Goal: Task Accomplishment & Management: Use online tool/utility

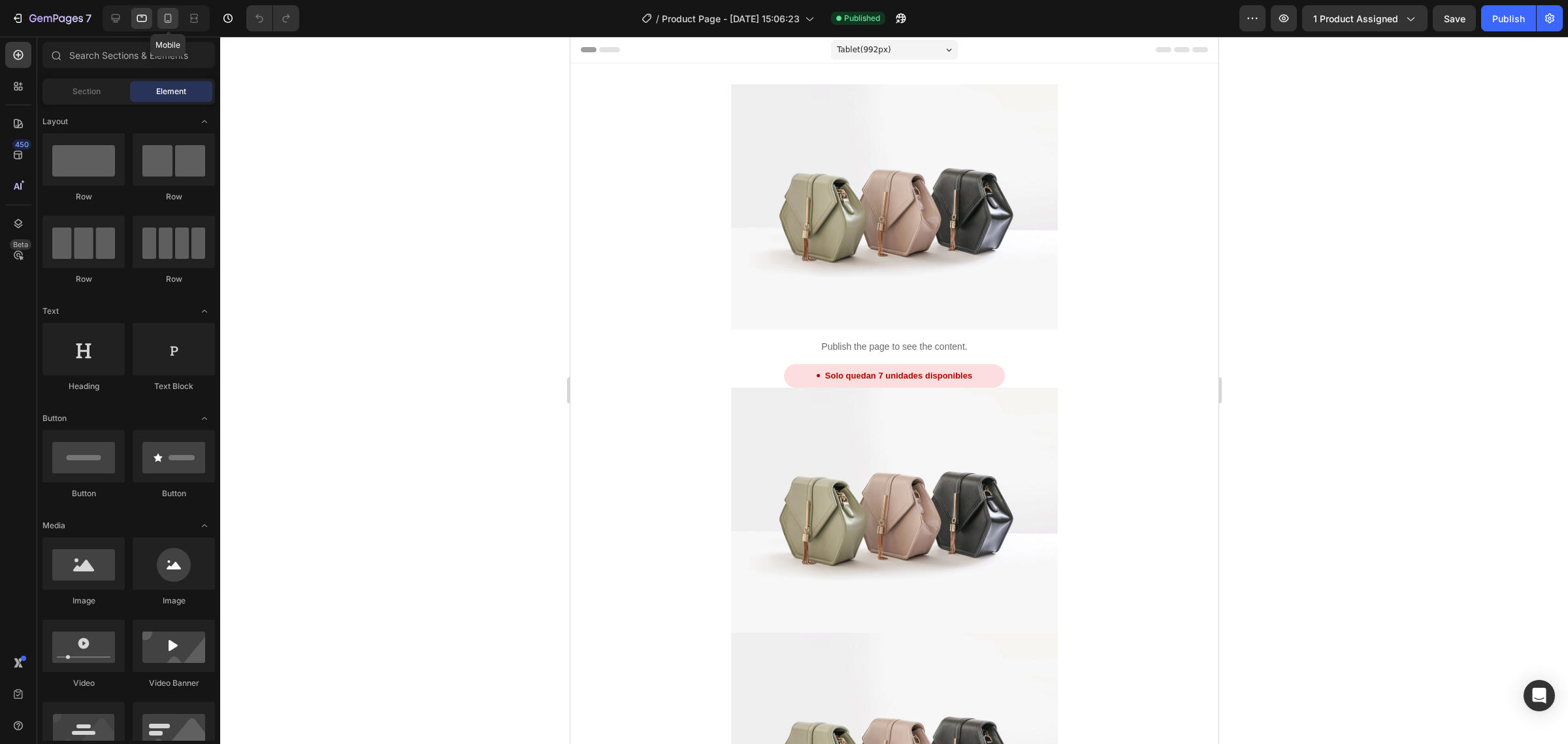
click at [171, 23] on icon at bounding box center [168, 18] width 13 height 13
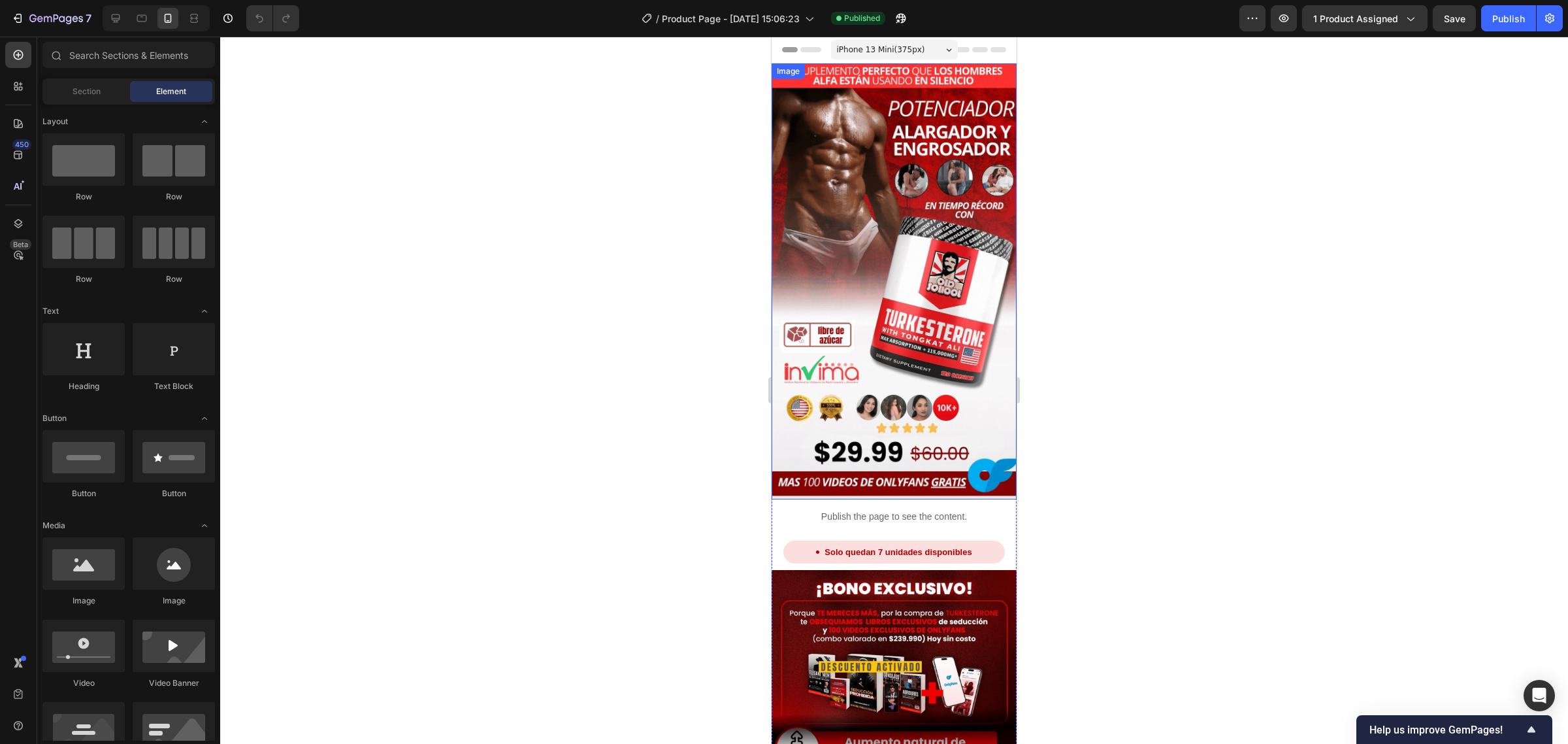
click at [919, 510] on p "Publish the page to see the content." at bounding box center [894, 517] width 245 height 14
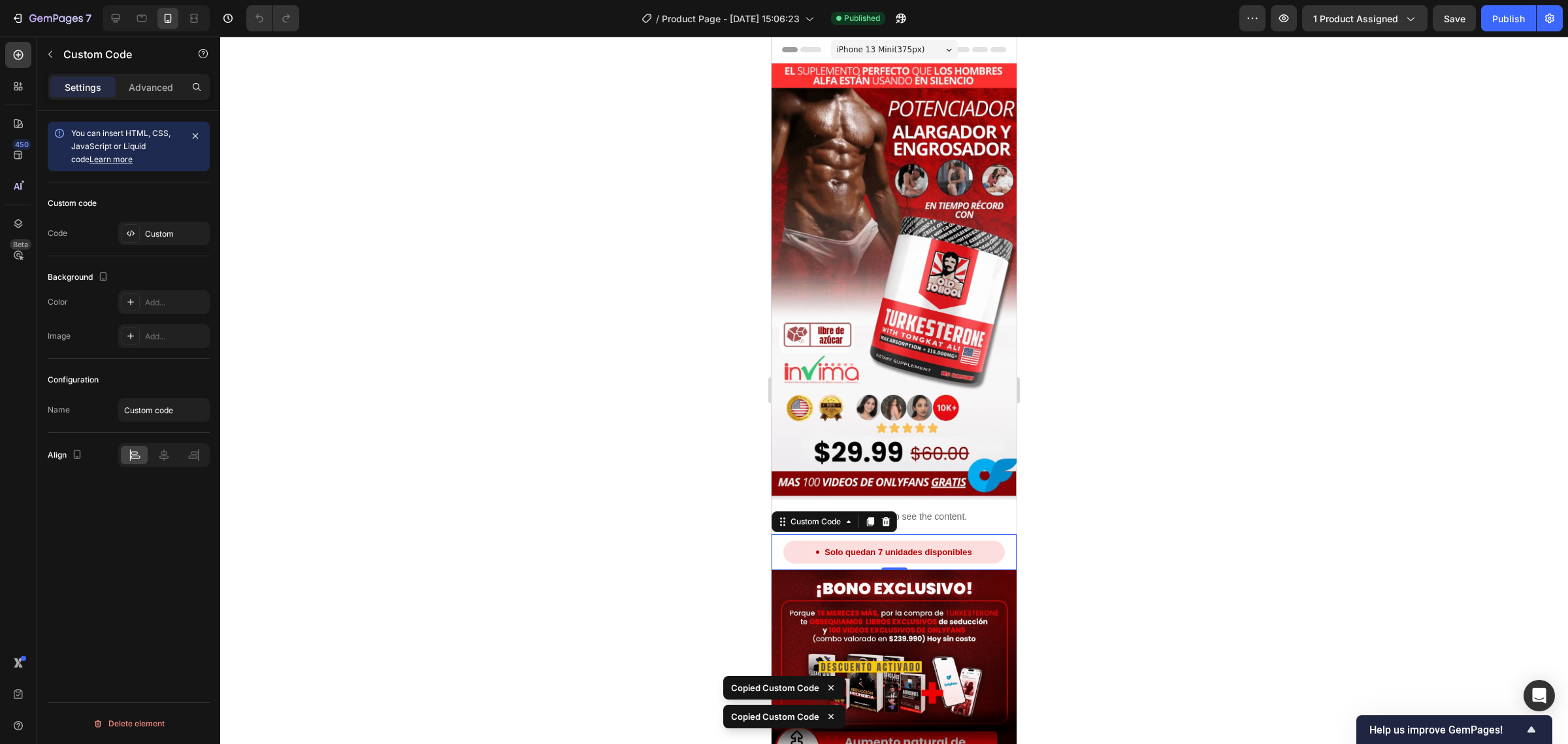
click at [925, 541] on div "Solo quedan 7 unidades disponibles" at bounding box center [894, 553] width 221 height 24
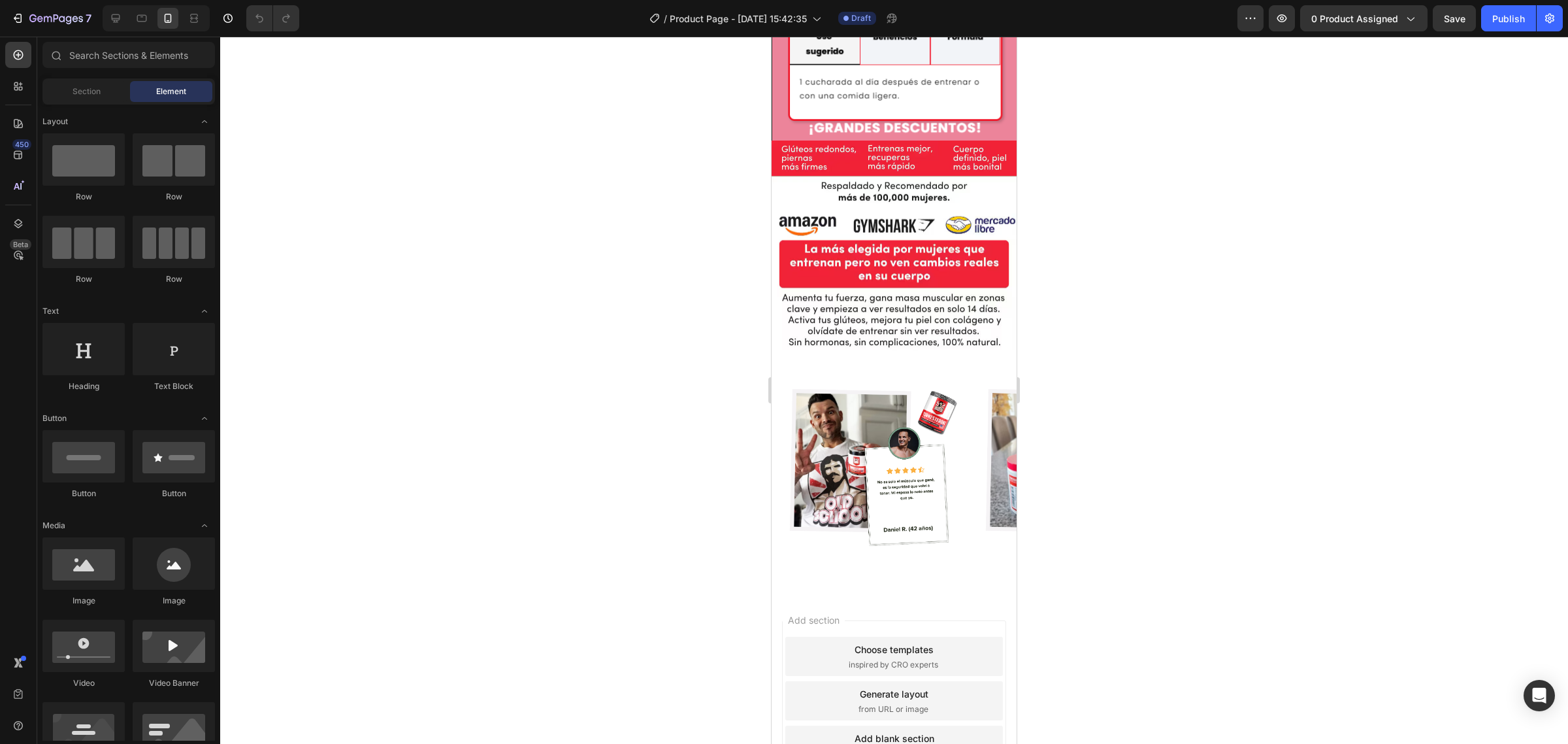
scroll to position [1370, 0]
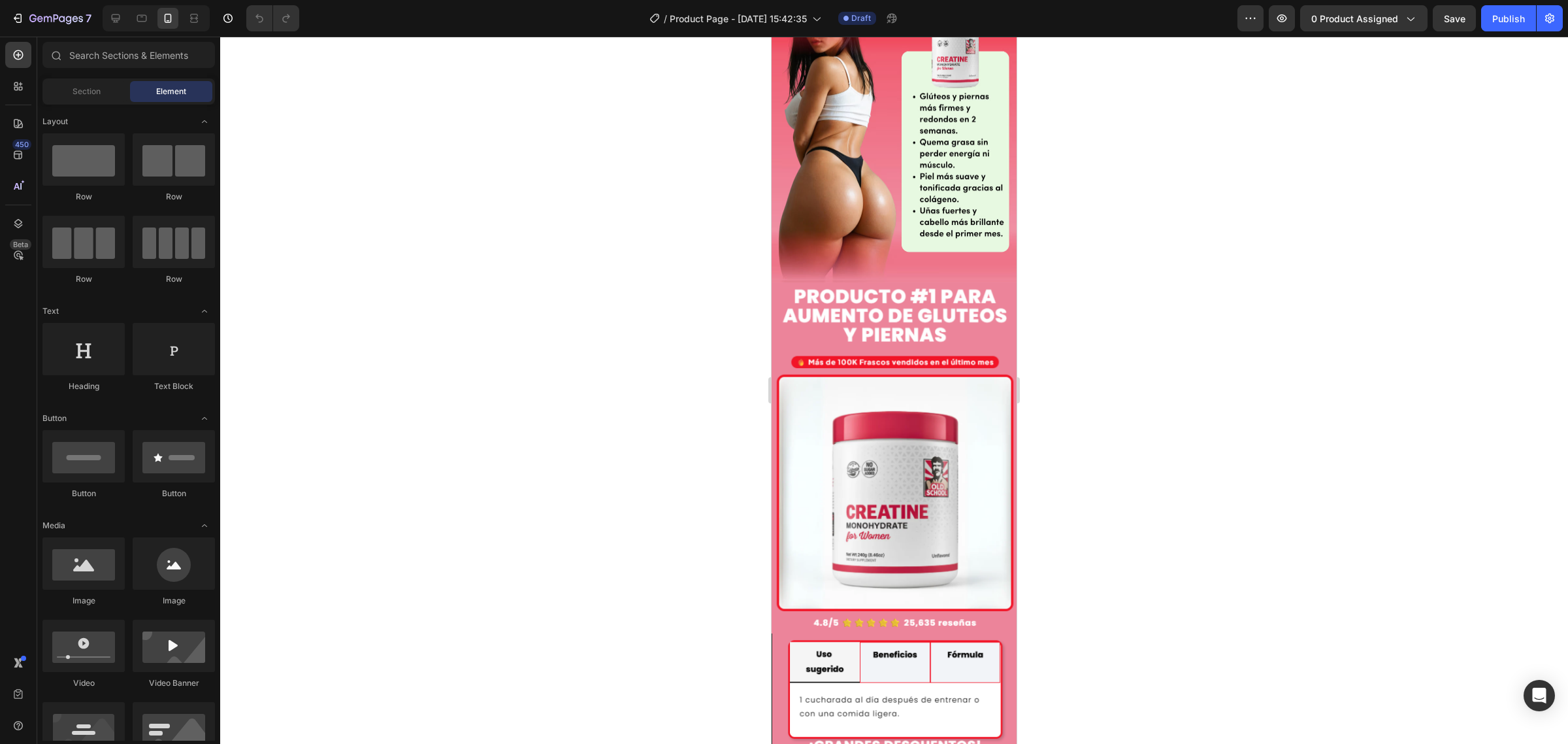
drag, startPoint x: 1010, startPoint y: 132, endPoint x: 1845, endPoint y: 378, distance: 870.5
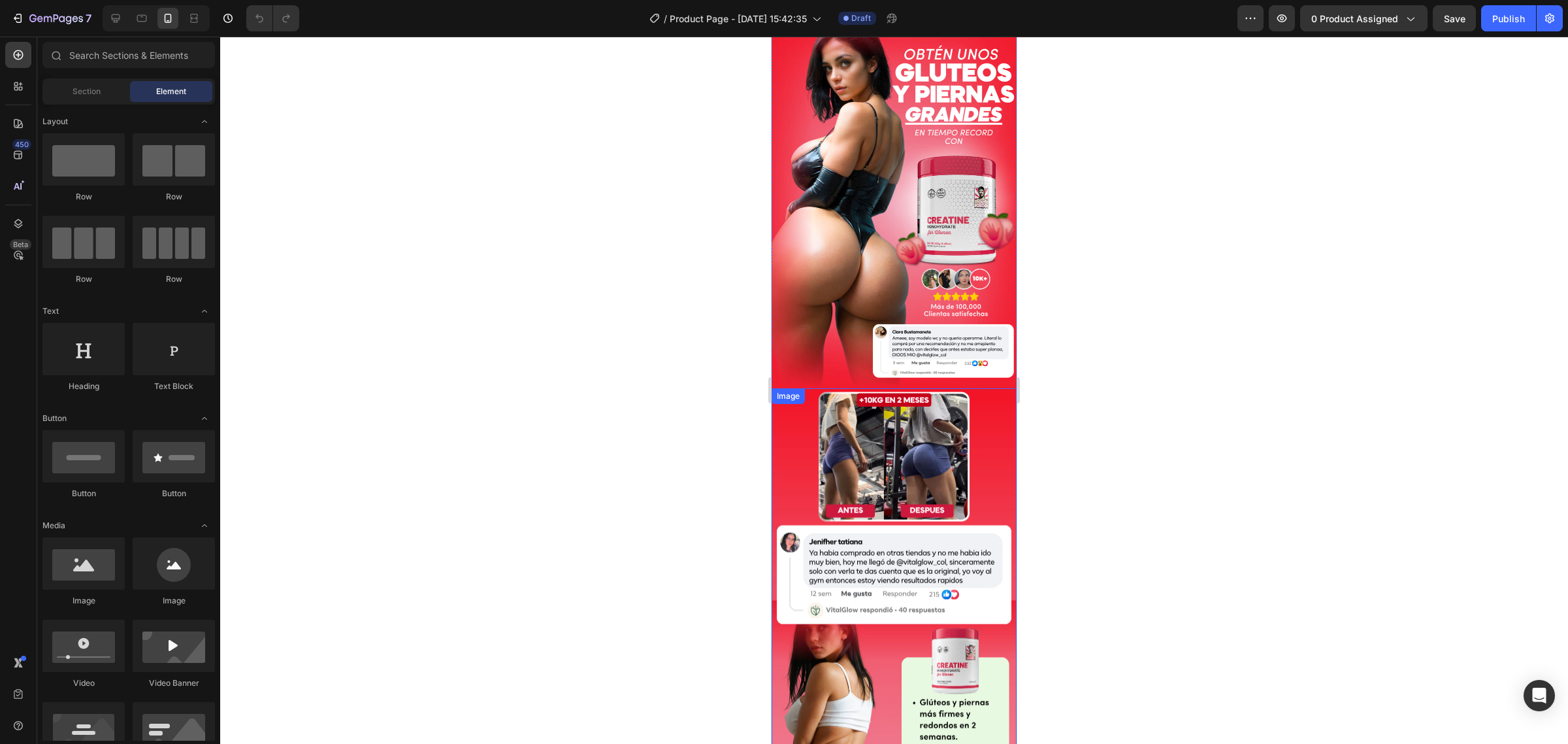
scroll to position [0, 0]
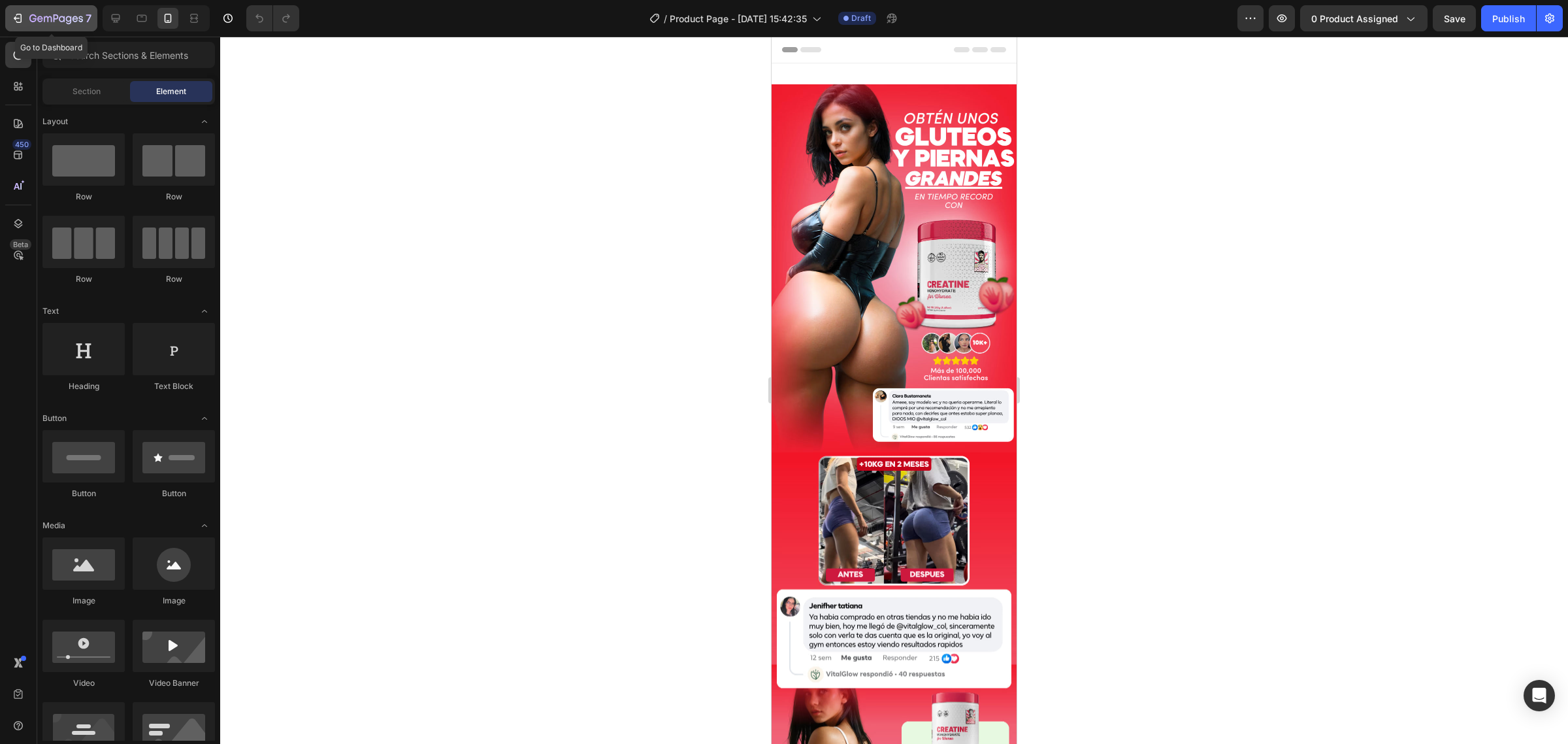
click at [50, 21] on icon "button" at bounding box center [56, 19] width 54 height 11
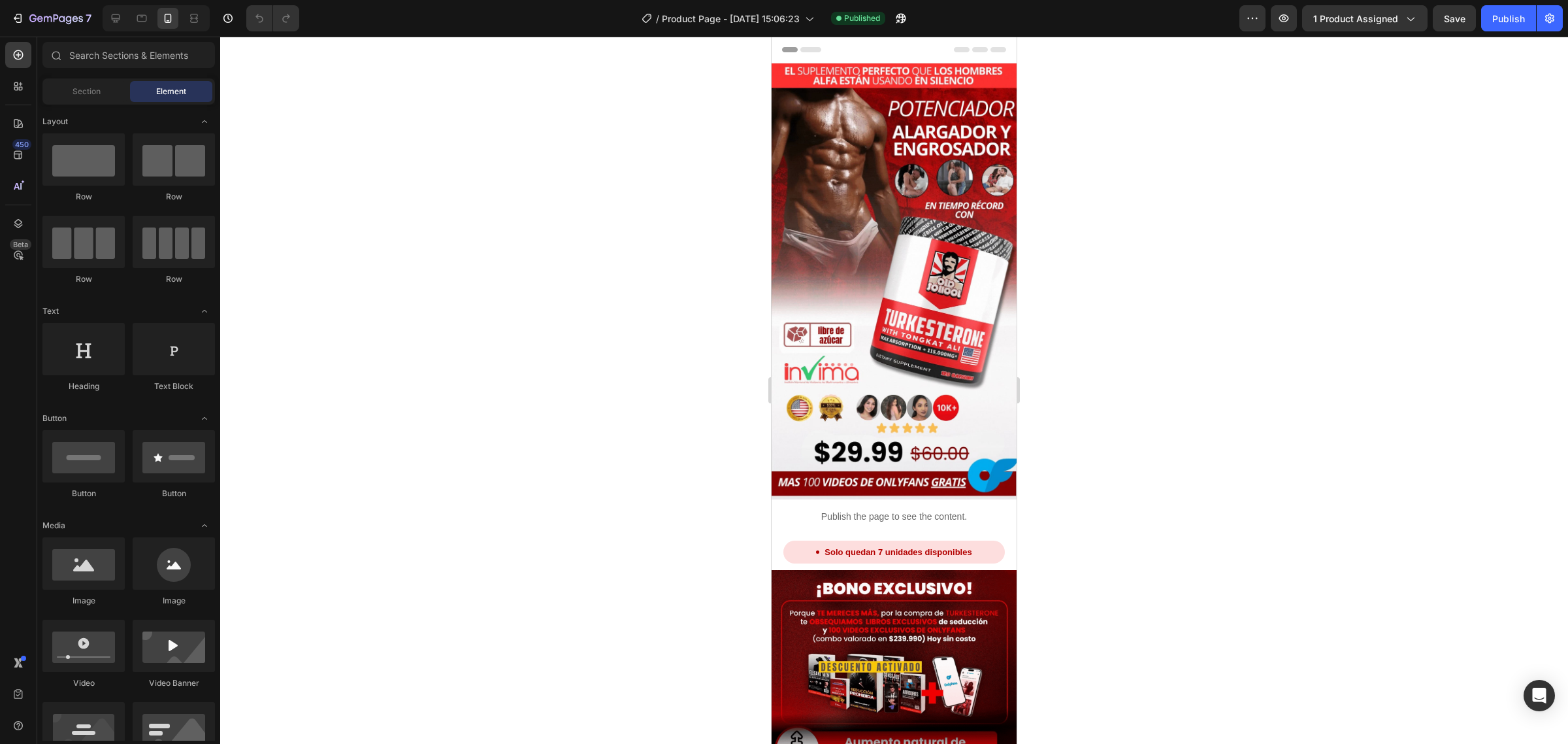
click at [1204, 631] on div at bounding box center [894, 390] width 1348 height 707
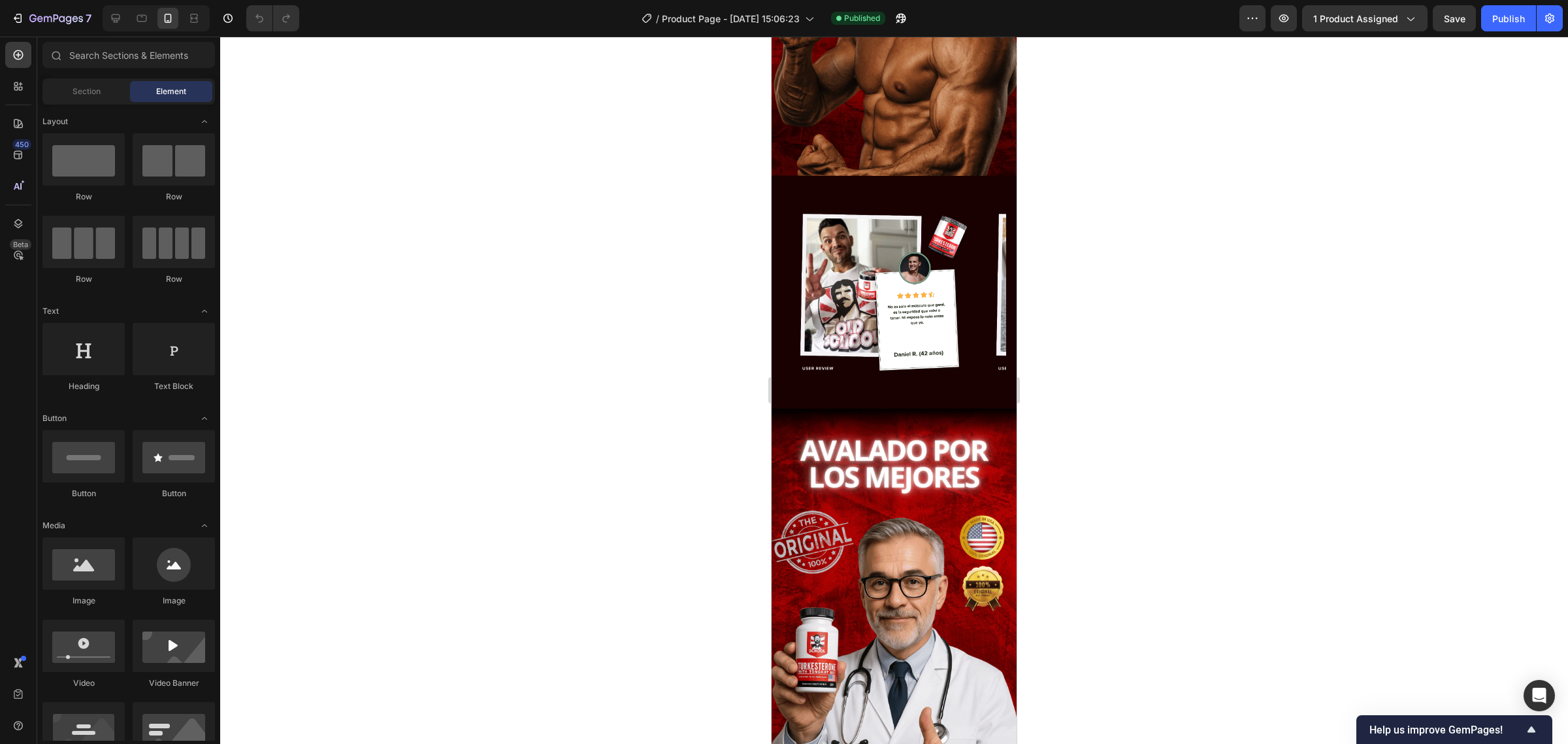
scroll to position [3018, 0]
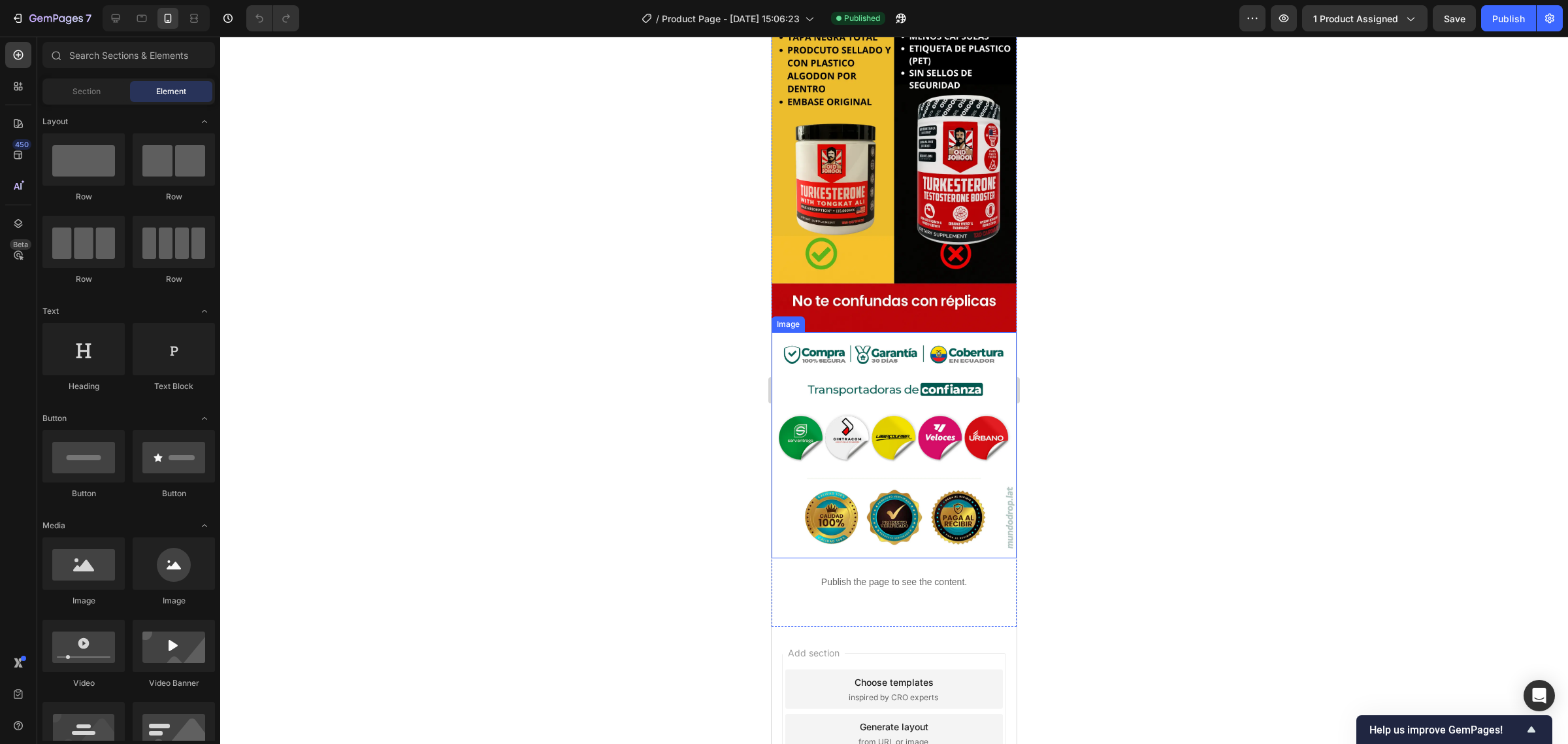
click at [964, 332] on img at bounding box center [894, 444] width 245 height 226
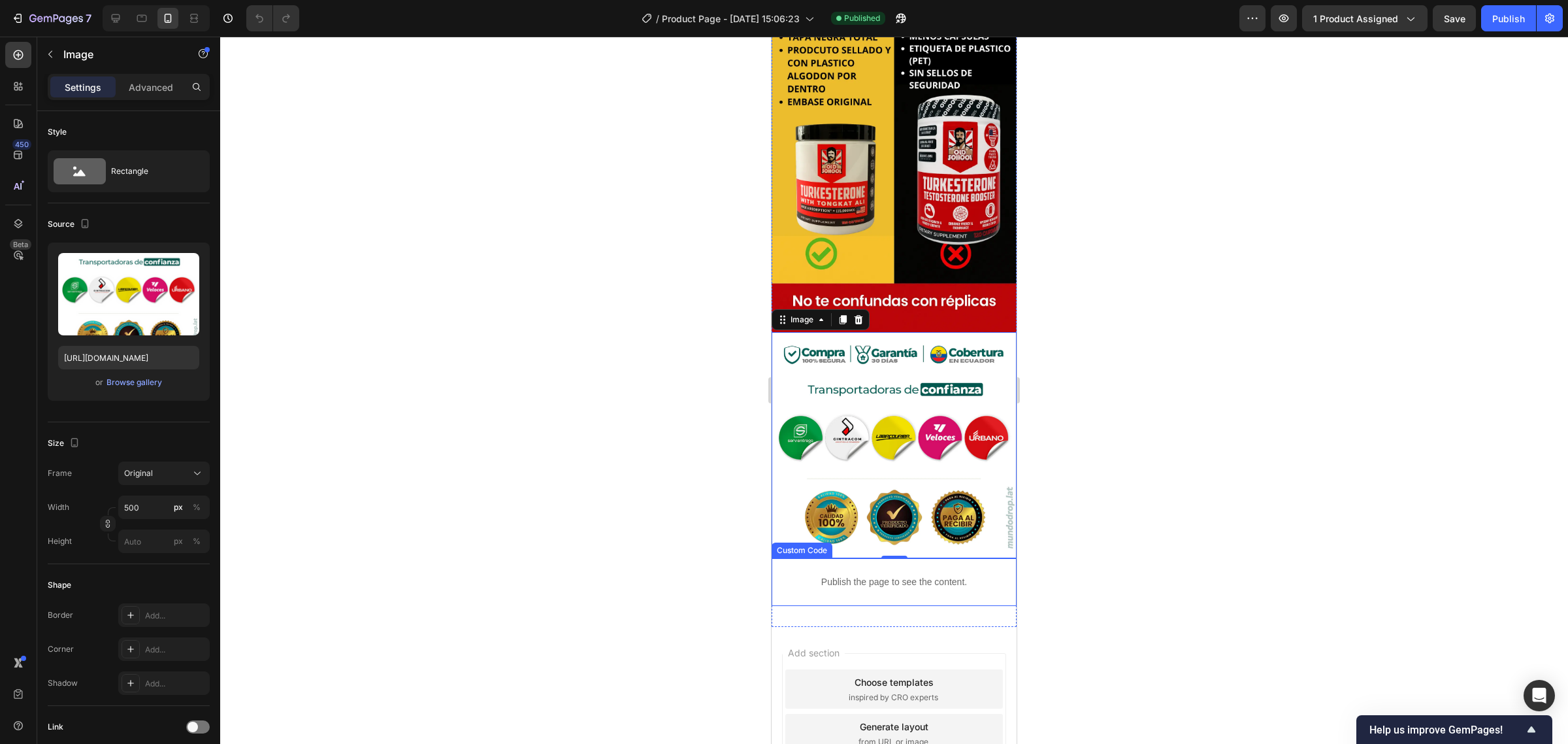
click at [910, 575] on p "Publish the page to see the content." at bounding box center [894, 582] width 245 height 14
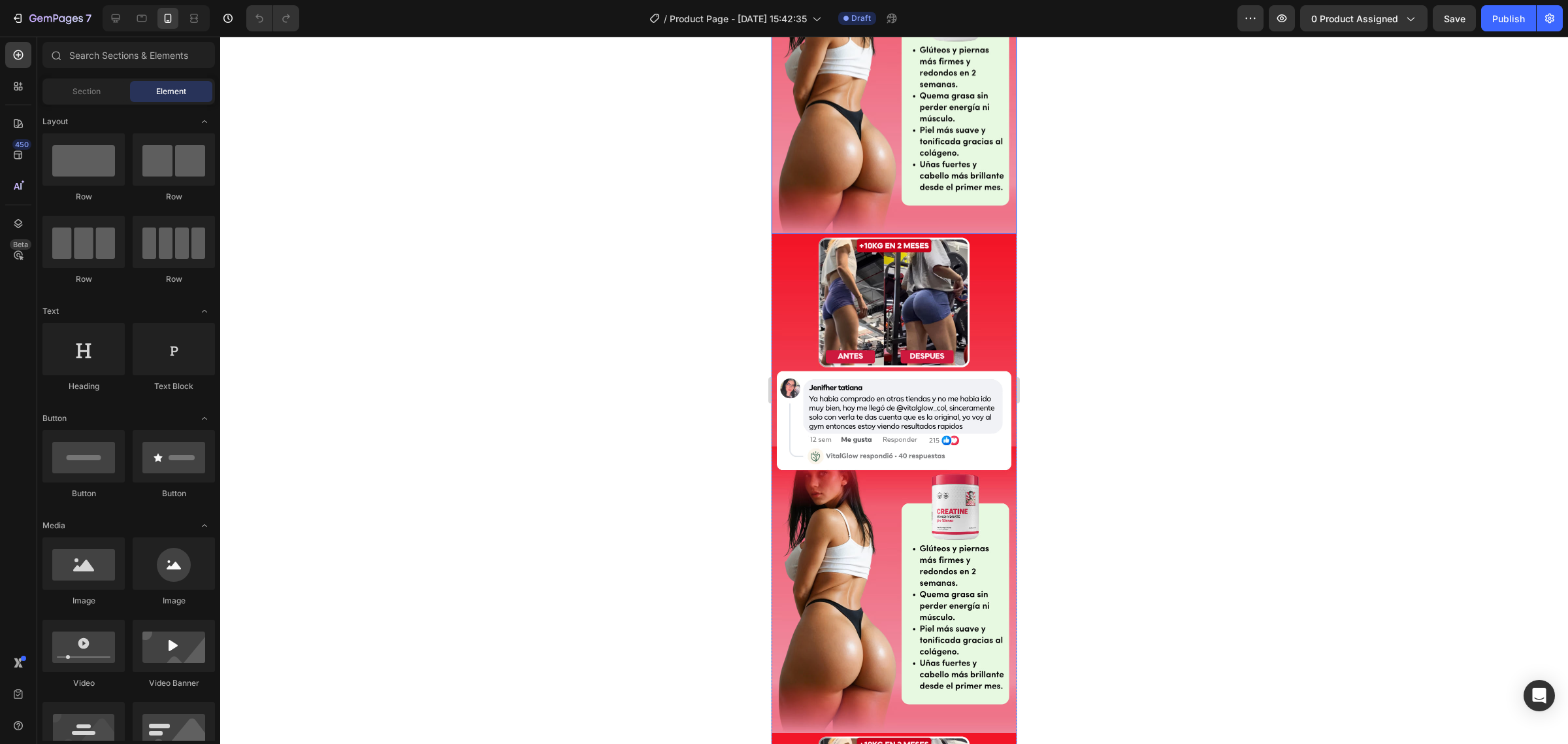
scroll to position [899, 0]
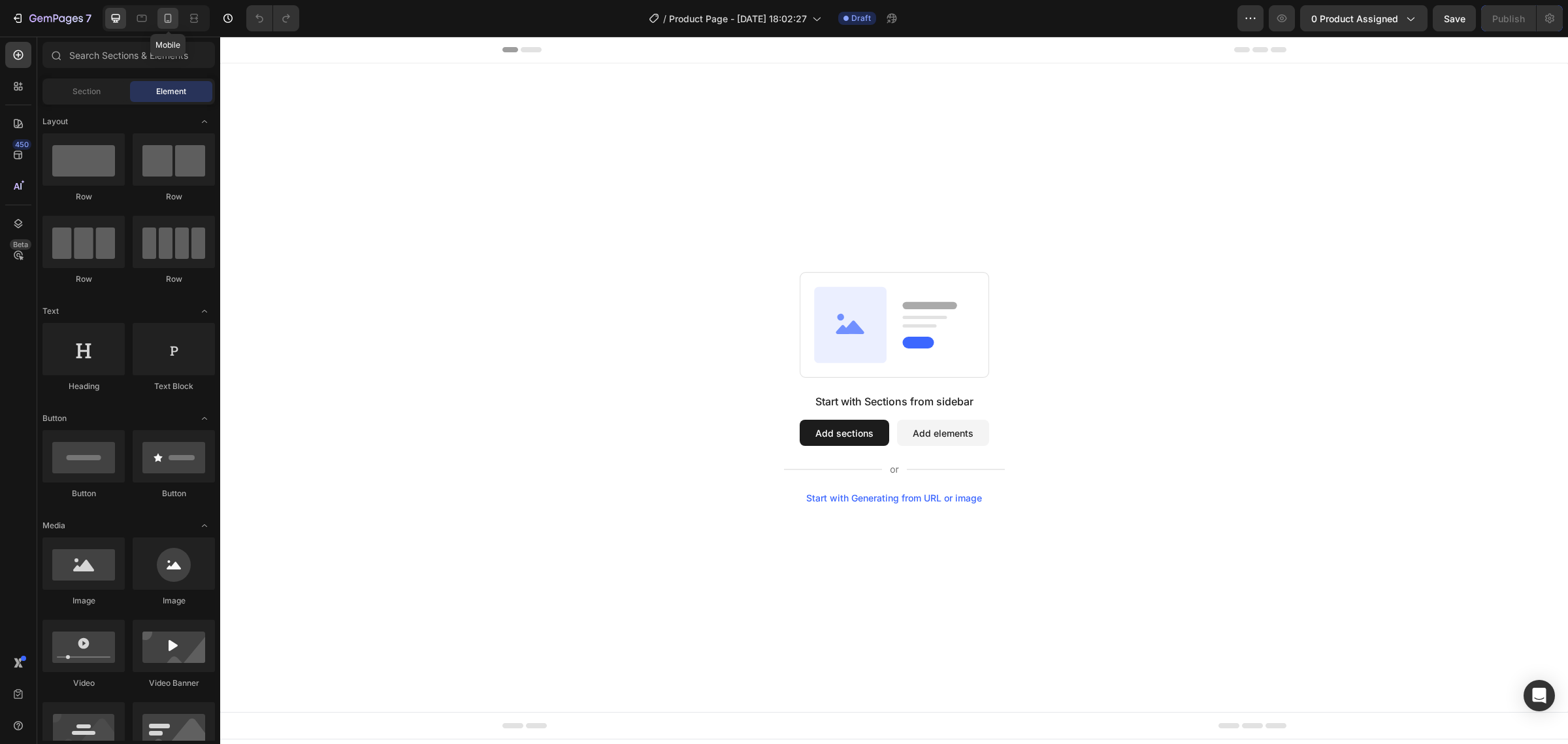
click at [171, 16] on icon at bounding box center [168, 18] width 13 height 13
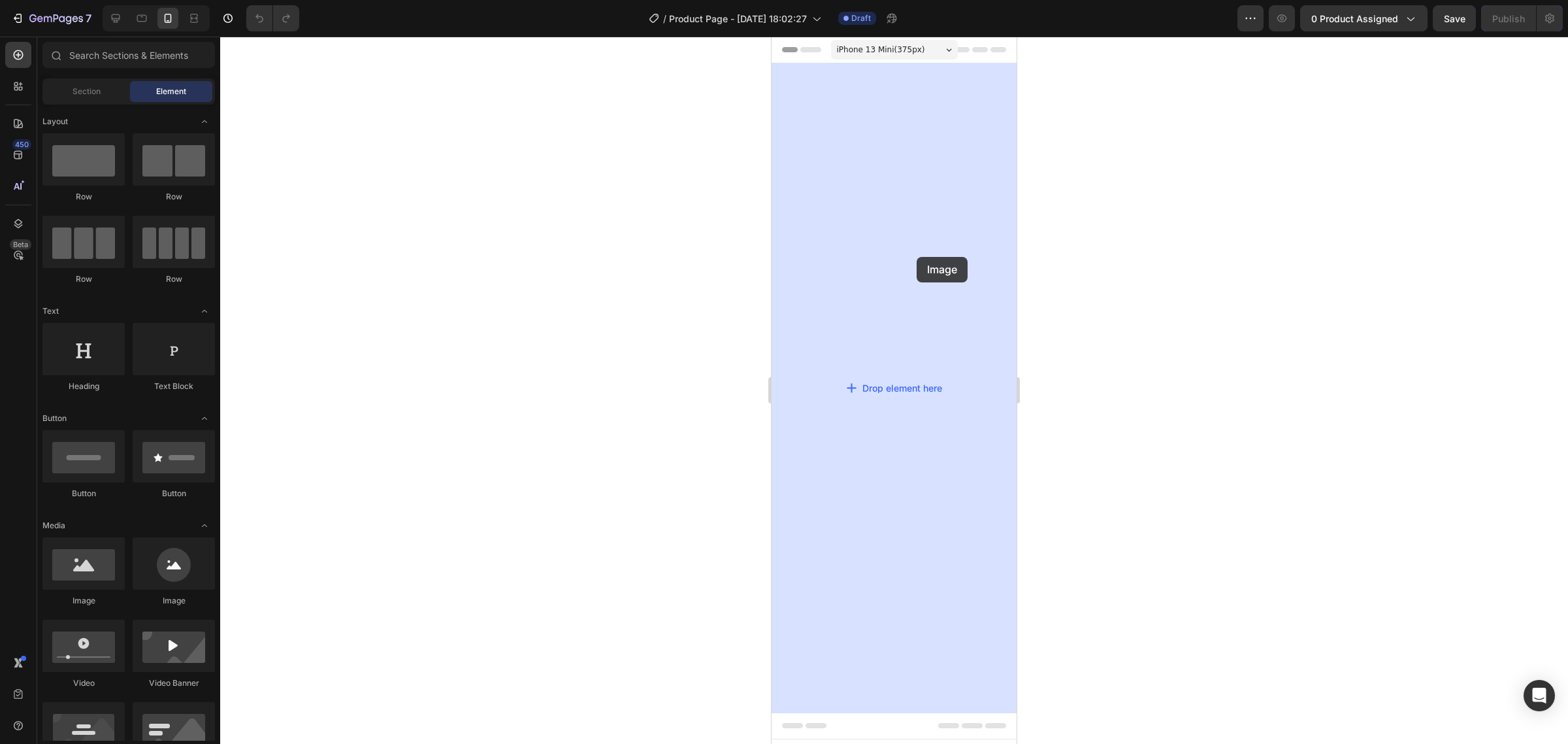
drag, startPoint x: 877, startPoint y: 589, endPoint x: 930, endPoint y: 237, distance: 356.0
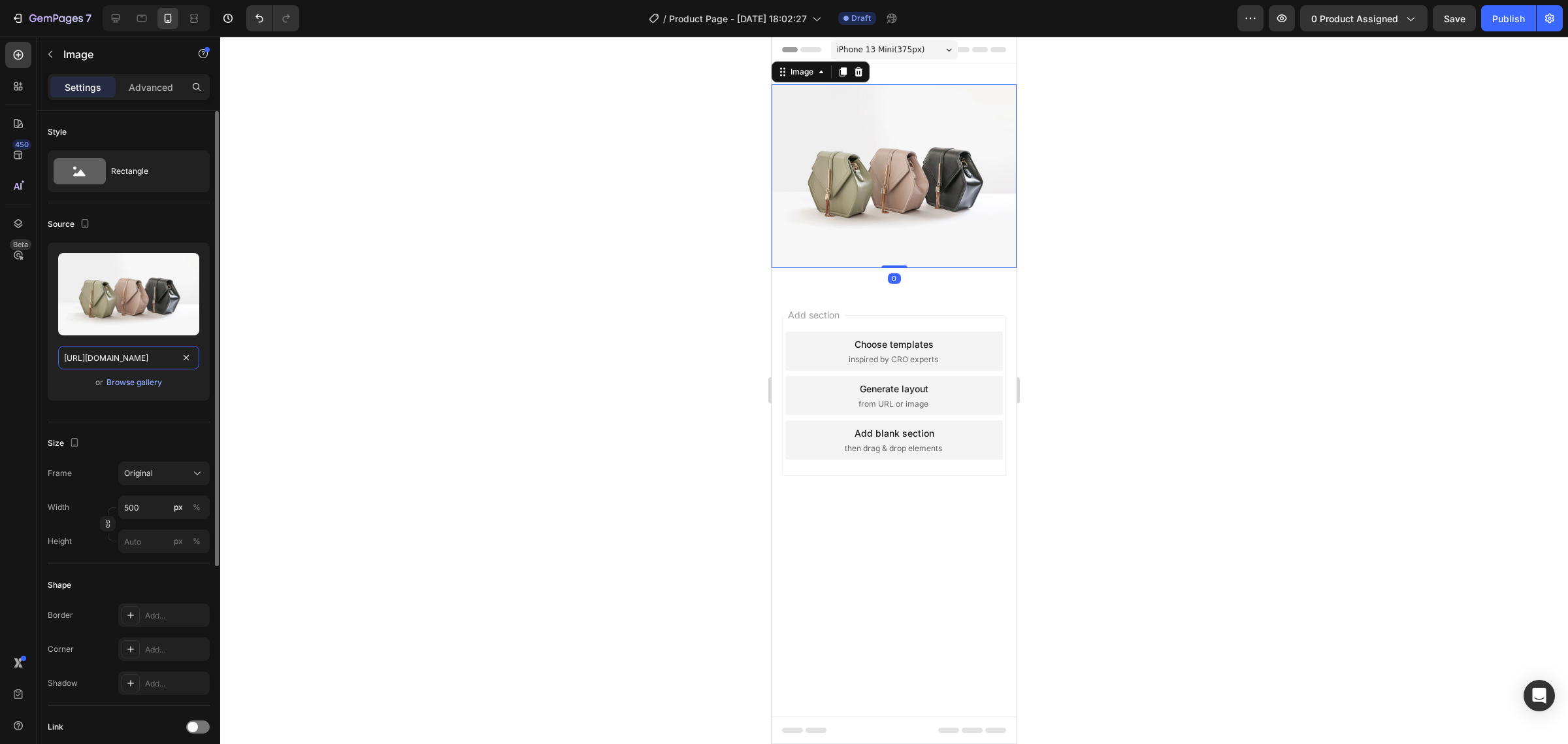
click at [188, 366] on input "https://cdn.shopify.com/s/files/1/2005/9307/files/image_demo.jpg" at bounding box center [129, 358] width 141 height 24
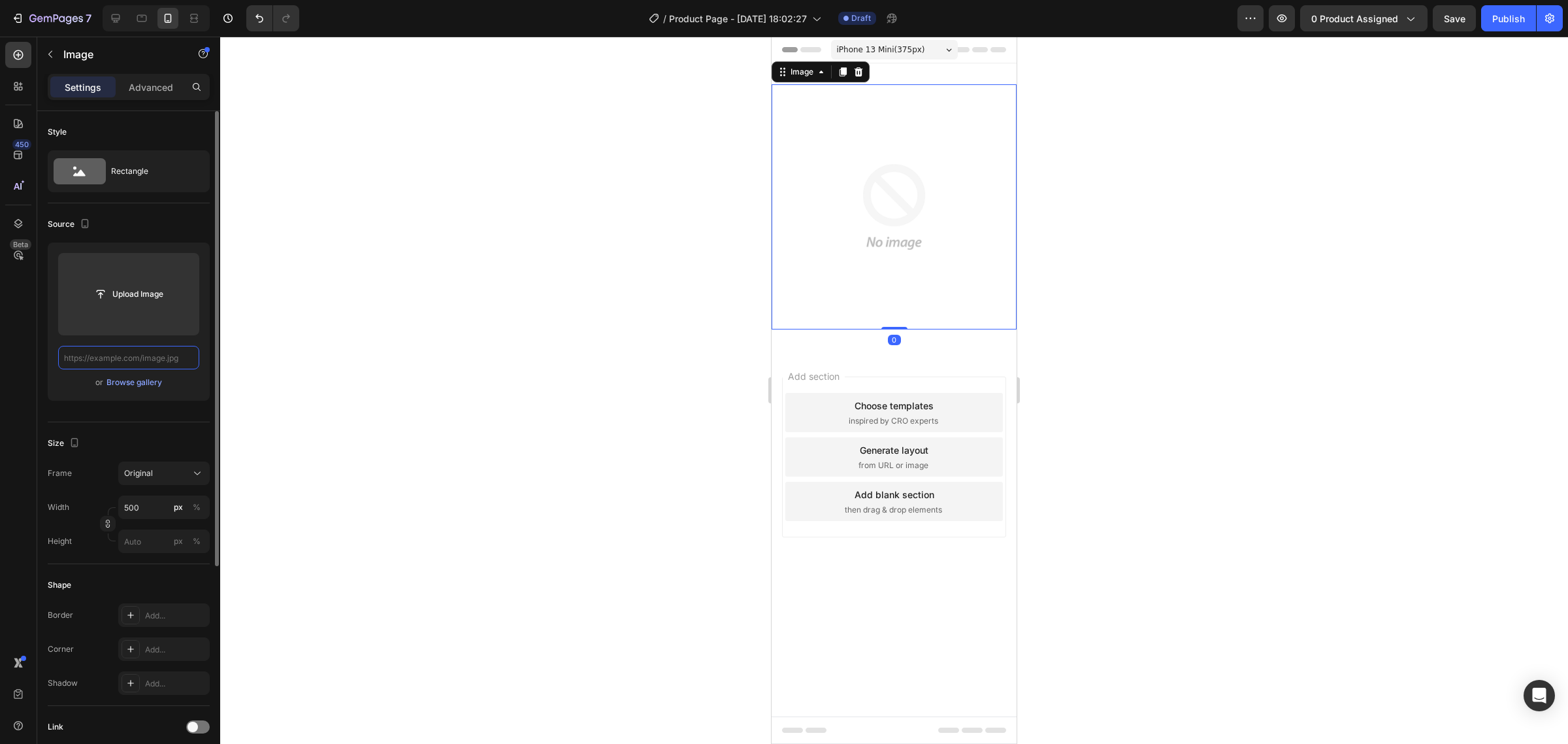
click at [182, 358] on input "text" at bounding box center [129, 358] width 141 height 24
paste input "https://www.hypemart.com.co/cdn/shop/files/1-IMG-Tag-Recede-Bee-Venom-06-05-25_…"
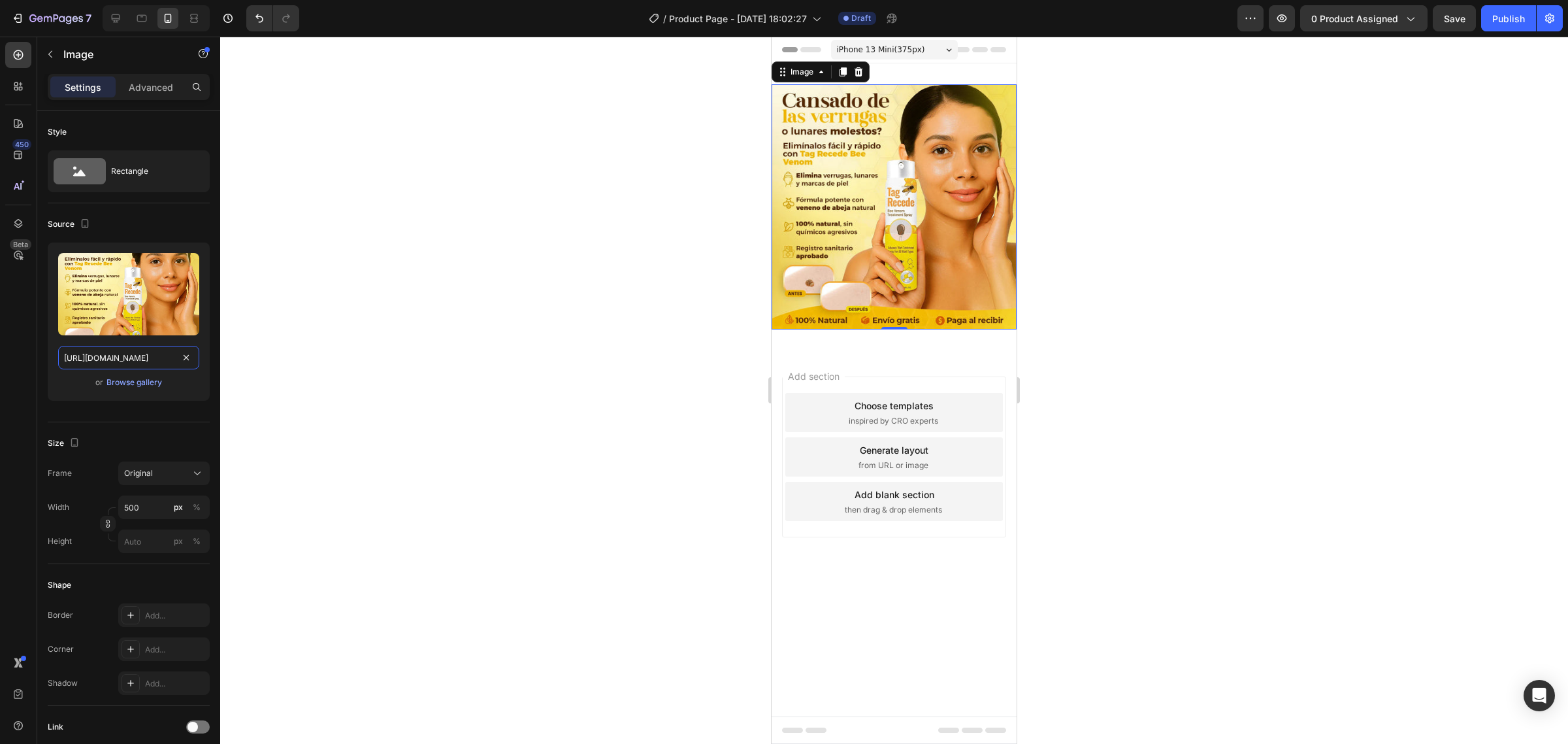
type input "https://www.hypemart.com.co/cdn/shop/files/1-IMG-Tag-Recede-Bee-Venom-06-05-25_…"
click at [844, 77] on div at bounding box center [843, 71] width 15 height 15
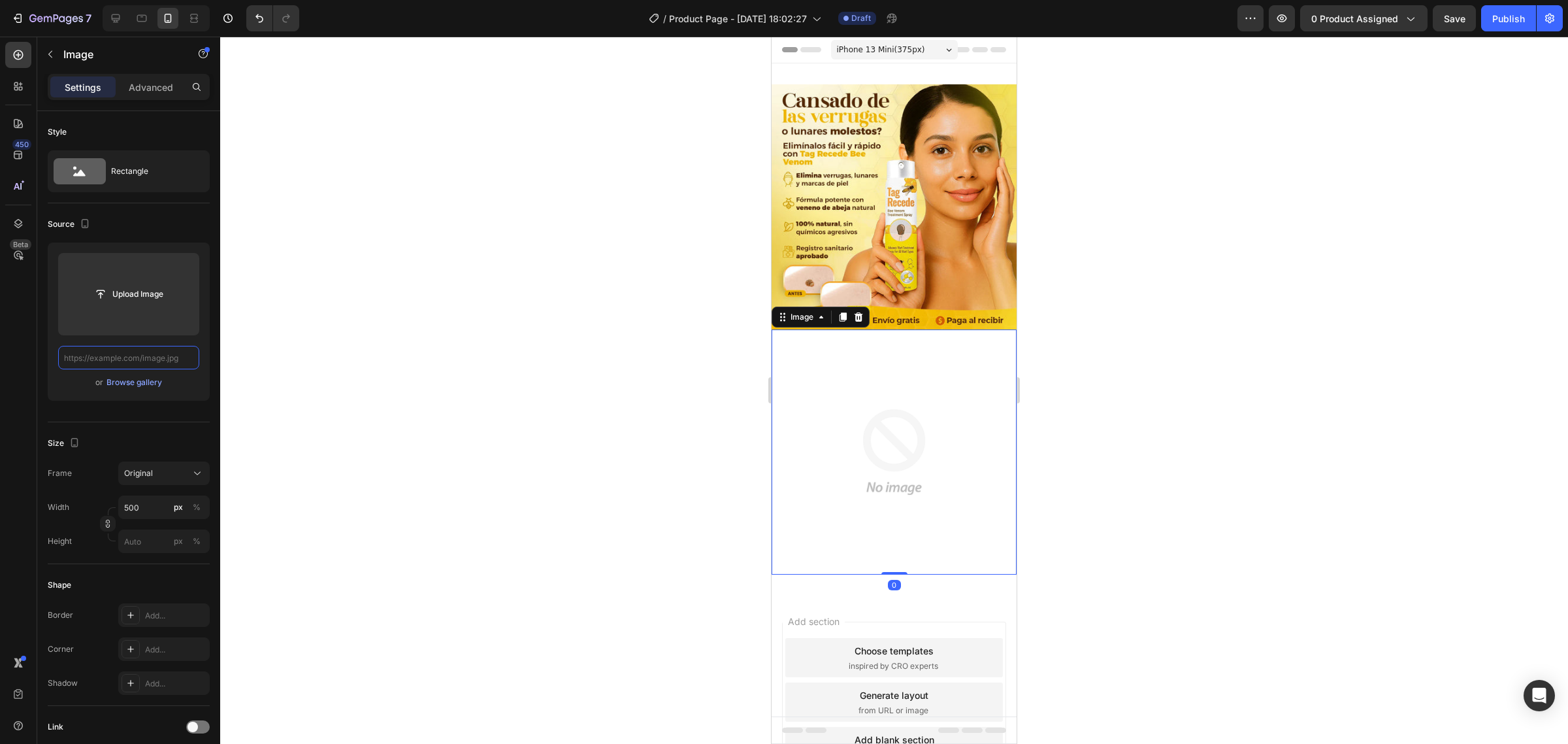
paste input "https://cdn.shopify.com/s/files/1/0718/1415/2427/files/Optimizacion_Tag_Recede.…"
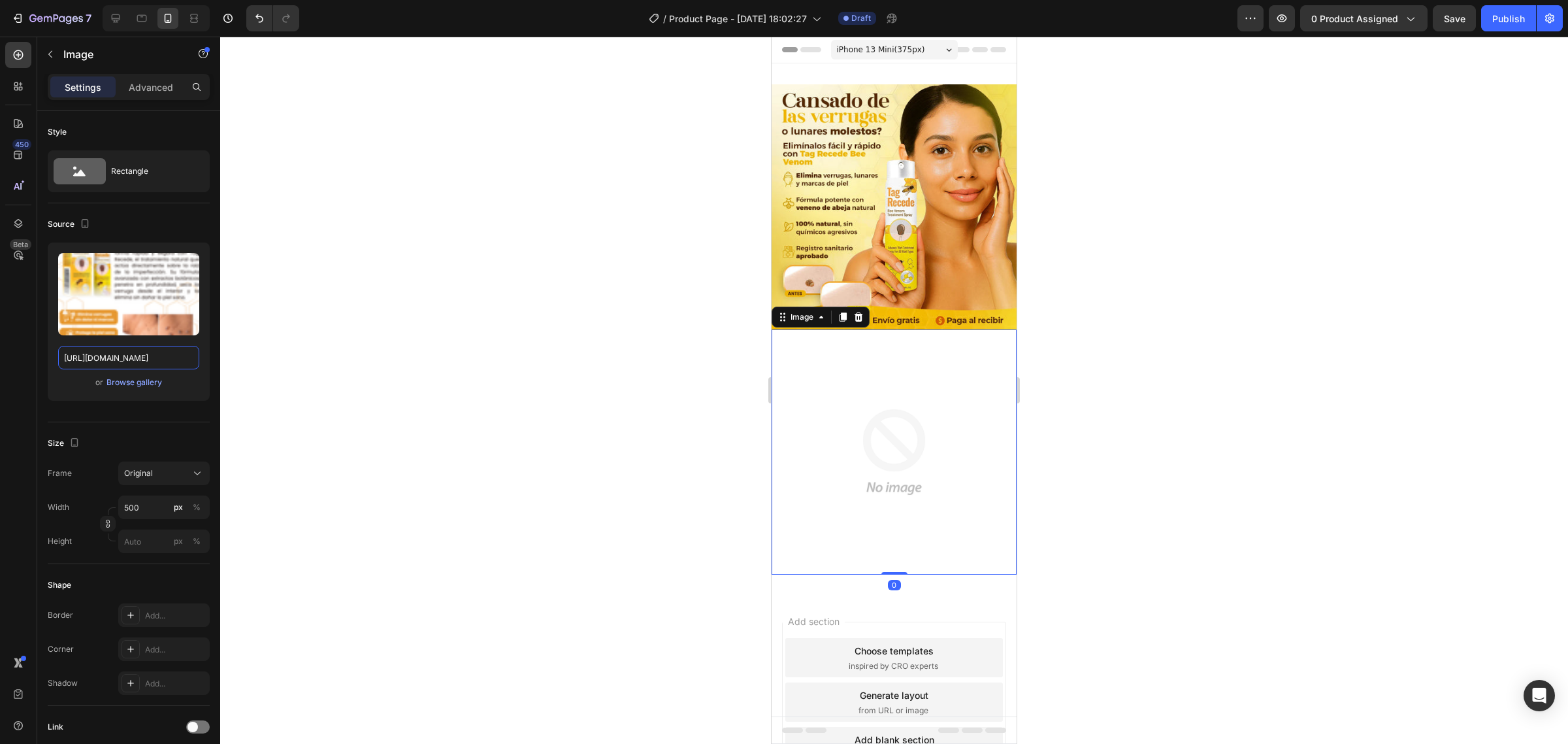
scroll to position [0, 266]
type input "https://cdn.shopify.com/s/files/1/0718/1415/2427/files/Optimizacion_Tag_Recede.…"
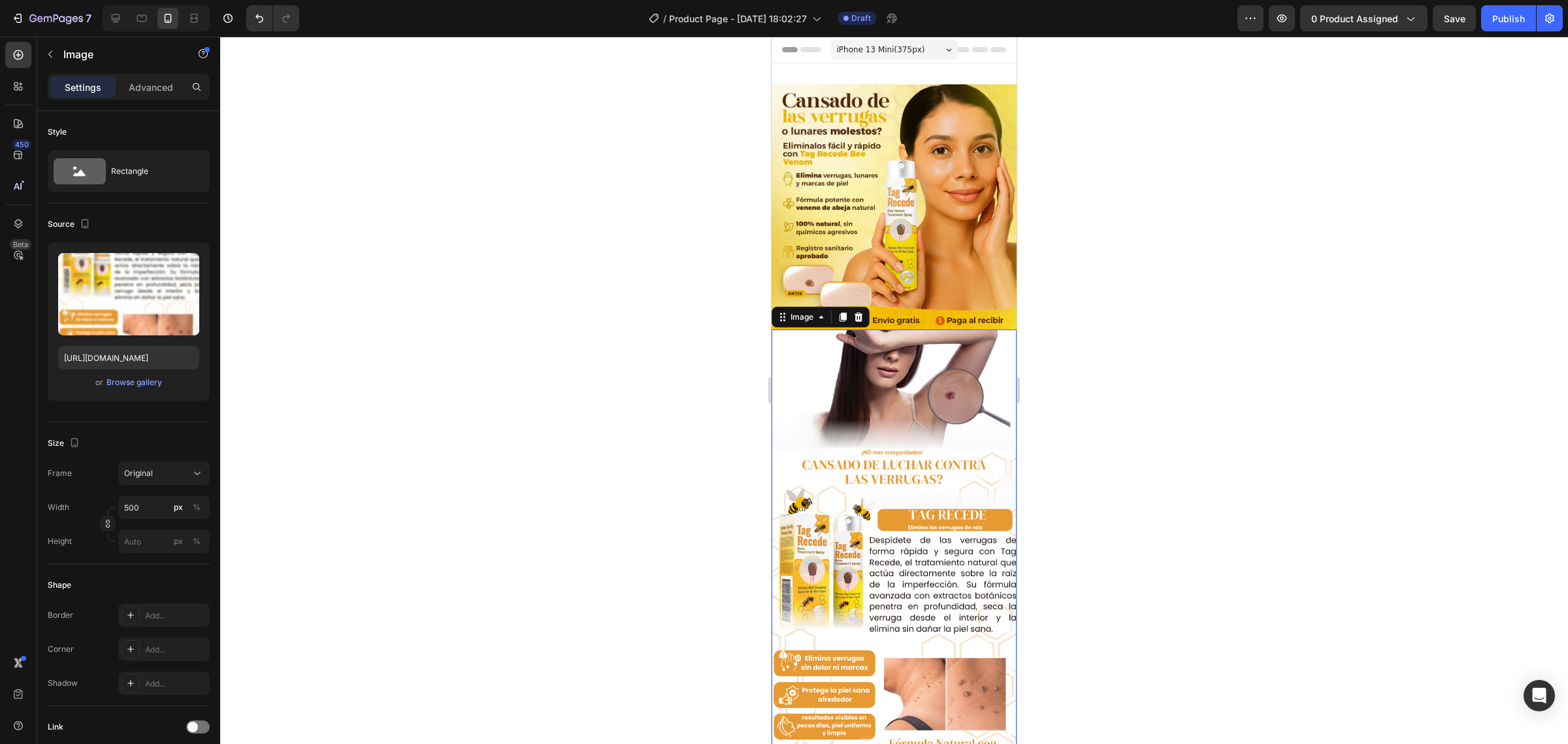
scroll to position [0, 0]
click at [894, 199] on img at bounding box center [894, 207] width 245 height 245
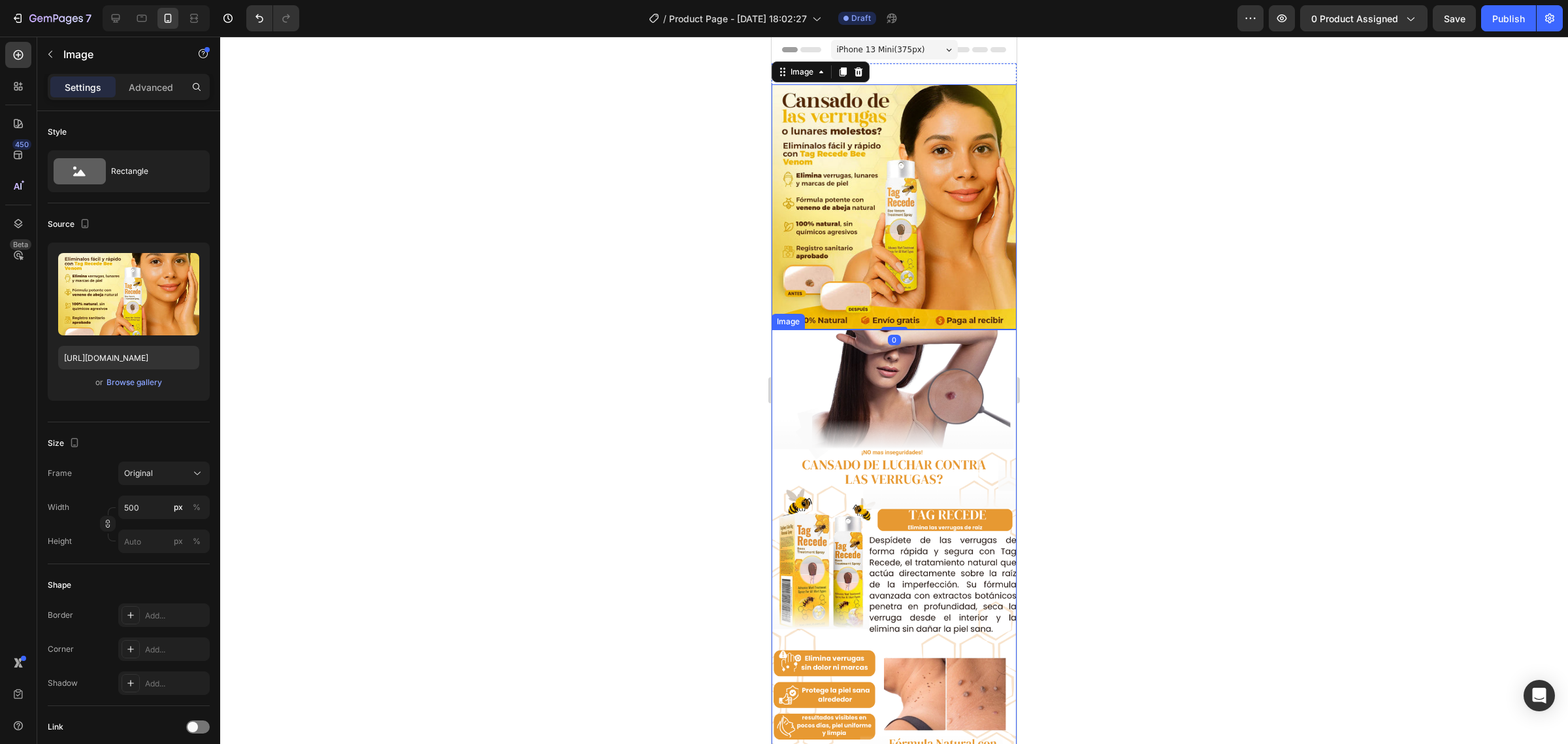
click at [858, 408] on img at bounding box center [894, 623] width 245 height 588
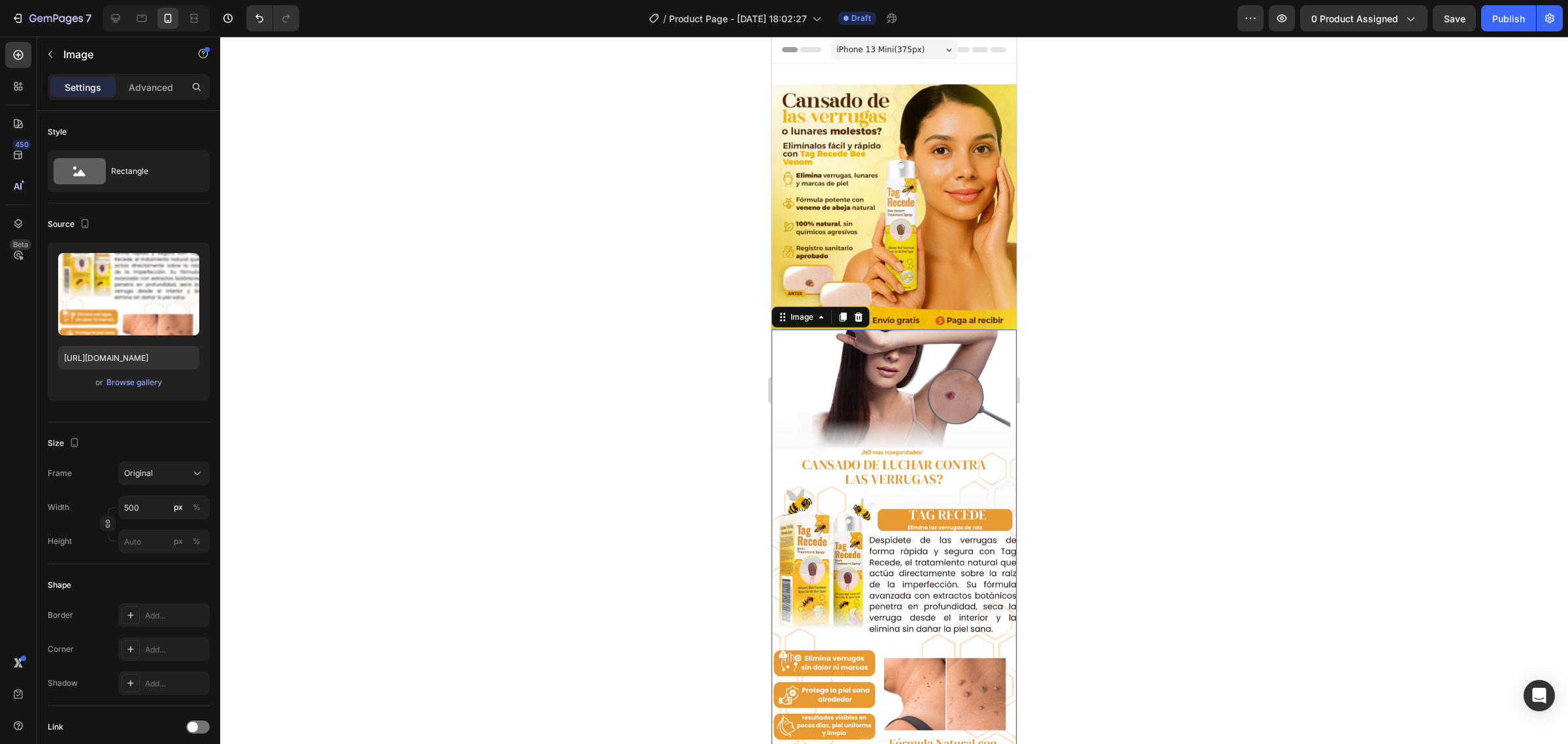
scroll to position [245, 0]
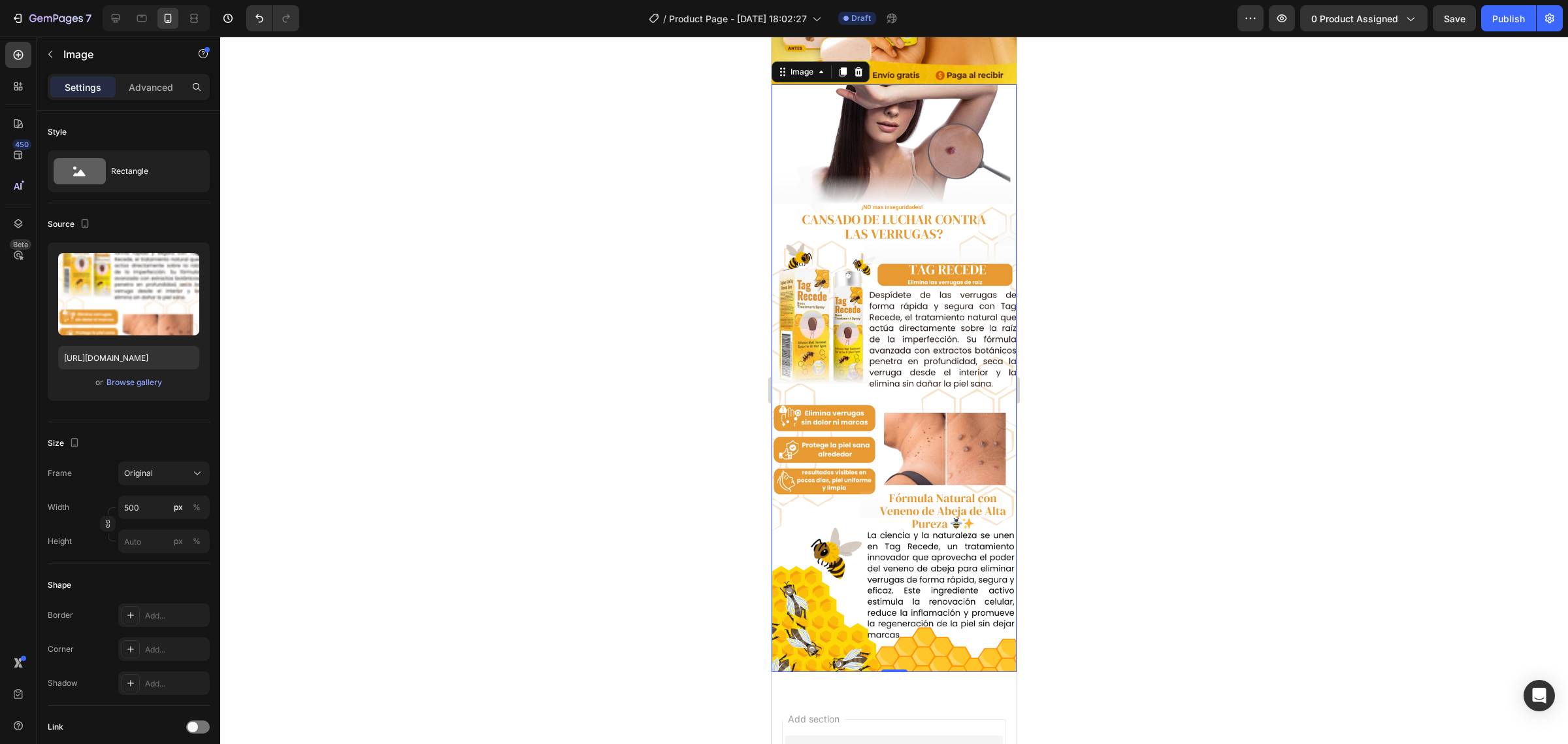
click at [918, 409] on img at bounding box center [894, 378] width 245 height 588
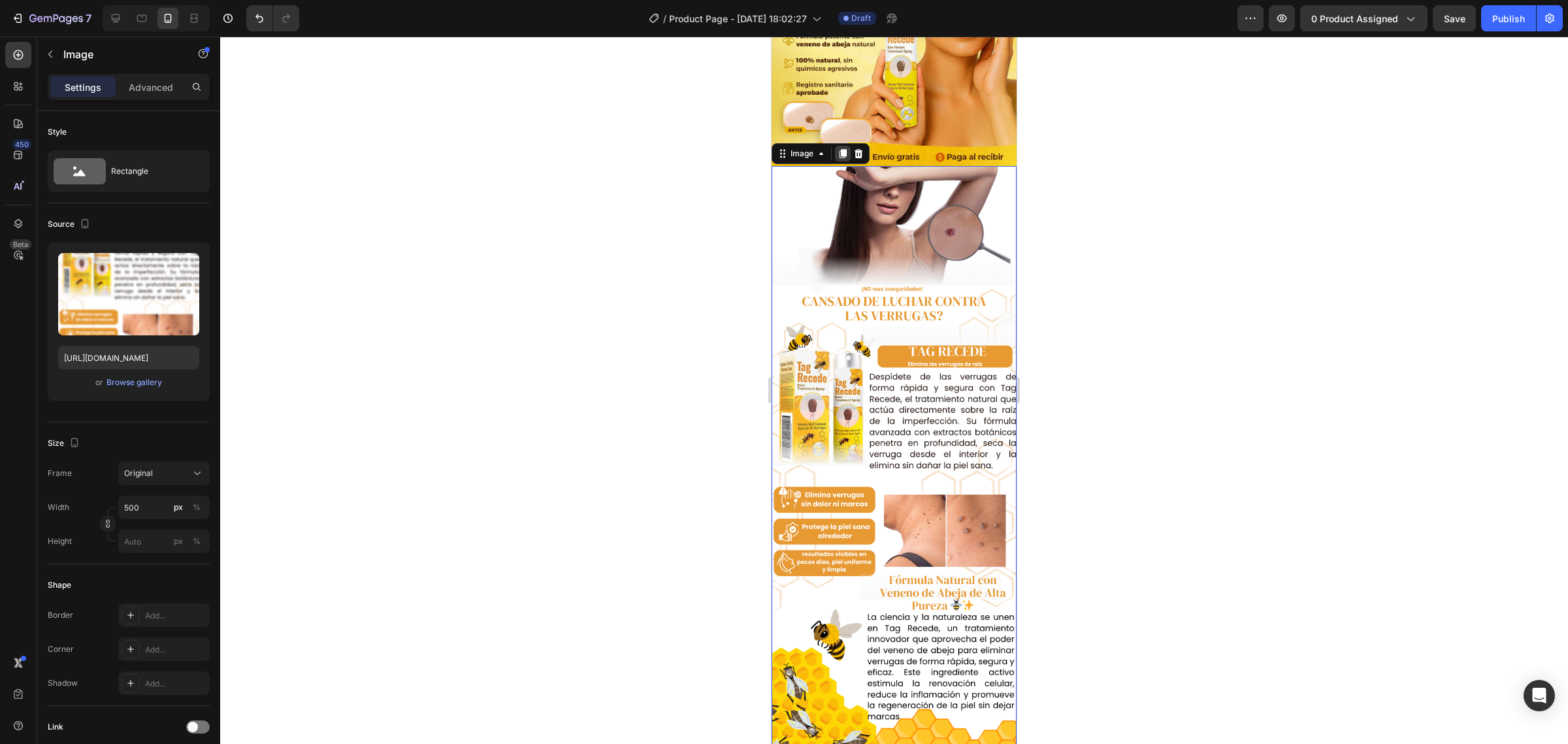
click at [844, 149] on icon at bounding box center [844, 154] width 7 height 9
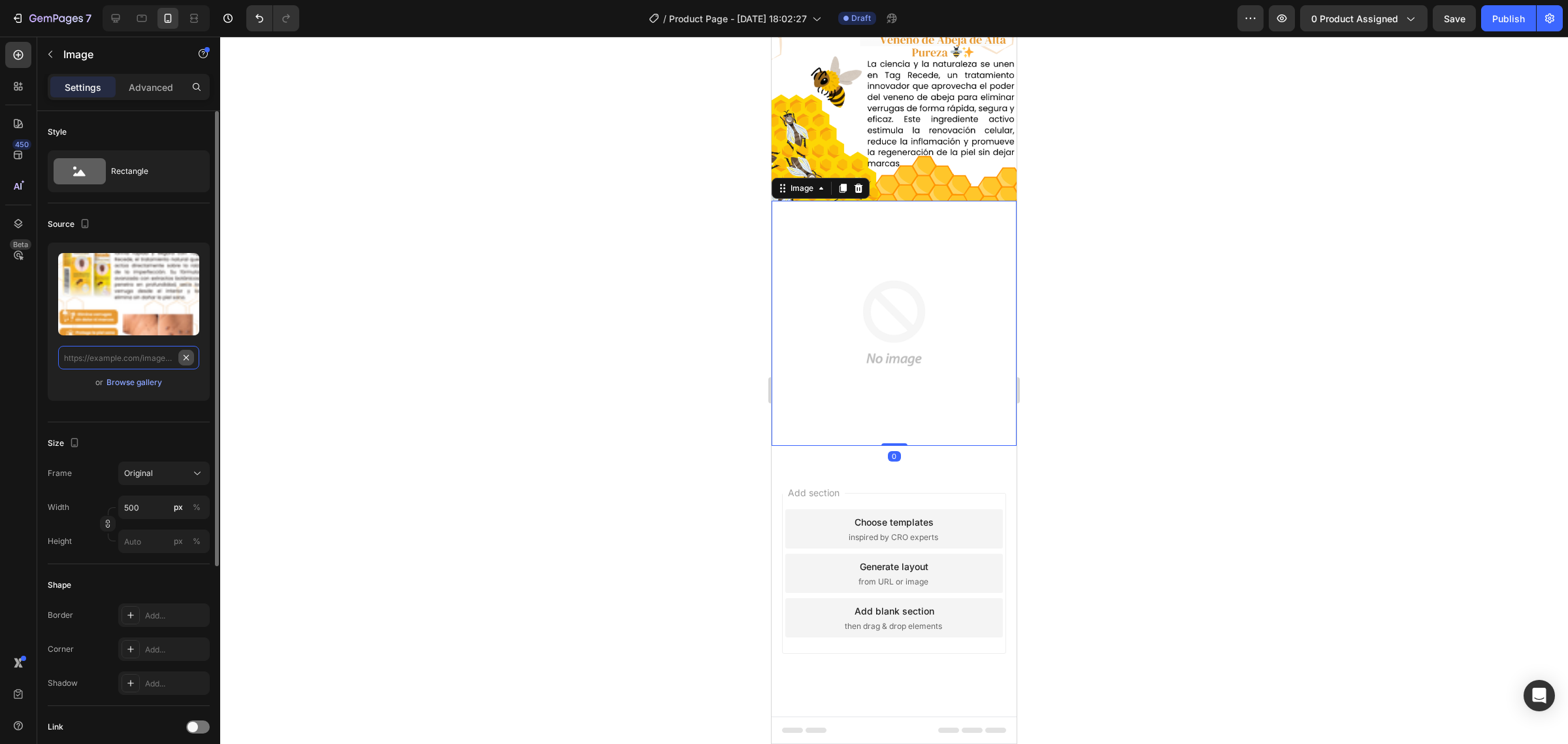
scroll to position [662, 0]
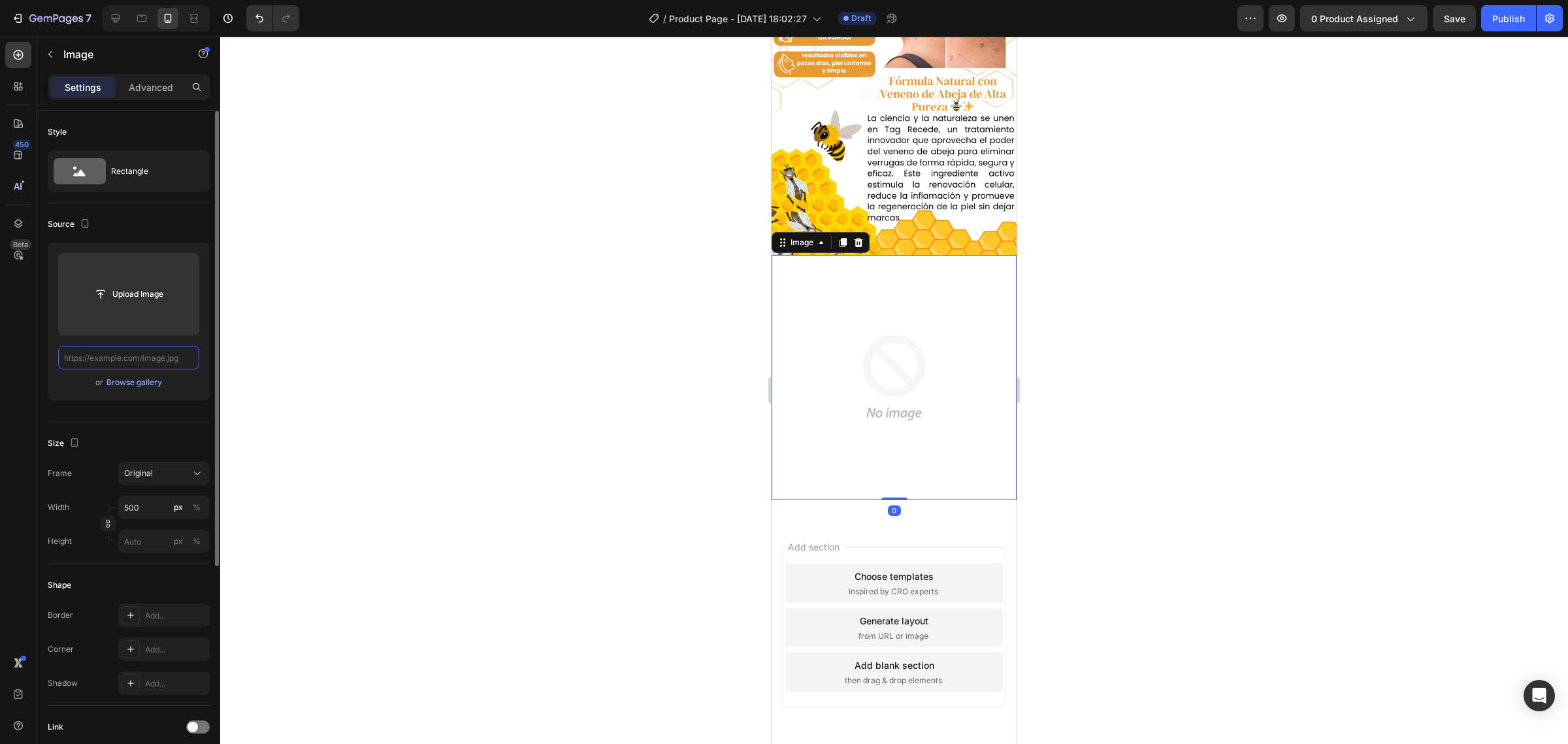
paste input "https://media2.giphy.com/media/v1.Y2lkPTc5MGI3NjExc3p3ejhyZHRpbDJ5ZmE5ZWswNGoya…"
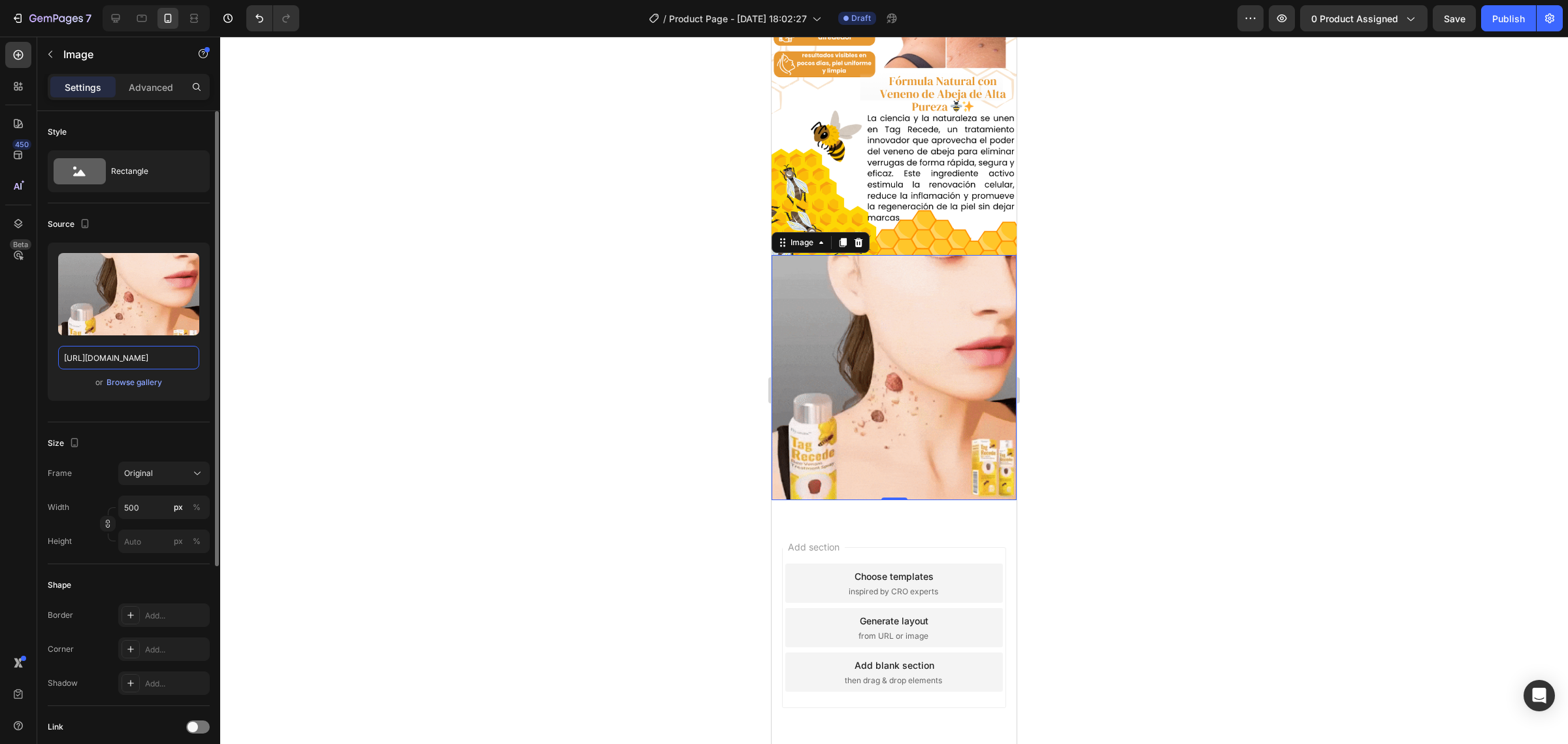
type input "https://media2.giphy.com/media/v1.Y2lkPTc5MGI3NjExc3p3ejhyZHRpbDJ5ZmE5ZWswNGoya…"
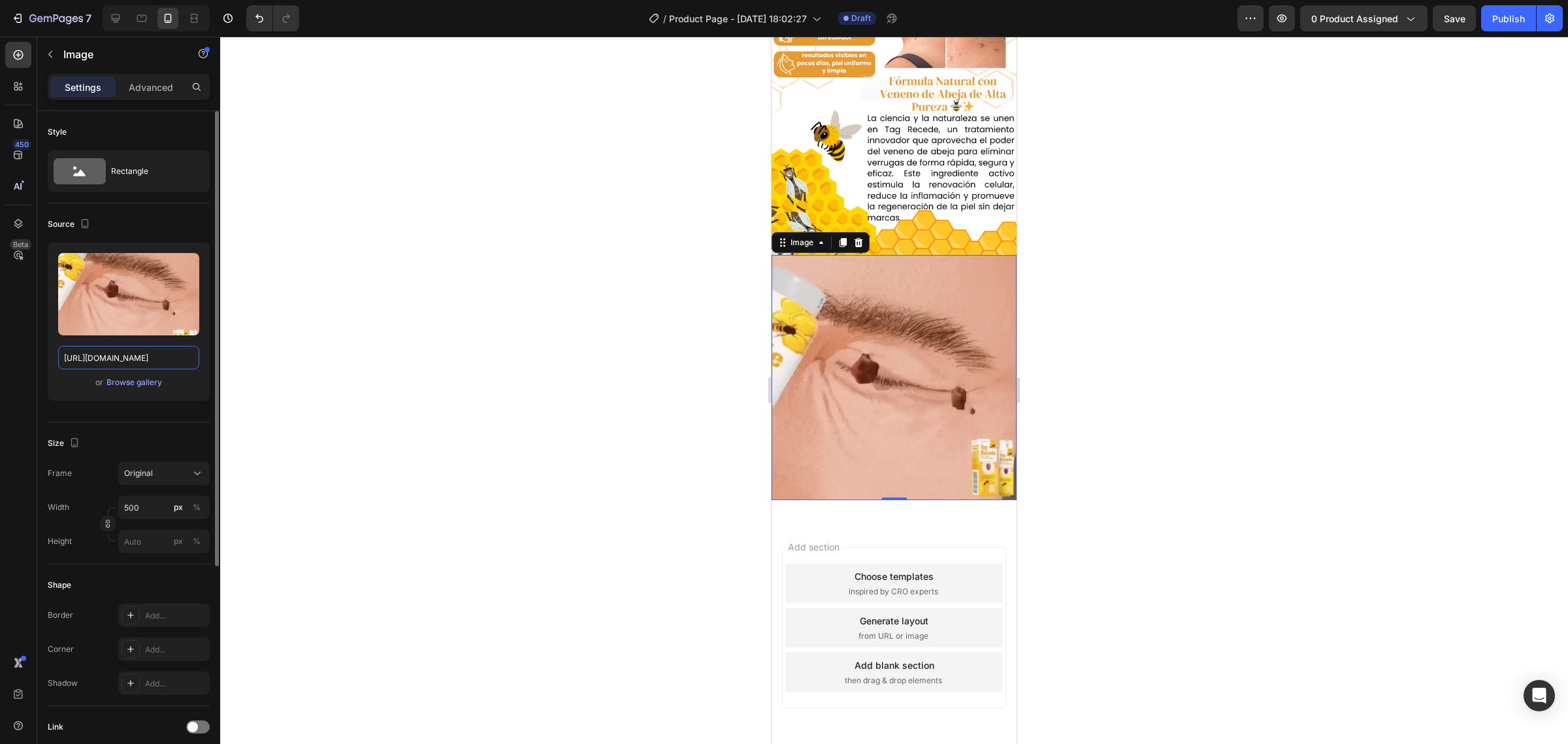
scroll to position [0, 0]
click at [840, 238] on icon at bounding box center [843, 243] width 10 height 10
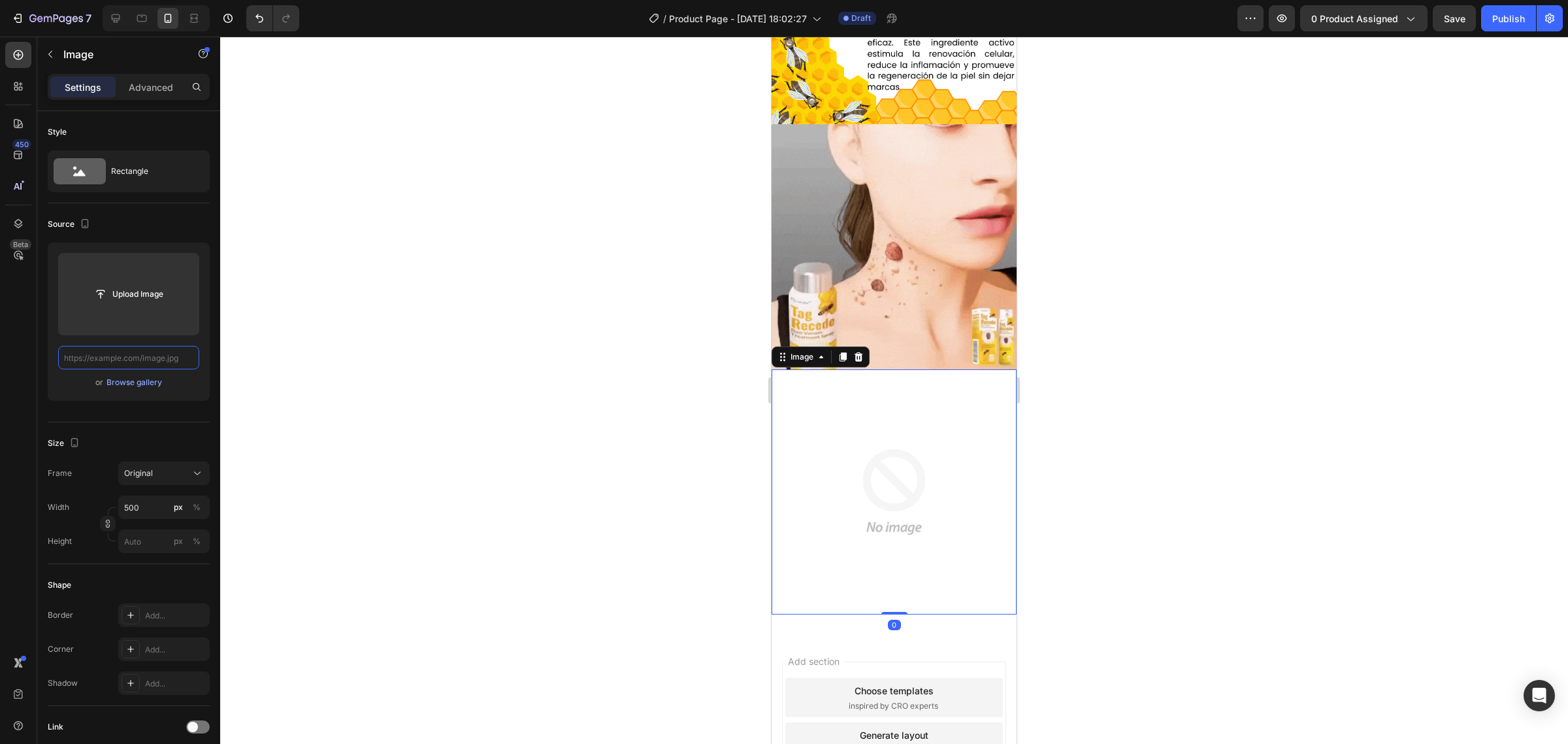
paste input "https://cdn.shopify.com/s/files/1/0718/1415/2427/files/download_8_1_7c84c37d-83…"
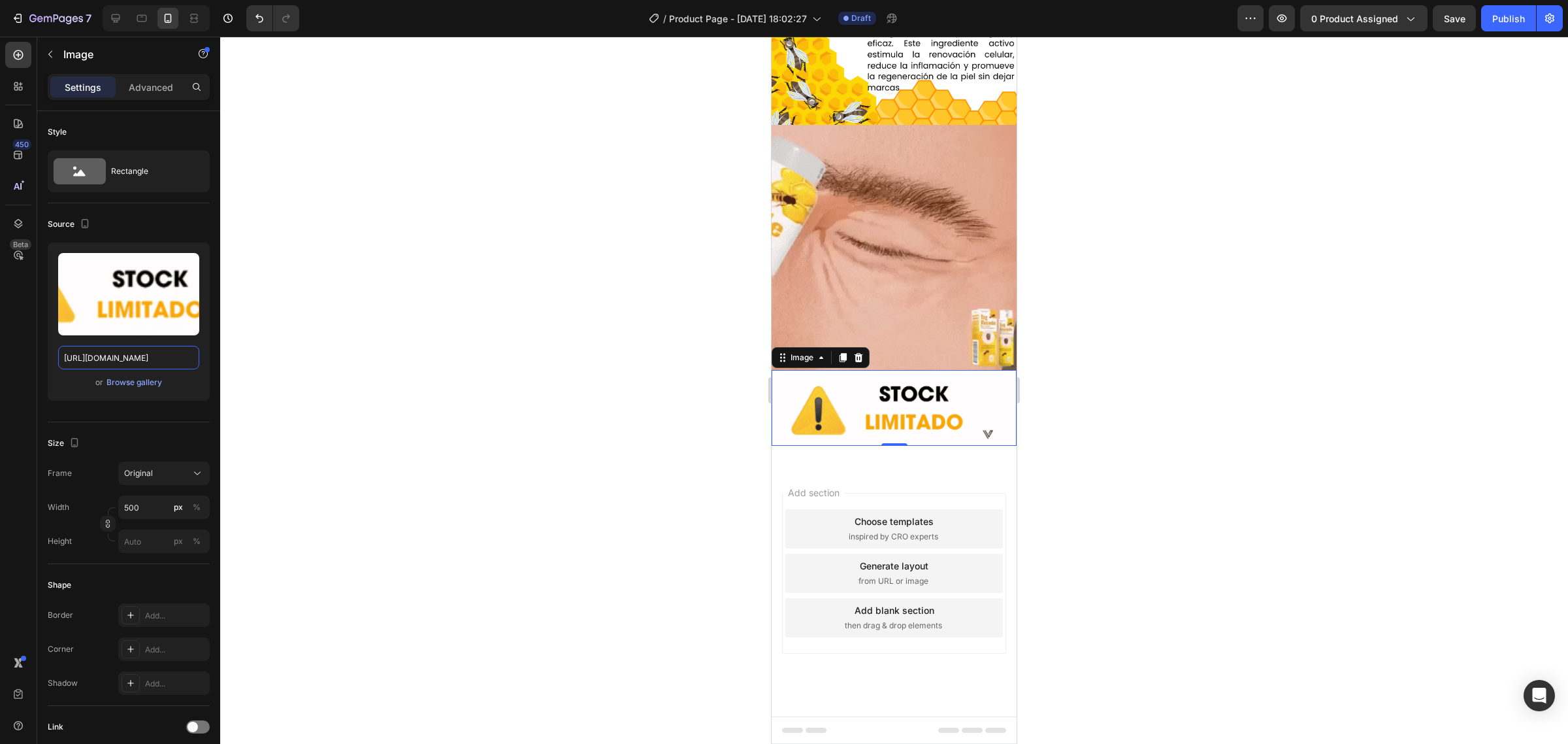
scroll to position [734, 0]
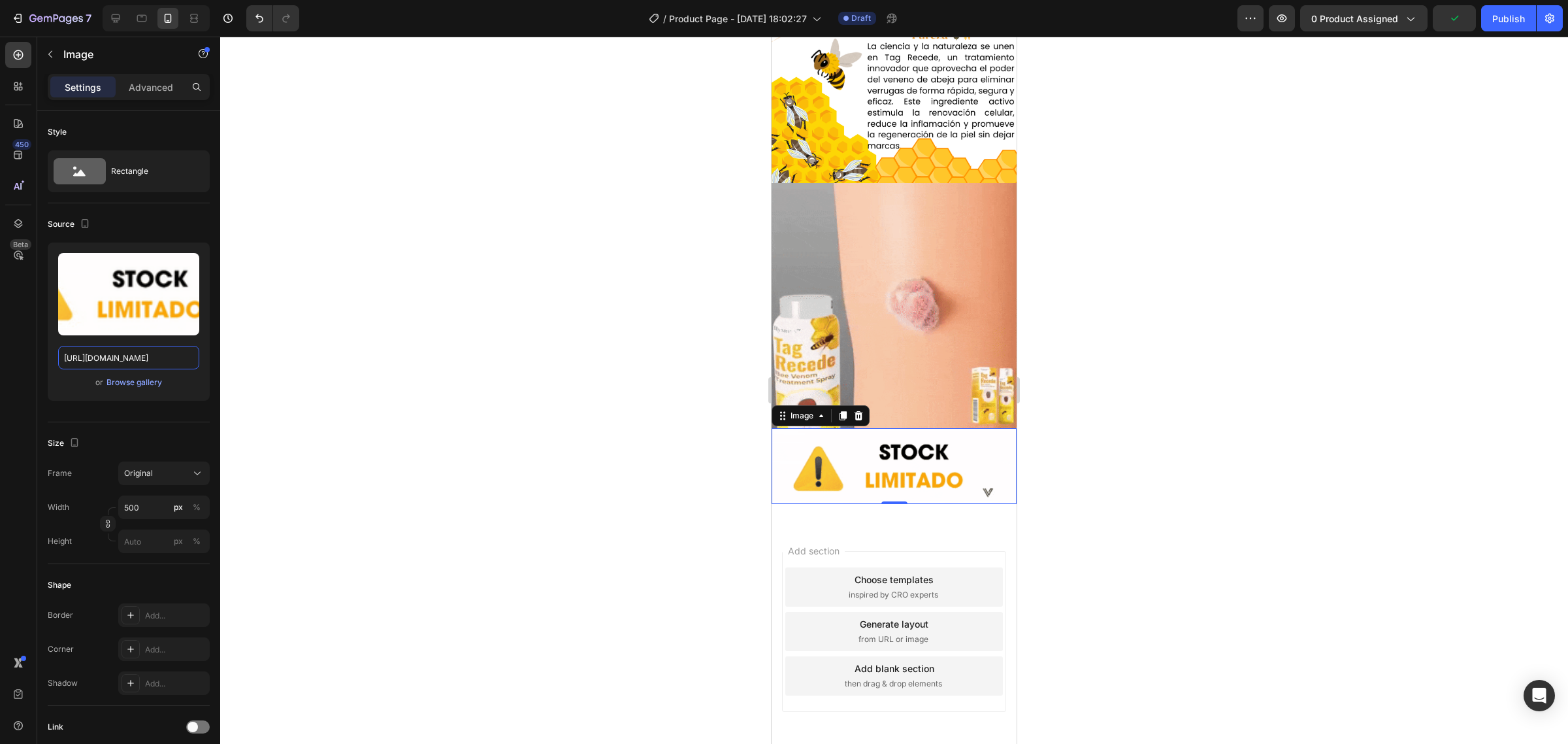
type input "https://cdn.shopify.com/s/files/1/0718/1415/2427/files/download_8_1_7c84c37d-83…"
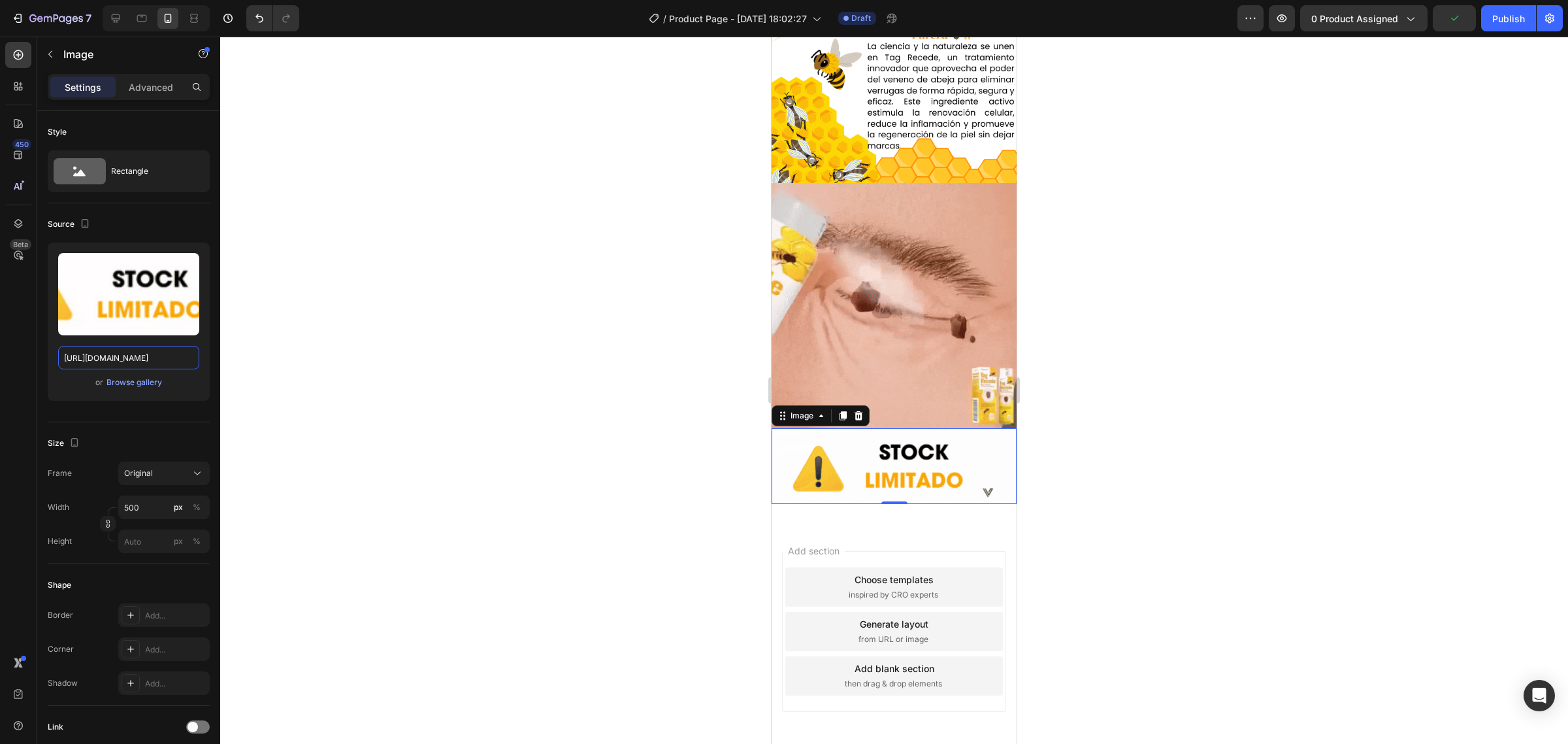
scroll to position [0, 0]
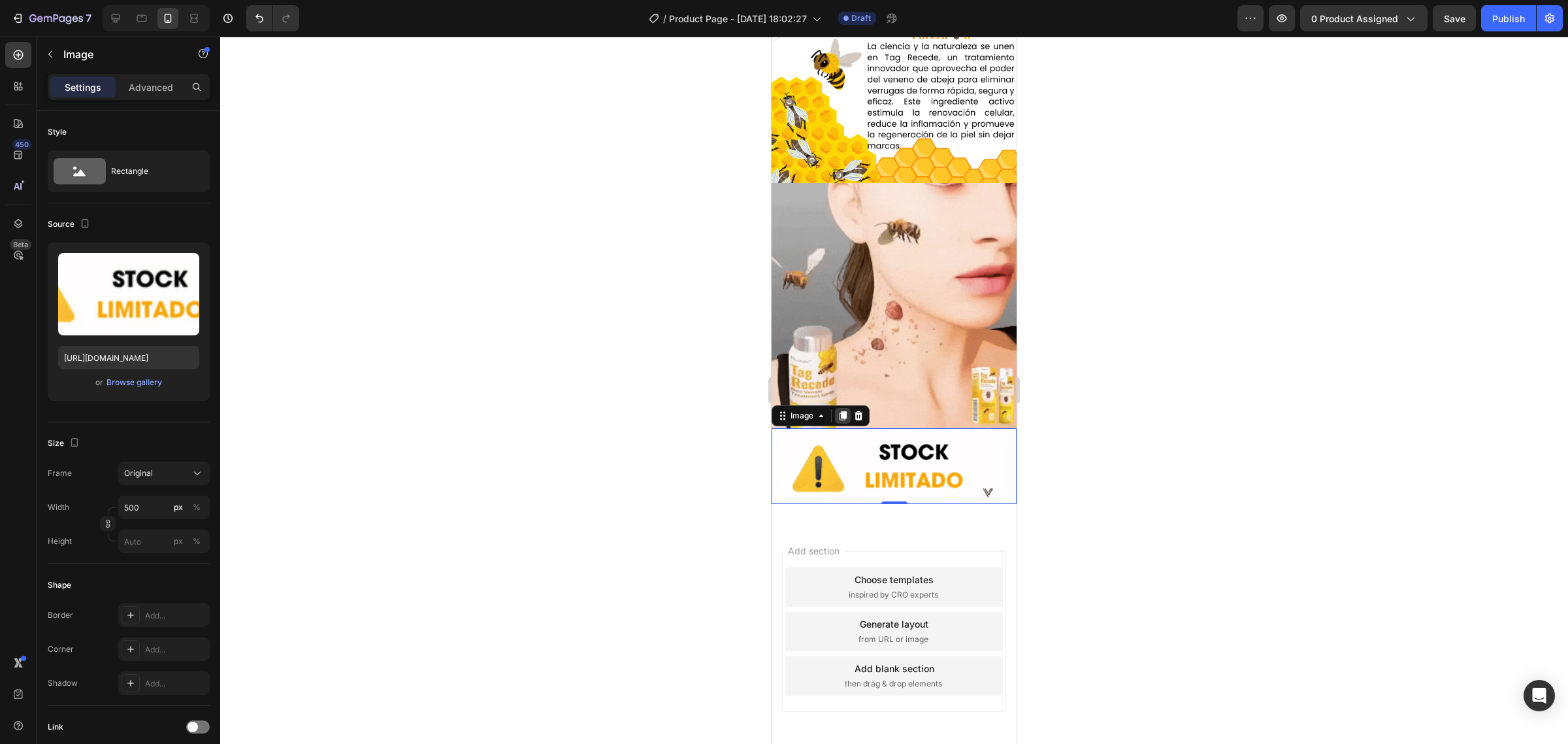
drag, startPoint x: 841, startPoint y: 358, endPoint x: 1502, endPoint y: 442, distance: 666.3
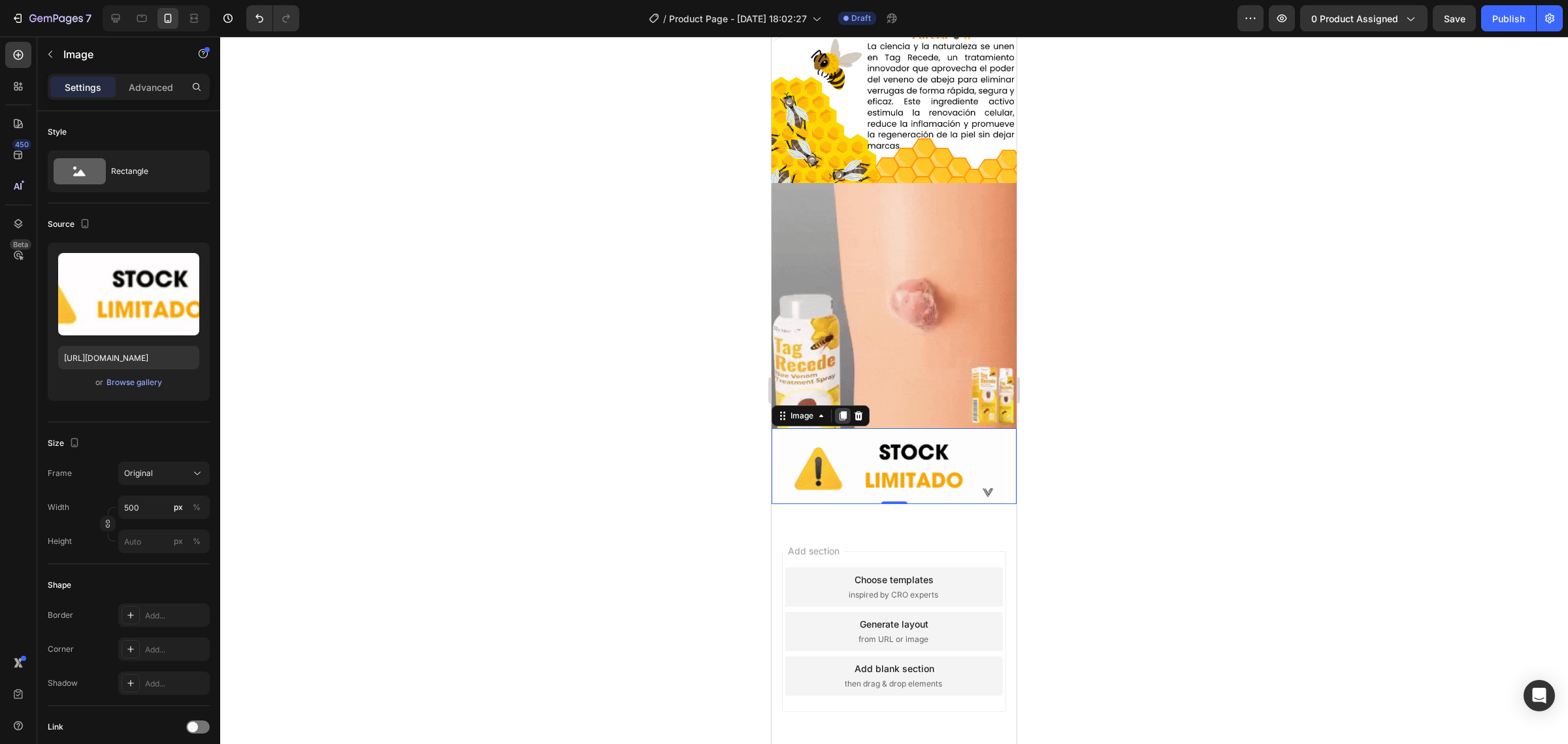
click at [841, 411] on icon at bounding box center [844, 416] width 7 height 9
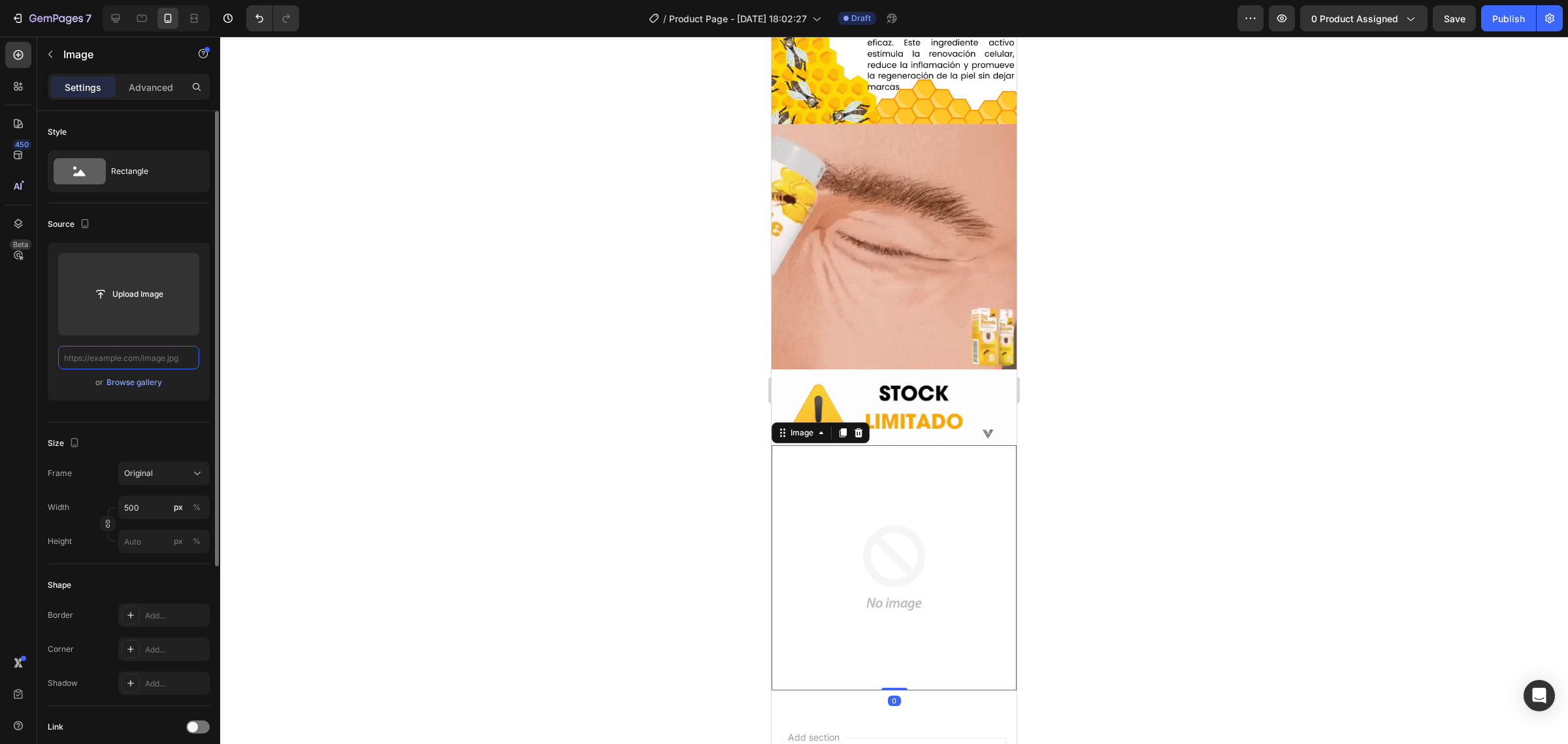
paste input "https://cdn.shopify.com/s/files/1/0718/1415/2427/files/Optimizacion_Tag_Recede_…"
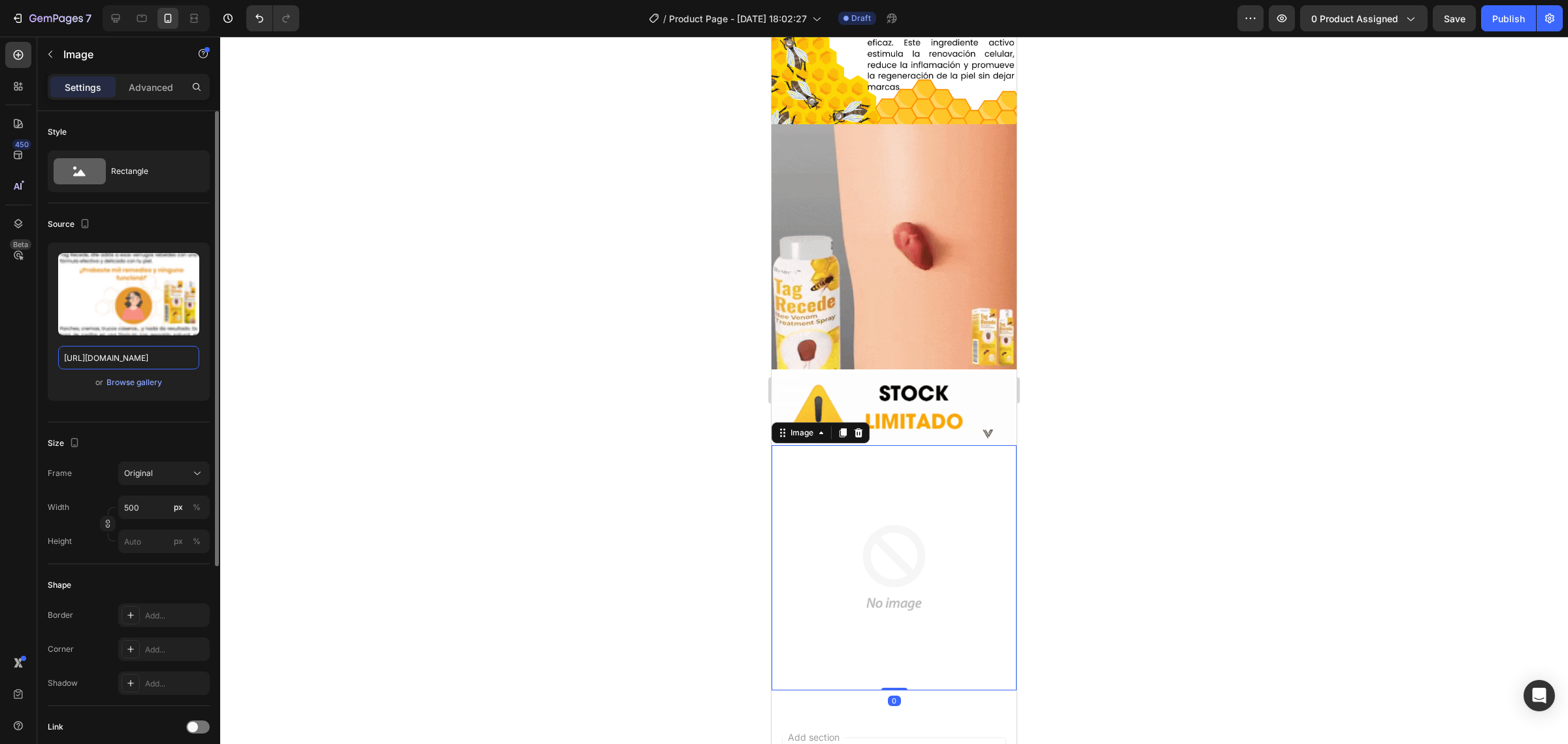
scroll to position [0, 271]
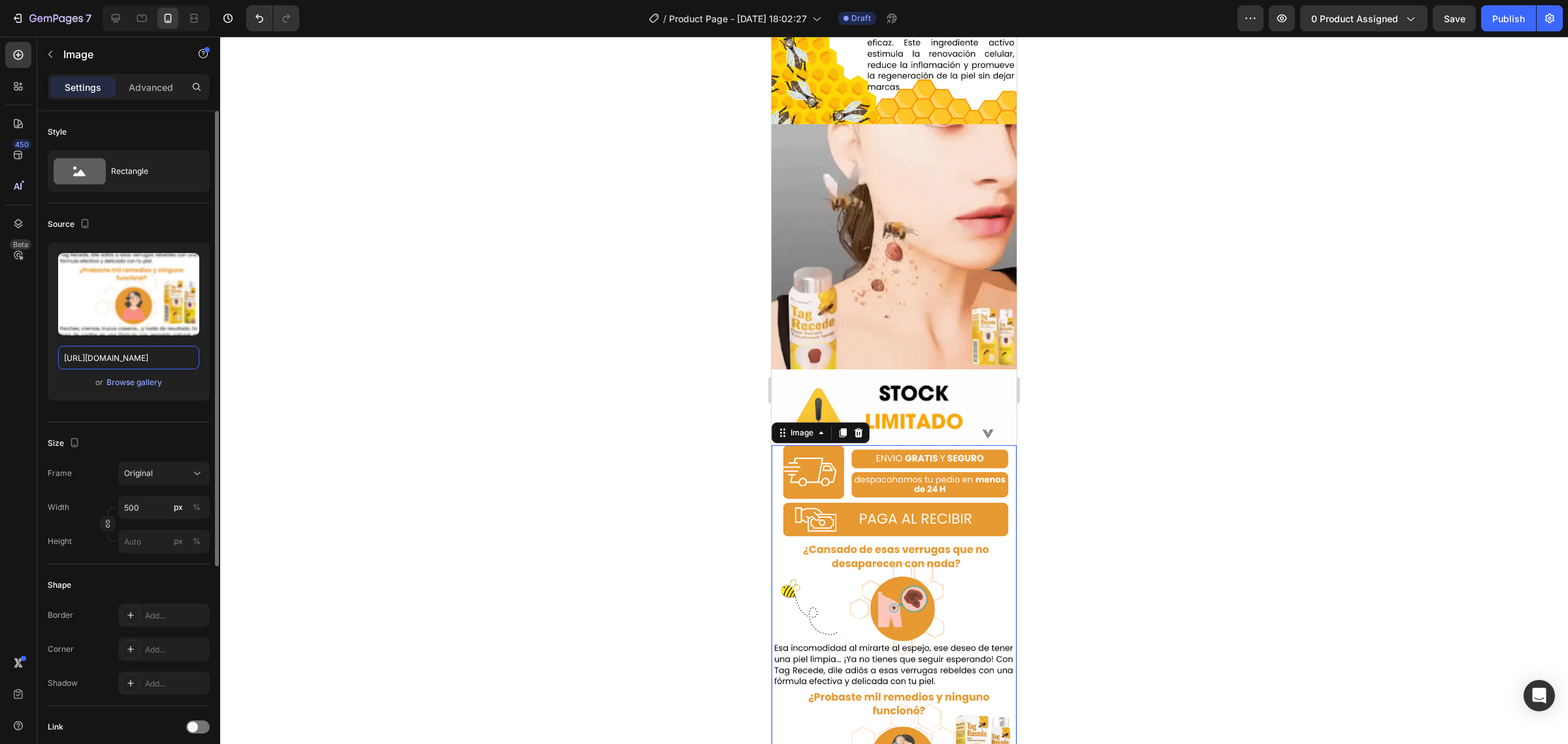
type input "https://cdn.shopify.com/s/files/1/0718/1415/2427/files/Optimizacion_Tag_Recede_…"
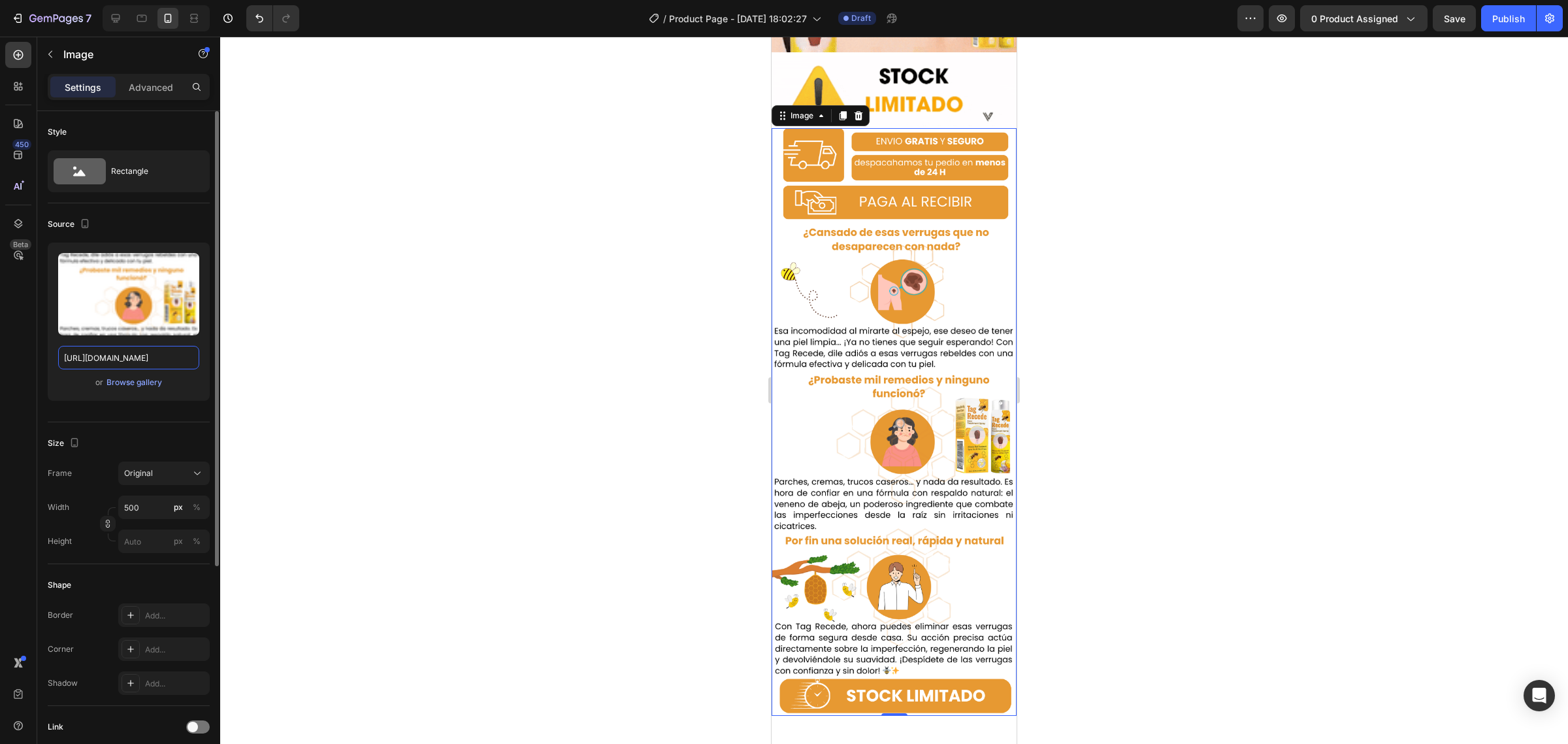
scroll to position [1202, 0]
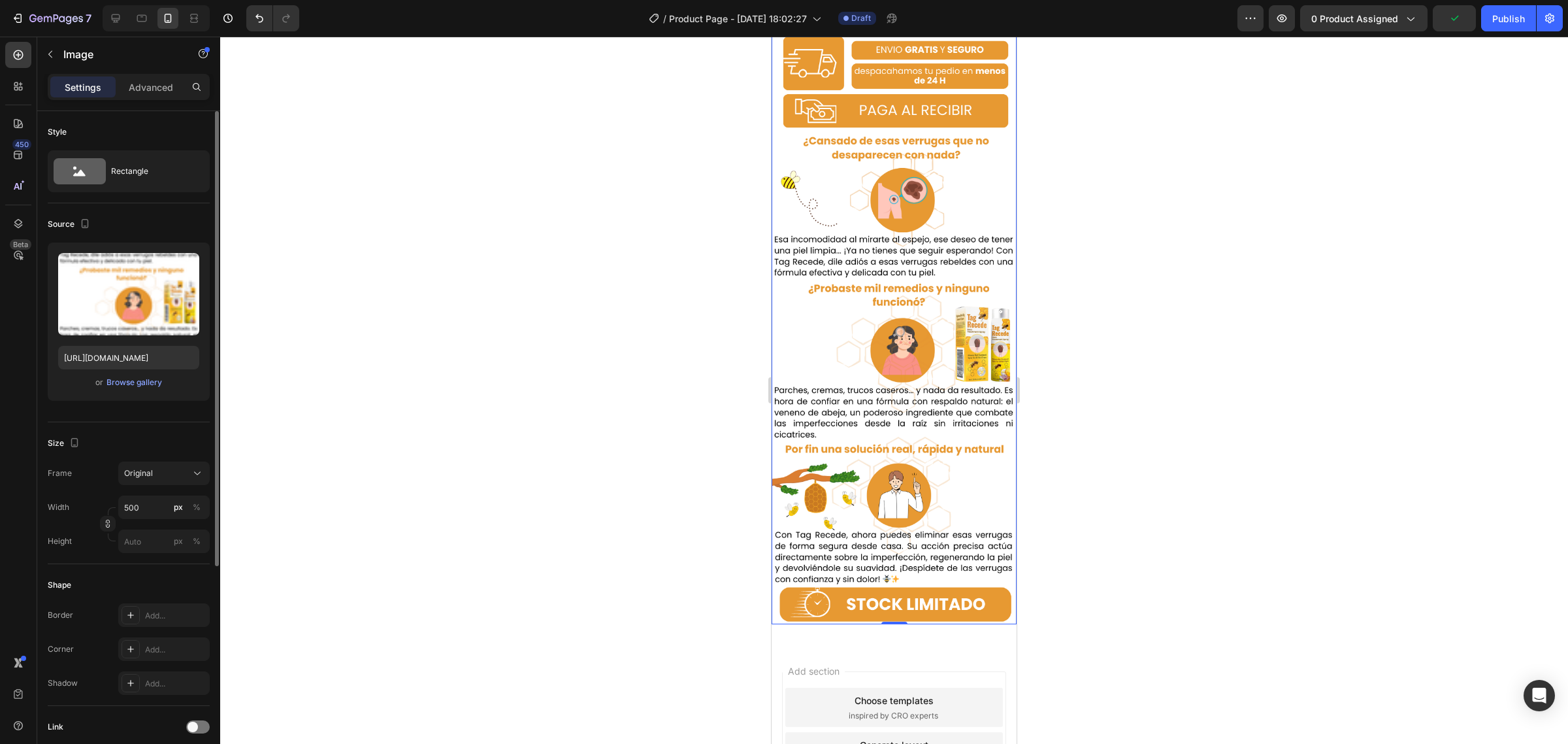
click at [910, 453] on img at bounding box center [894, 330] width 245 height 588
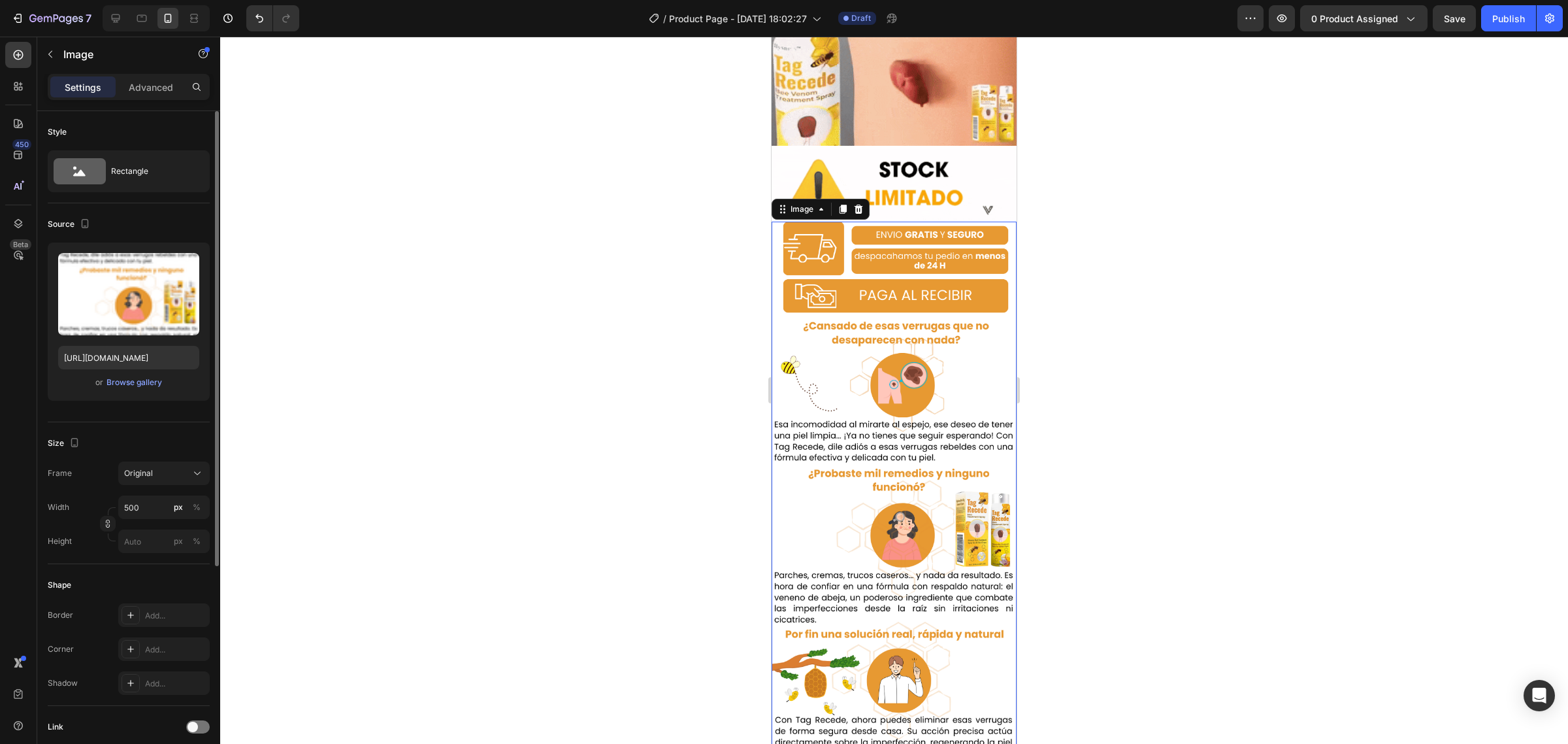
scroll to position [875, 0]
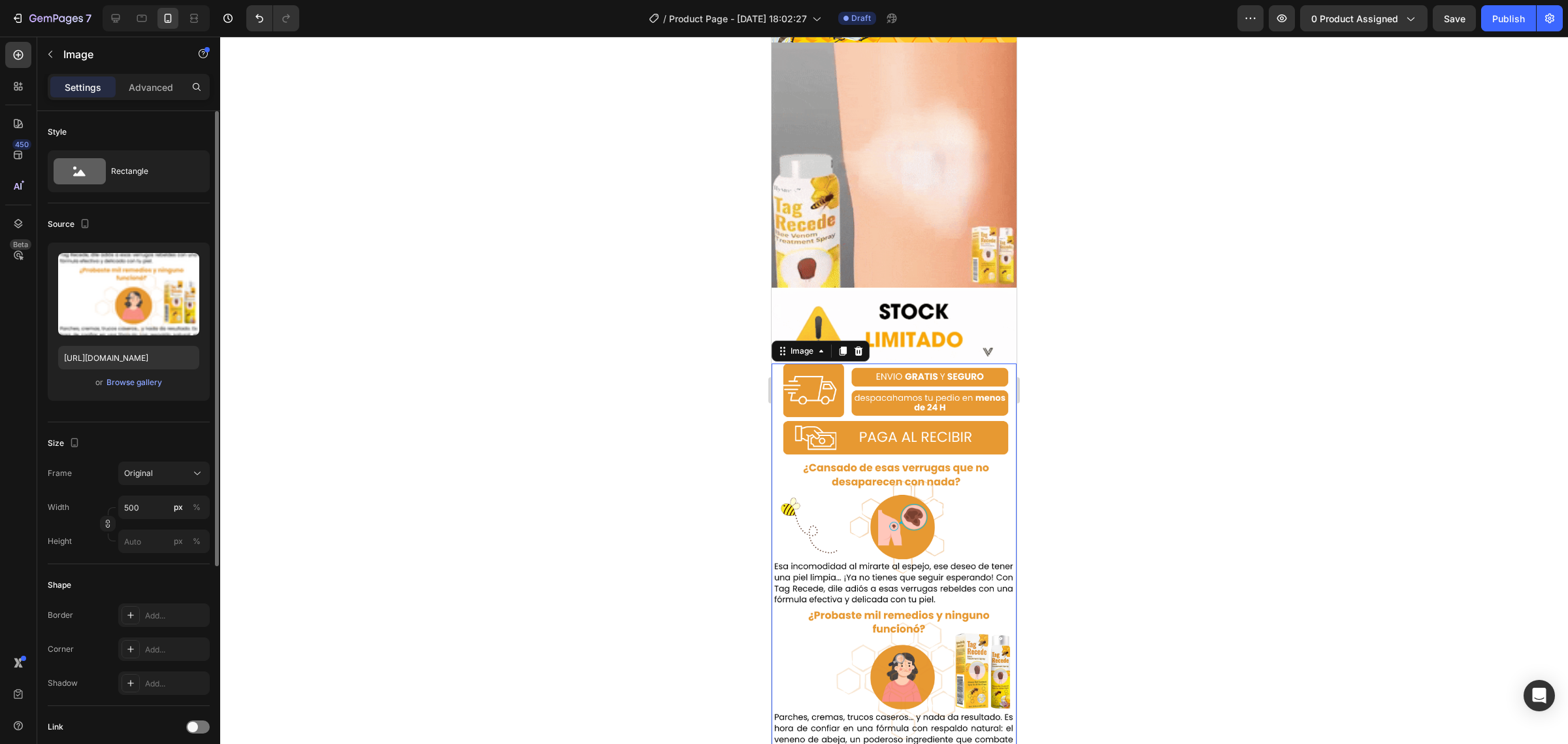
click at [834, 341] on div "Image" at bounding box center [820, 351] width 98 height 21
click at [841, 343] on div at bounding box center [843, 350] width 15 height 15
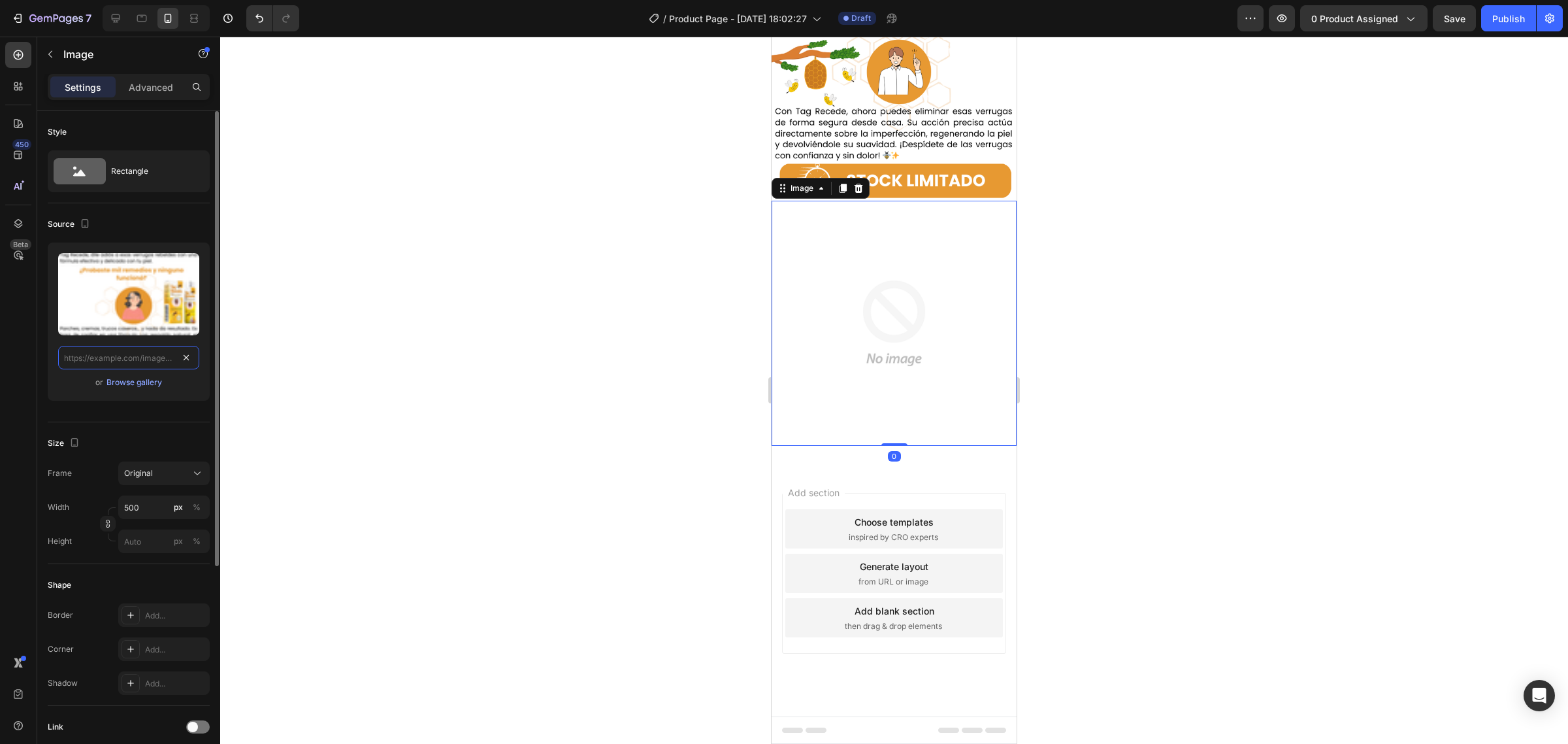
scroll to position [1527, 0]
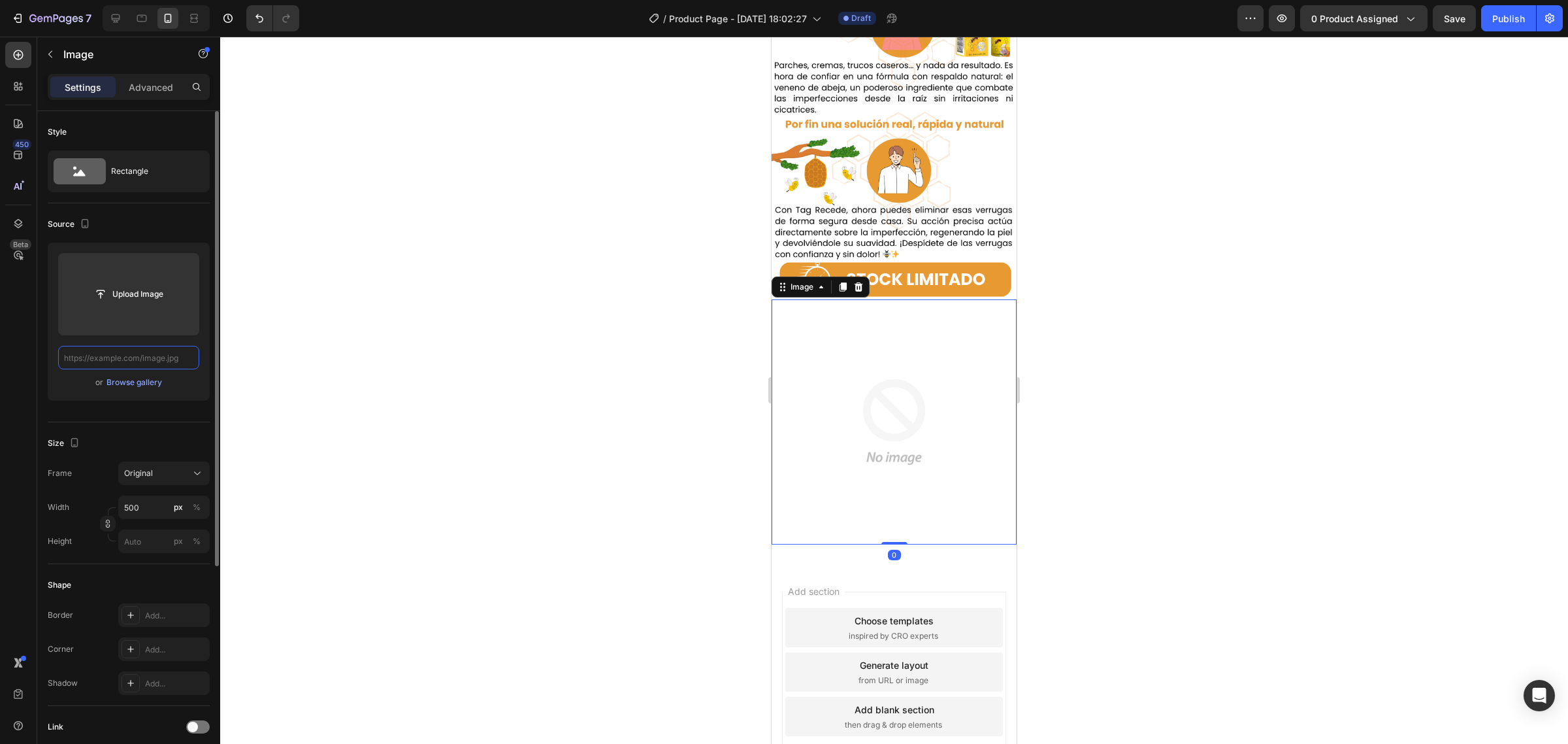
paste input "https://media3.giphy.com/media/v1.Y2lkPTc5MGI3NjExYzBseXh5OXozYjJyMnVzeGpwcG9ua…"
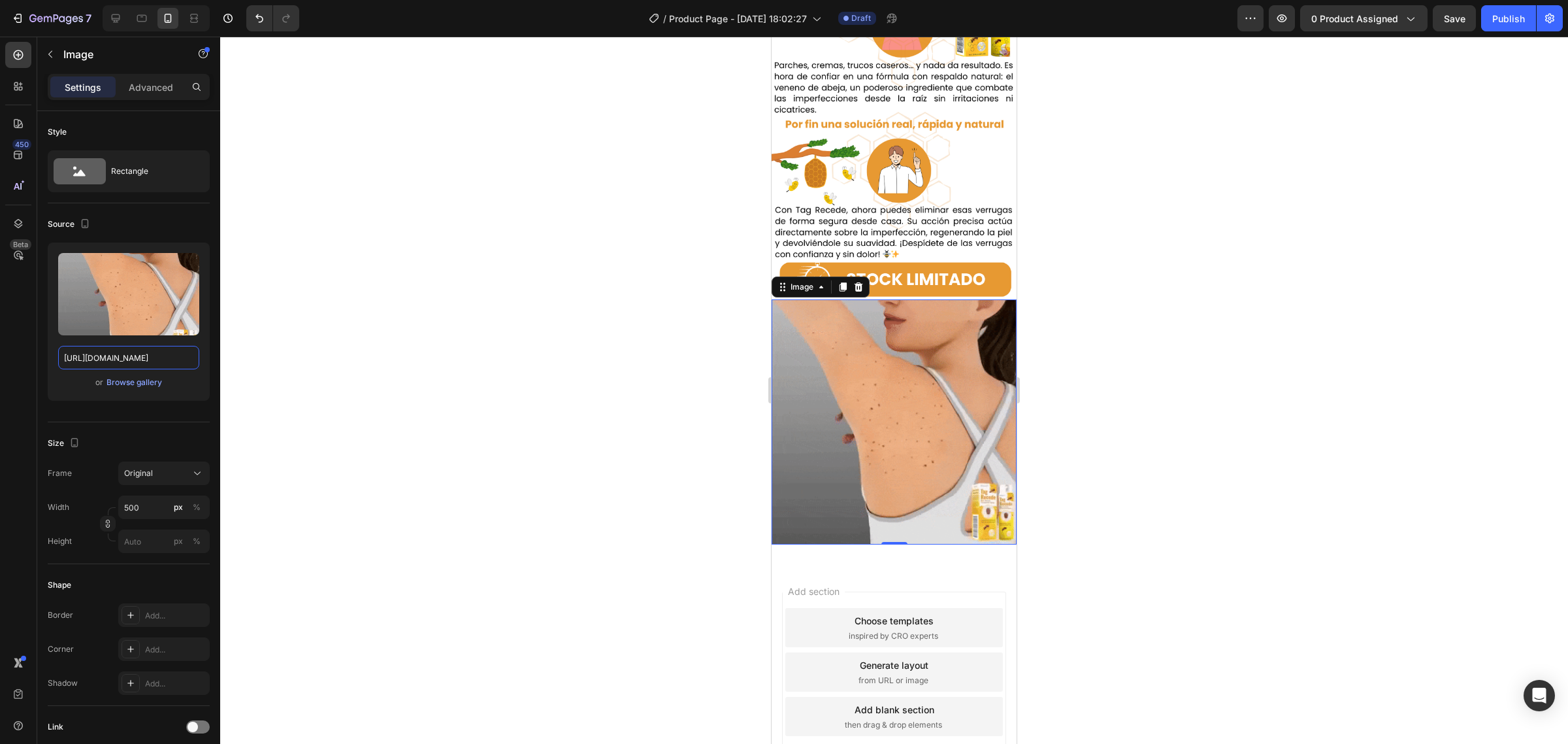
type input "https://media3.giphy.com/media/v1.Y2lkPTc5MGI3NjExYzBseXh5OXozYjJyMnVzeGpwcG9ua…"
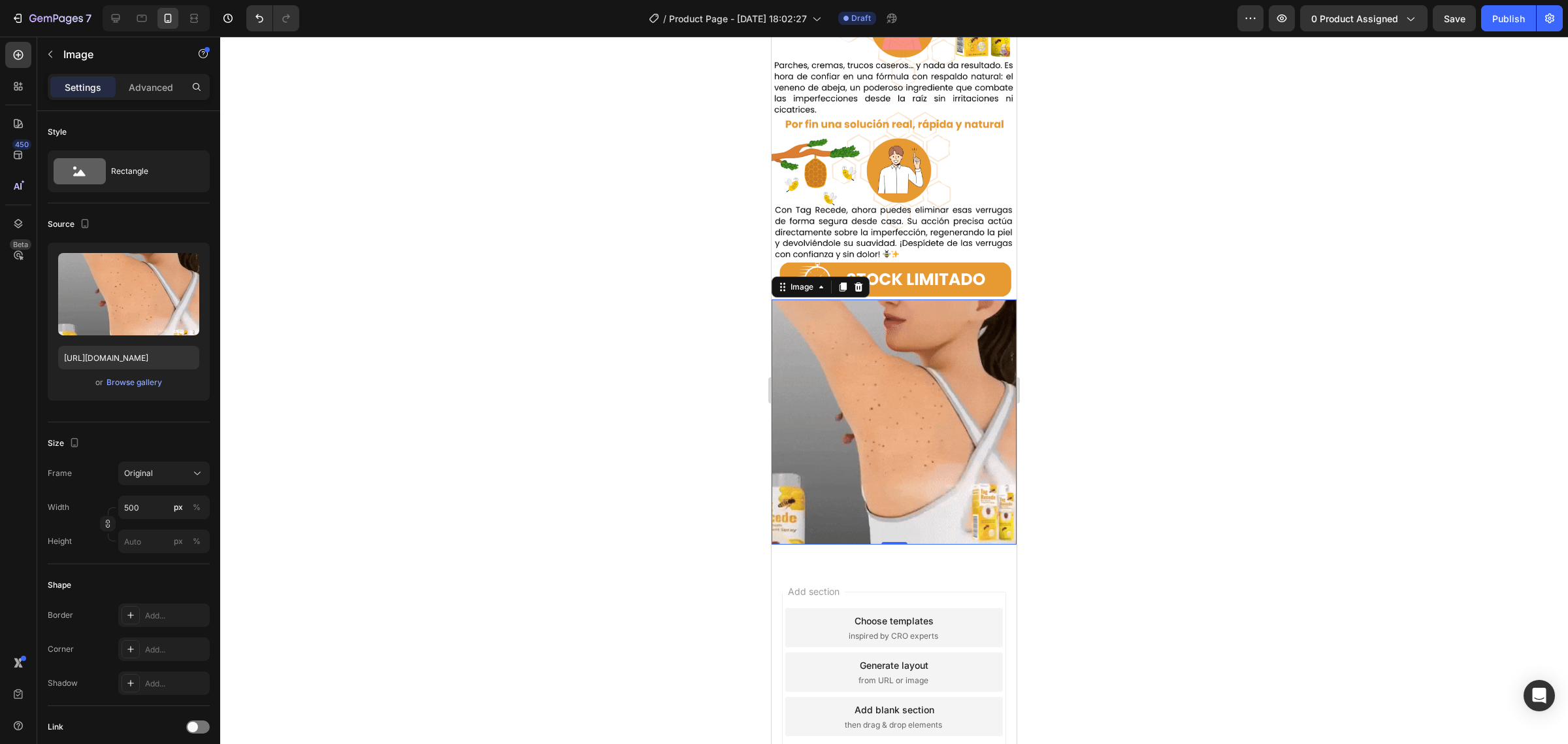
click at [838, 277] on div "Image" at bounding box center [820, 287] width 98 height 21
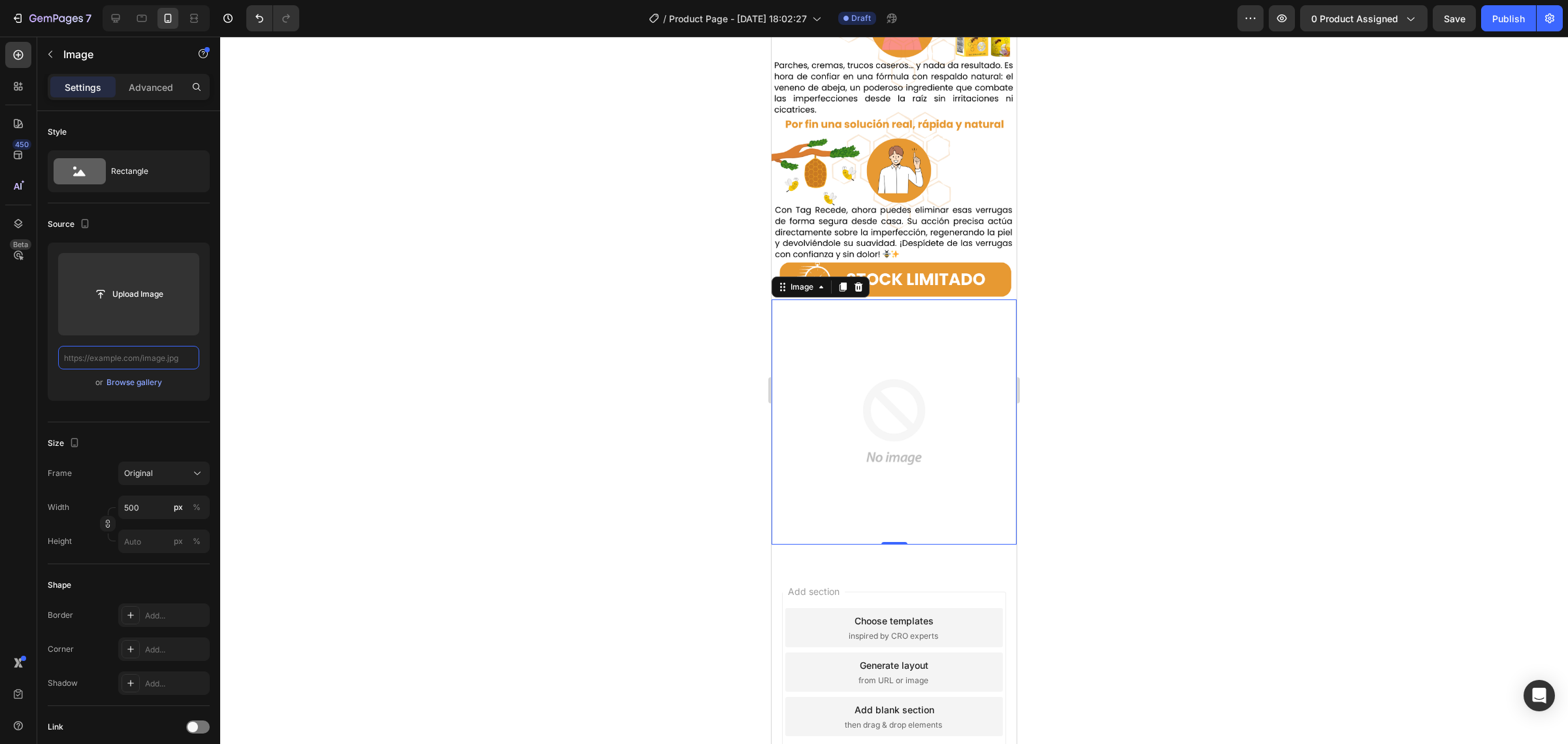
paste input "https://cdn.shopify.com/s/files/1/0718/1415/2427/files/download_6_1.gif?v=17409…"
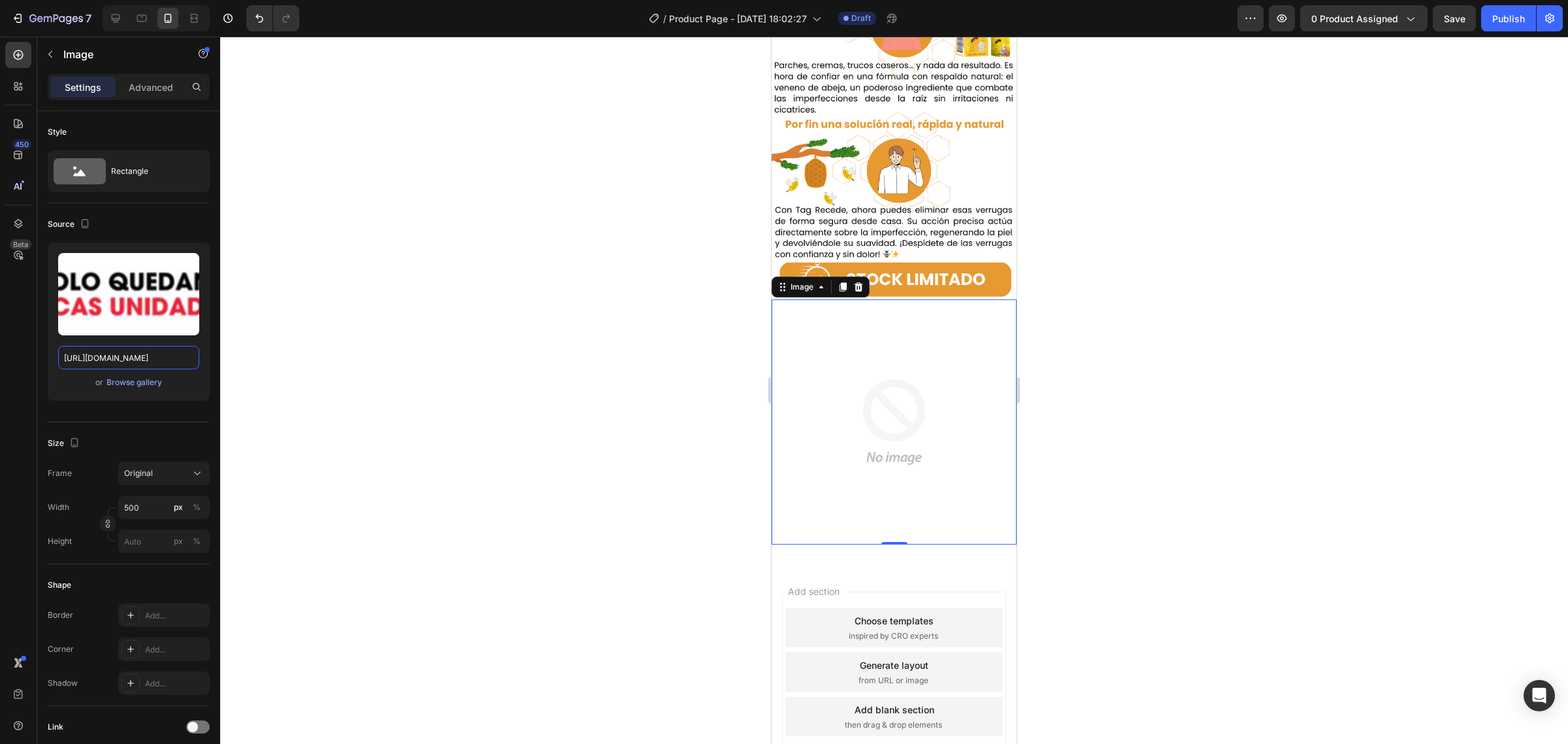
scroll to position [0, 213]
type input "https://cdn.shopify.com/s/files/1/0718/1415/2427/files/download_6_1.gif?v=17409…"
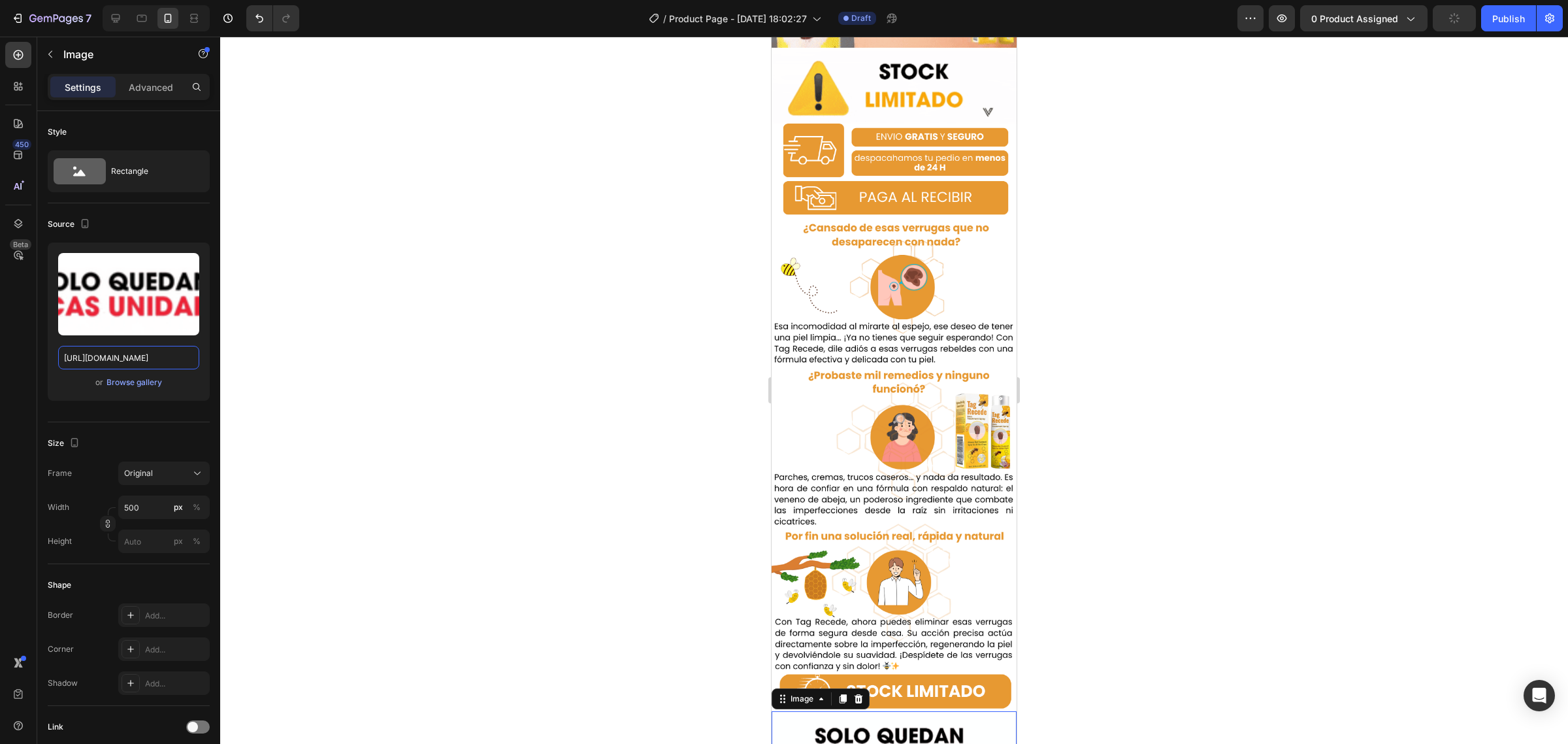
scroll to position [1360, 0]
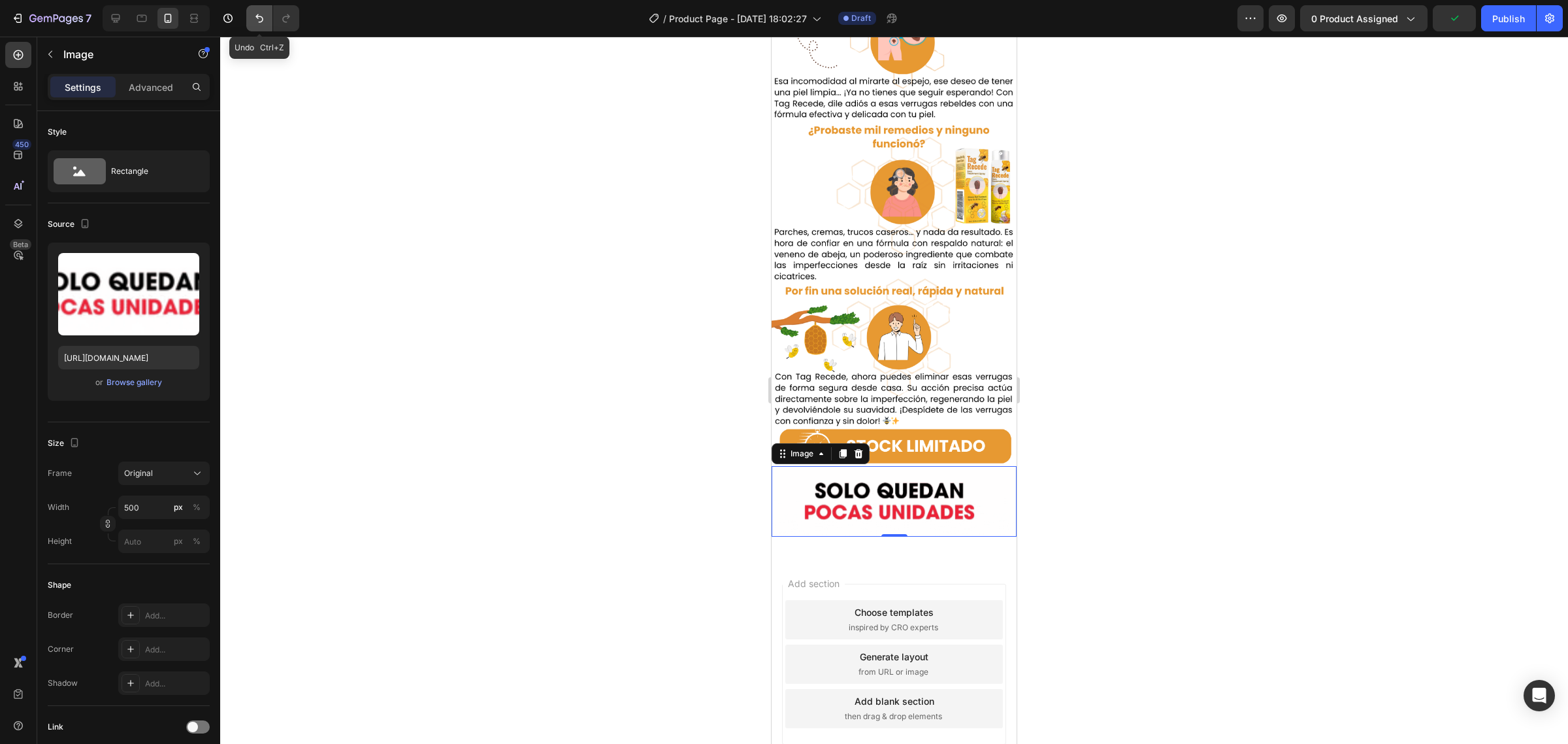
click at [258, 21] on icon "Undo/Redo" at bounding box center [260, 18] width 13 height 13
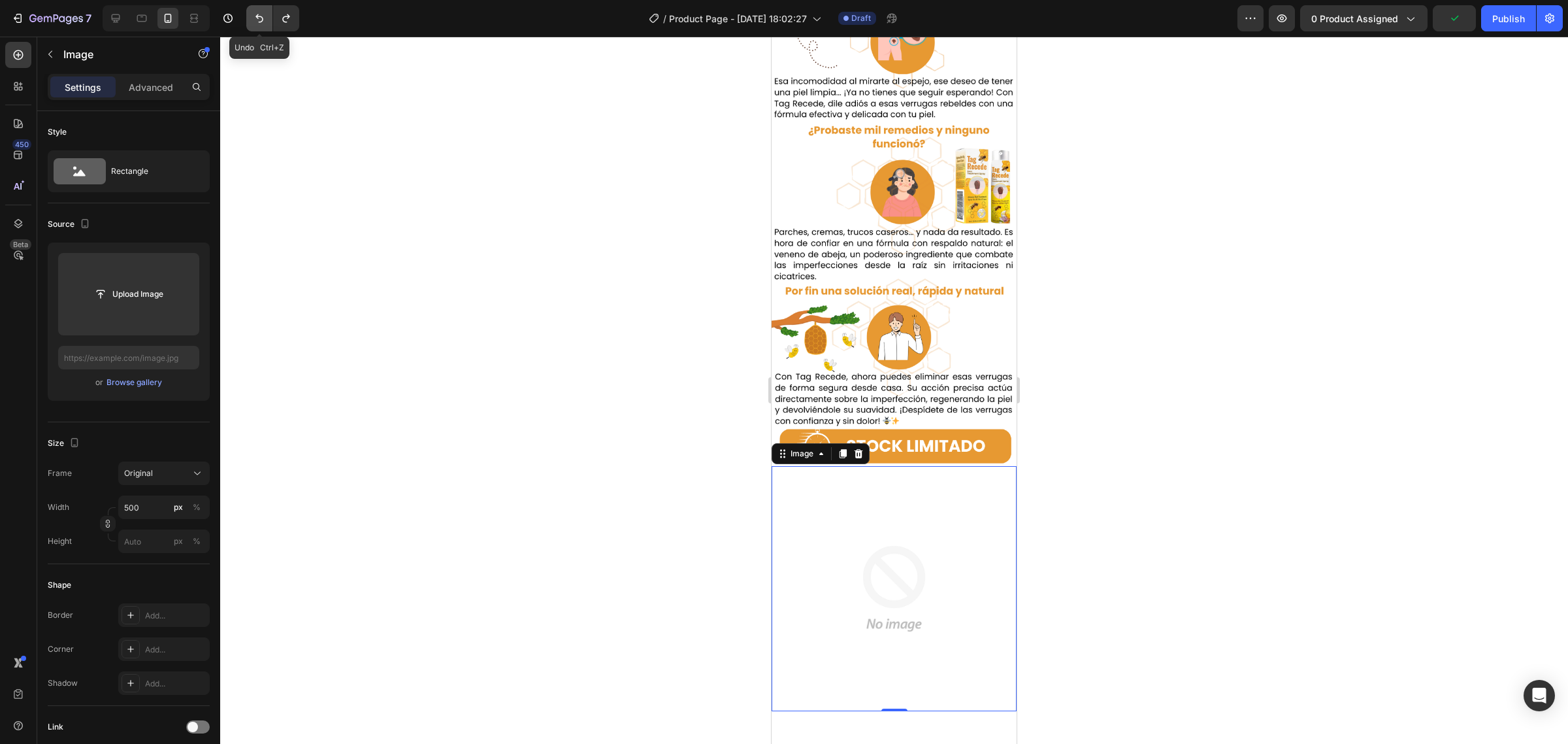
click at [266, 21] on icon "Undo/Redo" at bounding box center [260, 18] width 13 height 13
type input "https://media3.giphy.com/media/v1.Y2lkPTc5MGI3NjExYzBseXh5OXozYjJyMnVzeGpwcG9ua…"
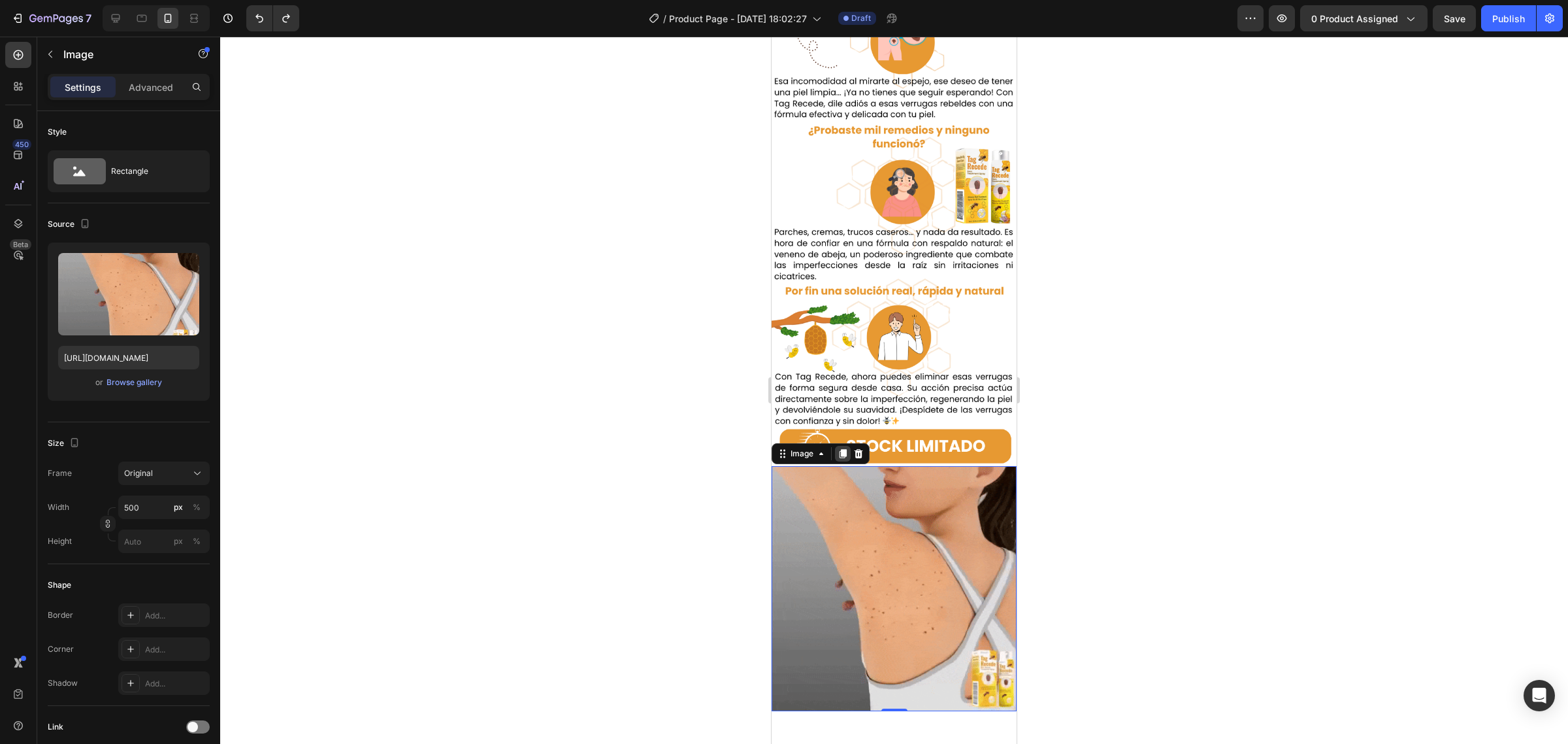
click at [835, 446] on div at bounding box center [843, 453] width 15 height 15
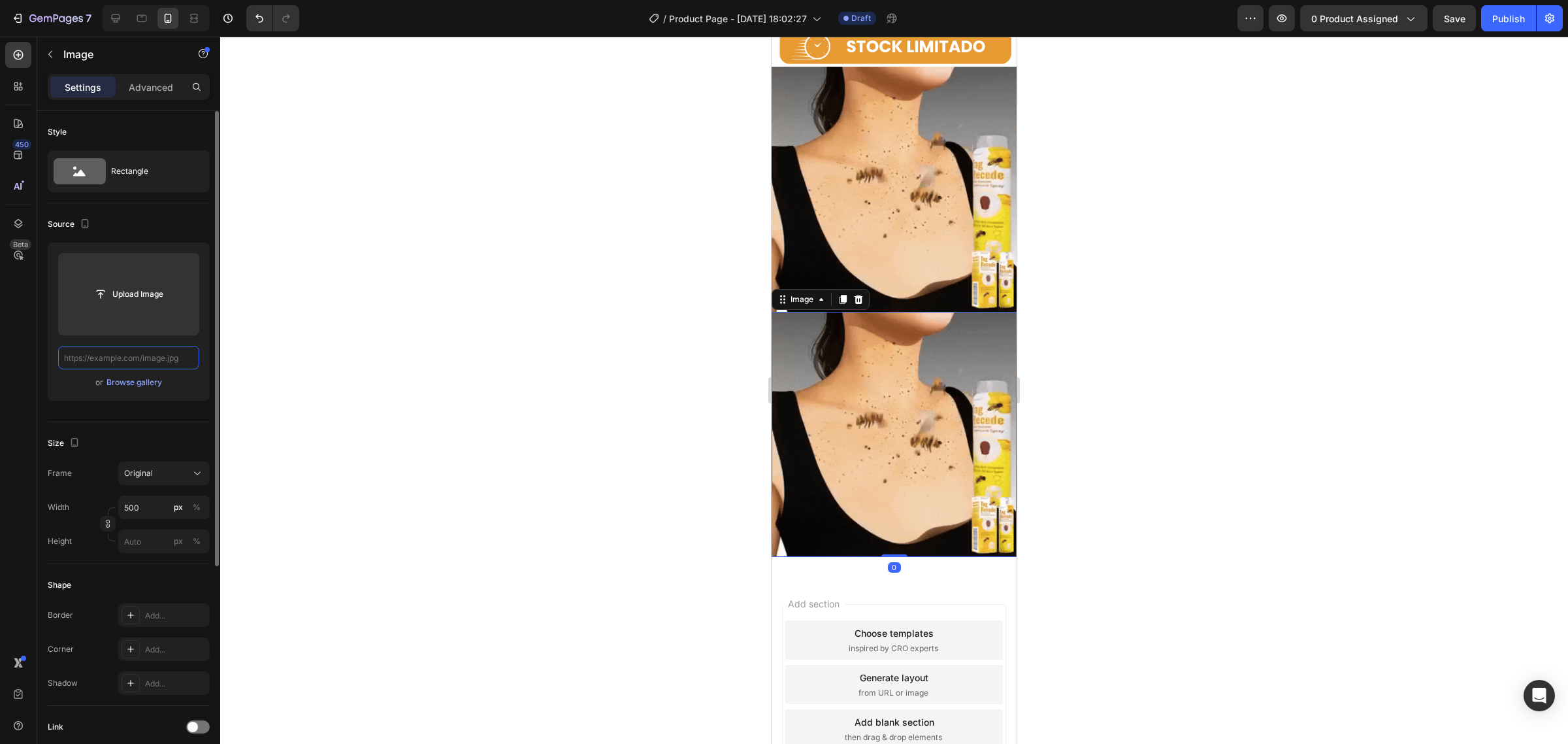
scroll to position [0, 0]
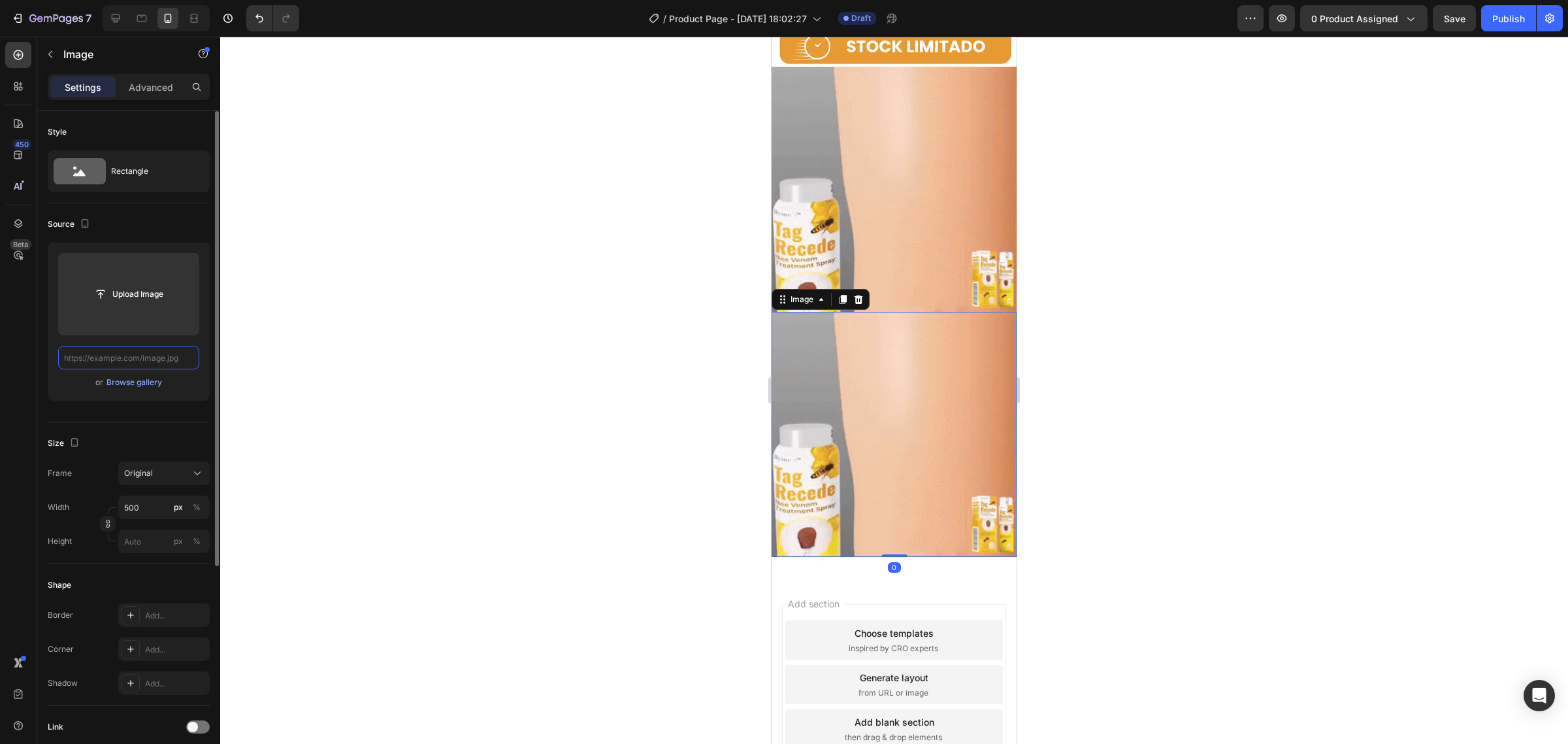
paste input "https://cdn.shopify.com/s/files/1/0718/1415/2427/files/download_6_1.gif?v=17409…"
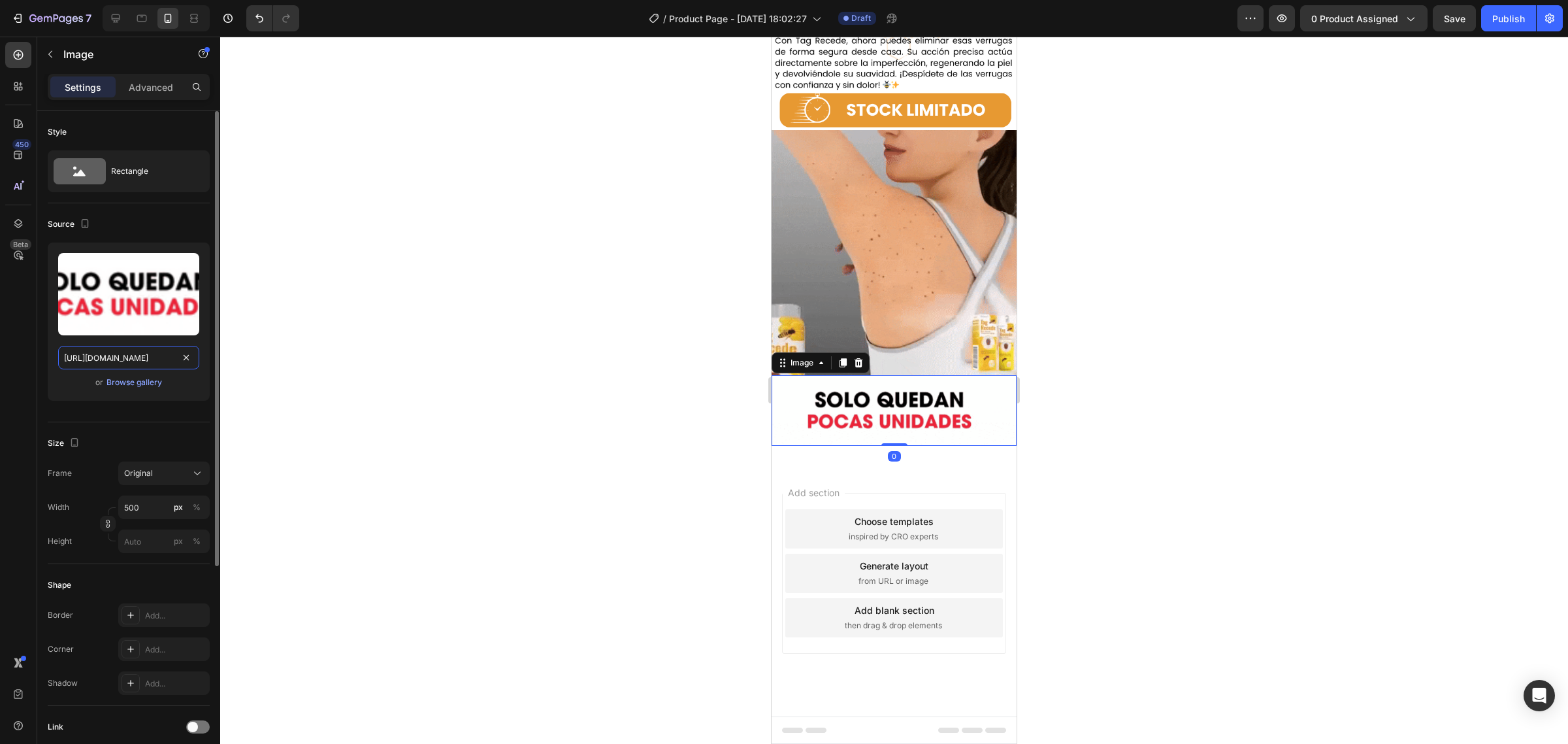
scroll to position [1592, 0]
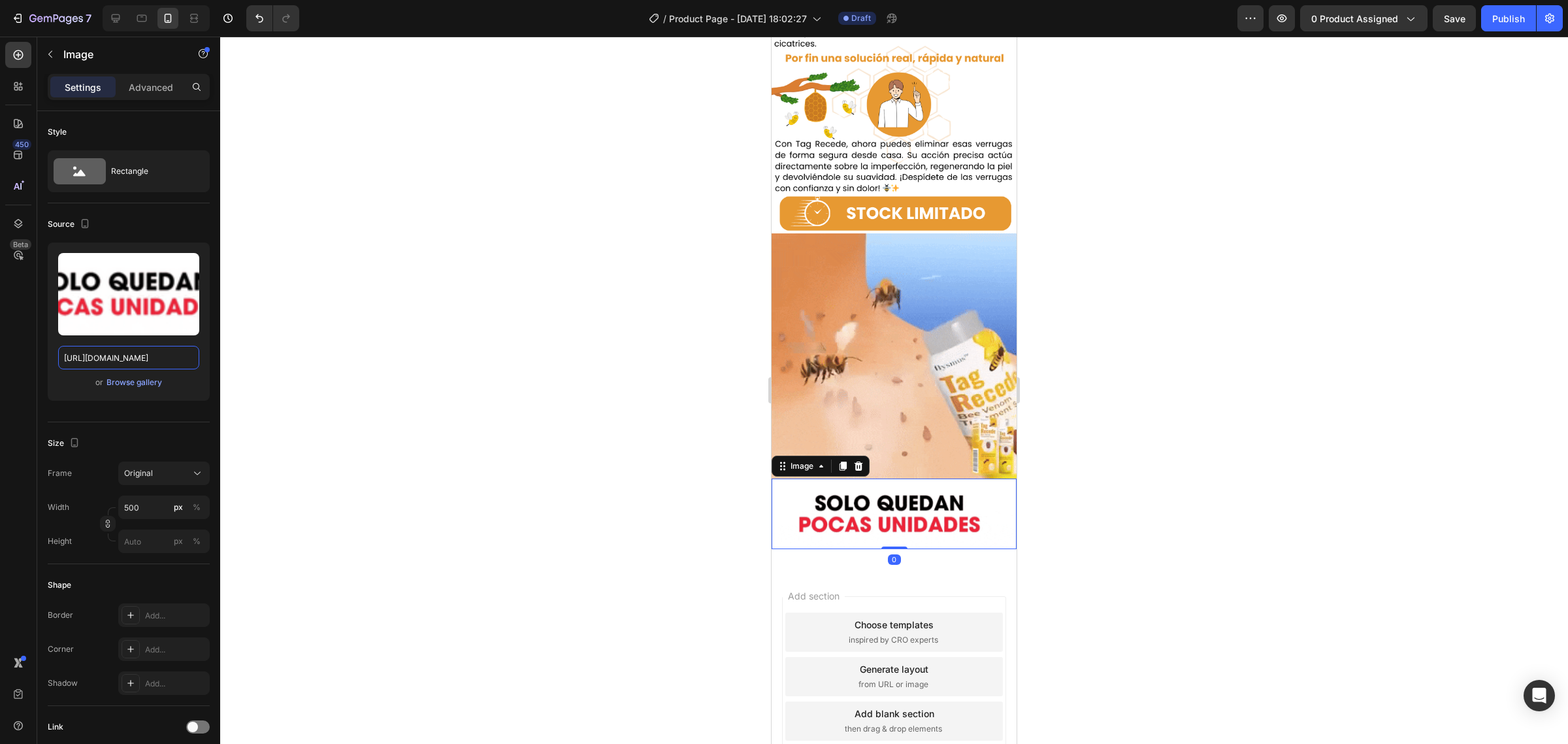
type input "https://cdn.shopify.com/s/files/1/0718/1415/2427/files/download_6_1.gif?v=17409…"
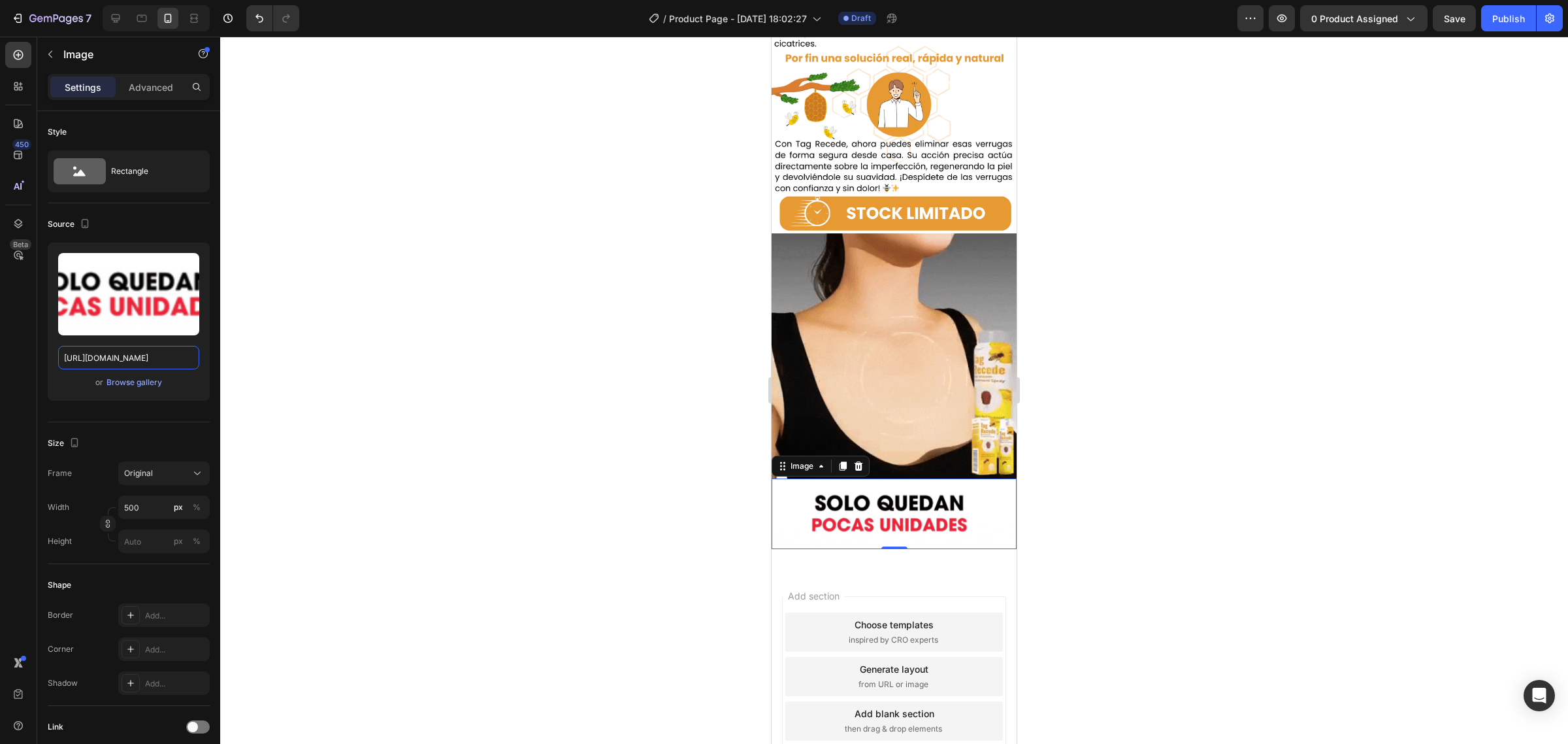
scroll to position [0, 0]
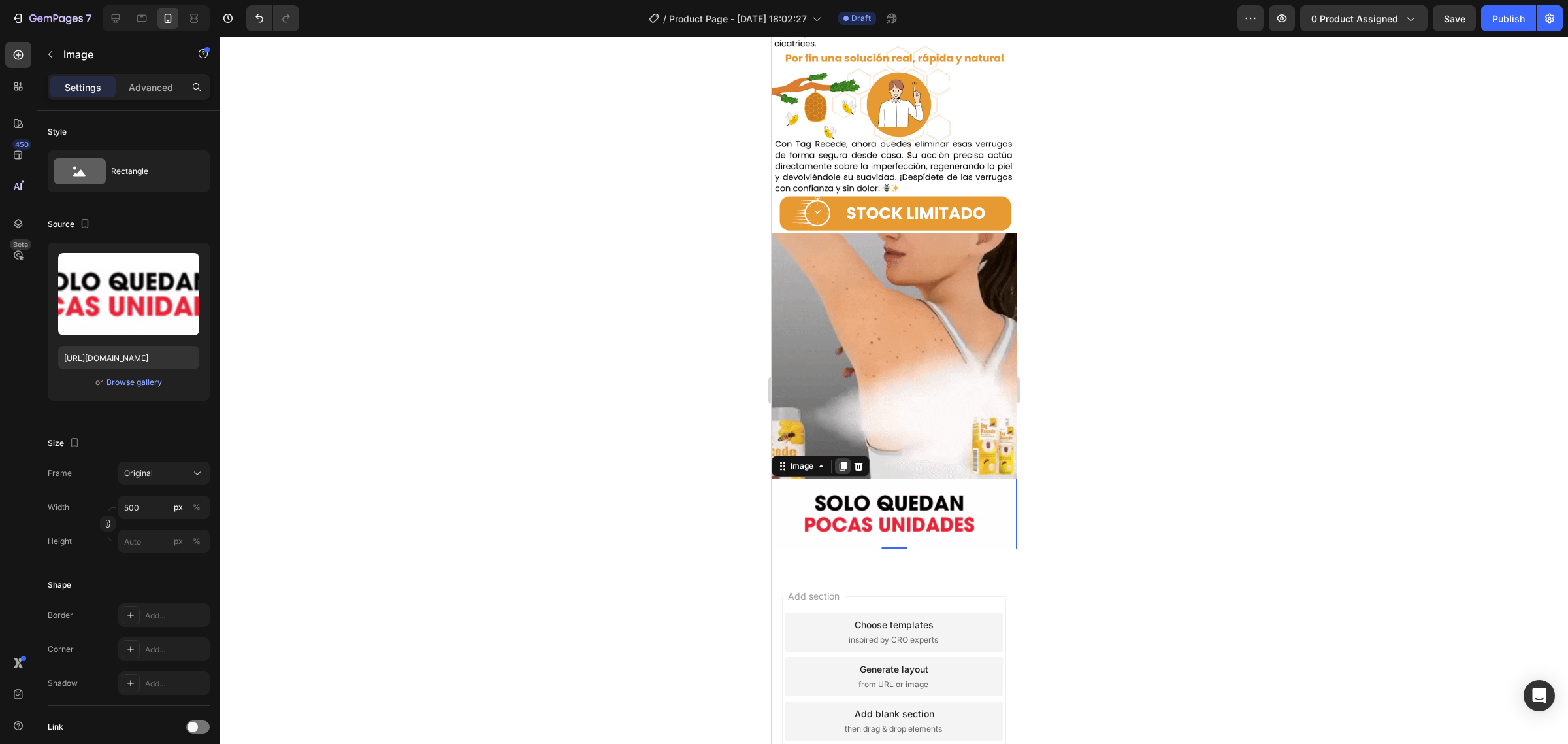
click at [844, 461] on icon at bounding box center [844, 466] width 7 height 9
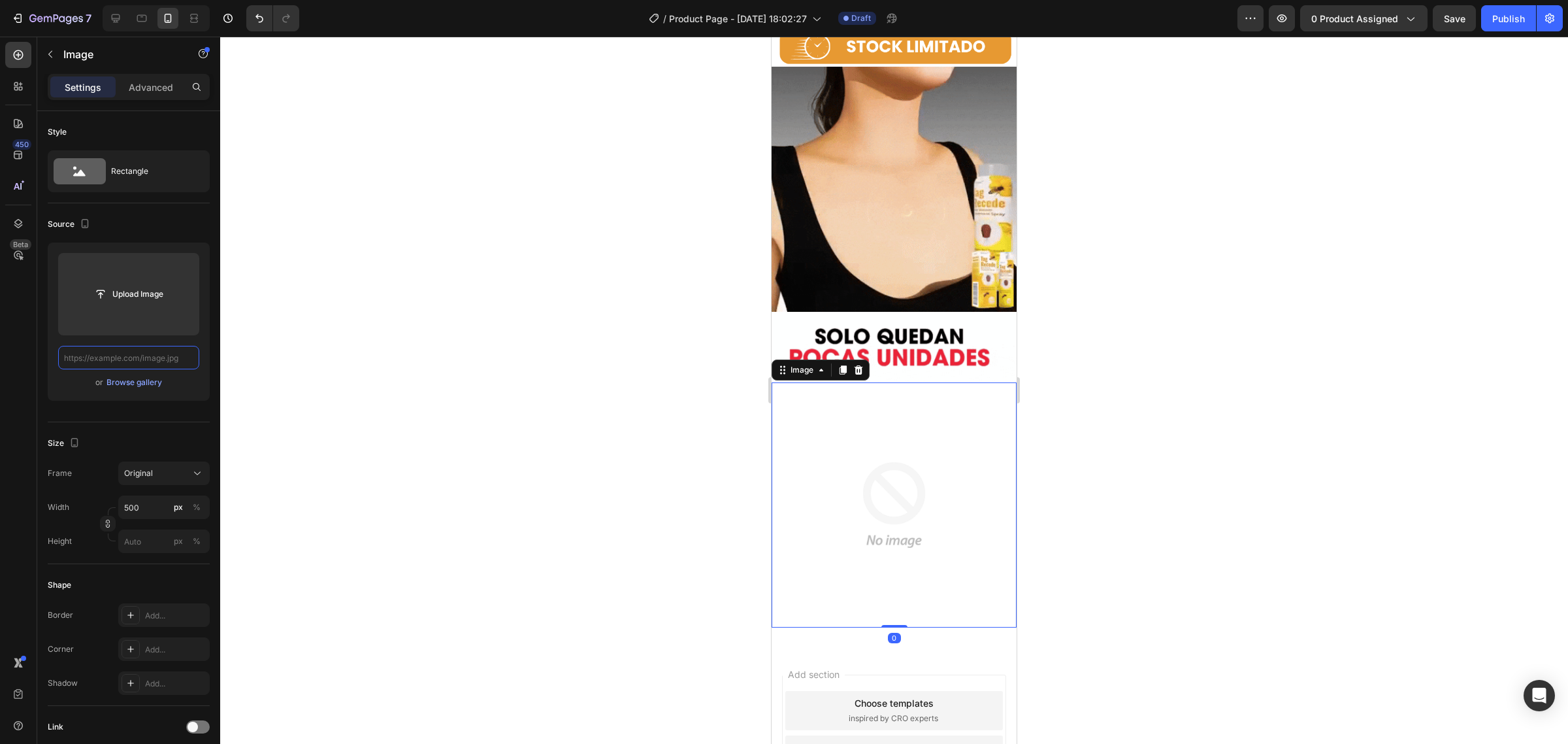
paste input "https://cdn.shopify.com/s/files/1/0718/1415/2427/files/Optimizacion_Tag_Recede_…"
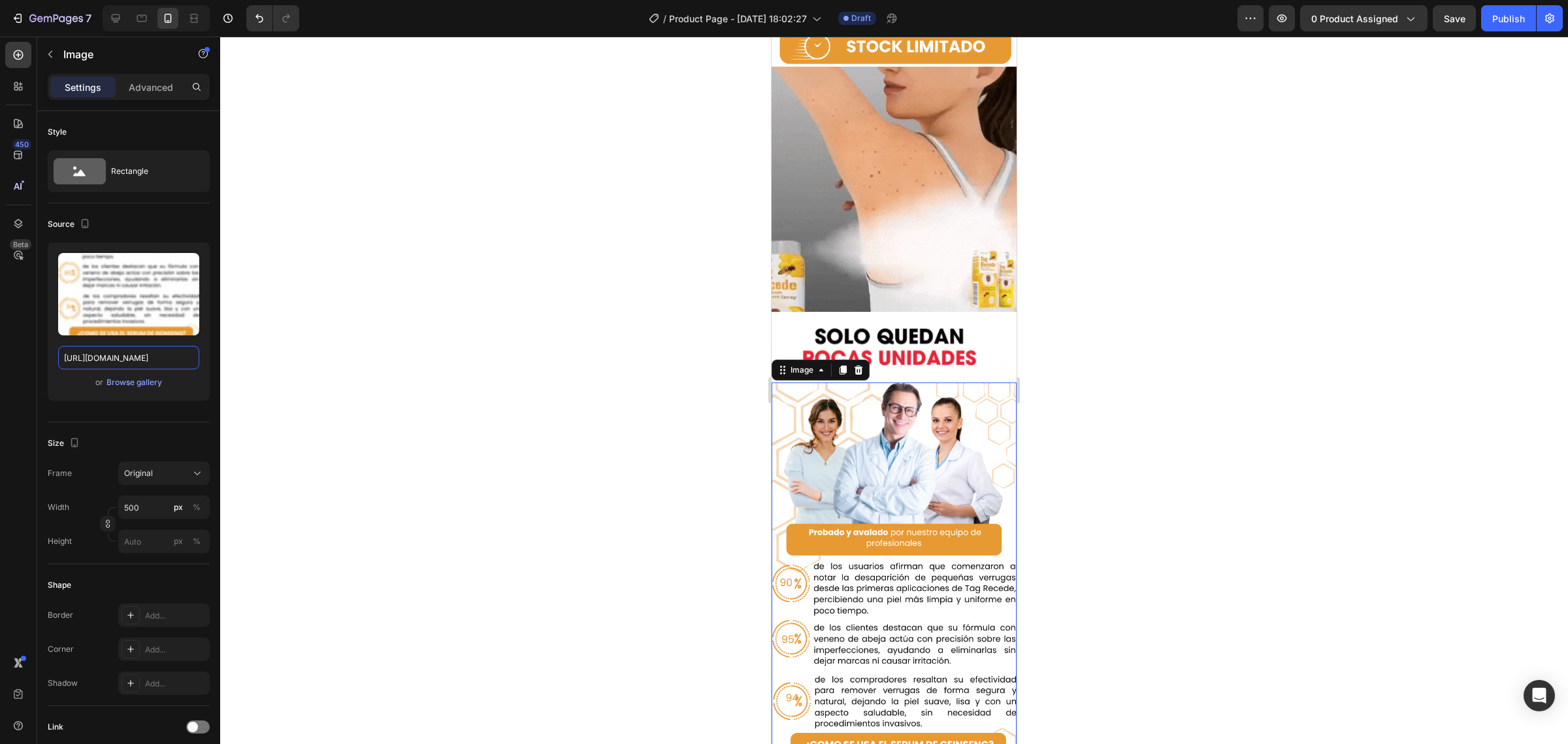
type input "https://cdn.shopify.com/s/files/1/0718/1415/2427/files/Optimizacion_Tag_Recede_…"
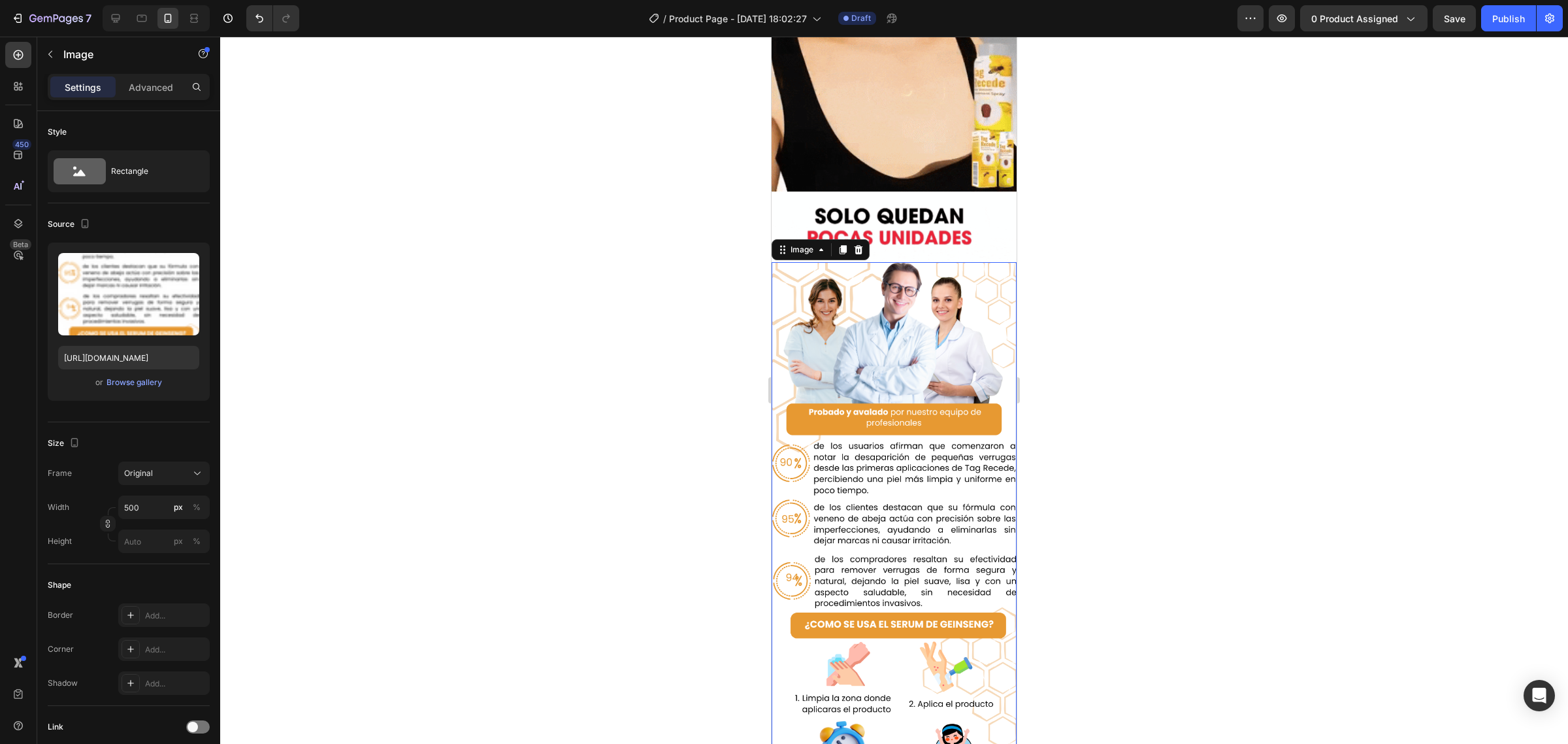
click at [904, 392] on img at bounding box center [894, 556] width 245 height 588
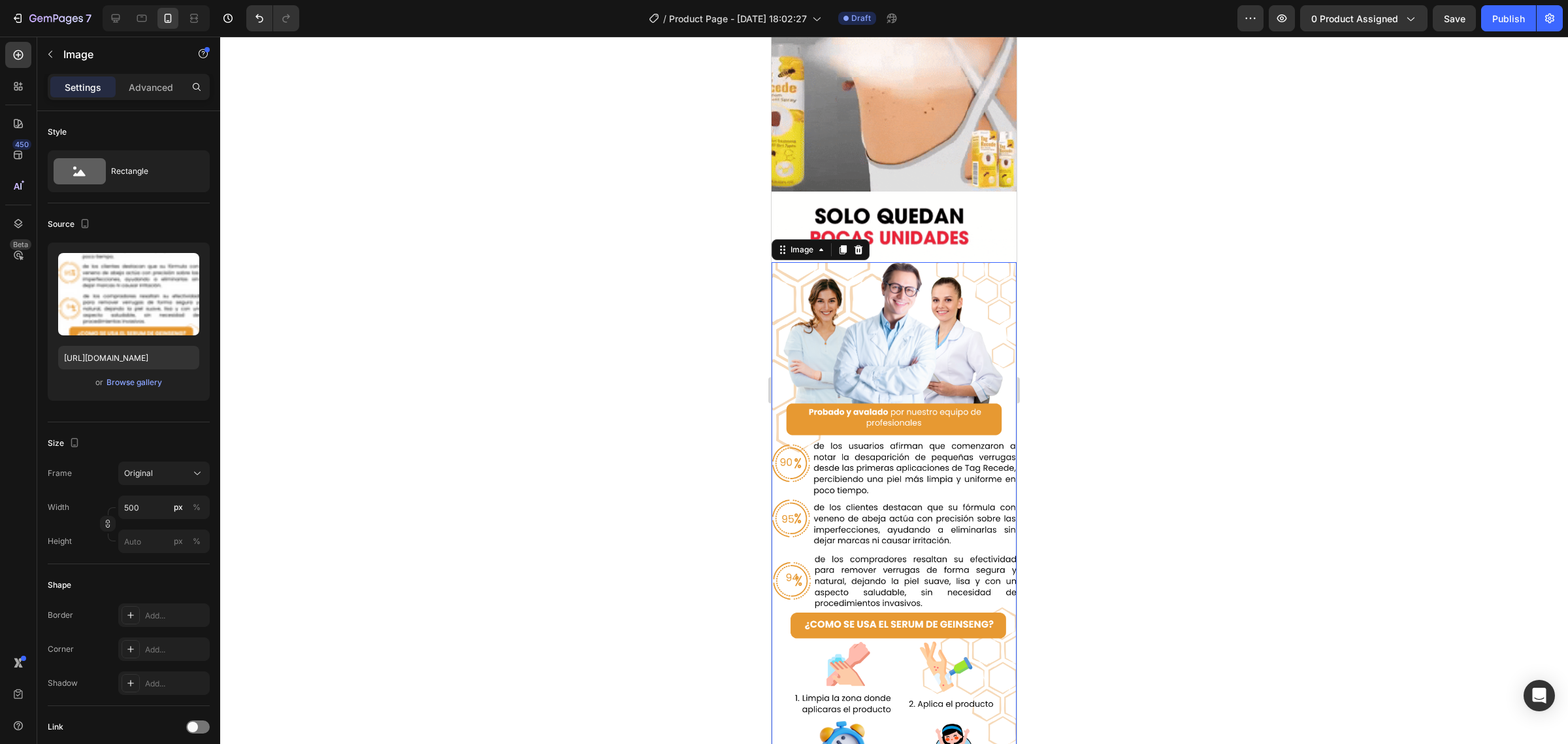
click at [904, 392] on img at bounding box center [894, 556] width 245 height 588
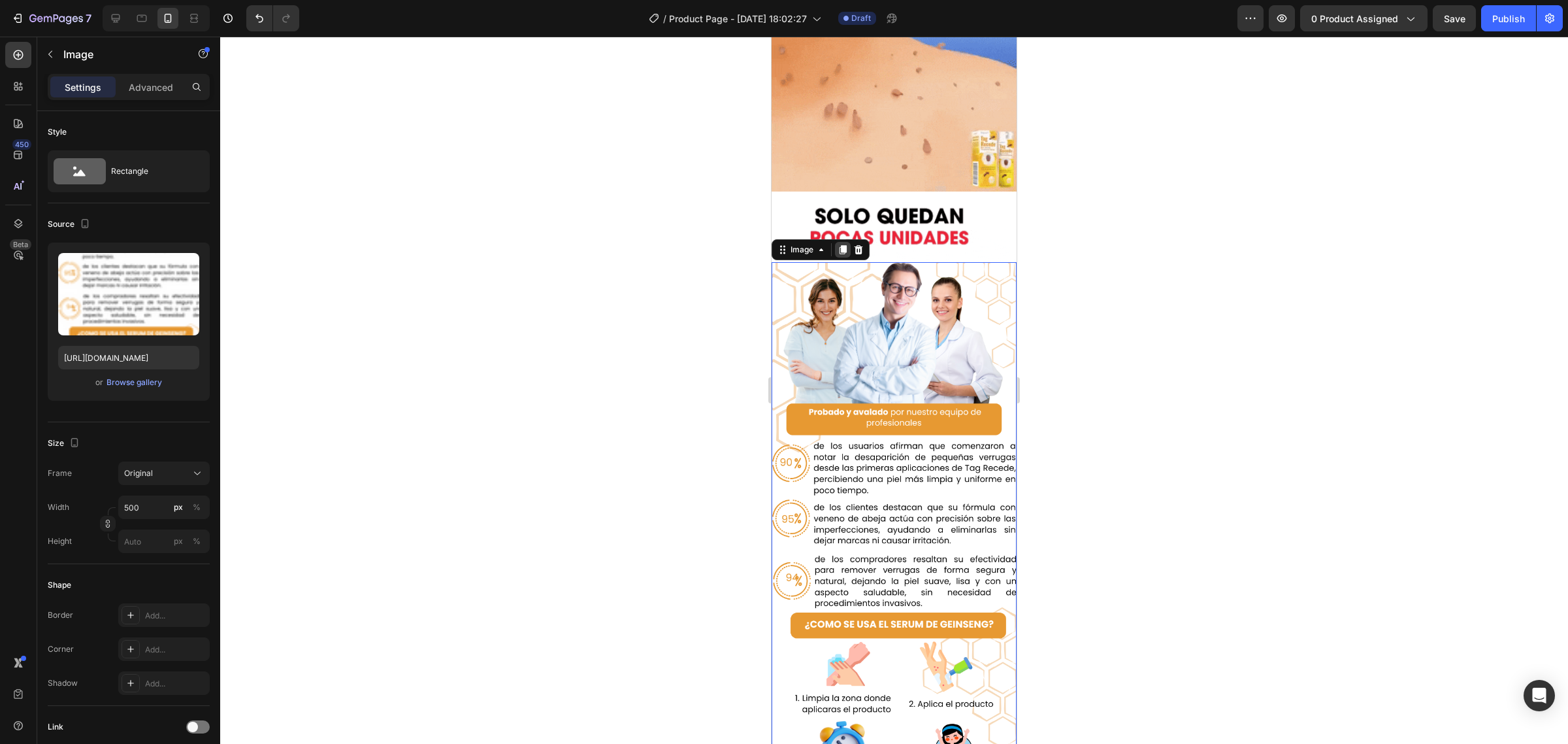
click at [847, 244] on icon at bounding box center [843, 249] width 10 height 10
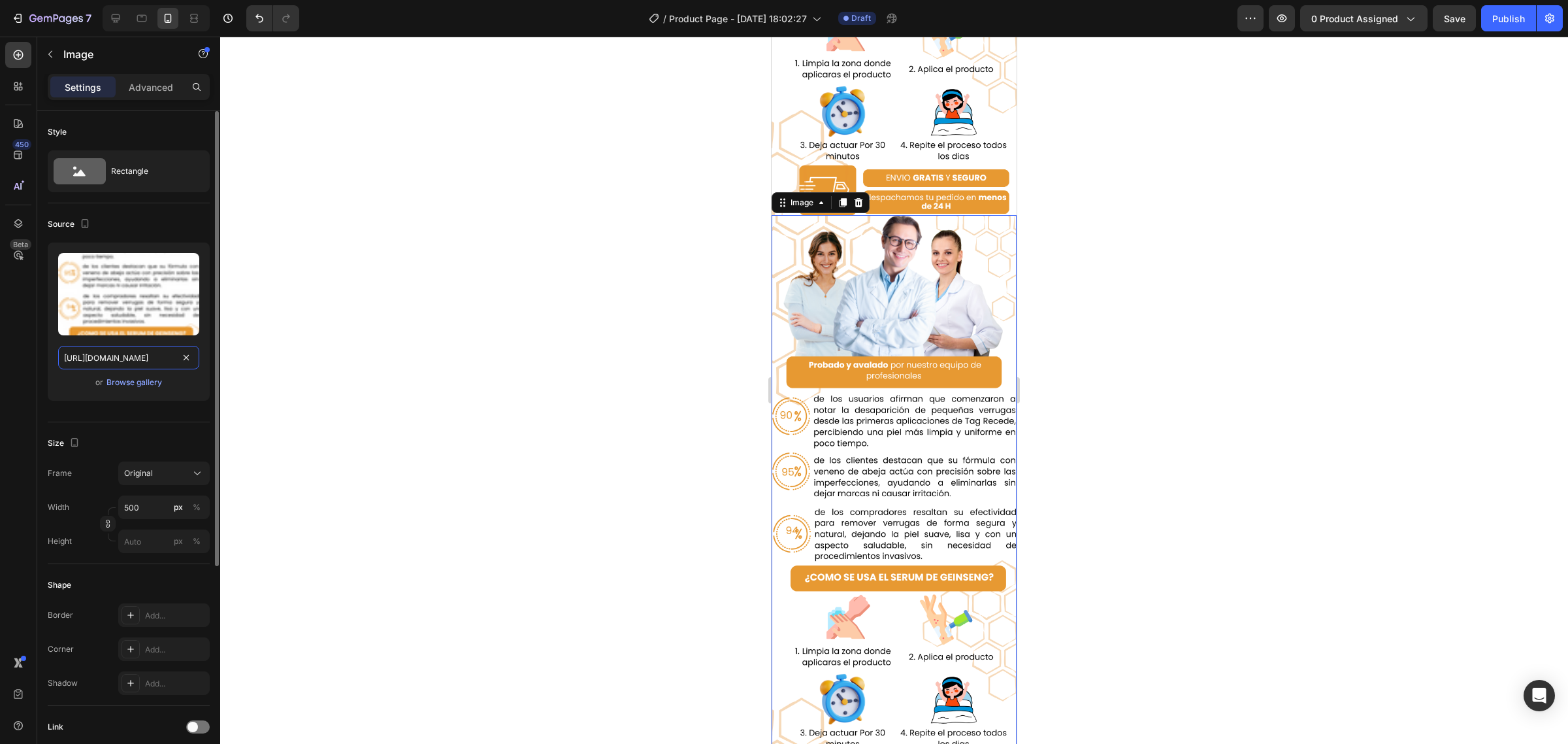
click at [183, 347] on input "https://cdn.shopify.com/s/files/1/0718/1415/2427/files/Optimizacion_Tag_Recede_…" at bounding box center [129, 358] width 141 height 24
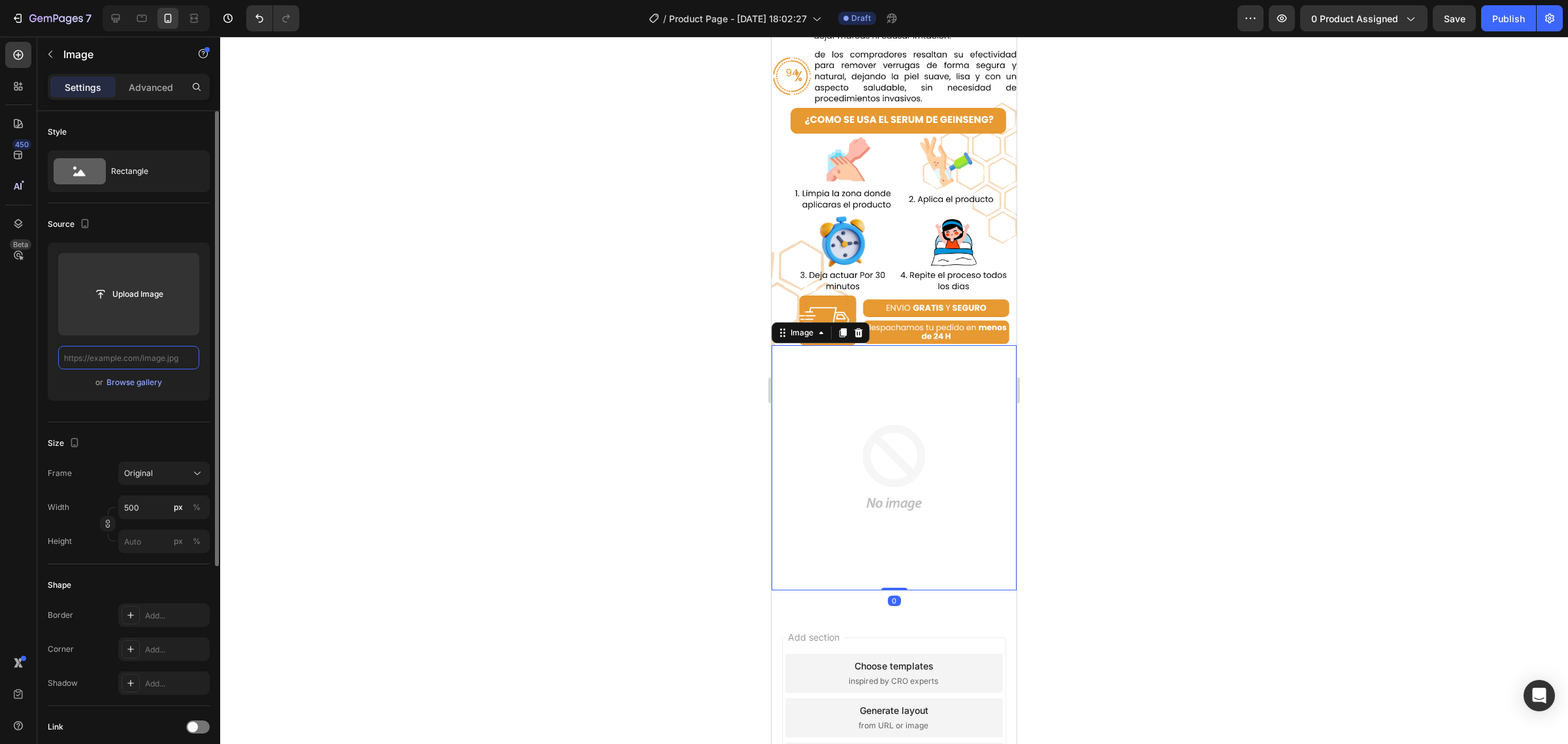
paste input "https://media2.giphy.com/media/v1.Y2lkPTc5MGI3NjExZTlra2U3NzlsaWMwa3UyM3U0dTFre…"
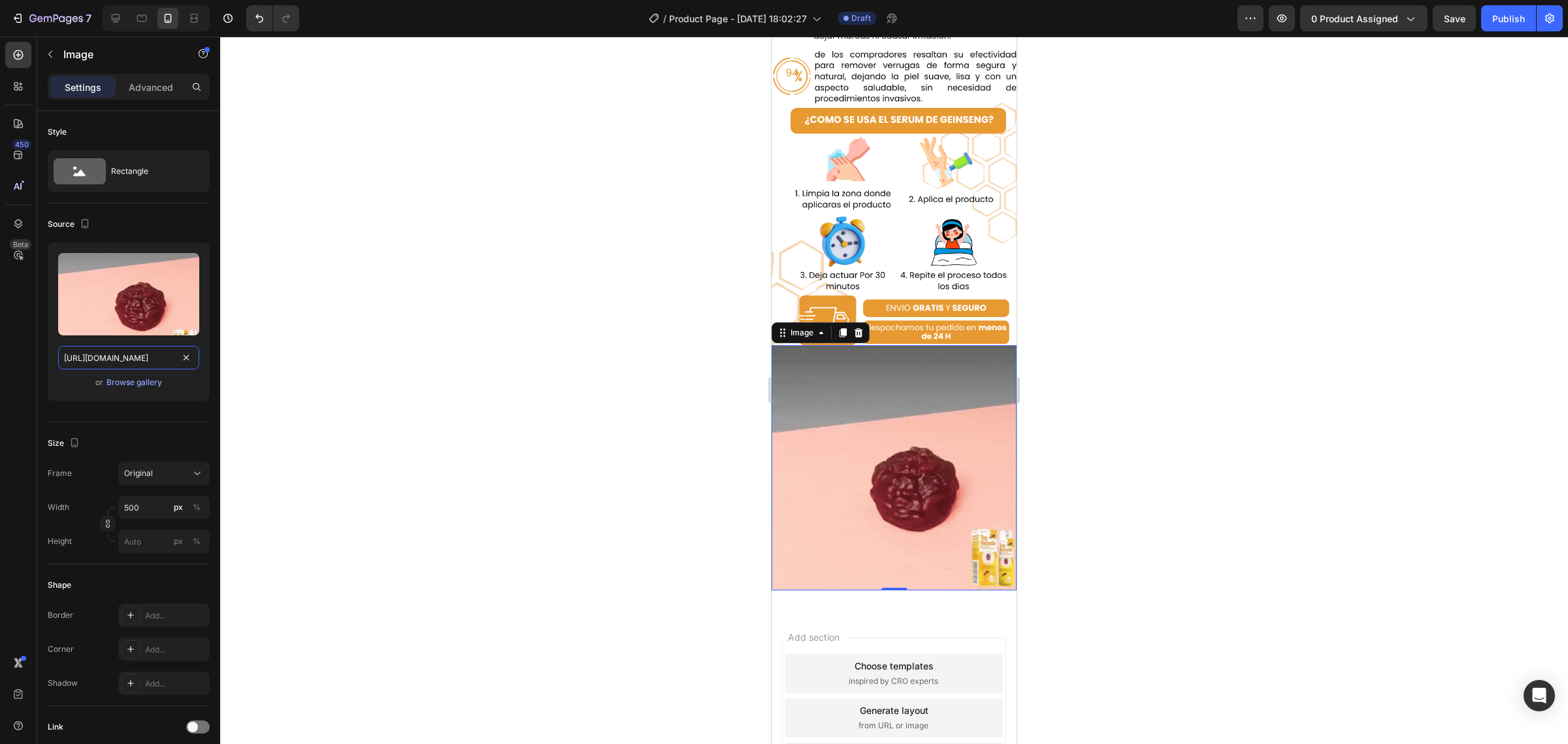
type input "https://media2.giphy.com/media/v1.Y2lkPTc5MGI3NjExZTlra2U3NzlsaWMwa3UyM3U0dTFre…"
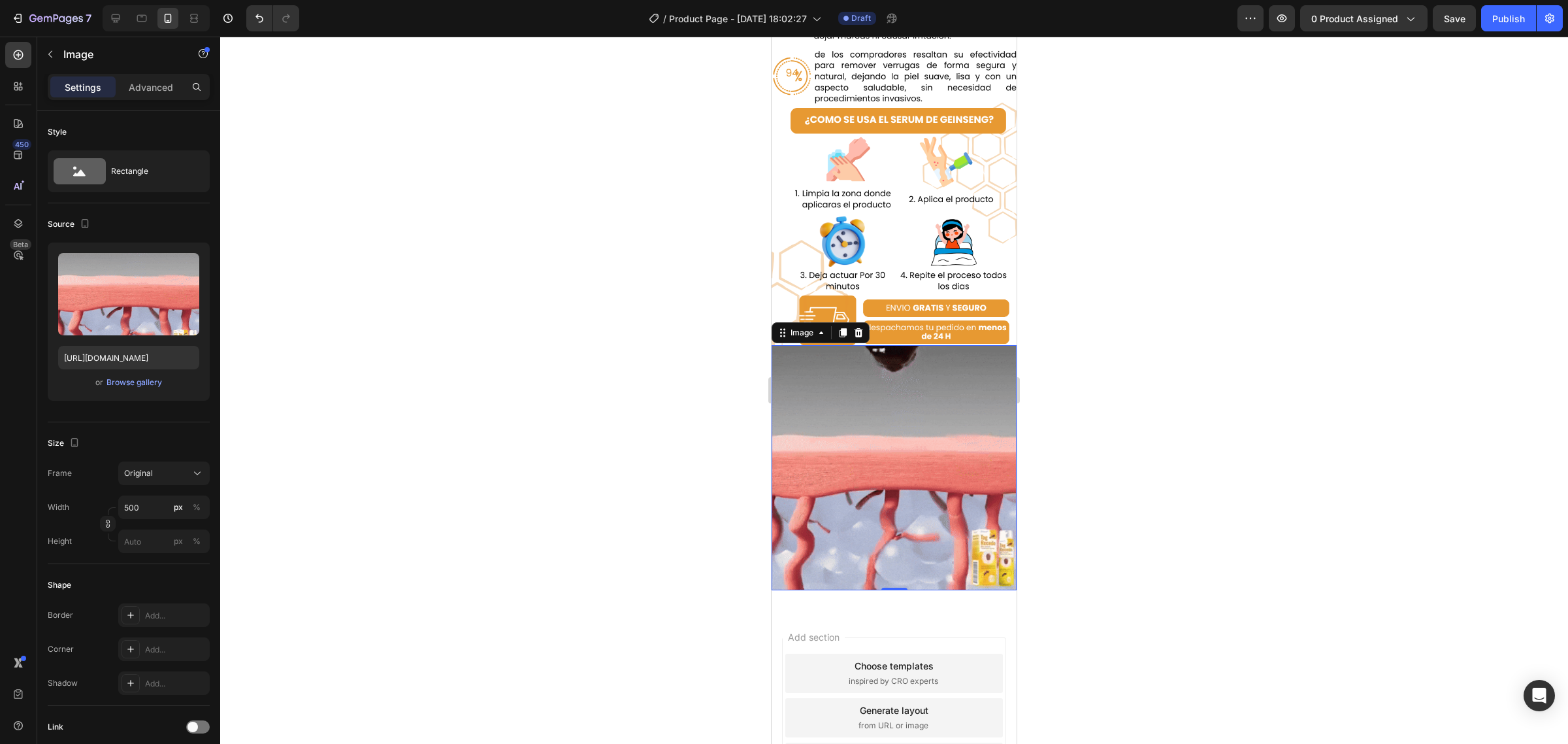
click at [836, 325] on div at bounding box center [843, 333] width 15 height 15
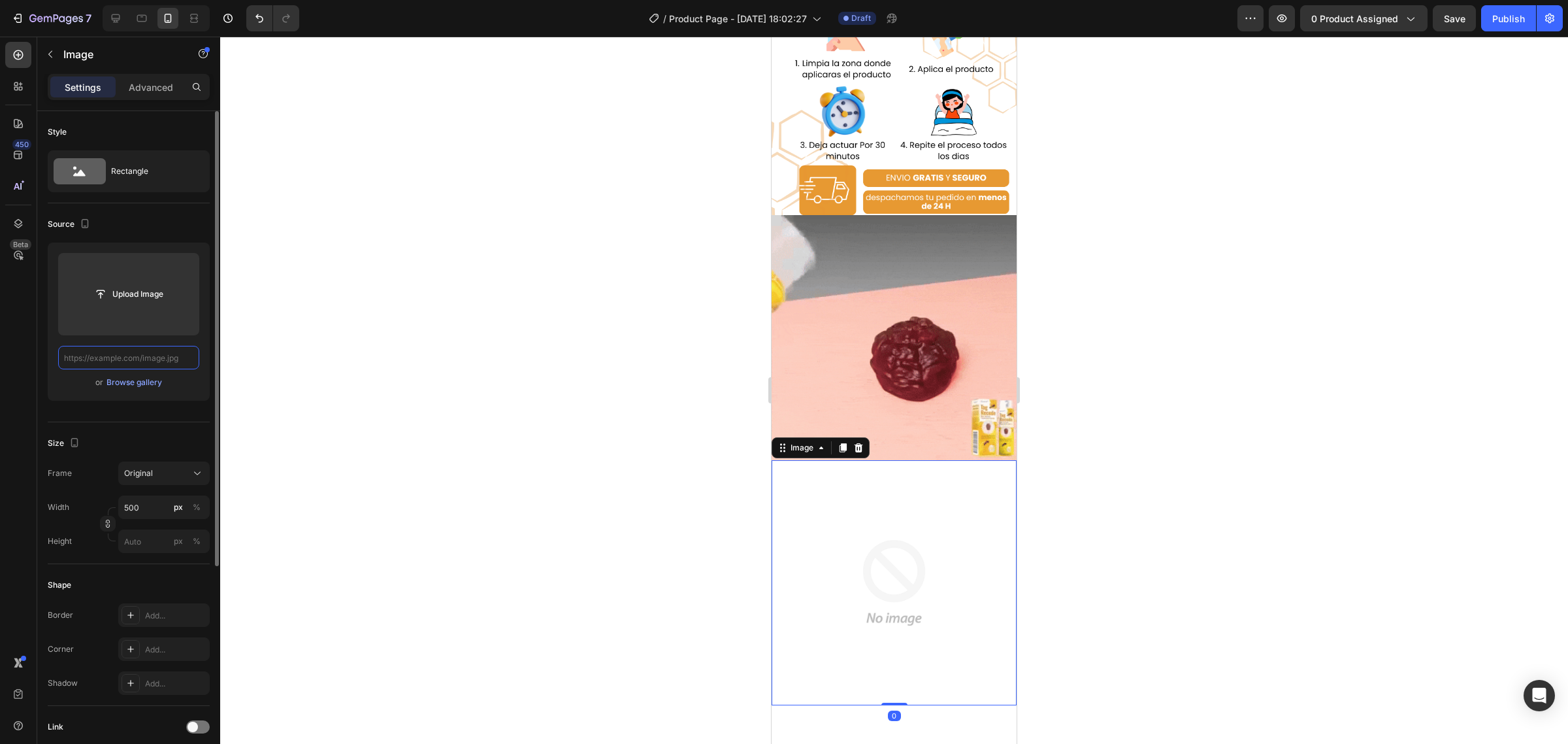
paste input "https://cdn.shopify.com/s/files/1/0718/1415/2427/files/giphy_0b39b773-9c39-4e7d…"
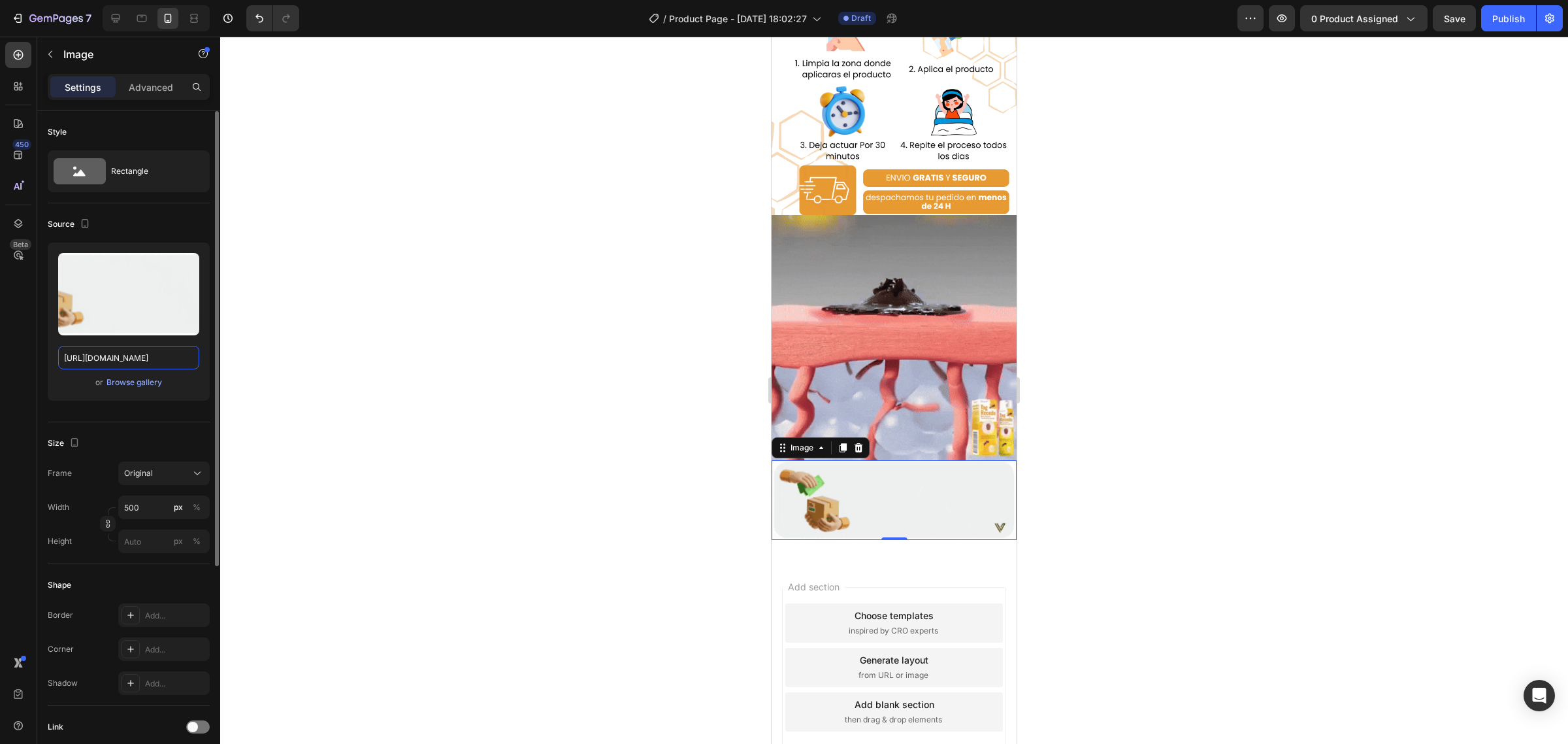
type input "https://cdn.shopify.com/s/files/1/0718/1415/2427/files/giphy_0b39b773-9c39-4e7d…"
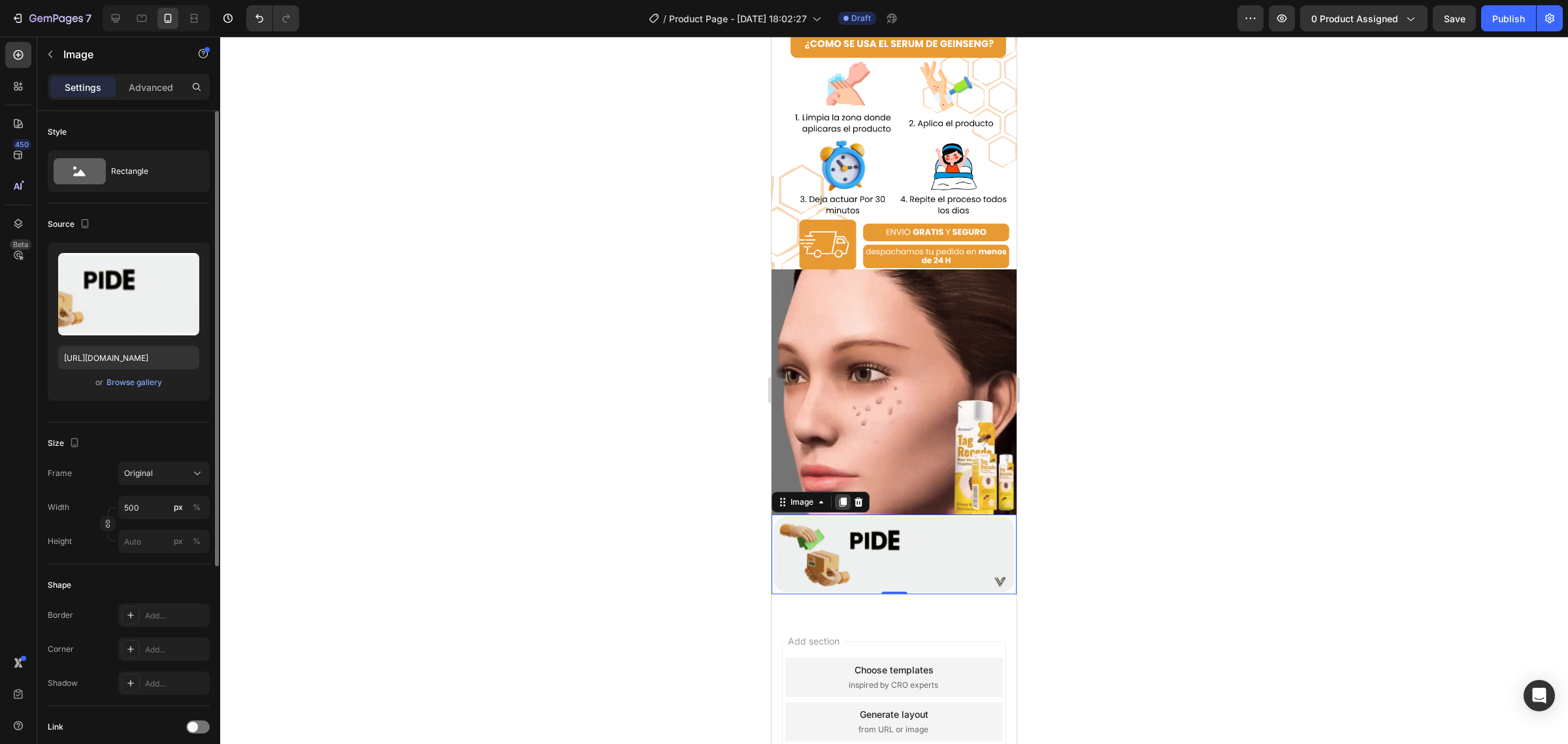
click at [845, 495] on div at bounding box center [843, 502] width 15 height 15
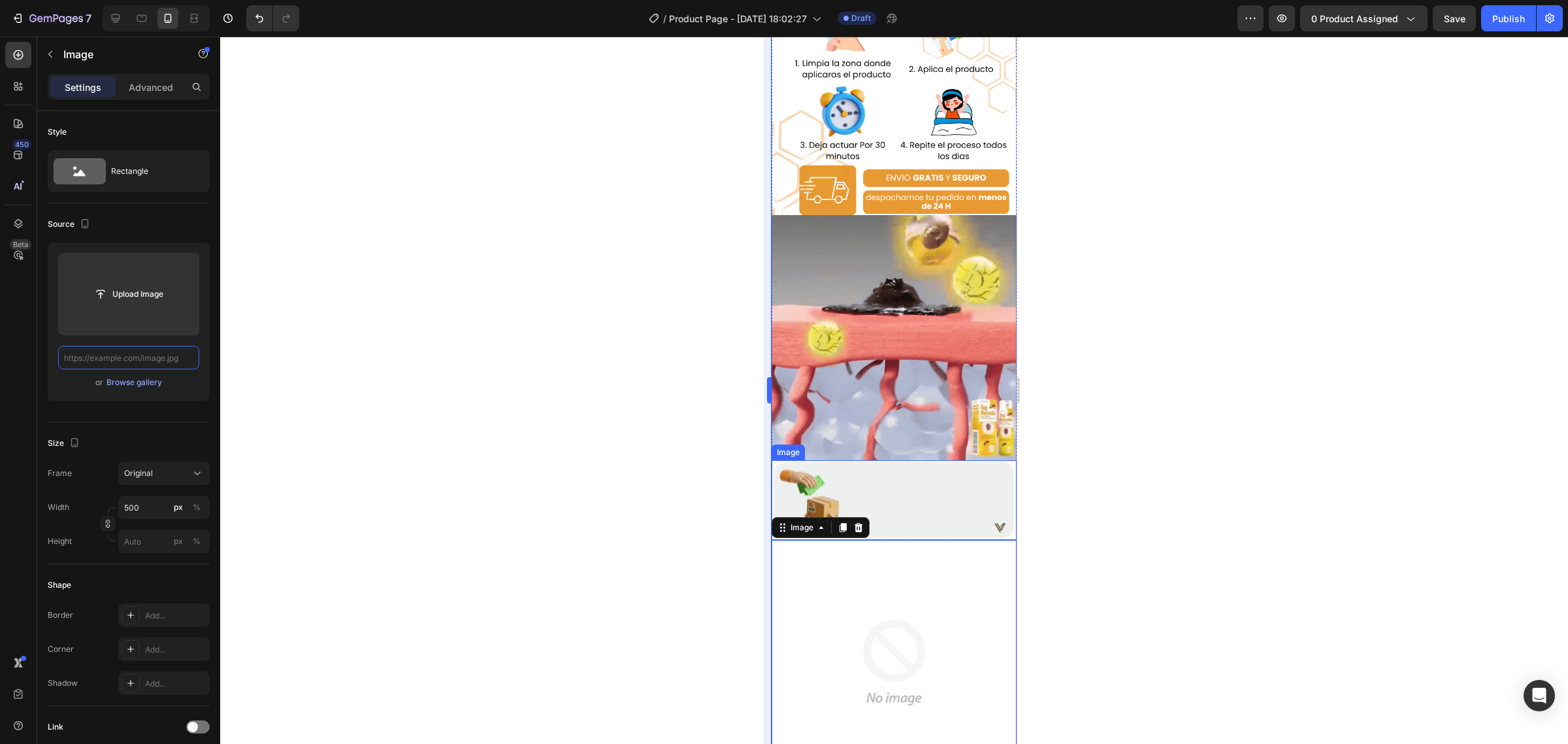
paste input "https://media1.giphy.com/media/v1.Y2lkPTc5MGI3NjExd2R1ZXNhdHFmZmMxamtwbjVmdDUxb…"
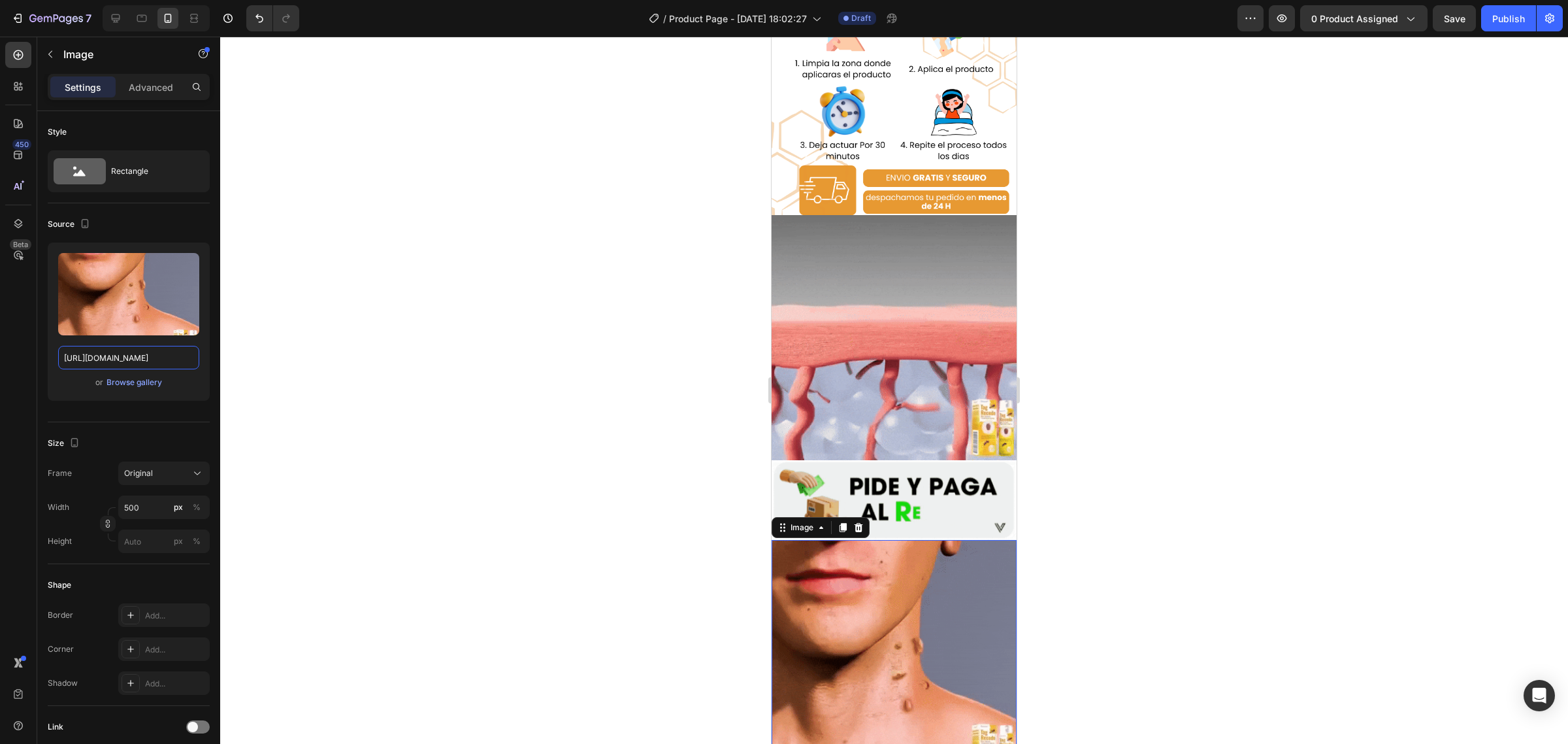
type input "https://media1.giphy.com/media/v1.Y2lkPTc5MGI3NjExd2R1ZXNhdHFmZmMxamtwbjVmdDUxb…"
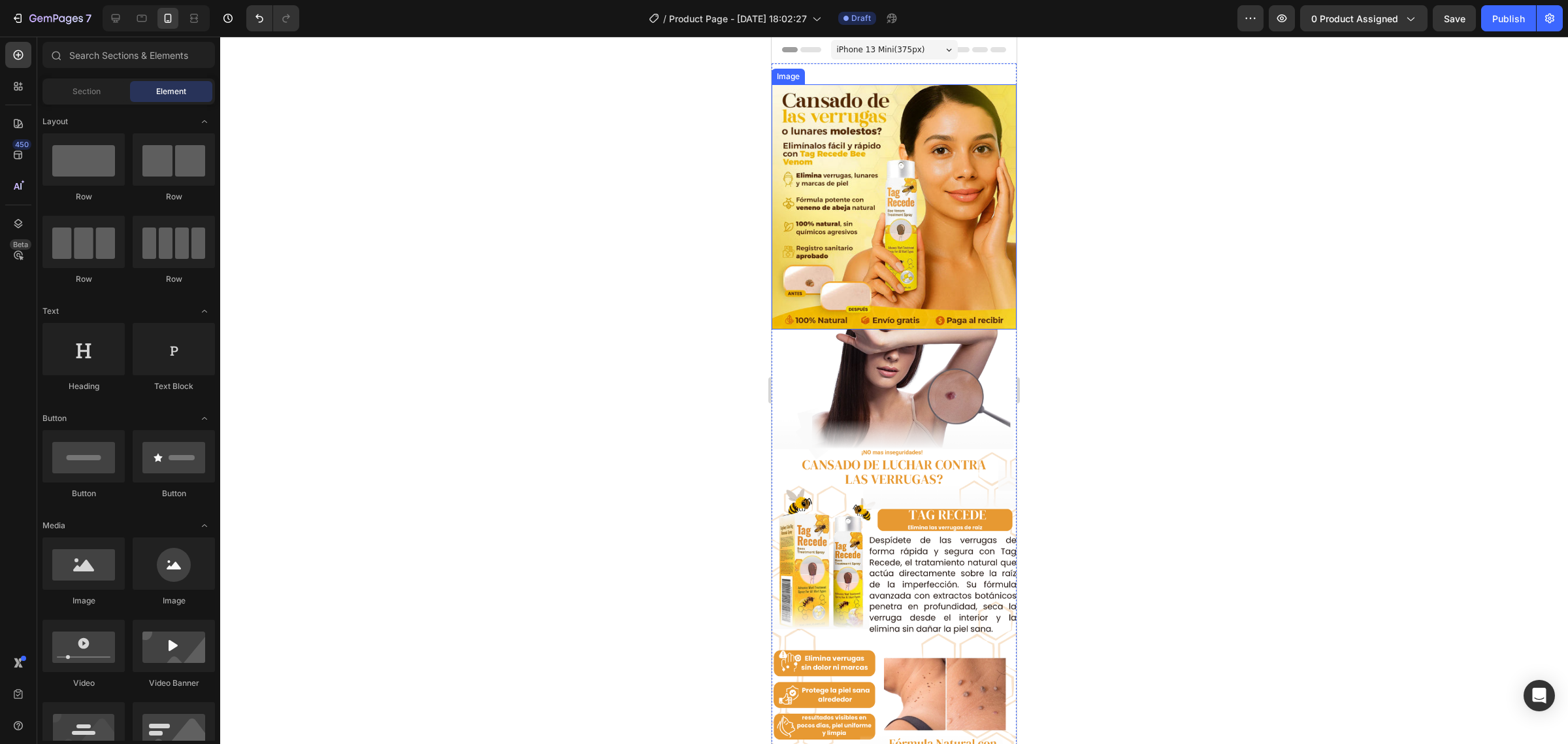
click at [958, 149] on img at bounding box center [894, 207] width 245 height 245
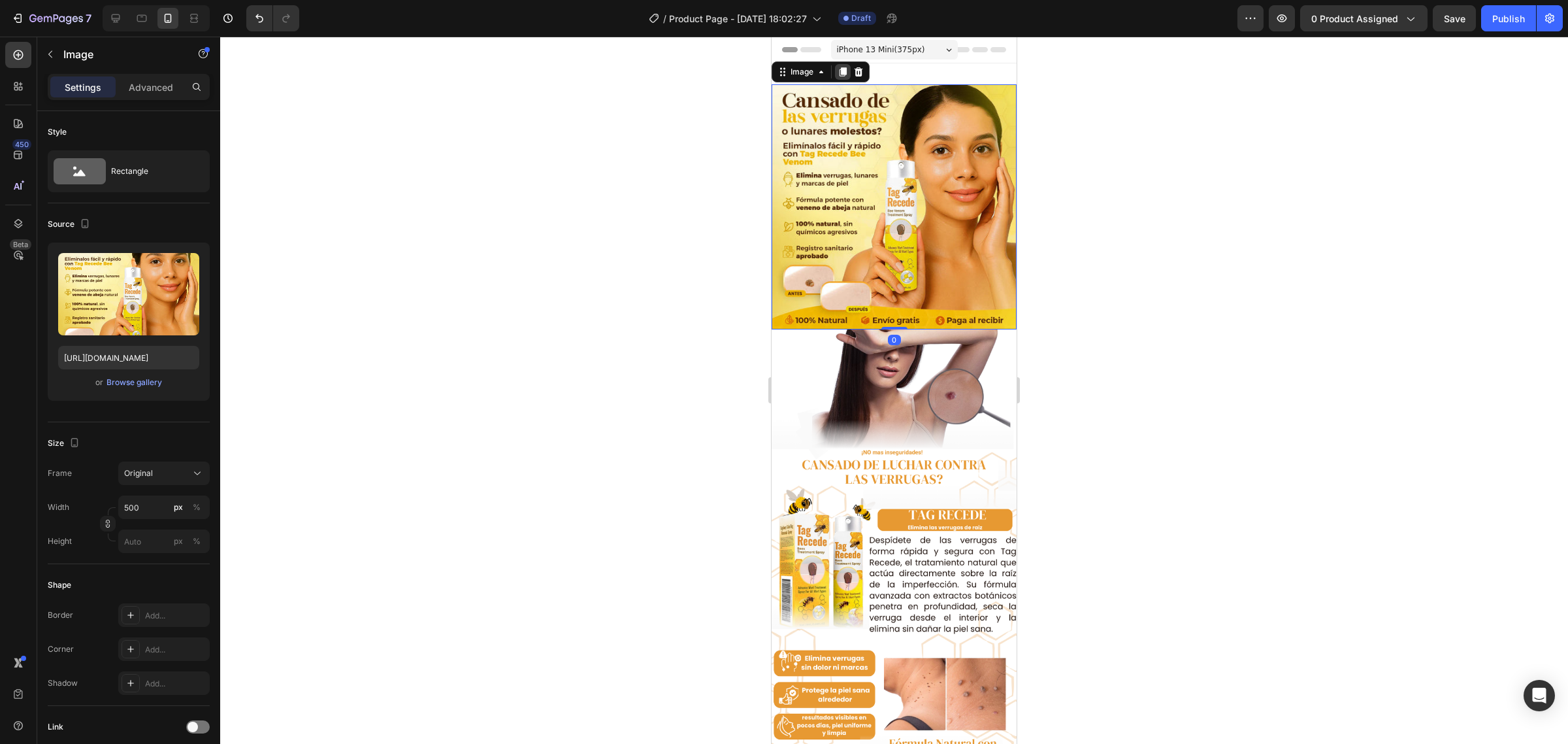
click at [836, 67] on div at bounding box center [843, 71] width 15 height 15
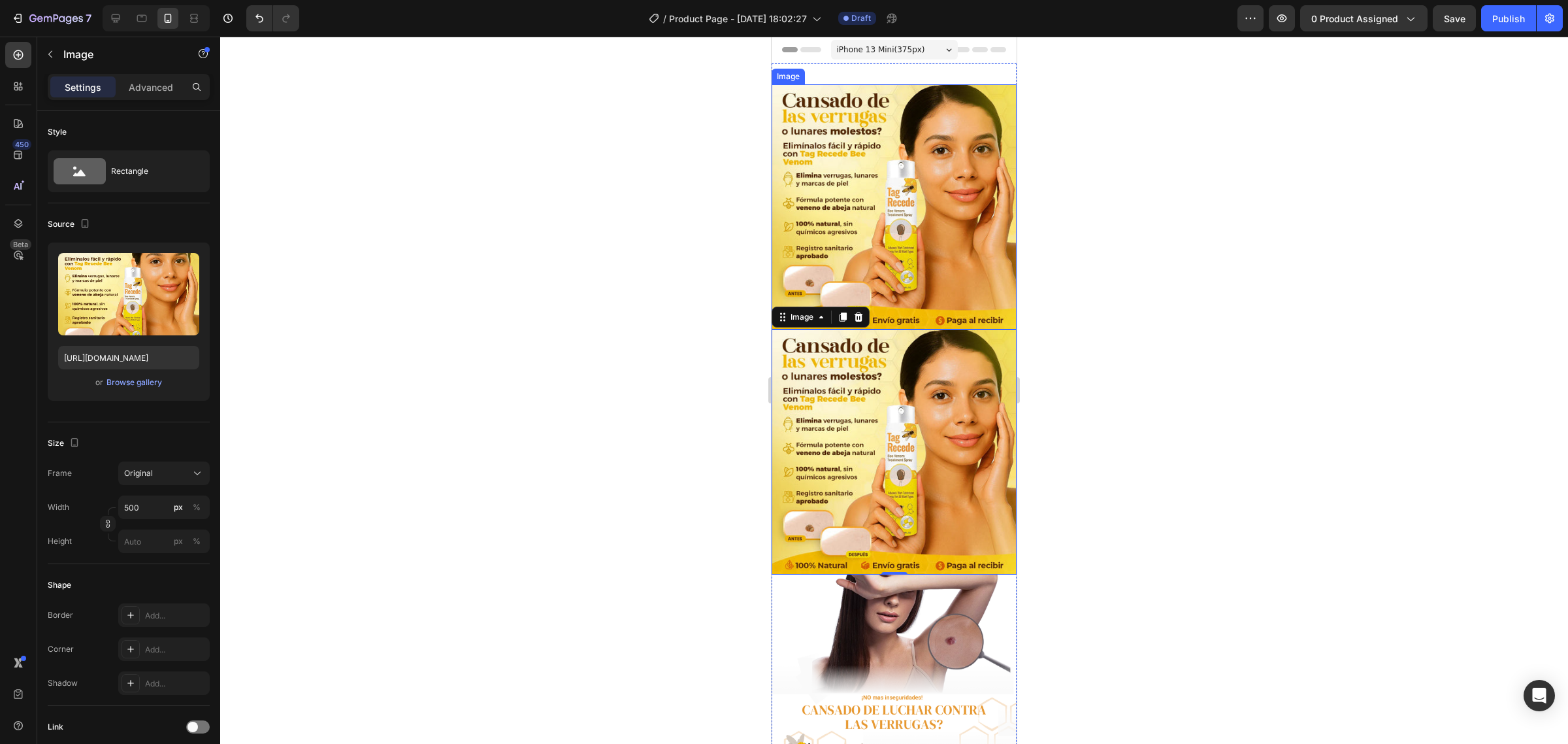
click at [877, 220] on img at bounding box center [894, 207] width 245 height 245
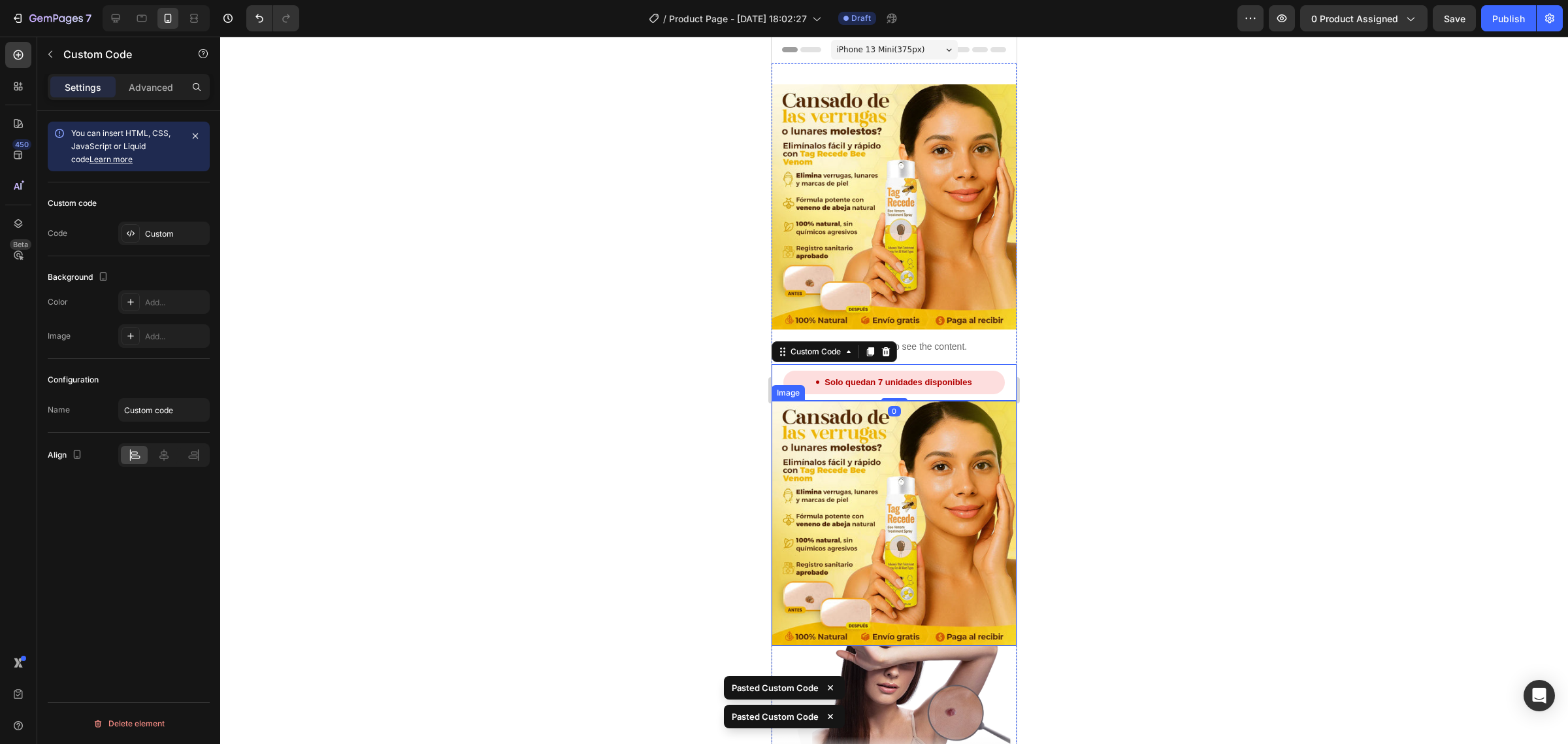
click at [959, 467] on img at bounding box center [894, 523] width 245 height 245
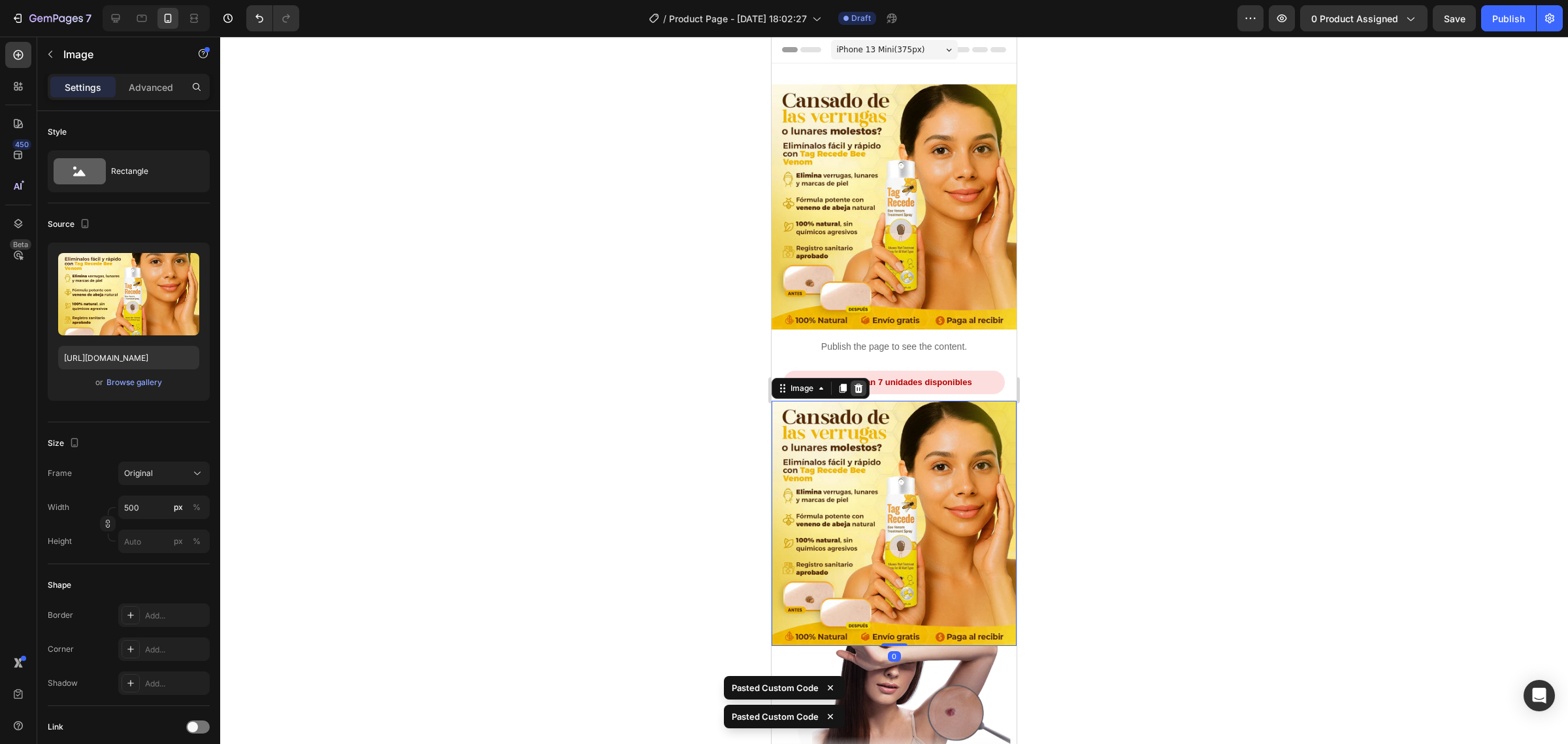
click at [852, 380] on div at bounding box center [858, 388] width 15 height 15
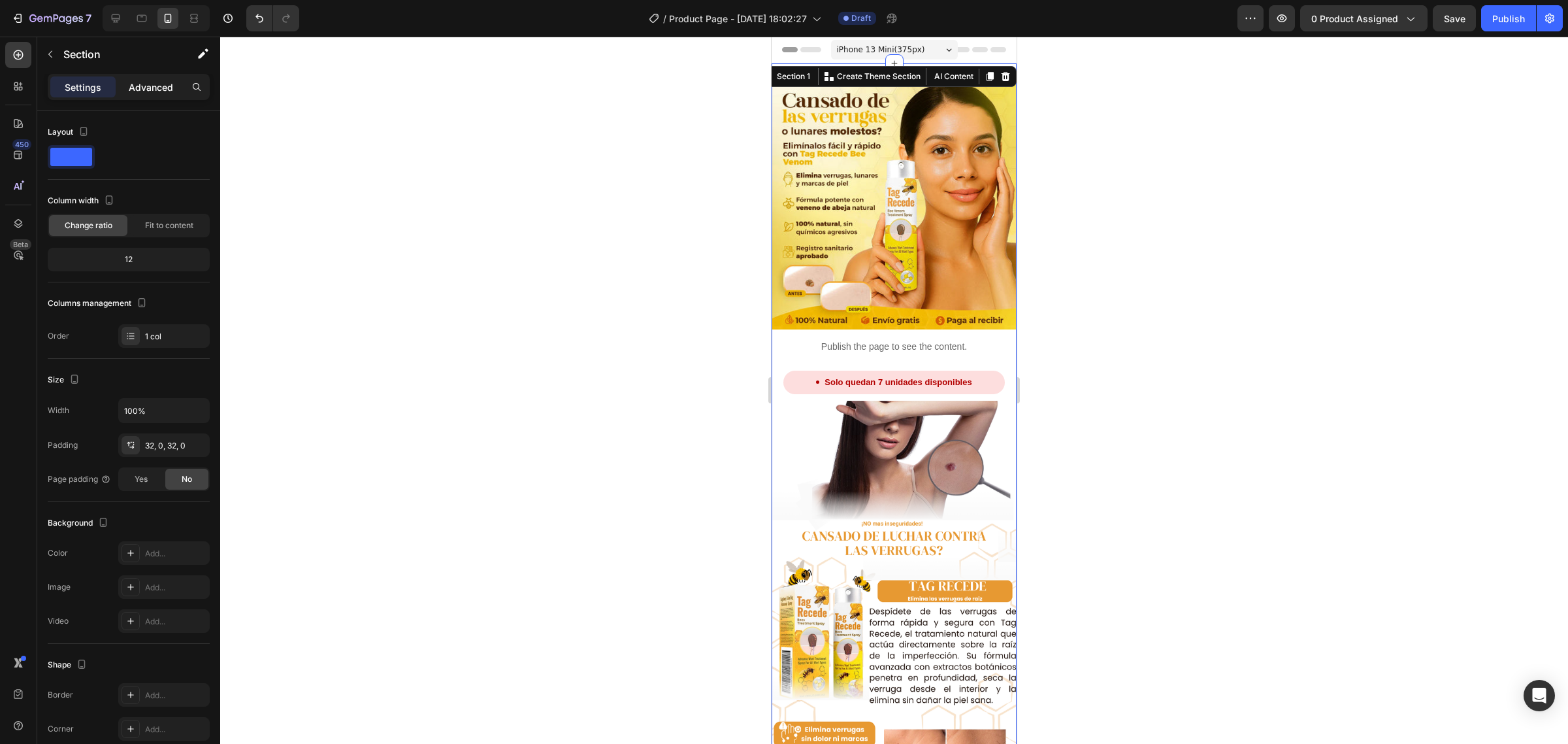
click at [149, 86] on p "Advanced" at bounding box center [151, 87] width 44 height 14
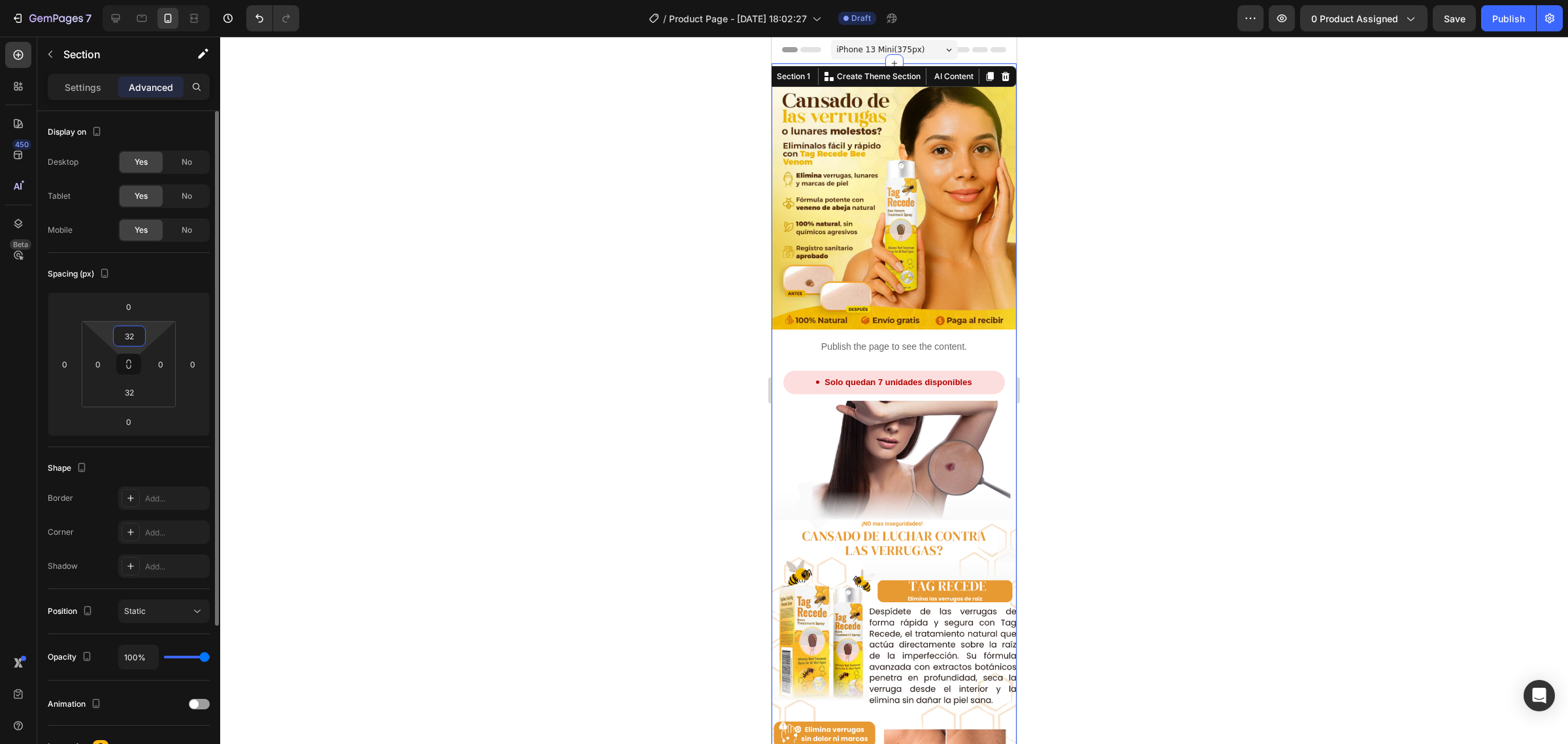
click at [129, 338] on input "32" at bounding box center [129, 336] width 26 height 20
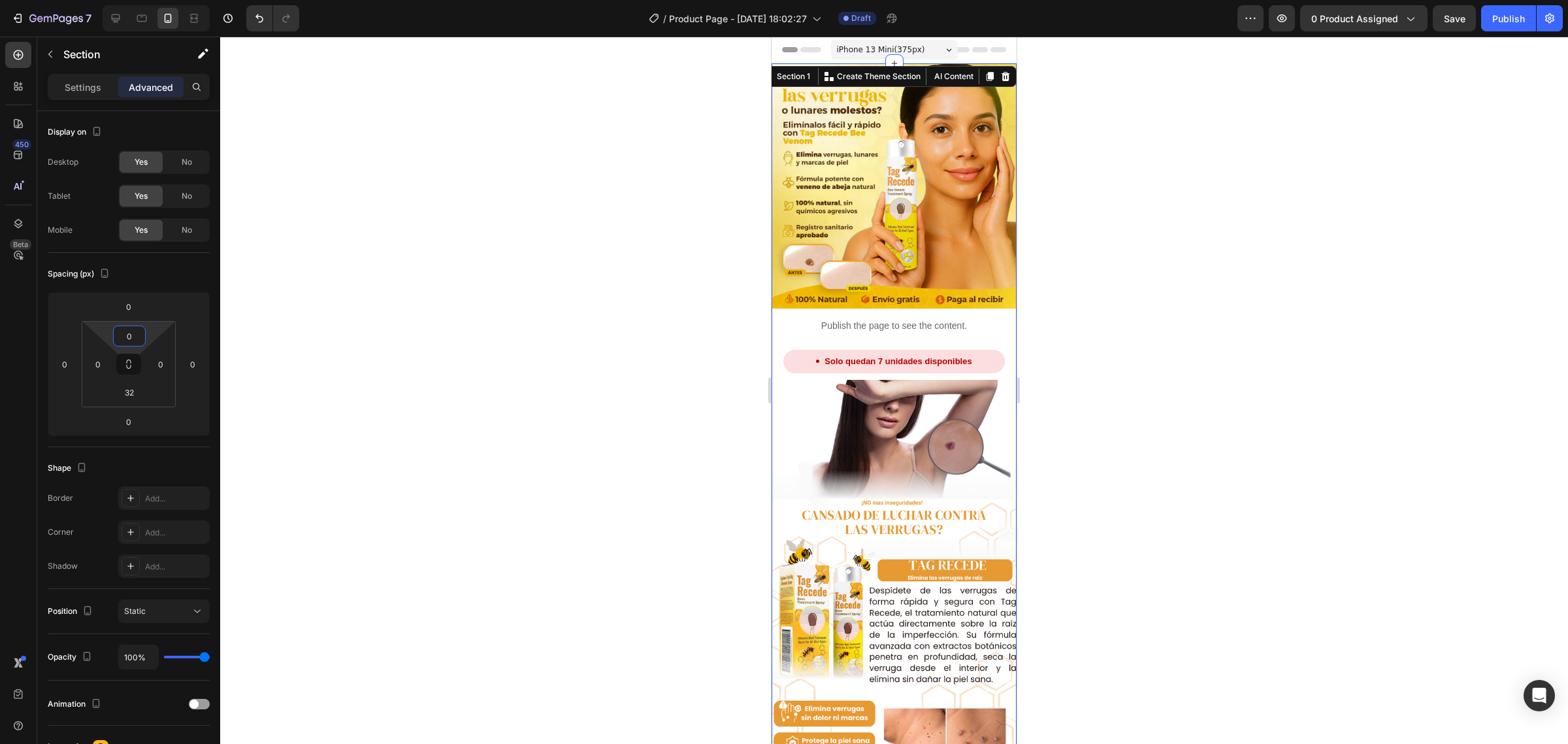
type input "0"
click at [703, 372] on div at bounding box center [894, 390] width 1348 height 707
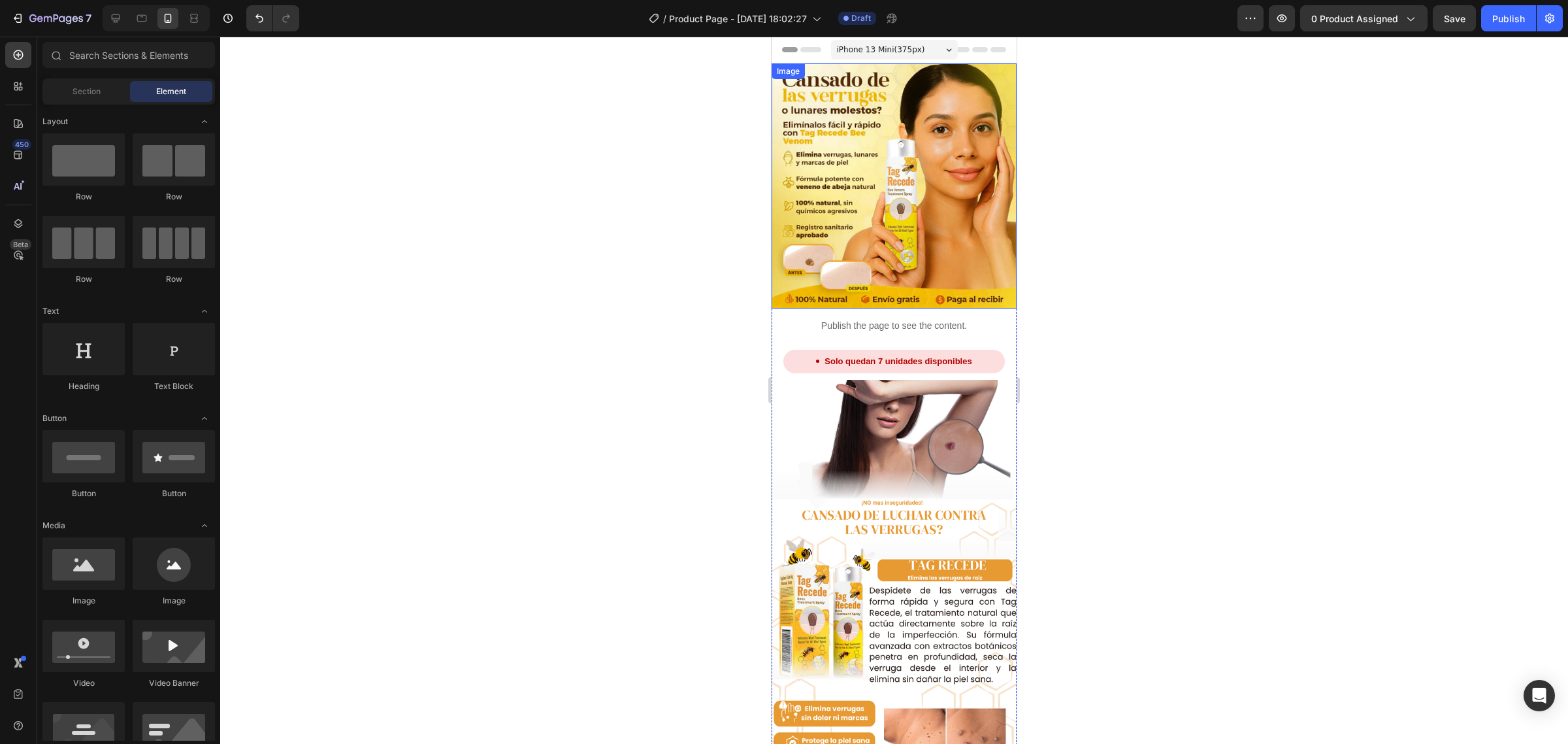
click at [900, 200] on img at bounding box center [894, 185] width 245 height 245
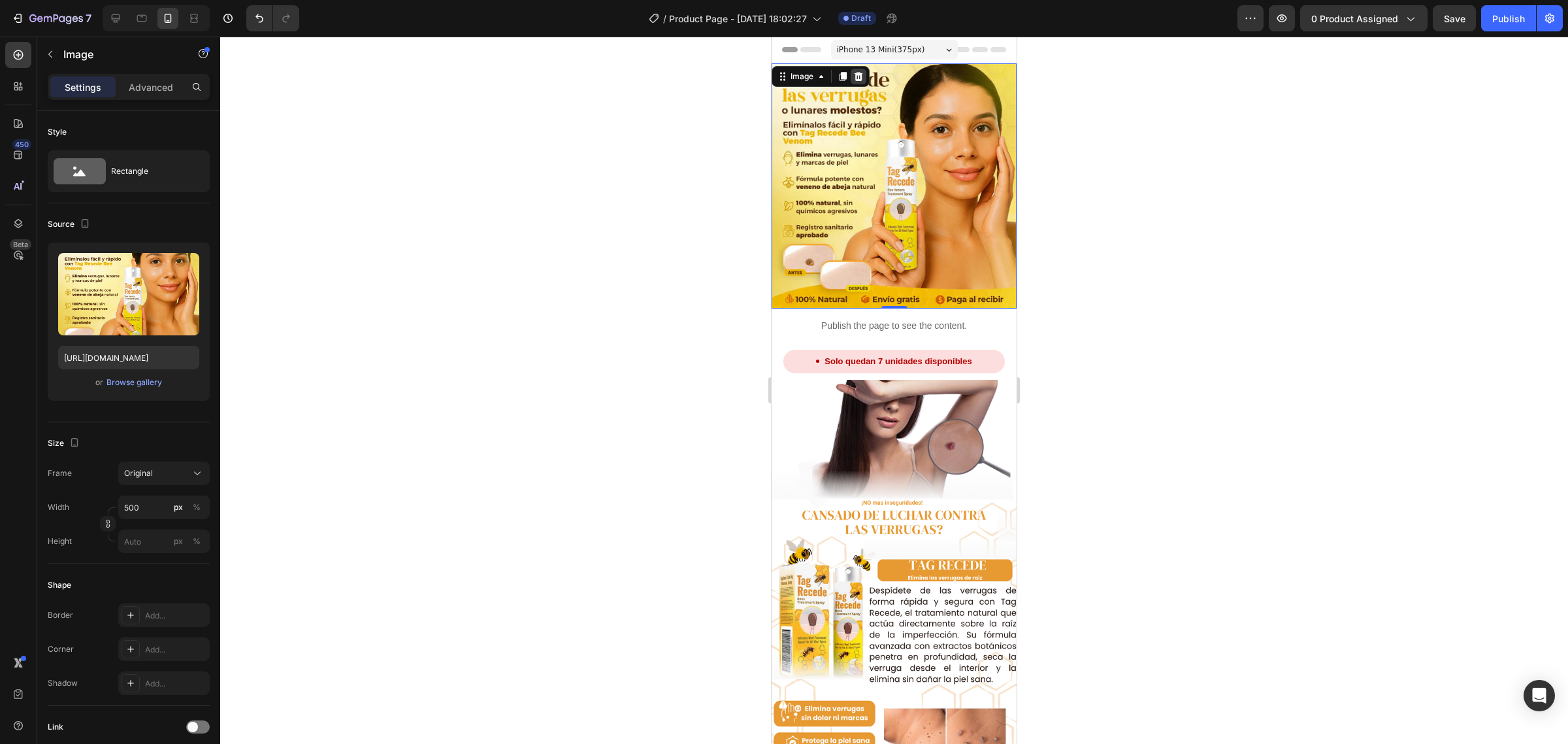
click at [858, 74] on icon at bounding box center [859, 77] width 9 height 9
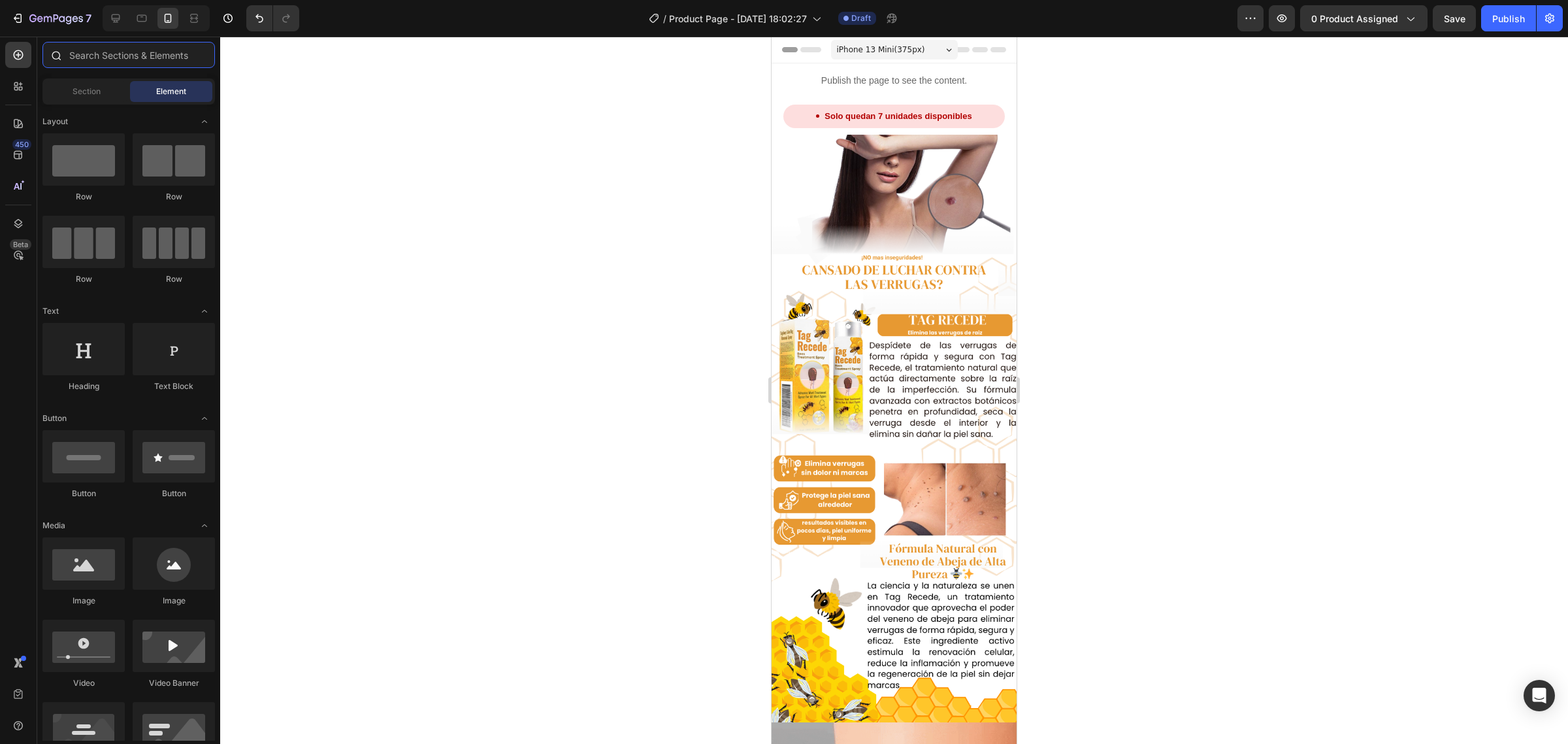
click at [100, 67] on input "text" at bounding box center [129, 55] width 173 height 26
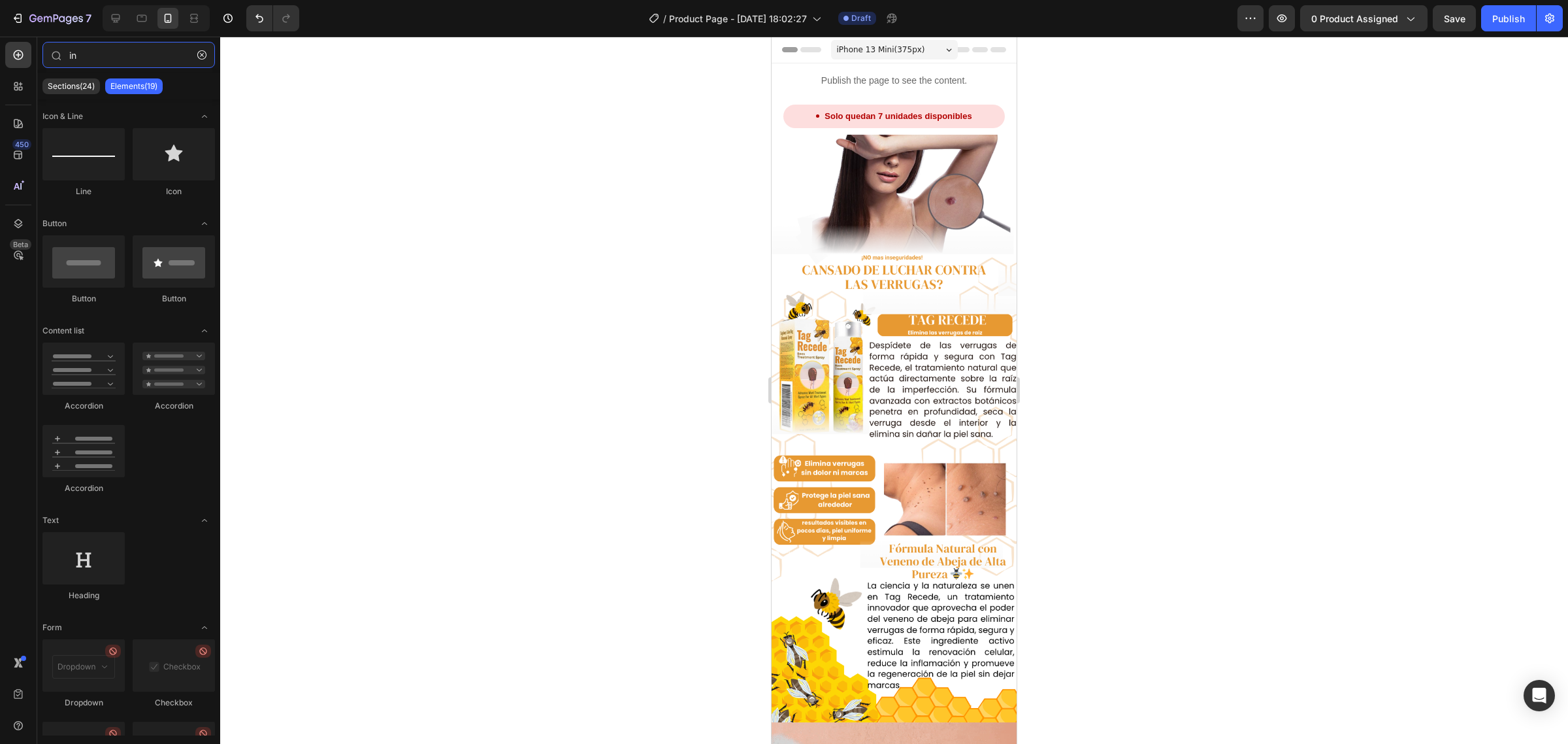
type input "i"
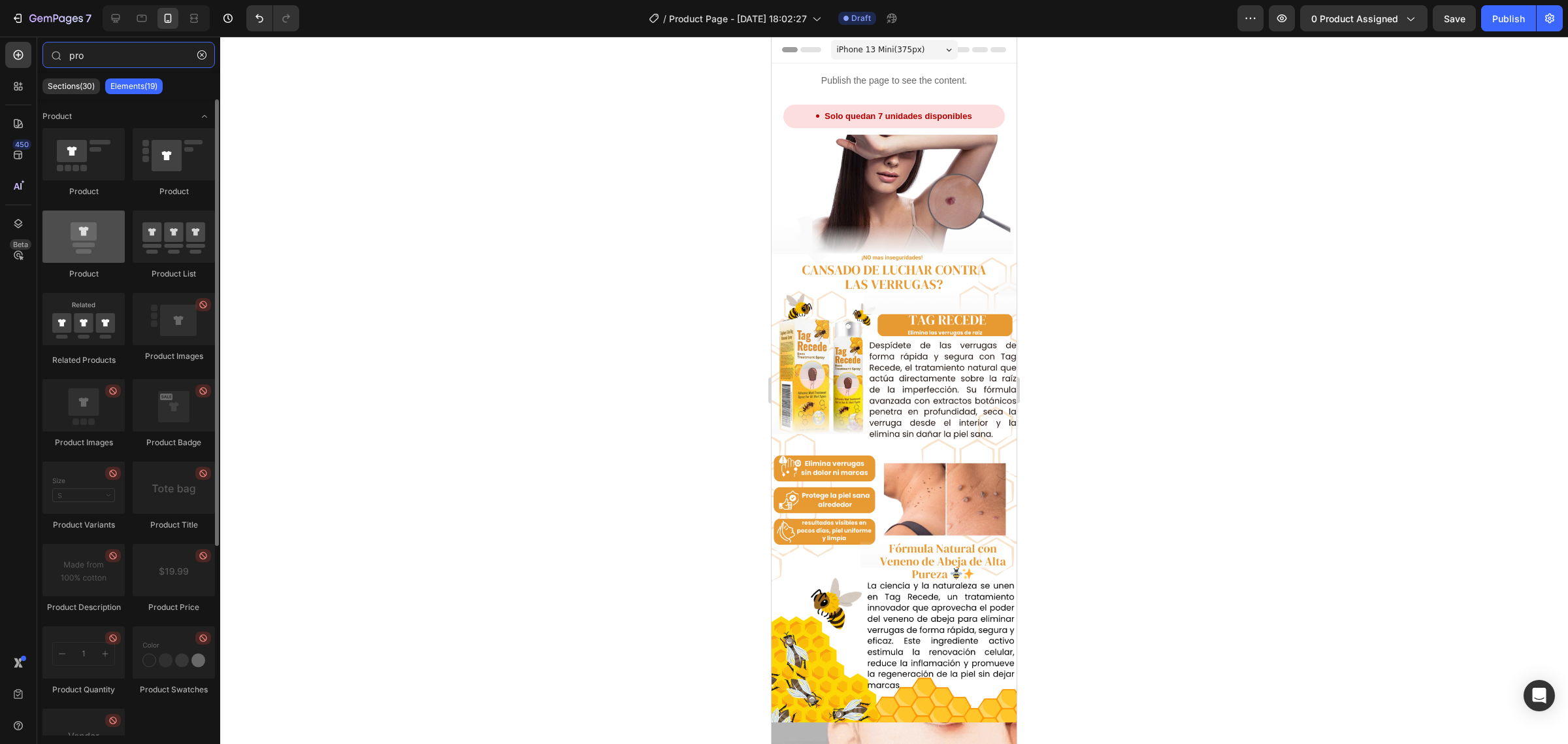
type input "pro"
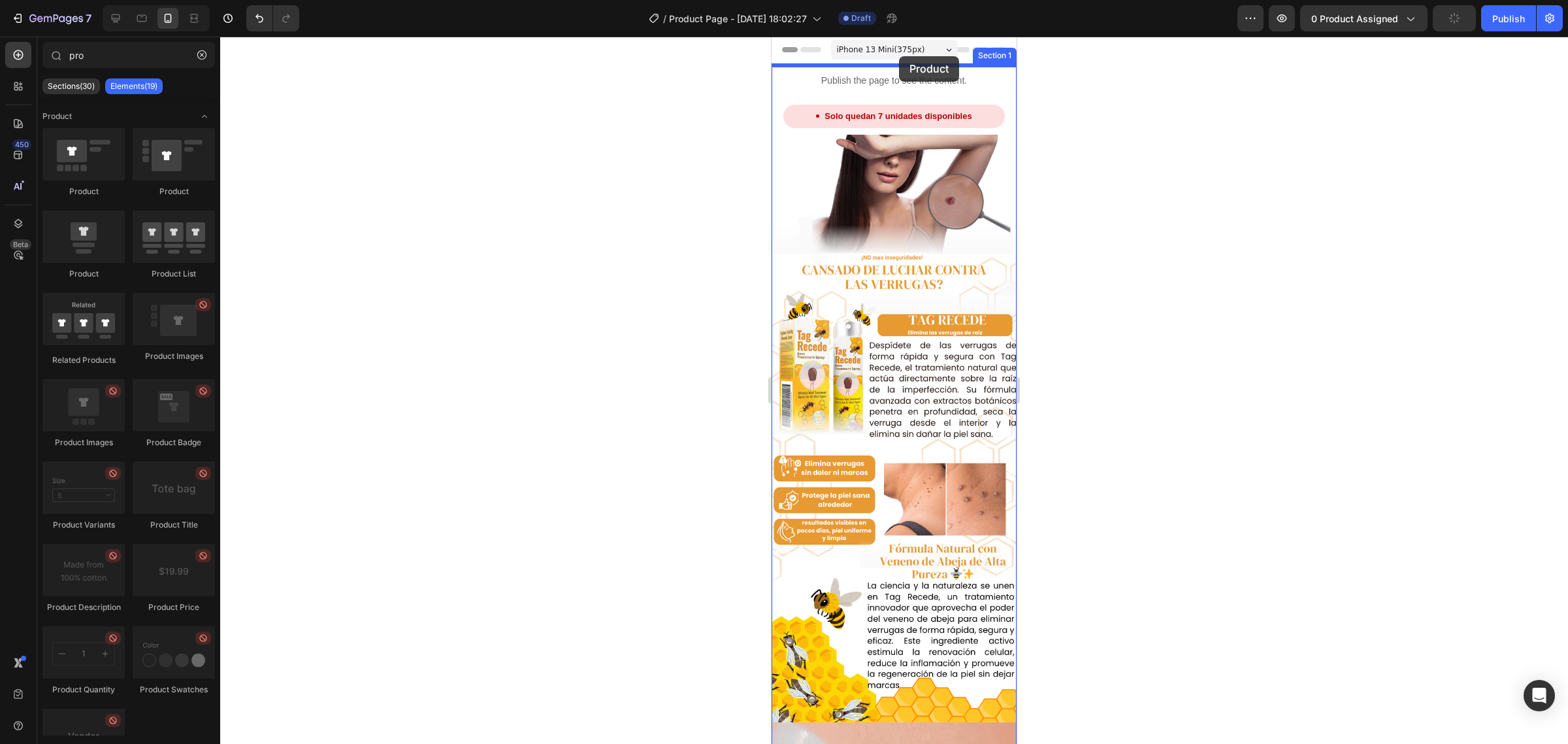
drag, startPoint x: 845, startPoint y: 277, endPoint x: 899, endPoint y: 56, distance: 227.5
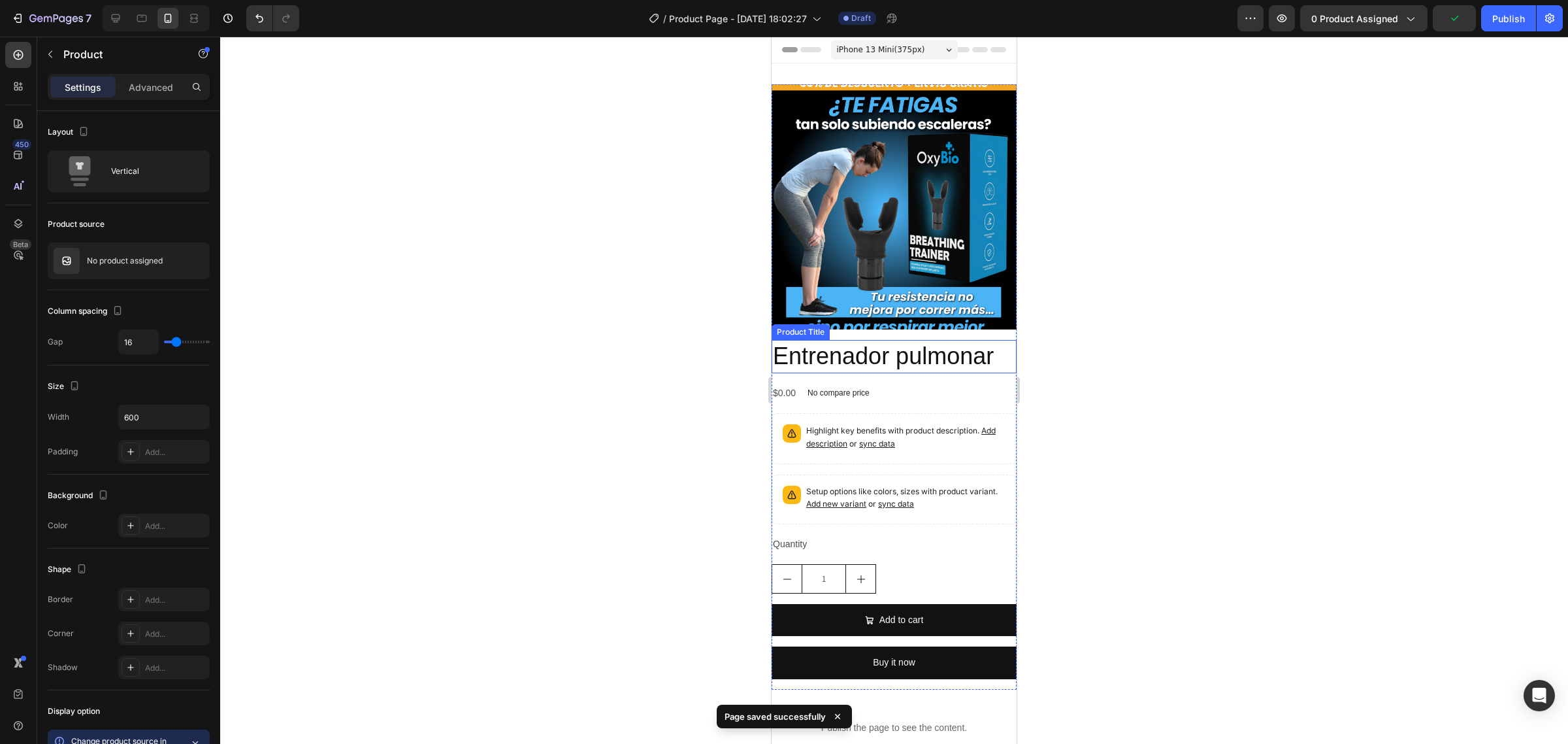
click at [877, 349] on h2 "Entrenador pulmonar" at bounding box center [894, 356] width 245 height 33
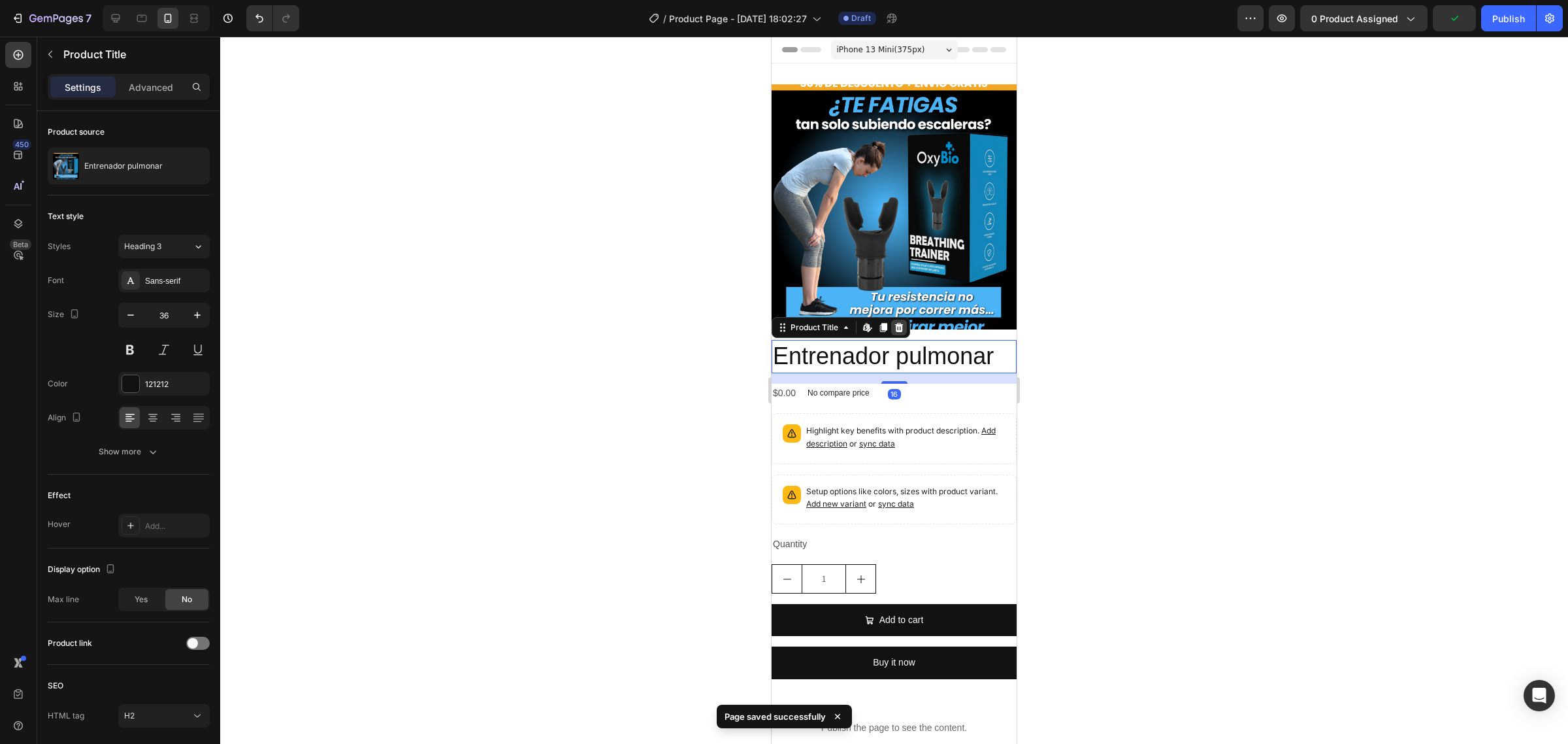
click at [900, 323] on icon at bounding box center [899, 327] width 9 height 9
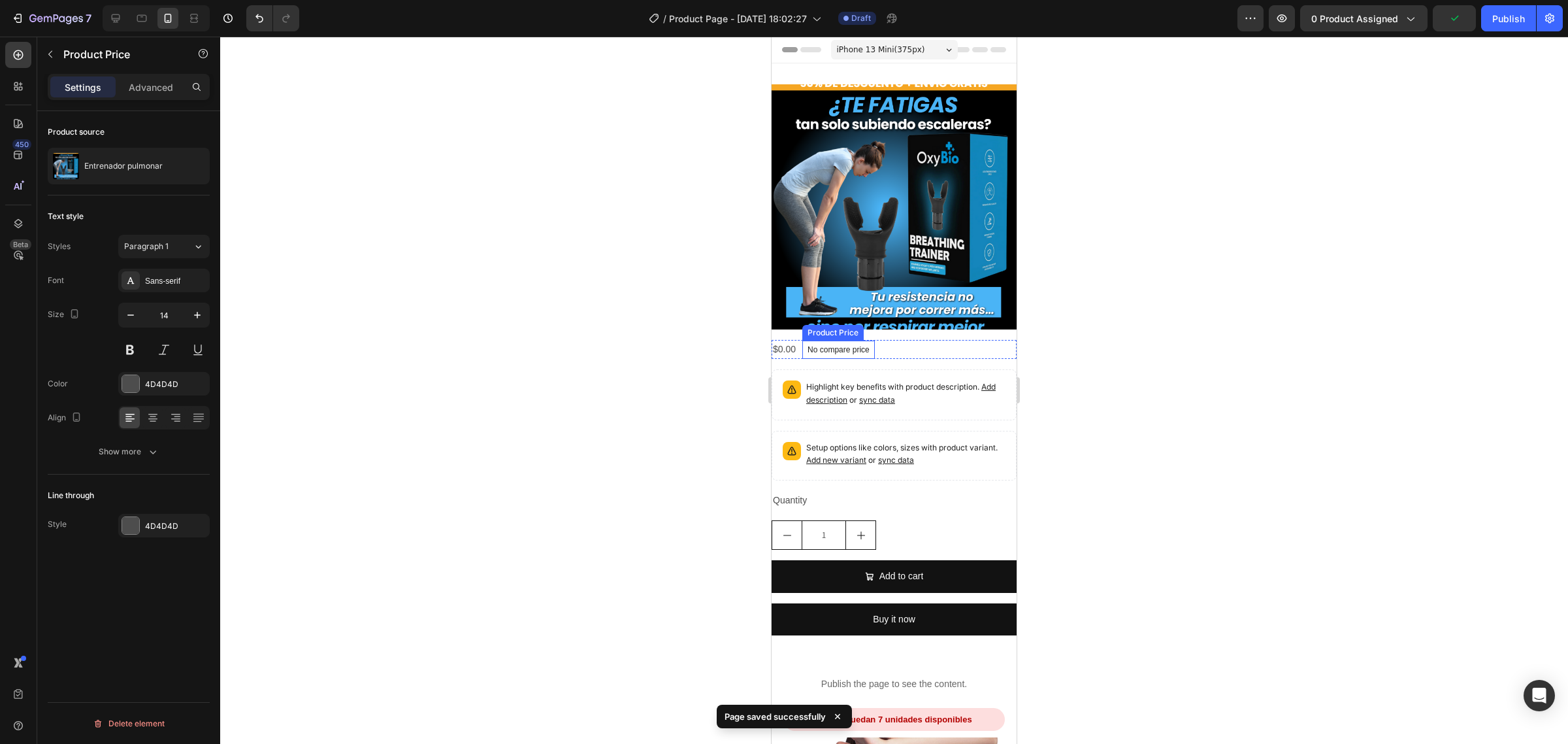
click at [856, 344] on div "No compare price" at bounding box center [838, 350] width 73 height 18
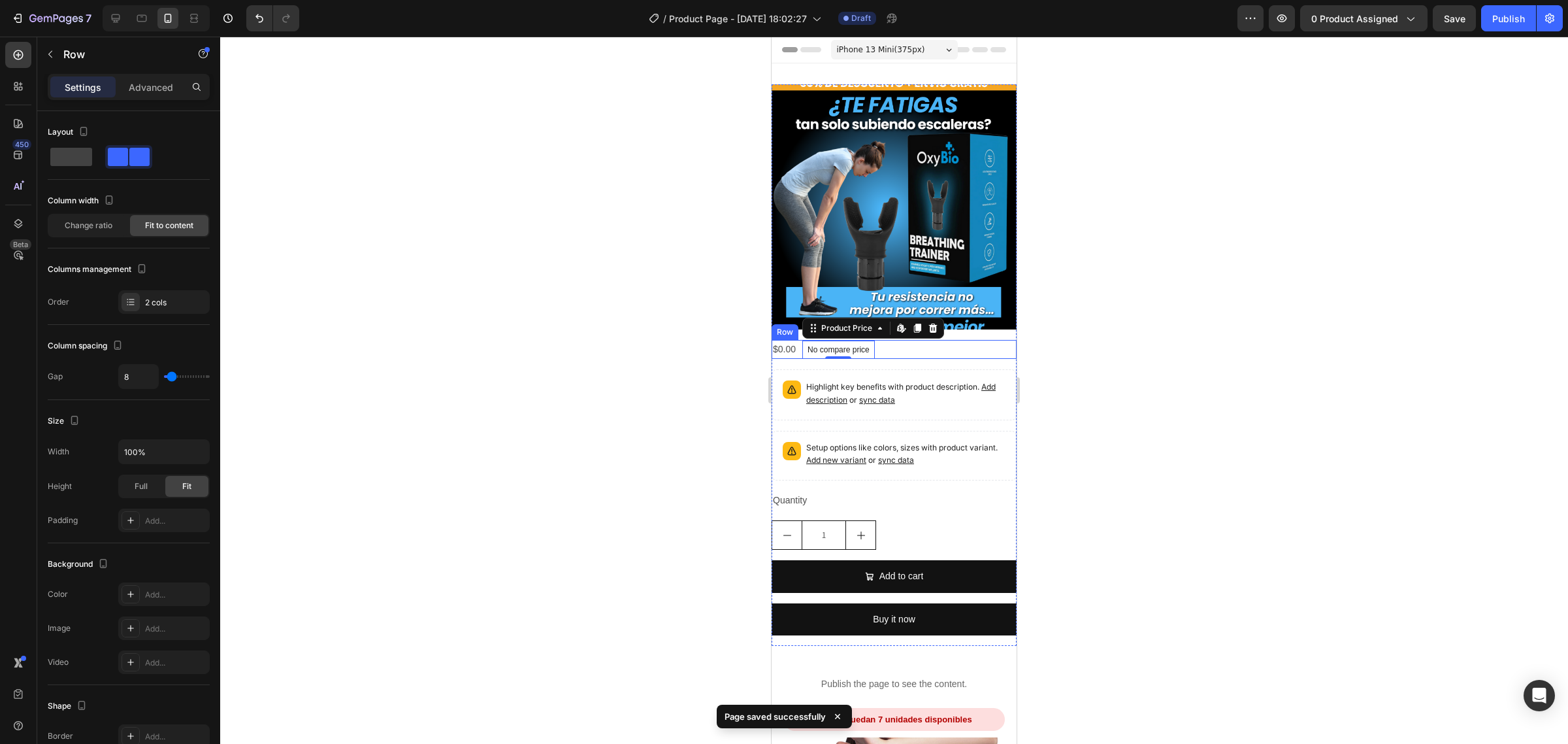
click at [923, 341] on div "$0.00 Product Price Product Price No compare price Product Price Edit content i…" at bounding box center [894, 350] width 245 height 19
click at [853, 323] on icon at bounding box center [852, 327] width 9 height 9
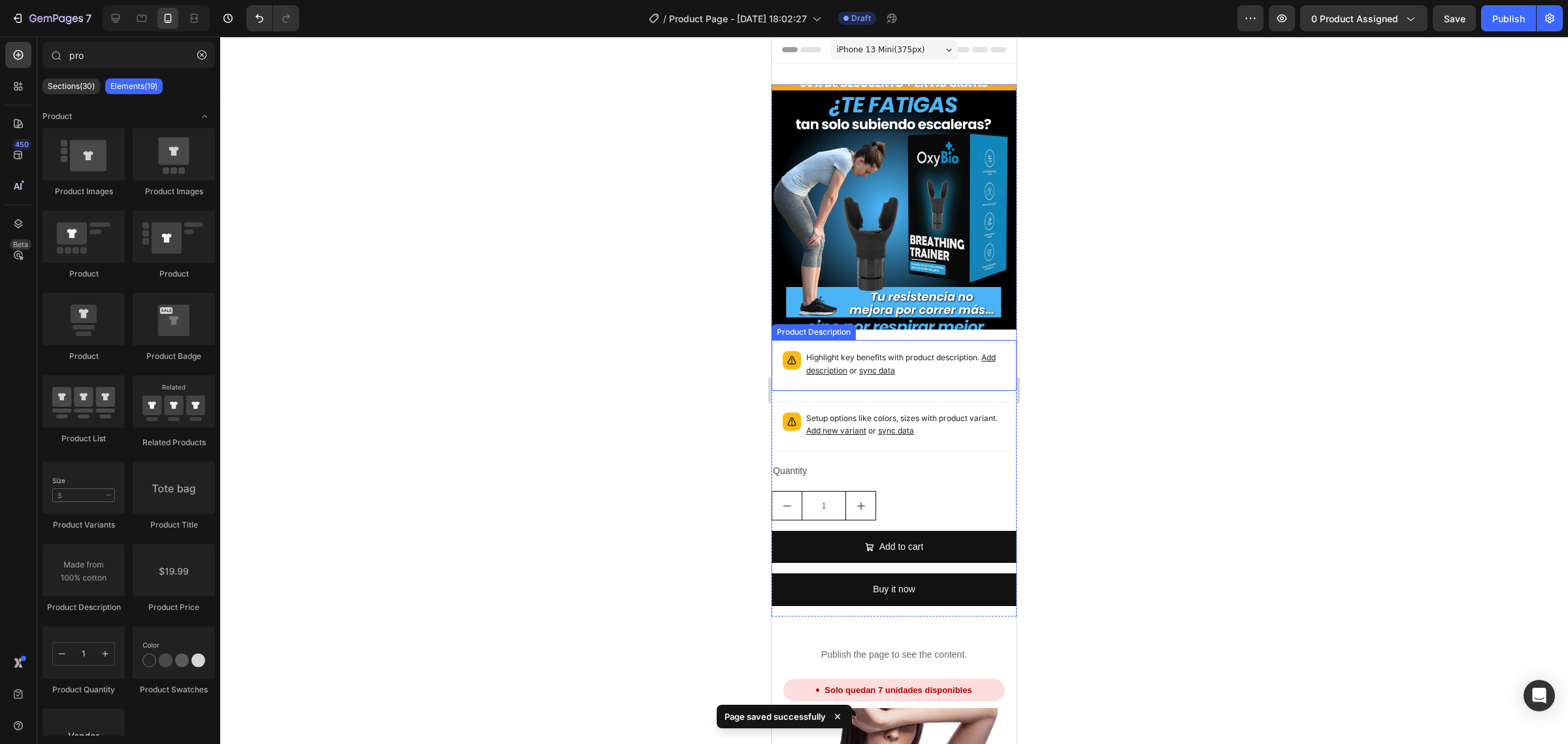
click at [913, 363] on p "Highlight key benefits with product description. Add description or sync data" at bounding box center [905, 364] width 199 height 26
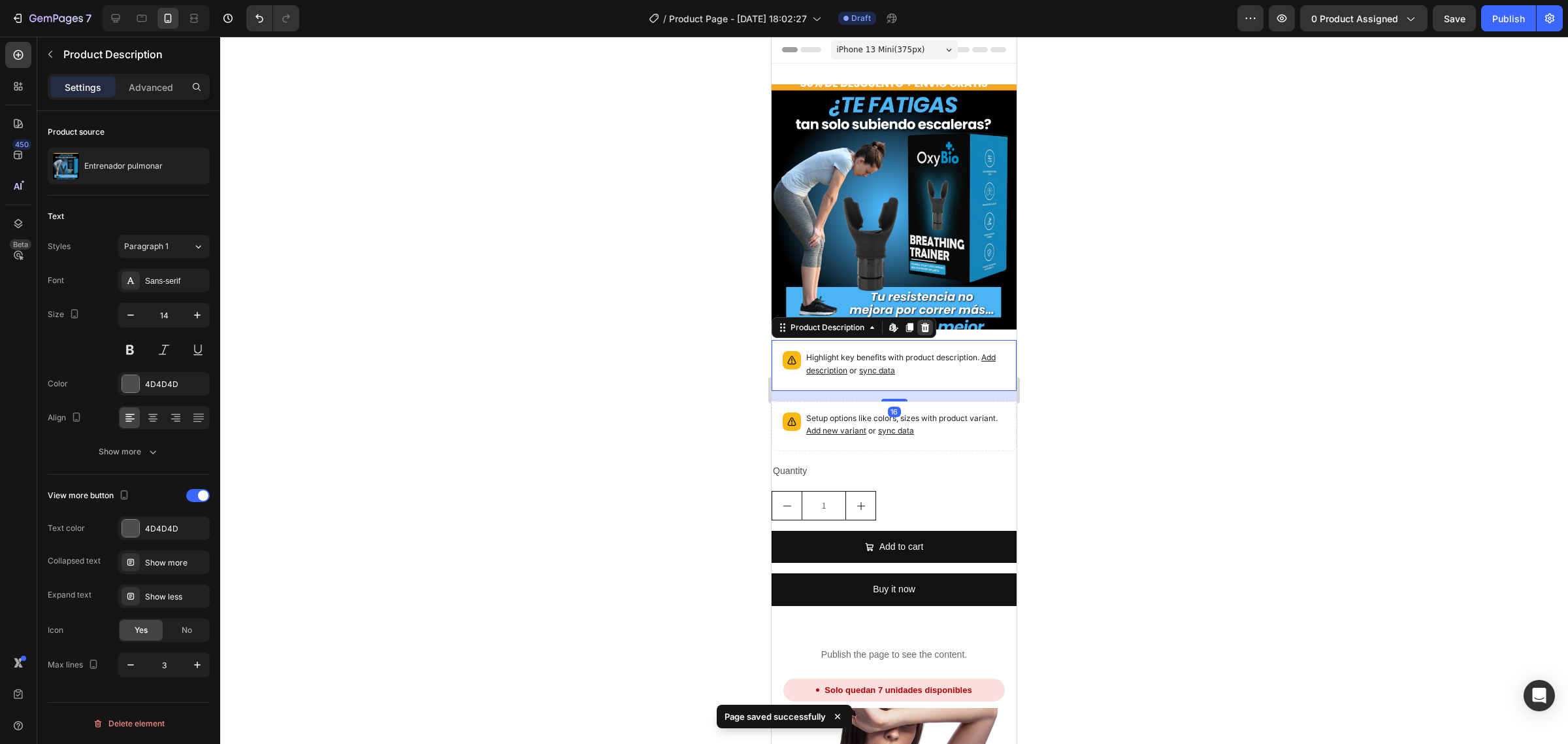
click at [920, 322] on icon at bounding box center [925, 327] width 10 height 10
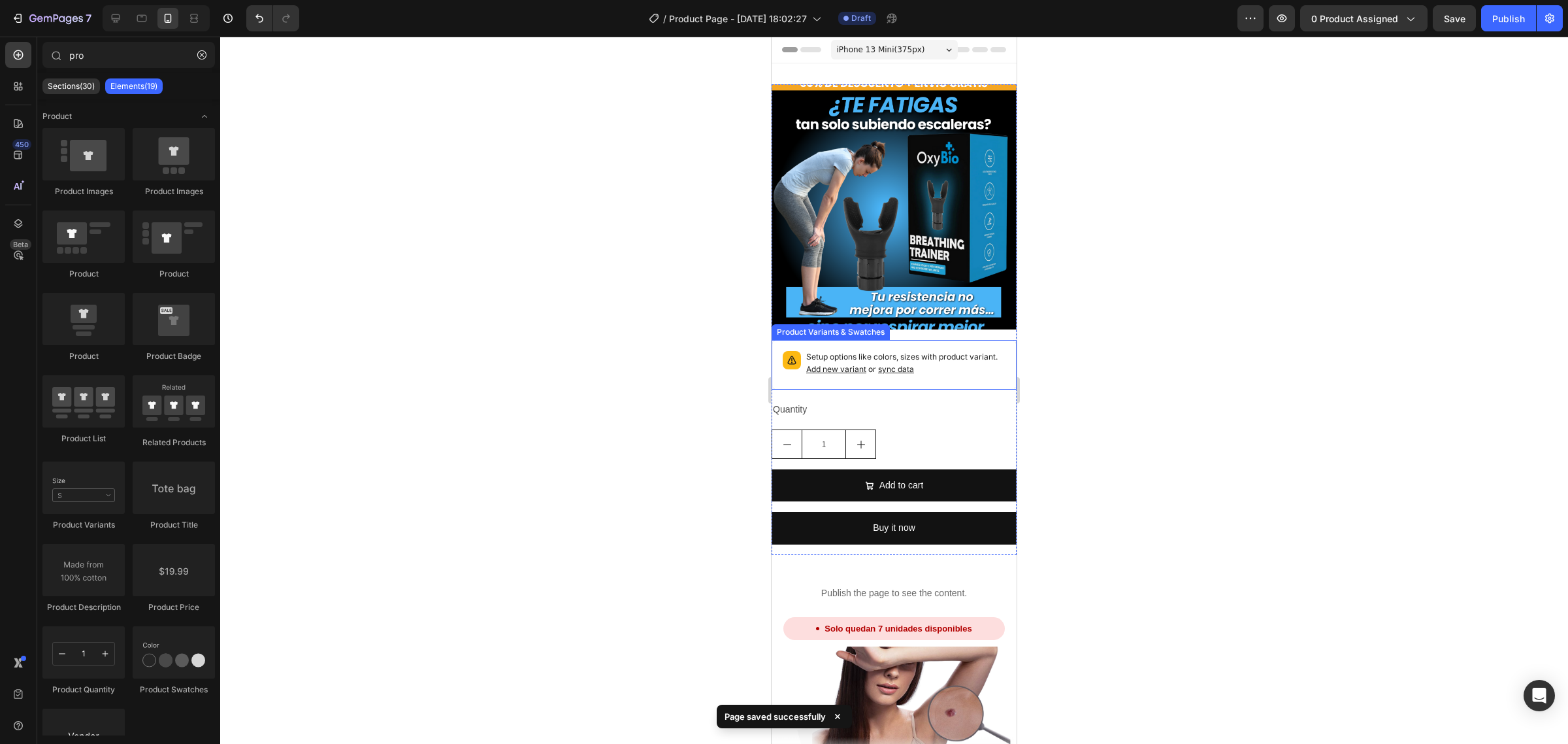
click at [919, 363] on p "Setup options like colors, sizes with product variant. Add new variant or sync …" at bounding box center [905, 364] width 199 height 25
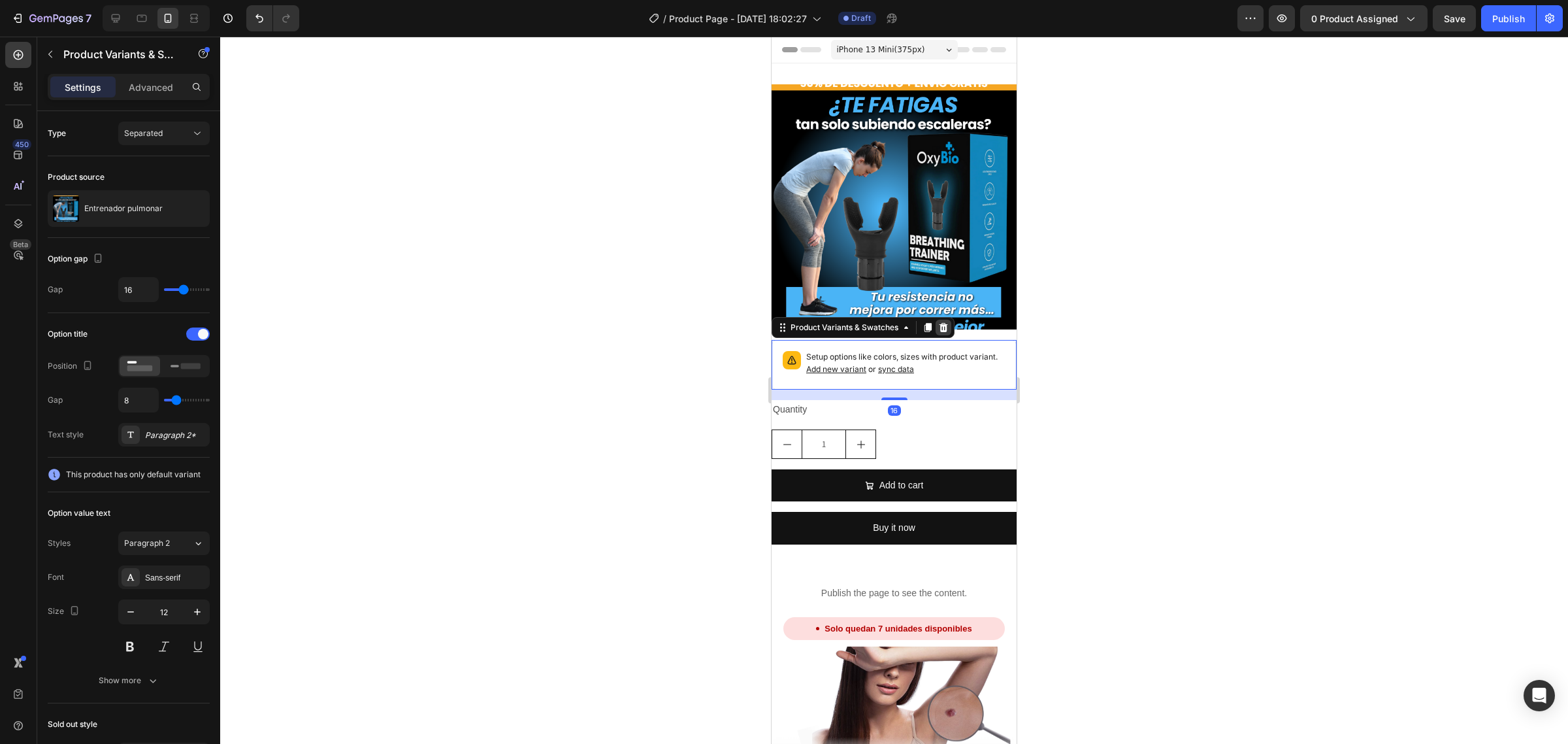
click at [947, 323] on icon at bounding box center [944, 327] width 9 height 9
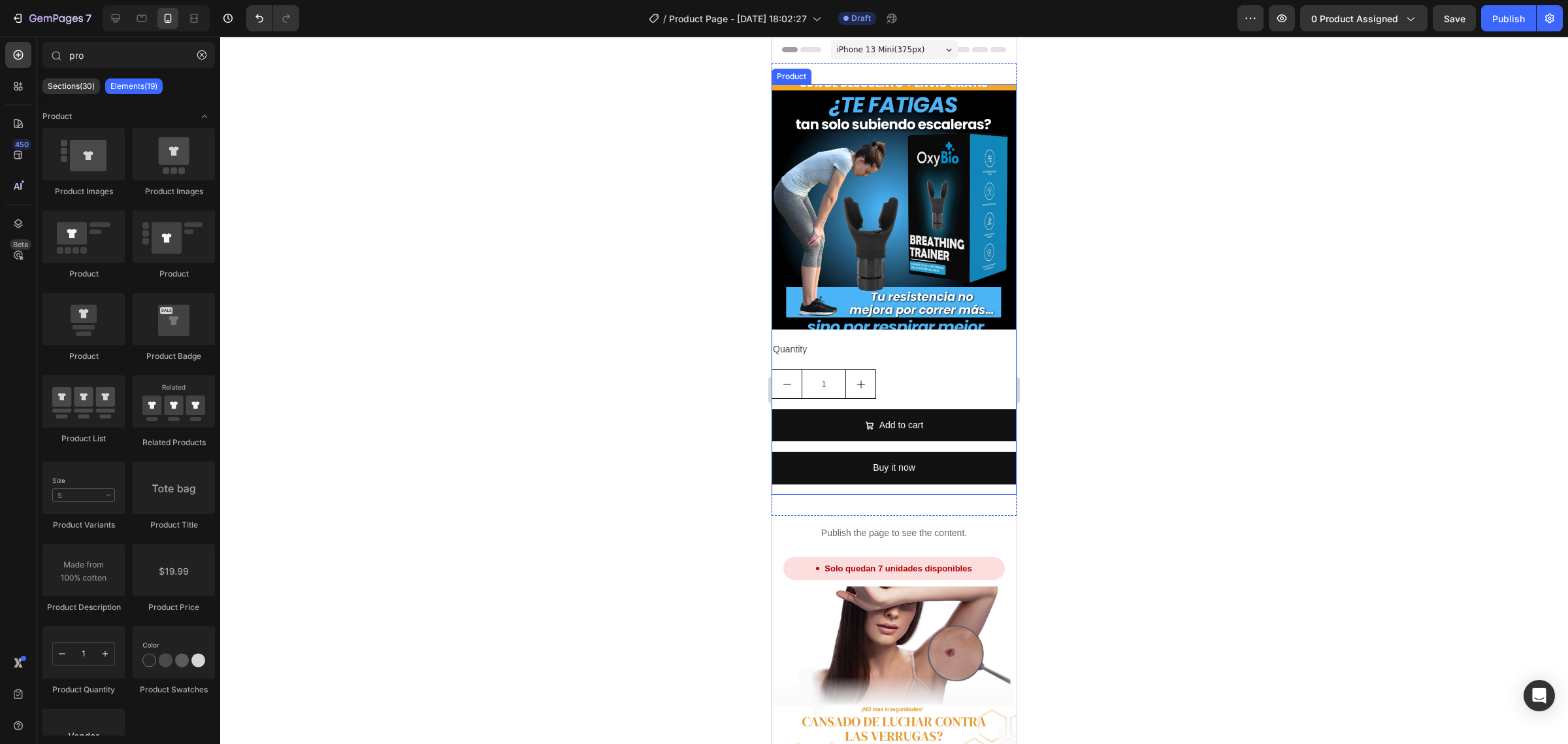
click at [913, 371] on div "1" at bounding box center [894, 384] width 245 height 29
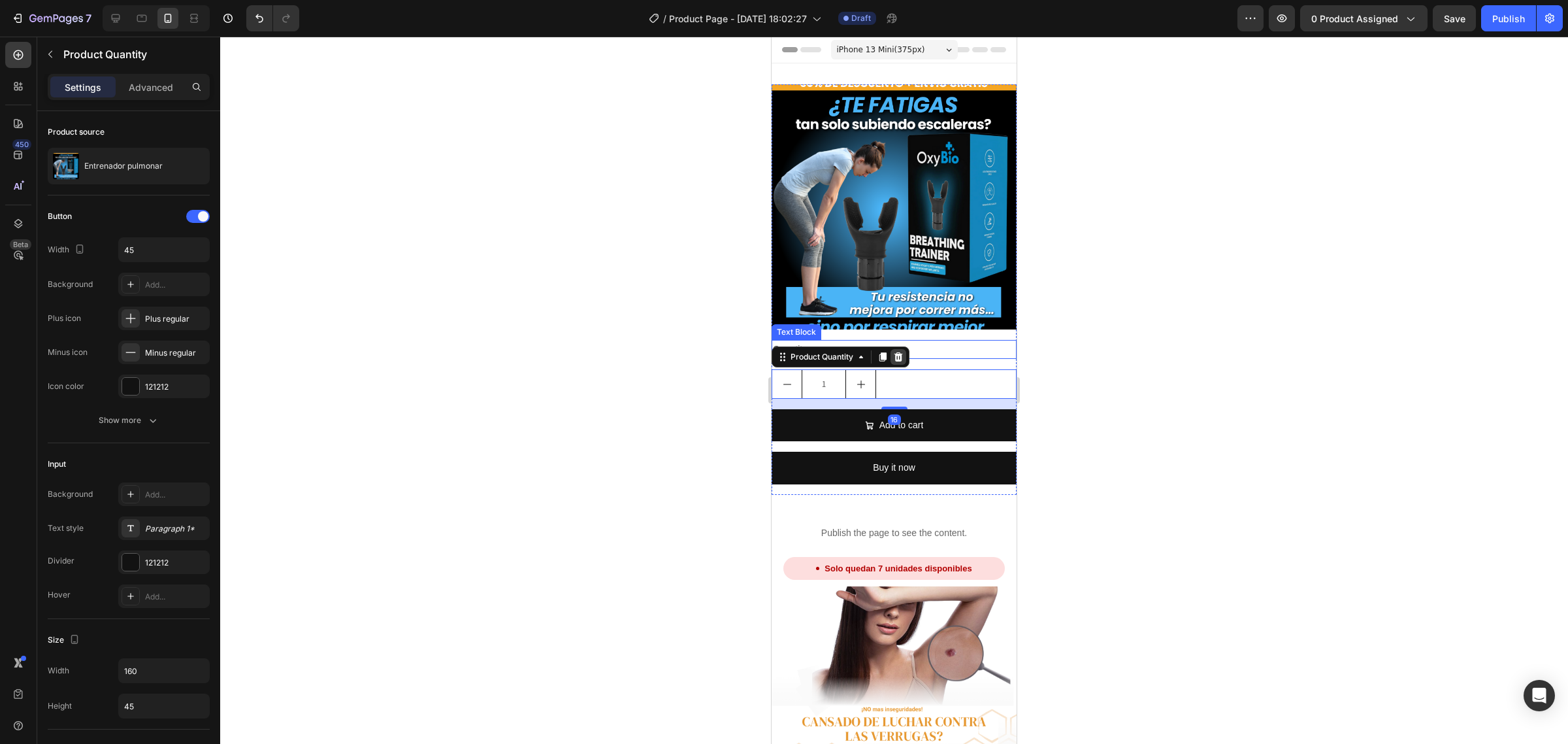
click at [899, 352] on icon at bounding box center [899, 357] width 10 height 10
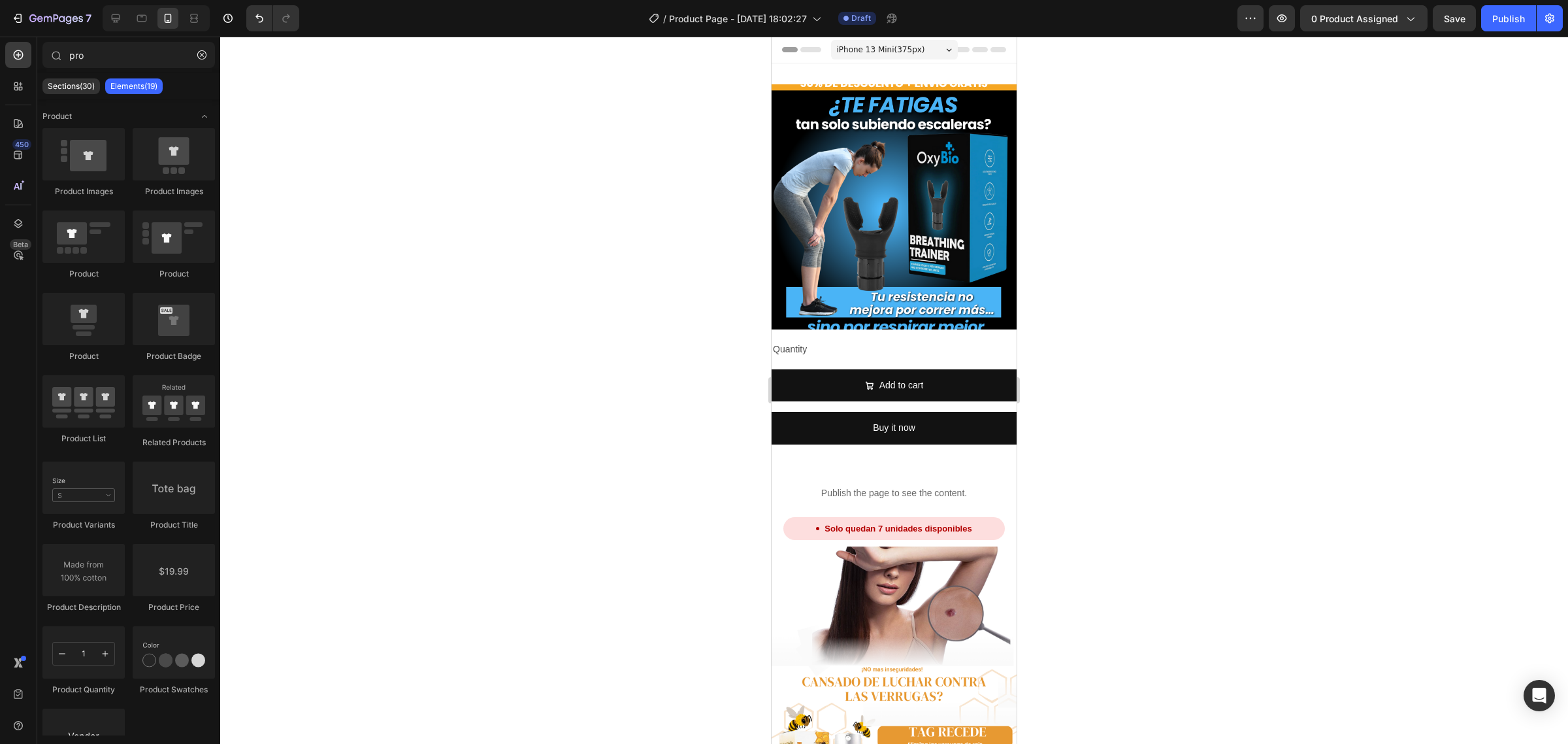
click at [897, 347] on div "Quantity Text Block" at bounding box center [894, 350] width 245 height 19
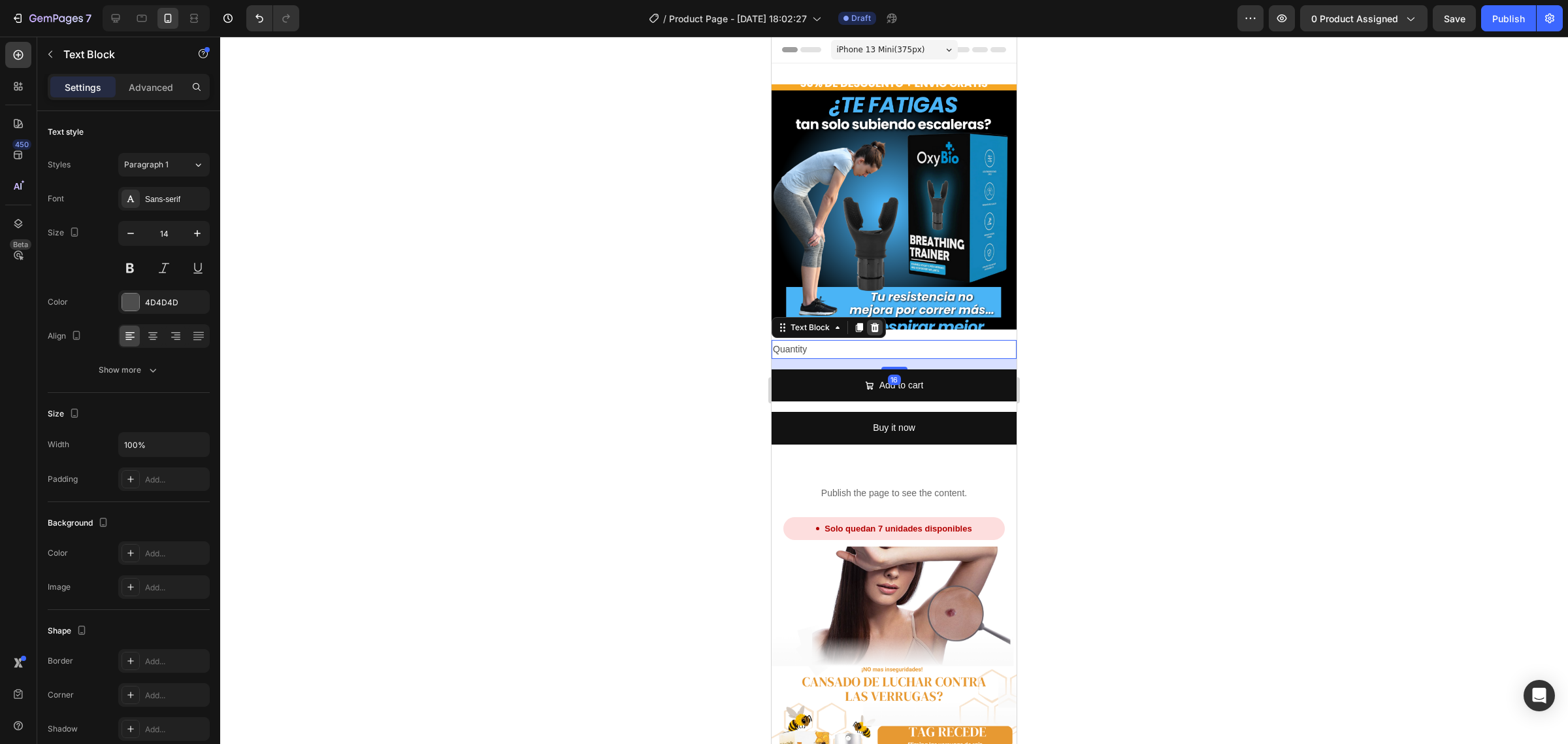
click at [879, 322] on icon at bounding box center [875, 327] width 10 height 10
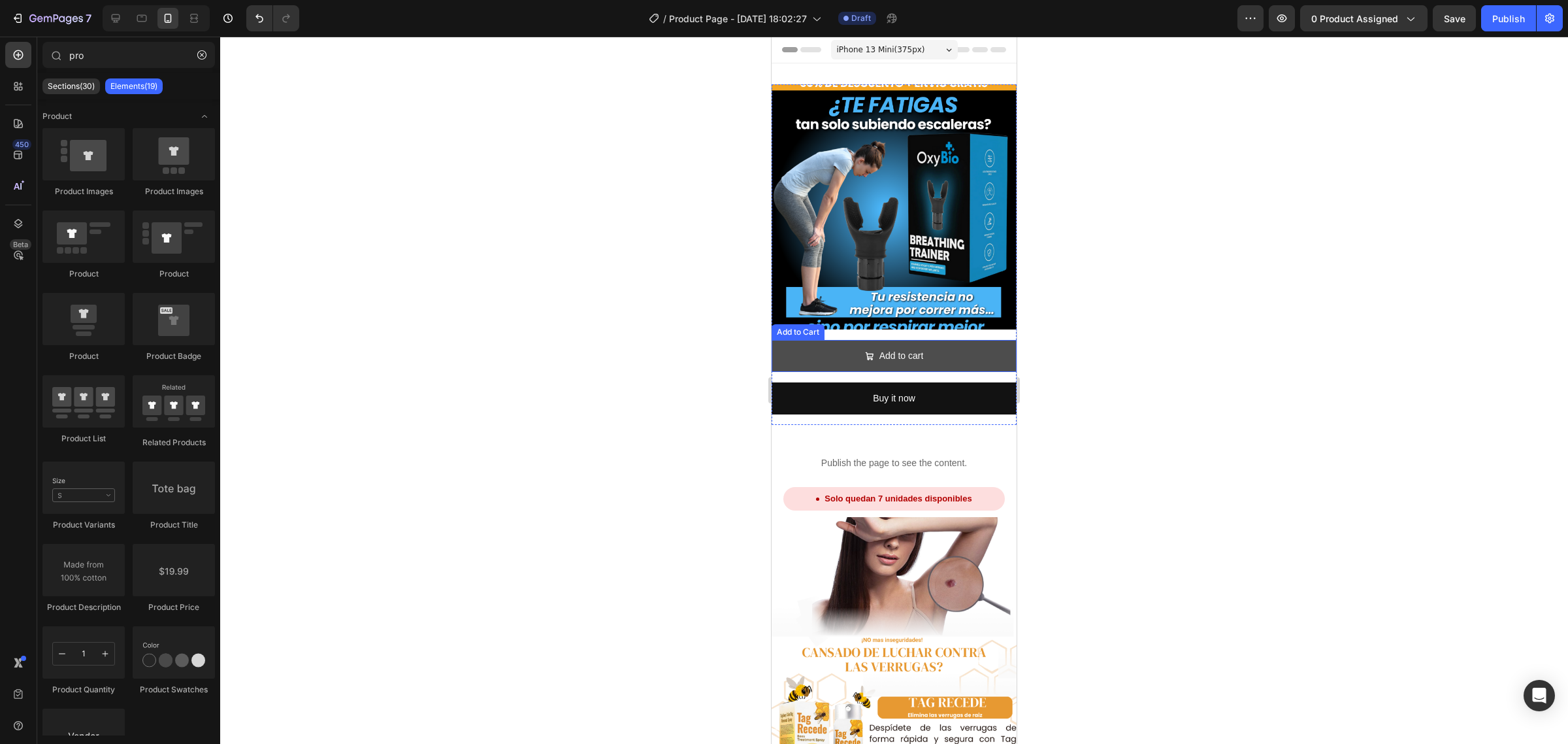
click at [835, 340] on button "Add to cart" at bounding box center [894, 356] width 245 height 32
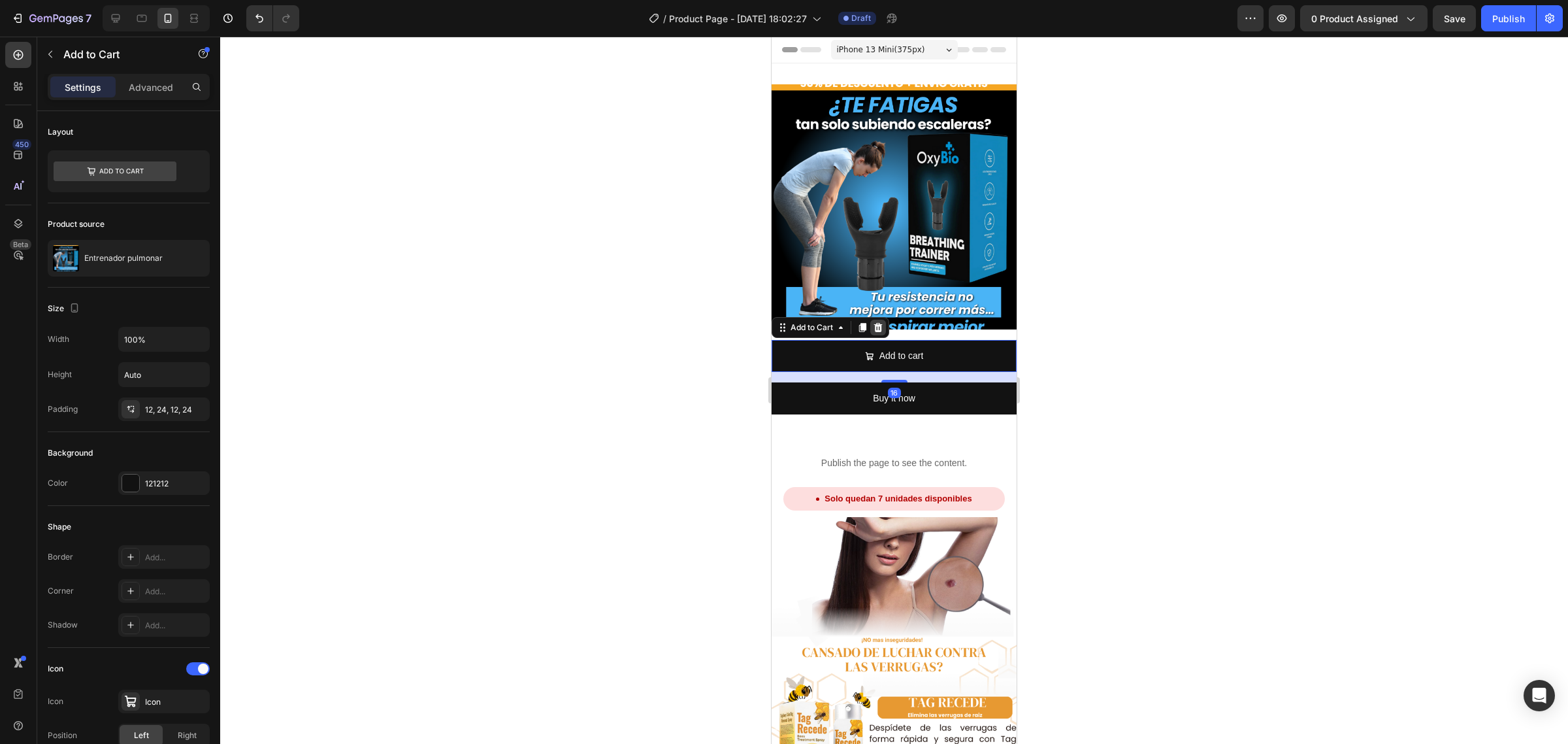
click at [877, 322] on icon at bounding box center [878, 327] width 10 height 10
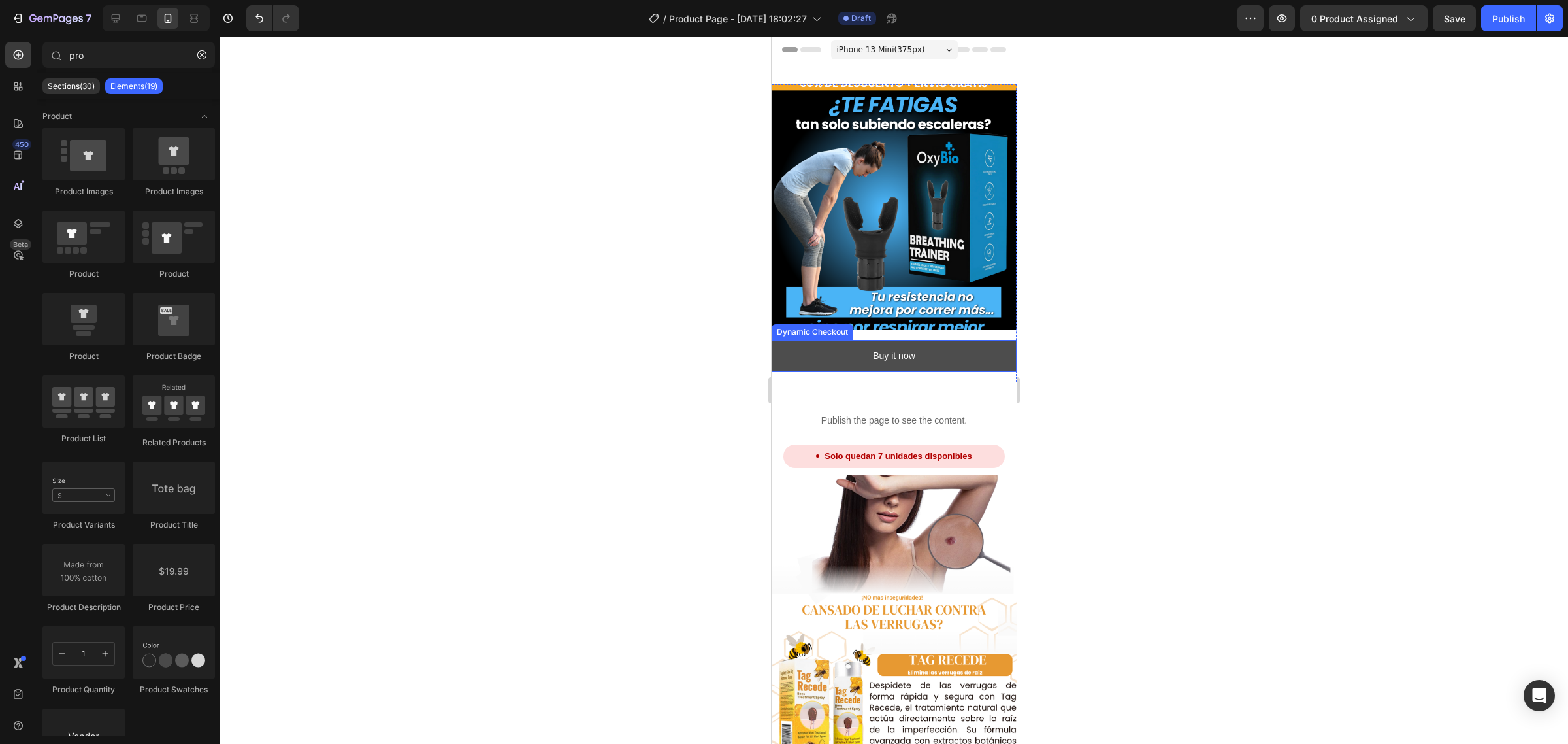
click at [822, 344] on button "Buy it now" at bounding box center [894, 356] width 245 height 32
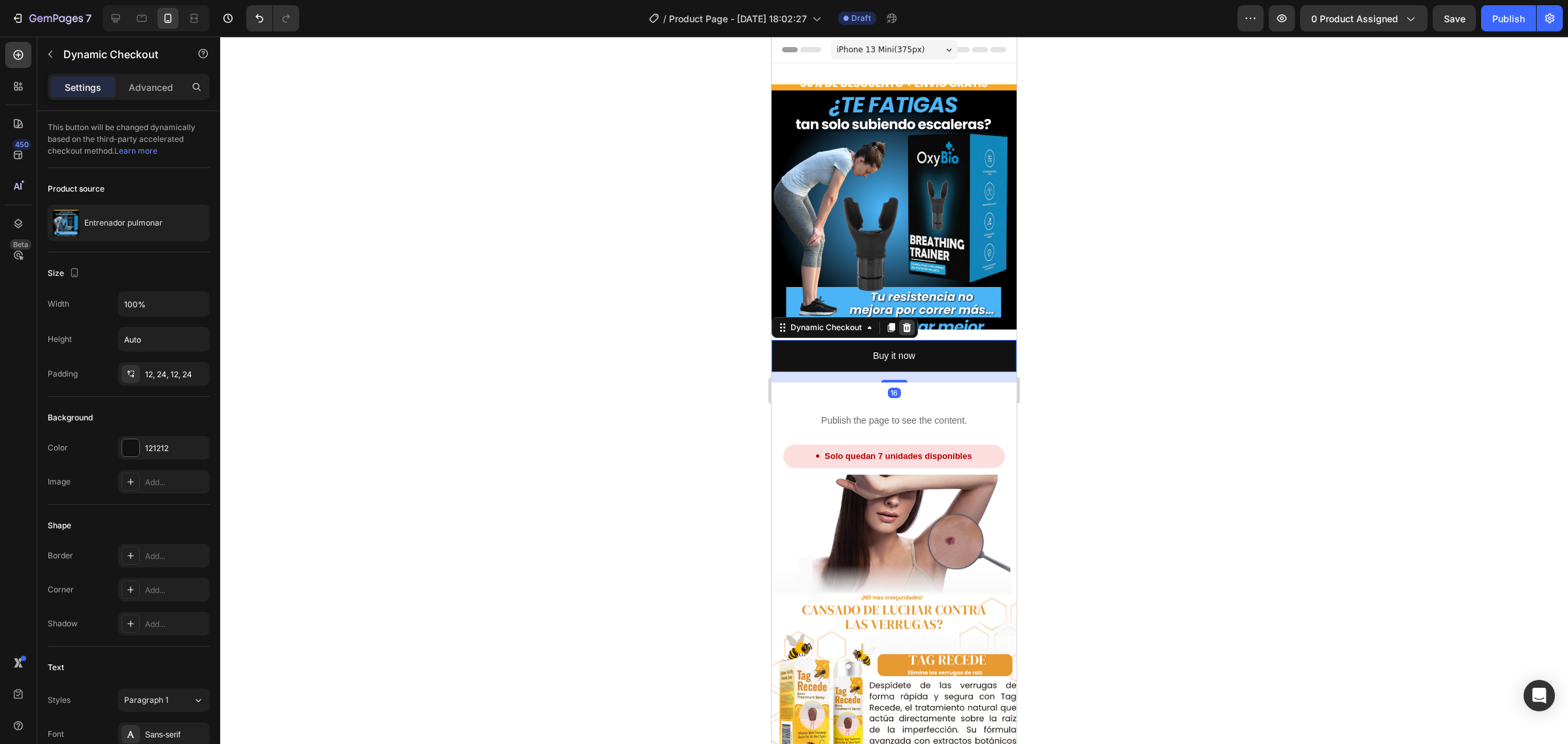
click at [912, 320] on div at bounding box center [907, 327] width 15 height 15
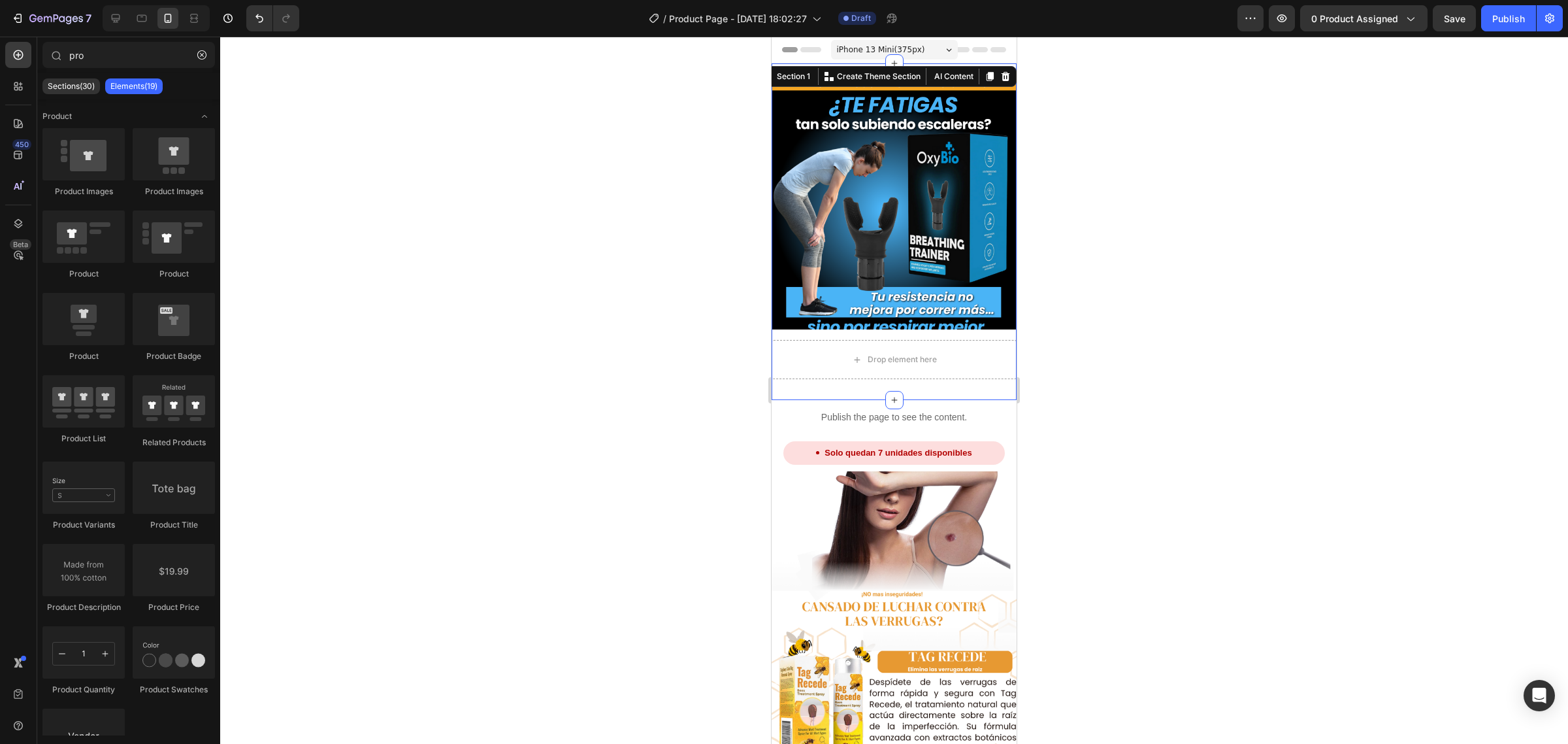
click at [840, 373] on div "Product Images Drop element here Product Section 1 You can create reusable sect…" at bounding box center [894, 232] width 245 height 337
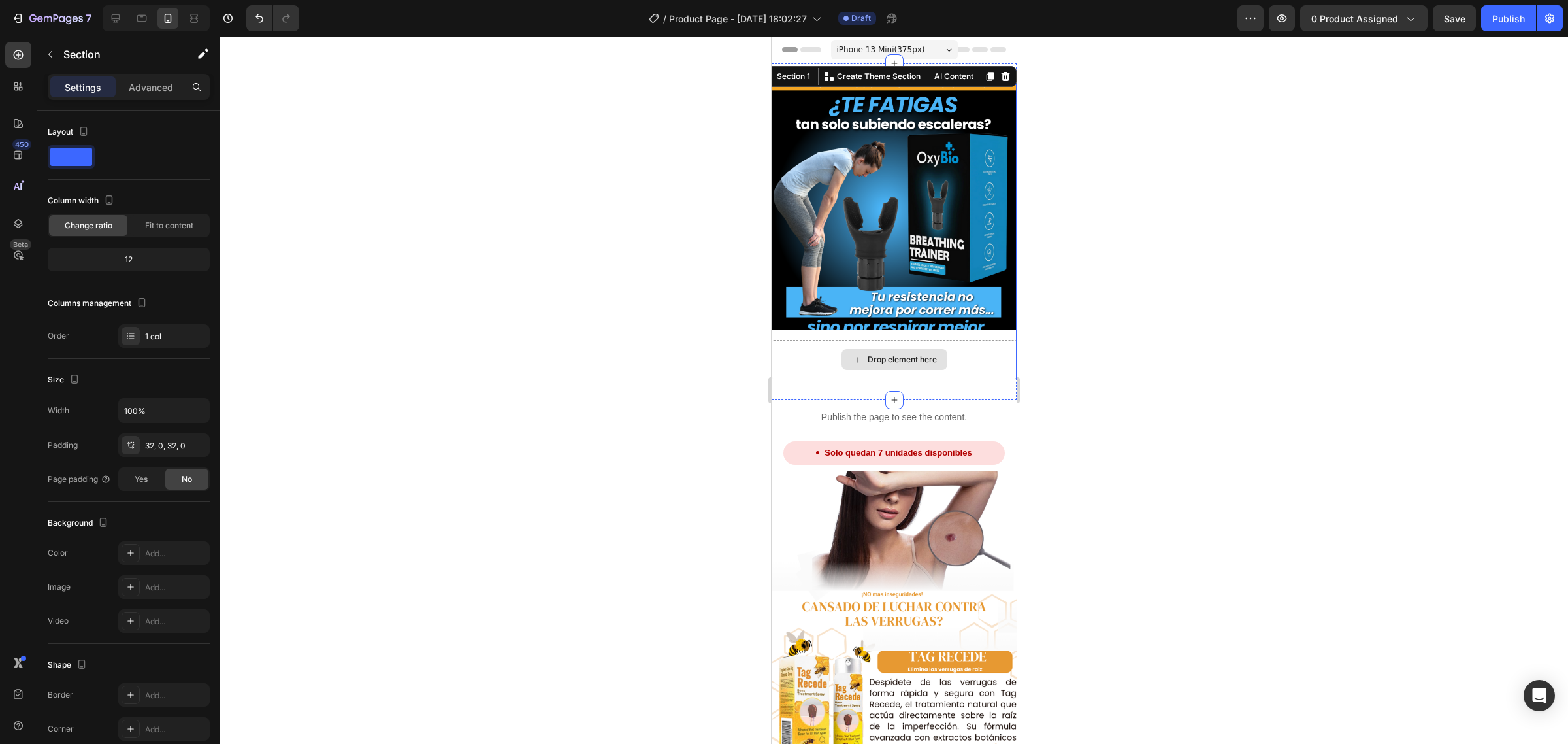
click at [818, 344] on div "Drop element here" at bounding box center [894, 359] width 245 height 39
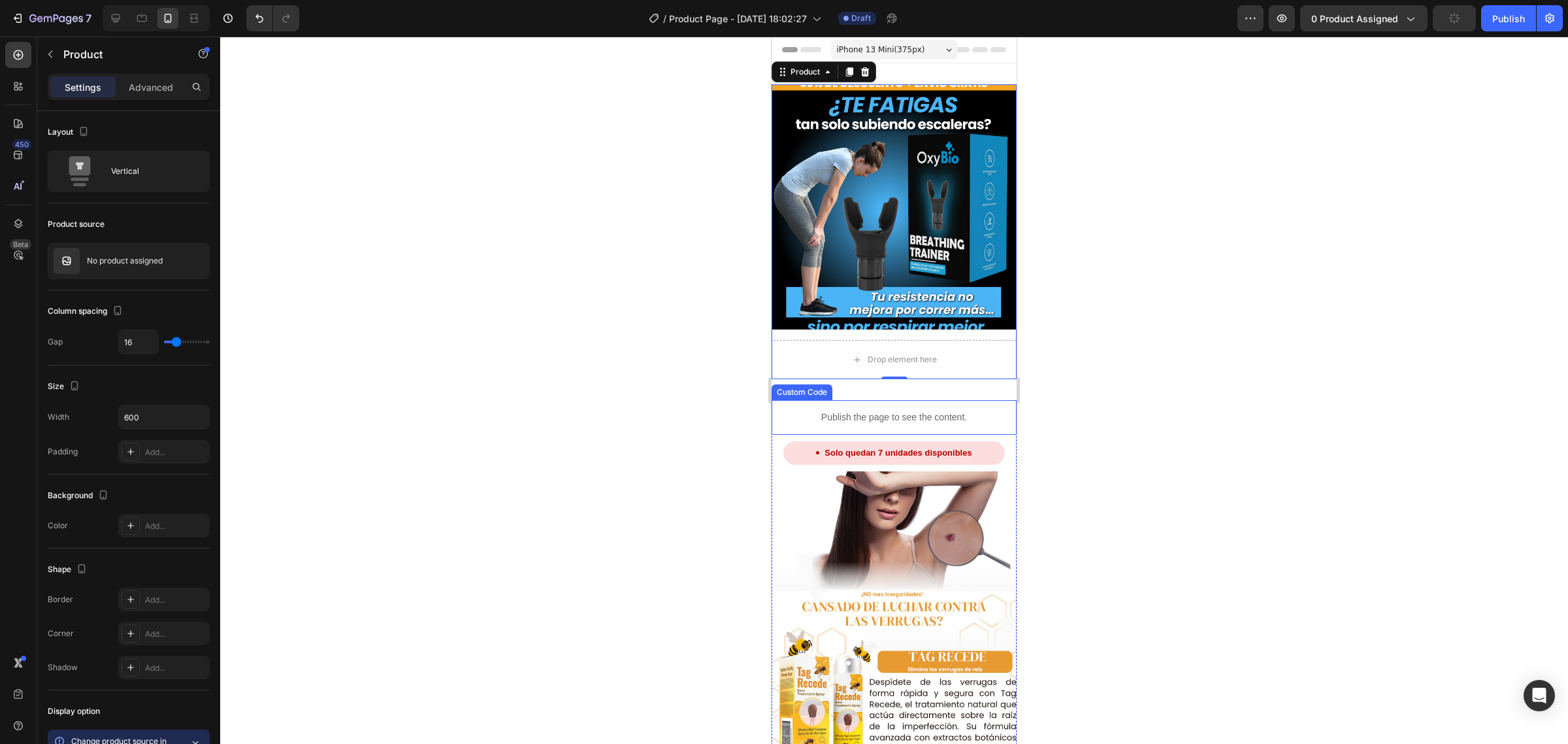
click at [865, 411] on p "Publish the page to see the content." at bounding box center [894, 417] width 245 height 14
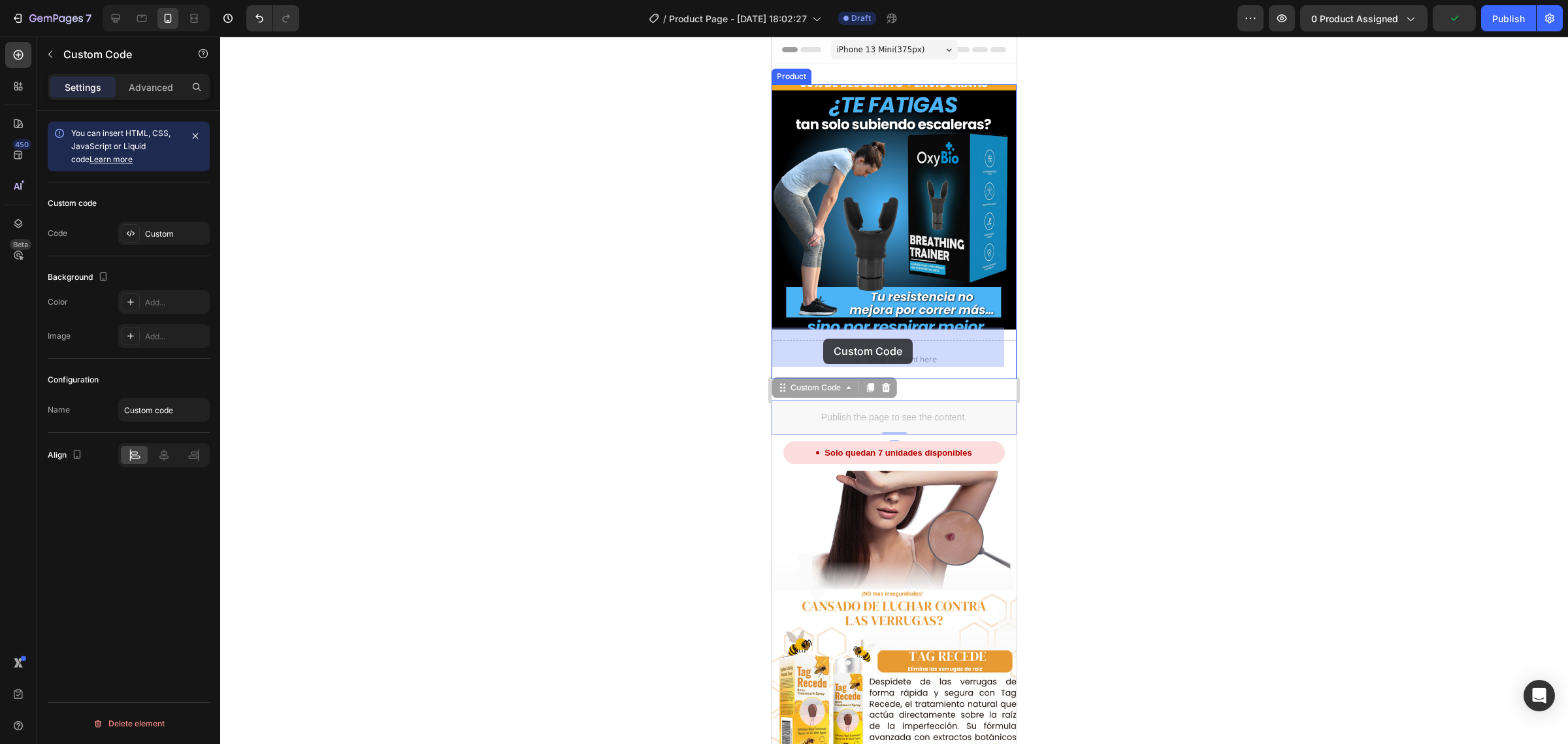
drag, startPoint x: 817, startPoint y: 371, endPoint x: 824, endPoint y: 339, distance: 32.8
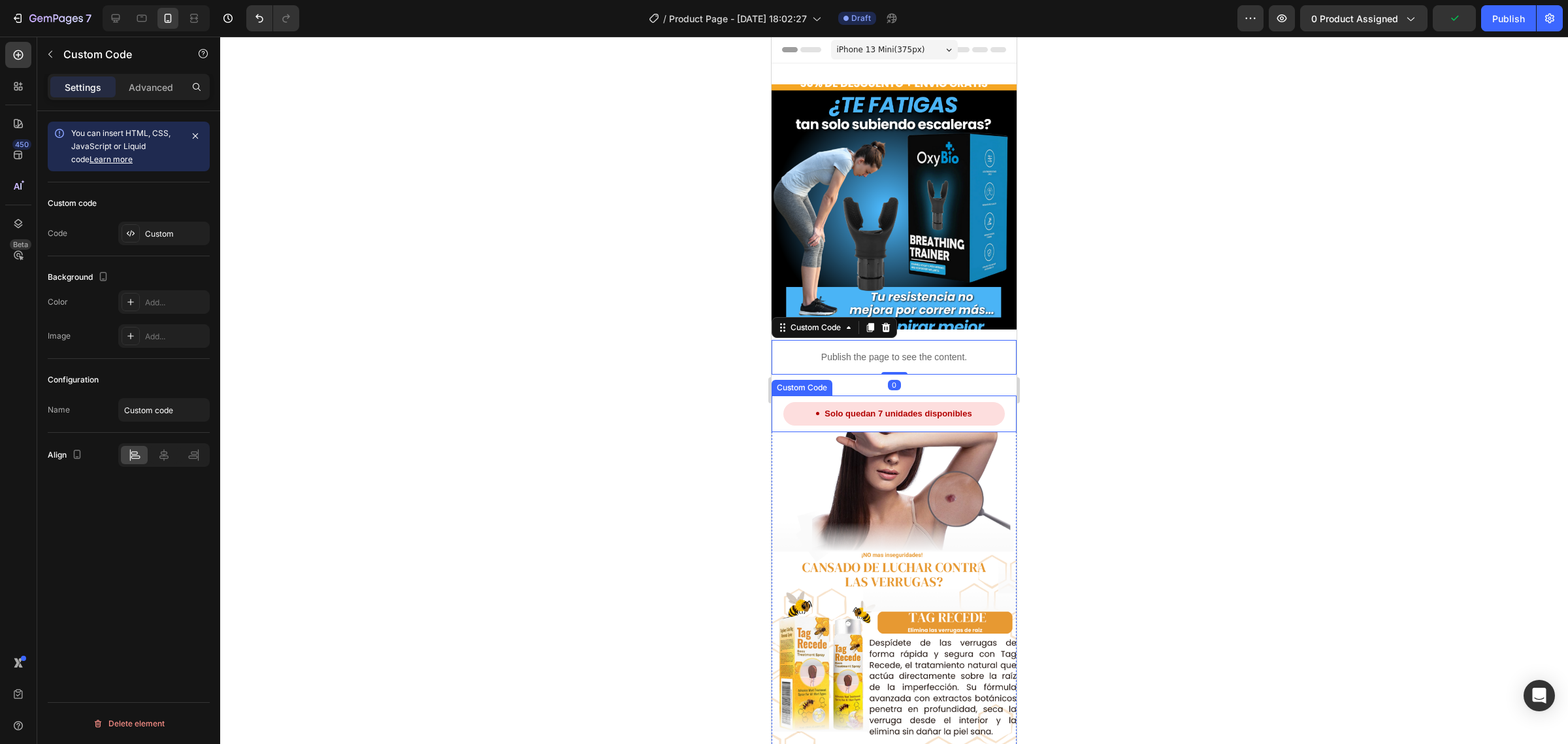
click at [827, 405] on div "Solo quedan 7 unidades disponibles" at bounding box center [894, 414] width 221 height 24
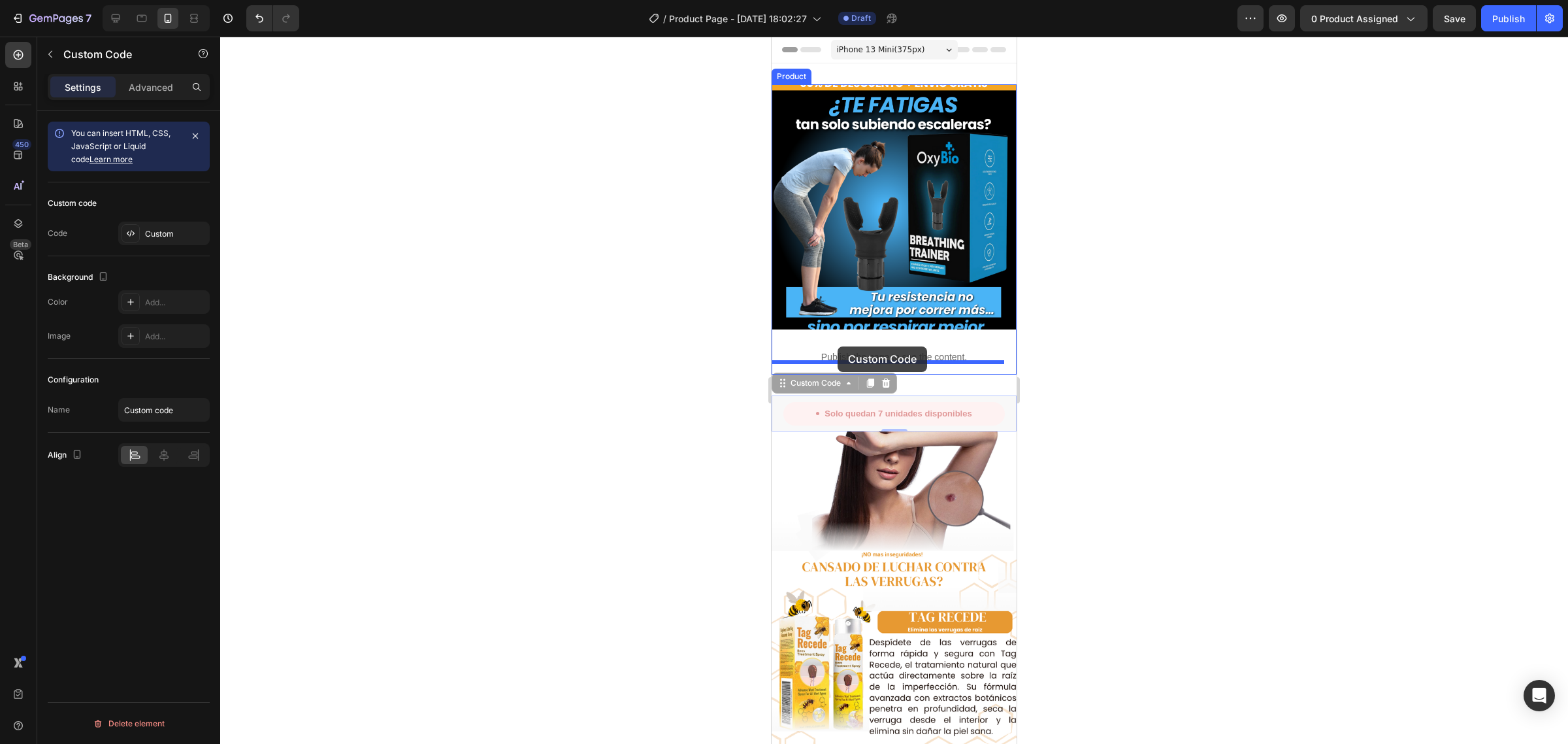
drag, startPoint x: 807, startPoint y: 366, endPoint x: 838, endPoint y: 347, distance: 36.4
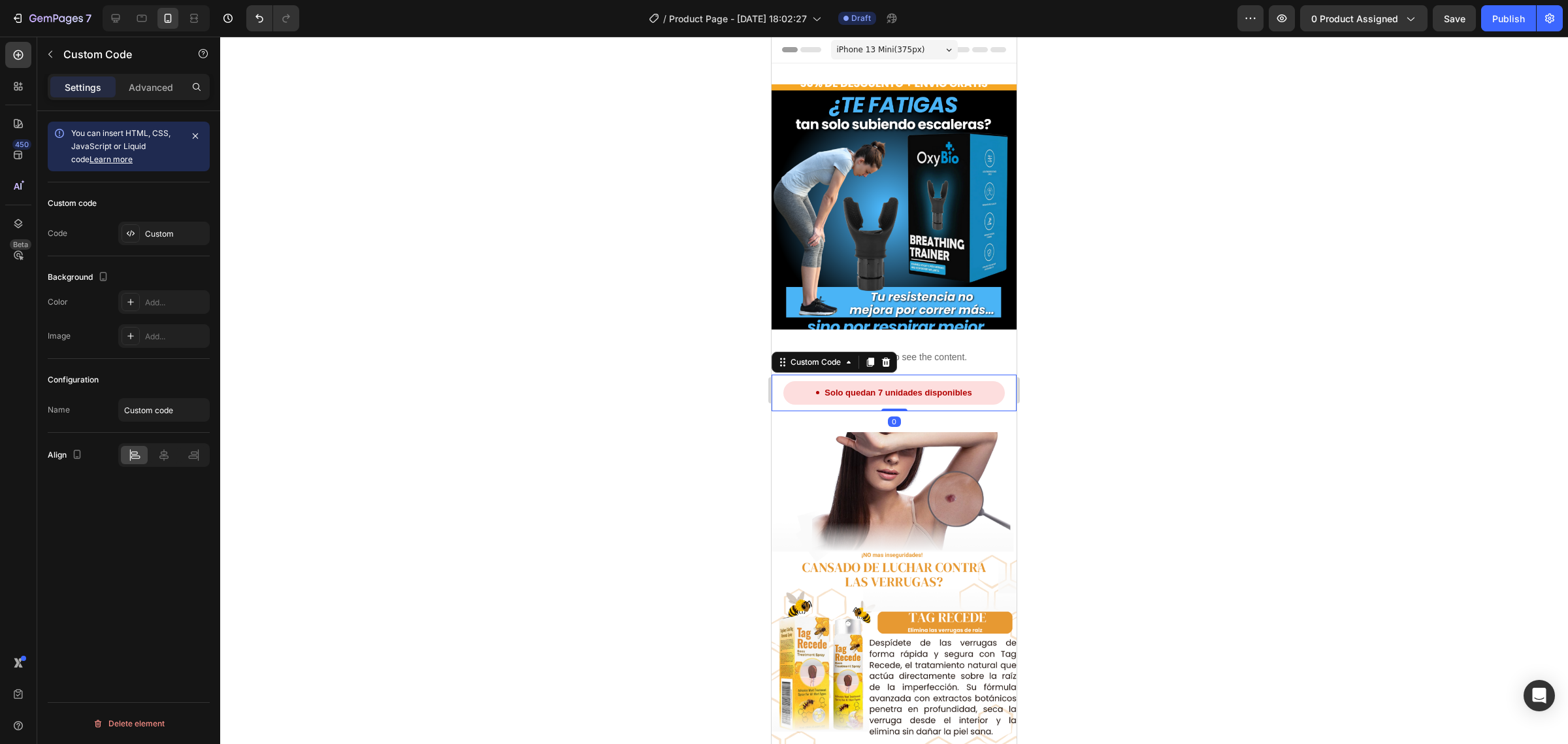
click at [1054, 259] on div at bounding box center [894, 390] width 1348 height 707
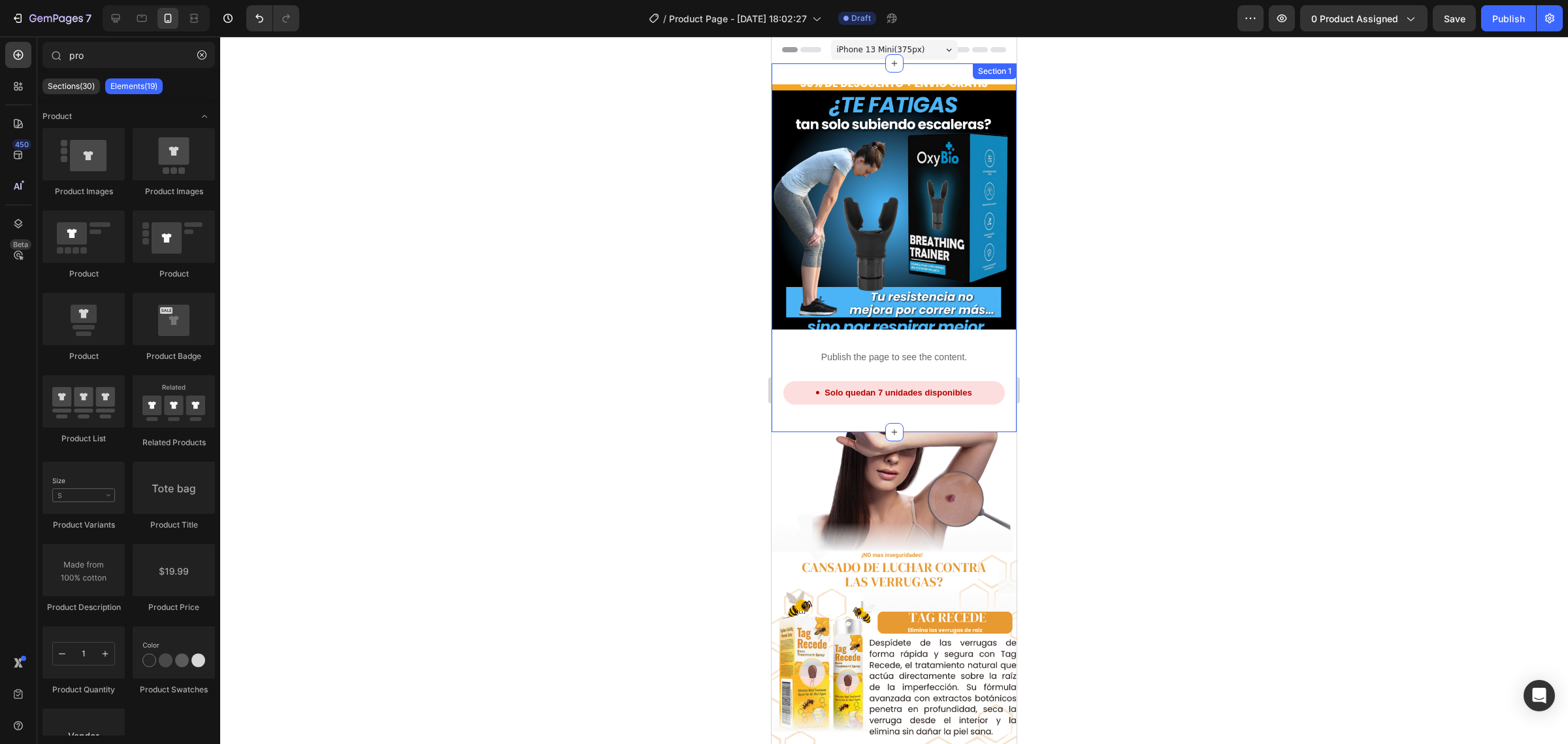
click at [945, 68] on div "Product Images Publish the page to see the content. Custom Code Solo quedan 7 u…" at bounding box center [894, 247] width 245 height 369
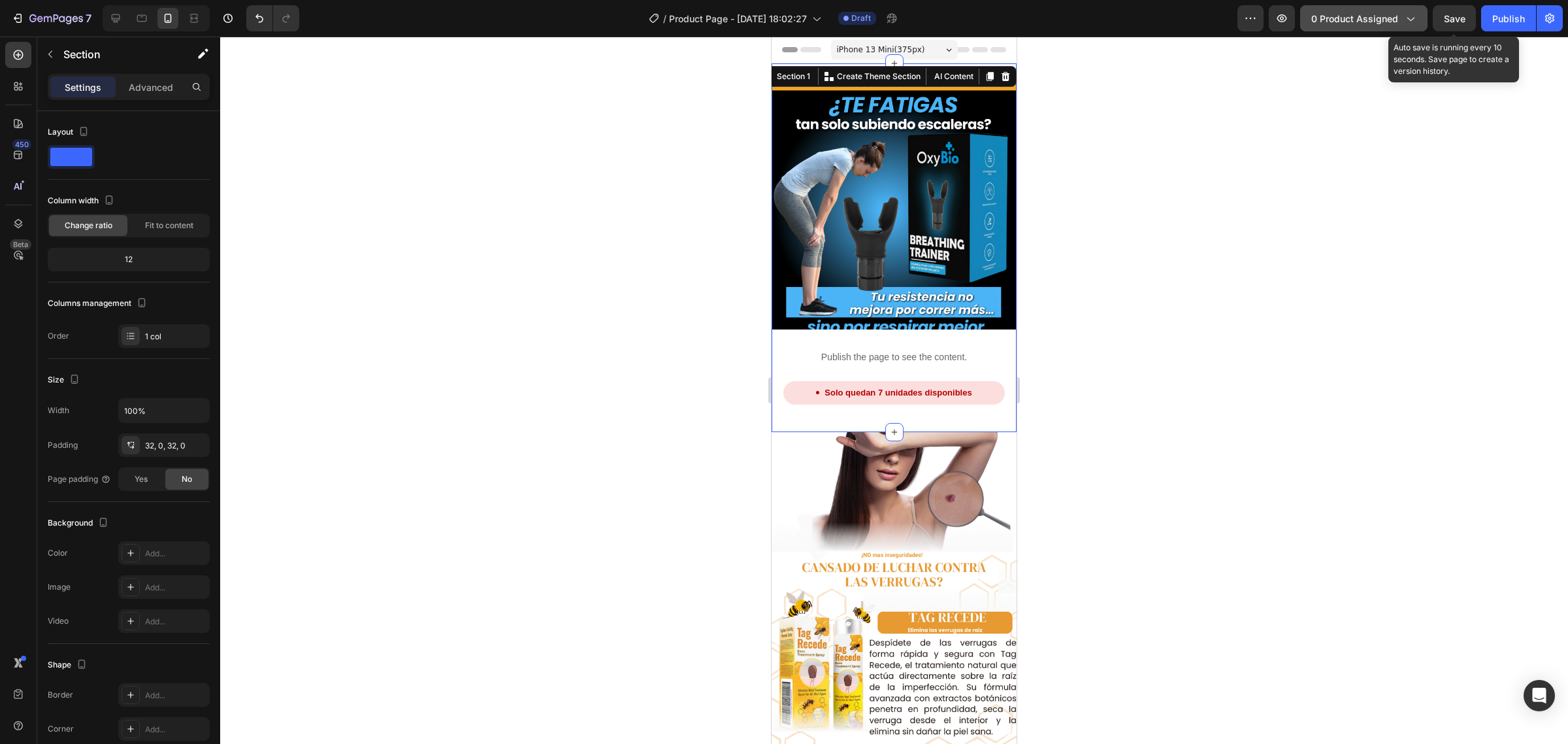
click at [1383, 16] on span "0 product assigned" at bounding box center [1355, 18] width 87 height 14
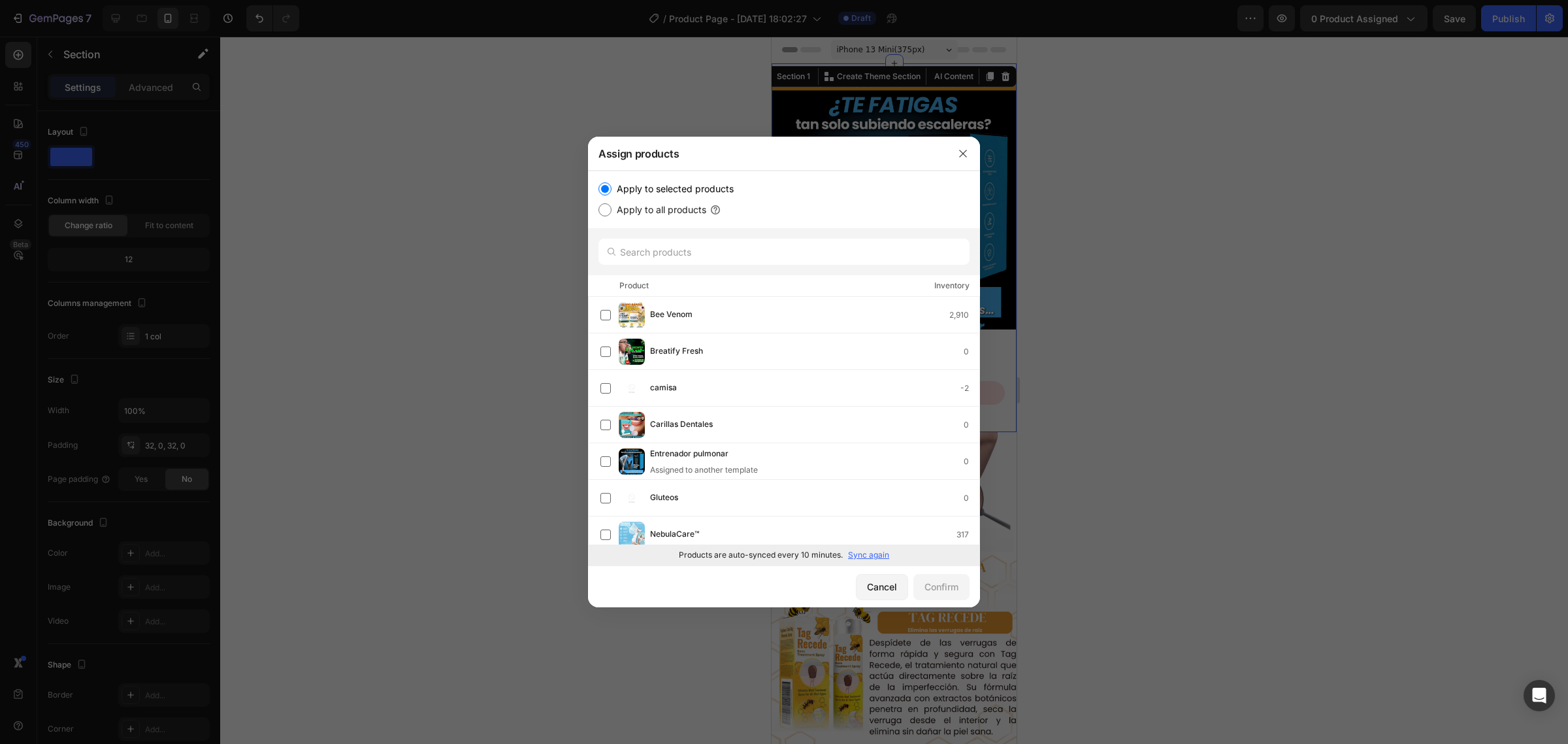
click at [861, 551] on p "Sync again" at bounding box center [869, 555] width 41 height 12
click at [683, 250] on input "text" at bounding box center [784, 252] width 371 height 26
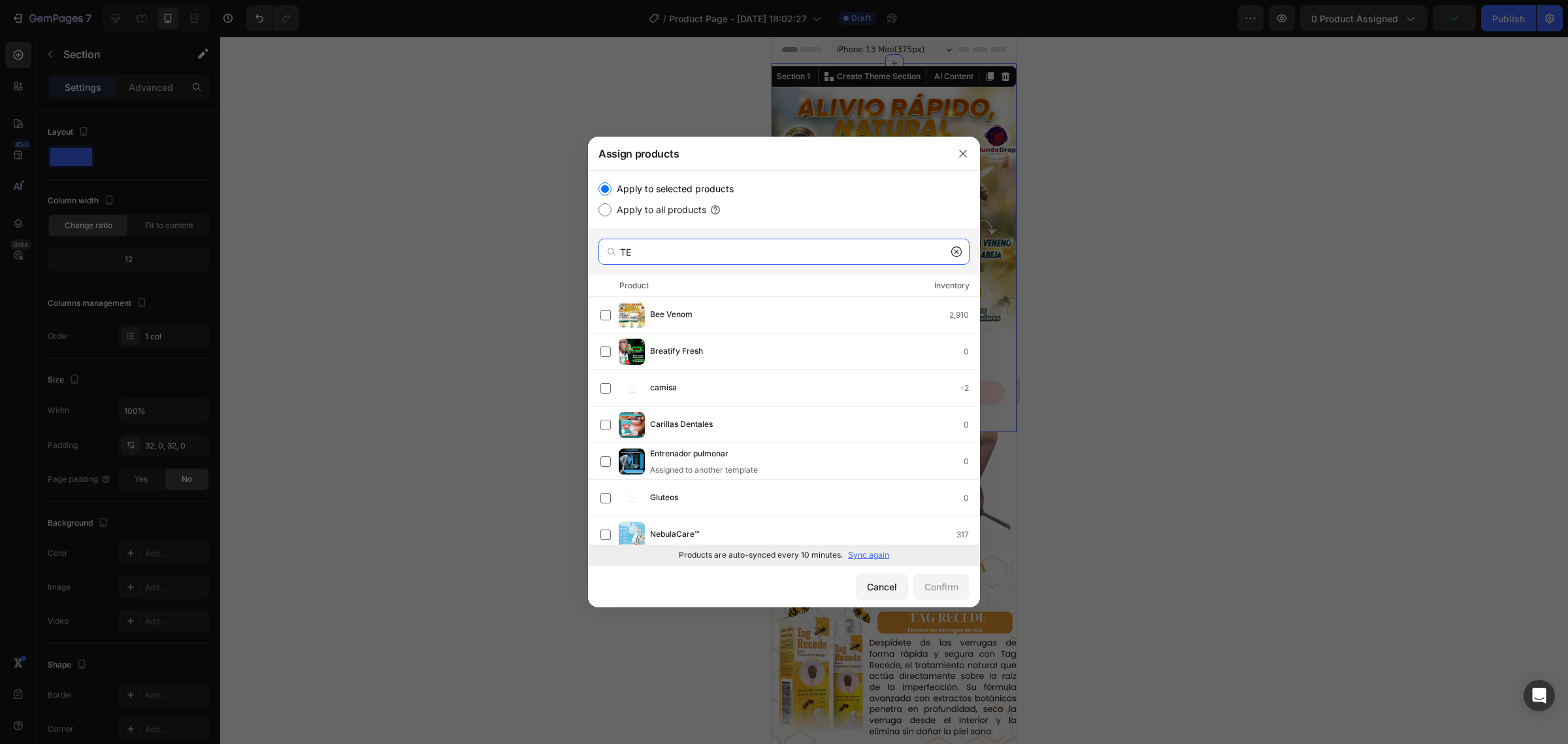
type input "TEG"
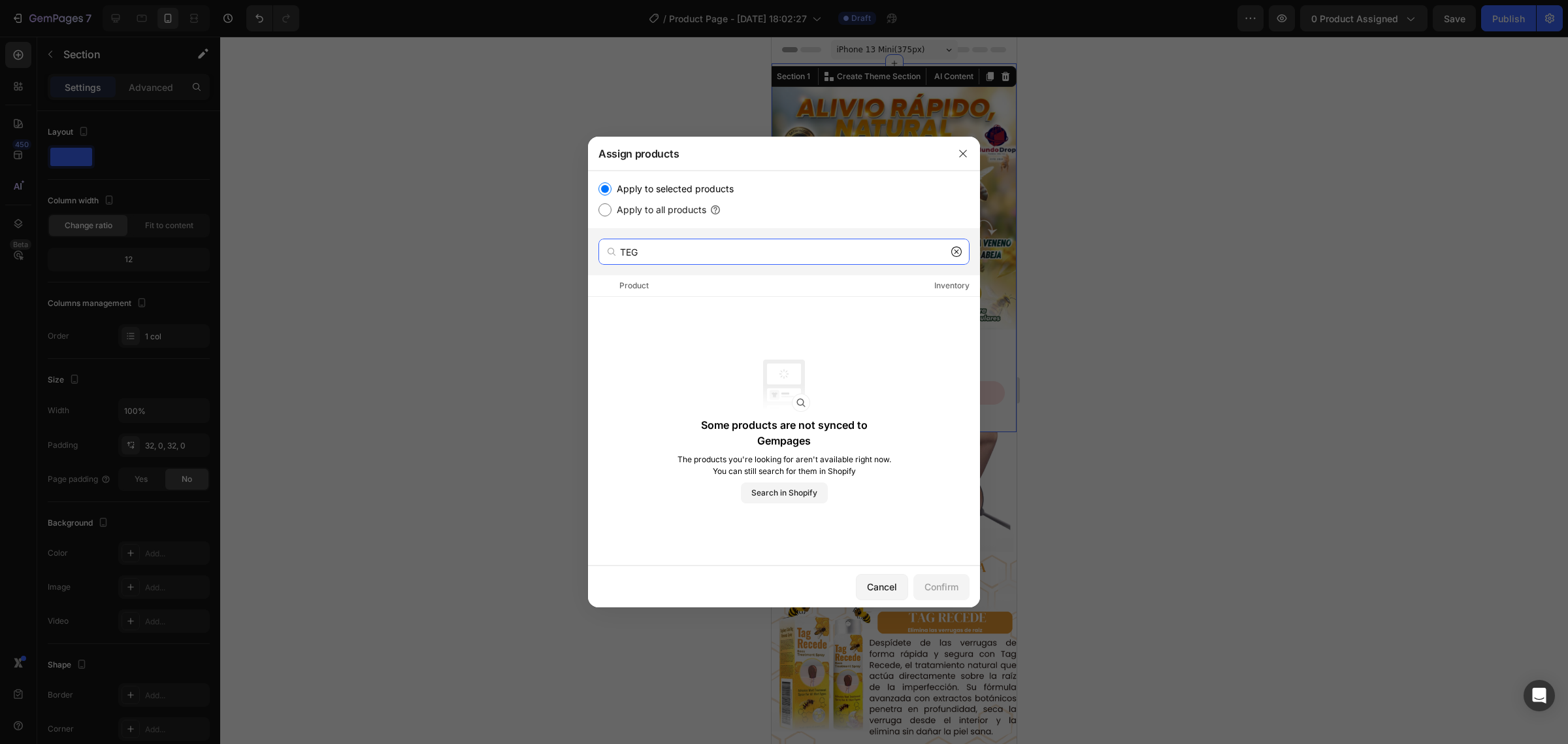
drag, startPoint x: 683, startPoint y: 250, endPoint x: 579, endPoint y: 249, distance: 104.0
click at [579, 249] on div "Assign products Apply to selected products Apply to all products TEG Product In…" at bounding box center [784, 372] width 1568 height 744
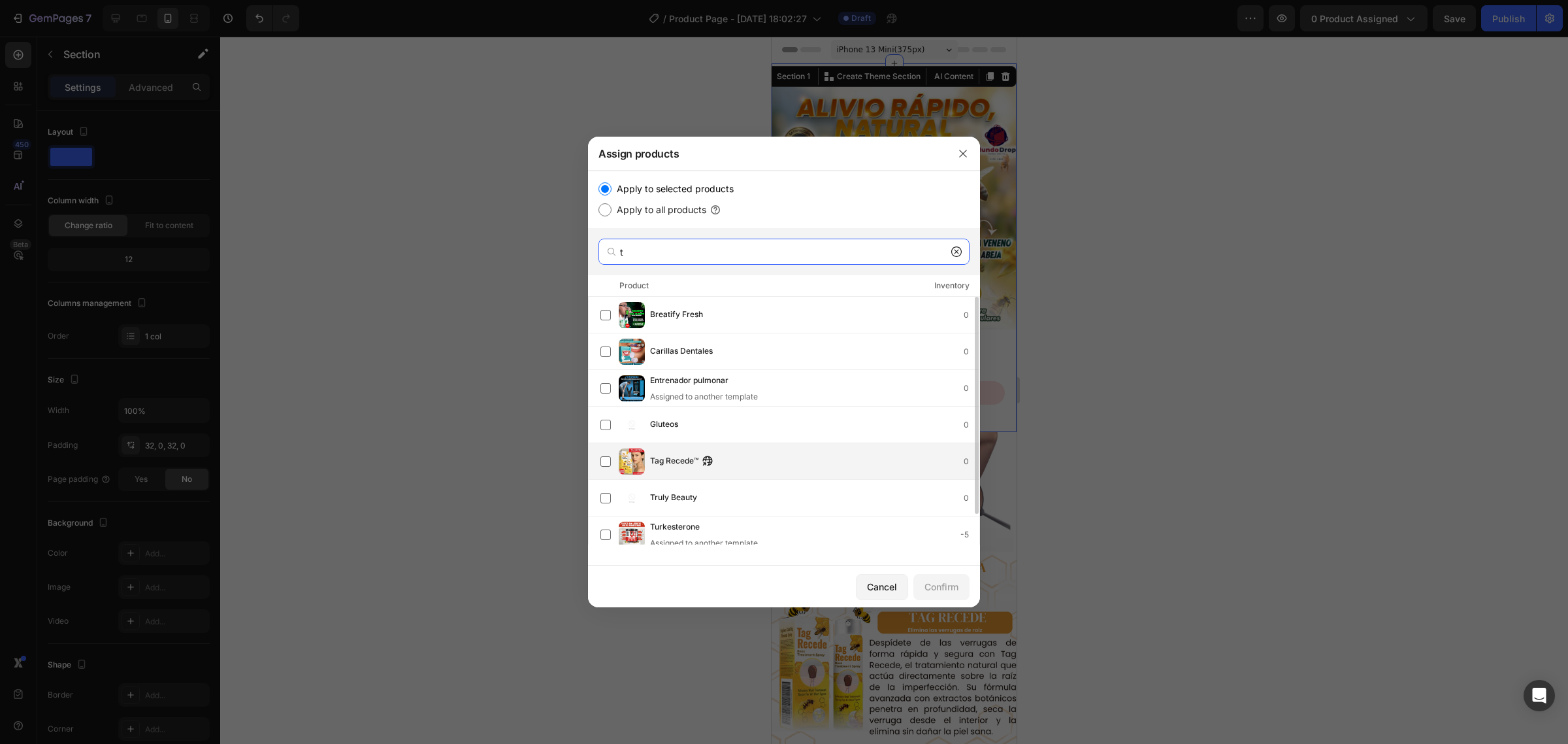
type input "t"
click at [713, 471] on div "Tag Recede™ 0" at bounding box center [790, 462] width 379 height 26
click at [943, 590] on div "Confirm" at bounding box center [941, 587] width 34 height 14
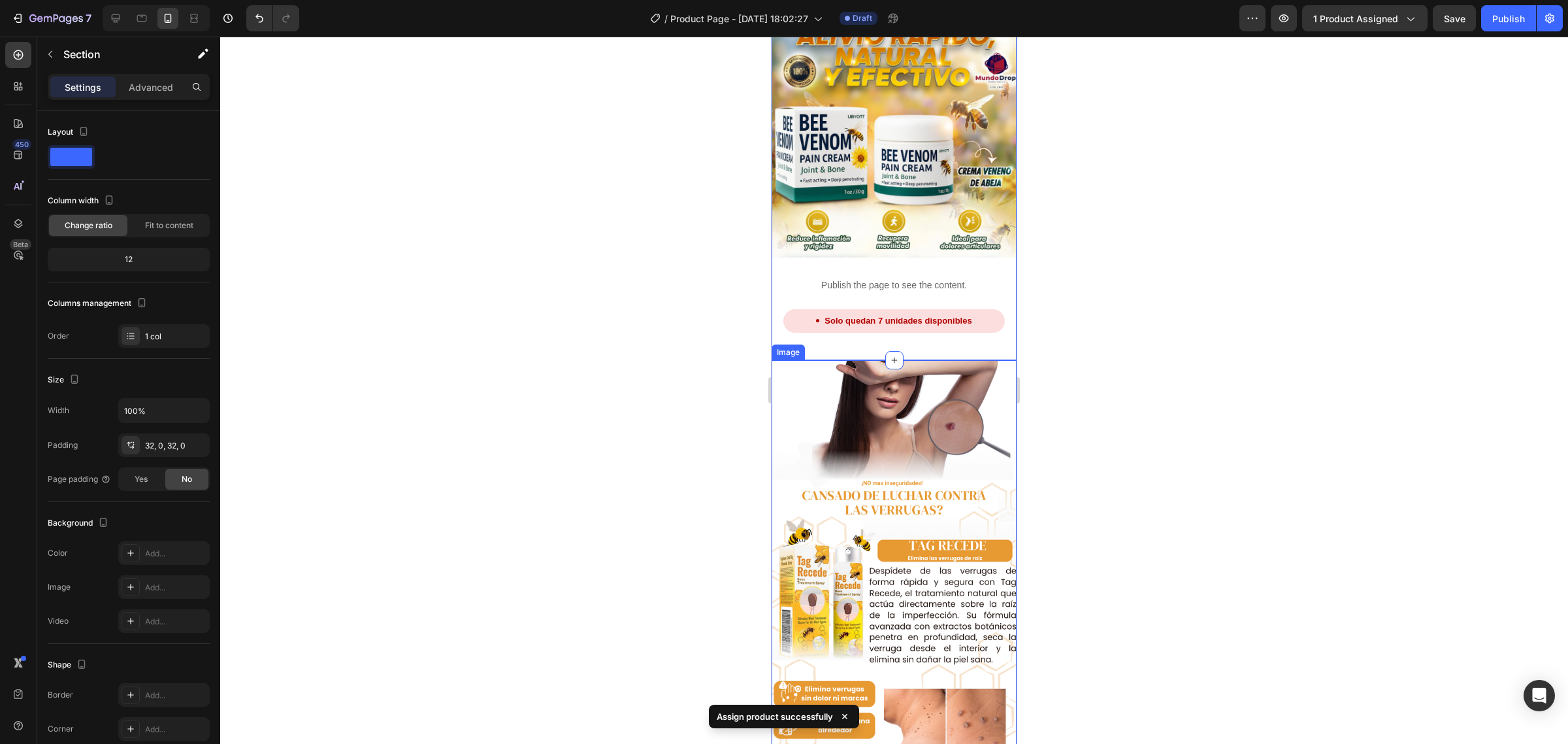
scroll to position [0, 0]
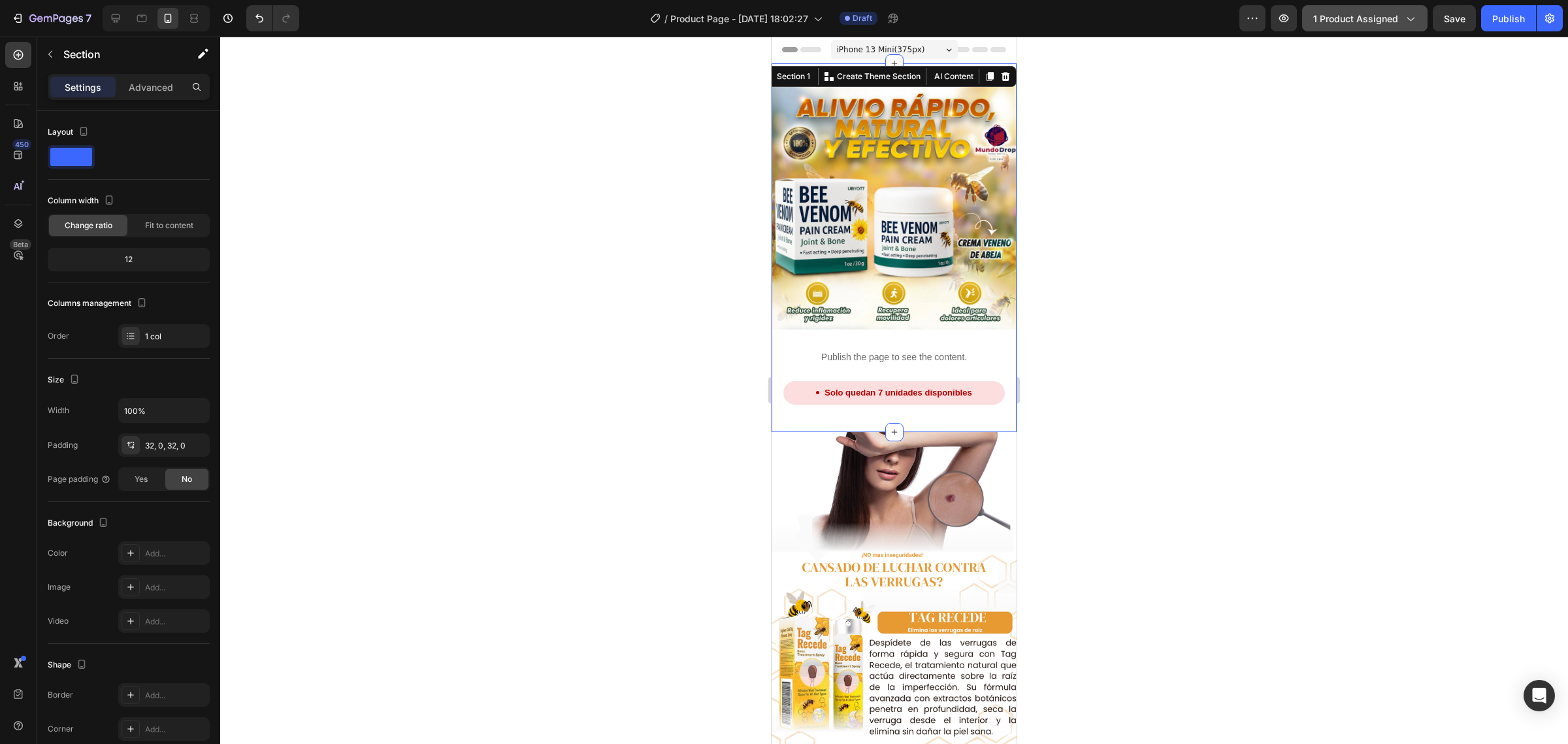
click at [1359, 16] on span "1 product assigned" at bounding box center [1356, 18] width 85 height 14
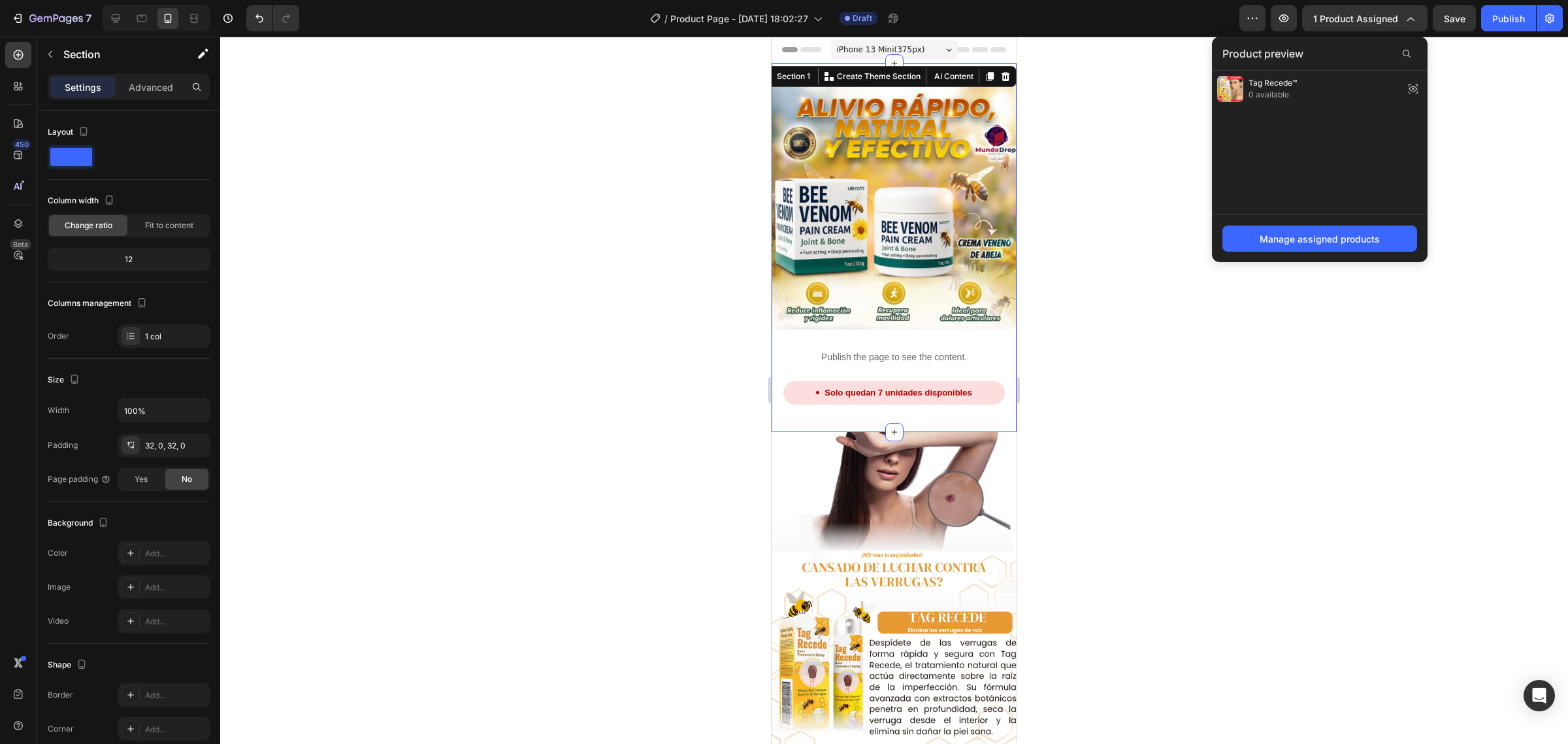
click at [1415, 109] on div "Tag Recede™ 0 available" at bounding box center [1319, 142] width 215 height 144
click at [1439, 91] on div at bounding box center [894, 390] width 1348 height 707
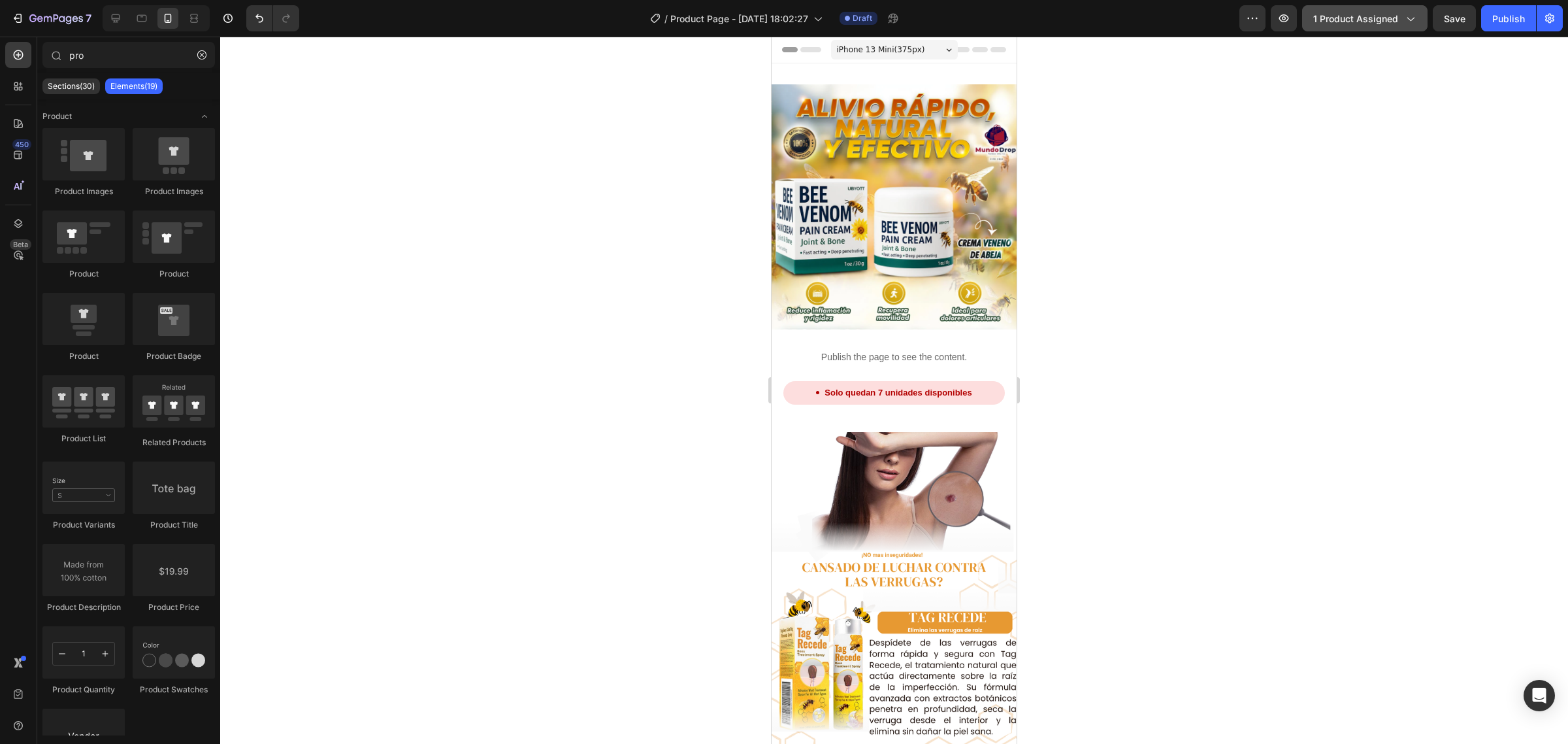
click at [1341, 25] on button "1 product assigned" at bounding box center [1365, 18] width 126 height 26
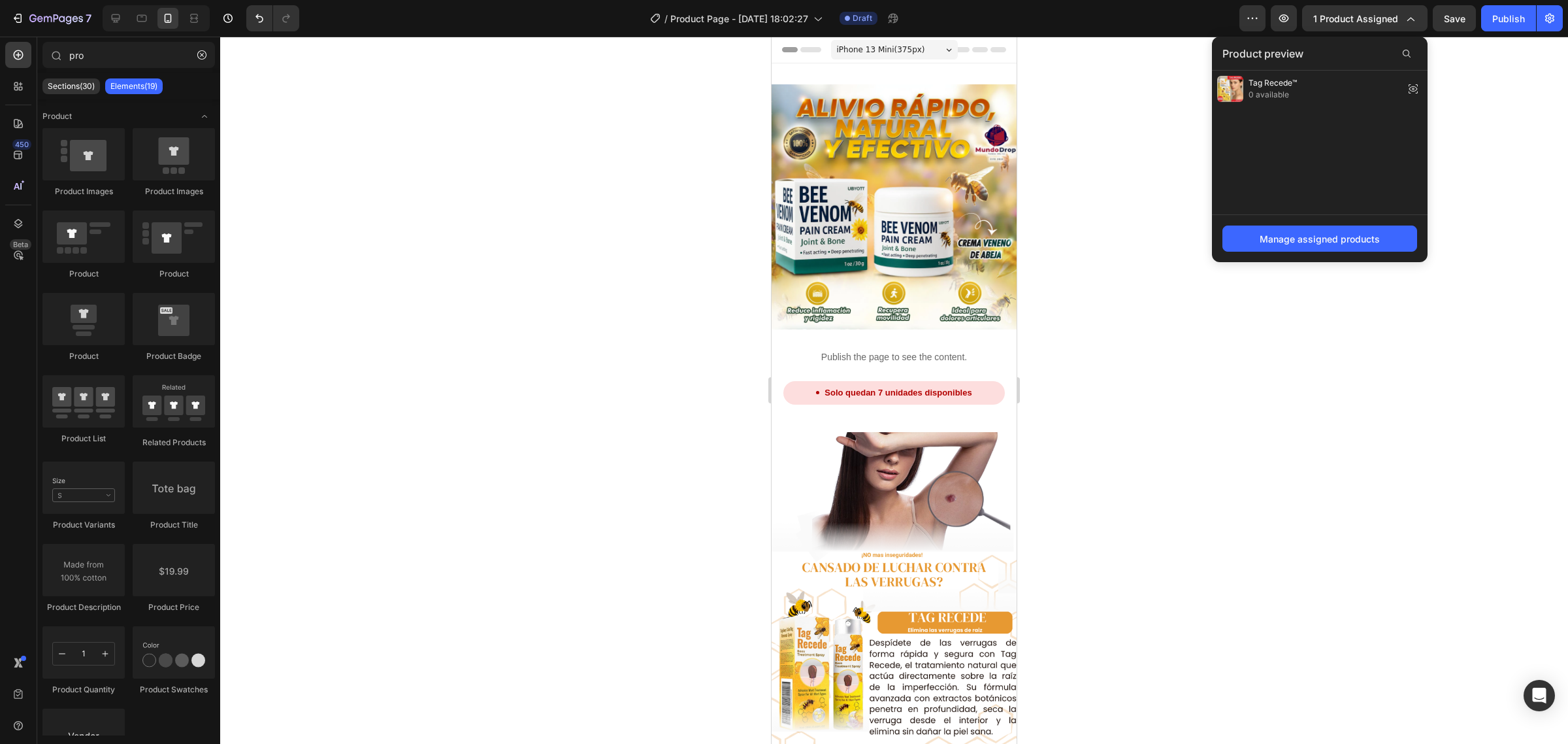
click at [1438, 60] on div at bounding box center [894, 390] width 1348 height 707
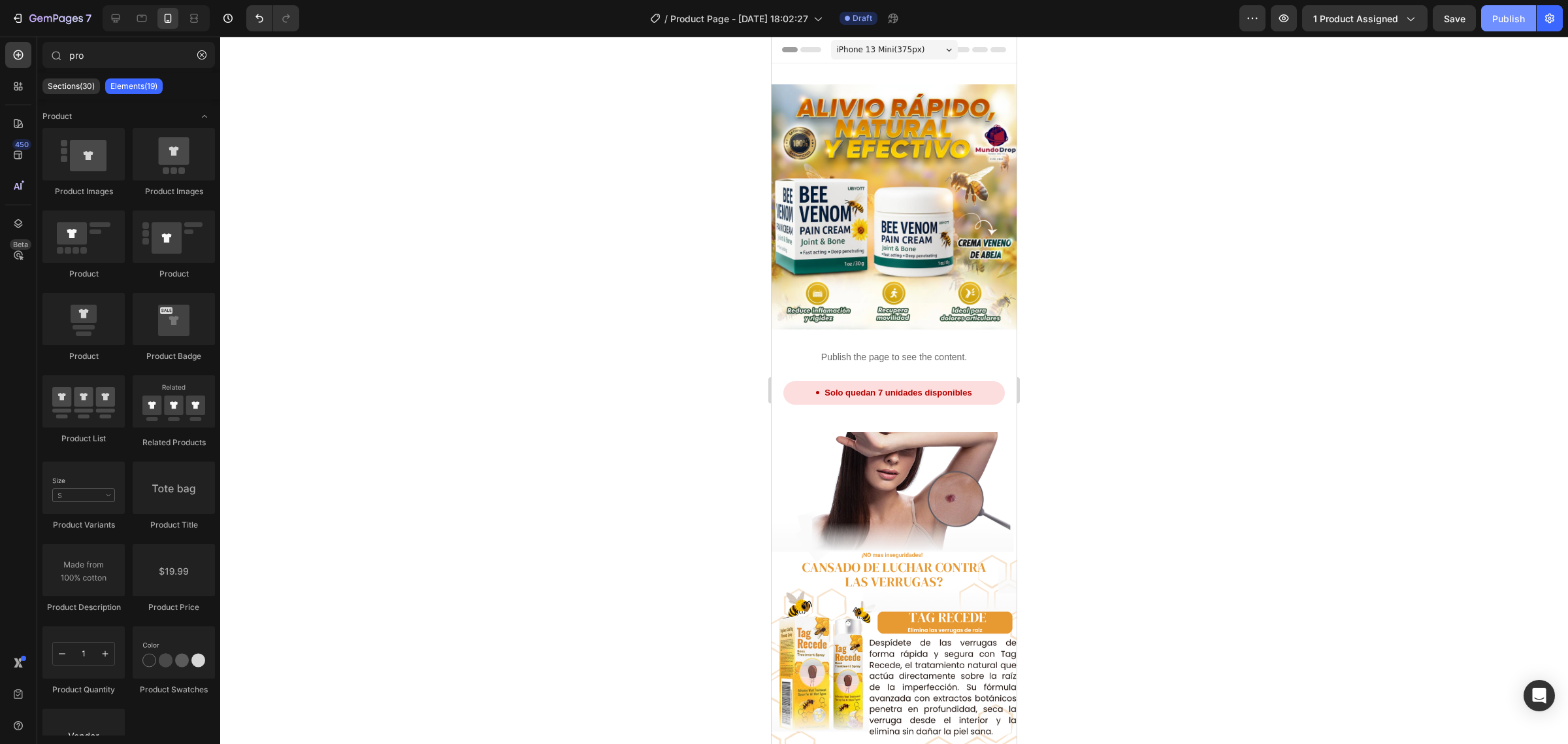
click at [1493, 15] on div "Publish" at bounding box center [1508, 18] width 32 height 14
click at [1242, 99] on div at bounding box center [894, 390] width 1348 height 707
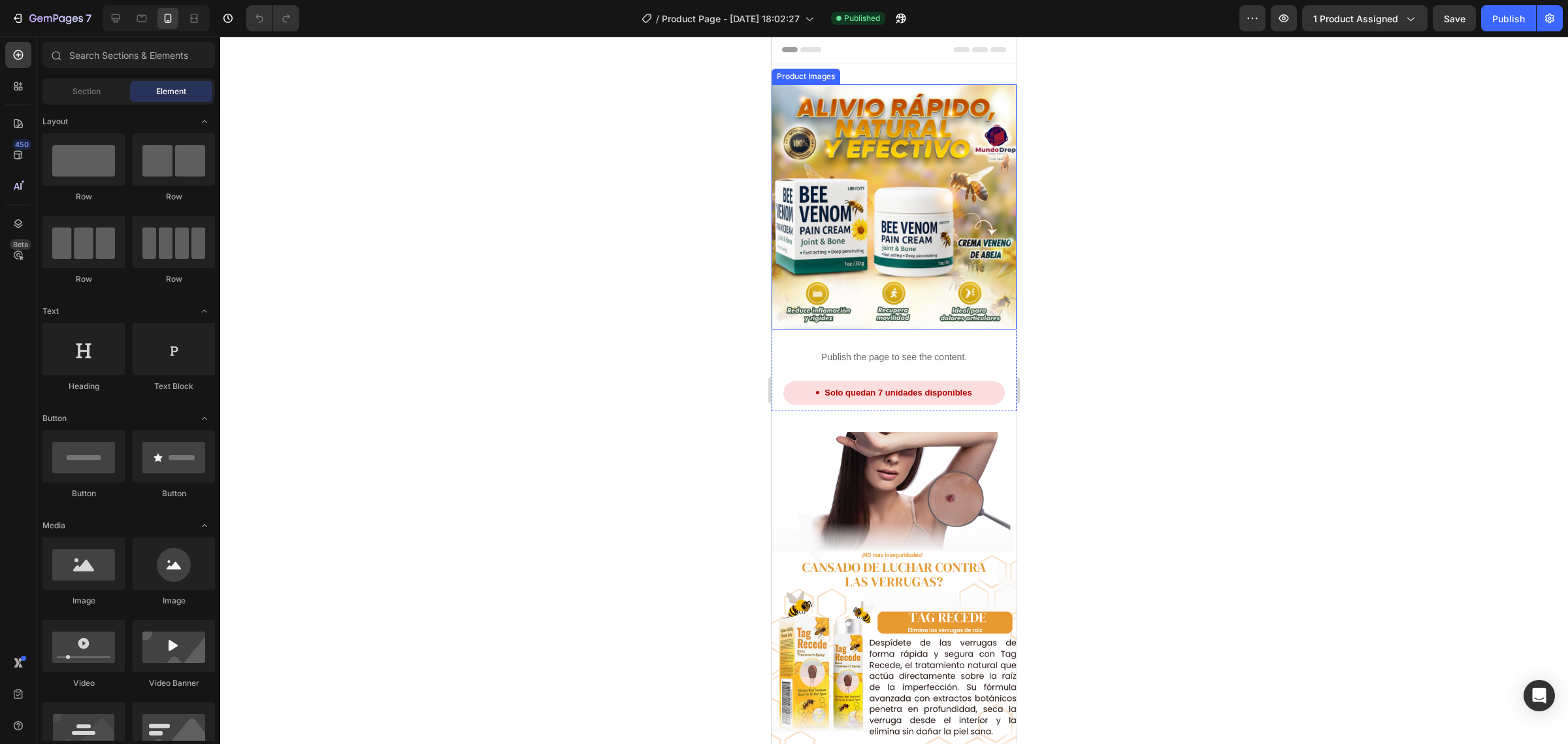
click at [946, 159] on img at bounding box center [894, 207] width 245 height 245
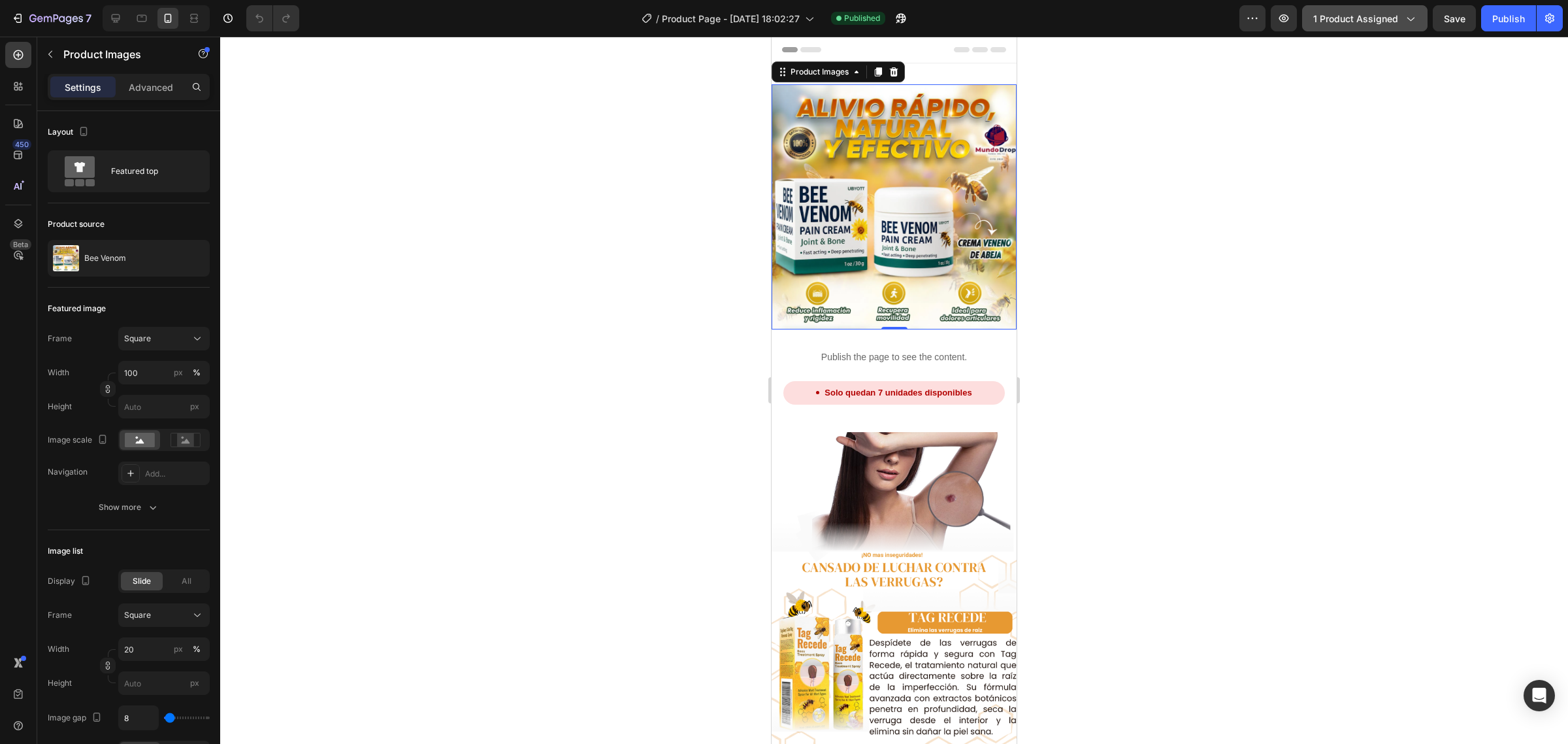
click at [1348, 18] on span "1 product assigned" at bounding box center [1356, 18] width 85 height 14
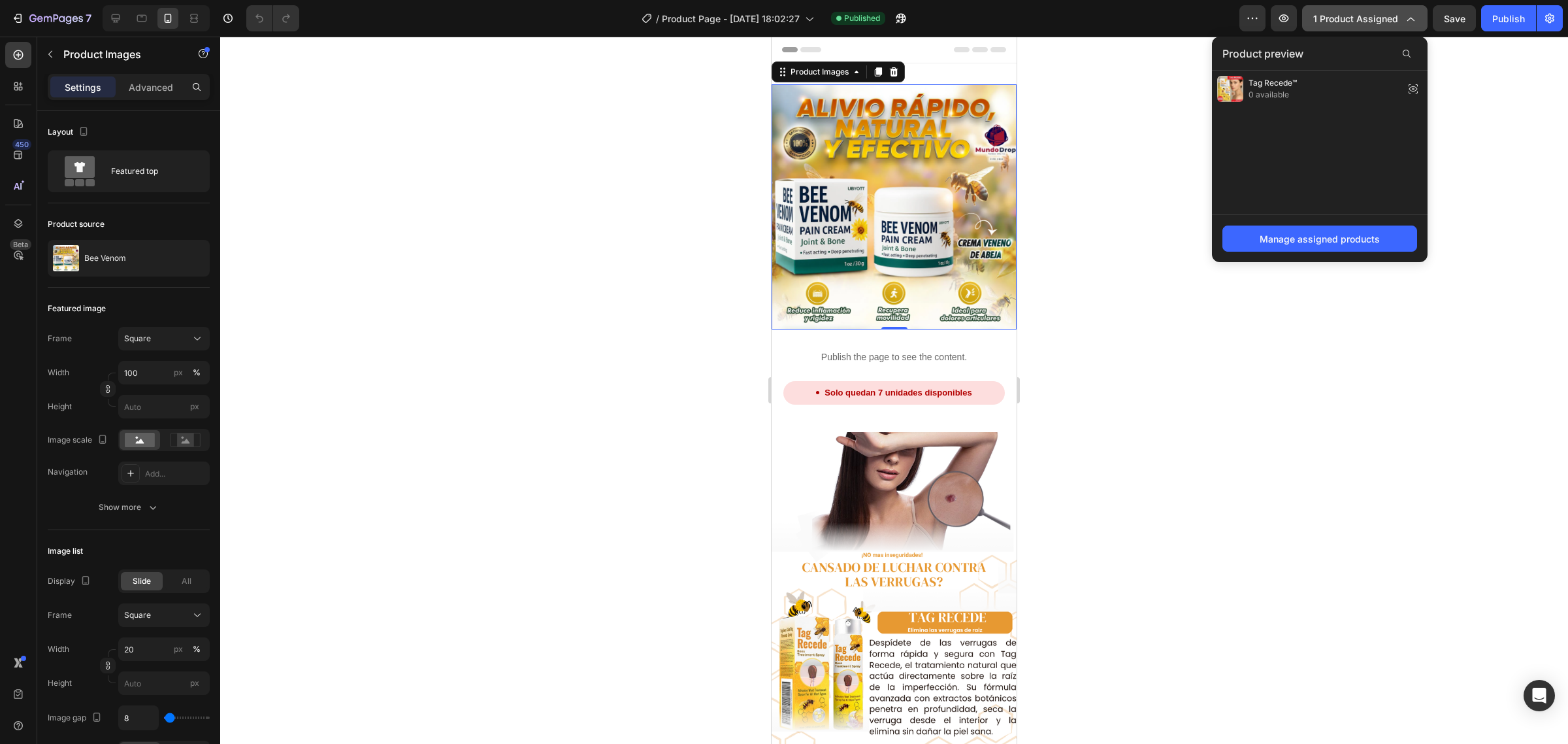
click at [1348, 18] on span "1 product assigned" at bounding box center [1356, 18] width 85 height 14
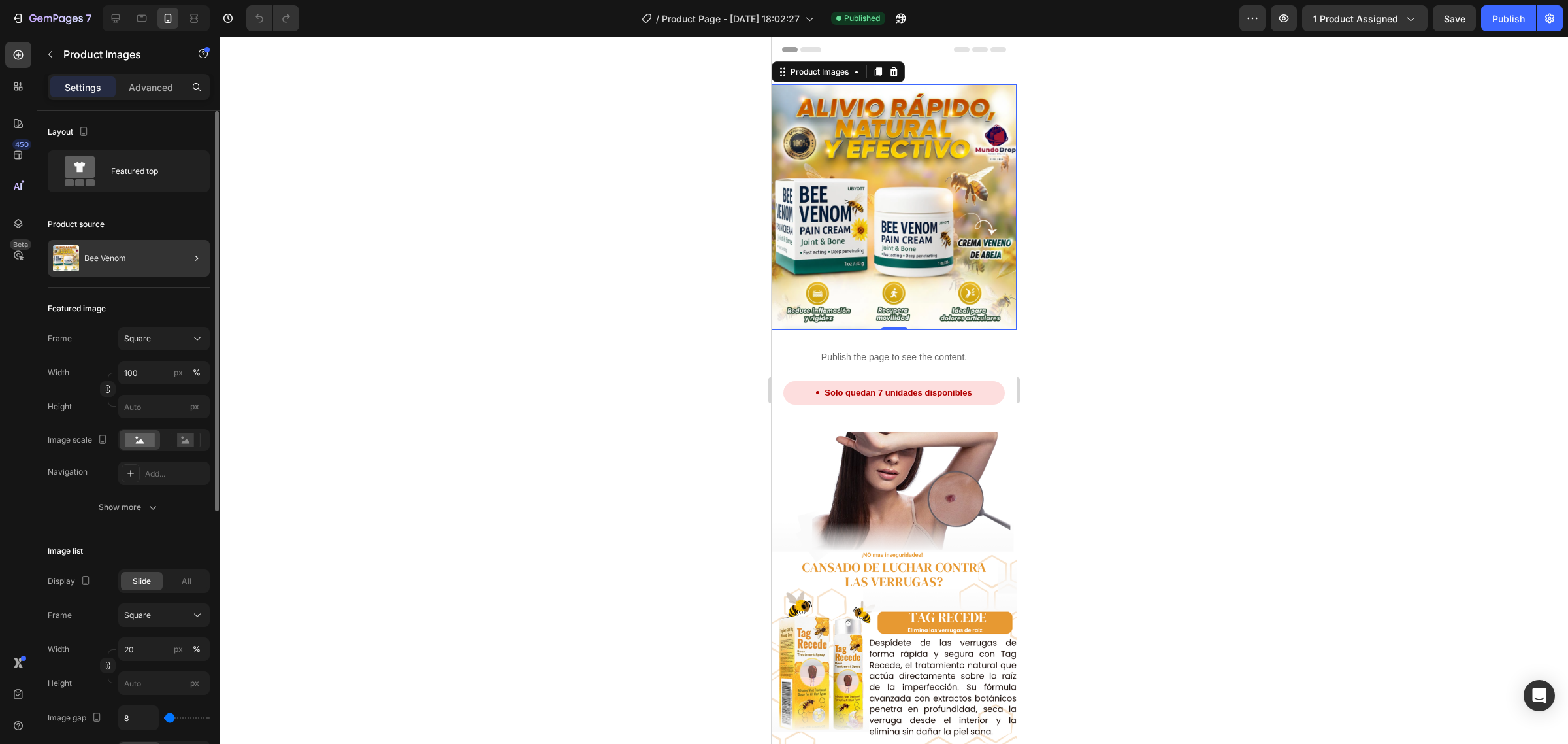
click at [160, 252] on div "Bee Venom" at bounding box center [129, 258] width 162 height 37
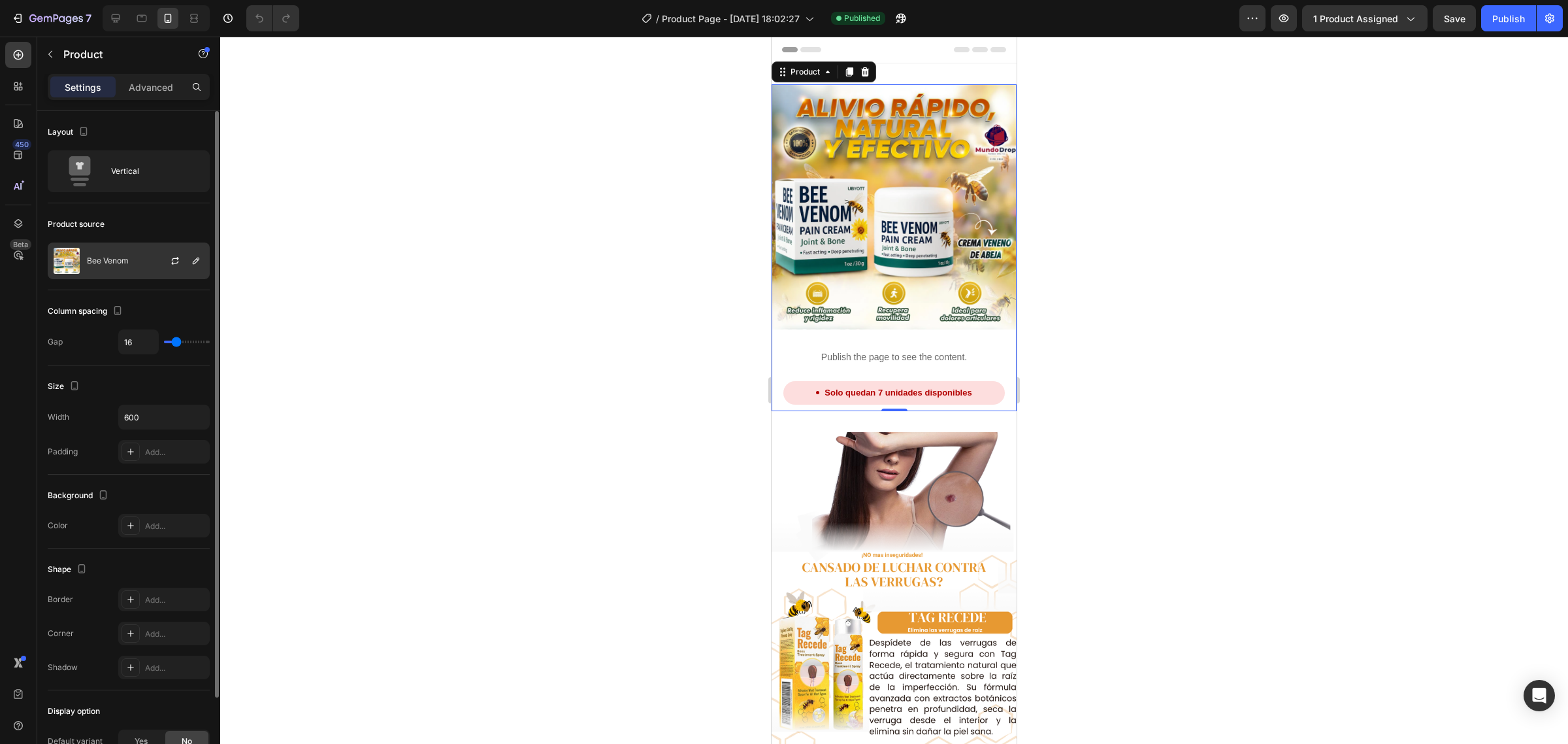
click at [135, 270] on div "Bee Venom" at bounding box center [129, 261] width 162 height 37
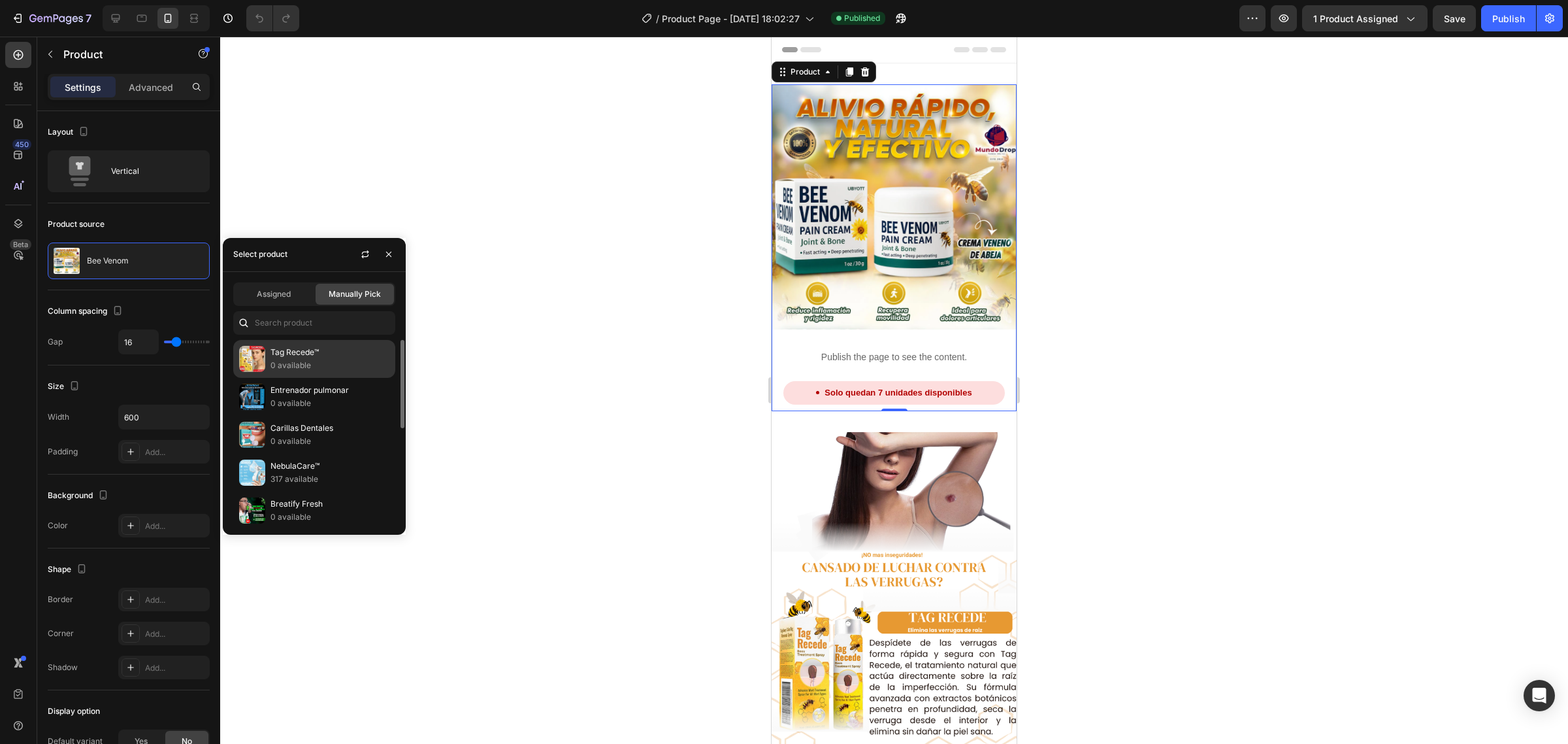
click at [291, 352] on p "Tag Recede™" at bounding box center [330, 352] width 119 height 13
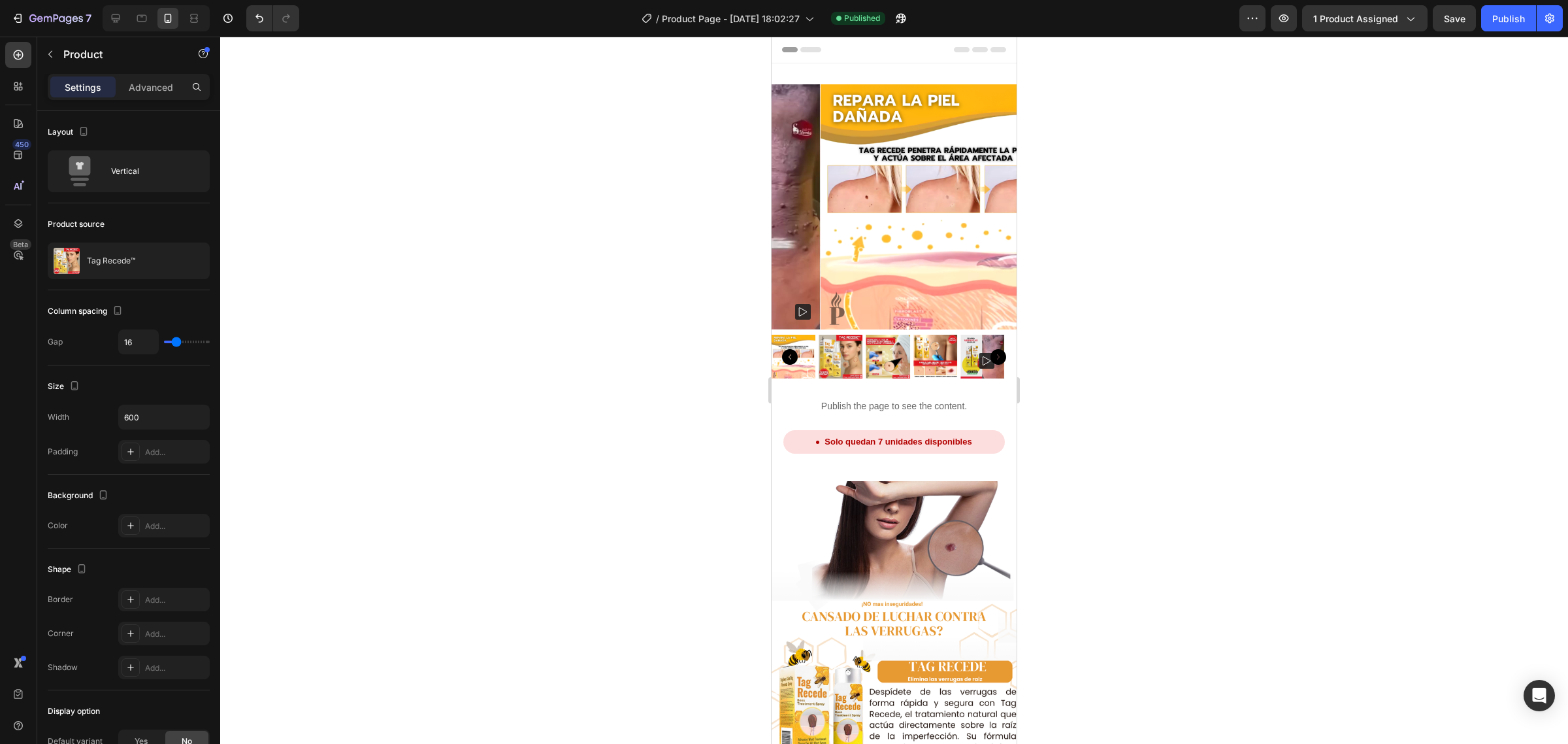
click at [625, 288] on div at bounding box center [894, 390] width 1348 height 707
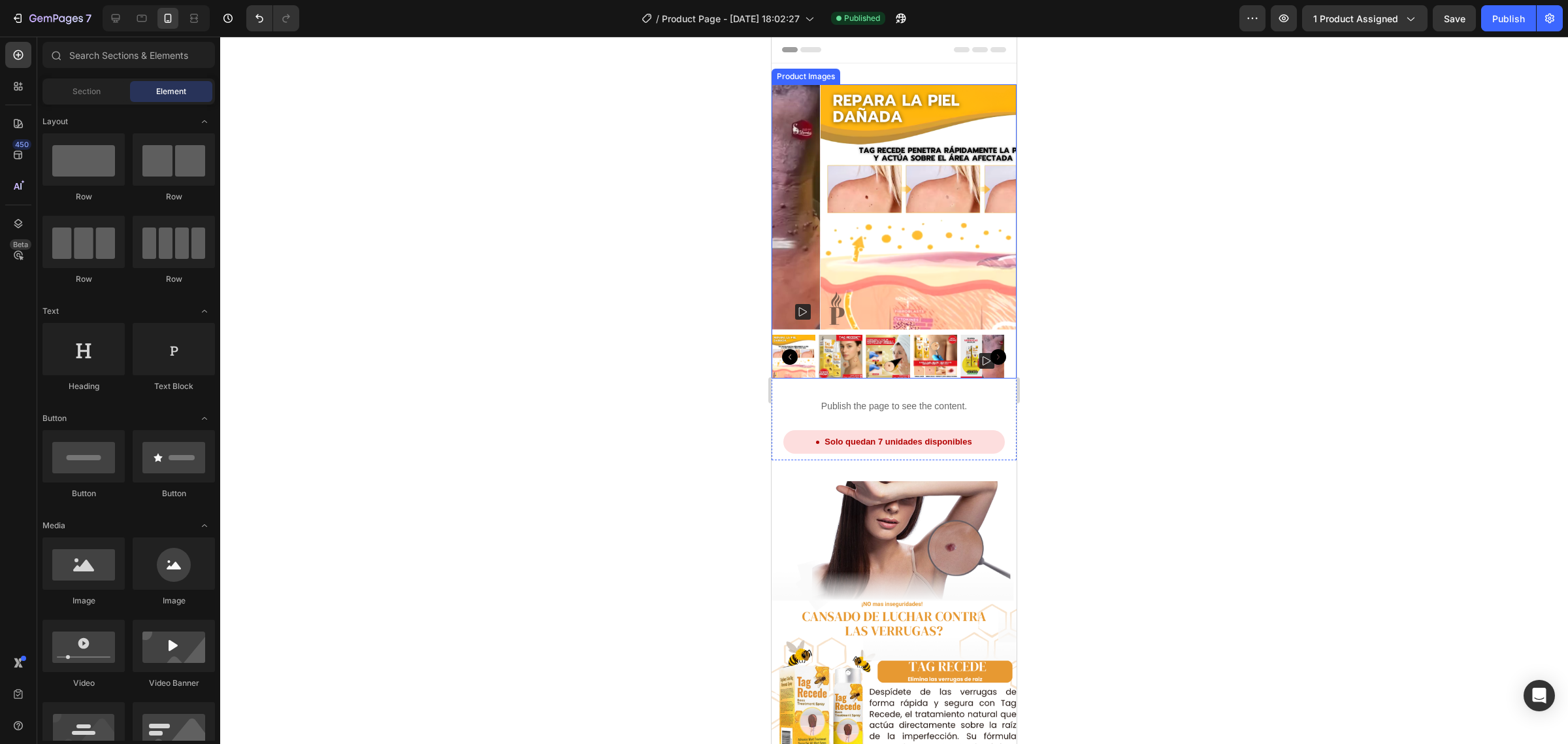
click at [838, 347] on img at bounding box center [841, 357] width 44 height 44
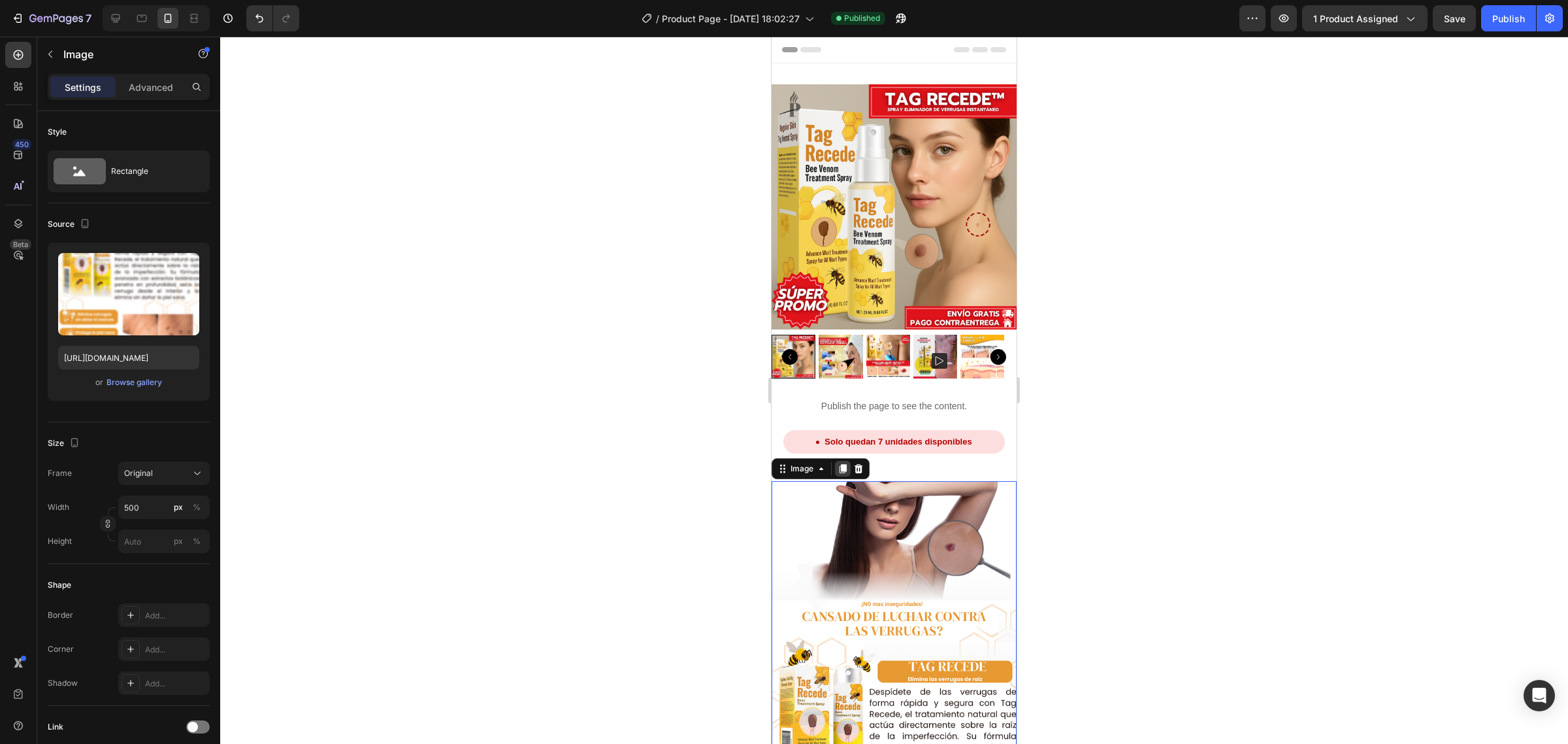
click at [840, 461] on div at bounding box center [843, 468] width 15 height 15
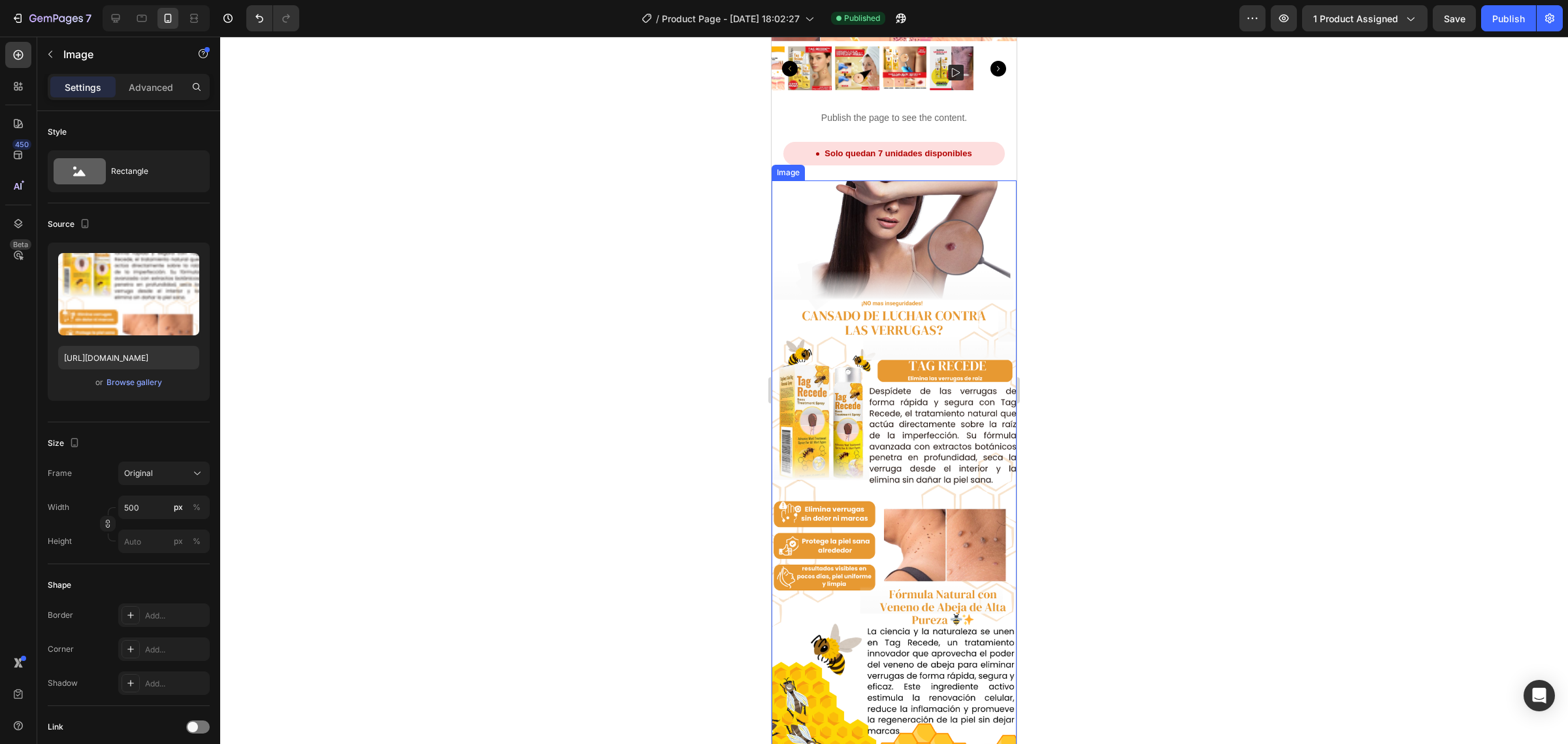
click at [883, 442] on img at bounding box center [894, 474] width 245 height 588
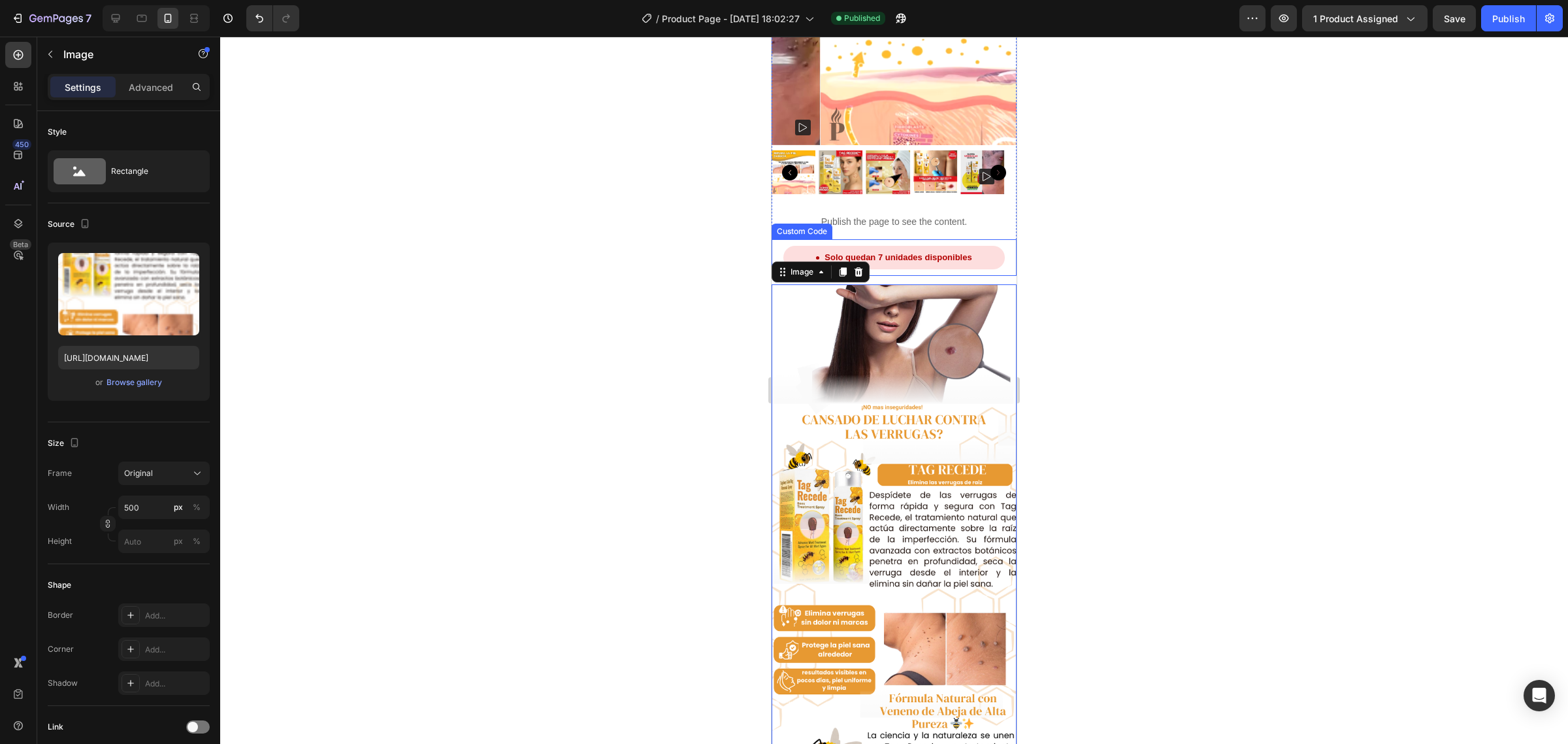
scroll to position [43, 0]
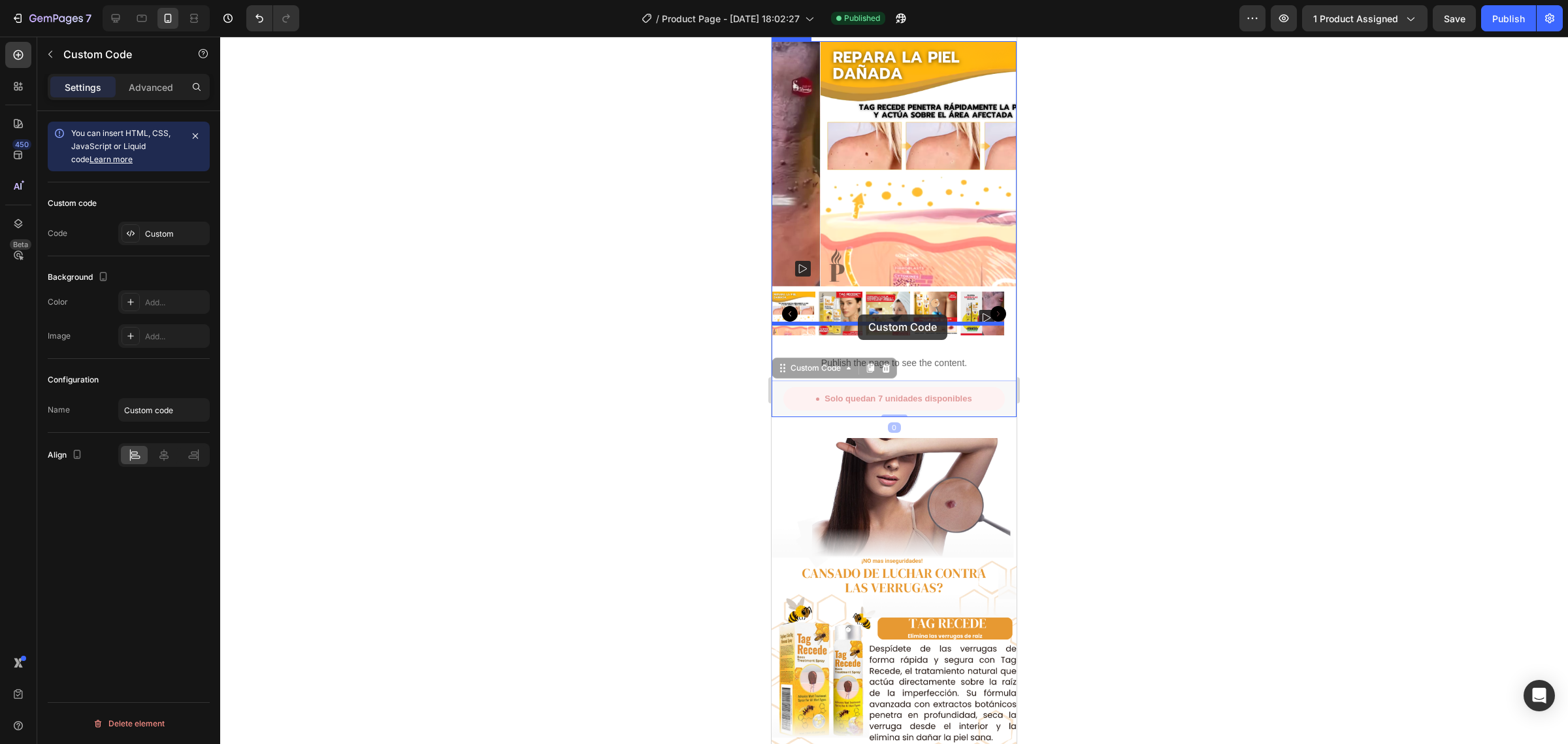
drag, startPoint x: 797, startPoint y: 397, endPoint x: 858, endPoint y: 314, distance: 103.0
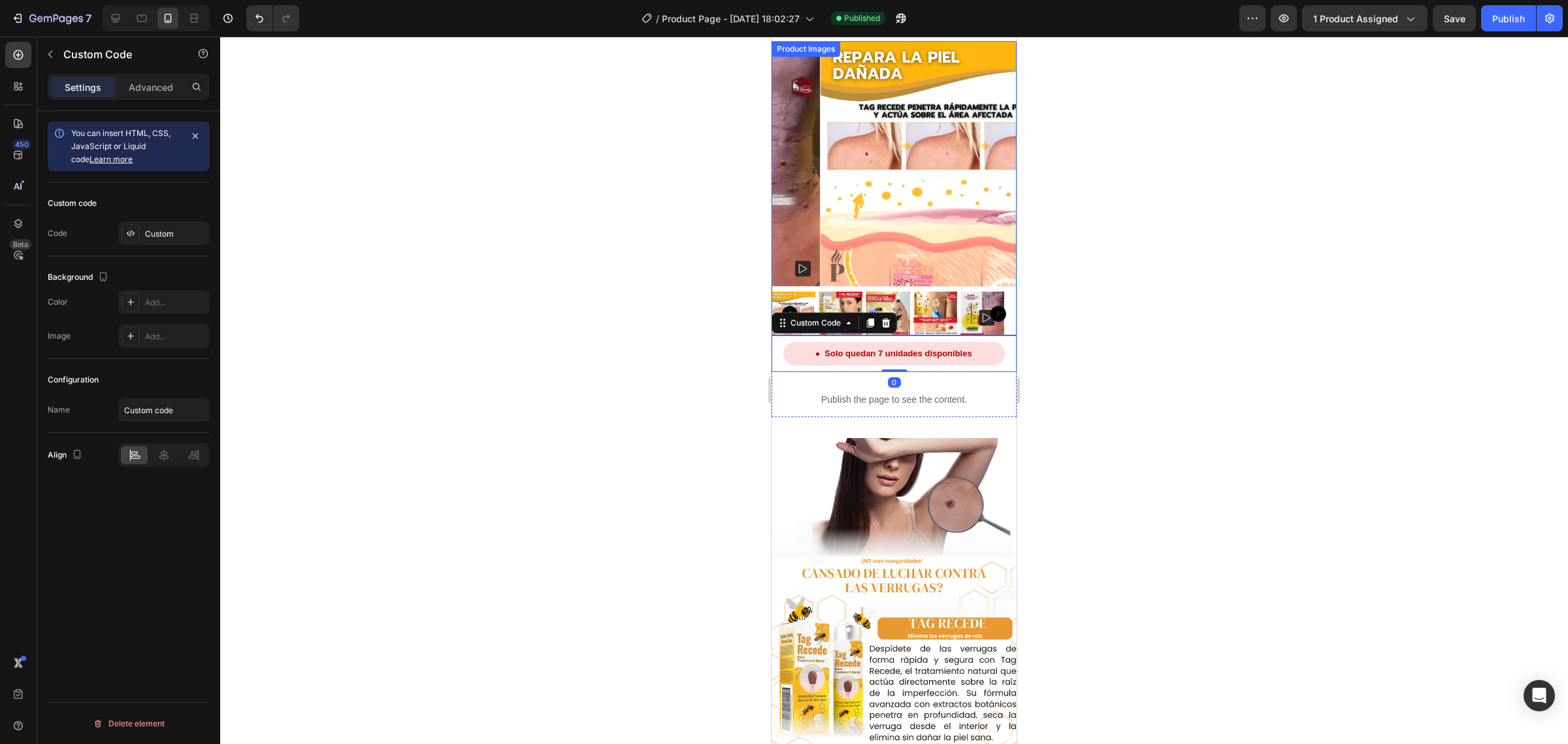
scroll to position [0, 0]
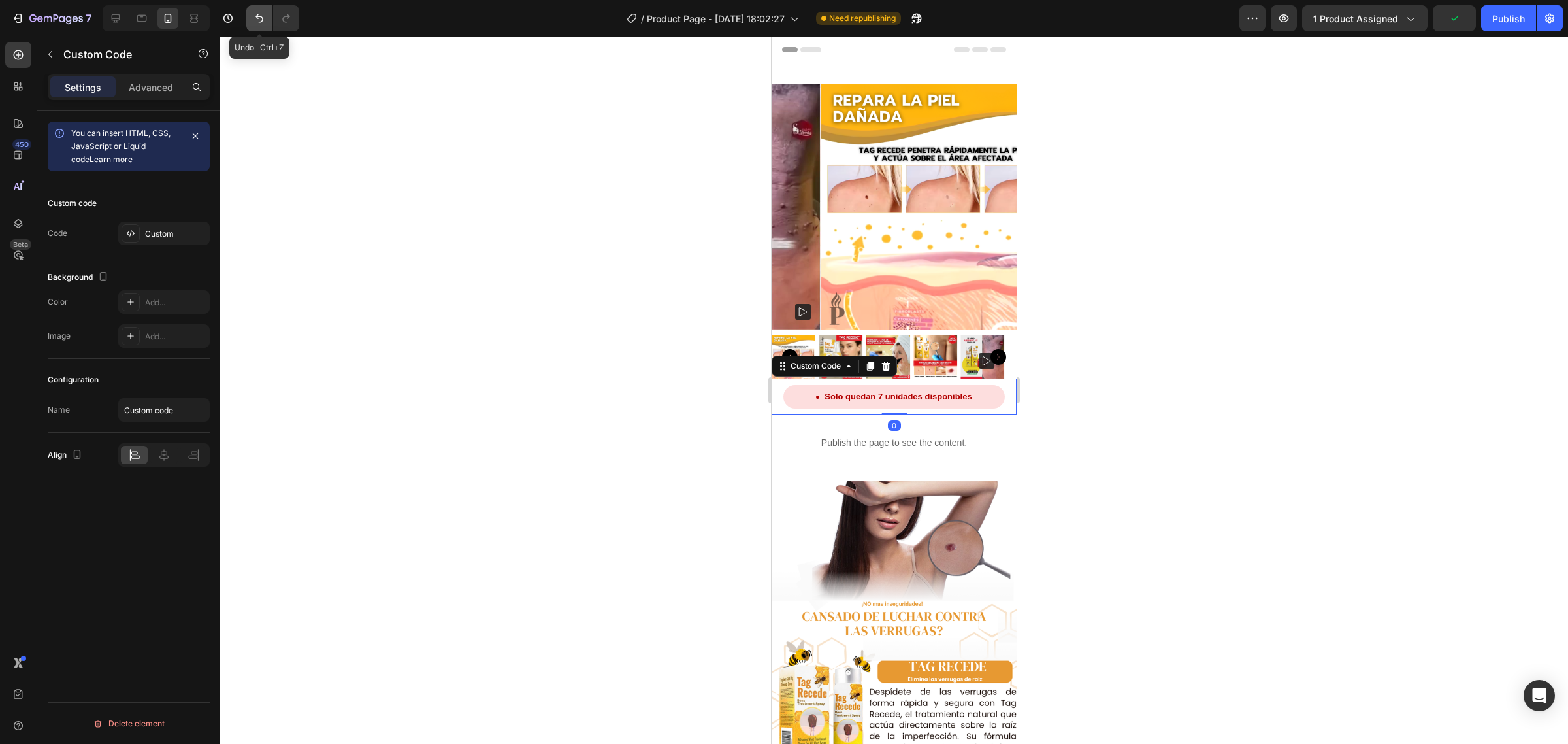
click at [259, 14] on icon "Undo/Redo" at bounding box center [260, 18] width 13 height 13
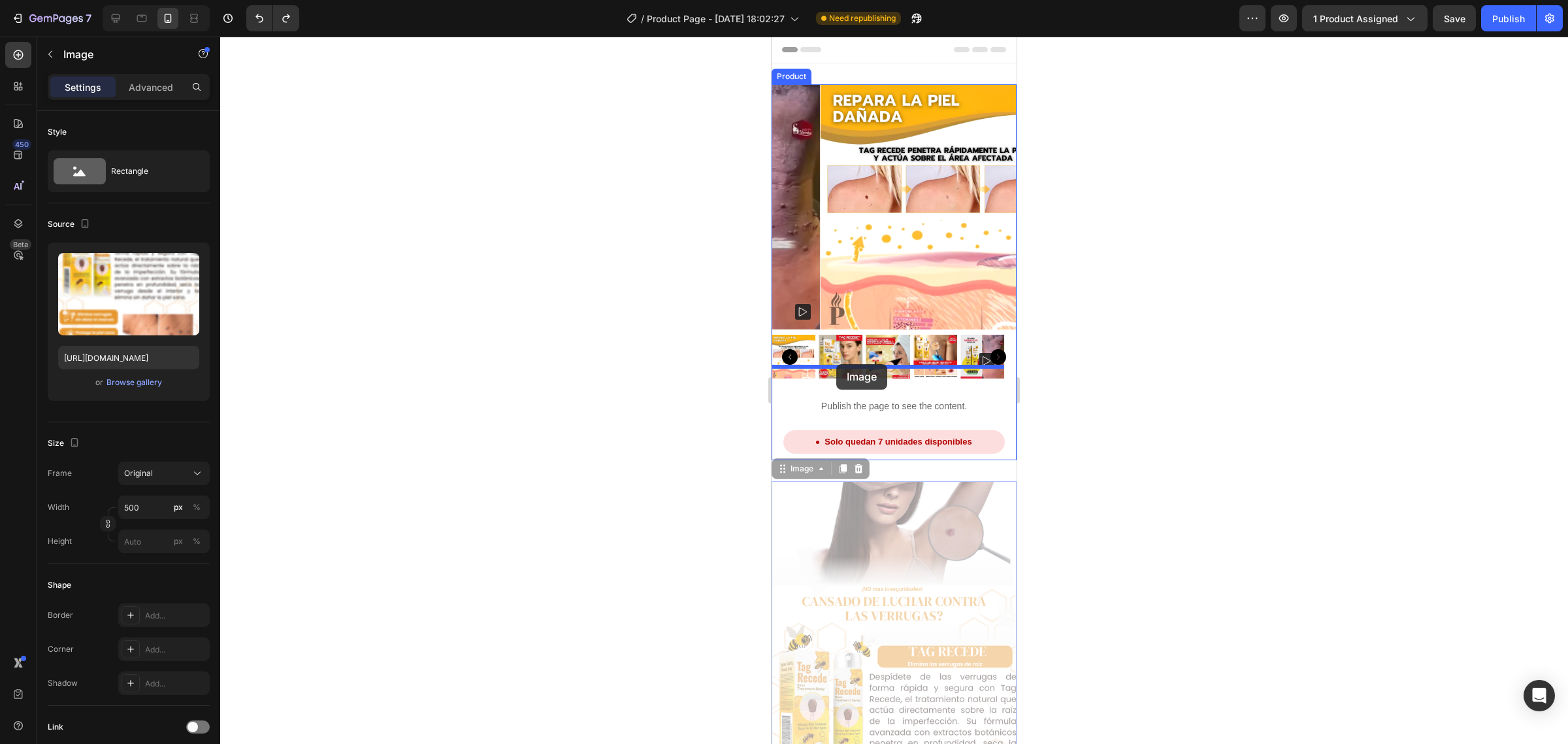
drag, startPoint x: 808, startPoint y: 451, endPoint x: 836, endPoint y: 364, distance: 91.4
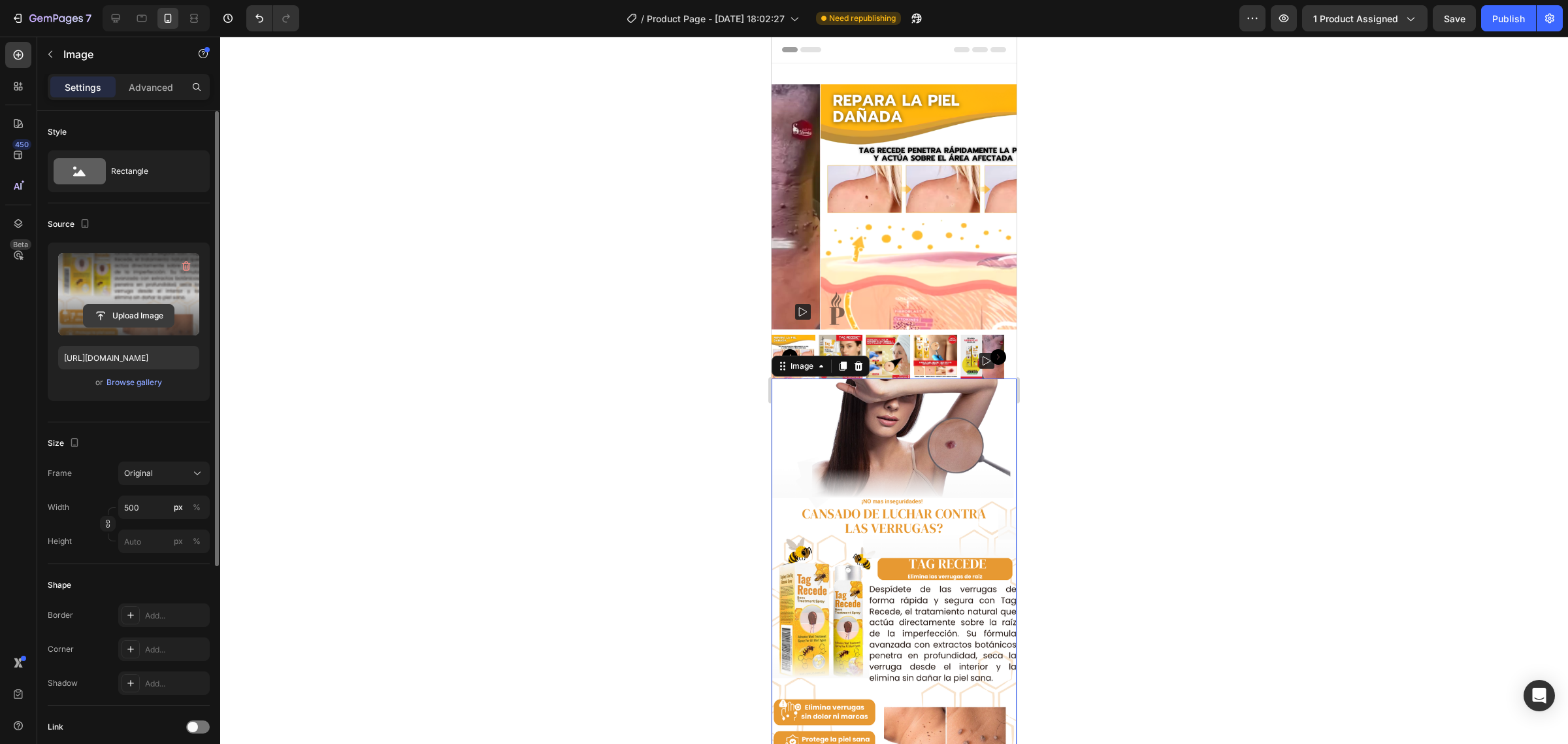
click at [163, 305] on input "file" at bounding box center [129, 316] width 90 height 22
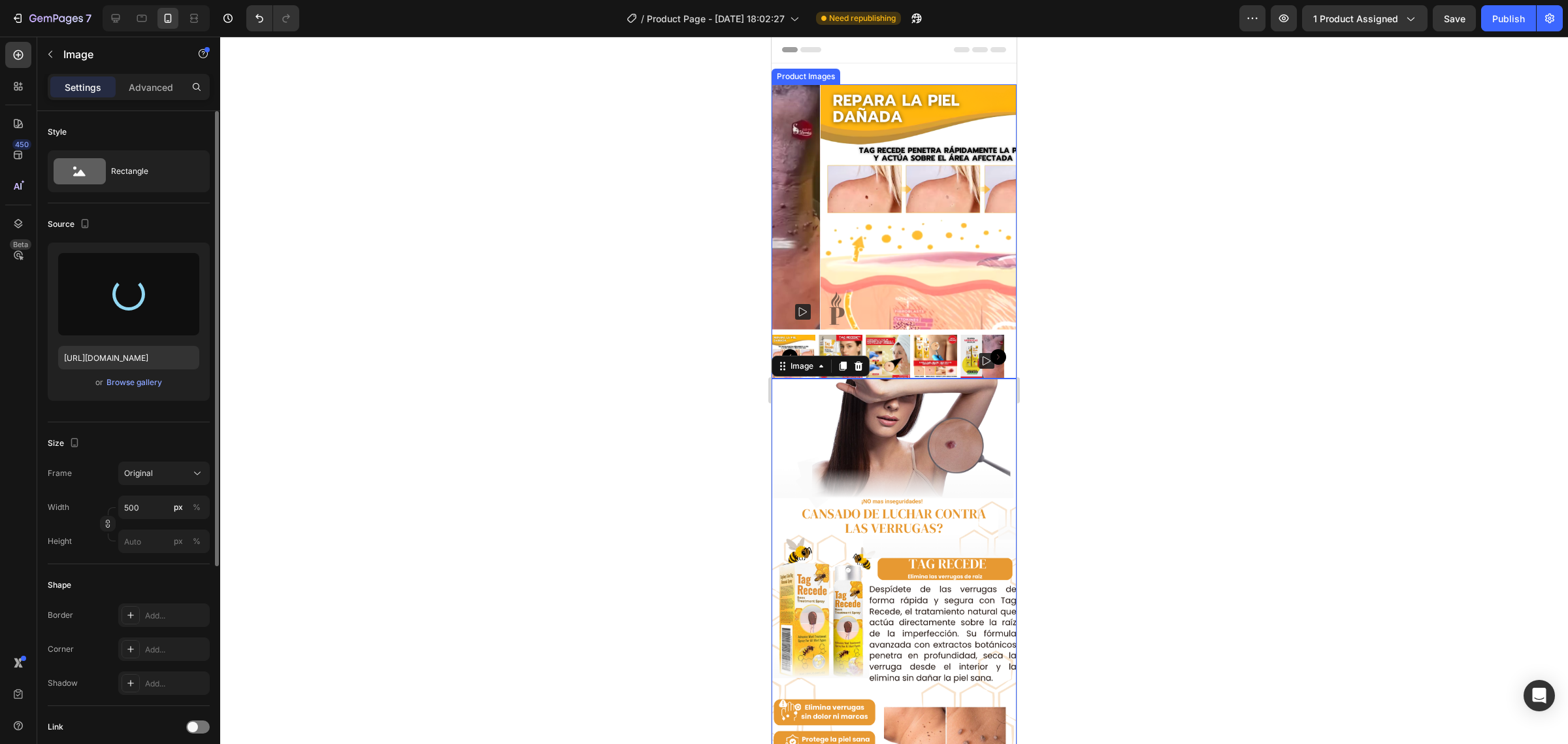
type input "https://cdn.shopify.com/s/files/1/0735/0507/9453/files/gempages_586300733888922…"
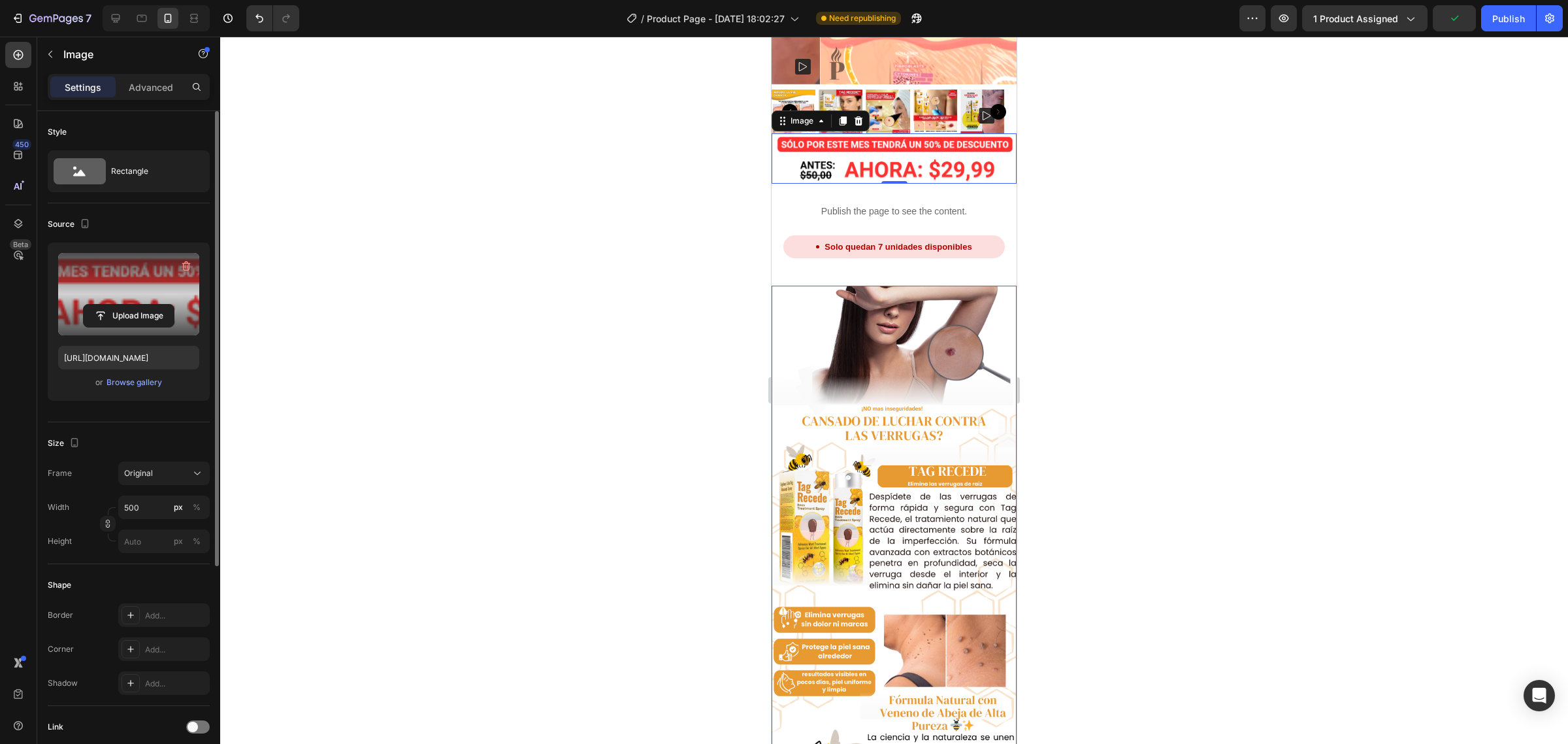
click at [907, 384] on img at bounding box center [894, 579] width 245 height 588
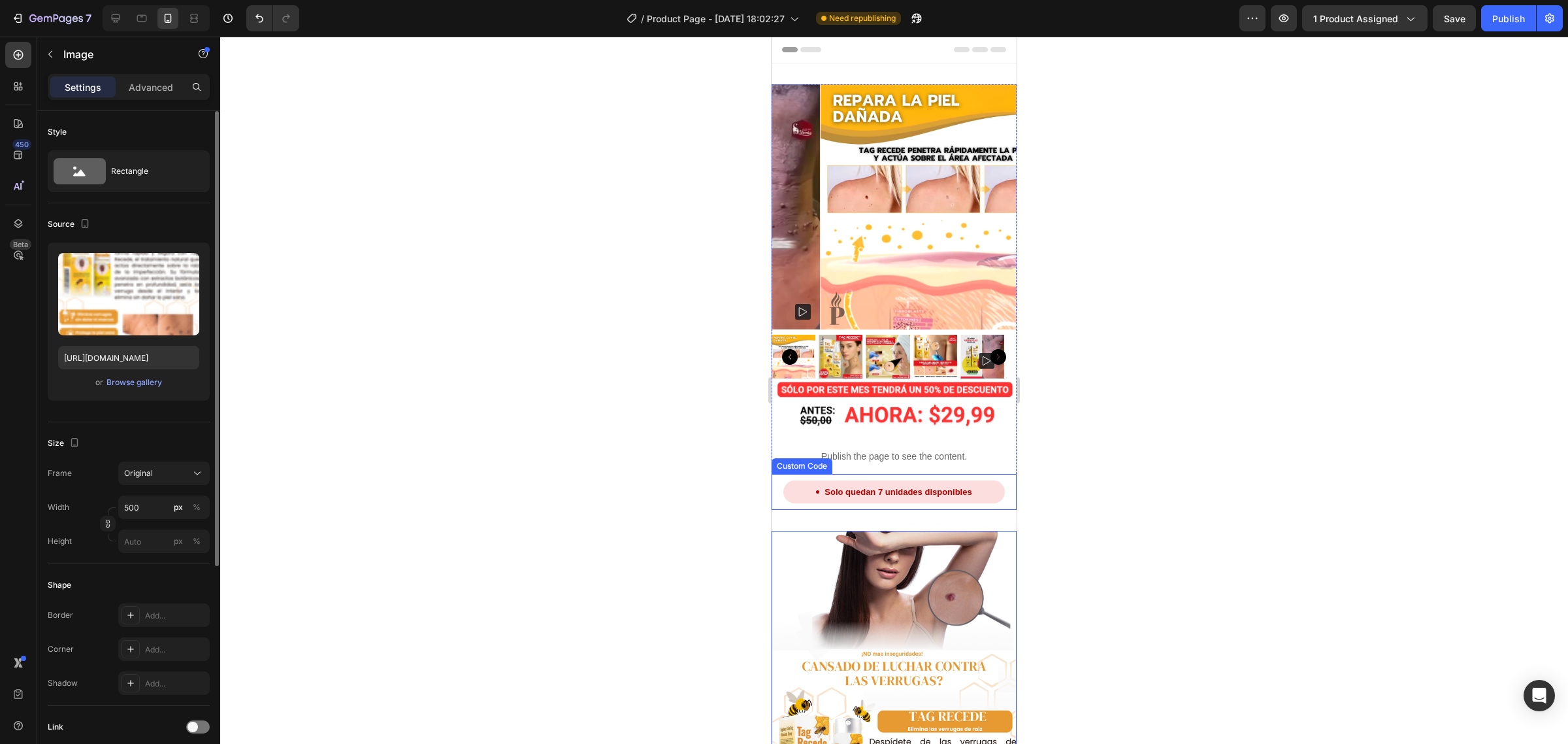
click at [854, 492] on div "Solo quedan 7 unidades disponibles Custom Code" at bounding box center [894, 492] width 245 height 37
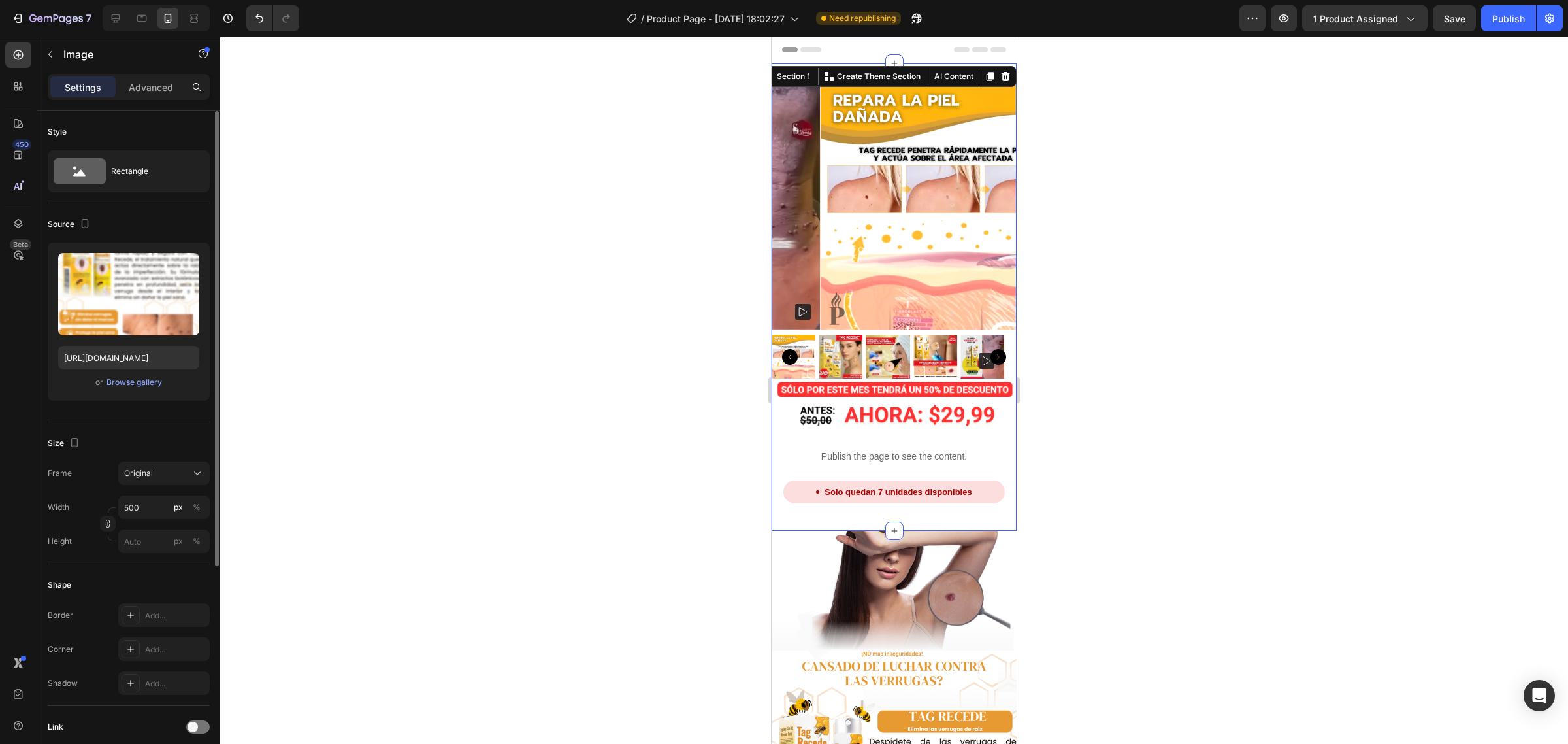
click at [888, 504] on div "Product Images Image Publish the page to see the content. Custom Code Solo qued…" at bounding box center [894, 297] width 245 height 467
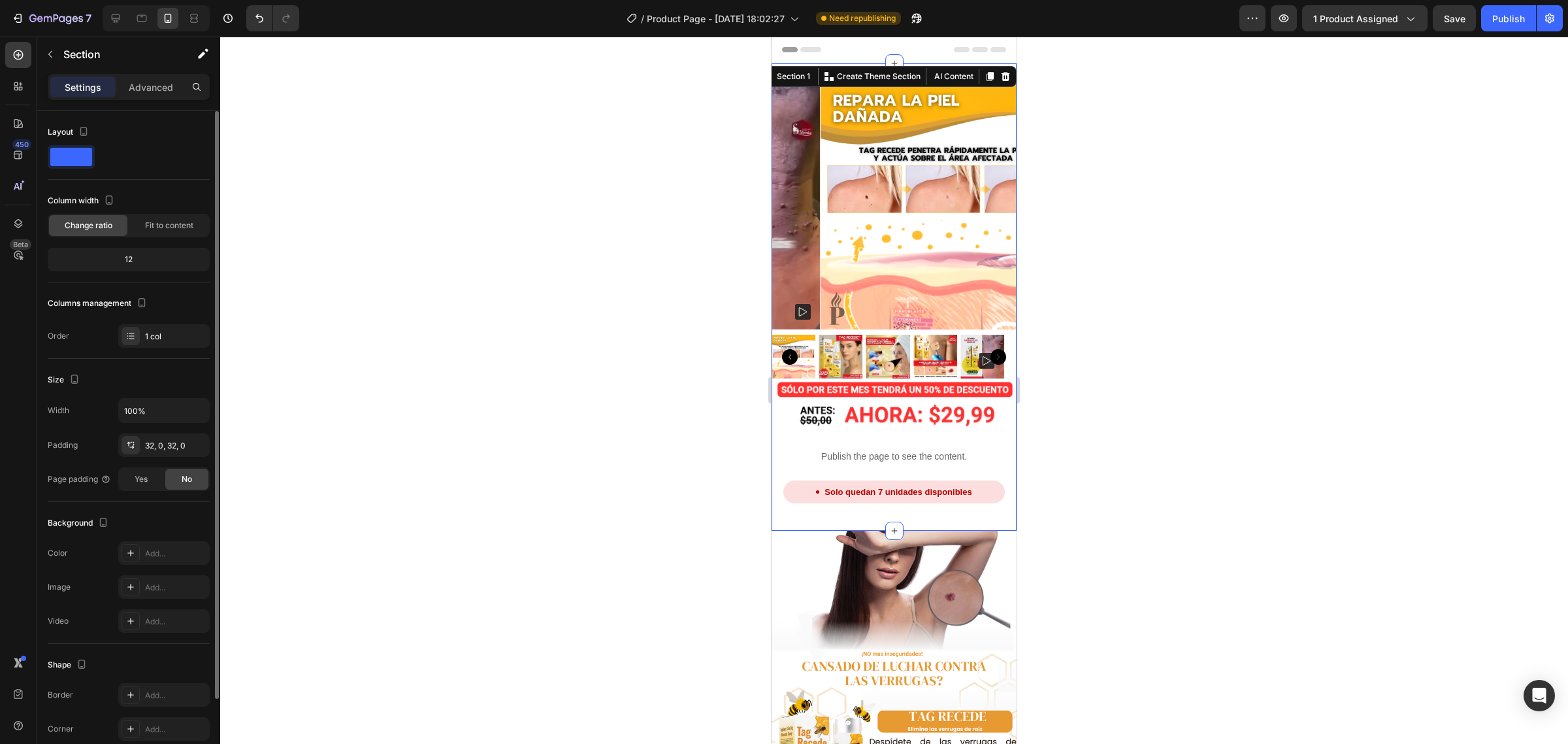
click at [913, 499] on div "Product Images Image Publish the page to see the content. Custom Code Solo qued…" at bounding box center [894, 297] width 245 height 467
click at [157, 93] on p "Advanced" at bounding box center [151, 87] width 44 height 14
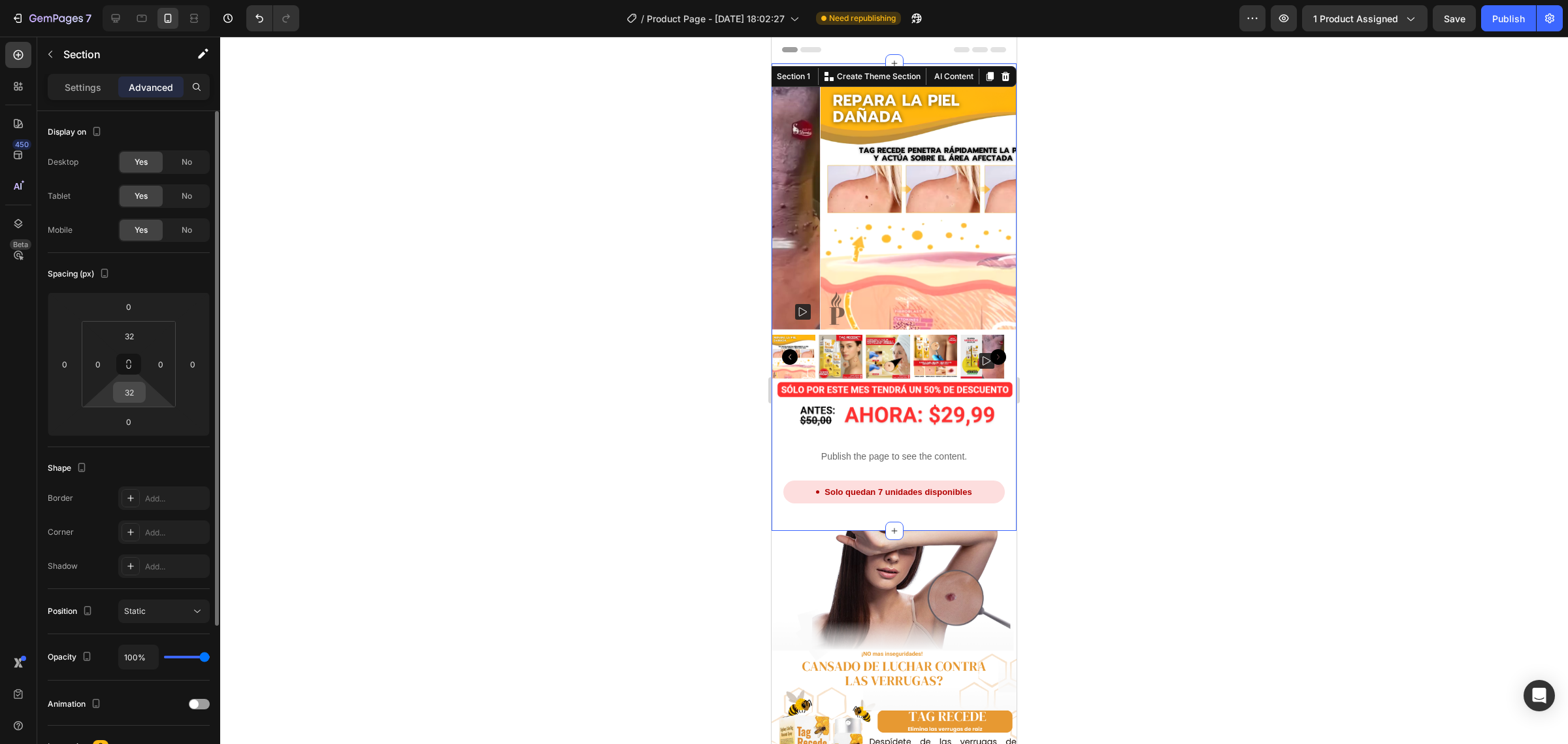
click at [131, 392] on input "32" at bounding box center [129, 392] width 26 height 20
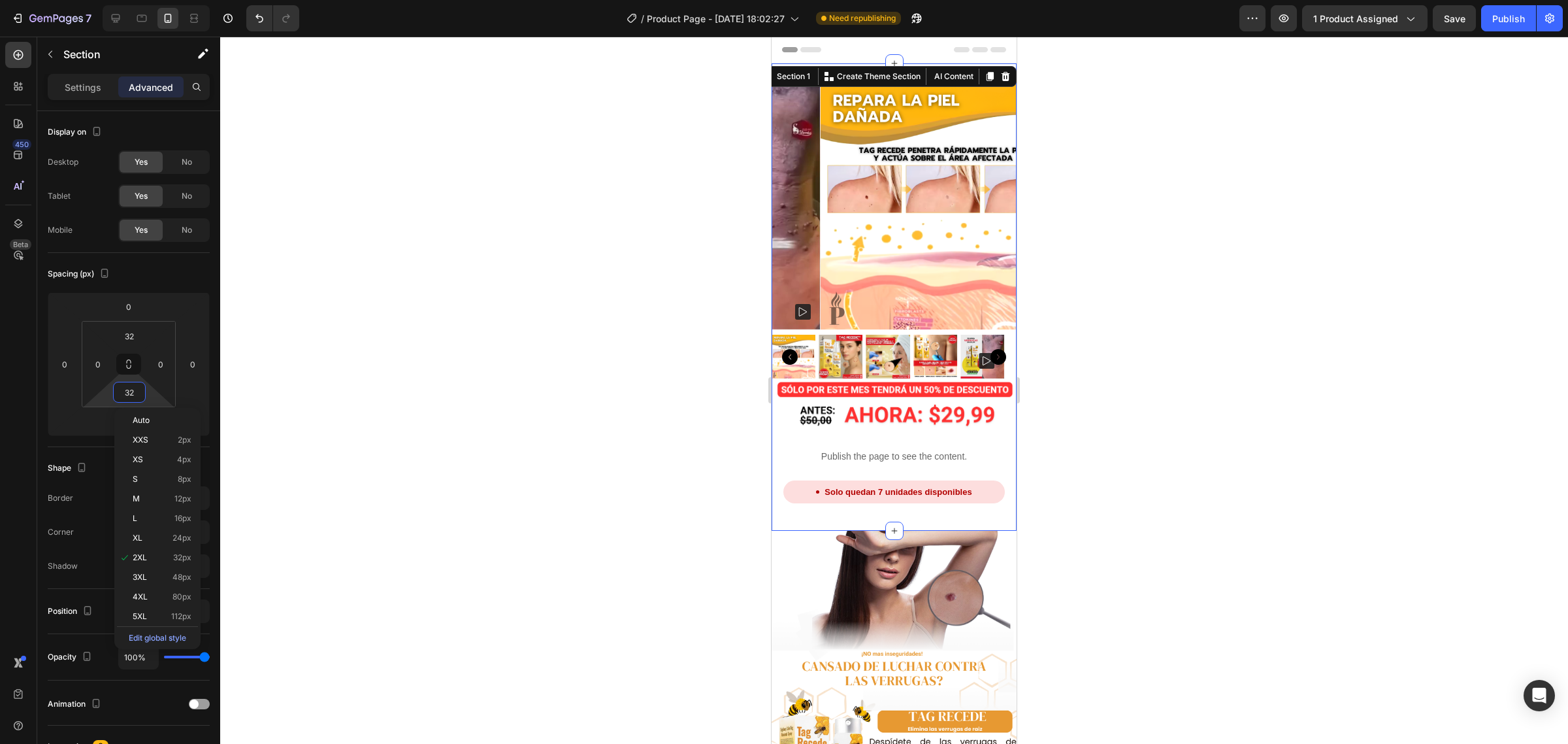
type input "0"
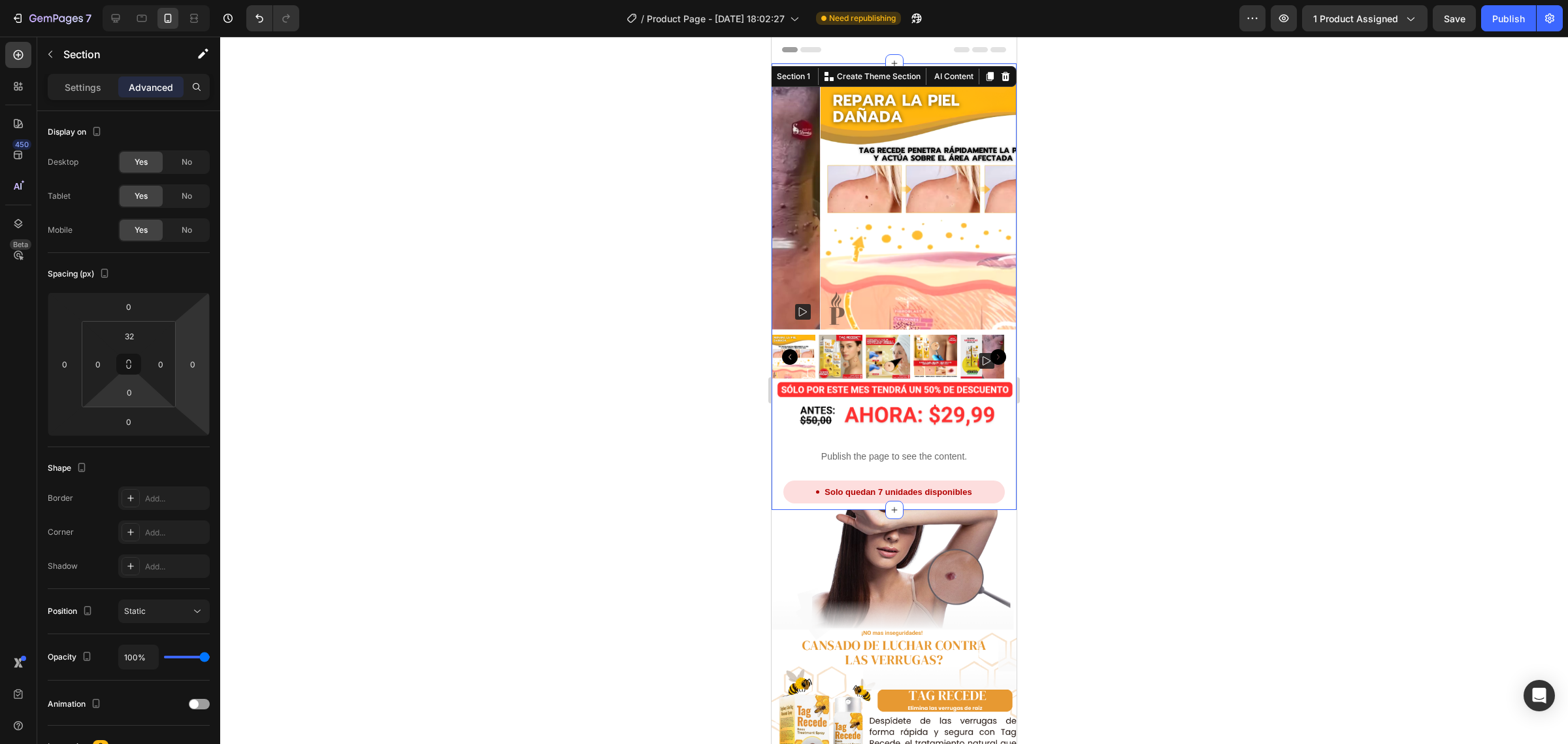
click at [533, 313] on div at bounding box center [894, 390] width 1348 height 707
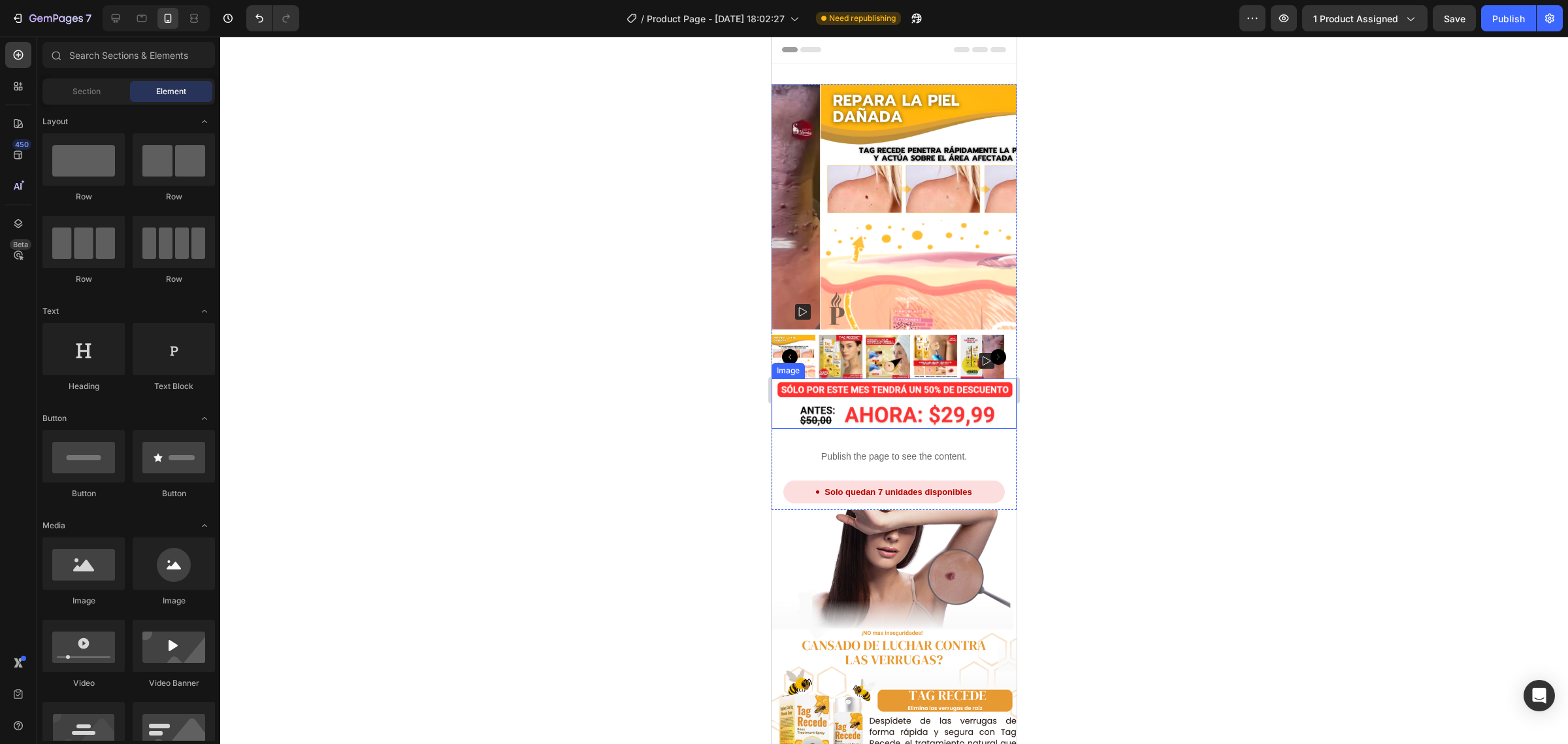
click at [902, 378] on img at bounding box center [894, 403] width 245 height 50
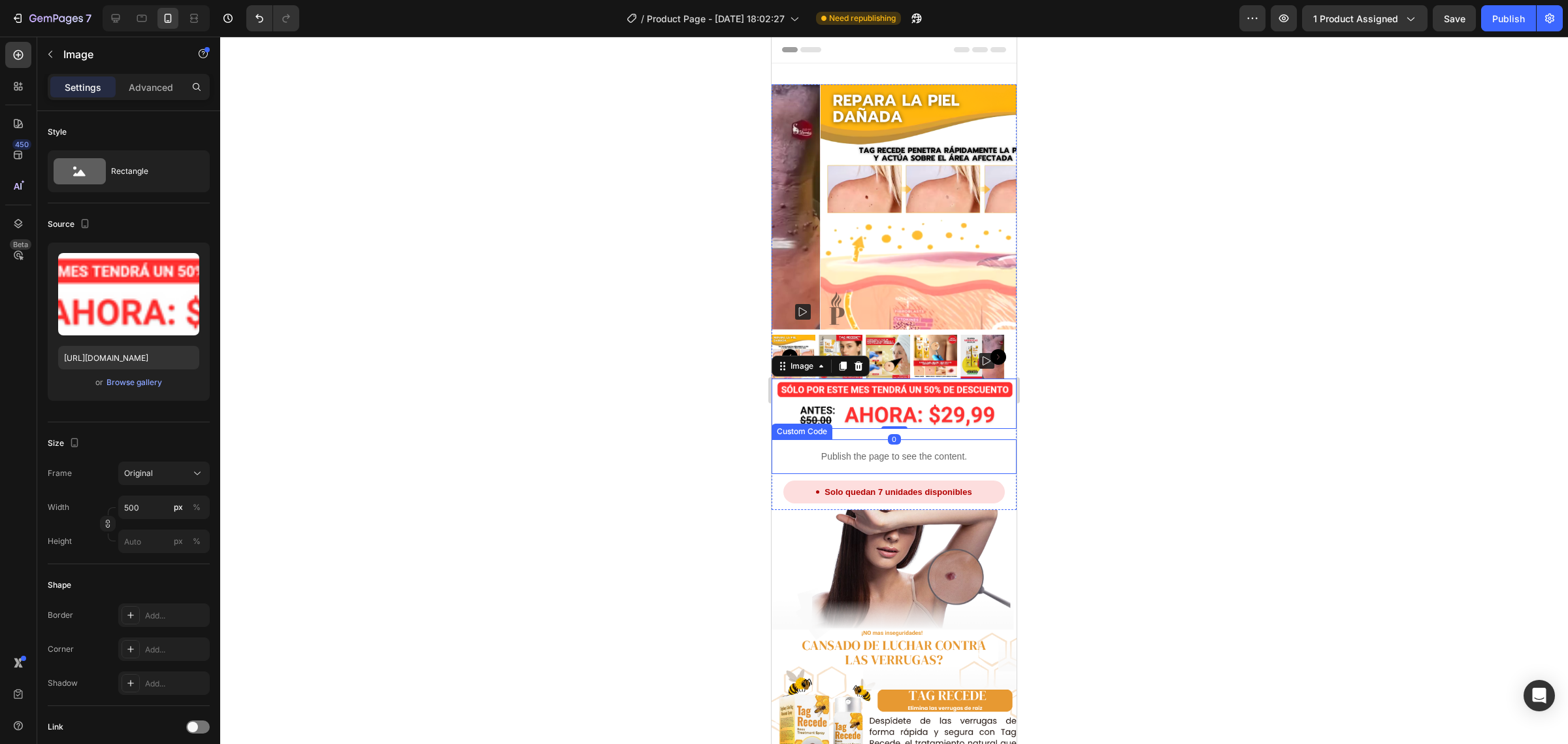
click at [831, 439] on div "Publish the page to see the content." at bounding box center [894, 456] width 245 height 35
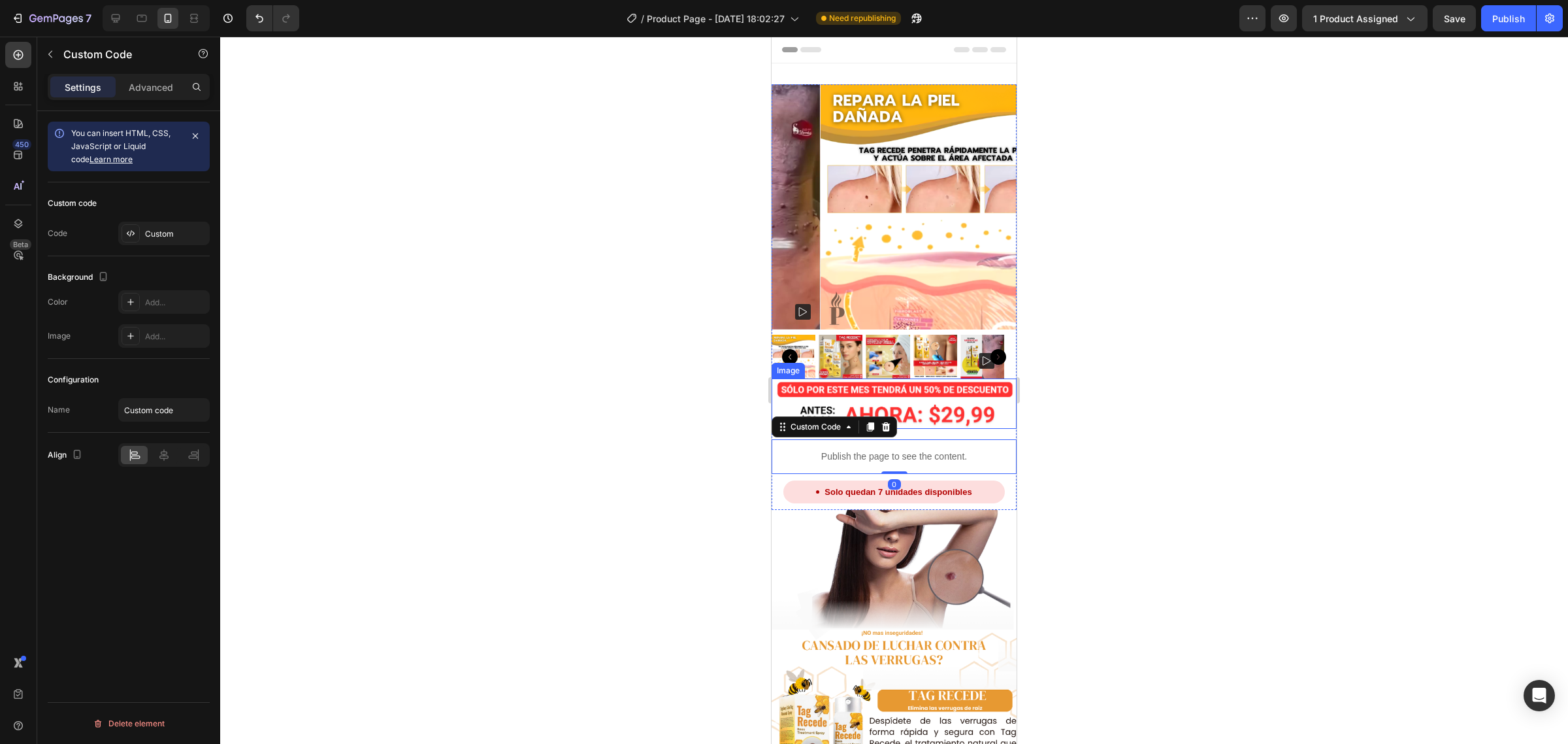
click at [946, 401] on img at bounding box center [894, 403] width 245 height 50
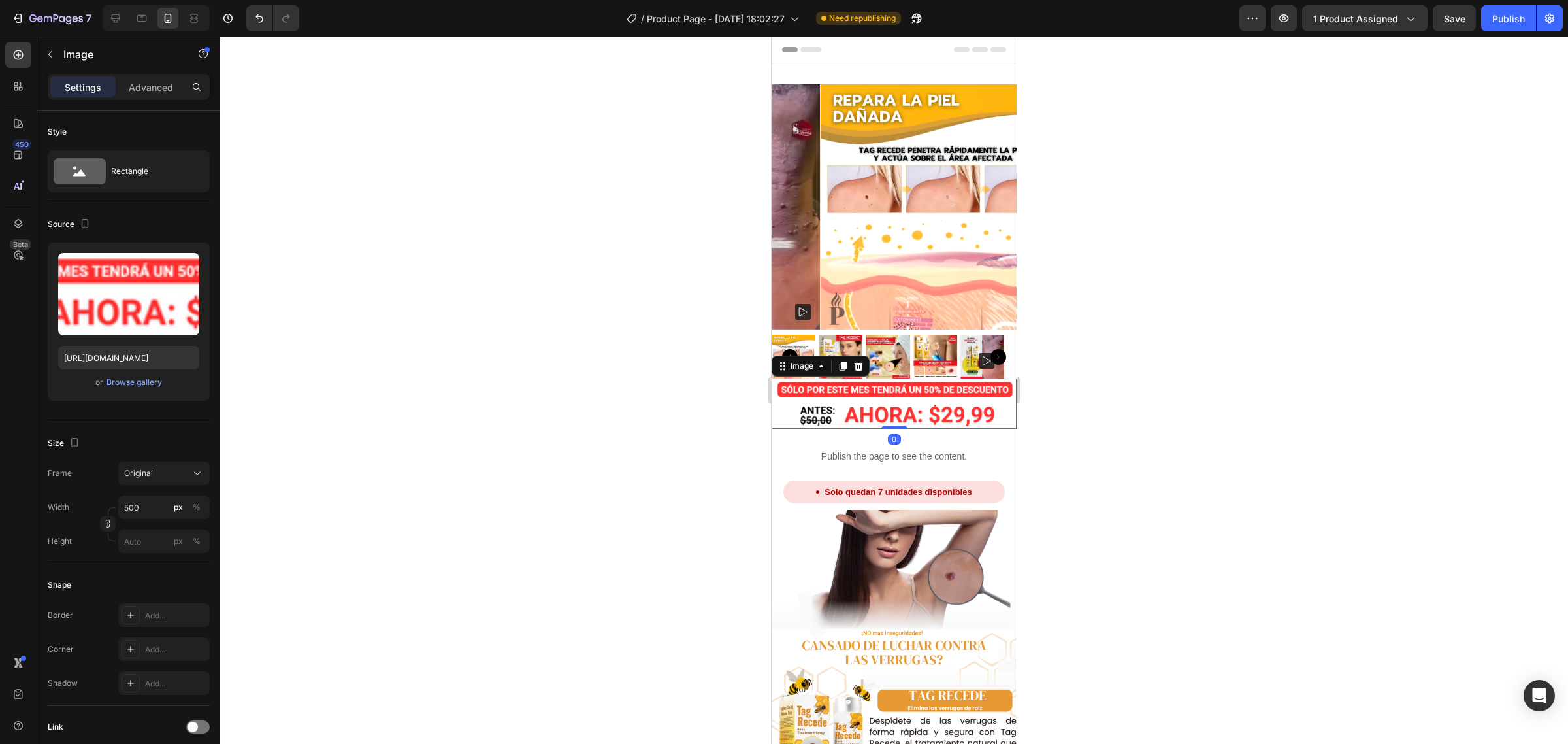
click at [894, 434] on div "0" at bounding box center [894, 439] width 13 height 10
click at [920, 423] on div "Product Images Image 0 Publish the page to see the content. Custom Code Solo qu…" at bounding box center [894, 297] width 245 height 425
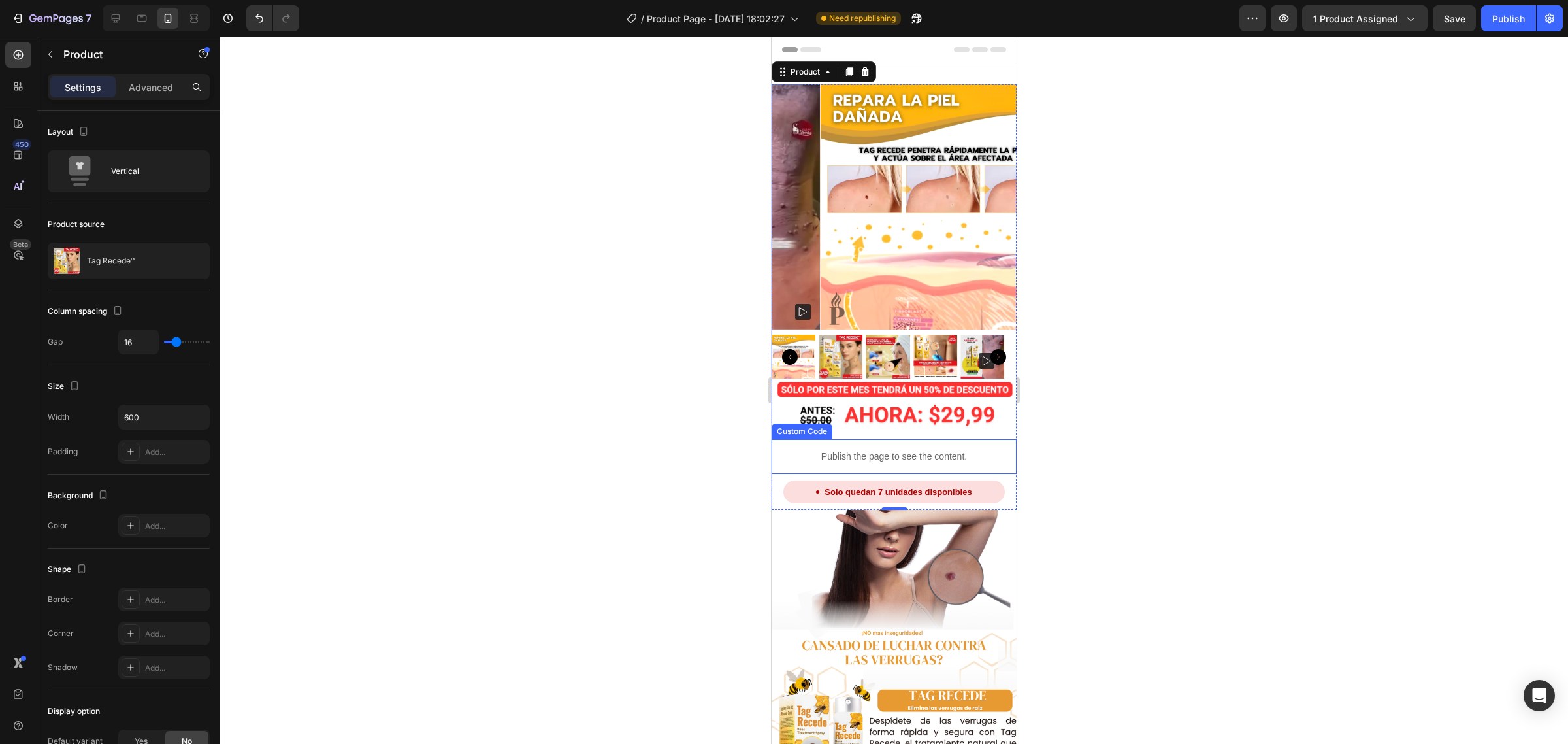
click at [894, 450] on p "Publish the page to see the content." at bounding box center [894, 456] width 245 height 14
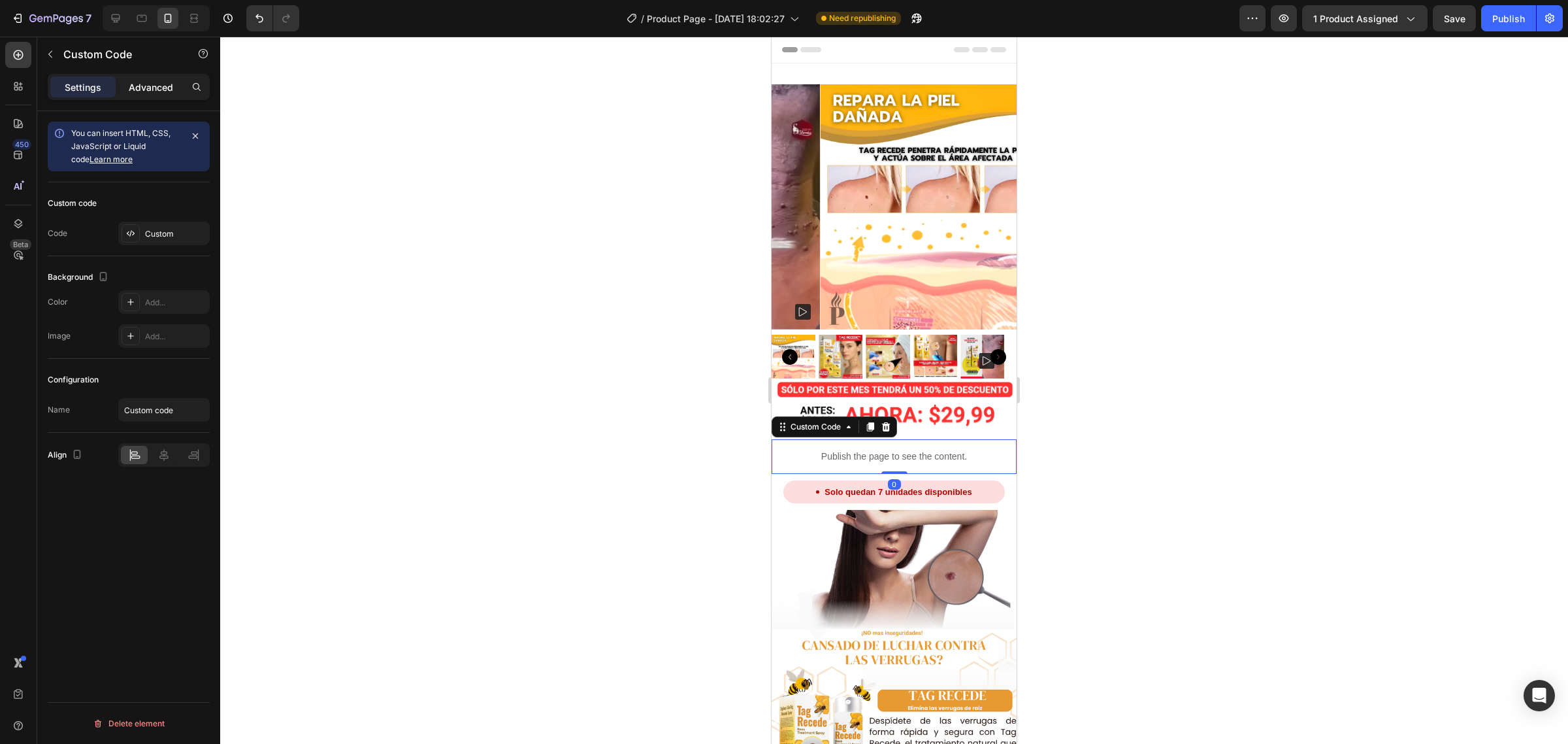
click at [151, 82] on p "Advanced" at bounding box center [151, 87] width 44 height 14
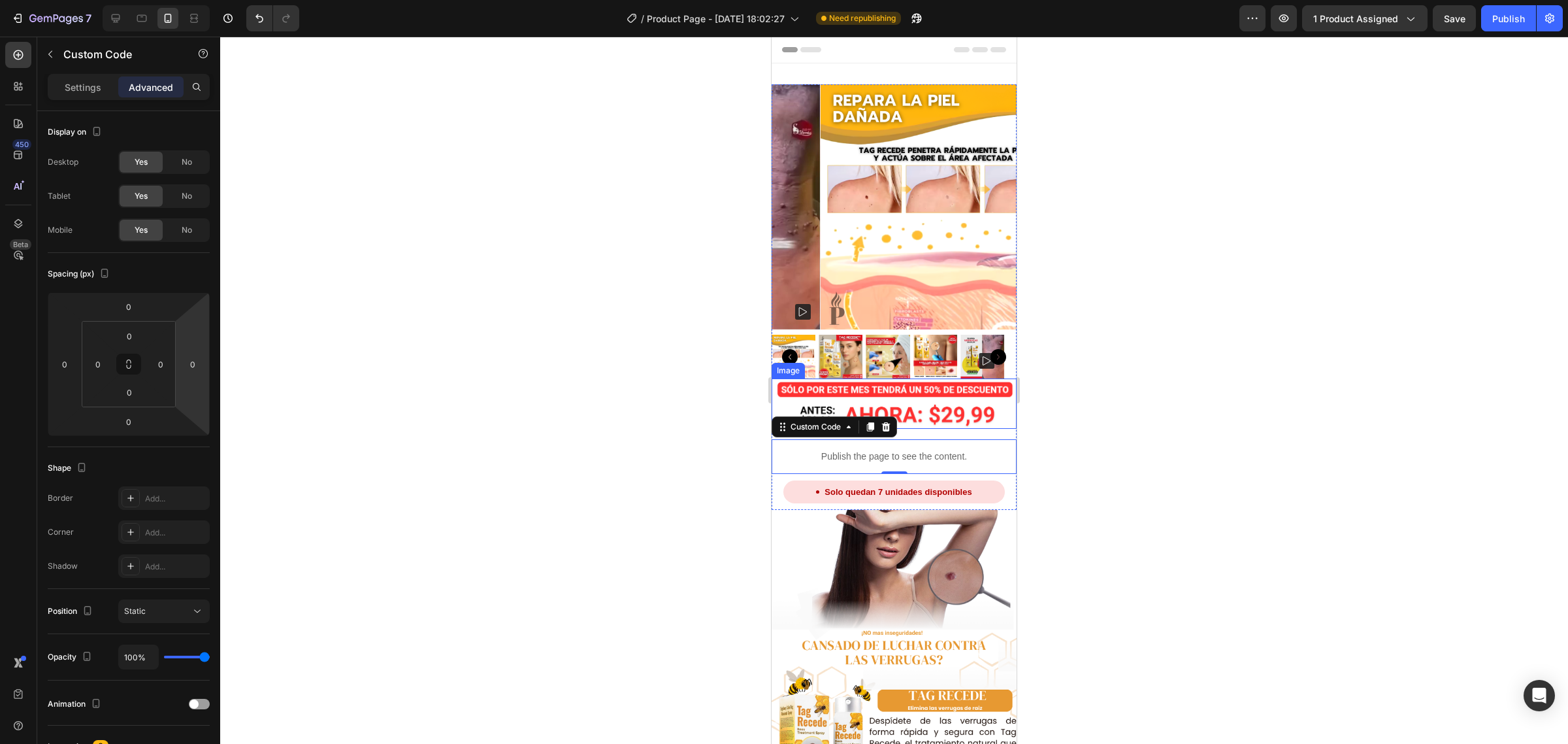
click at [902, 409] on img at bounding box center [894, 403] width 245 height 50
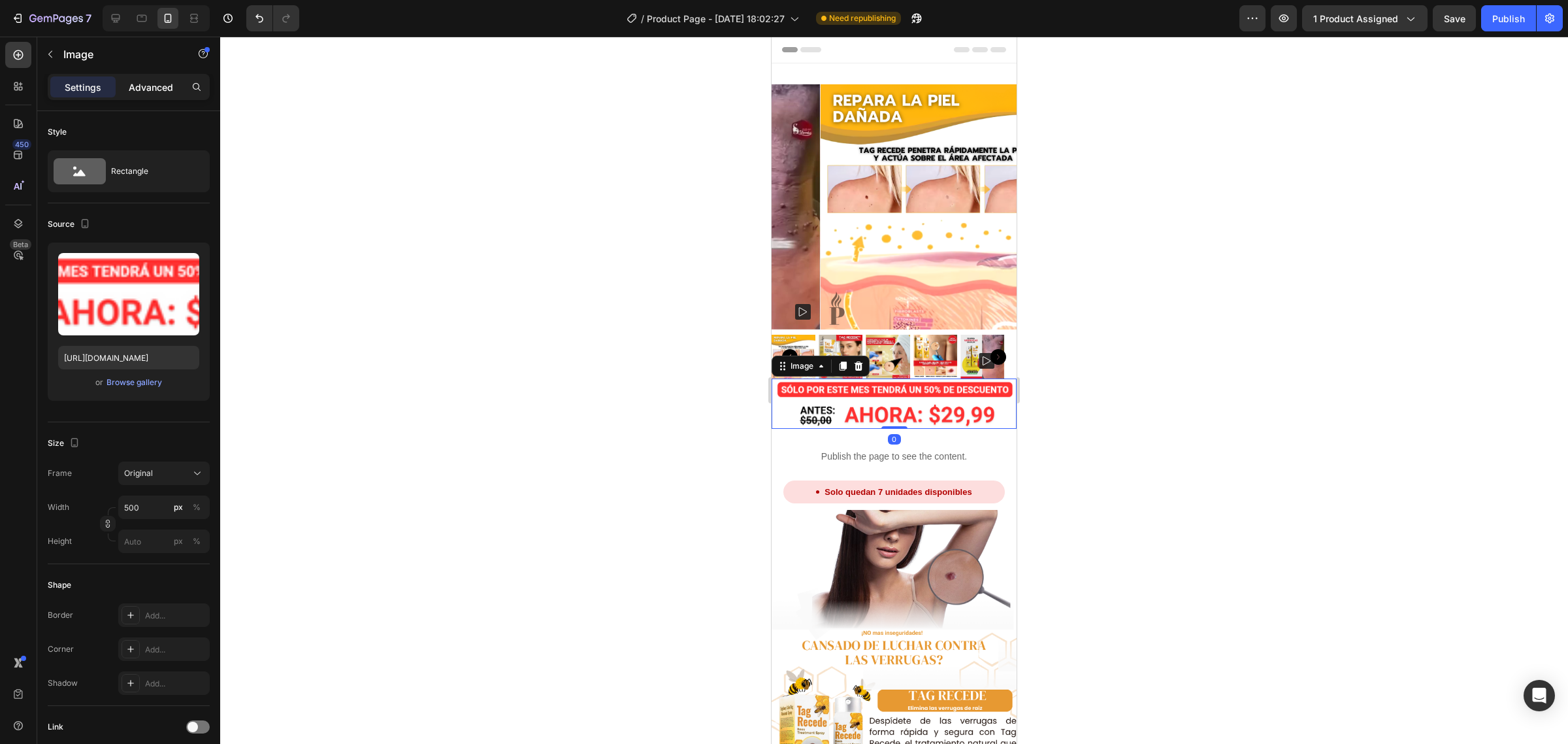
click at [152, 92] on p "Advanced" at bounding box center [151, 87] width 44 height 14
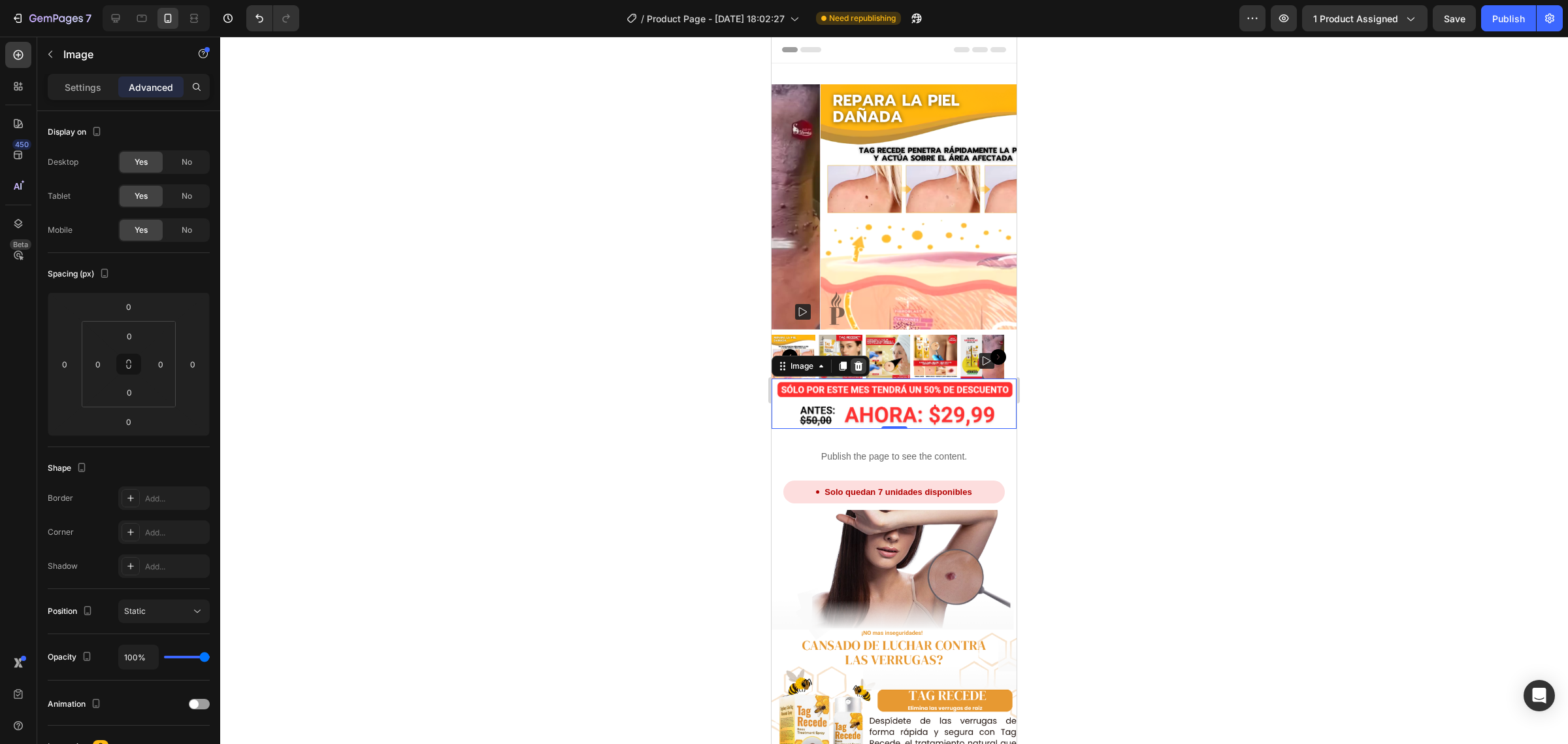
click at [855, 361] on icon at bounding box center [858, 366] width 10 height 10
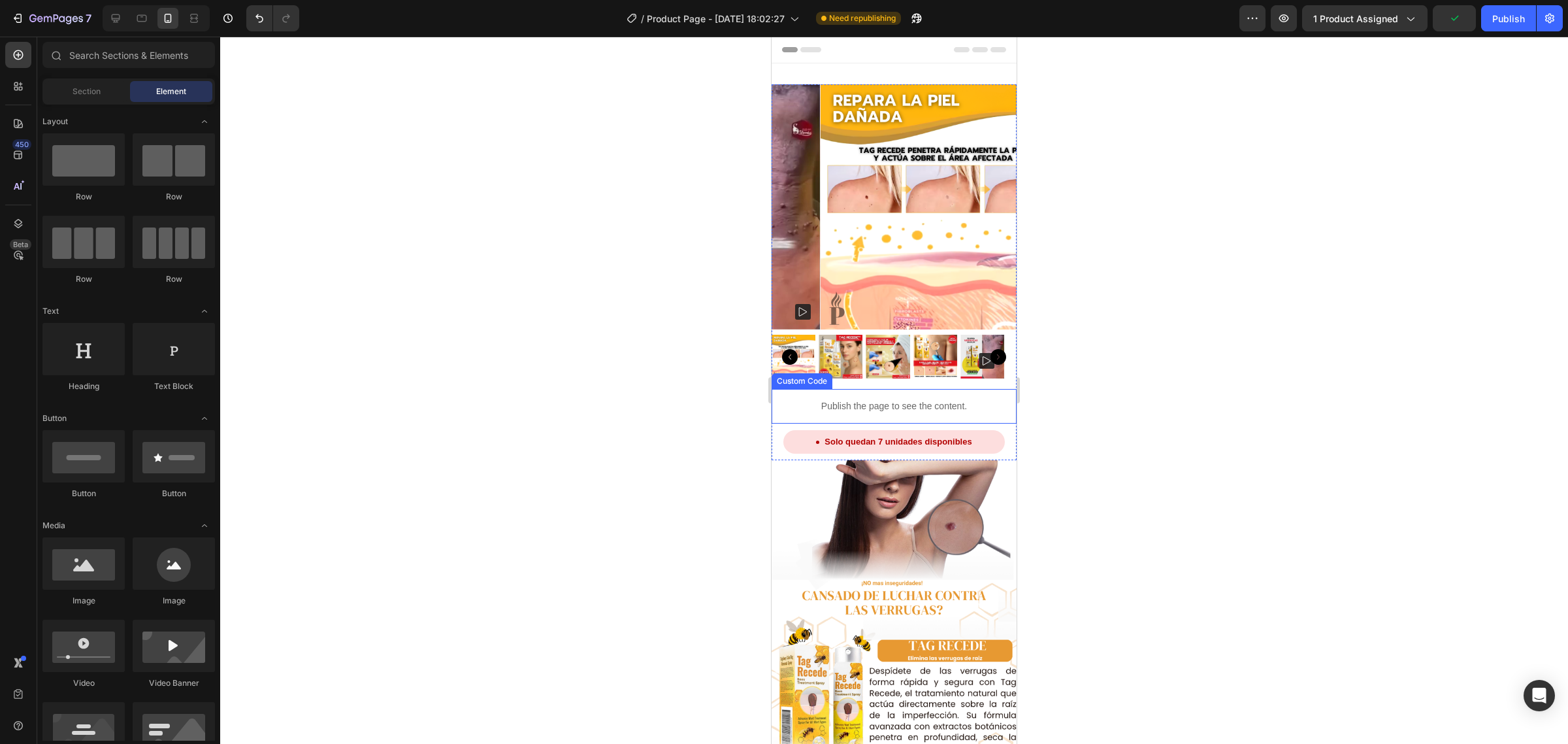
click at [845, 389] on div "Publish the page to see the content." at bounding box center [894, 406] width 245 height 35
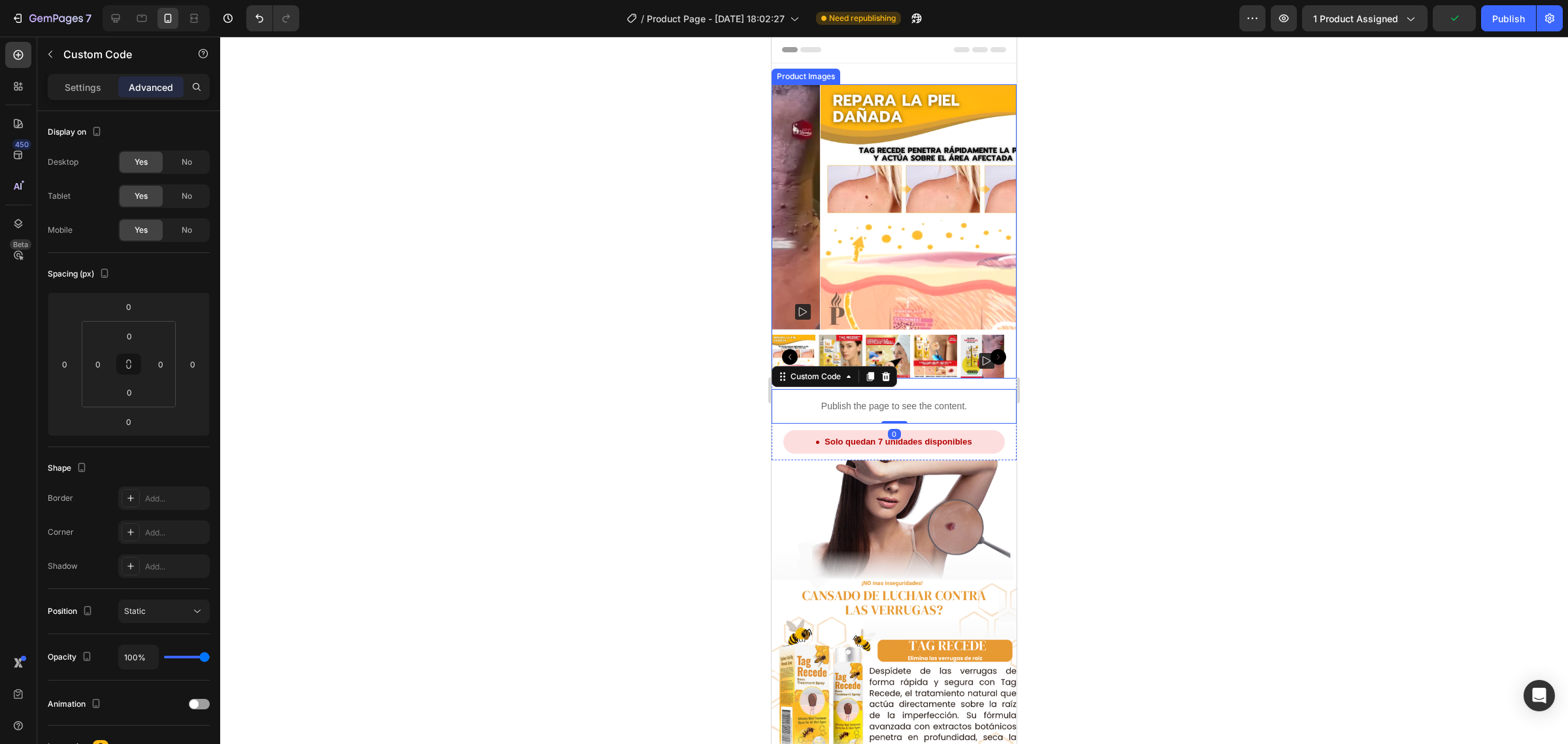
click at [947, 335] on img at bounding box center [936, 357] width 44 height 44
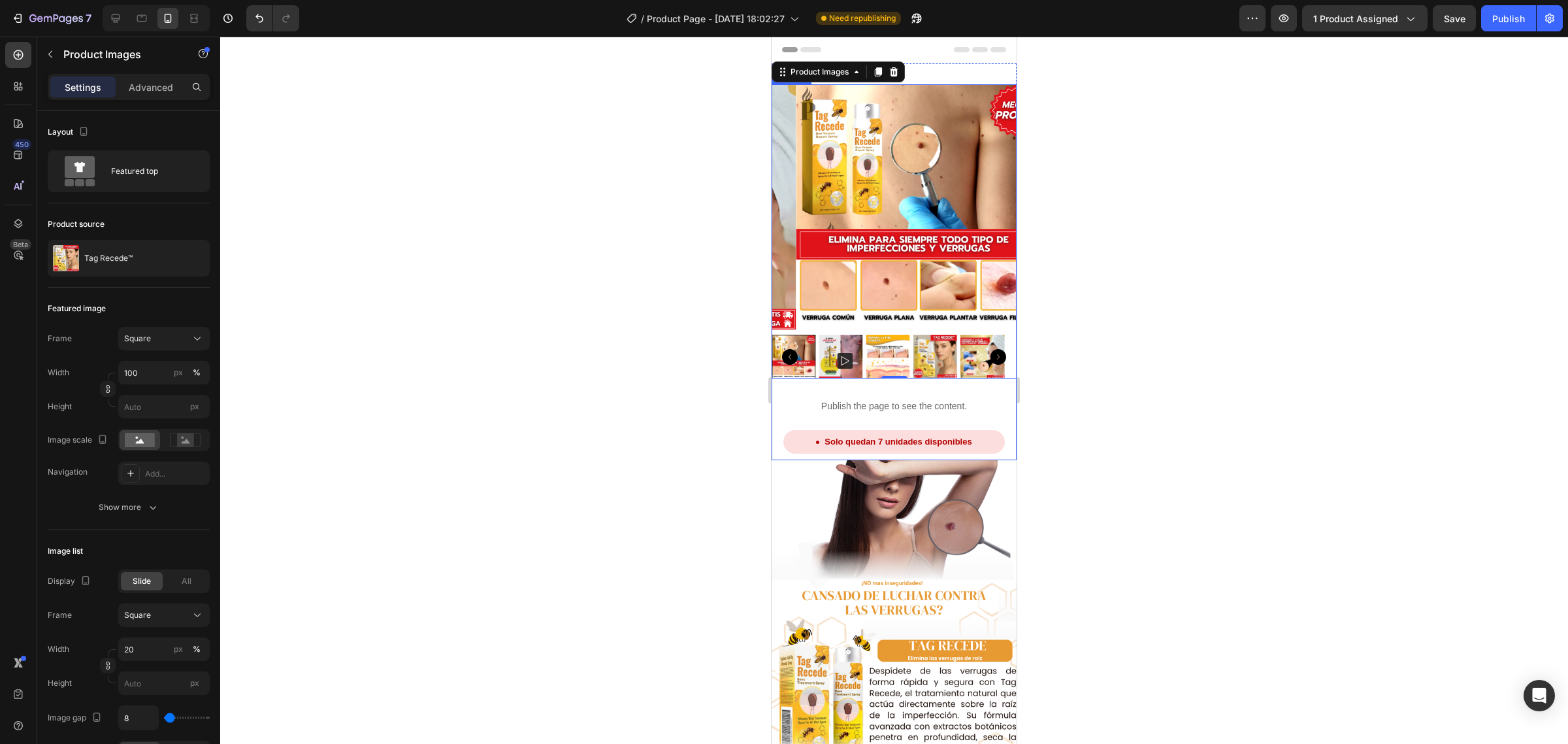
click at [905, 371] on div "Product Images 0 Publish the page to see the content. Custom Code Solo quedan 7…" at bounding box center [894, 272] width 245 height 376
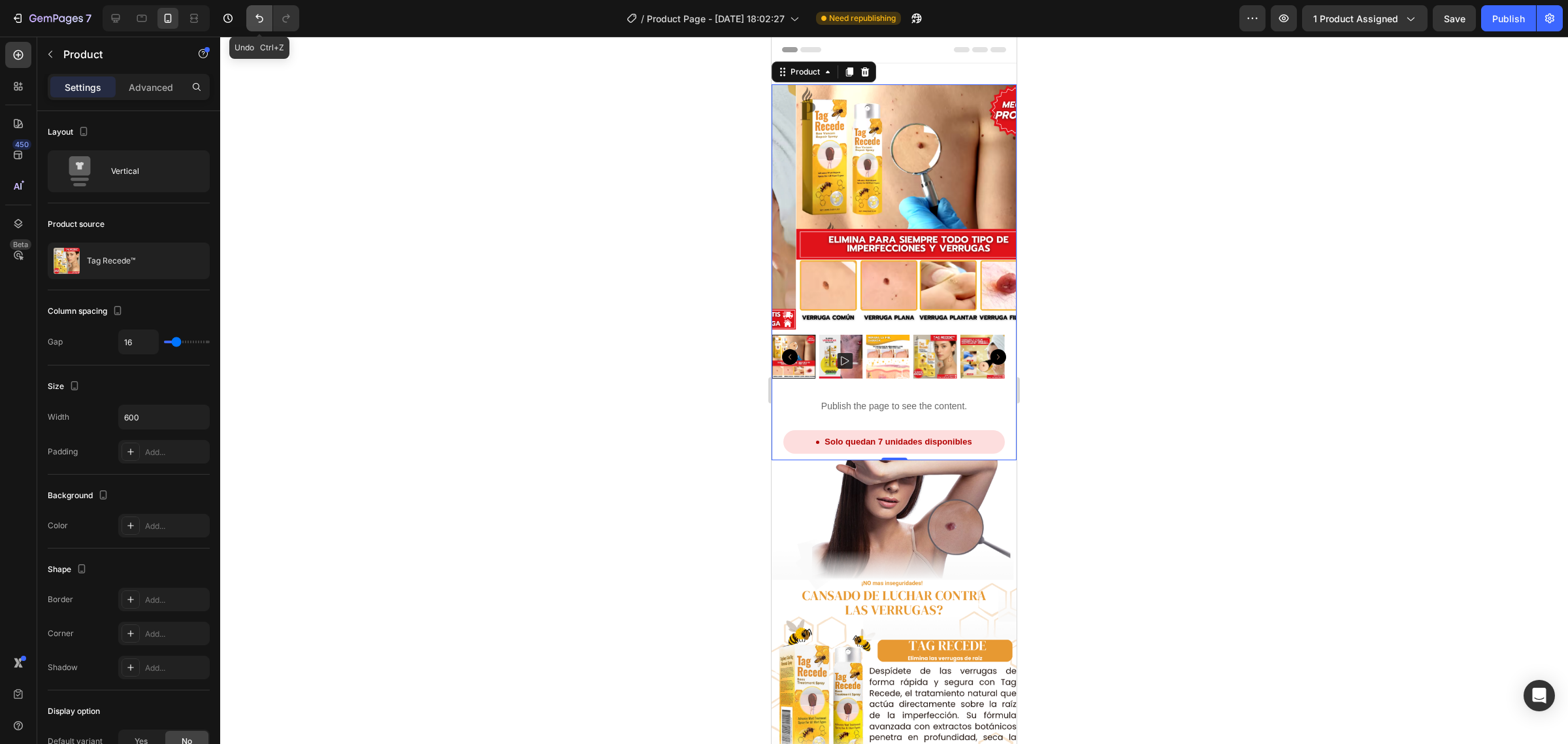
click at [253, 12] on icon "Undo/Redo" at bounding box center [260, 18] width 13 height 13
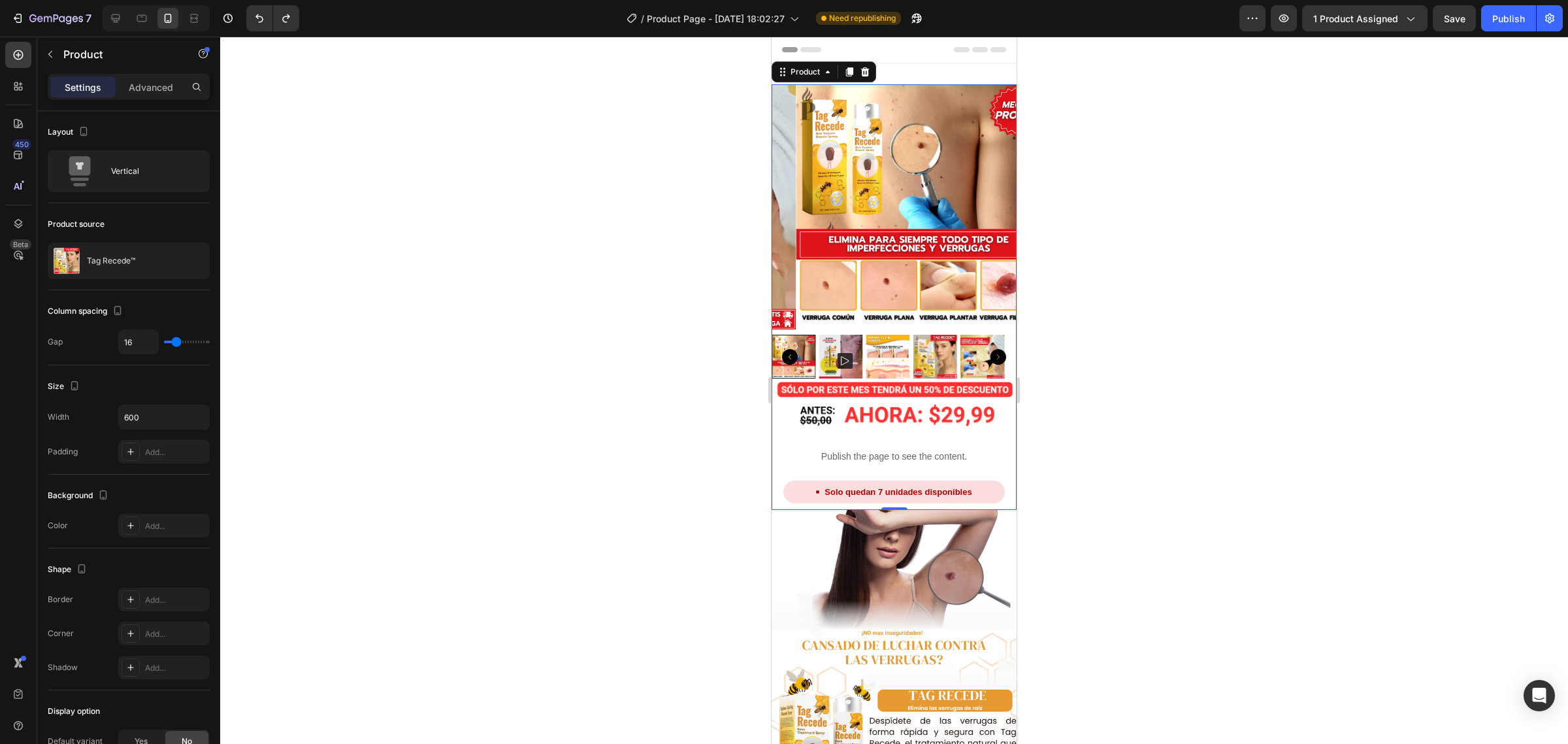
click at [612, 254] on div at bounding box center [894, 390] width 1348 height 707
click at [935, 419] on div "Product Images Image Publish the page to see the content. Custom Code Solo qued…" at bounding box center [894, 297] width 245 height 425
click at [910, 394] on img at bounding box center [894, 403] width 245 height 50
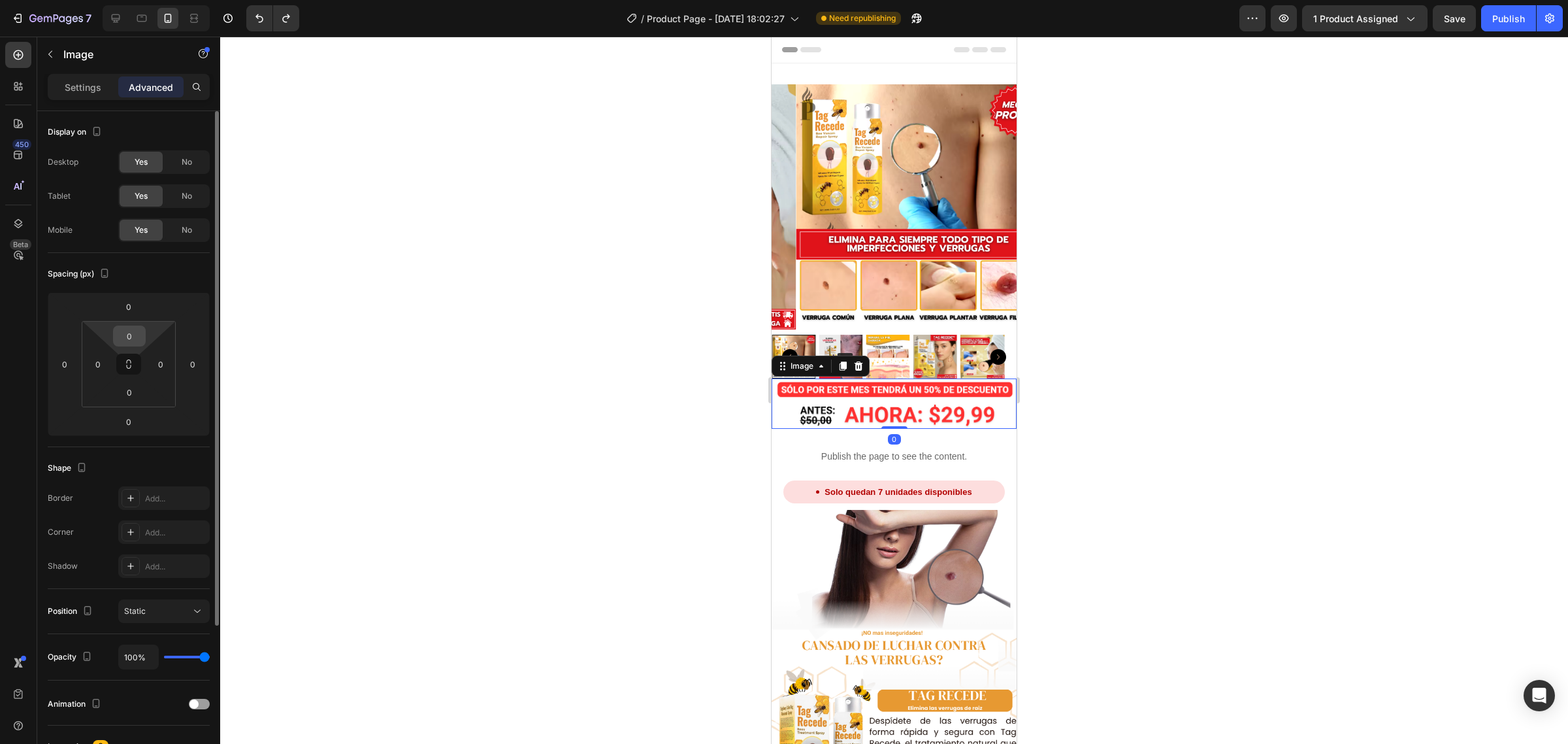
click at [132, 331] on input "0" at bounding box center [129, 336] width 26 height 20
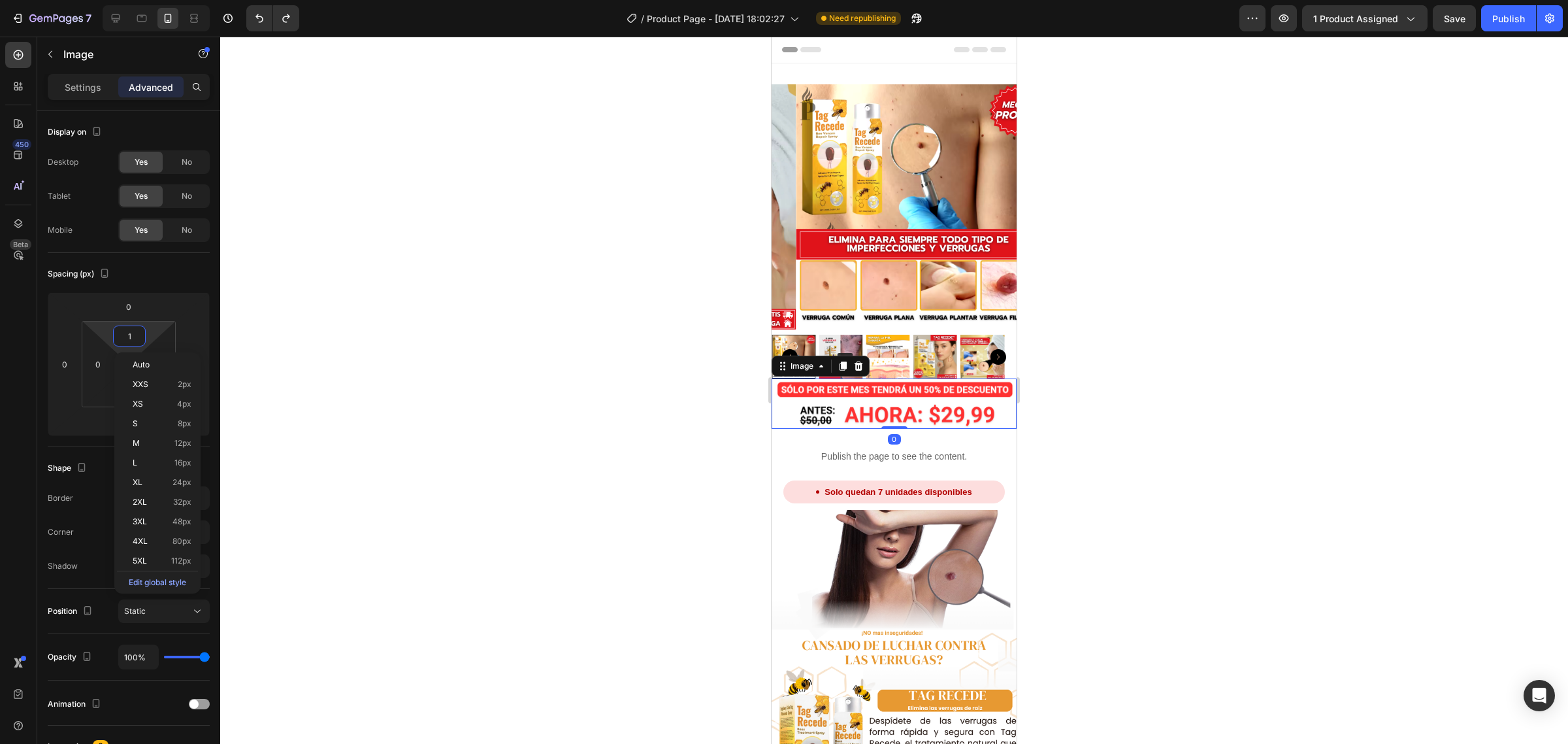
type input "10"
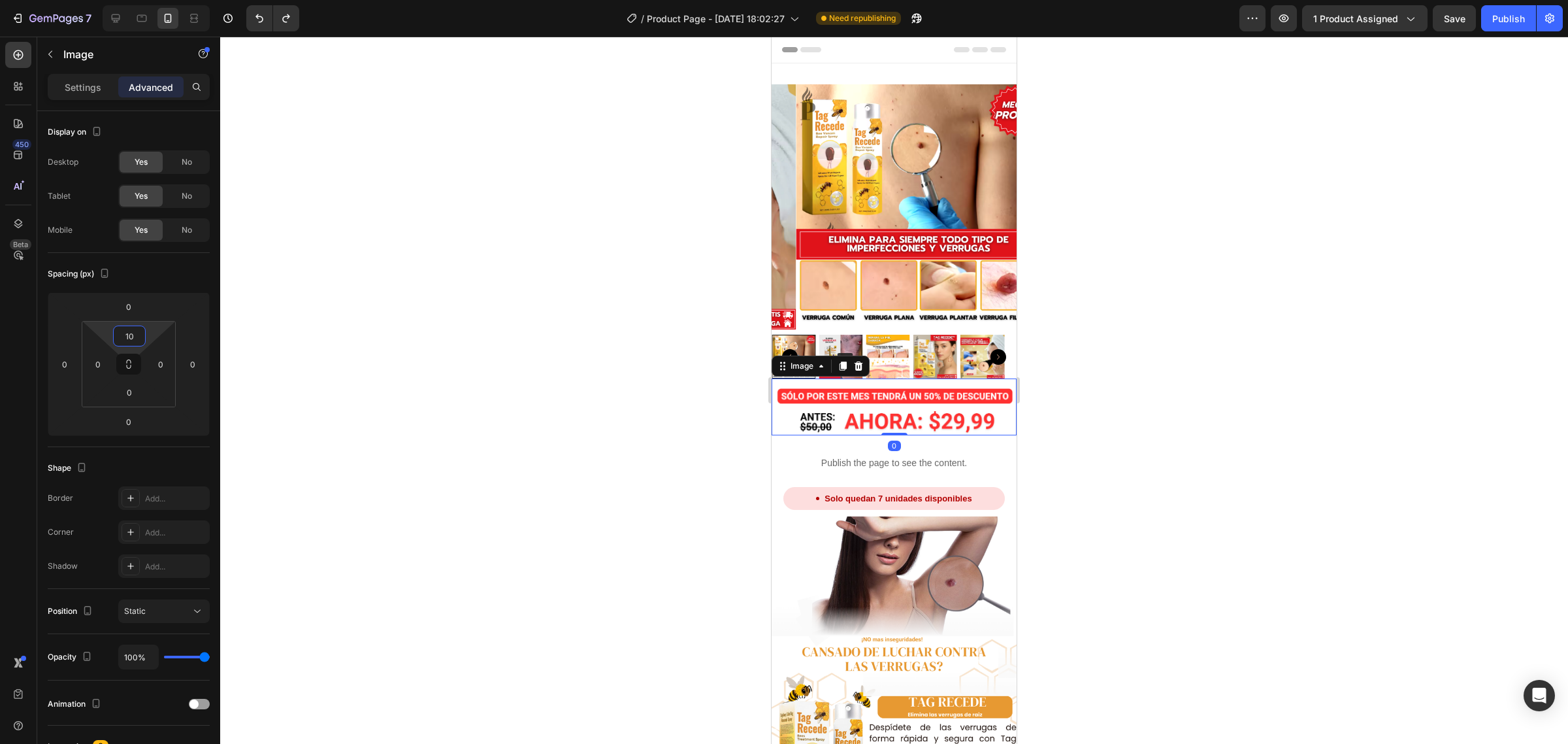
drag, startPoint x: 357, startPoint y: 314, endPoint x: 461, endPoint y: 311, distance: 104.0
click at [365, 313] on div at bounding box center [894, 390] width 1348 height 707
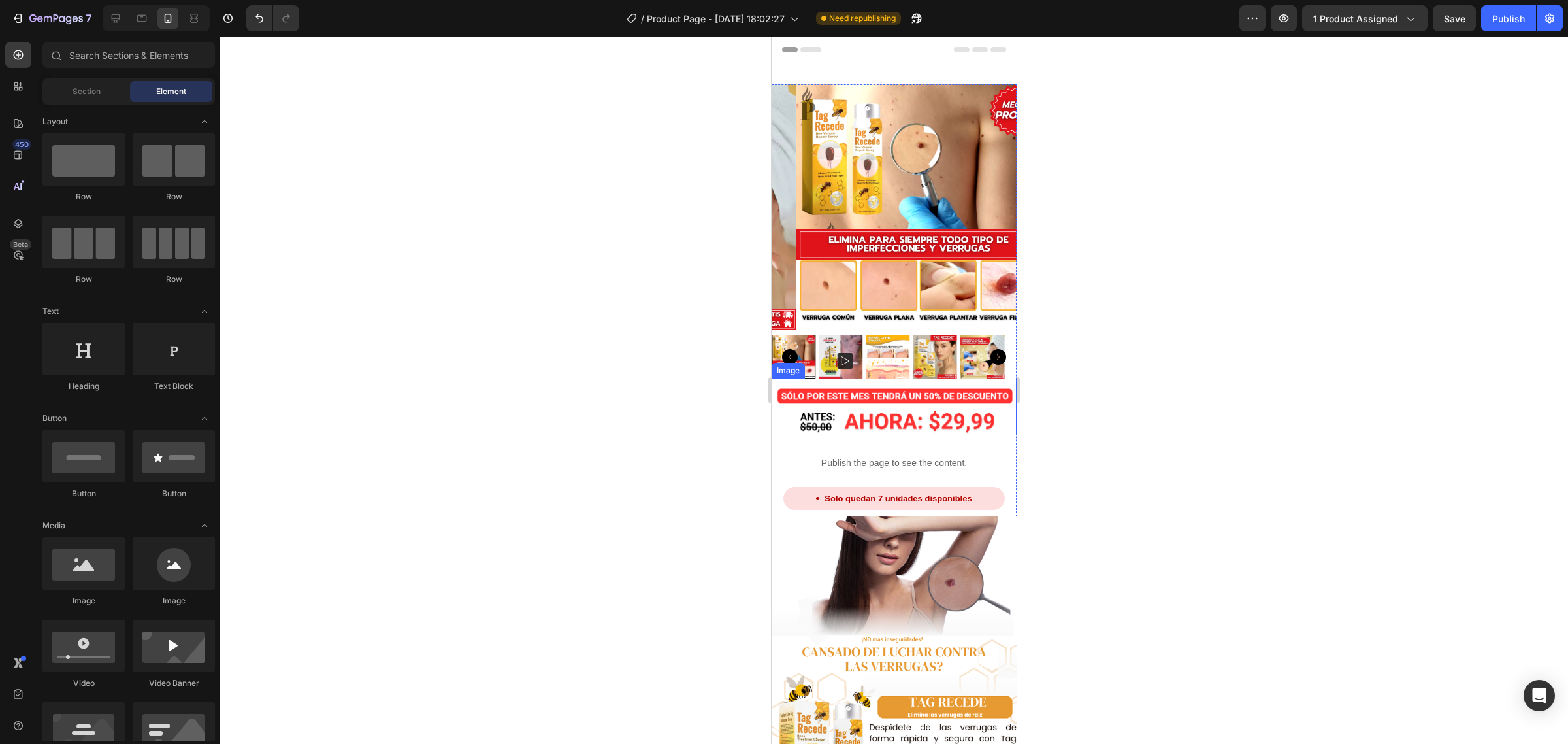
click at [899, 403] on img at bounding box center [894, 410] width 245 height 50
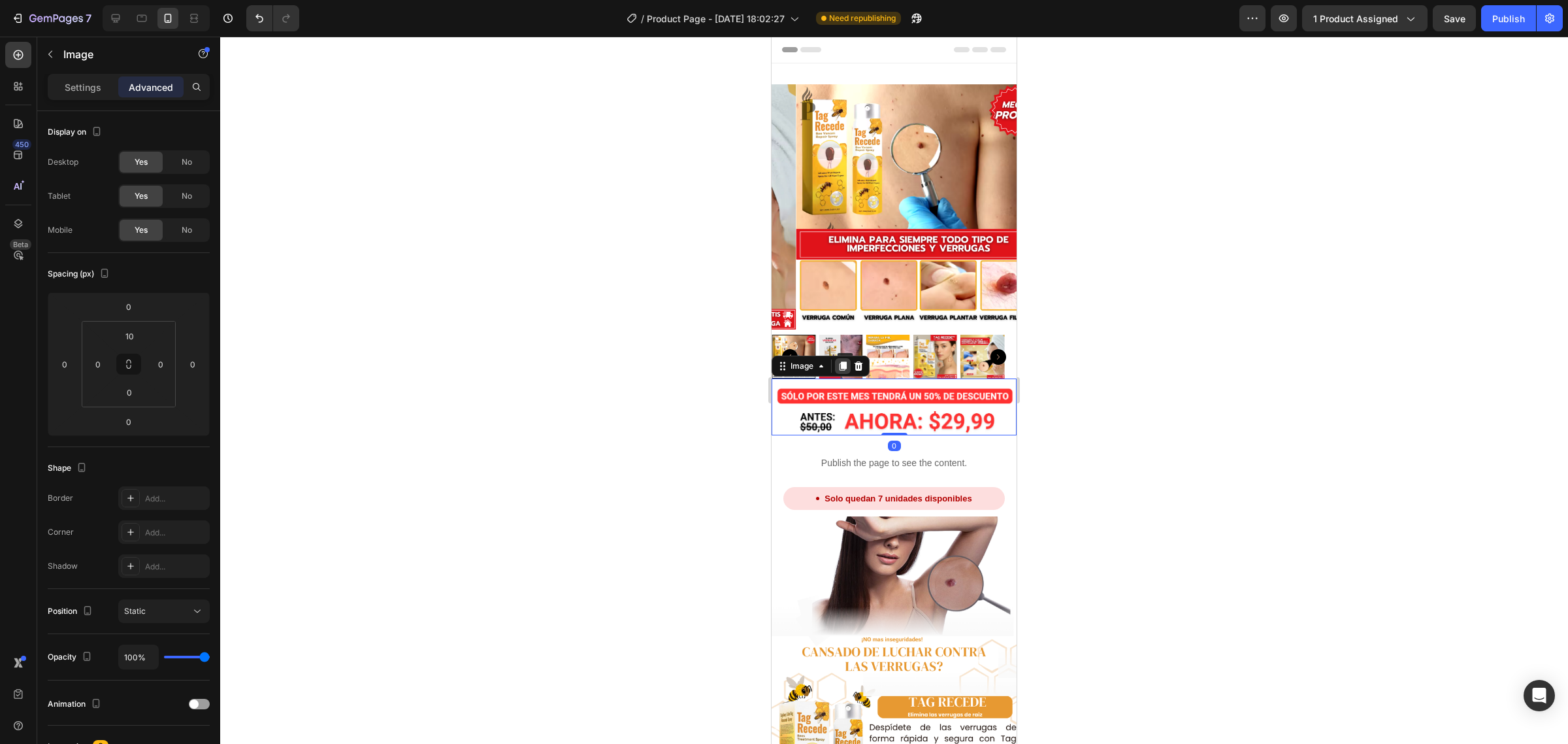
click at [838, 361] on icon at bounding box center [843, 366] width 10 height 10
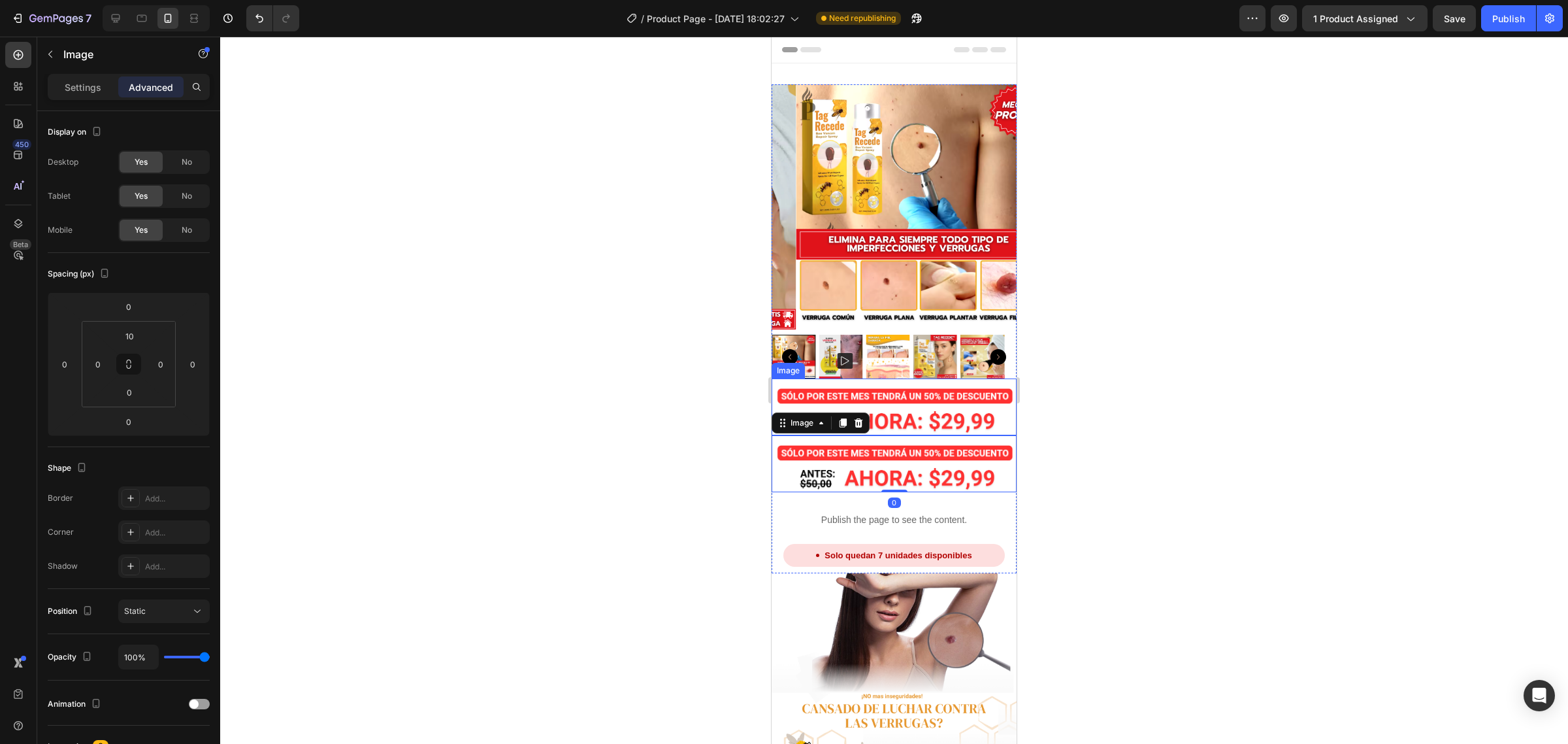
click at [913, 392] on img at bounding box center [894, 410] width 245 height 50
click at [76, 85] on p "Settings" at bounding box center [83, 87] width 37 height 14
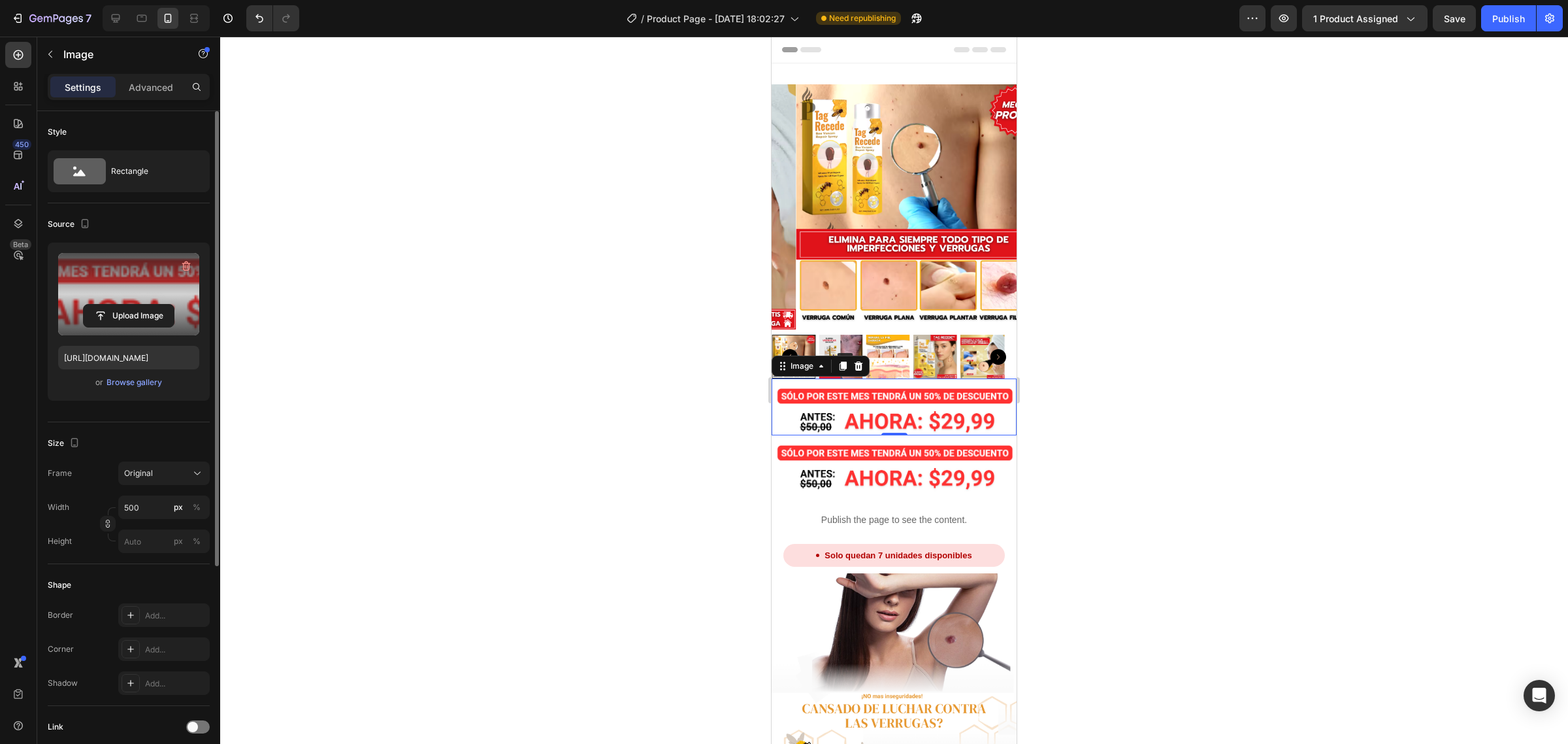
click at [132, 288] on label at bounding box center [129, 294] width 141 height 82
click at [132, 305] on input "file" at bounding box center [129, 316] width 90 height 22
click at [167, 316] on input "file" at bounding box center [129, 316] width 90 height 22
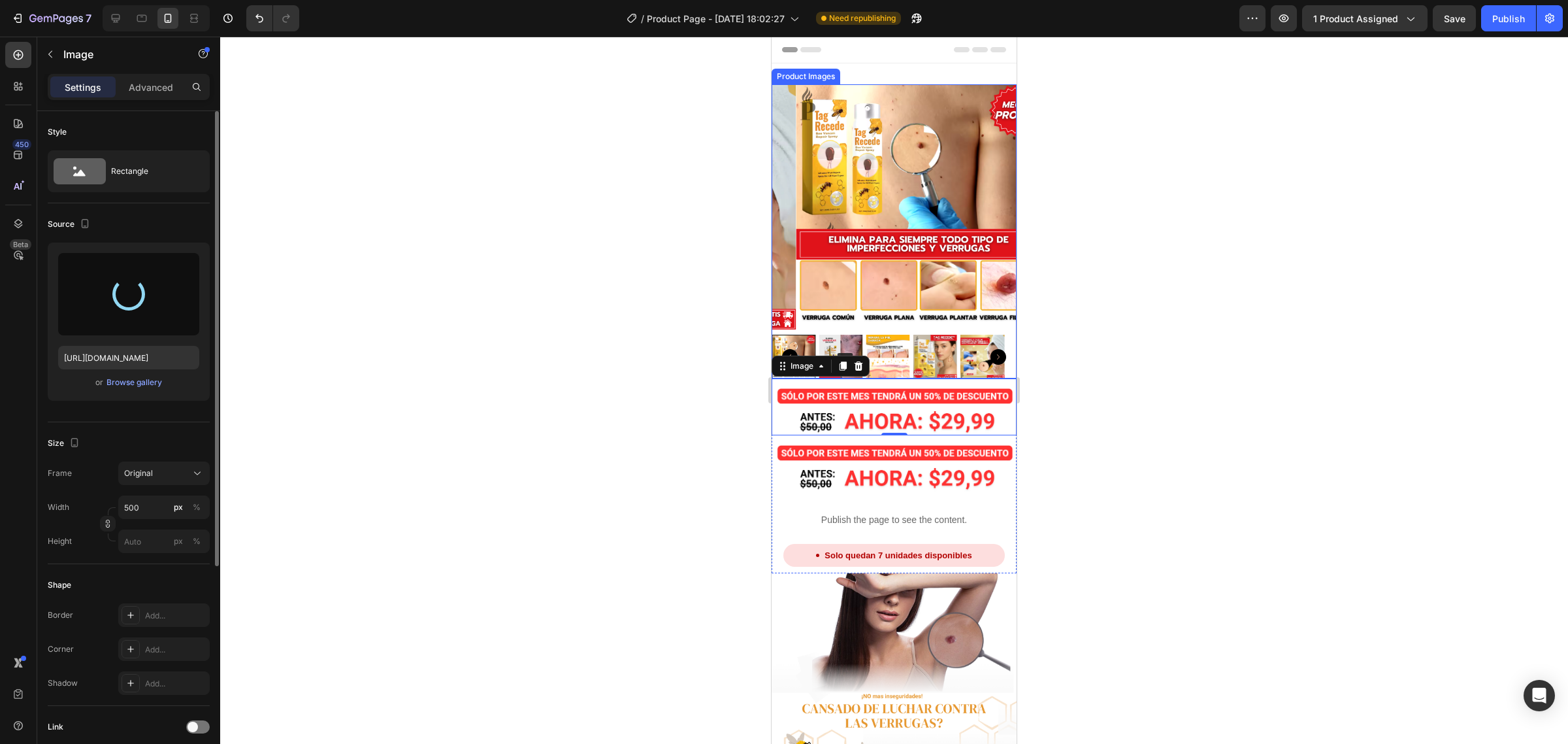
scroll to position [245, 0]
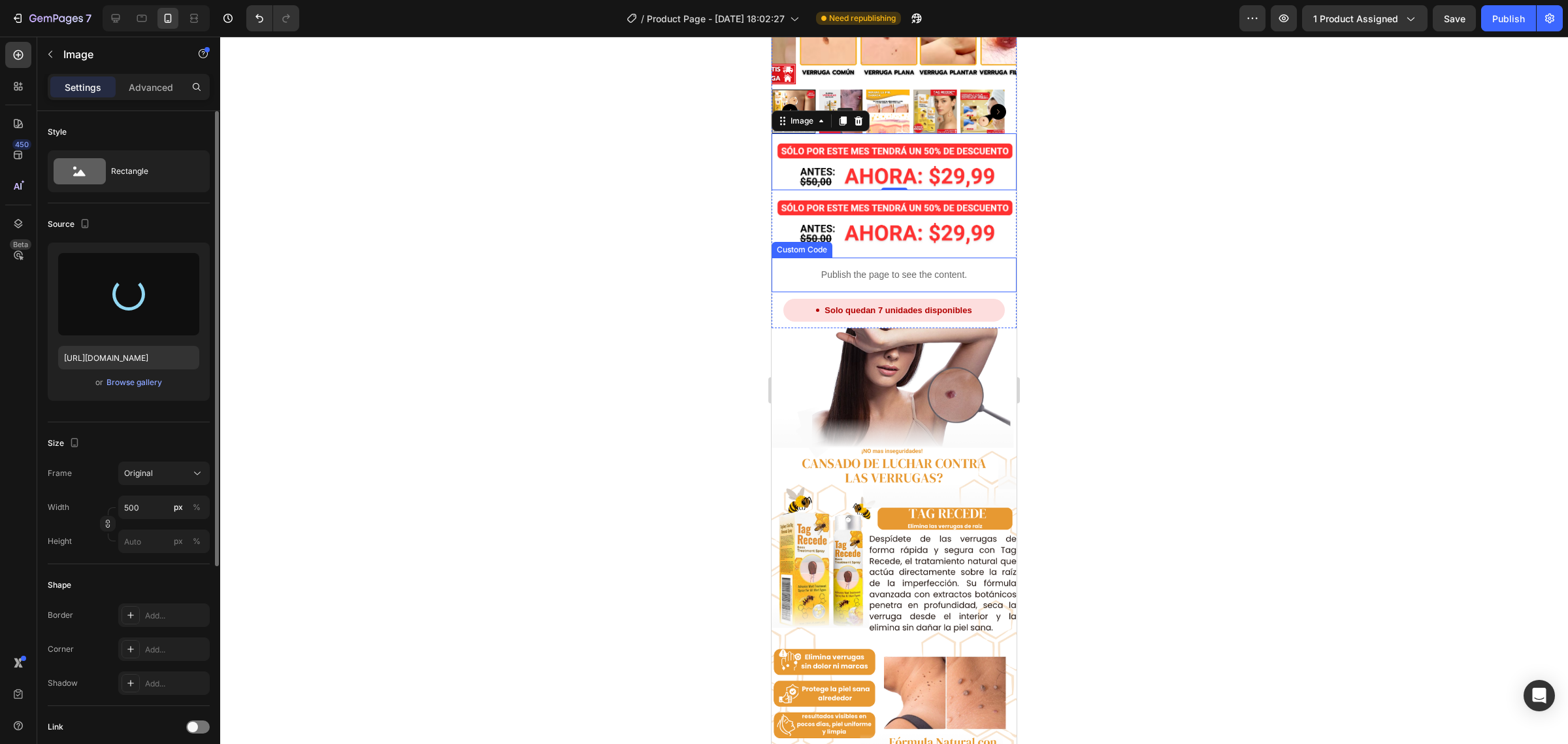
type input "https://cdn.shopify.com/s/files/1/0735/0507/9453/files/gempages_586300733888922…"
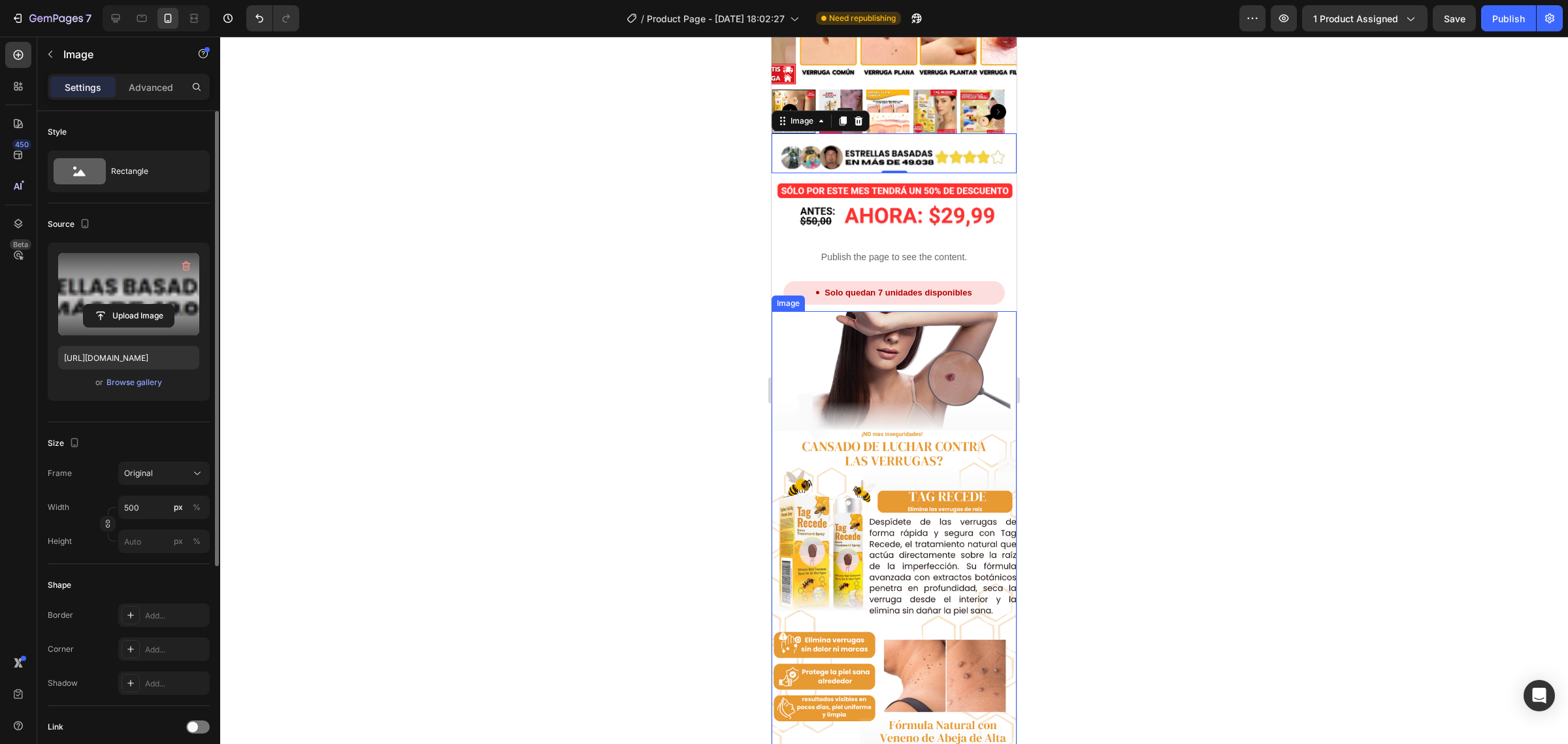
click at [923, 349] on img at bounding box center [894, 605] width 245 height 588
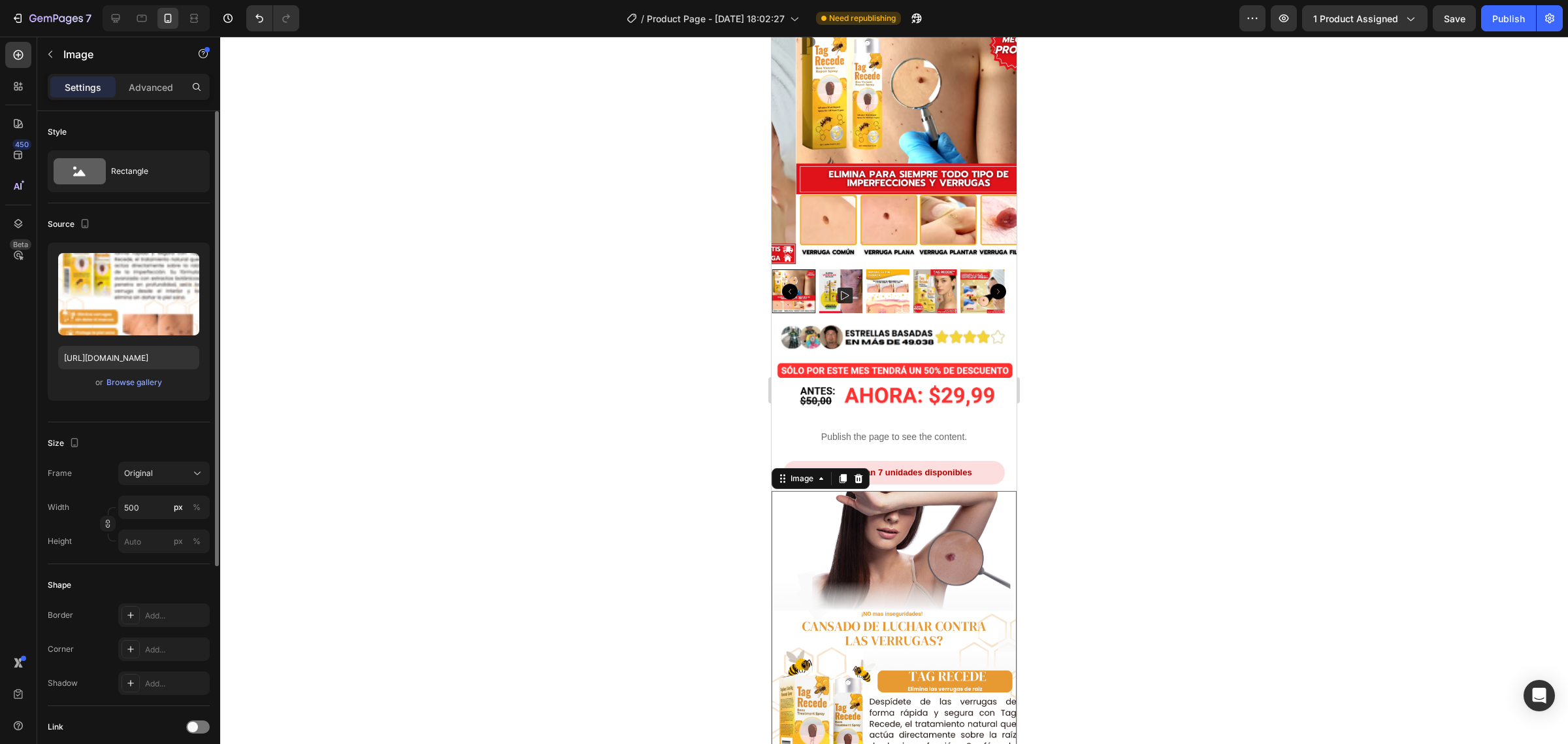
scroll to position [0, 0]
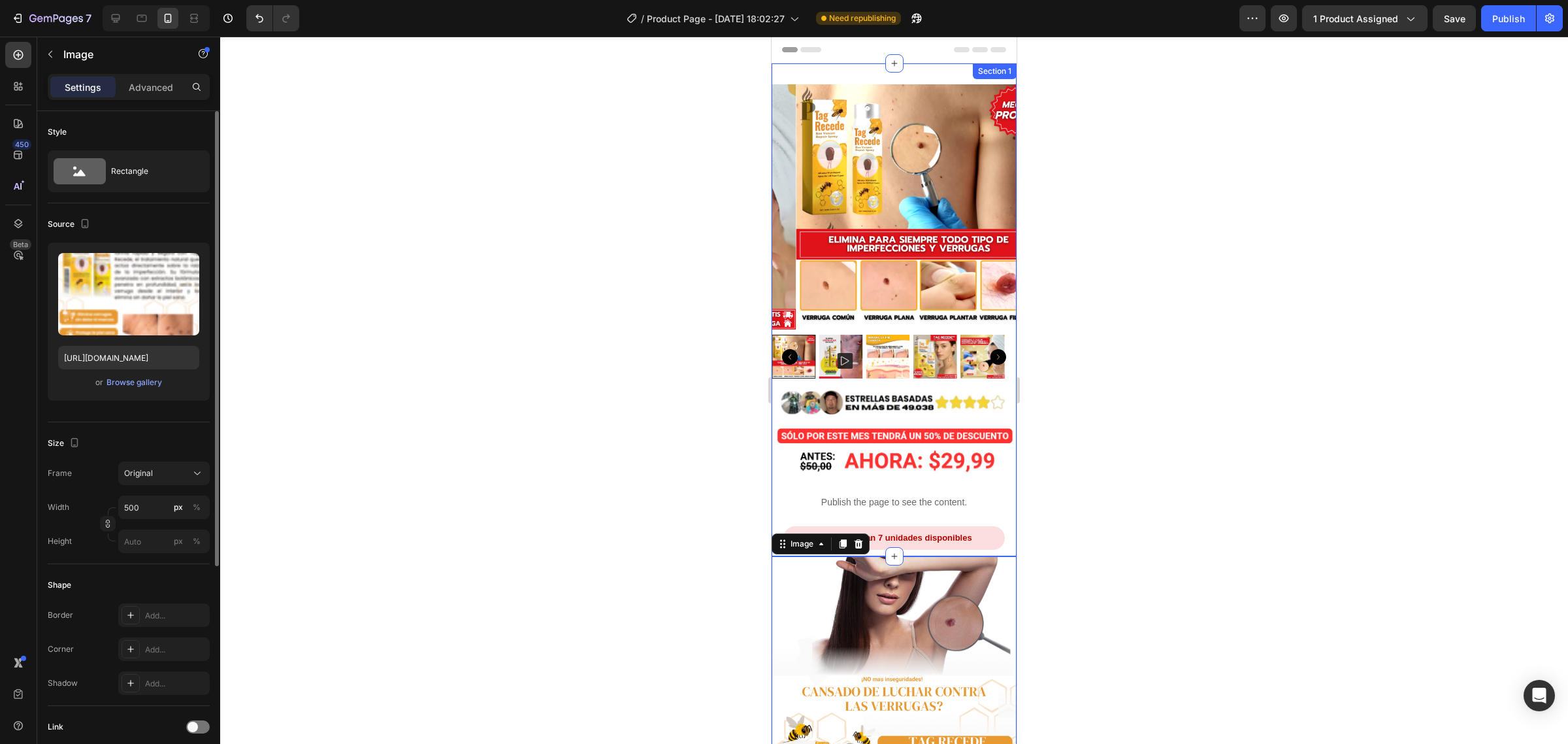
click at [893, 75] on div "Product Images Image Image Publish the page to see the content. Custom Code Sol…" at bounding box center [894, 310] width 245 height 493
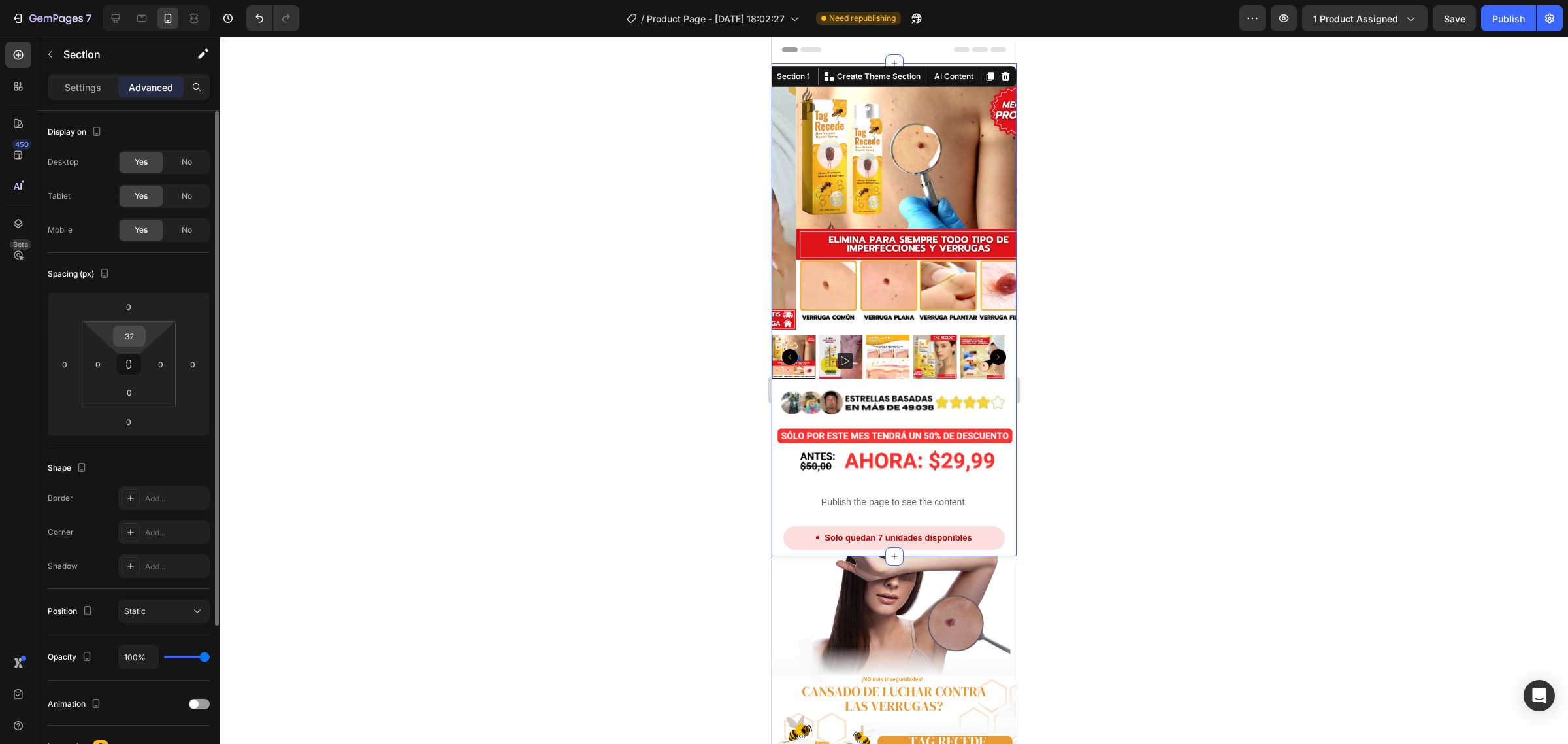
click at [135, 333] on input "32" at bounding box center [129, 336] width 26 height 20
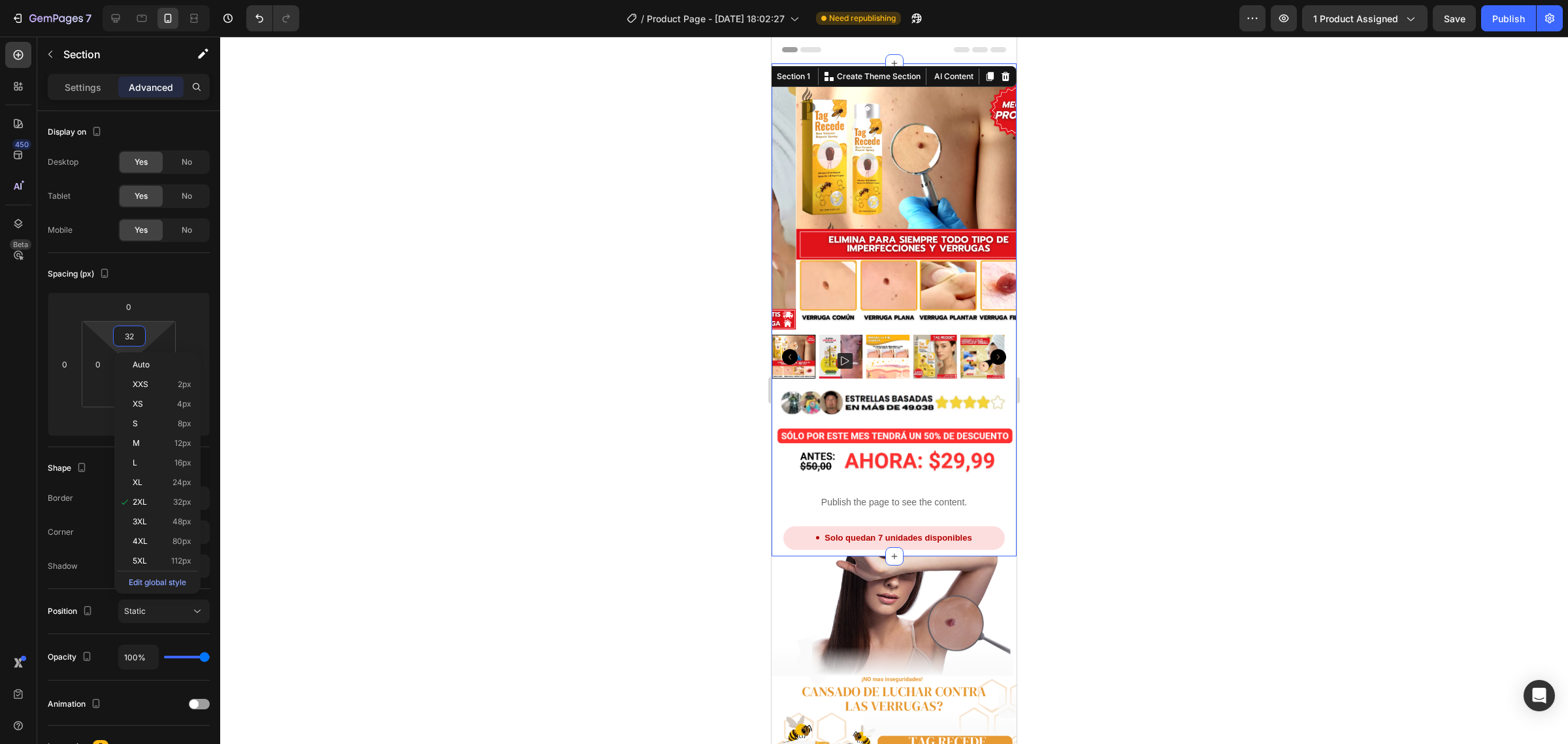
type input "0"
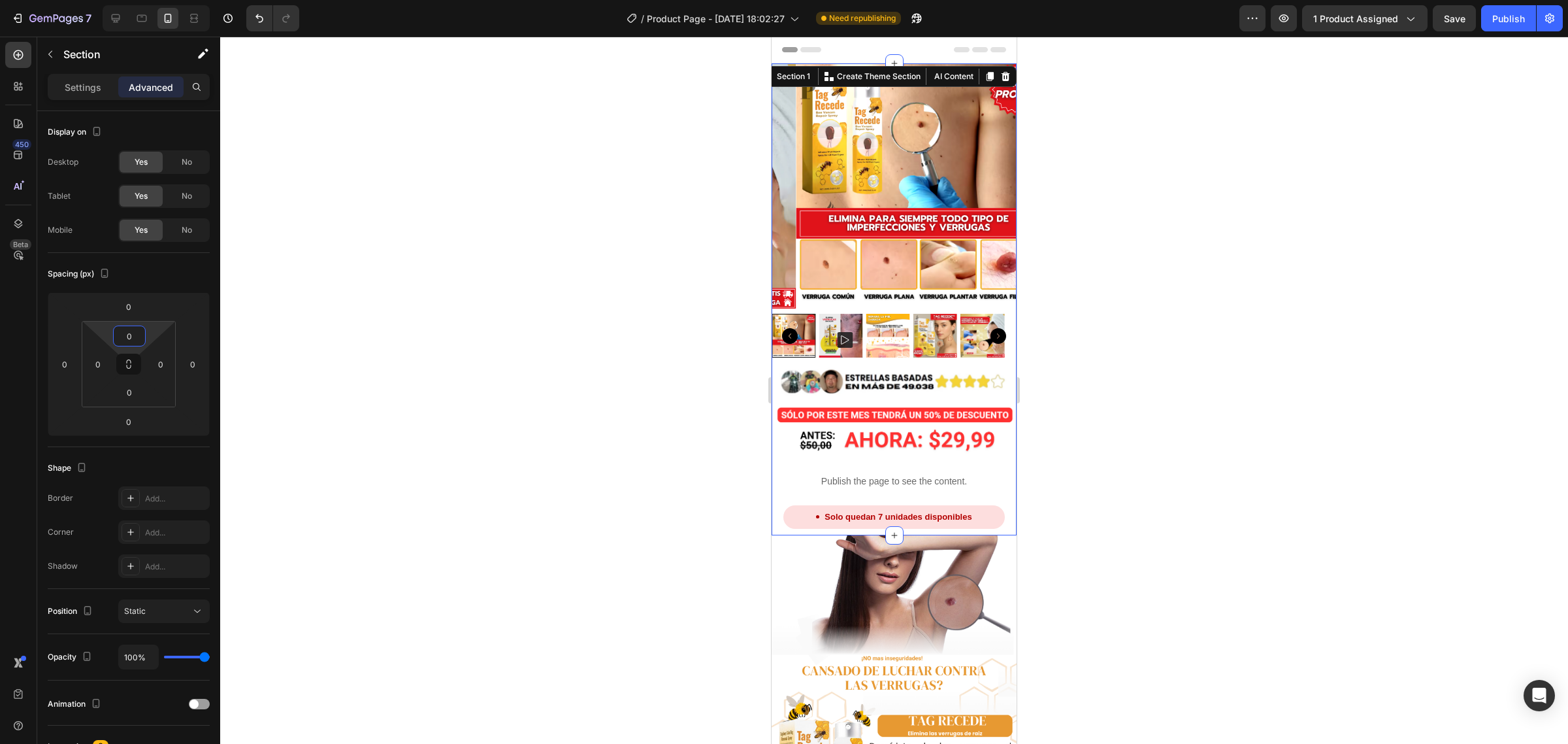
click at [478, 269] on div at bounding box center [894, 390] width 1348 height 707
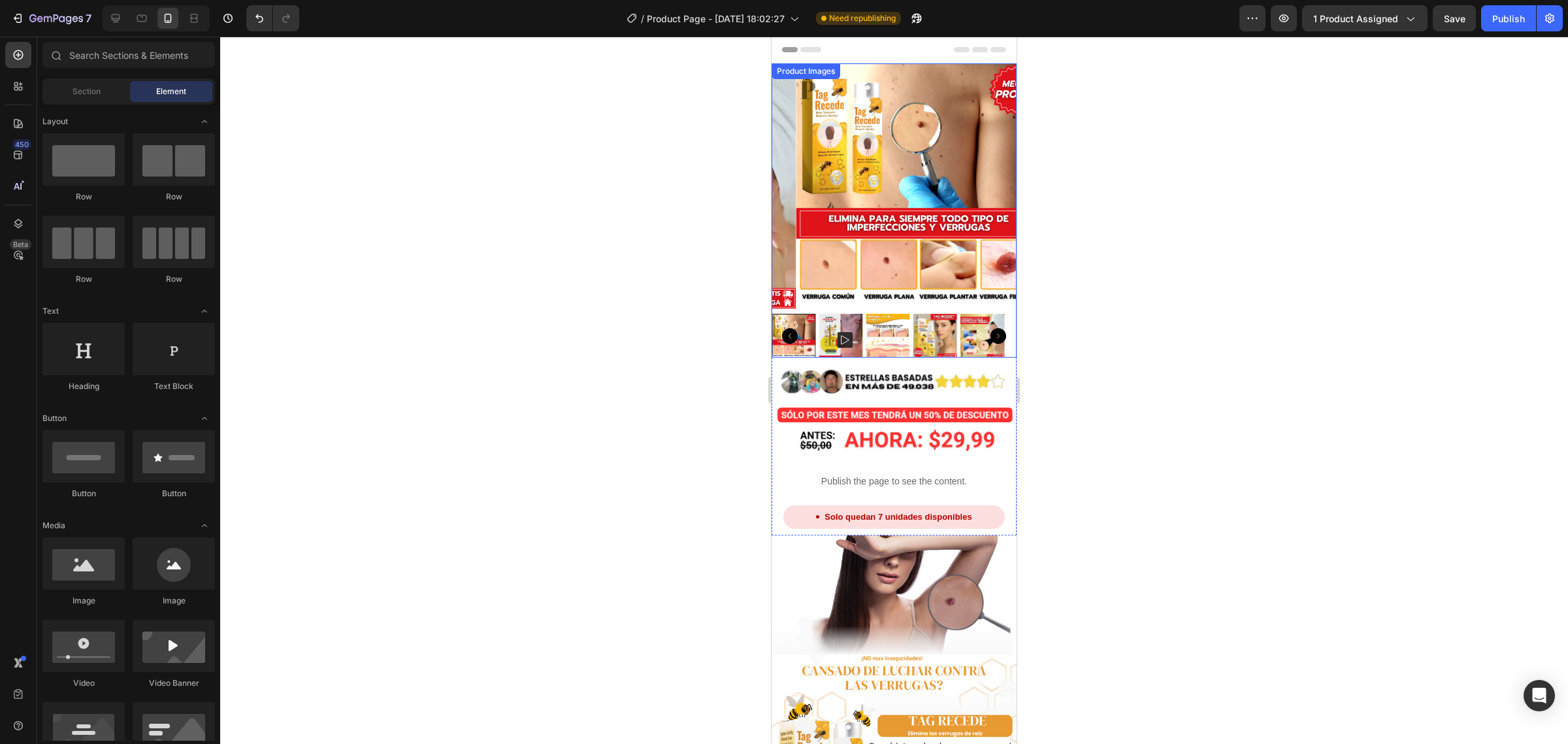
click at [935, 313] on img at bounding box center [936, 336] width 44 height 44
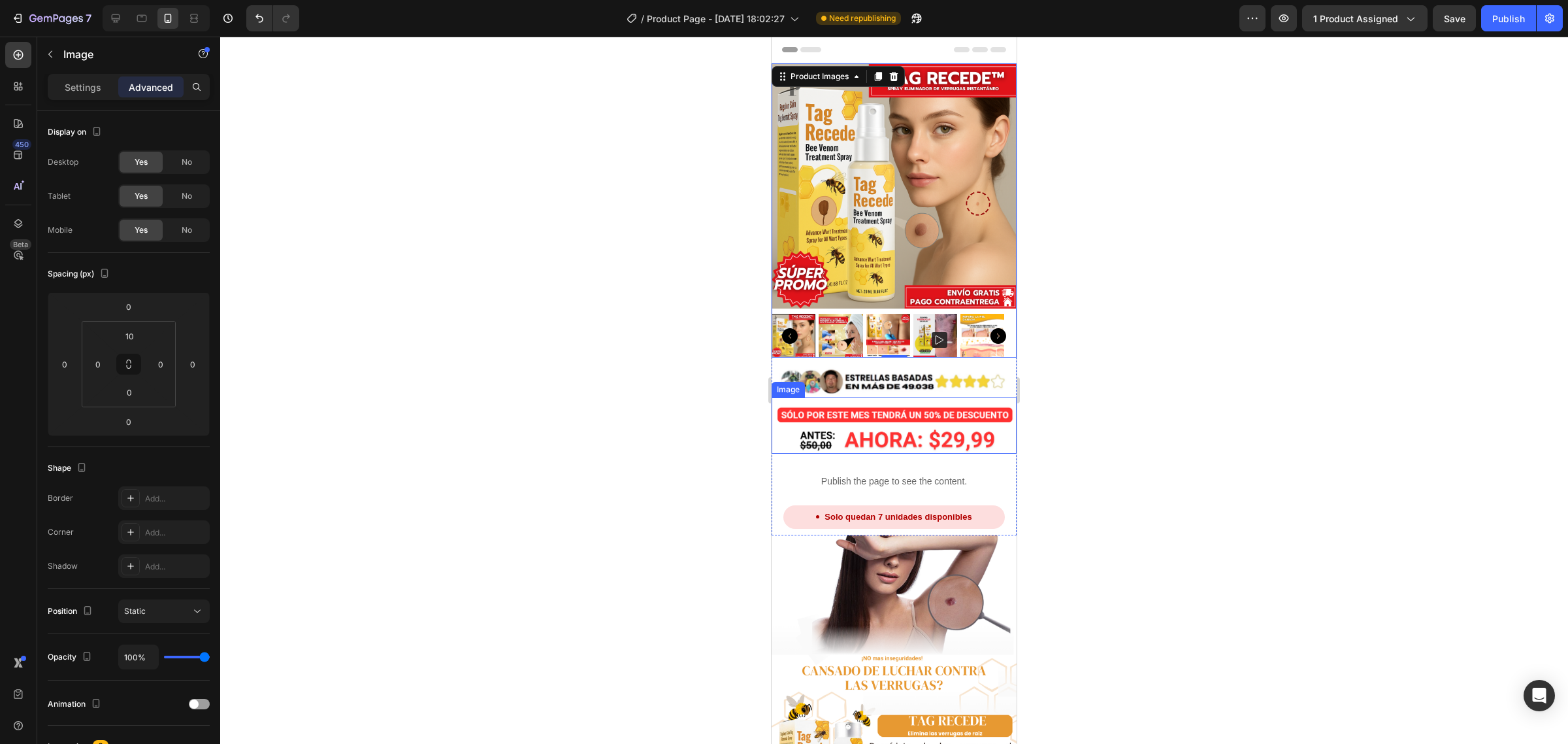
click at [941, 437] on img at bounding box center [894, 429] width 245 height 50
click at [817, 464] on div "Publish the page to see the content." at bounding box center [894, 481] width 245 height 35
click at [946, 443] on div "Product Images Image Image Publish the page to see the content. Custom Code 0 S…" at bounding box center [894, 300] width 245 height 472
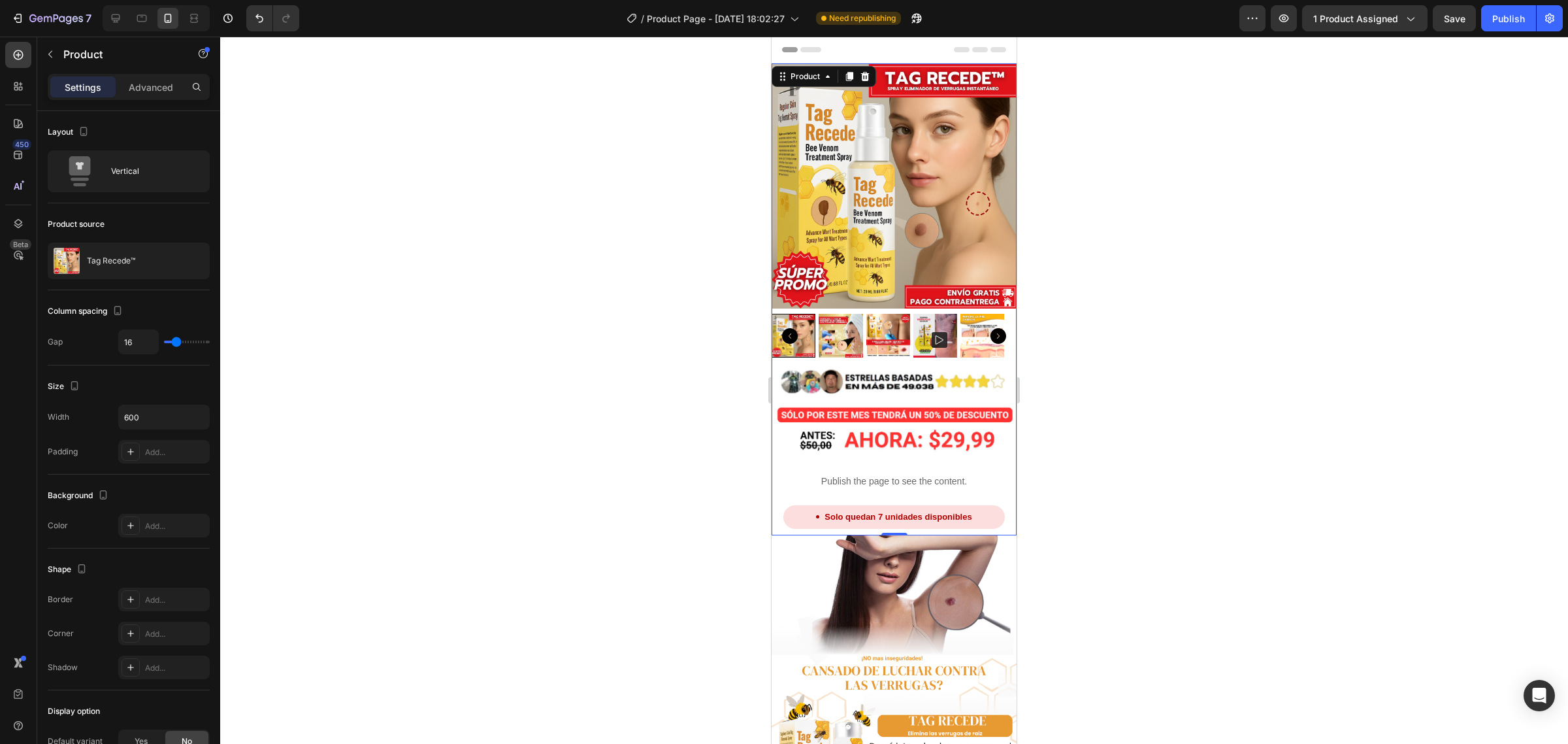
click at [910, 475] on p "Publish the page to see the content." at bounding box center [894, 481] width 245 height 14
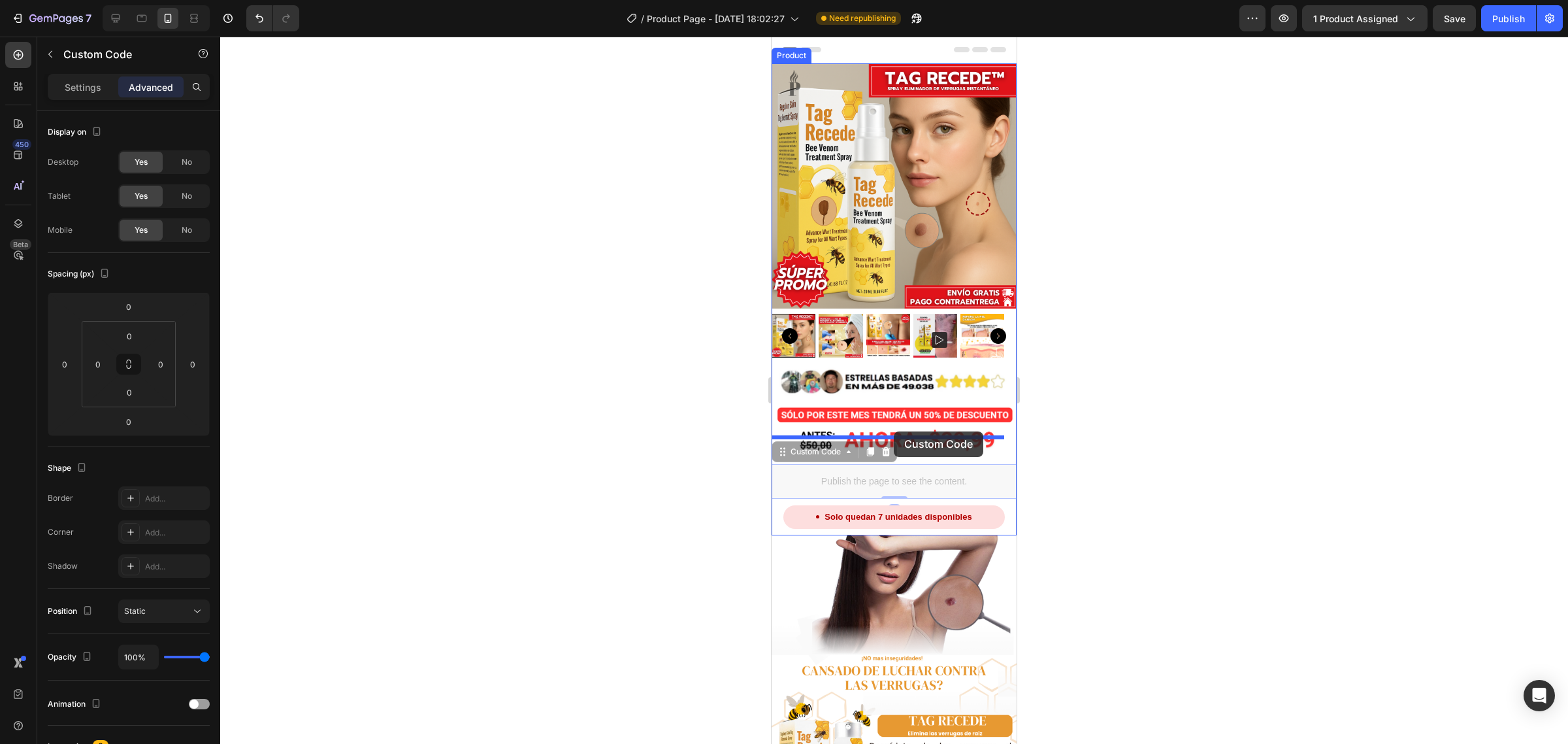
drag, startPoint x: 830, startPoint y: 436, endPoint x: 894, endPoint y: 431, distance: 64.2
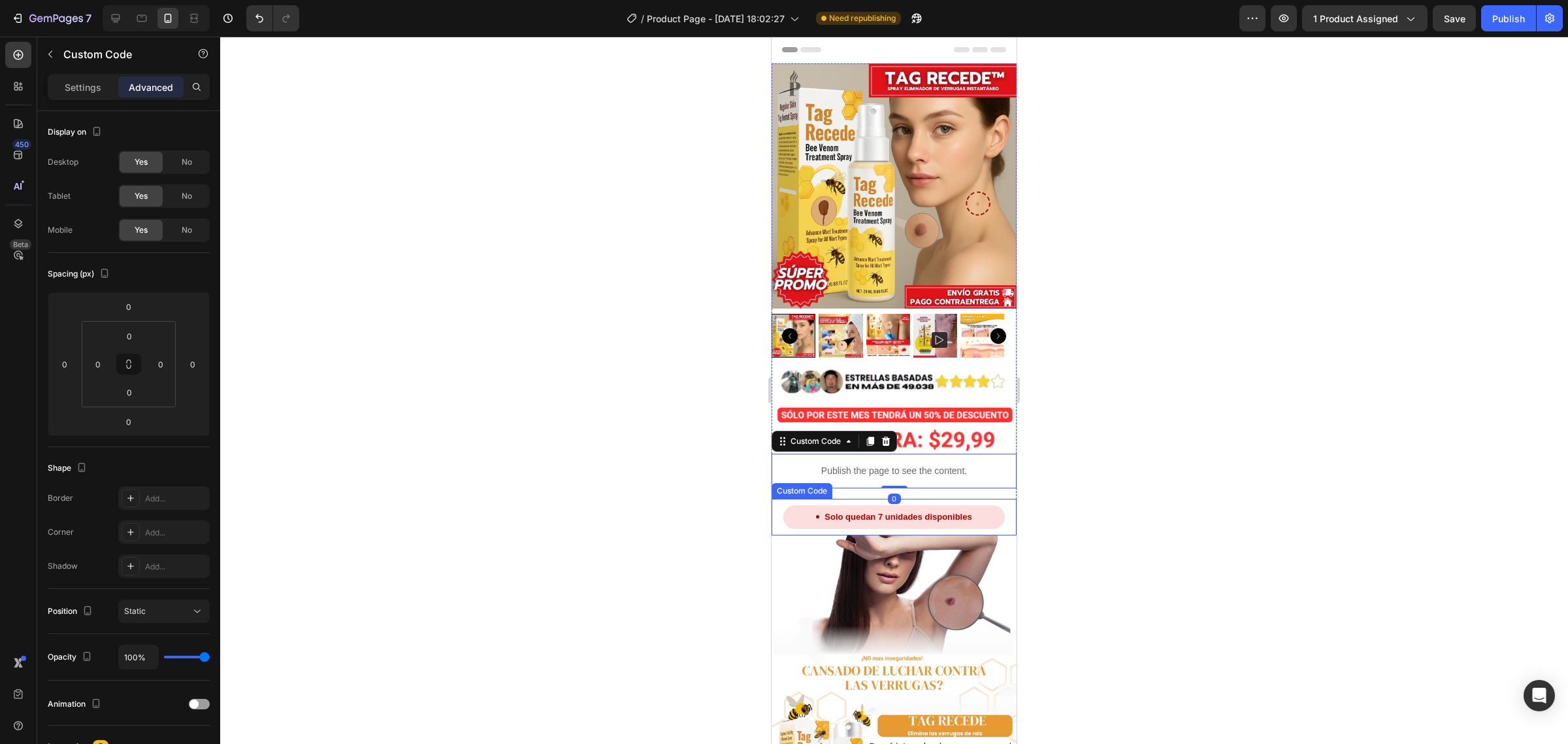
click at [900, 506] on div "Solo quedan 7 unidades disponibles" at bounding box center [894, 517] width 221 height 24
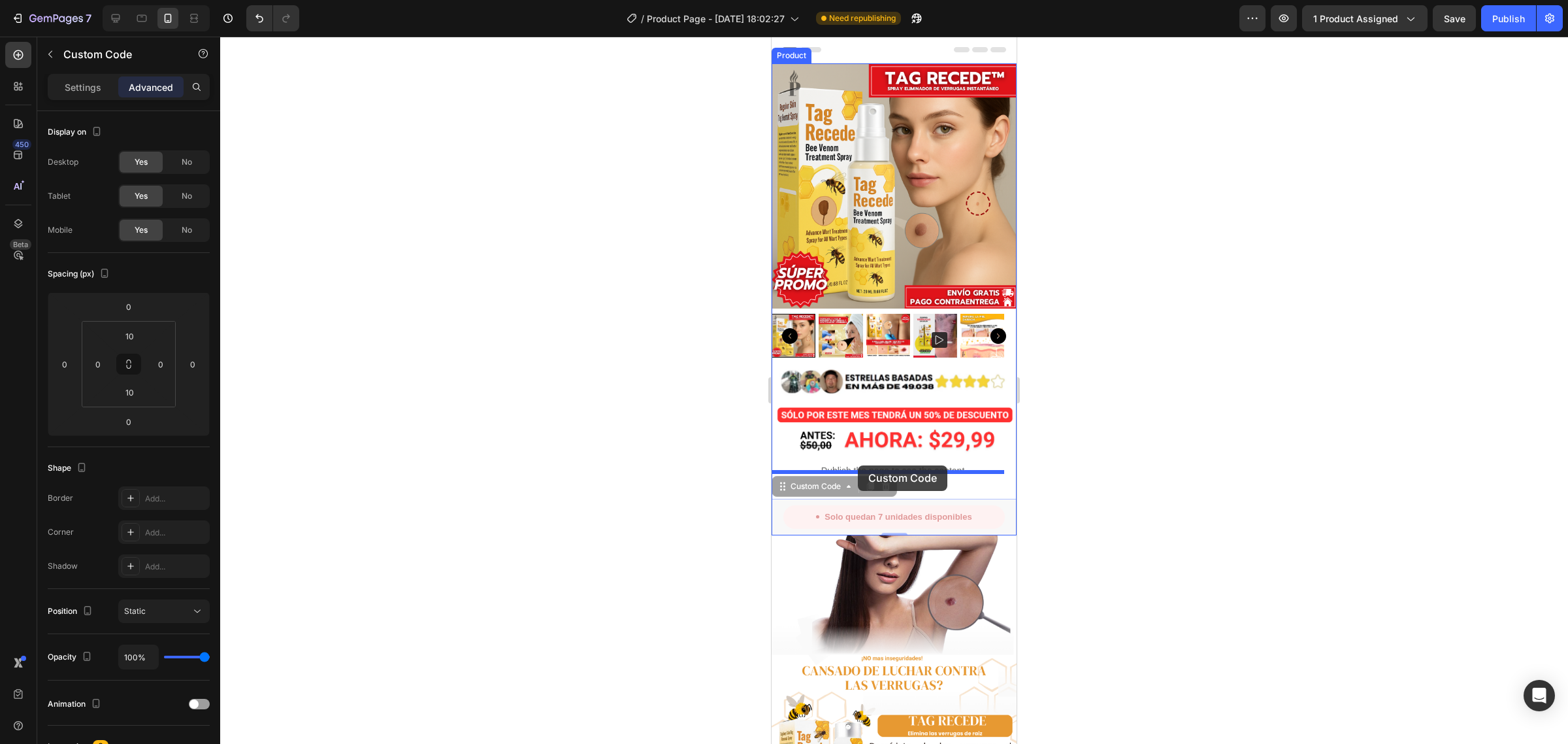
drag, startPoint x: 816, startPoint y: 470, endPoint x: 858, endPoint y: 466, distance: 42.2
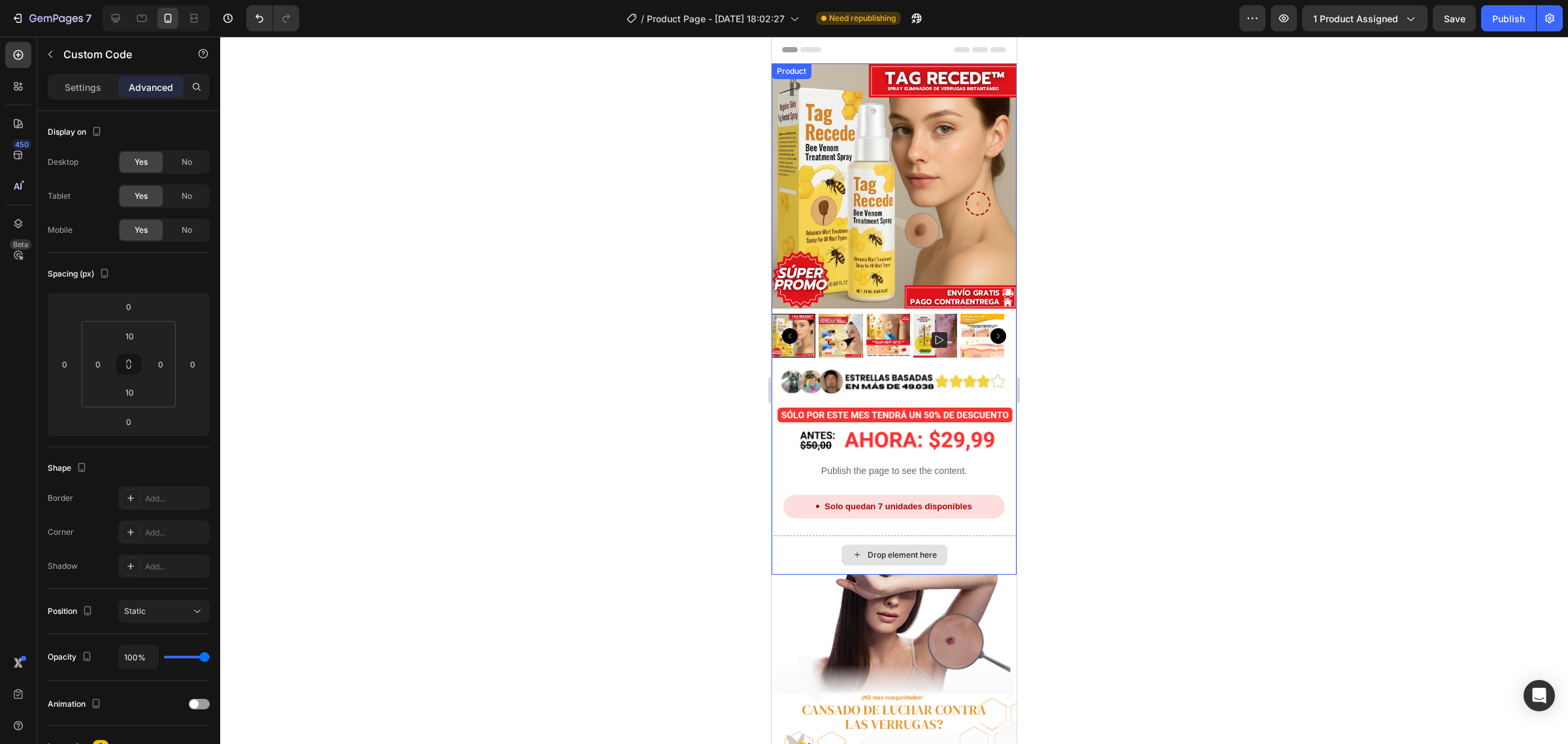
click at [887, 545] on div "Drop element here" at bounding box center [894, 555] width 106 height 21
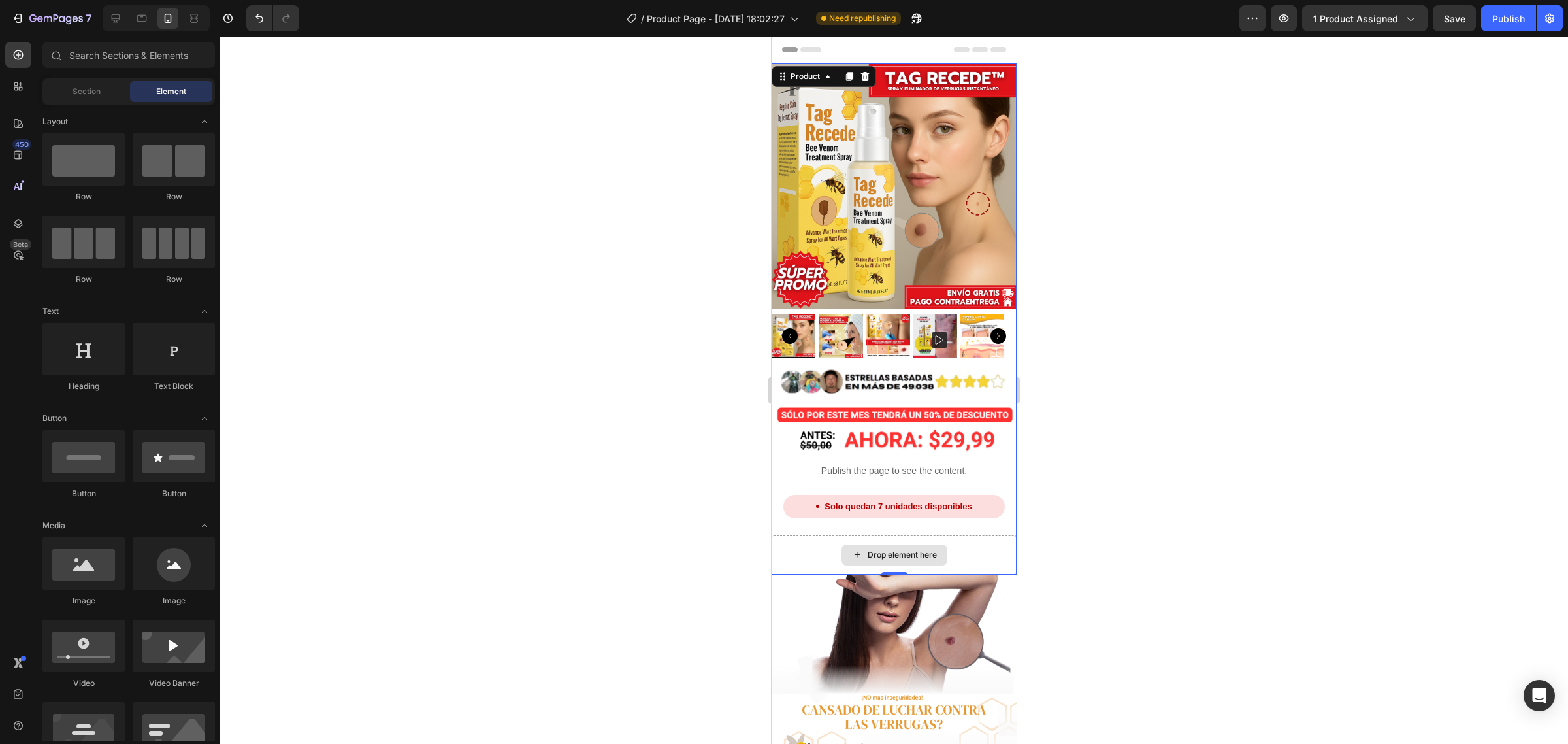
click at [802, 538] on div "Drop element here" at bounding box center [894, 555] width 245 height 39
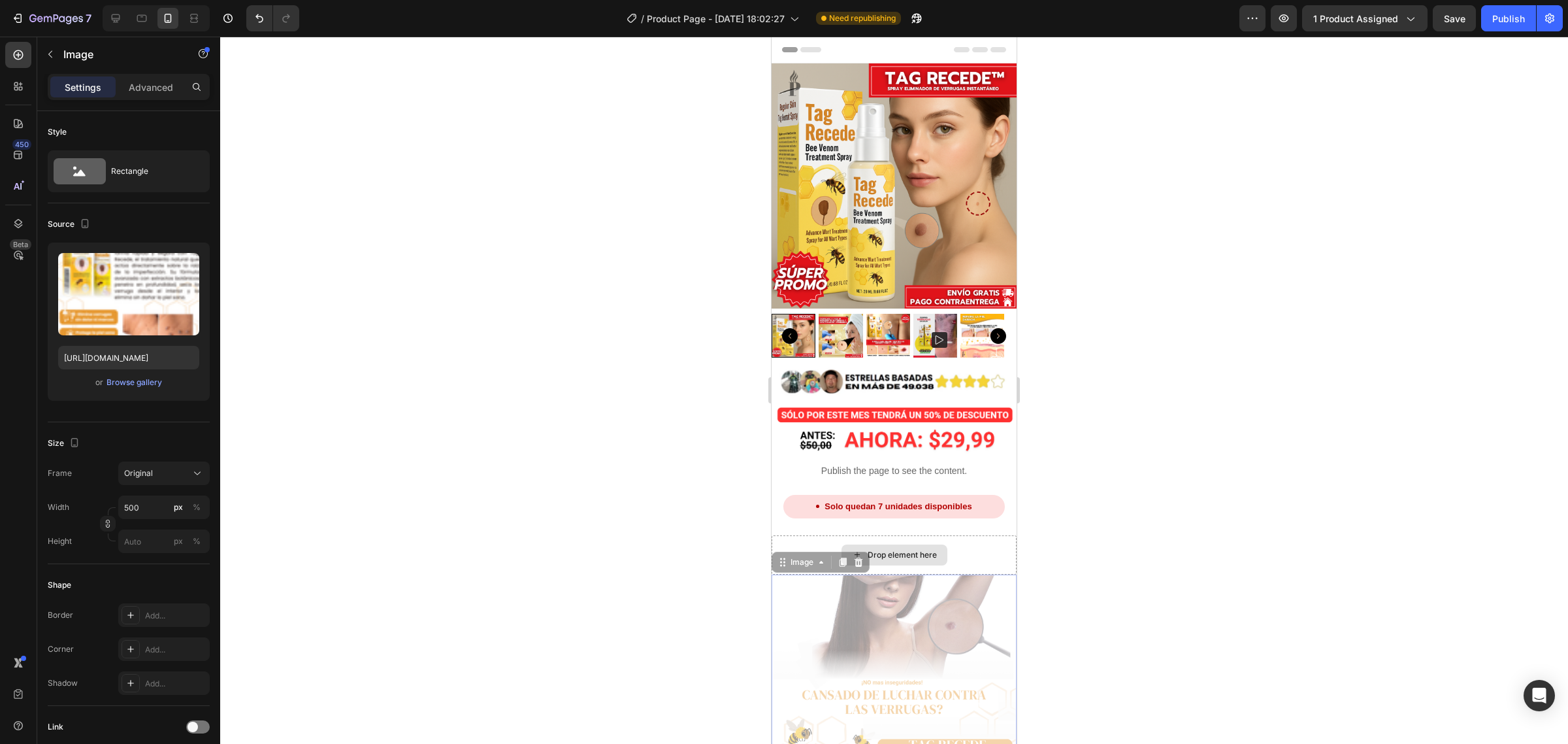
drag, startPoint x: 807, startPoint y: 550, endPoint x: 827, endPoint y: 530, distance: 28.3
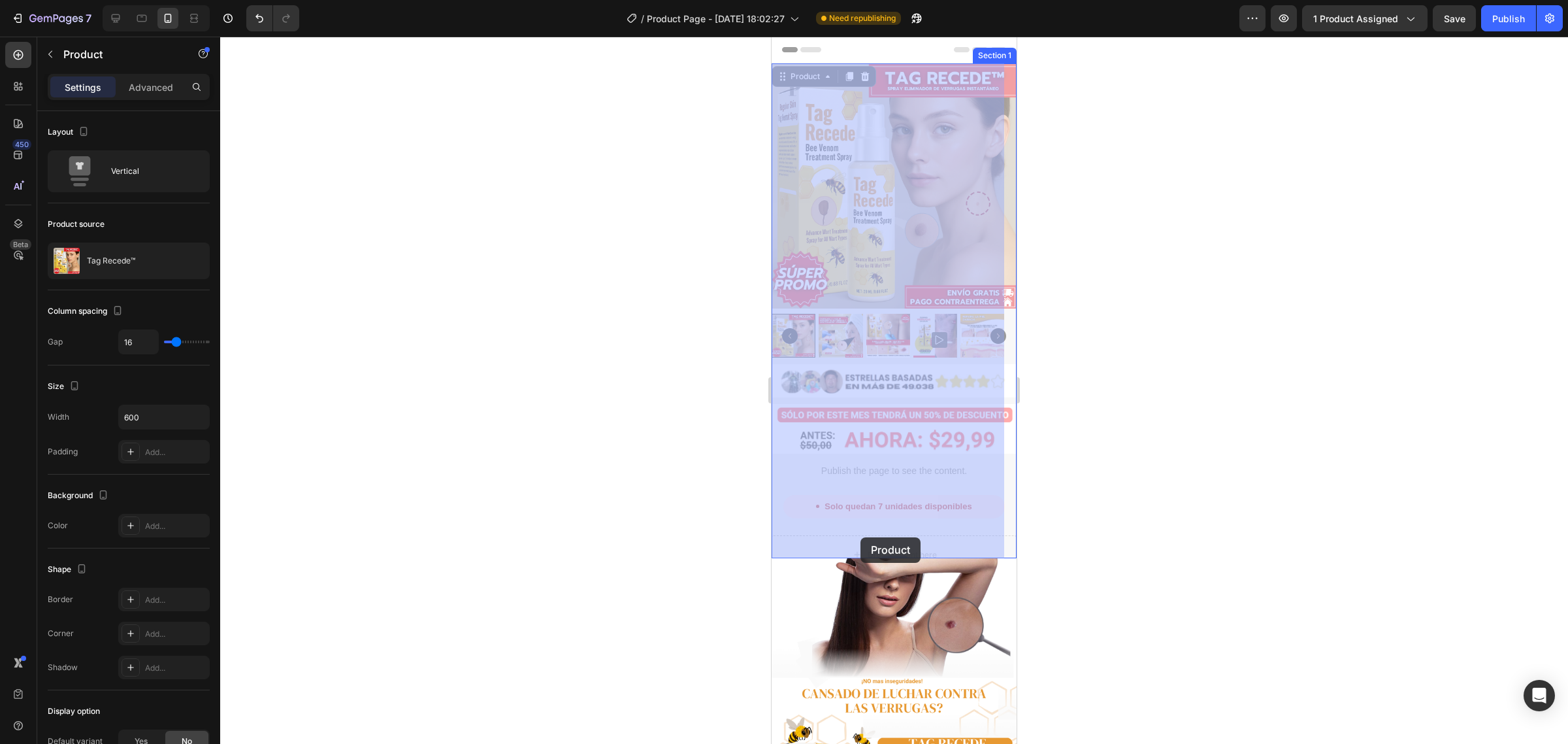
drag, startPoint x: 827, startPoint y: 530, endPoint x: 860, endPoint y: 537, distance: 33.7
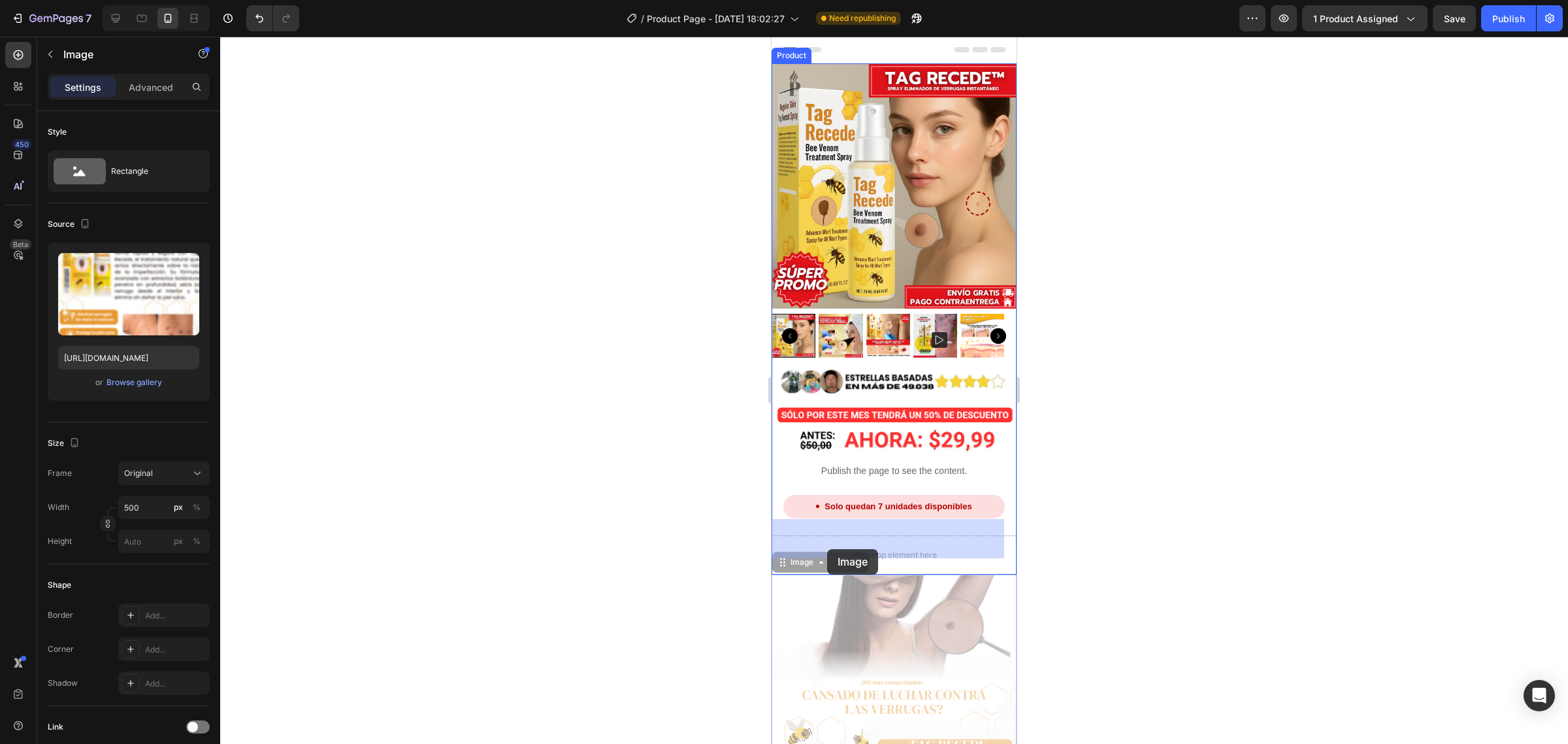
drag, startPoint x: 800, startPoint y: 548, endPoint x: 827, endPoint y: 549, distance: 27.0
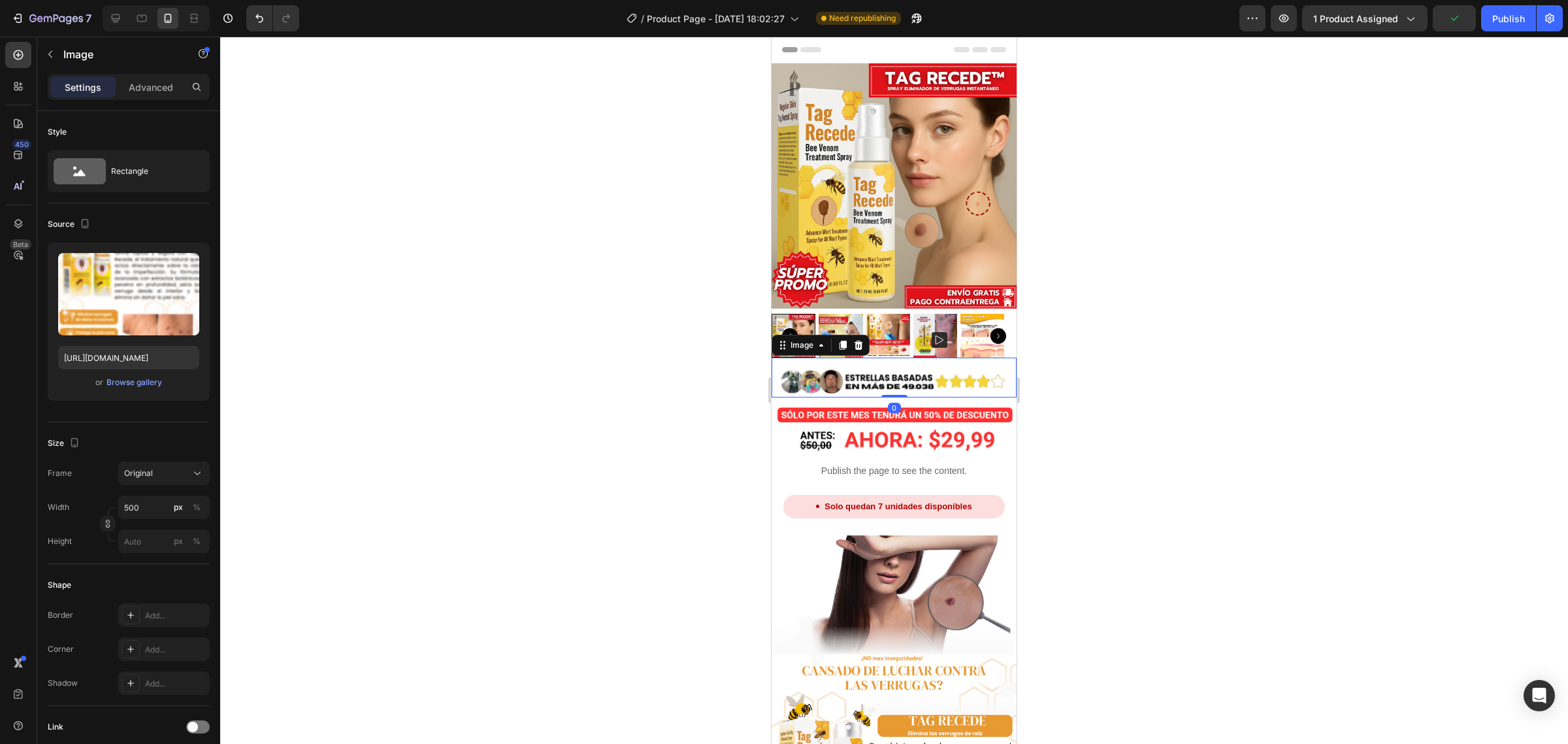
click at [949, 364] on img at bounding box center [894, 380] width 245 height 32
click at [1096, 353] on div at bounding box center [894, 390] width 1348 height 707
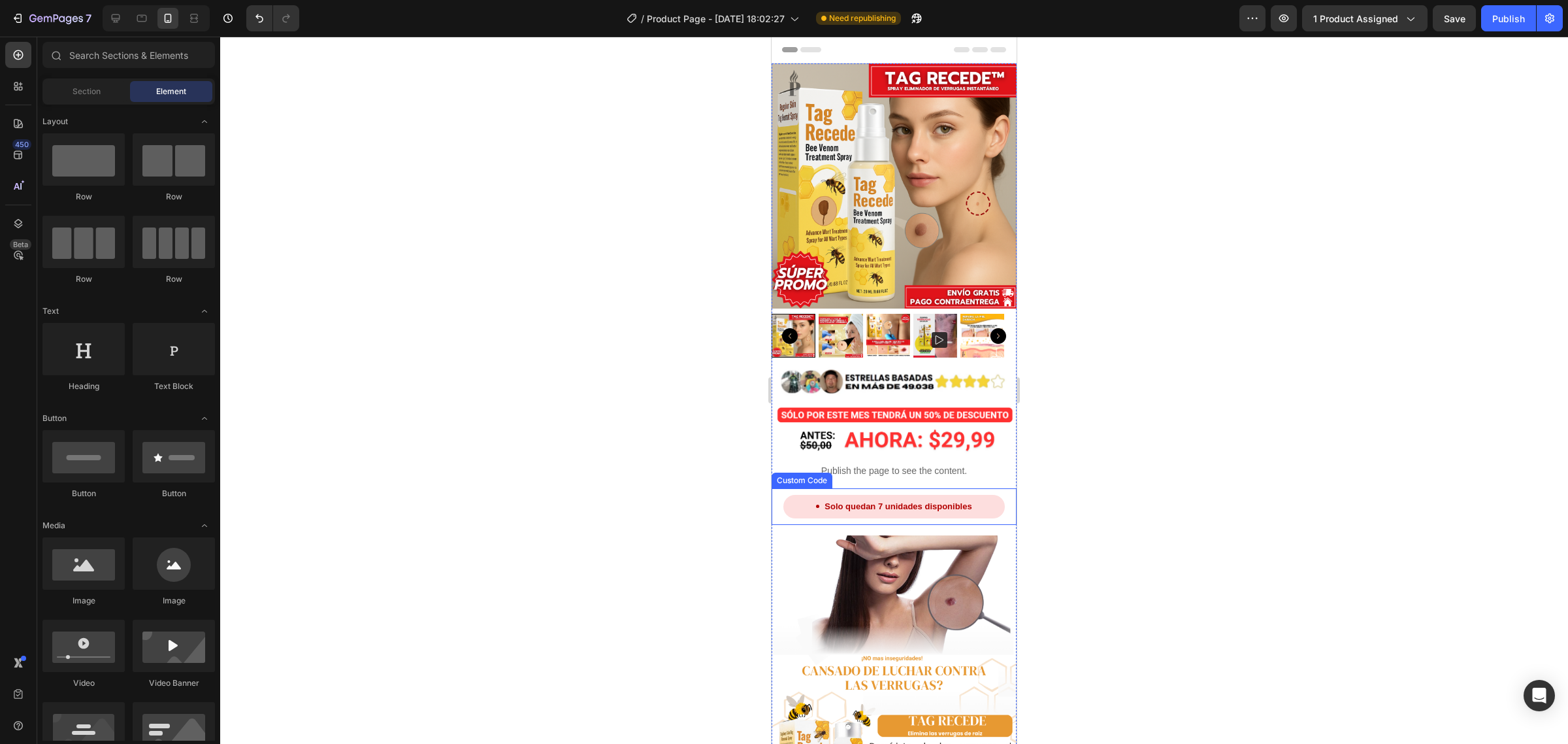
click at [986, 495] on div "Solo quedan 7 unidades disponibles" at bounding box center [894, 507] width 221 height 24
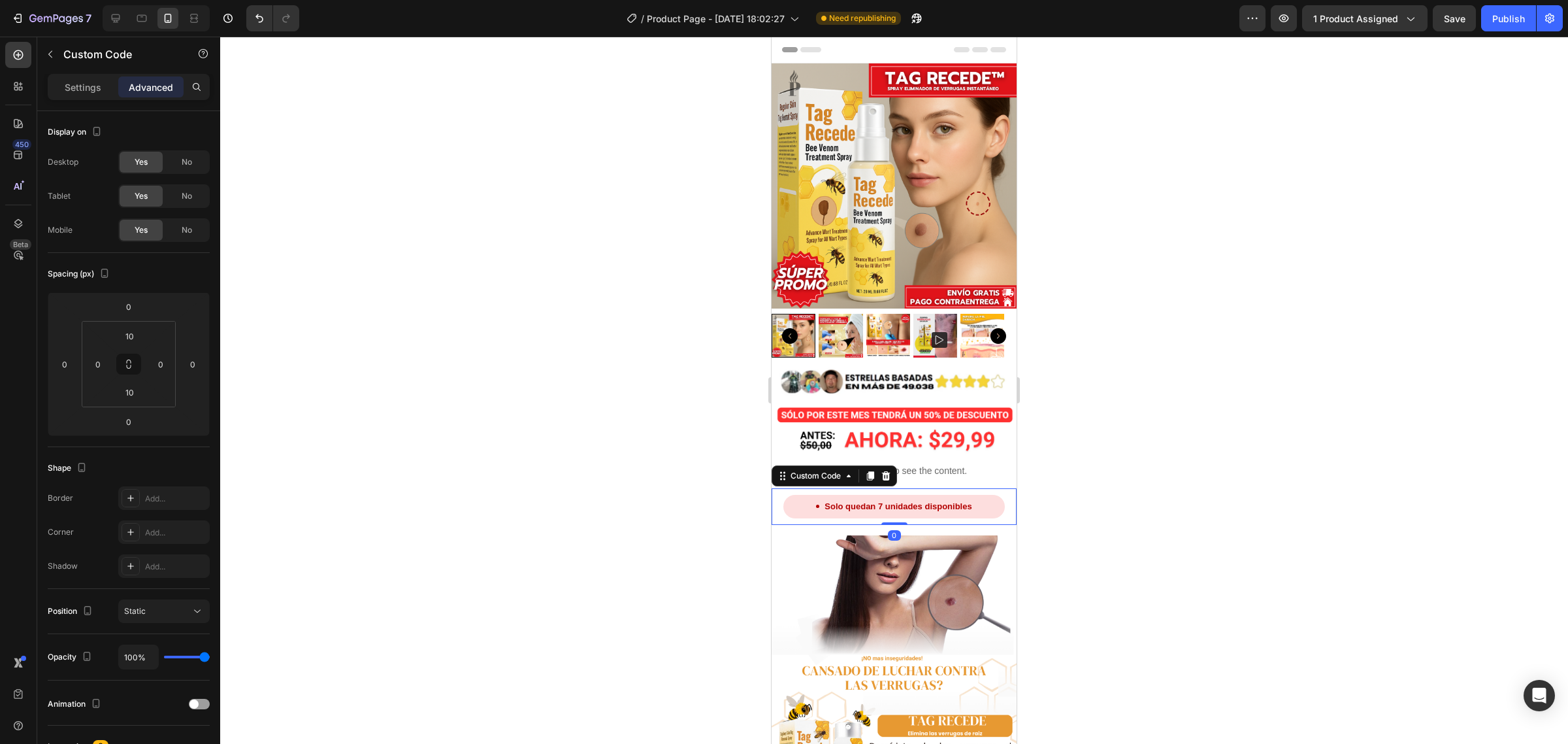
click at [587, 279] on div at bounding box center [894, 390] width 1348 height 707
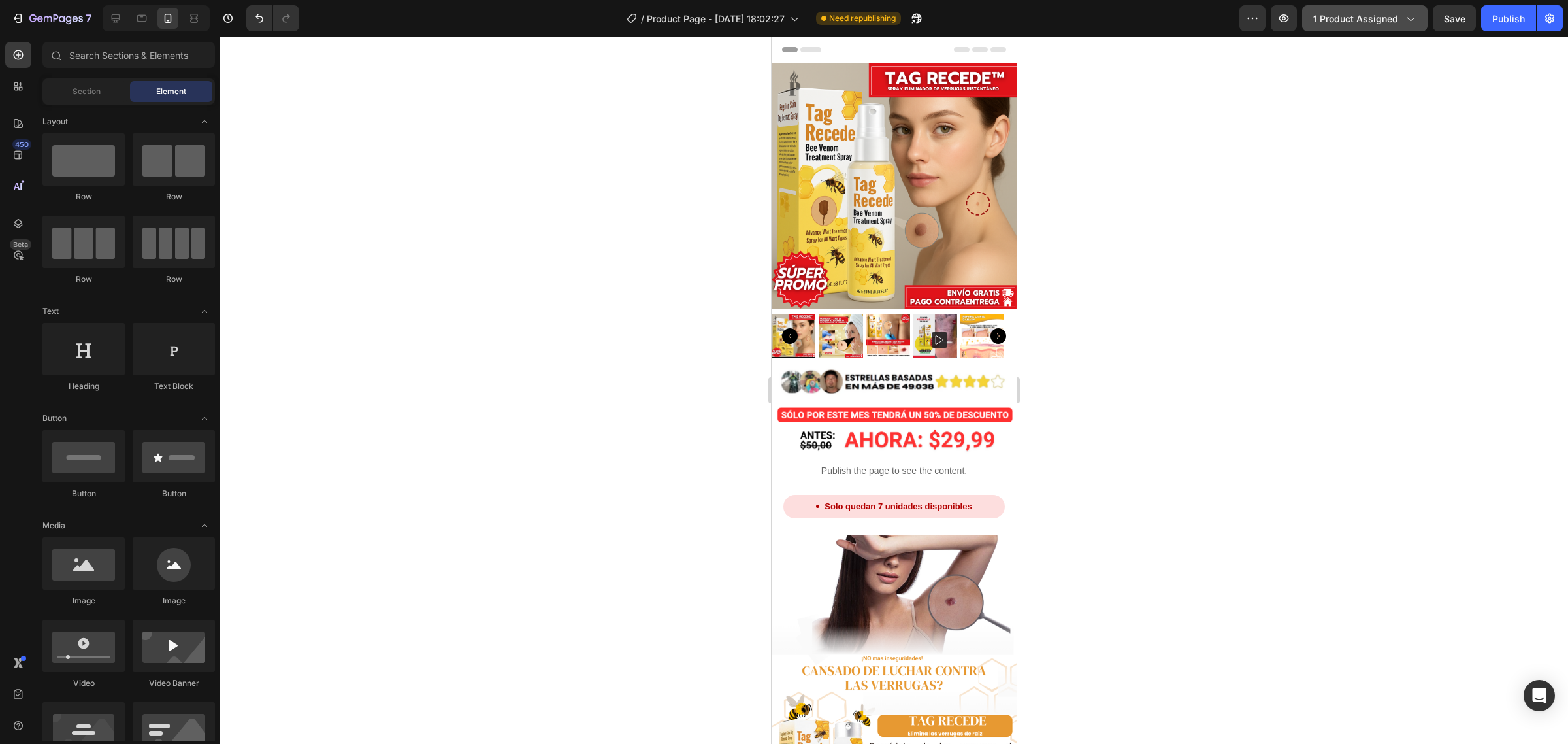
click at [1389, 12] on span "1 product assigned" at bounding box center [1356, 18] width 85 height 14
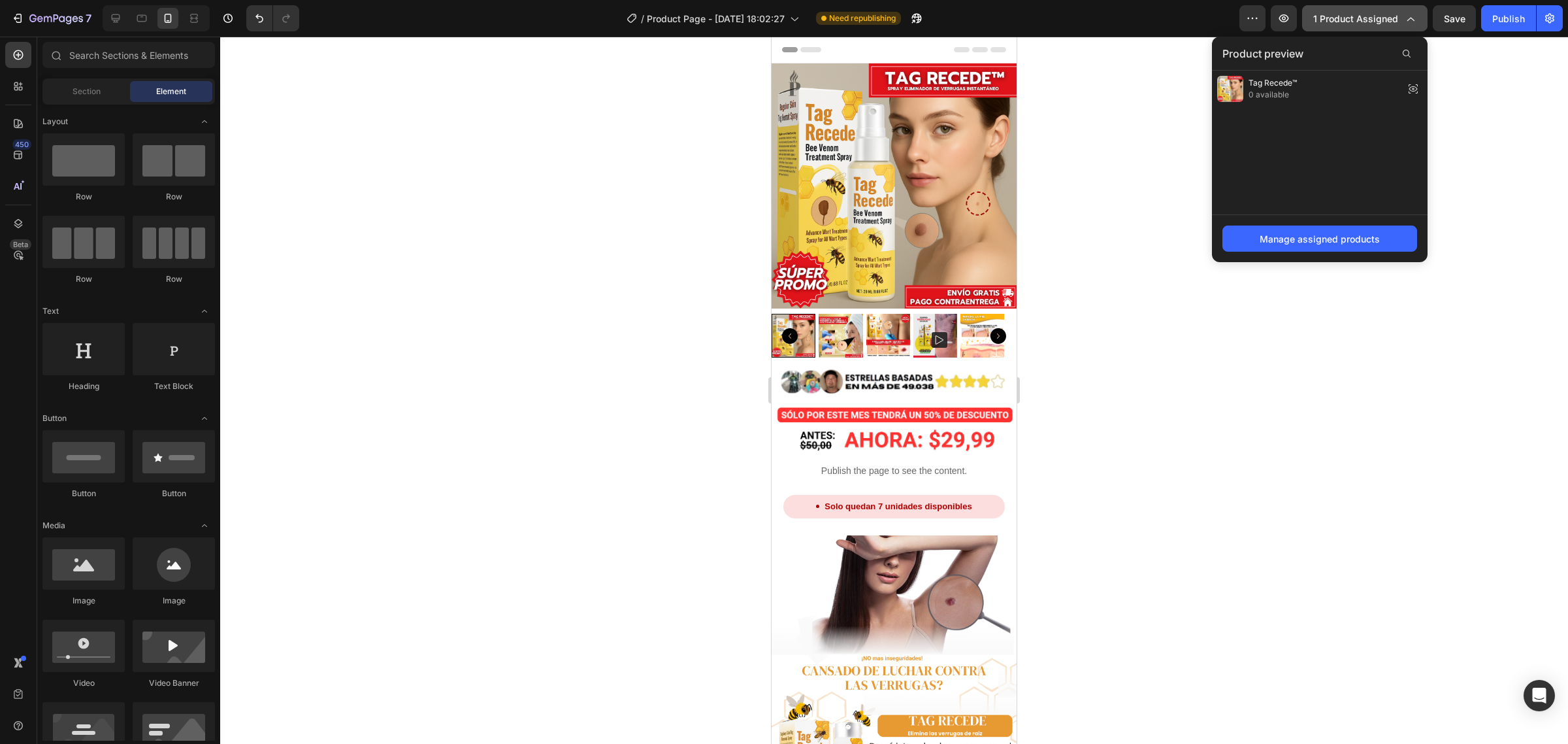
click at [1407, 12] on icon "button" at bounding box center [1411, 18] width 13 height 13
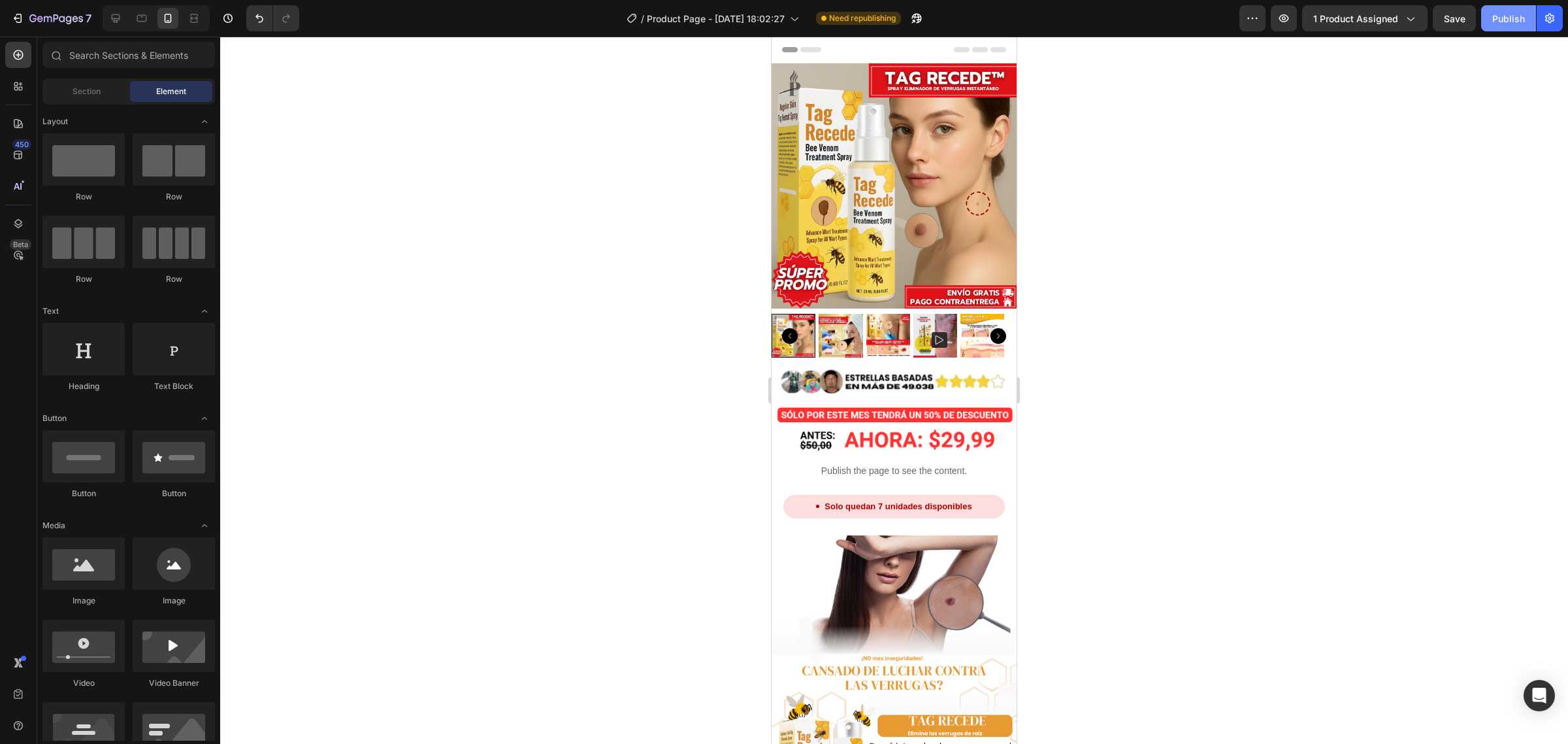
click at [1514, 23] on div "Publish" at bounding box center [1508, 18] width 32 height 14
click at [851, 358] on div "Image" at bounding box center [894, 377] width 245 height 39
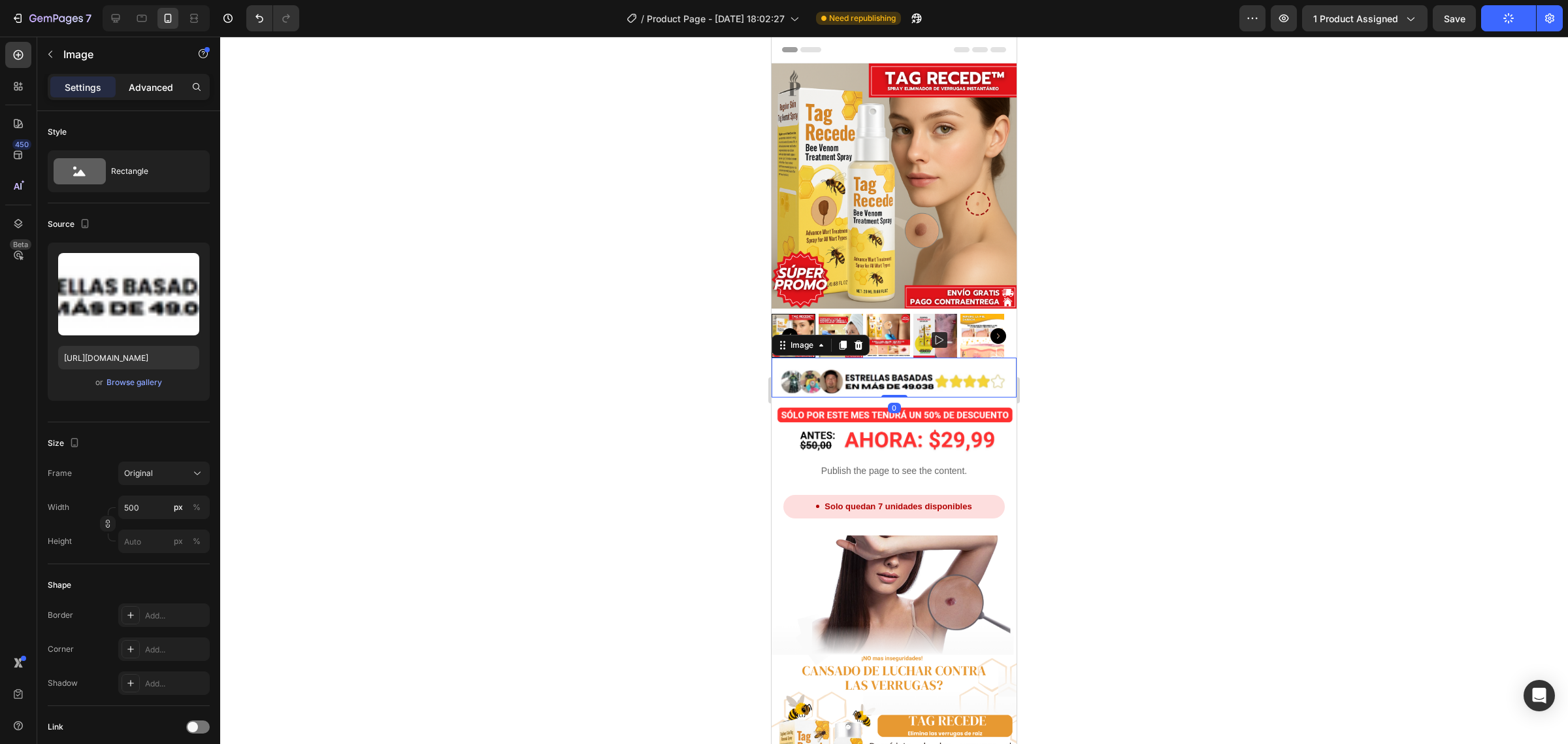
click at [149, 84] on p "Advanced" at bounding box center [151, 87] width 44 height 14
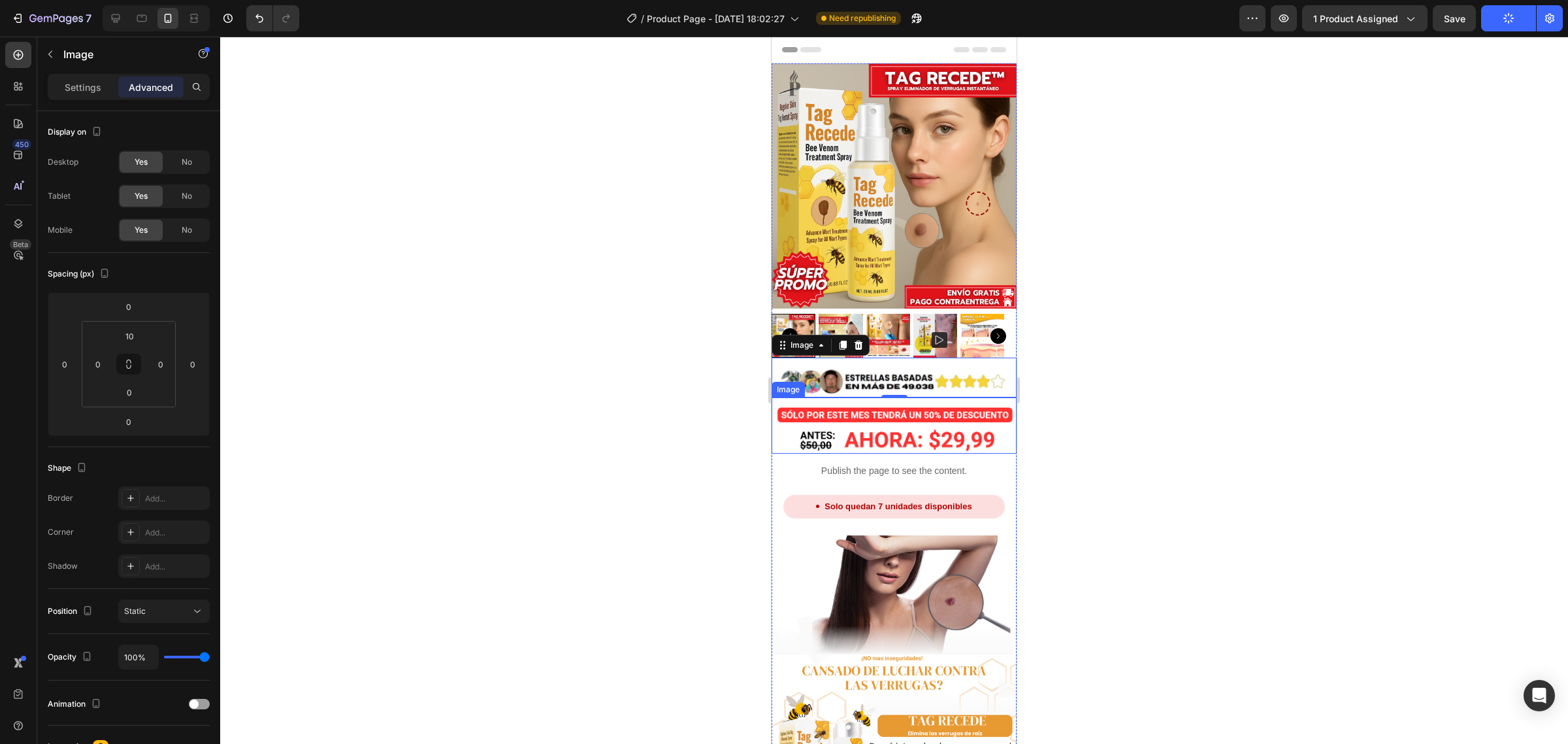
click at [877, 419] on img at bounding box center [894, 429] width 245 height 50
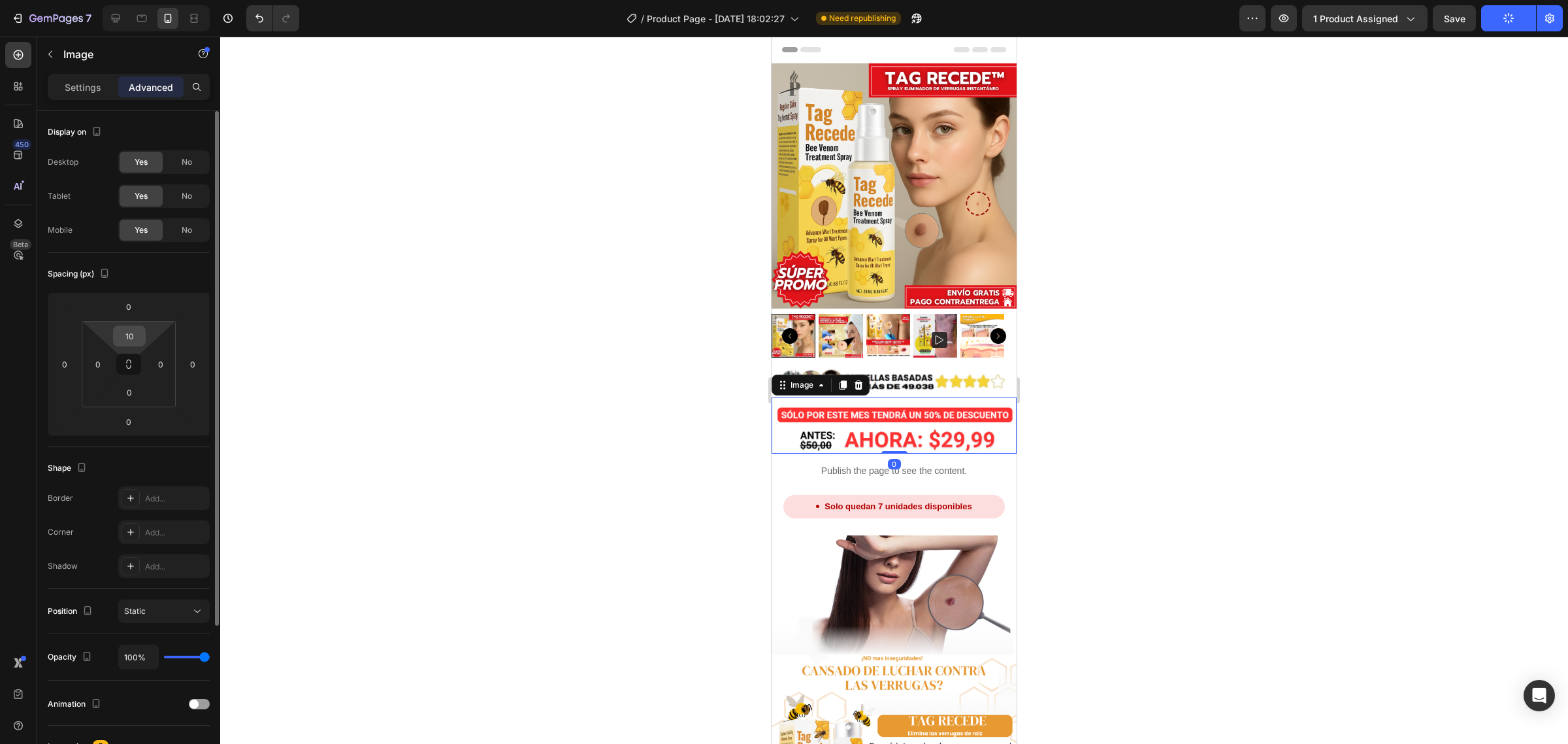
click at [135, 340] on input "10" at bounding box center [129, 336] width 26 height 20
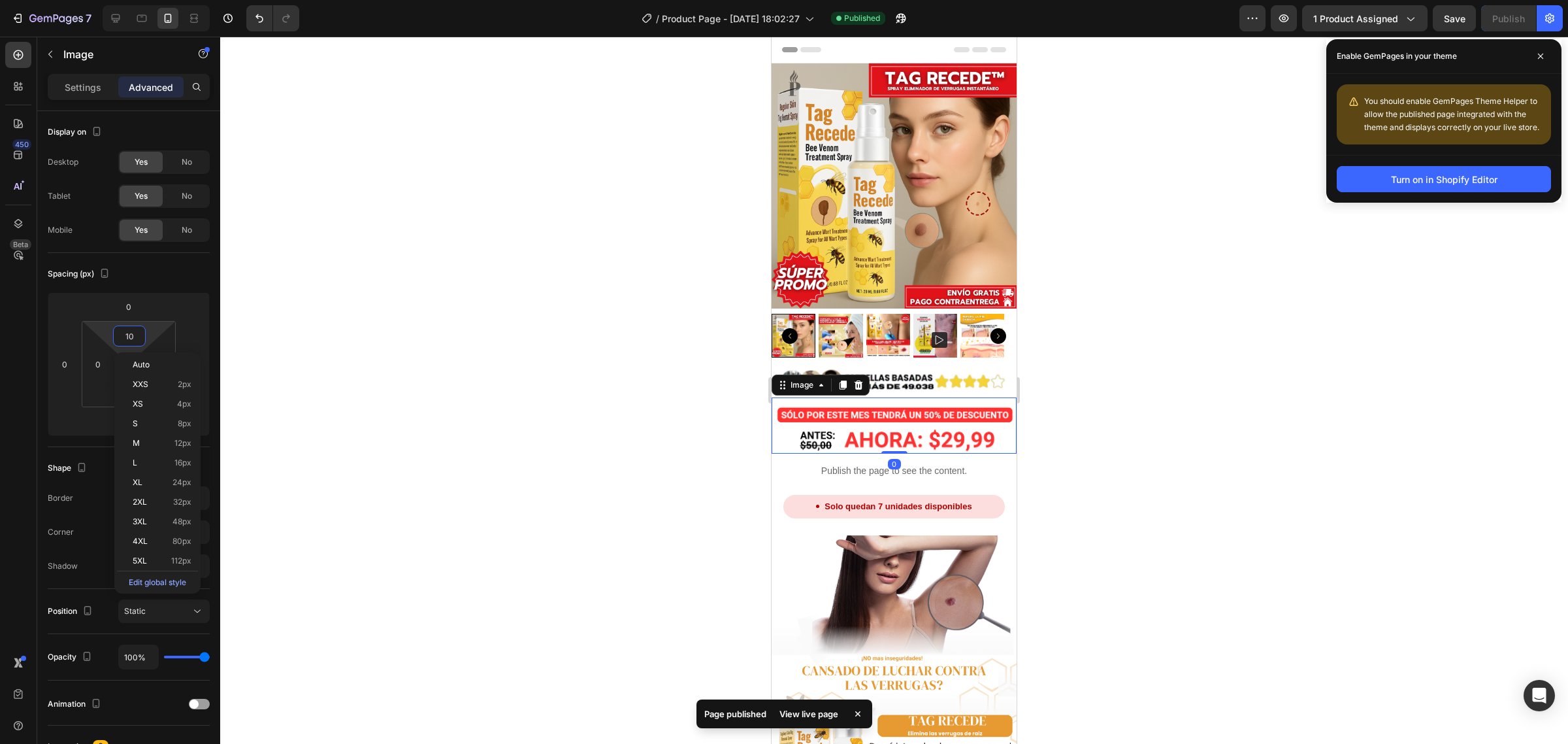
type input "0"
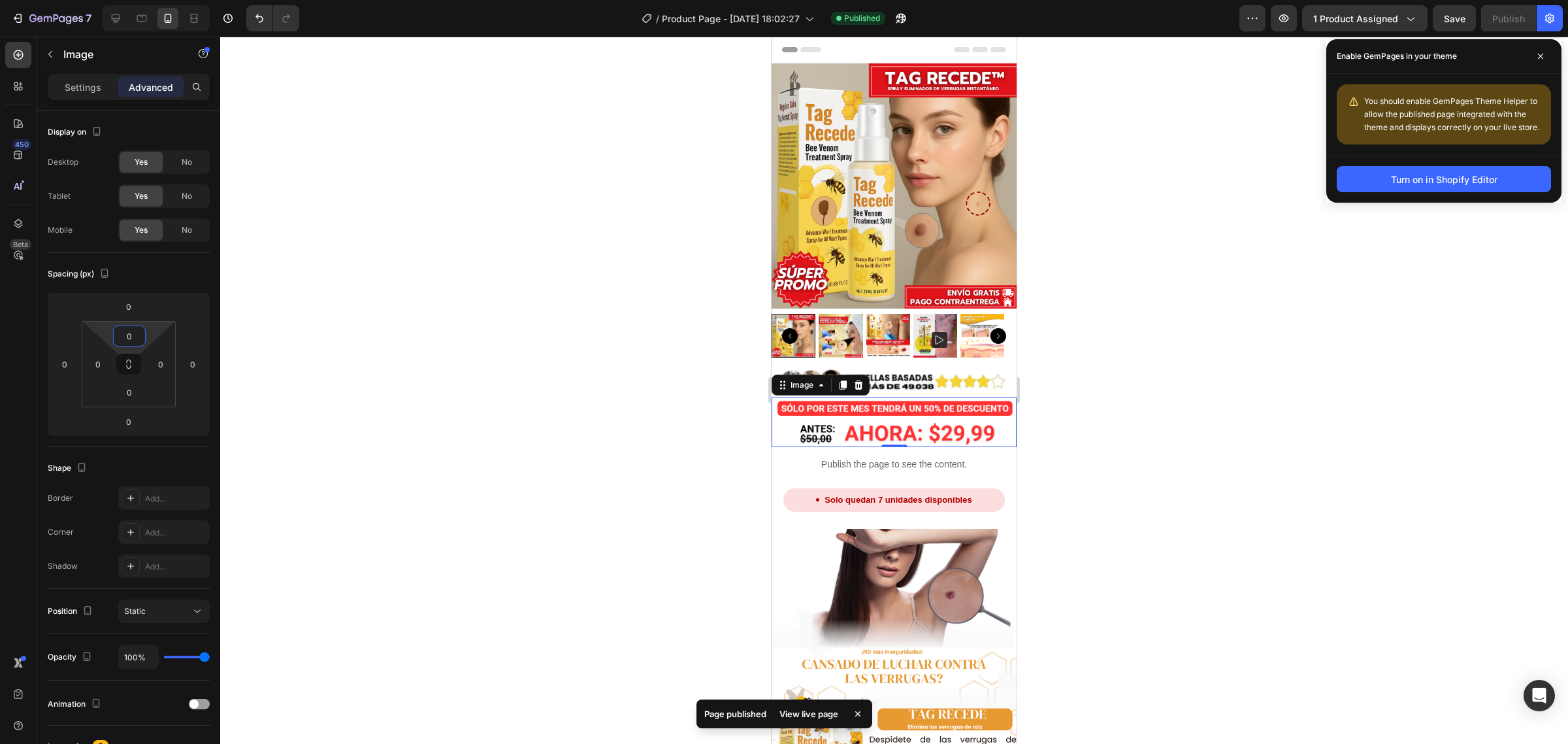
click at [585, 306] on div at bounding box center [894, 390] width 1348 height 707
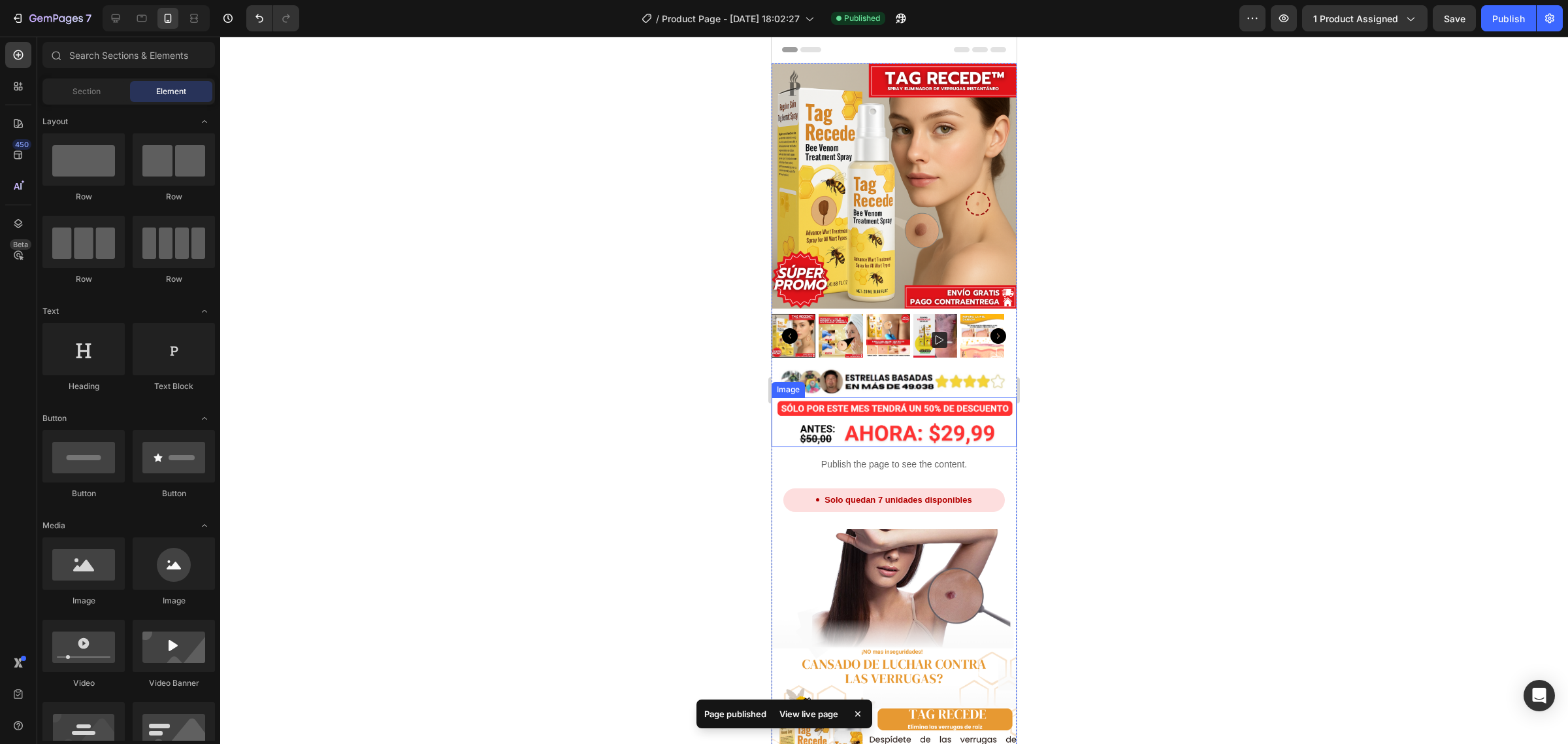
click at [899, 409] on img at bounding box center [894, 422] width 245 height 50
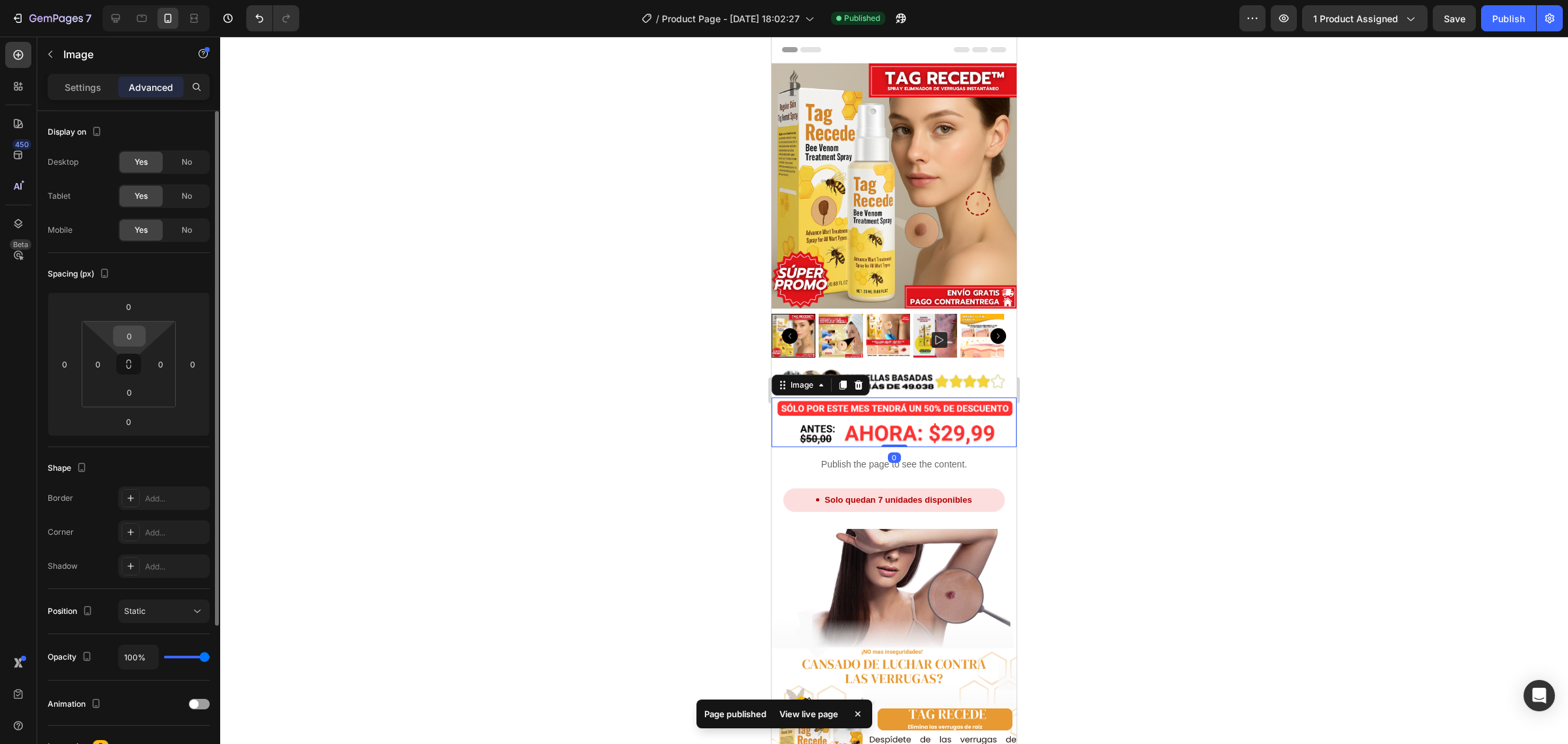
click at [129, 332] on input "0" at bounding box center [129, 336] width 26 height 20
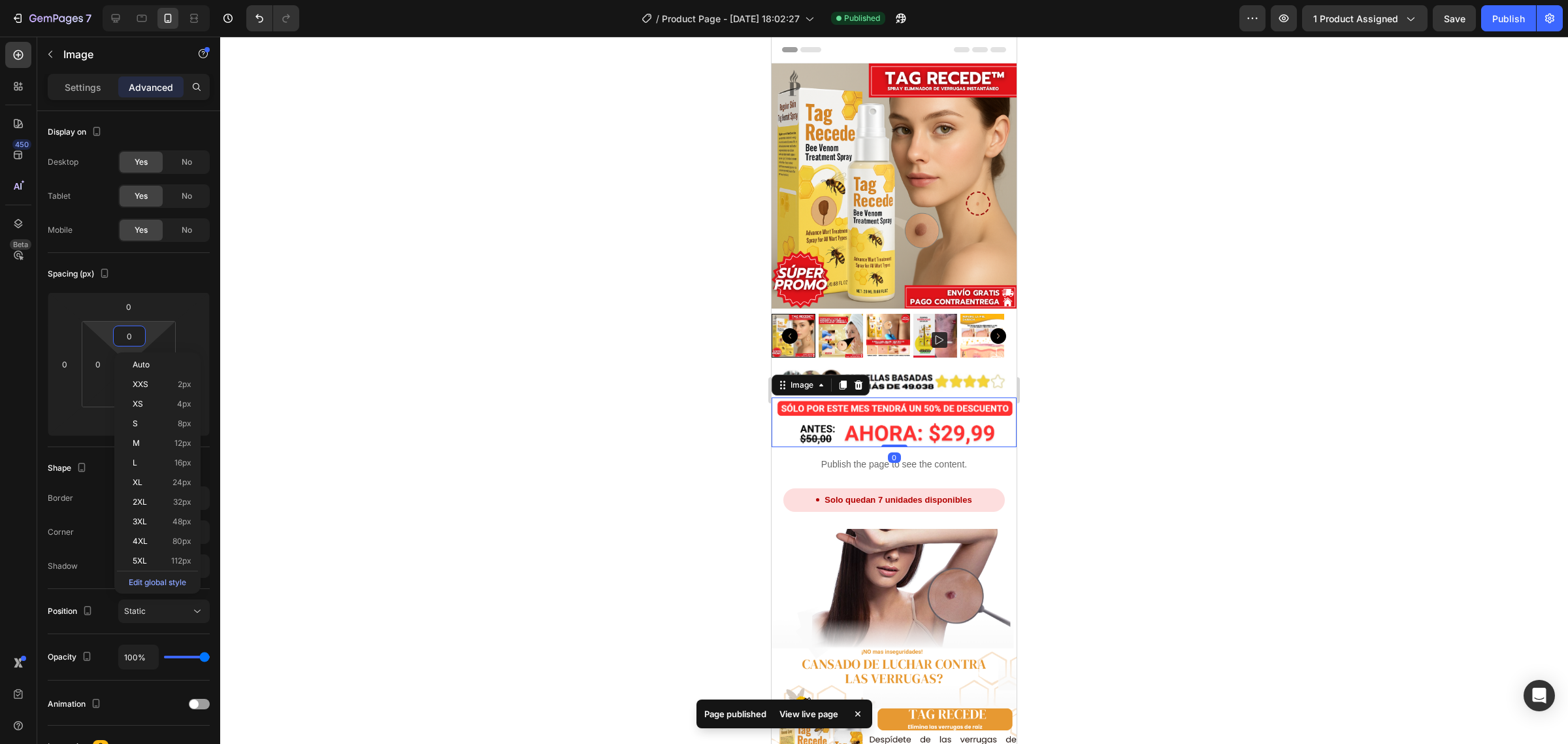
type input "3"
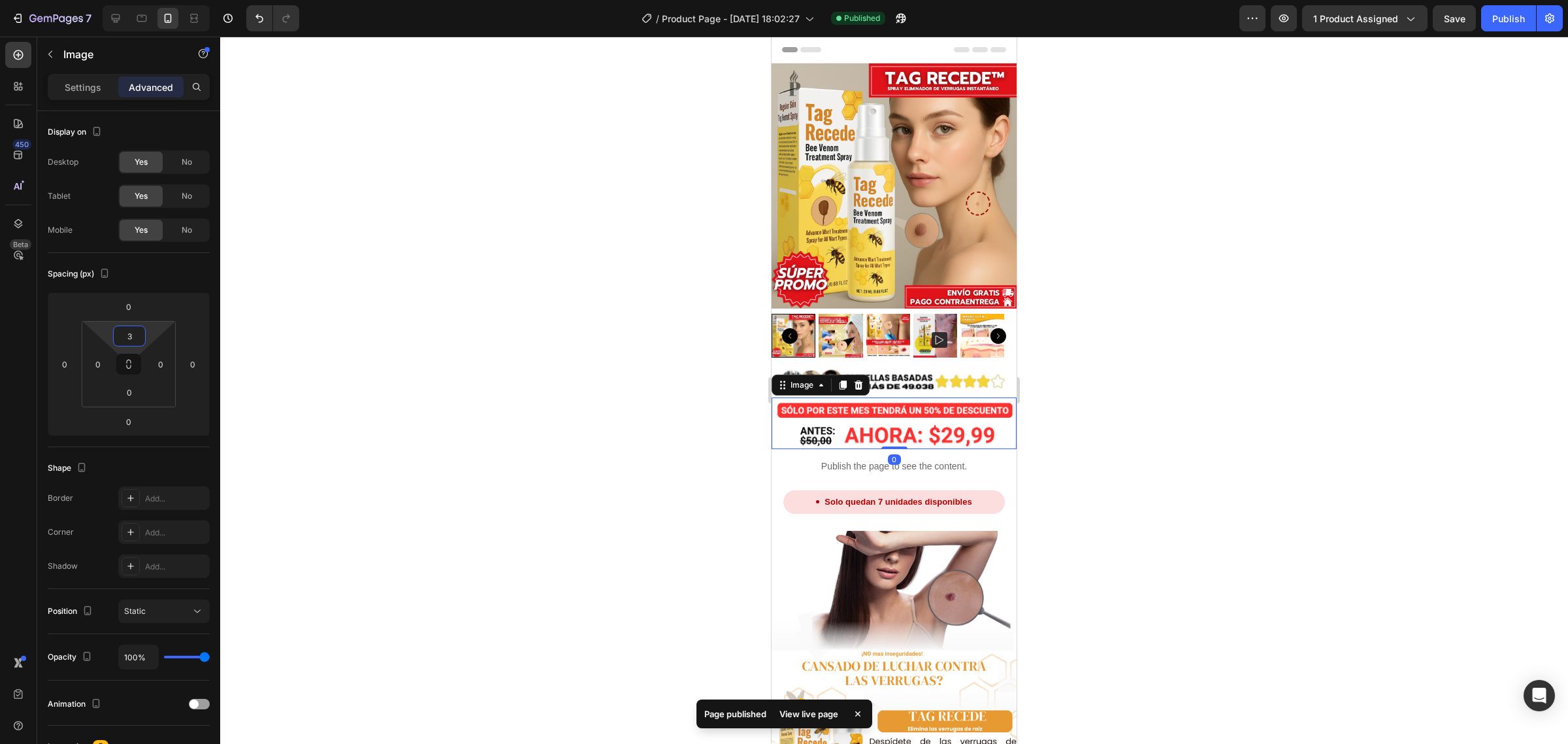
click at [505, 268] on div at bounding box center [894, 390] width 1348 height 707
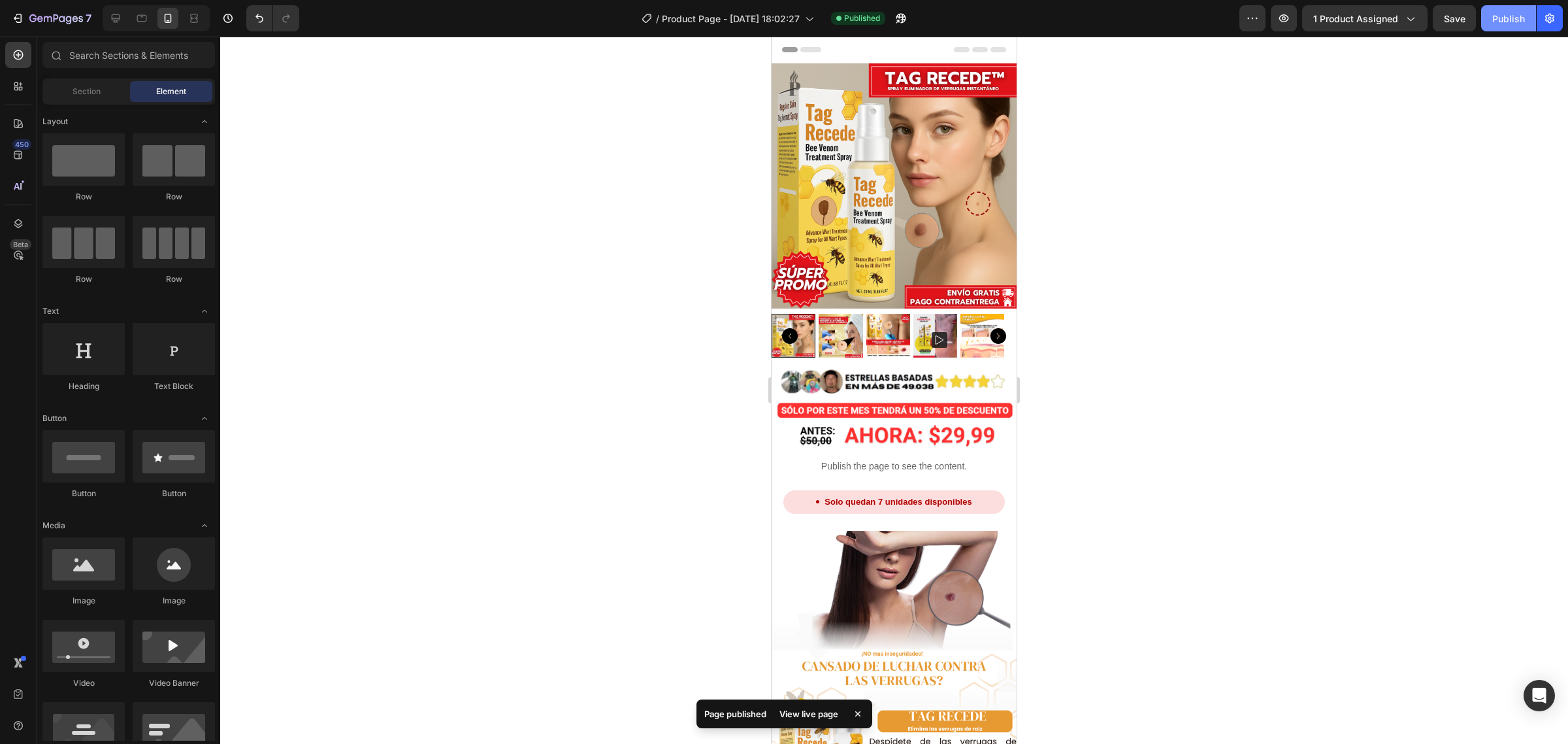
click at [1498, 24] on div "Publish" at bounding box center [1508, 18] width 32 height 14
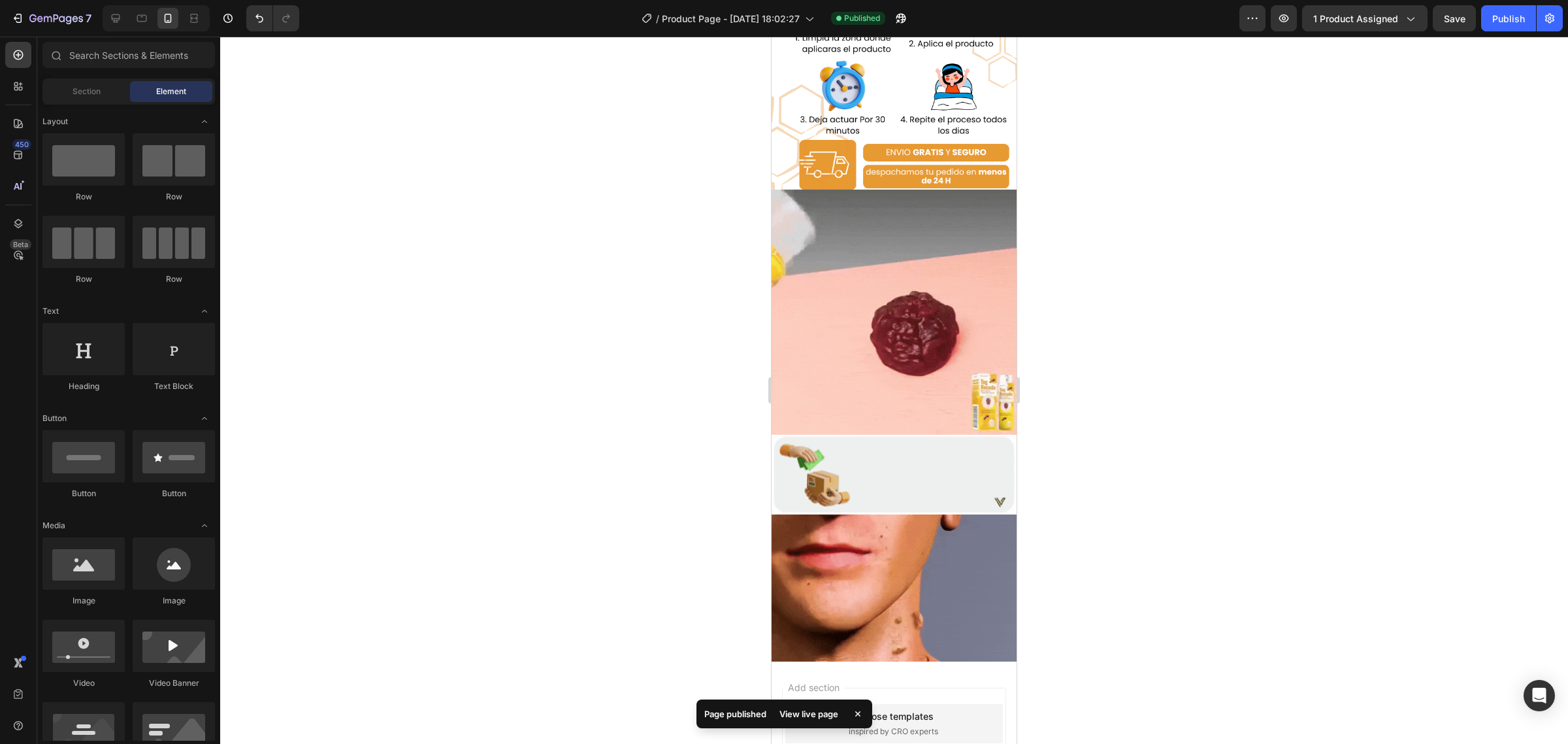
scroll to position [2770, 0]
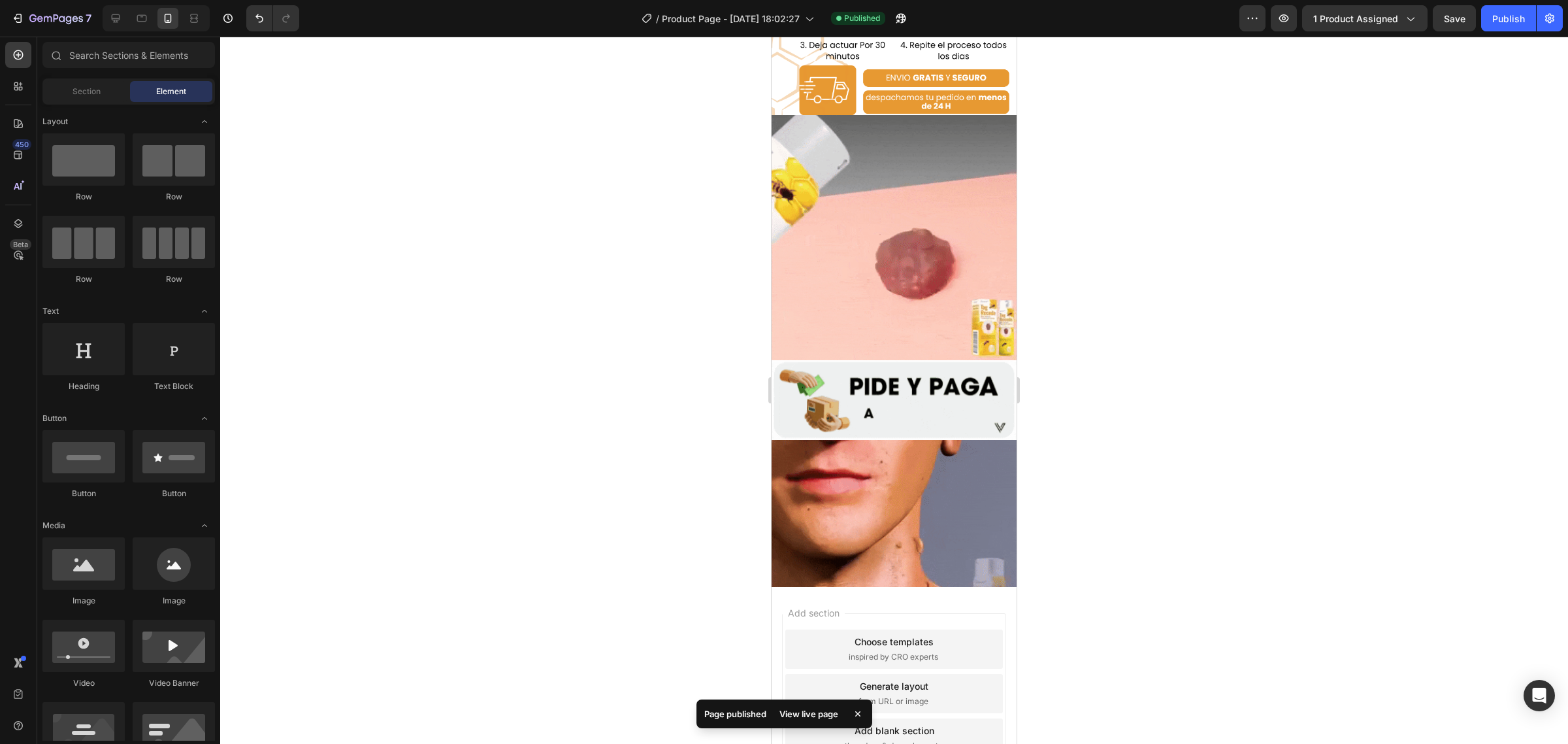
click at [905, 442] on img at bounding box center [894, 562] width 245 height 245
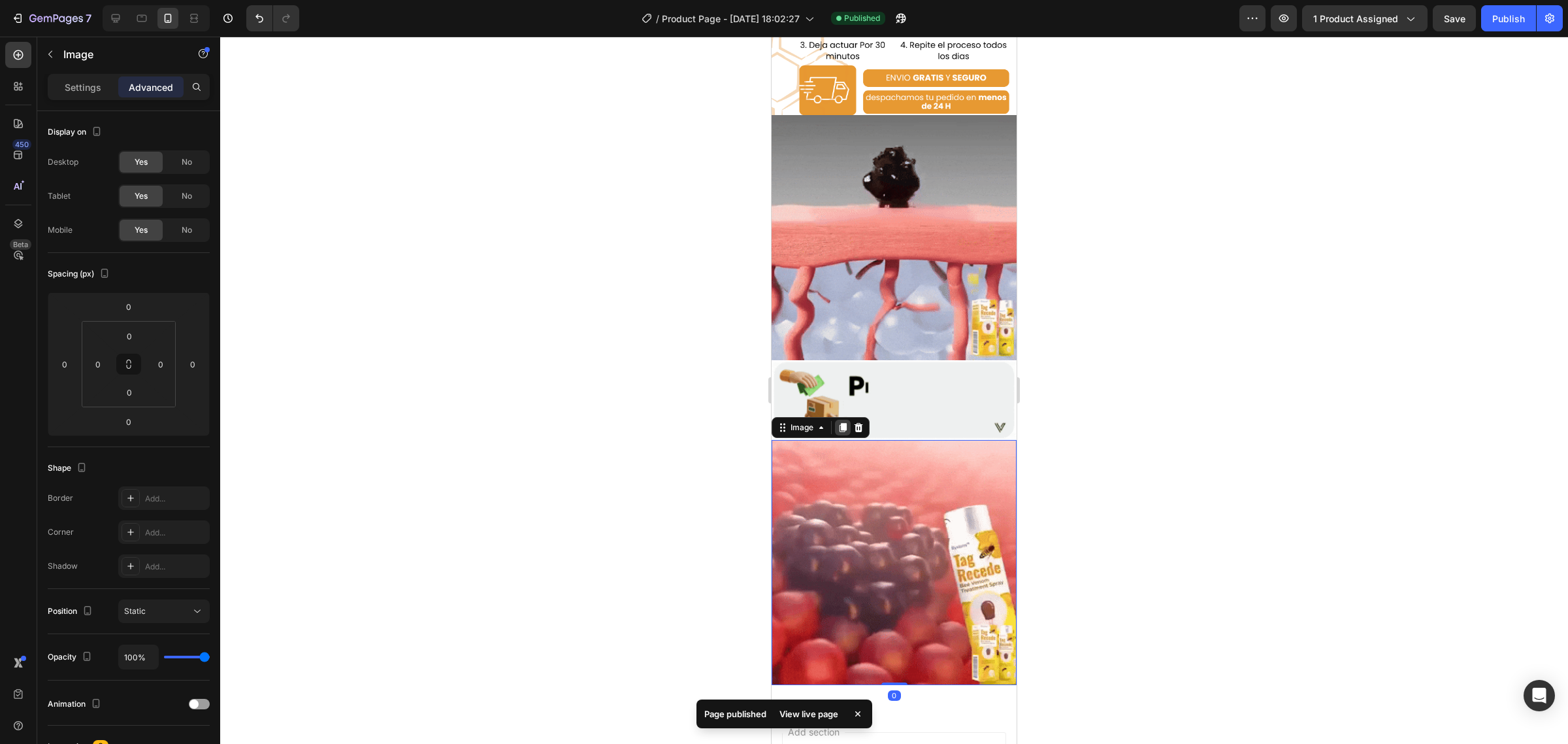
click at [840, 422] on icon at bounding box center [843, 428] width 10 height 10
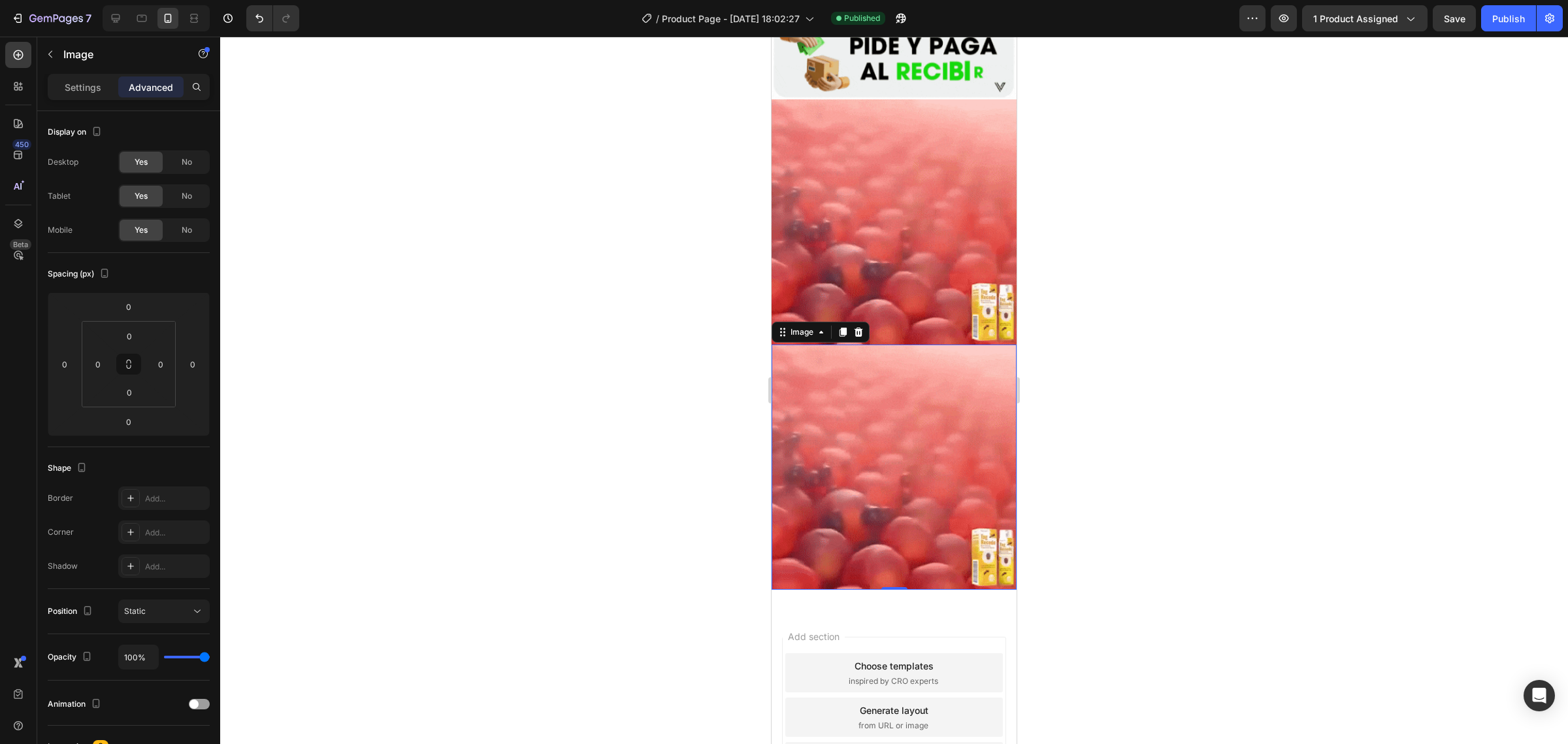
scroll to position [3123, 0]
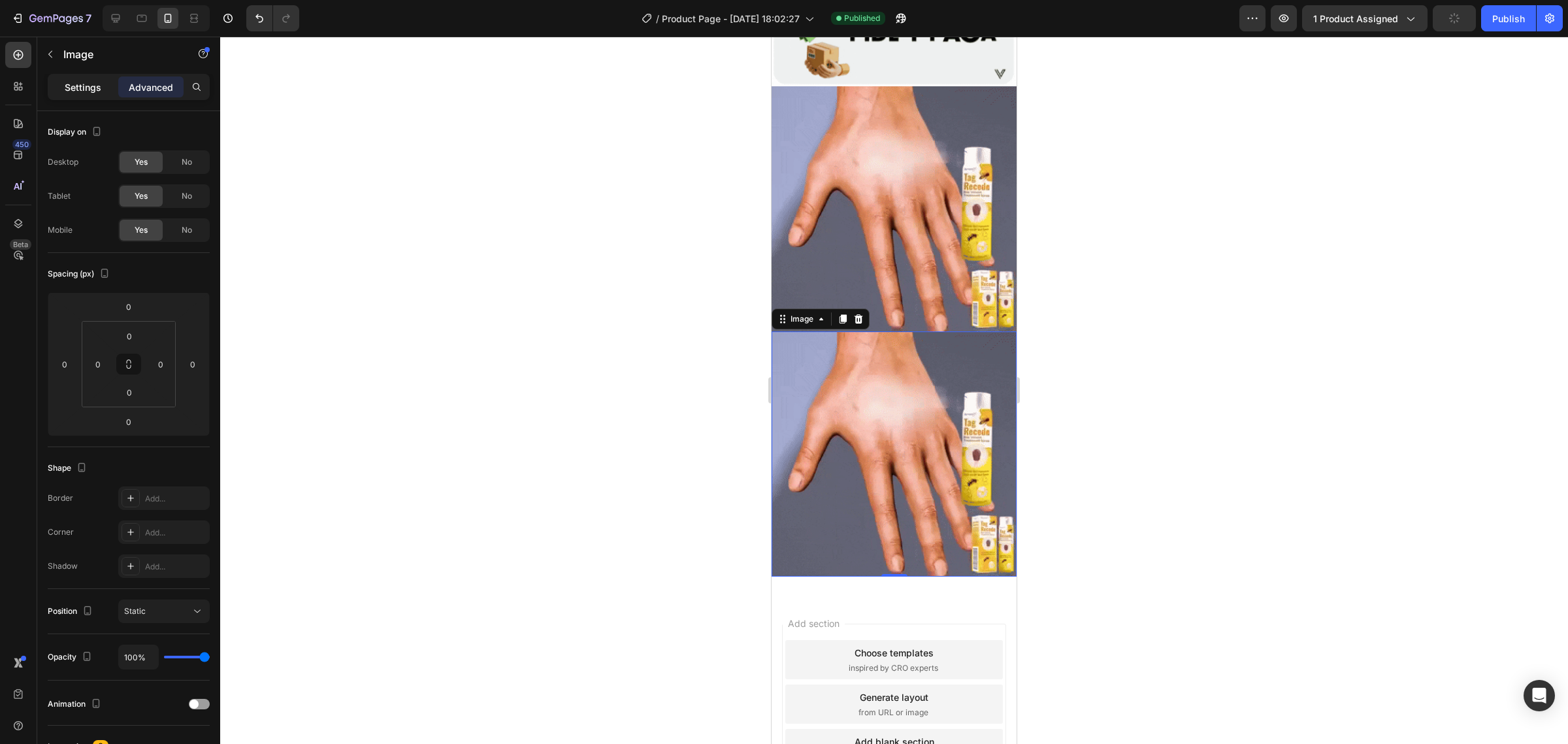
click at [74, 91] on p "Settings" at bounding box center [83, 87] width 37 height 14
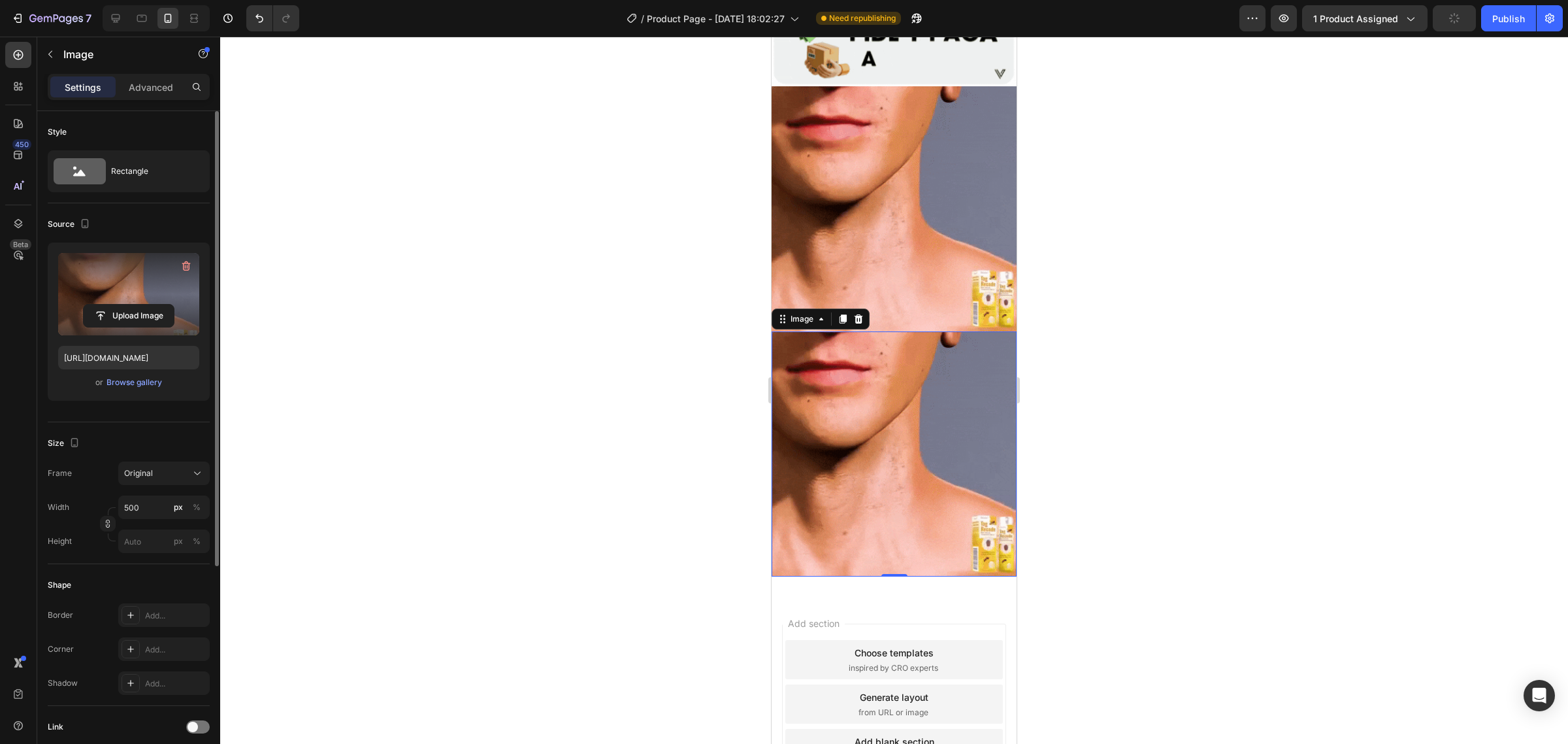
click at [110, 279] on label at bounding box center [129, 294] width 141 height 82
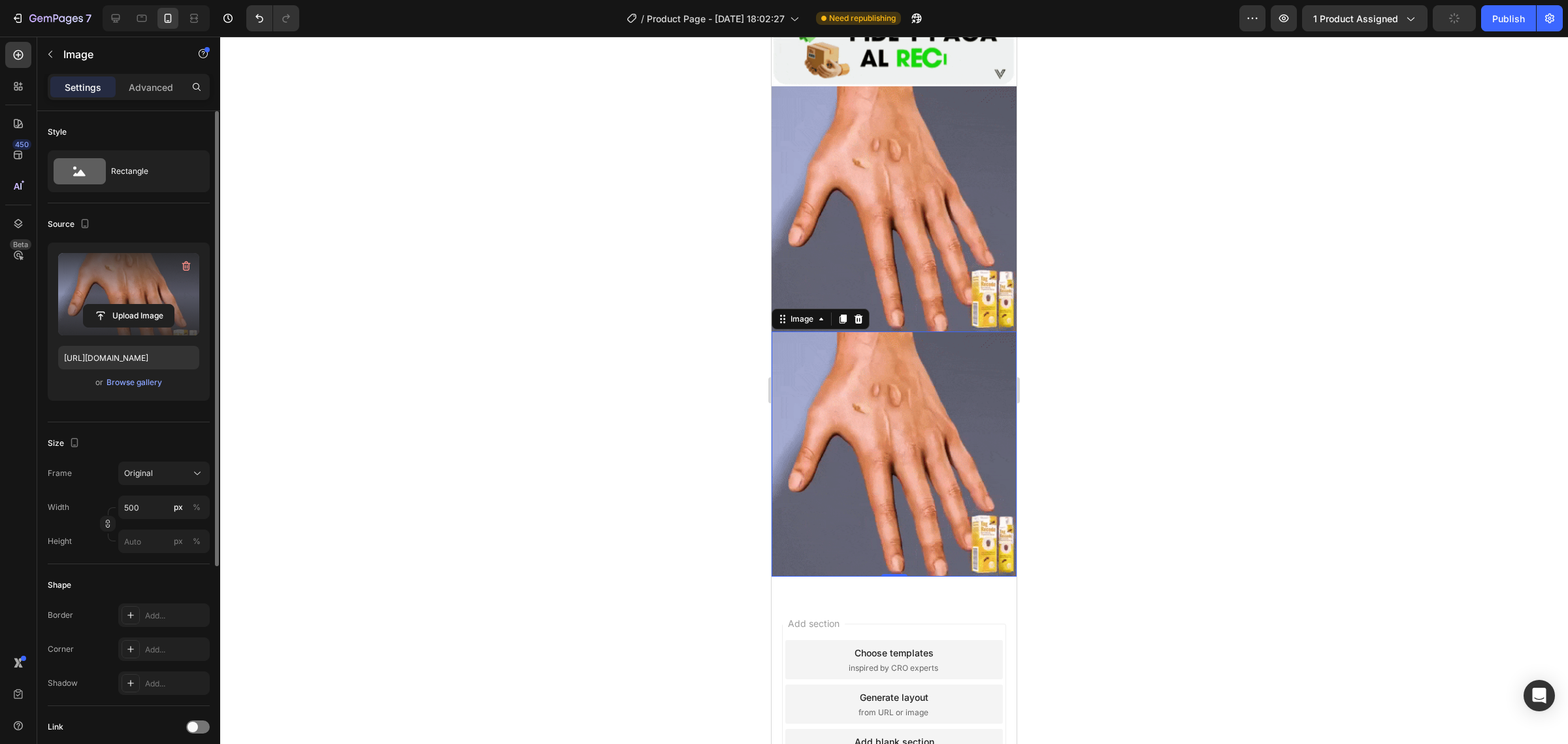
click at [110, 305] on input "file" at bounding box center [129, 316] width 90 height 22
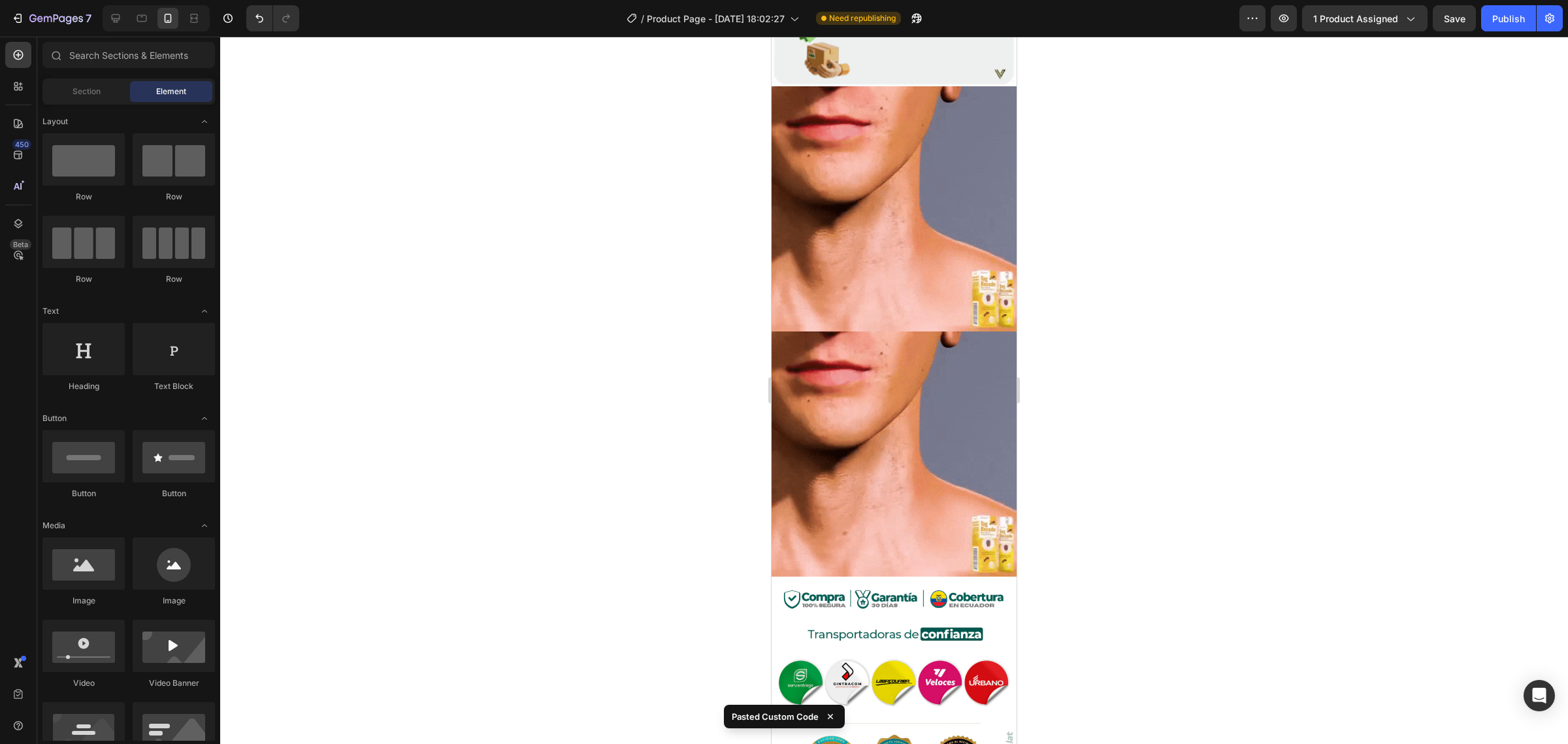
scroll to position [2956, 0]
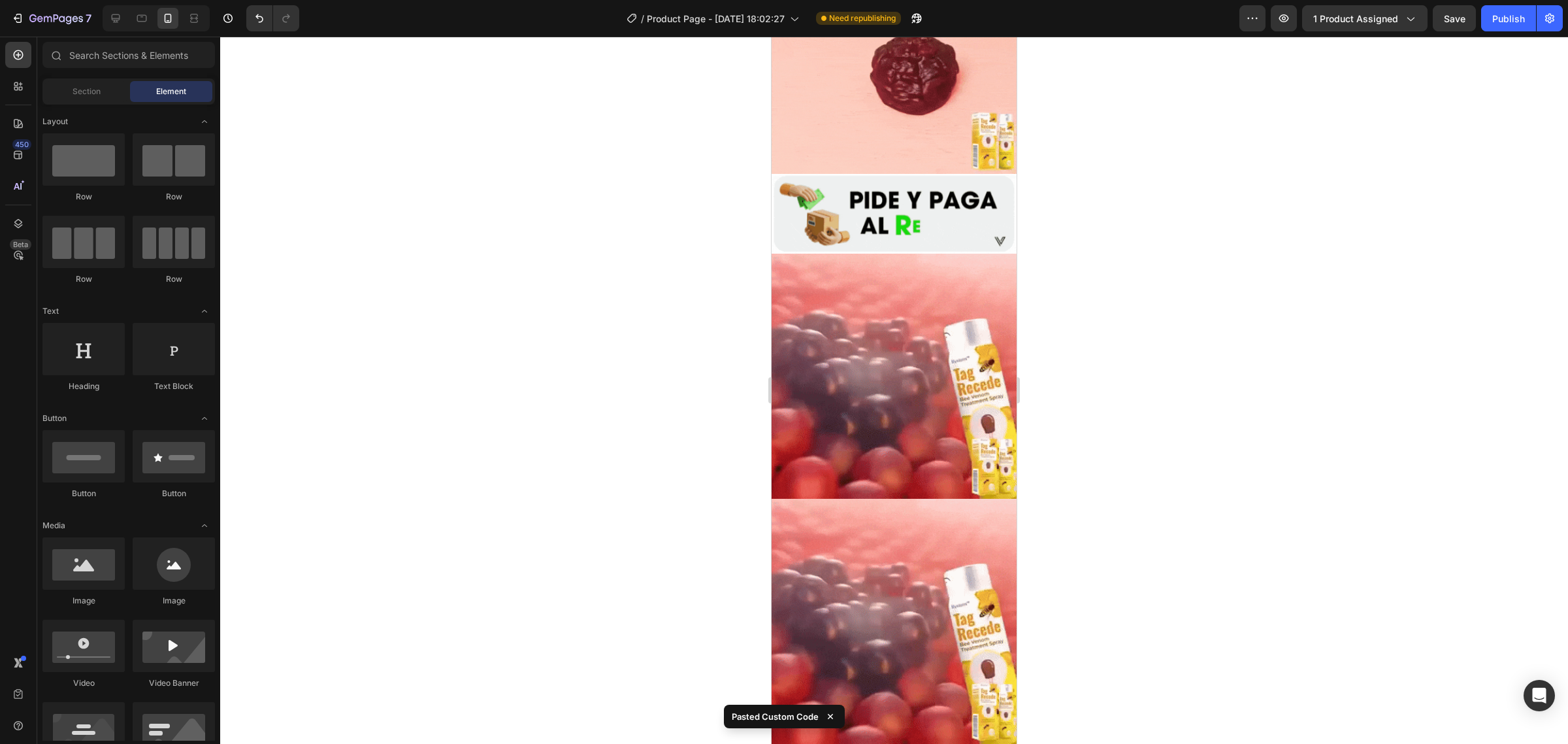
click at [966, 550] on img at bounding box center [894, 621] width 245 height 245
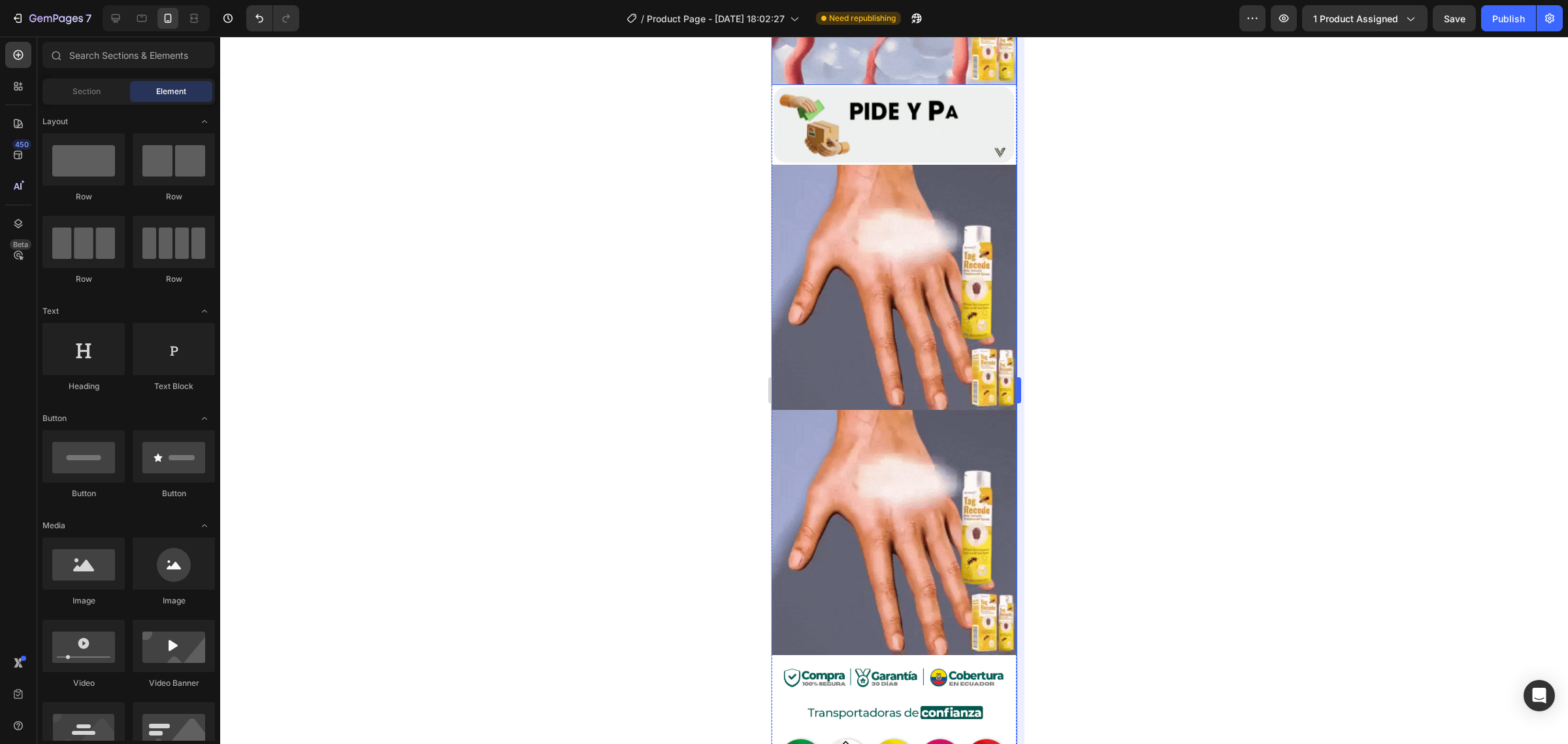
scroll to position [3386, 0]
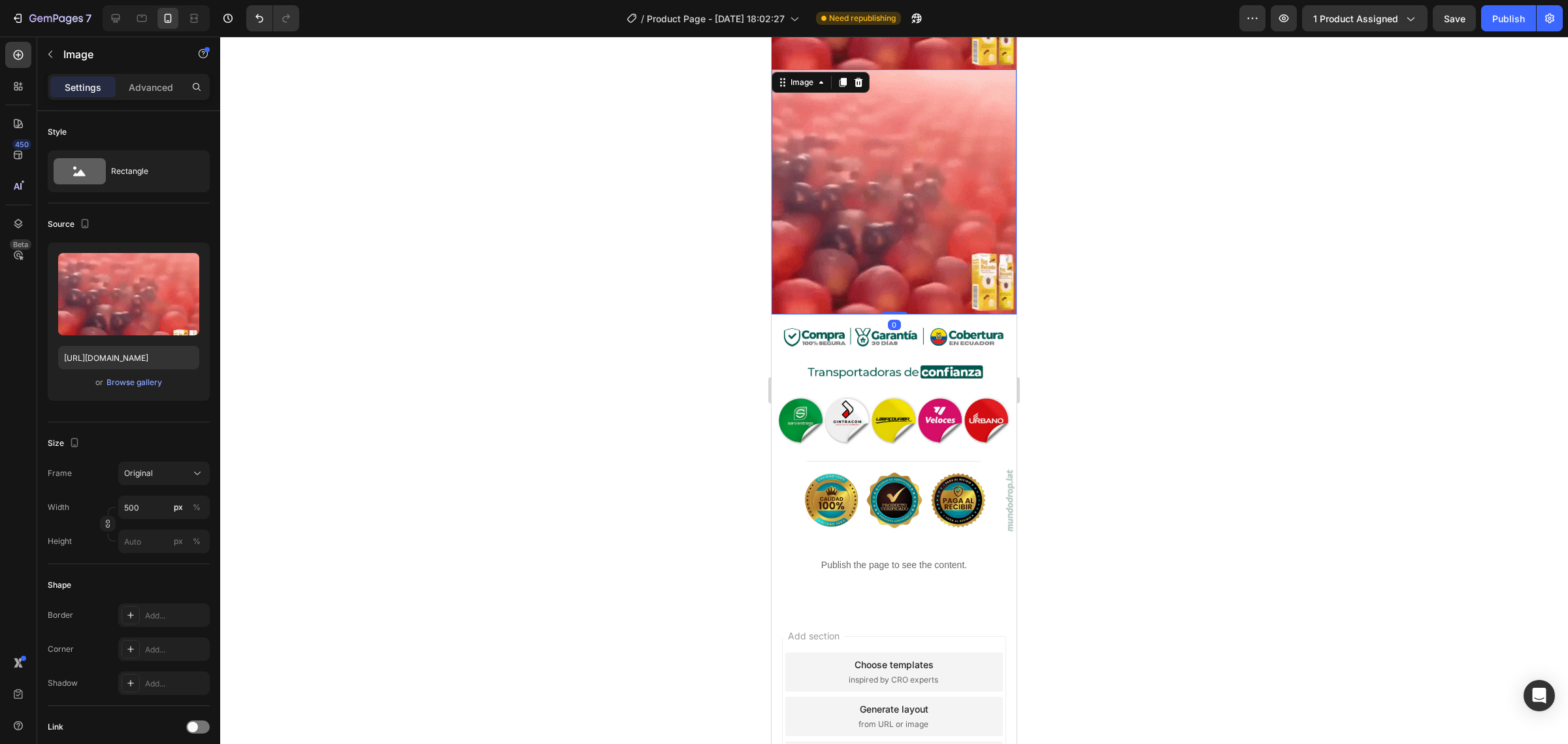
click at [888, 161] on img at bounding box center [894, 191] width 245 height 245
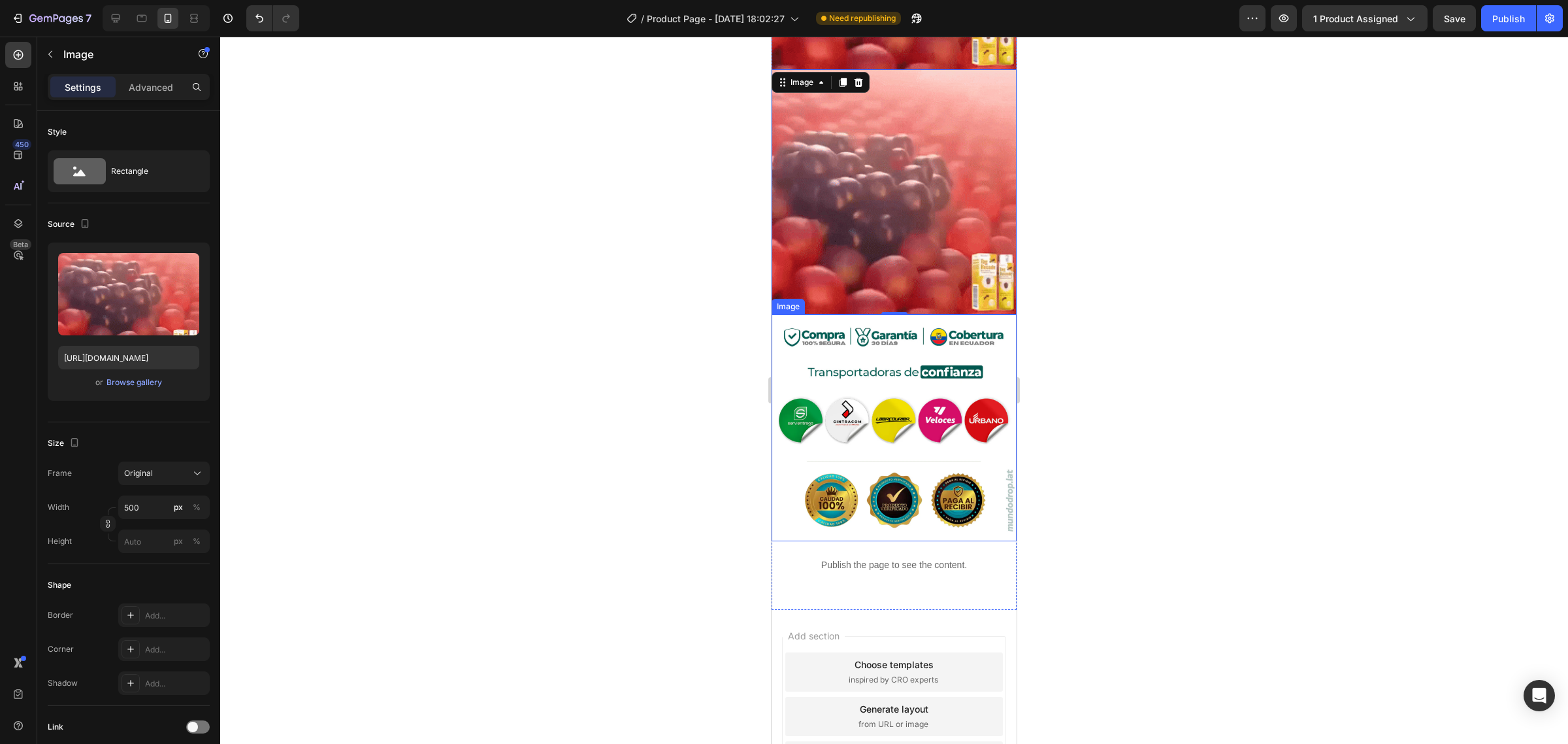
click at [959, 314] on img at bounding box center [894, 427] width 245 height 226
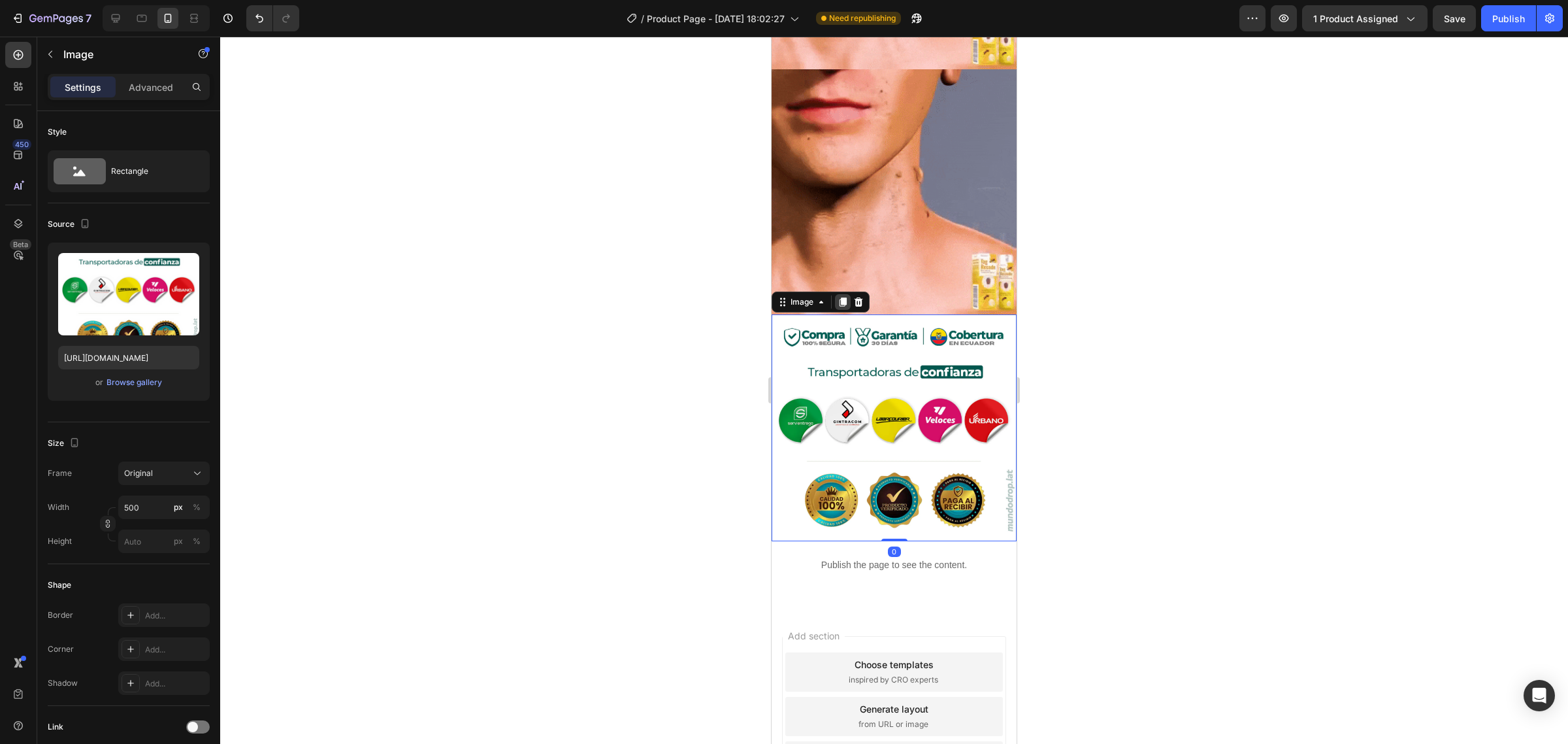
click at [844, 297] on icon at bounding box center [844, 302] width 7 height 9
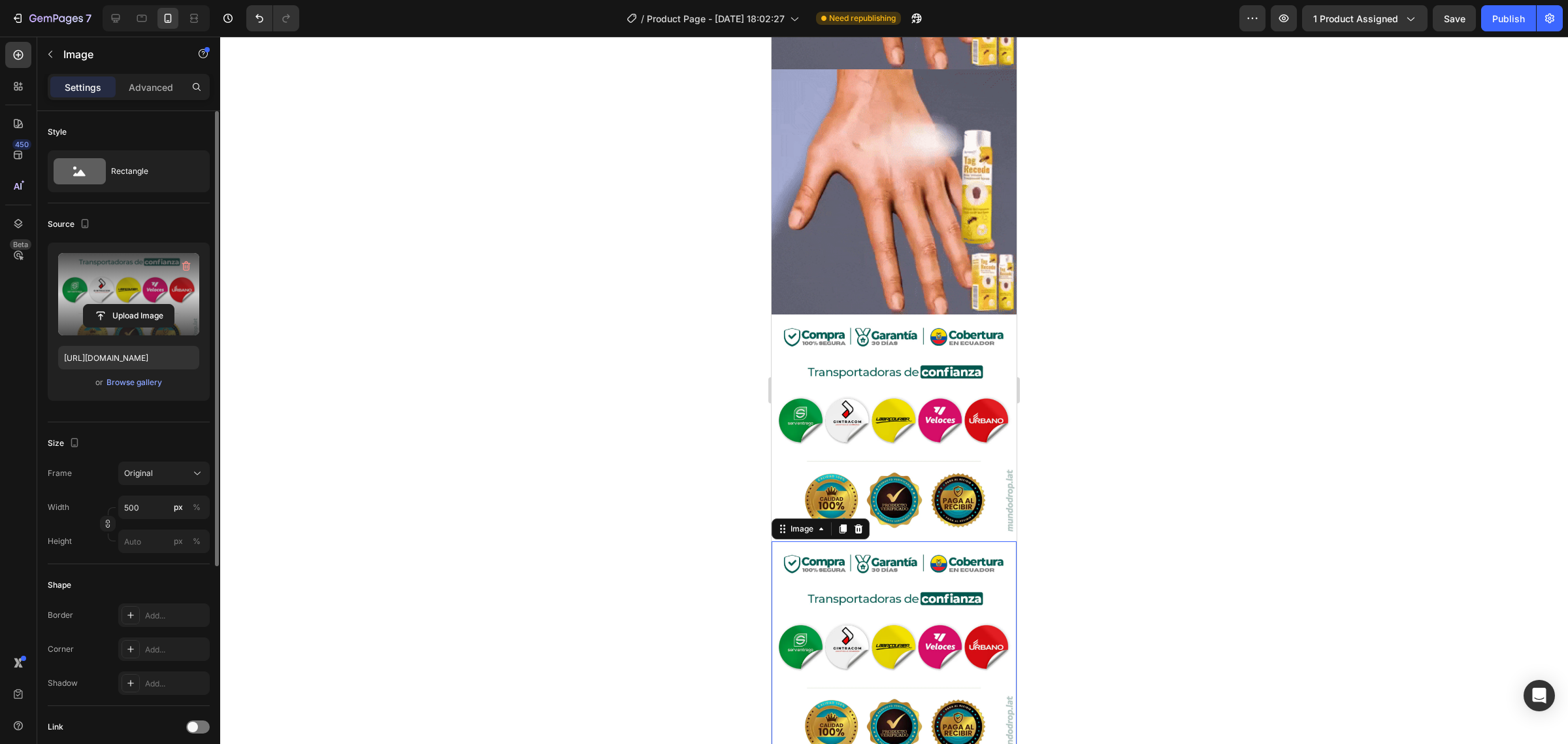
click at [149, 297] on label at bounding box center [129, 294] width 141 height 82
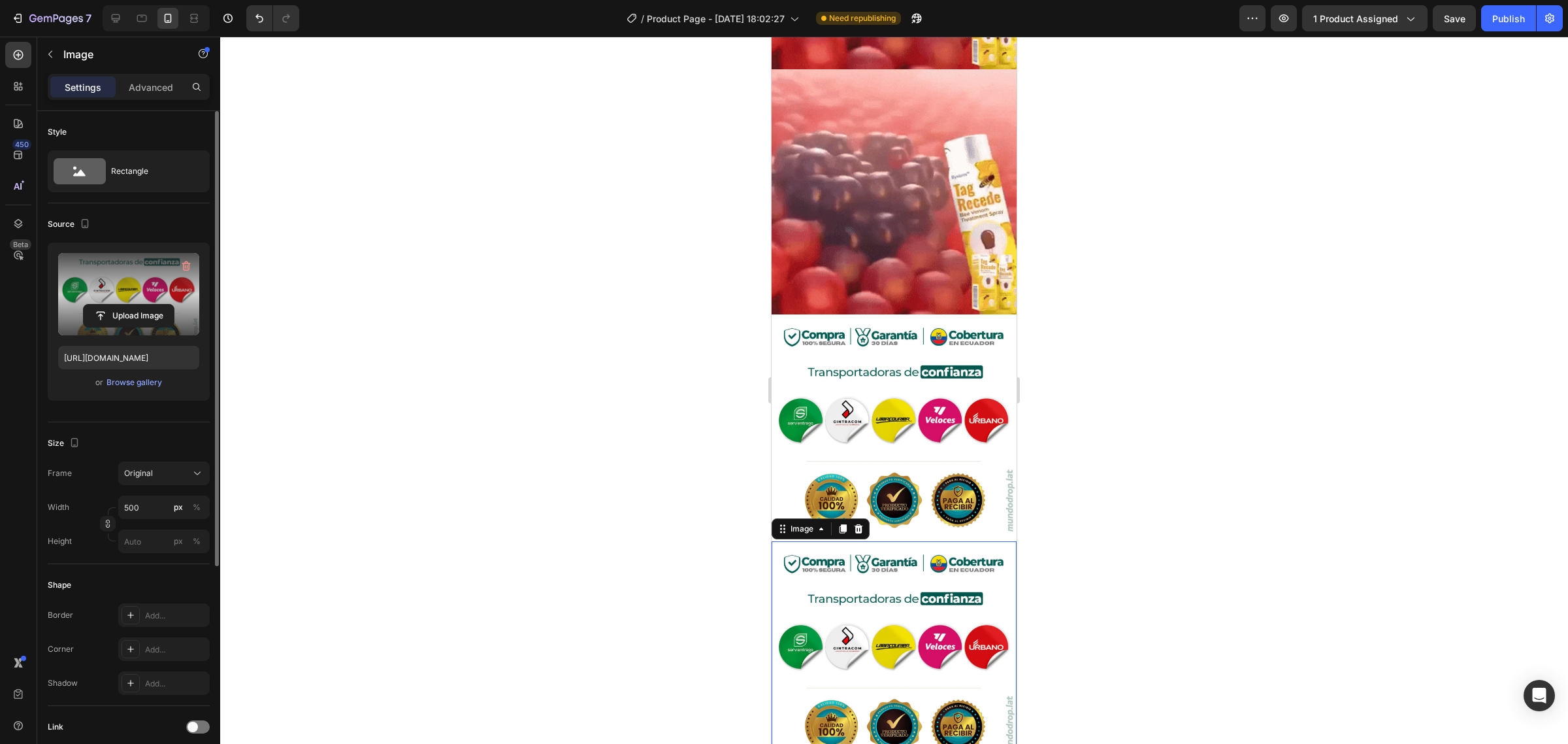
click at [149, 305] on input "file" at bounding box center [129, 316] width 90 height 22
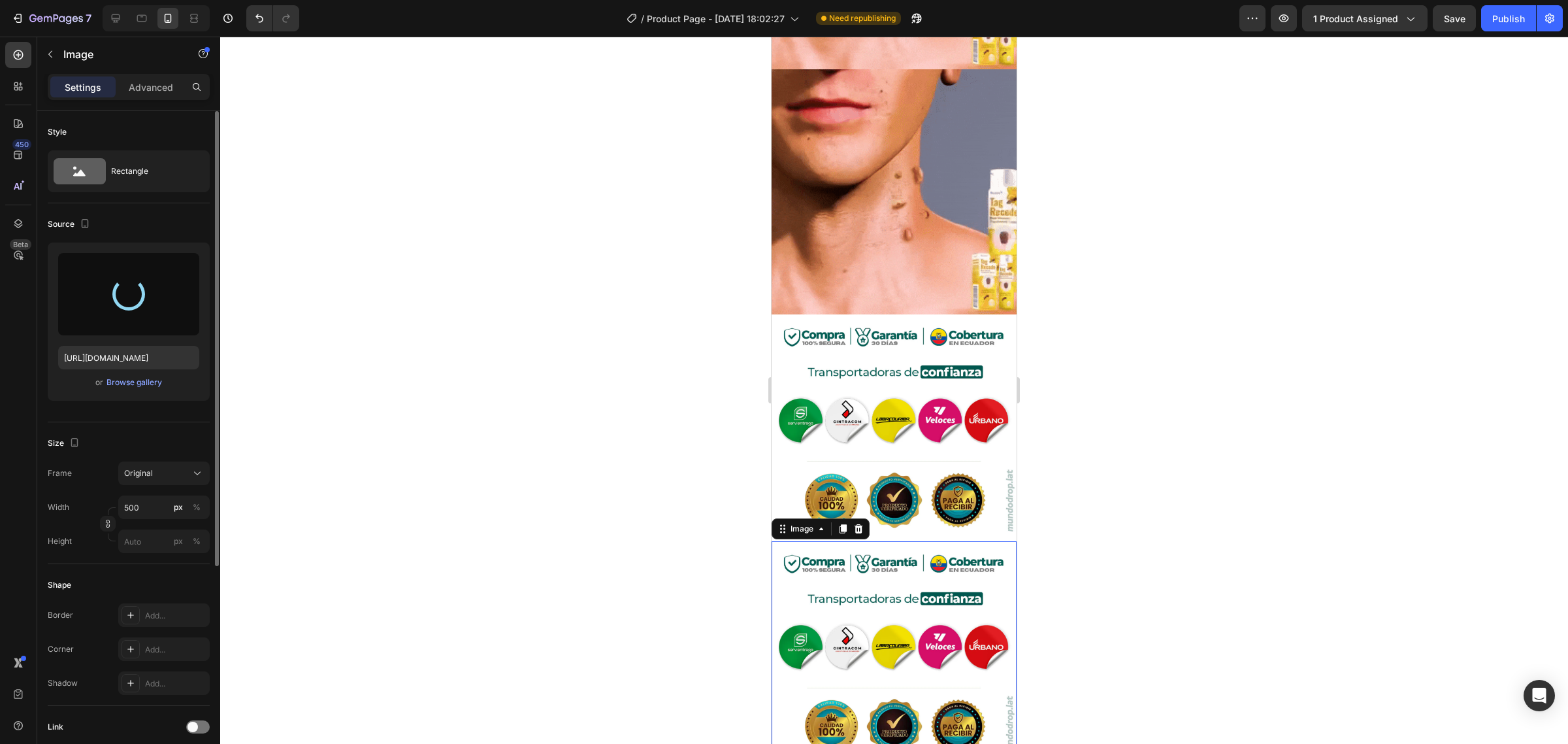
type input "https://cdn.shopify.com/s/files/1/0735/0507/9453/files/gempages_586300733888922…"
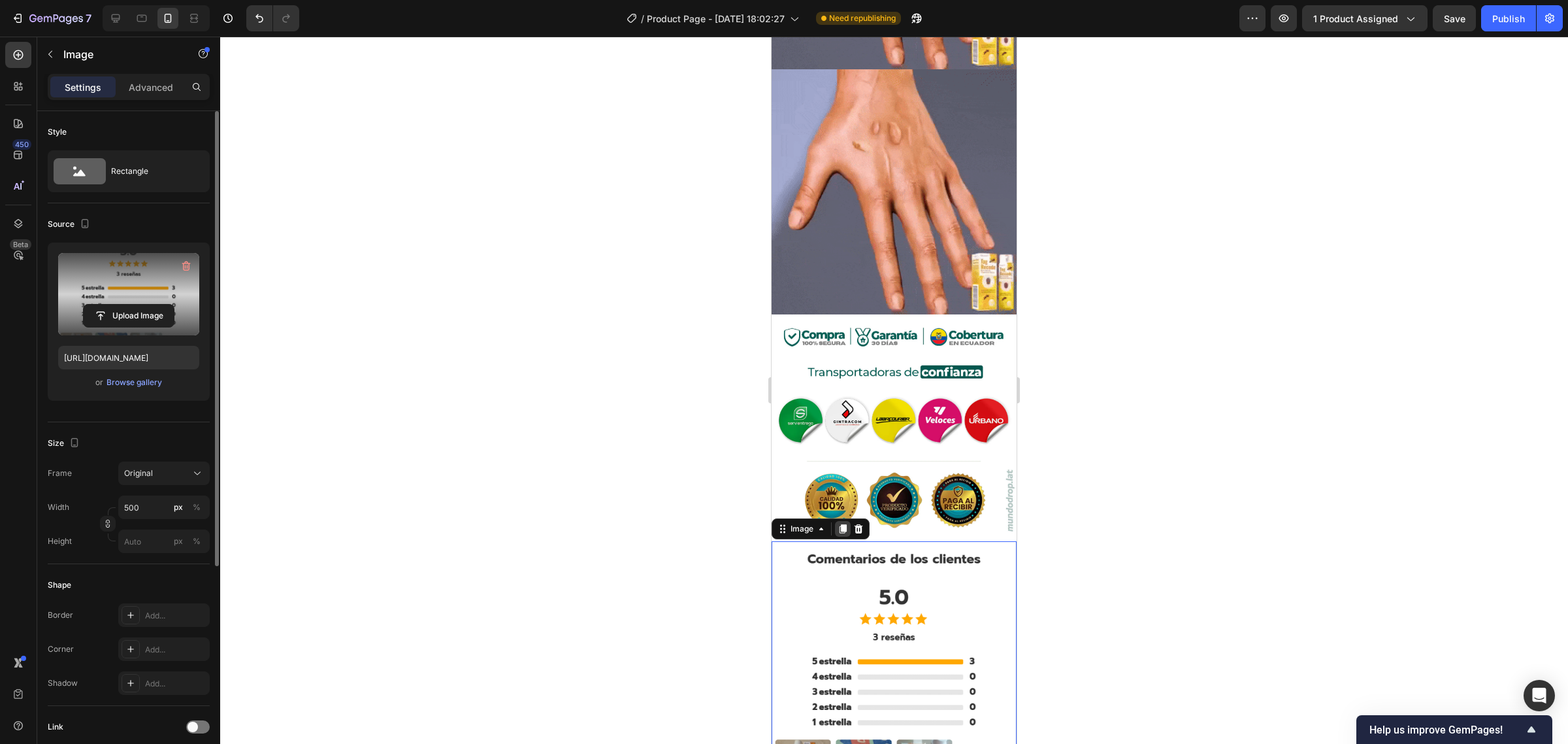
click at [841, 525] on icon at bounding box center [844, 529] width 7 height 9
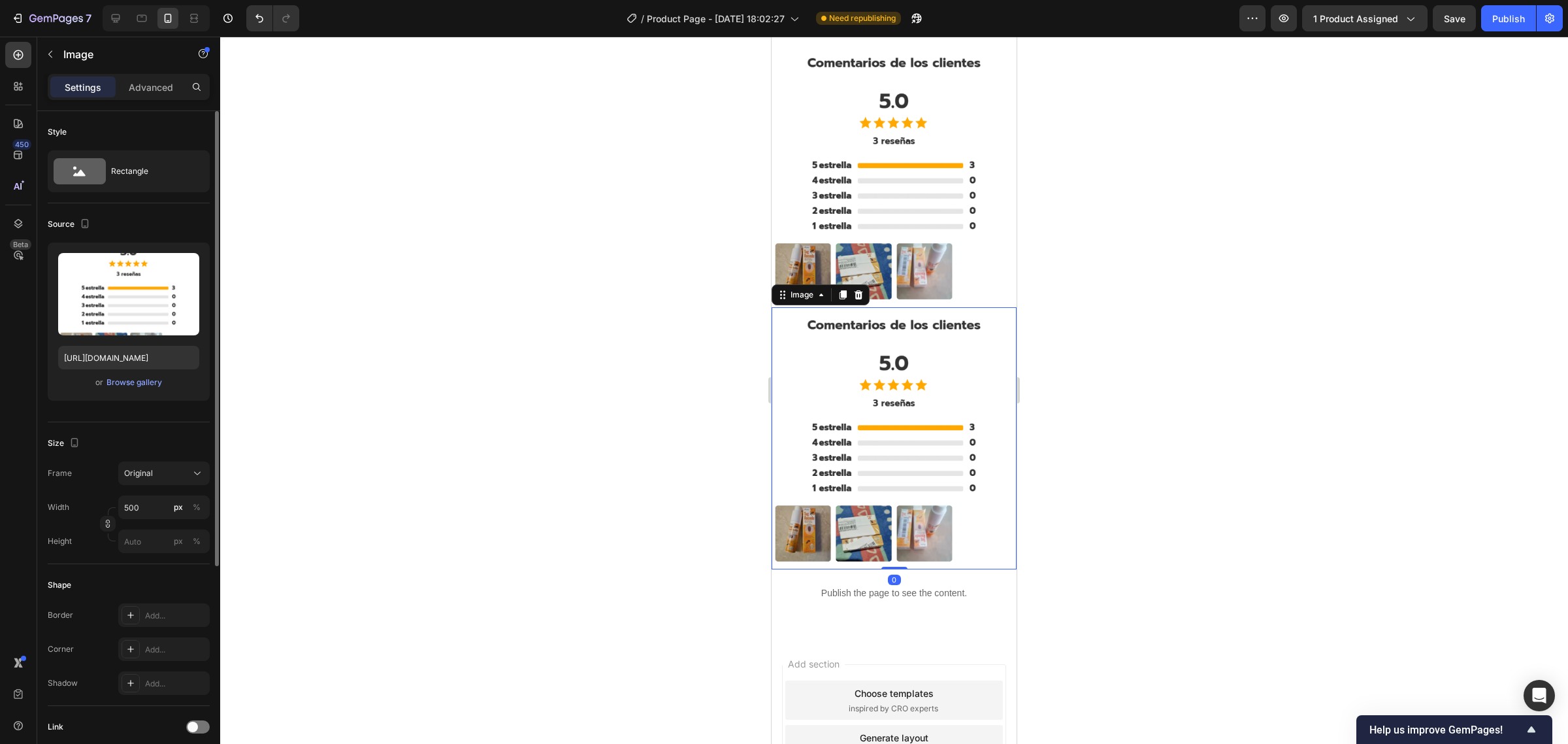
scroll to position [3885, 0]
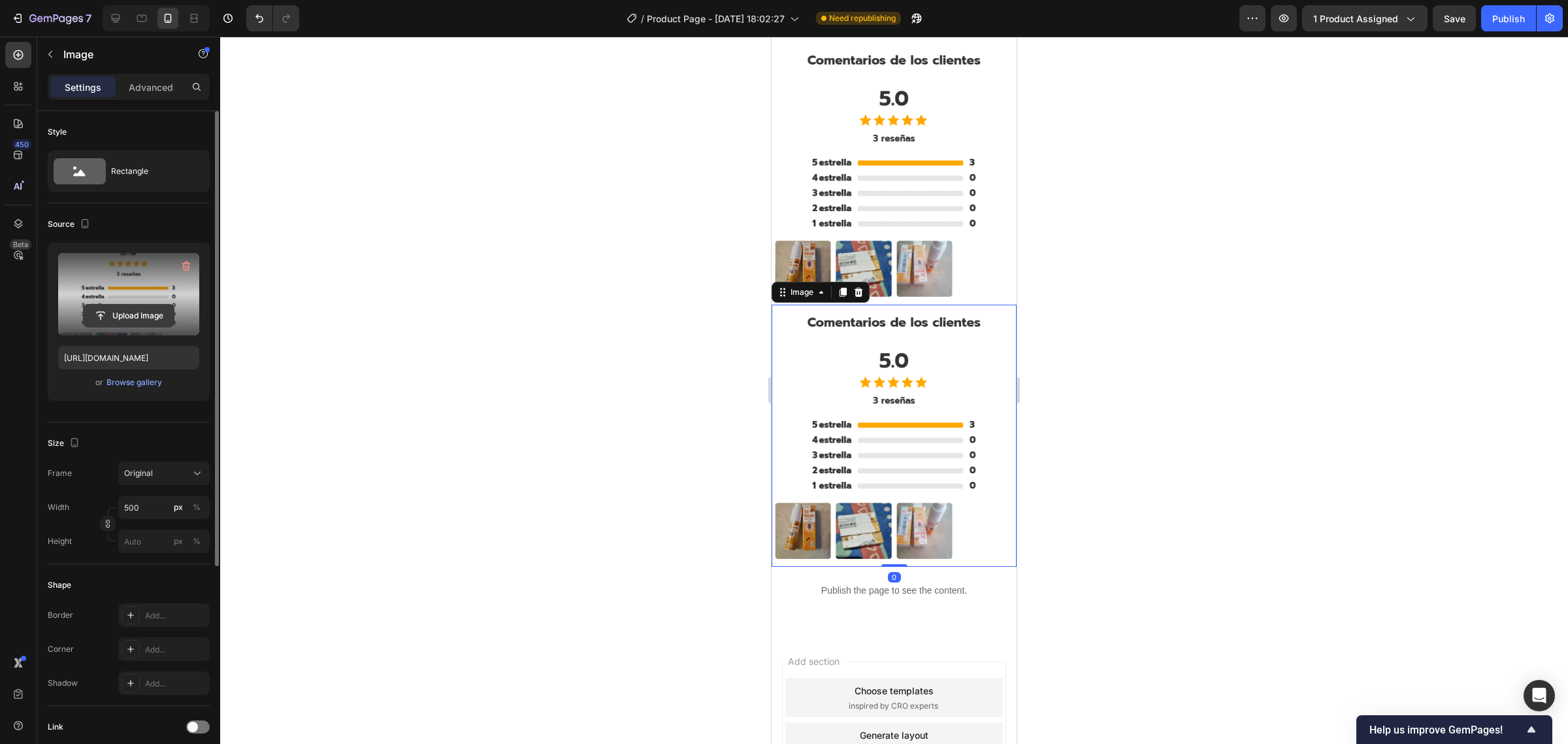
click at [142, 312] on input "file" at bounding box center [129, 316] width 90 height 22
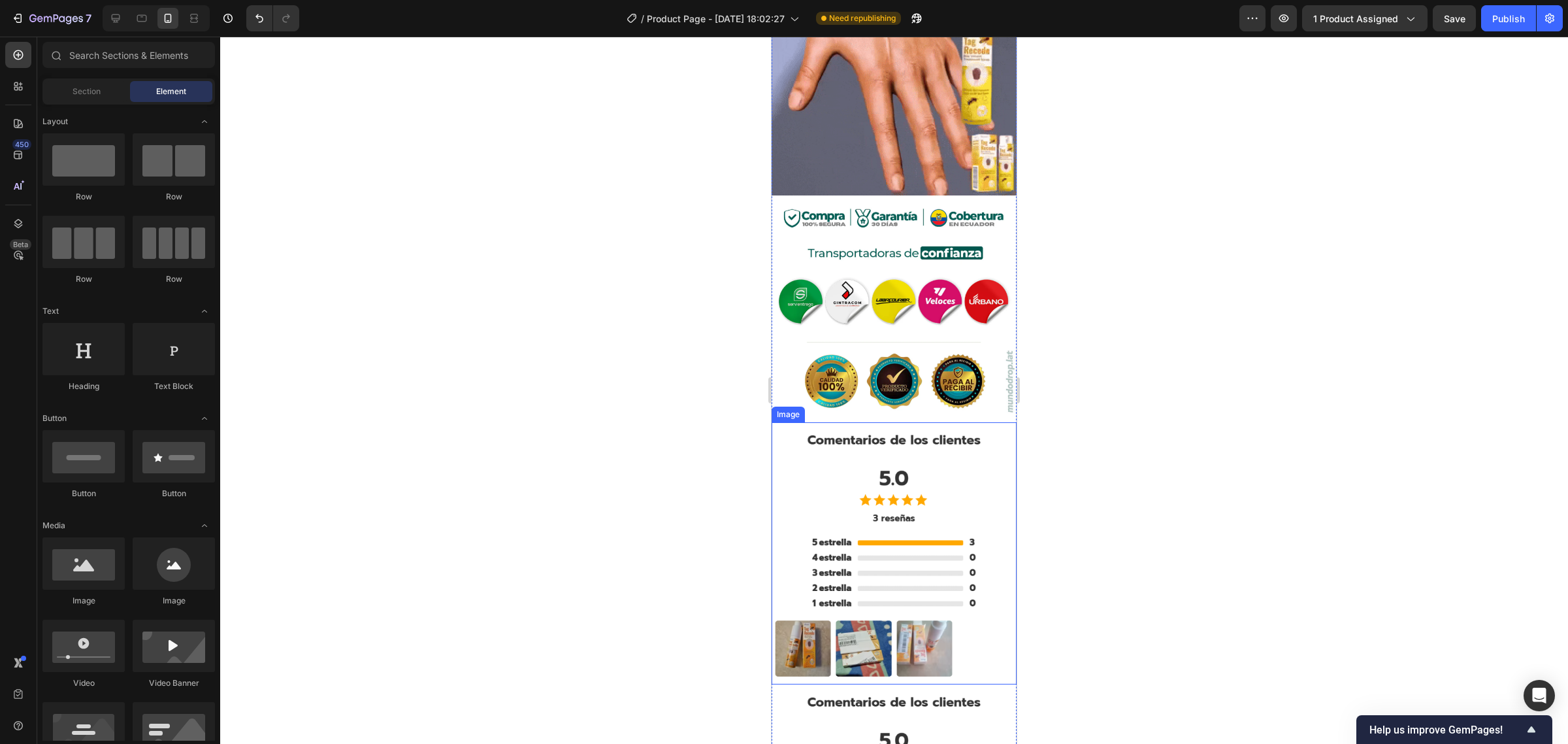
scroll to position [3475, 0]
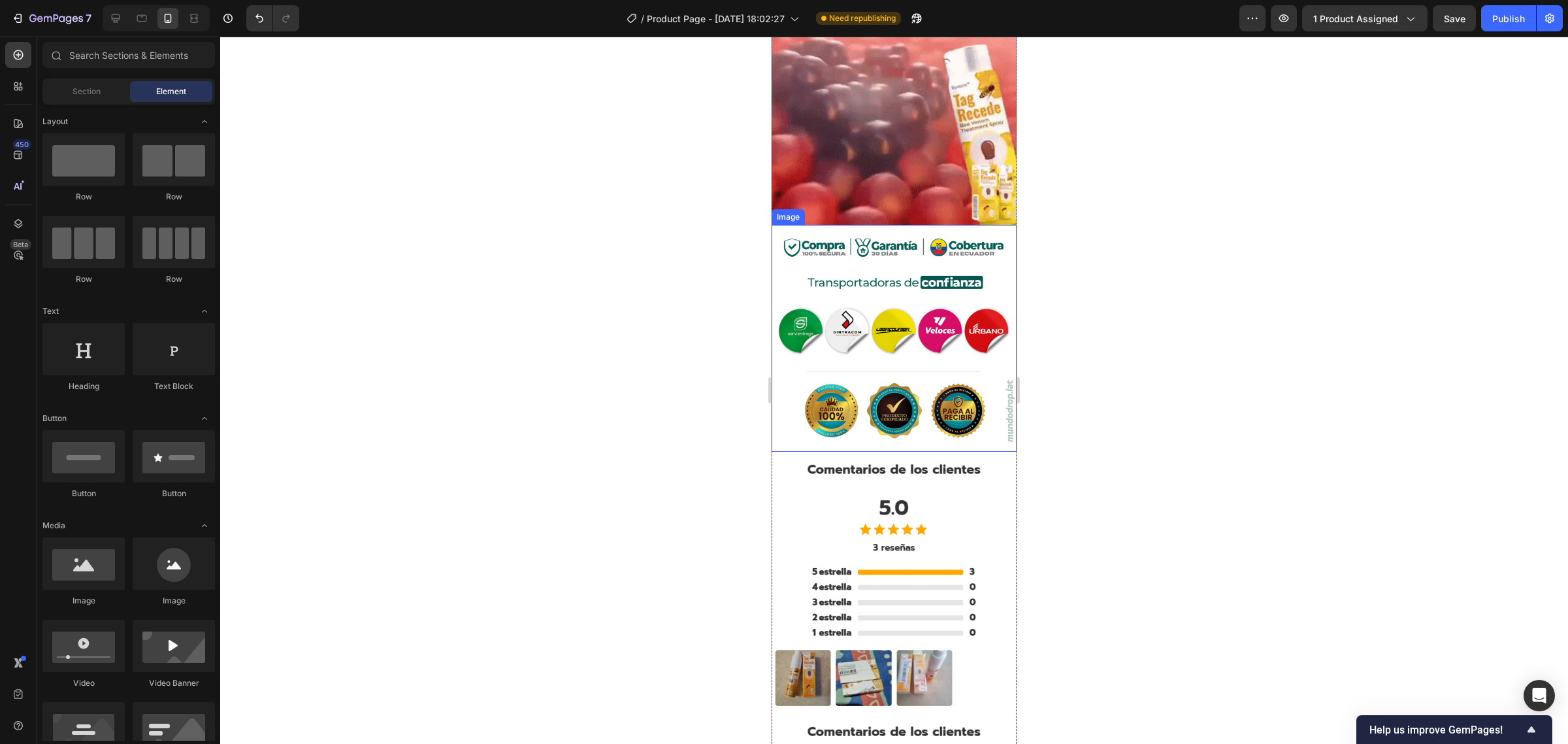
click at [886, 245] on img at bounding box center [894, 338] width 245 height 226
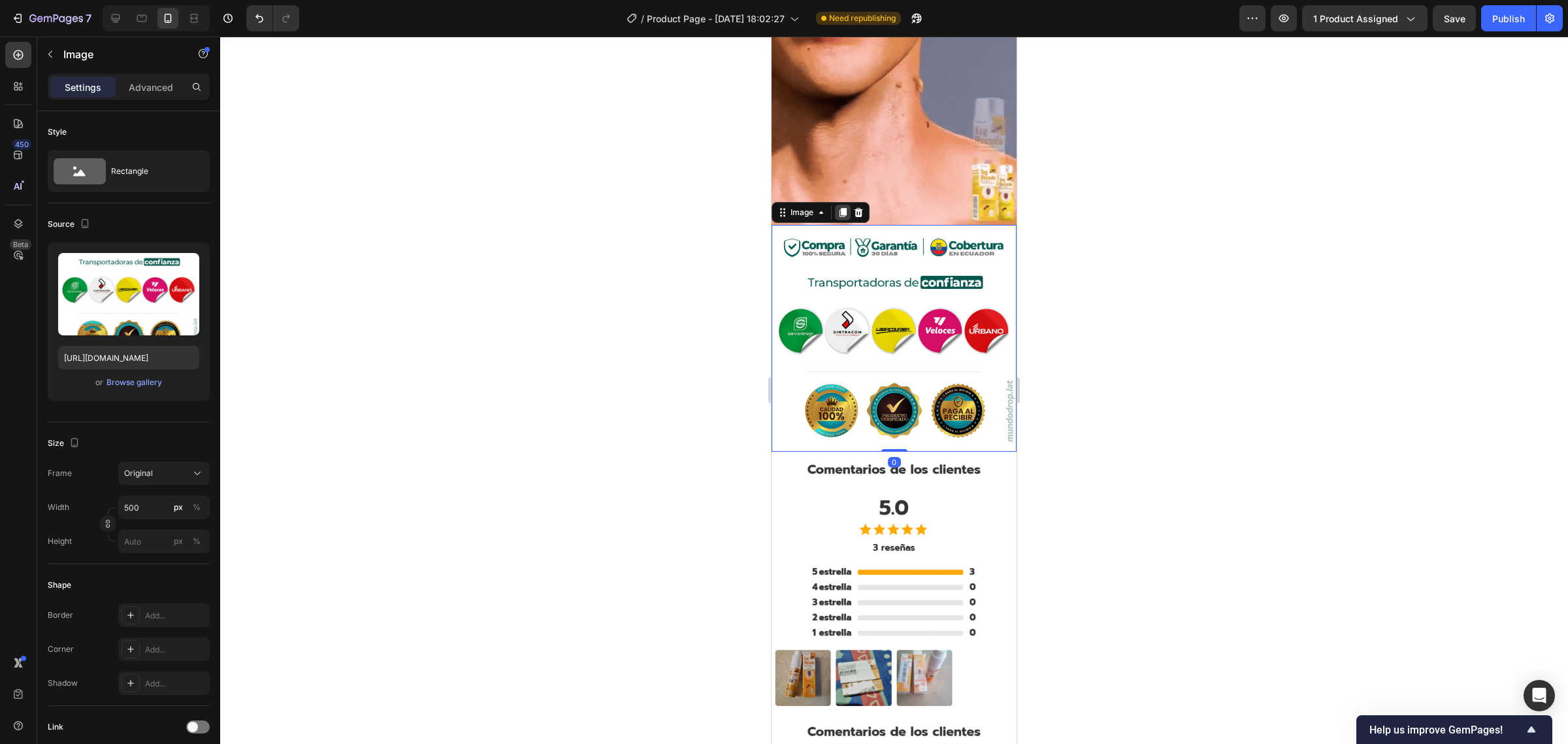
click at [843, 208] on icon at bounding box center [844, 213] width 7 height 9
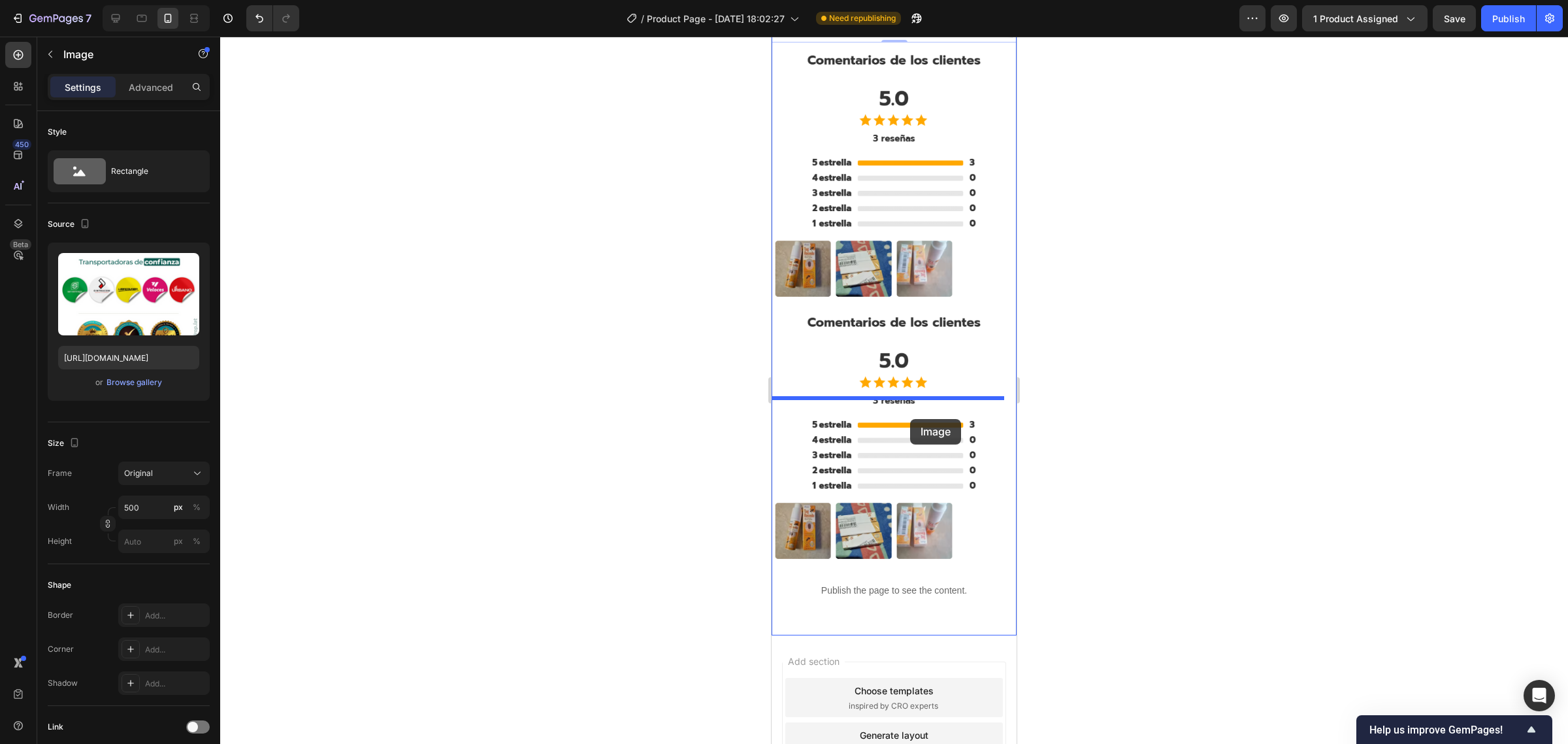
drag, startPoint x: 789, startPoint y: 300, endPoint x: 910, endPoint y: 419, distance: 169.7
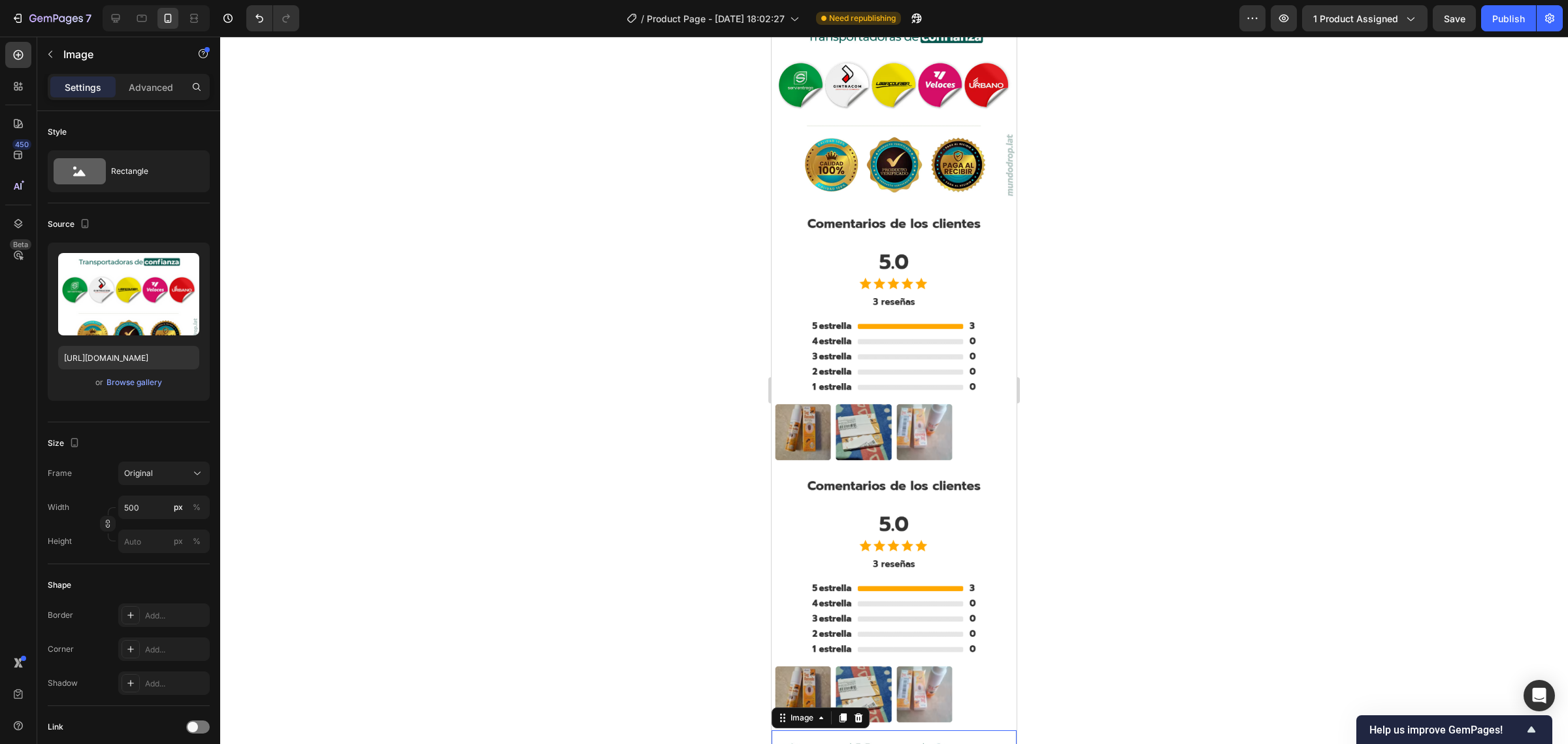
click at [910, 468] on img at bounding box center [894, 599] width 245 height 262
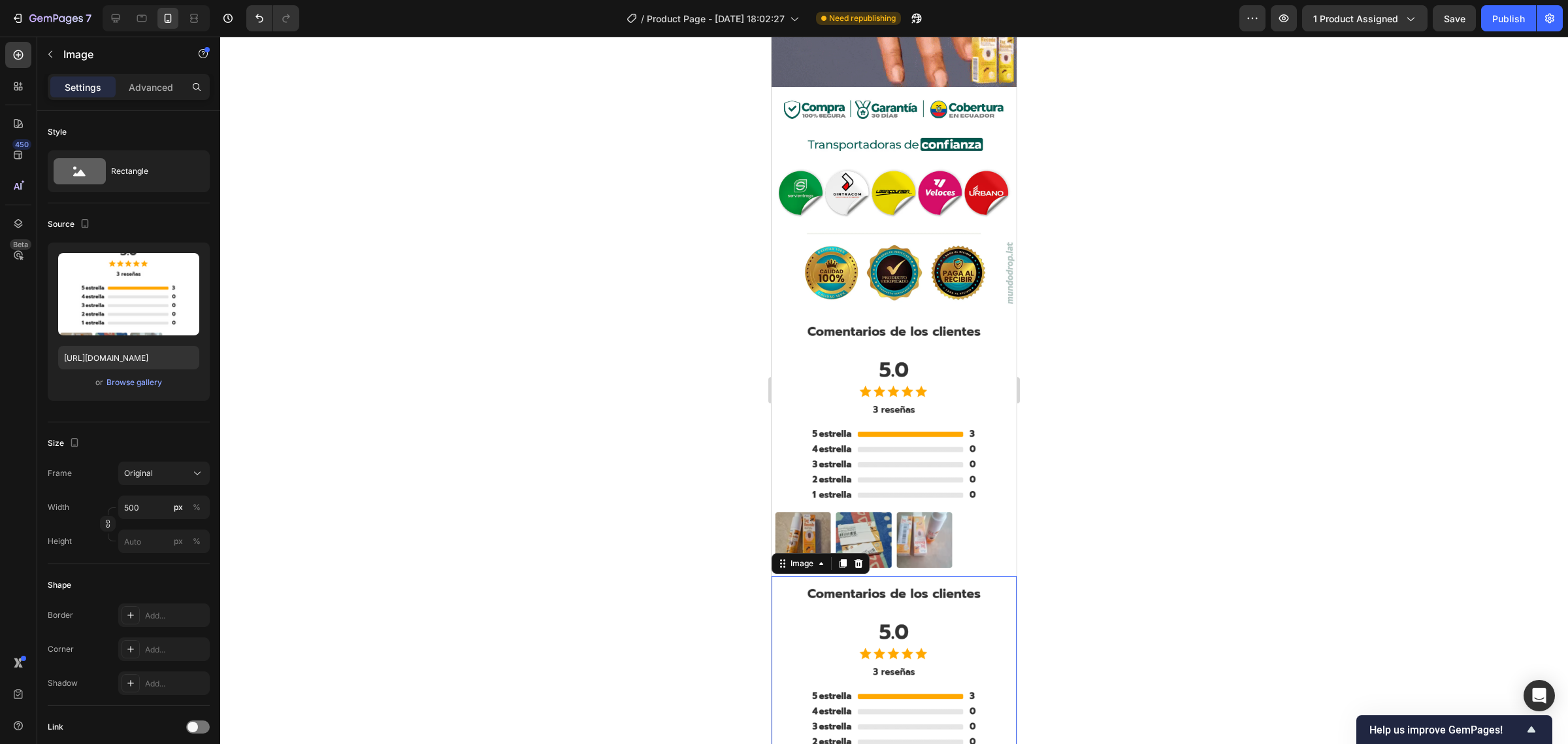
scroll to position [3476, 0]
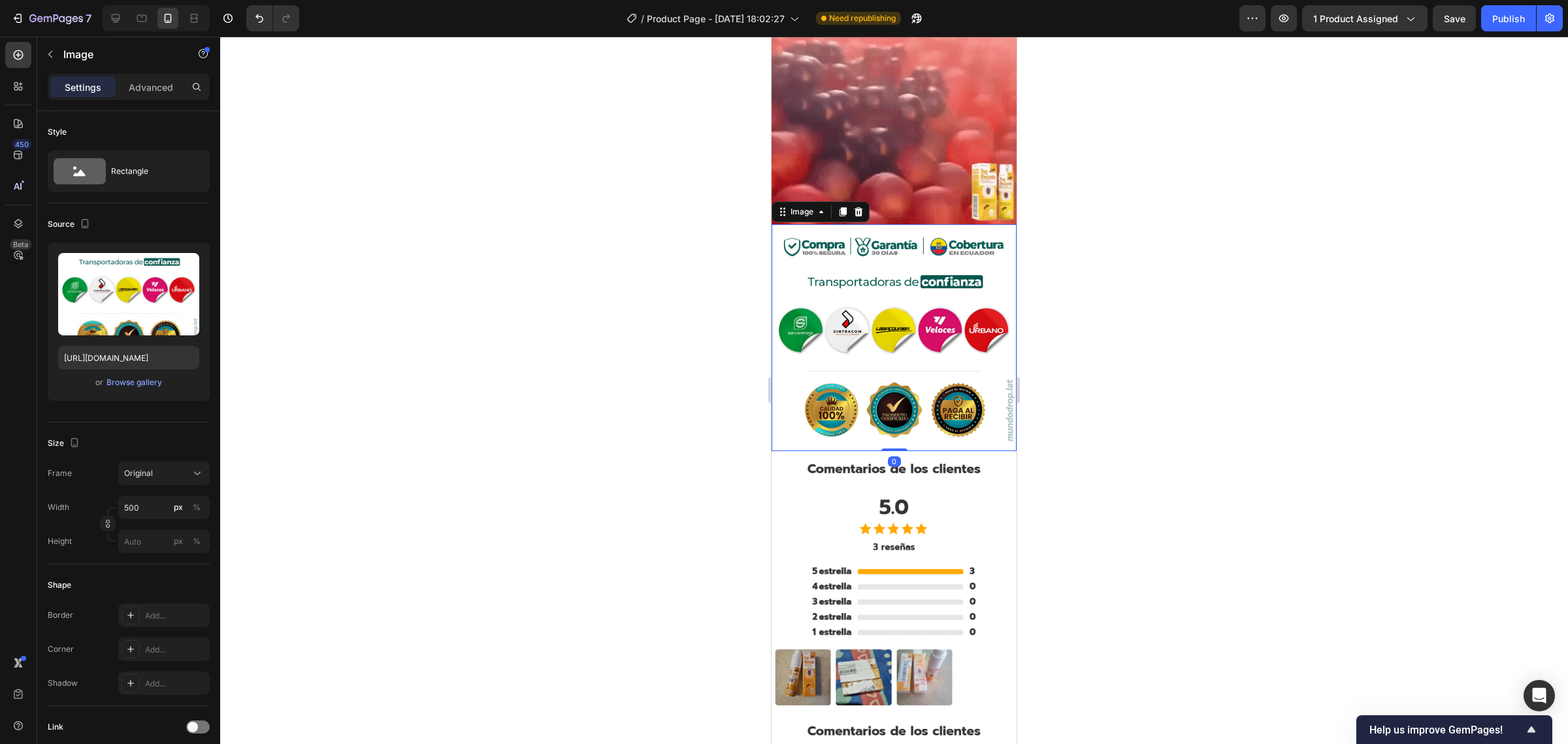
click at [906, 234] on img at bounding box center [894, 337] width 245 height 226
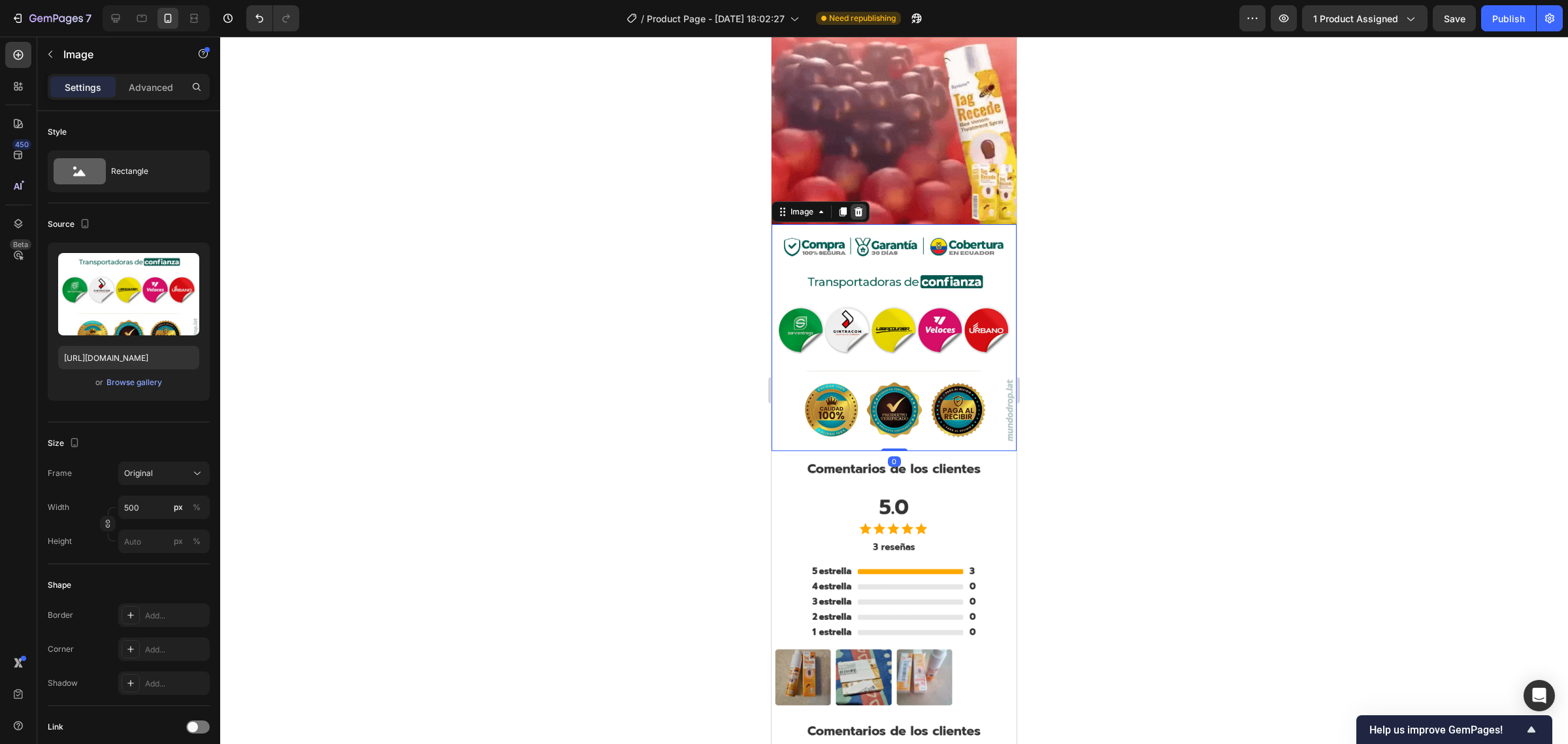
click at [859, 204] on div at bounding box center [858, 211] width 15 height 15
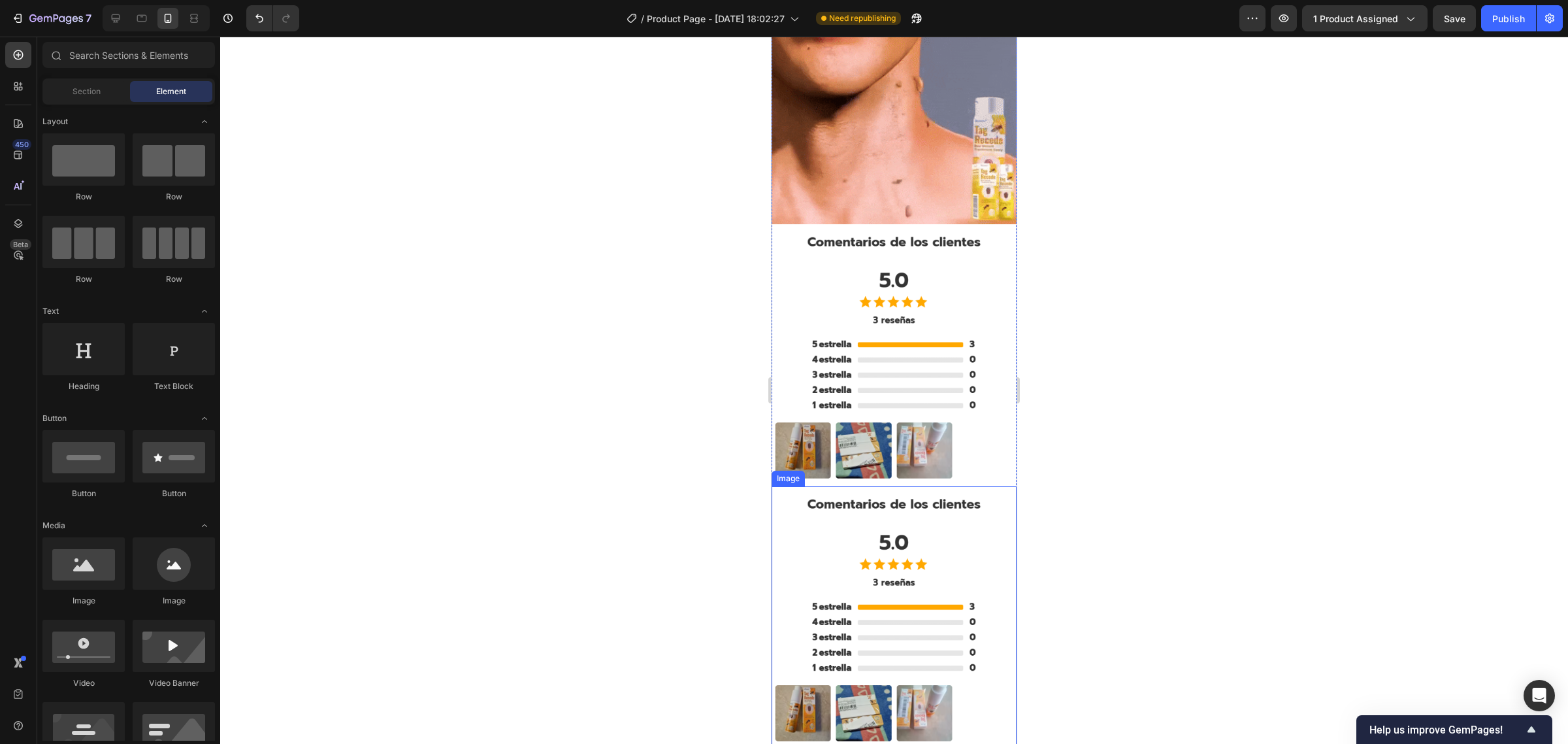
click at [881, 486] on img at bounding box center [894, 617] width 245 height 262
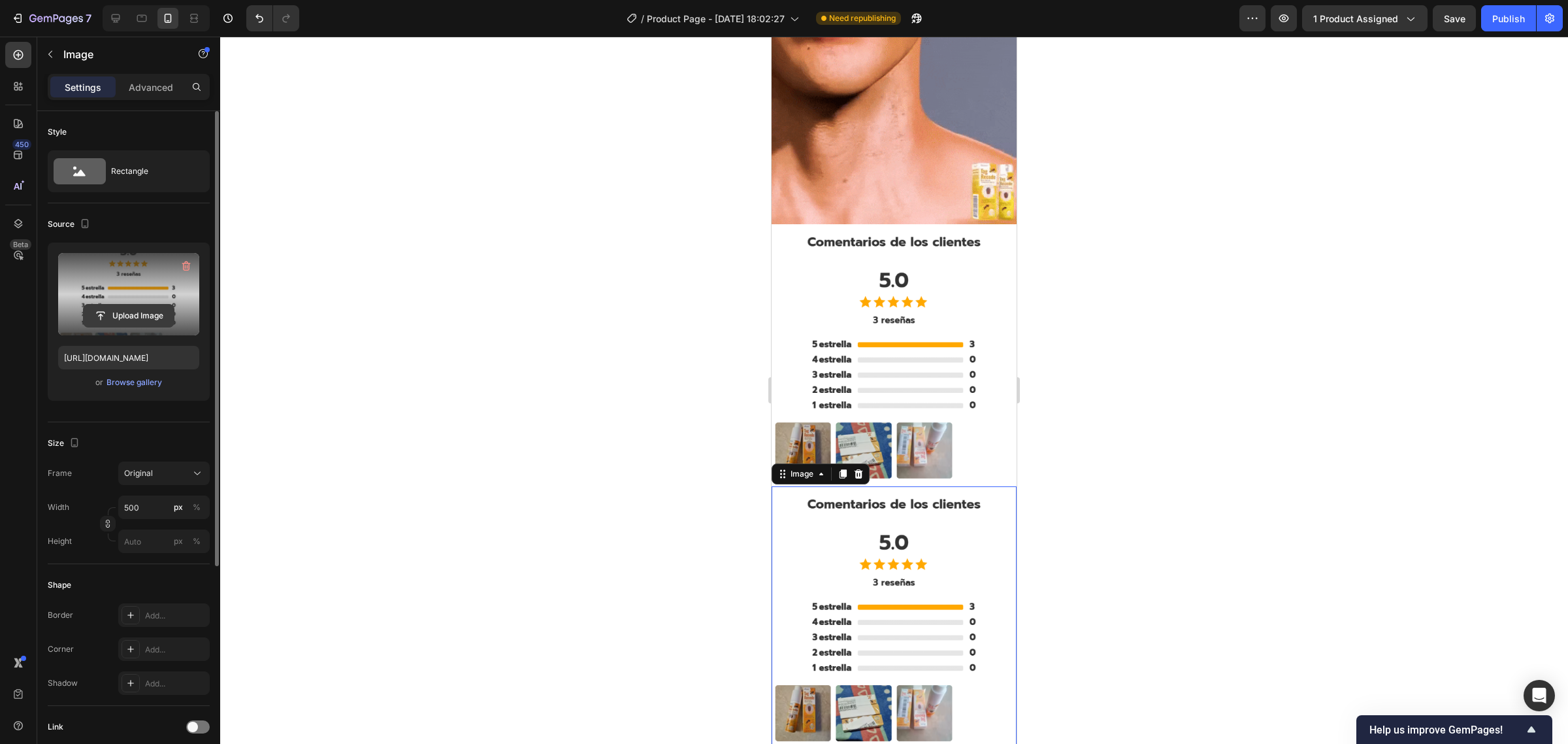
click at [174, 321] on button "Upload Image" at bounding box center [129, 316] width 91 height 24
click at [157, 286] on label at bounding box center [129, 294] width 141 height 82
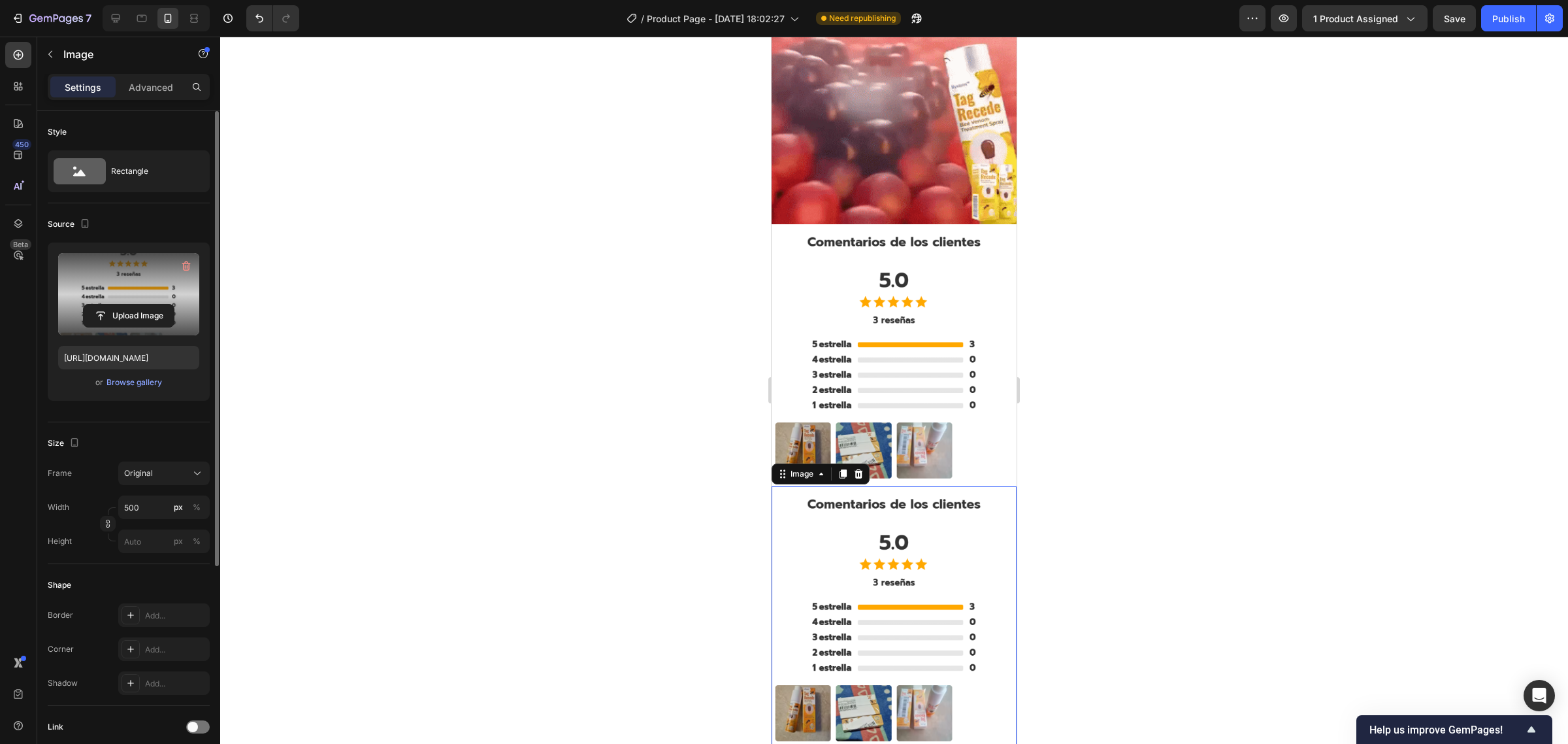
click at [157, 305] on input "file" at bounding box center [129, 316] width 90 height 22
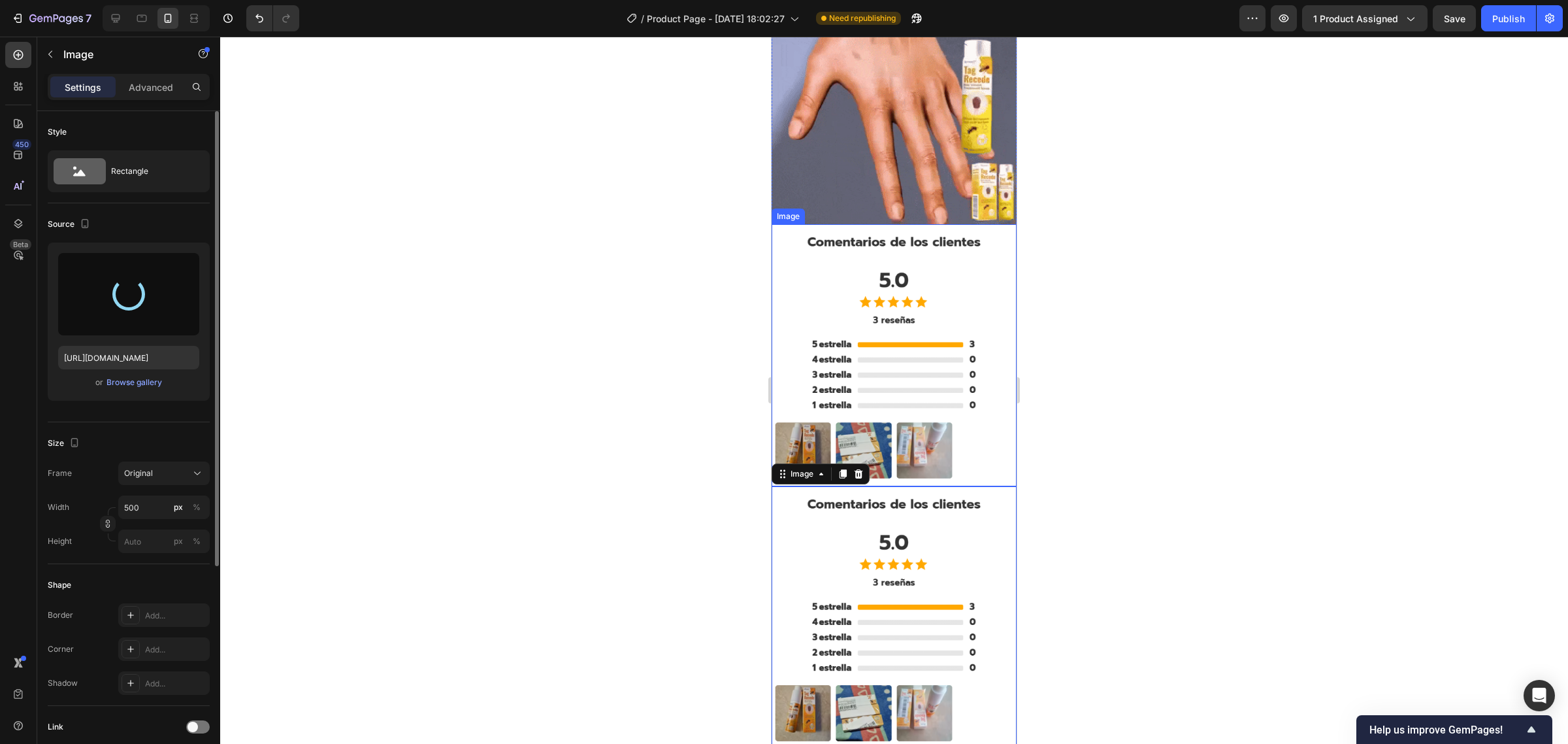
type input "https://cdn.shopify.com/s/files/1/0735/0507/9453/files/gempages_586300733888922…"
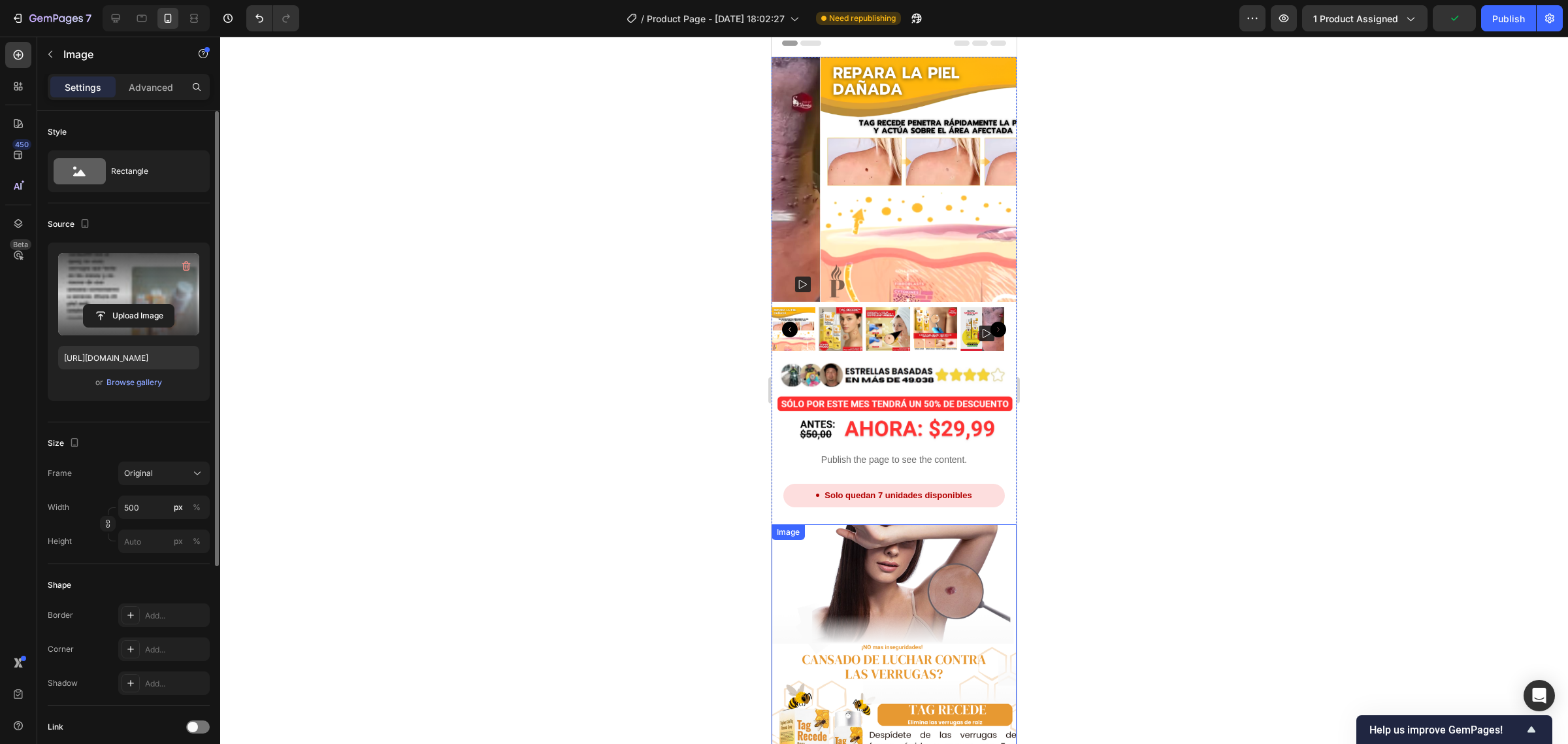
scroll to position [0, 0]
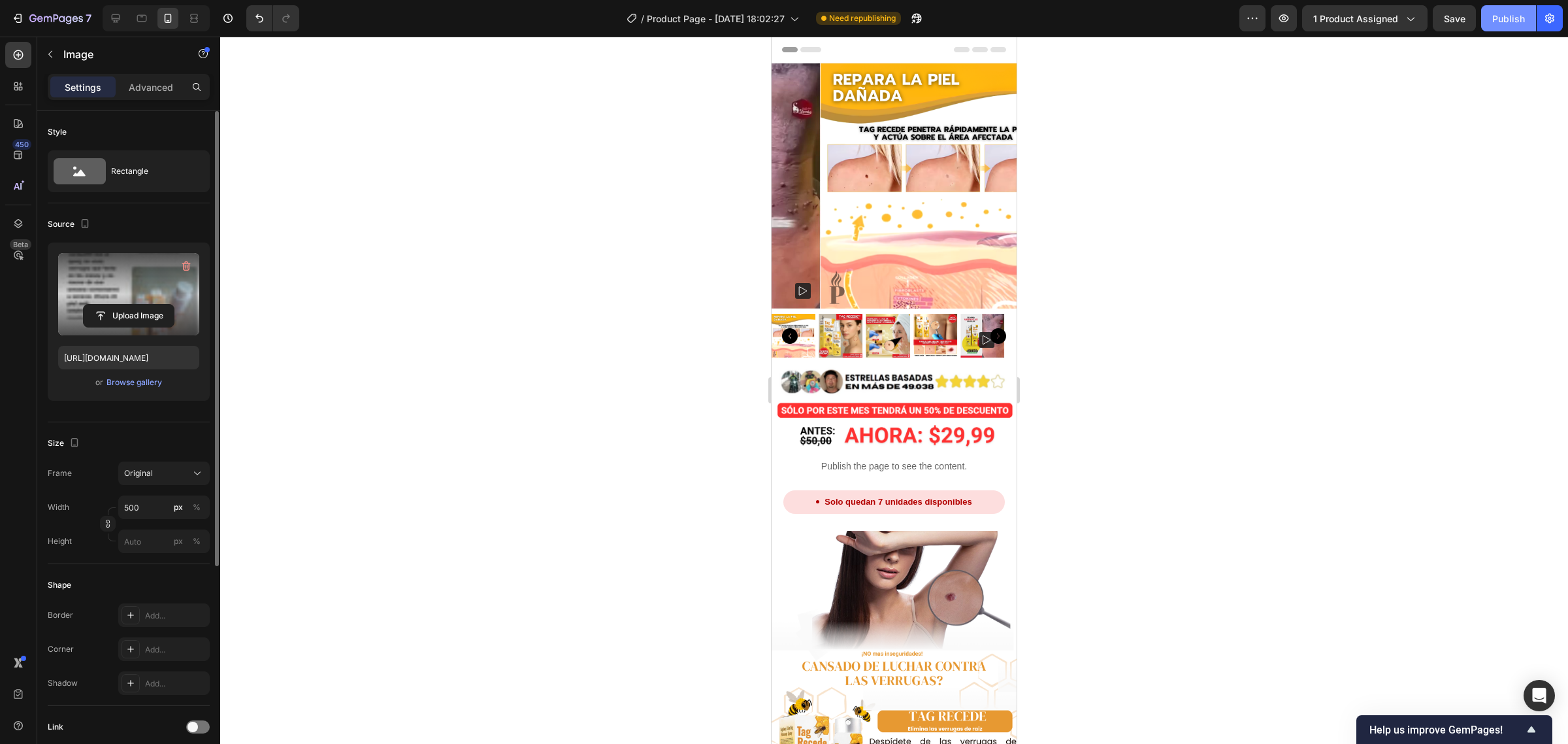
click at [1483, 14] on button "Publish" at bounding box center [1508, 18] width 55 height 26
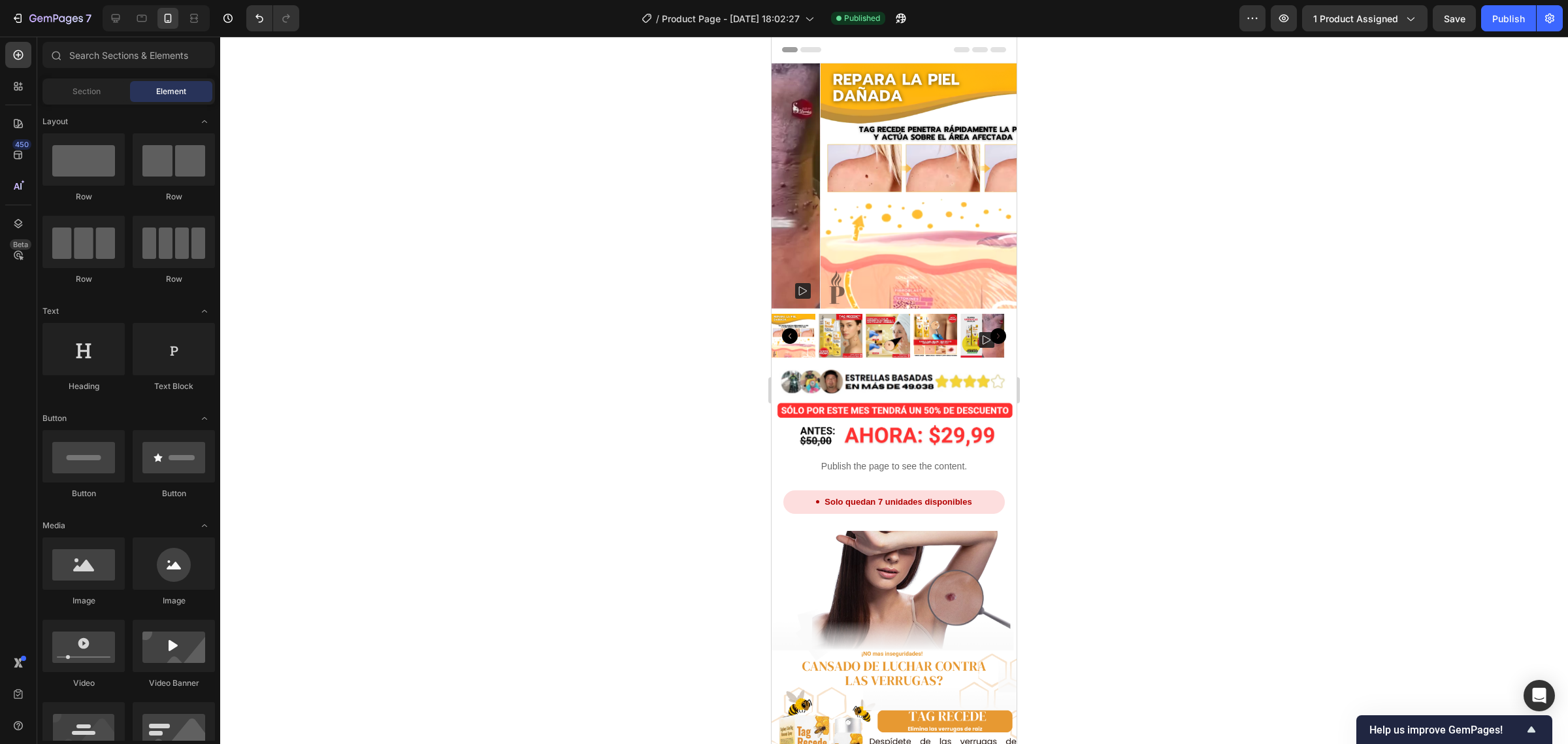
click at [1166, 197] on div at bounding box center [894, 390] width 1348 height 707
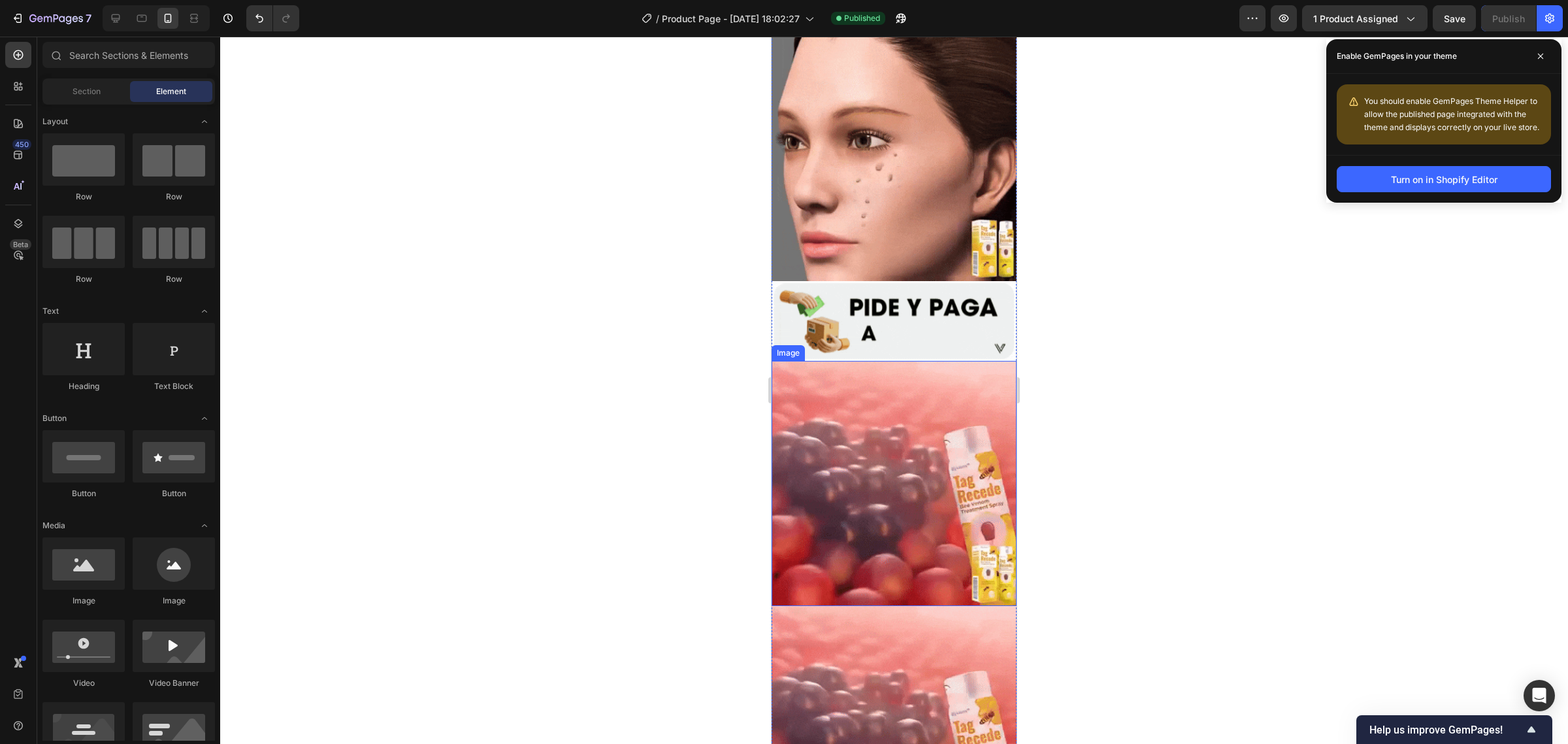
scroll to position [2848, 0]
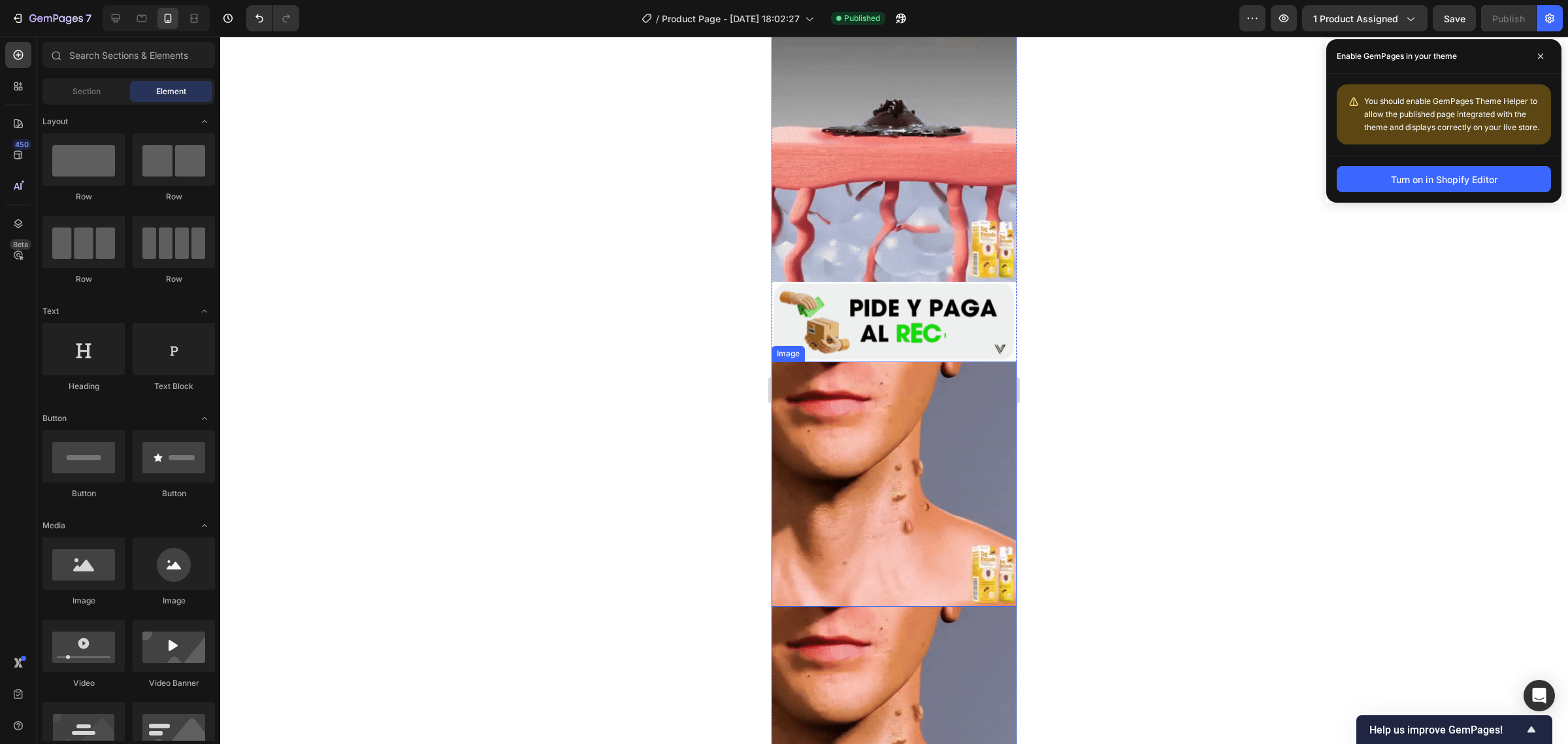
drag, startPoint x: 951, startPoint y: 474, endPoint x: 939, endPoint y: 474, distance: 12.0
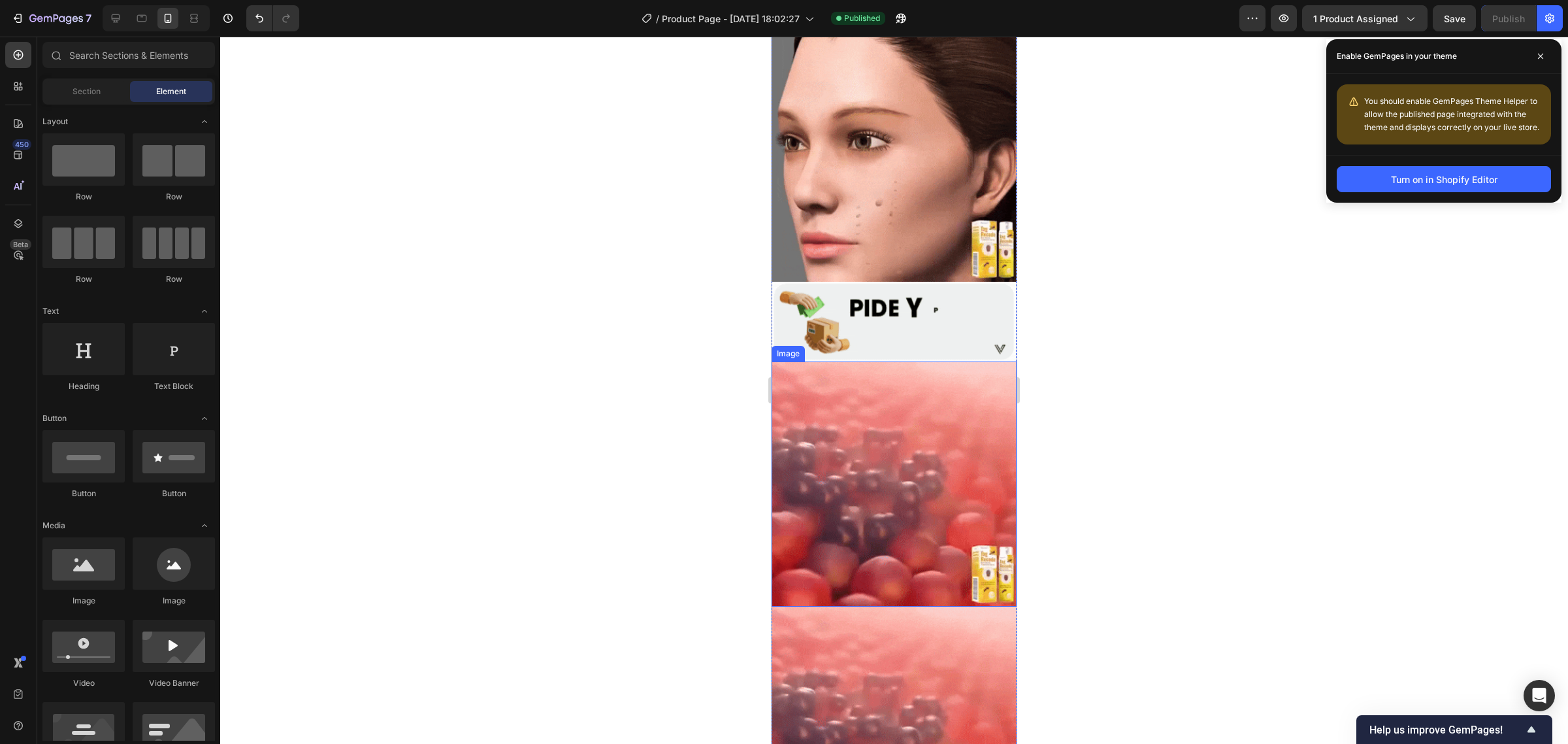
click at [951, 474] on img at bounding box center [894, 483] width 245 height 245
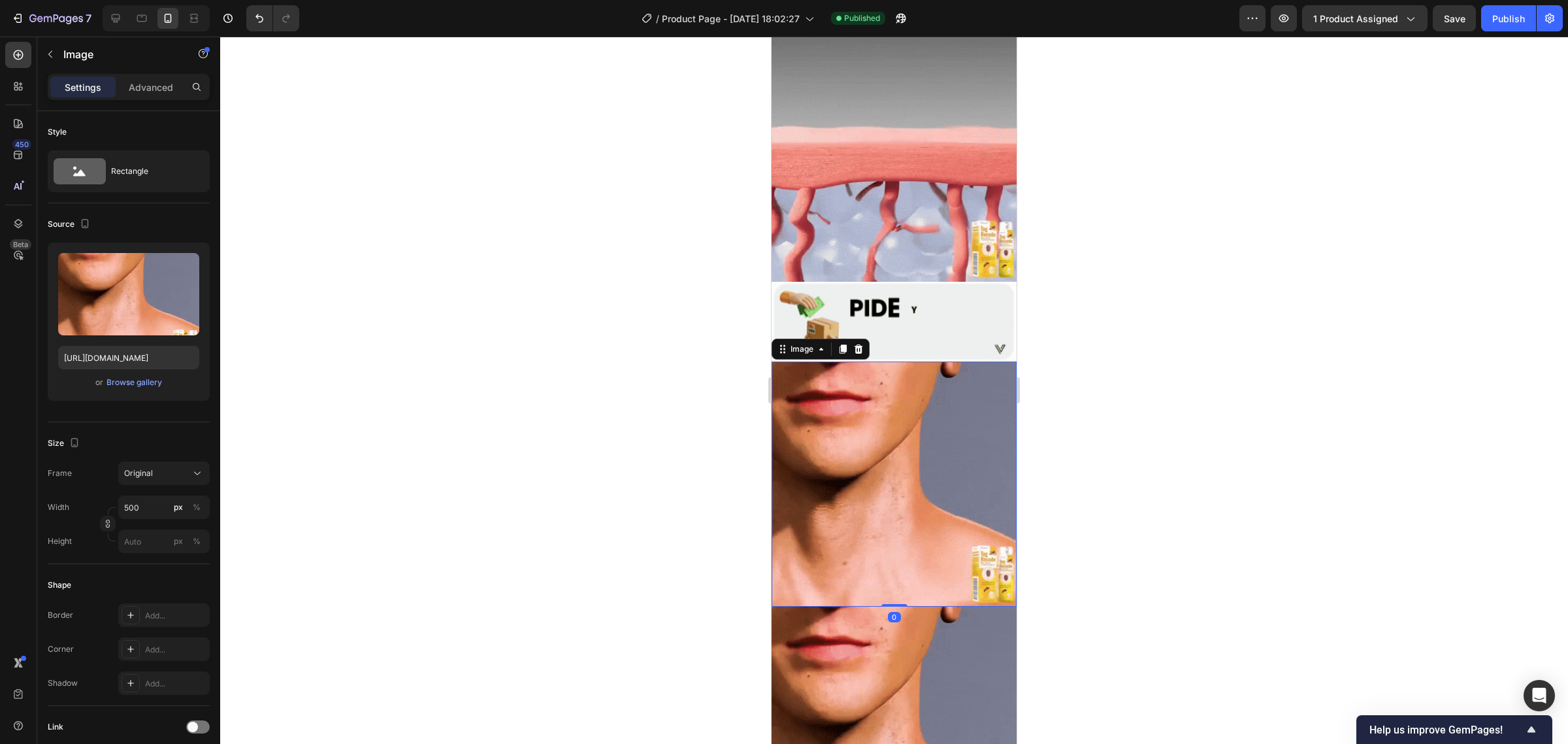
click at [872, 607] on img at bounding box center [894, 729] width 245 height 245
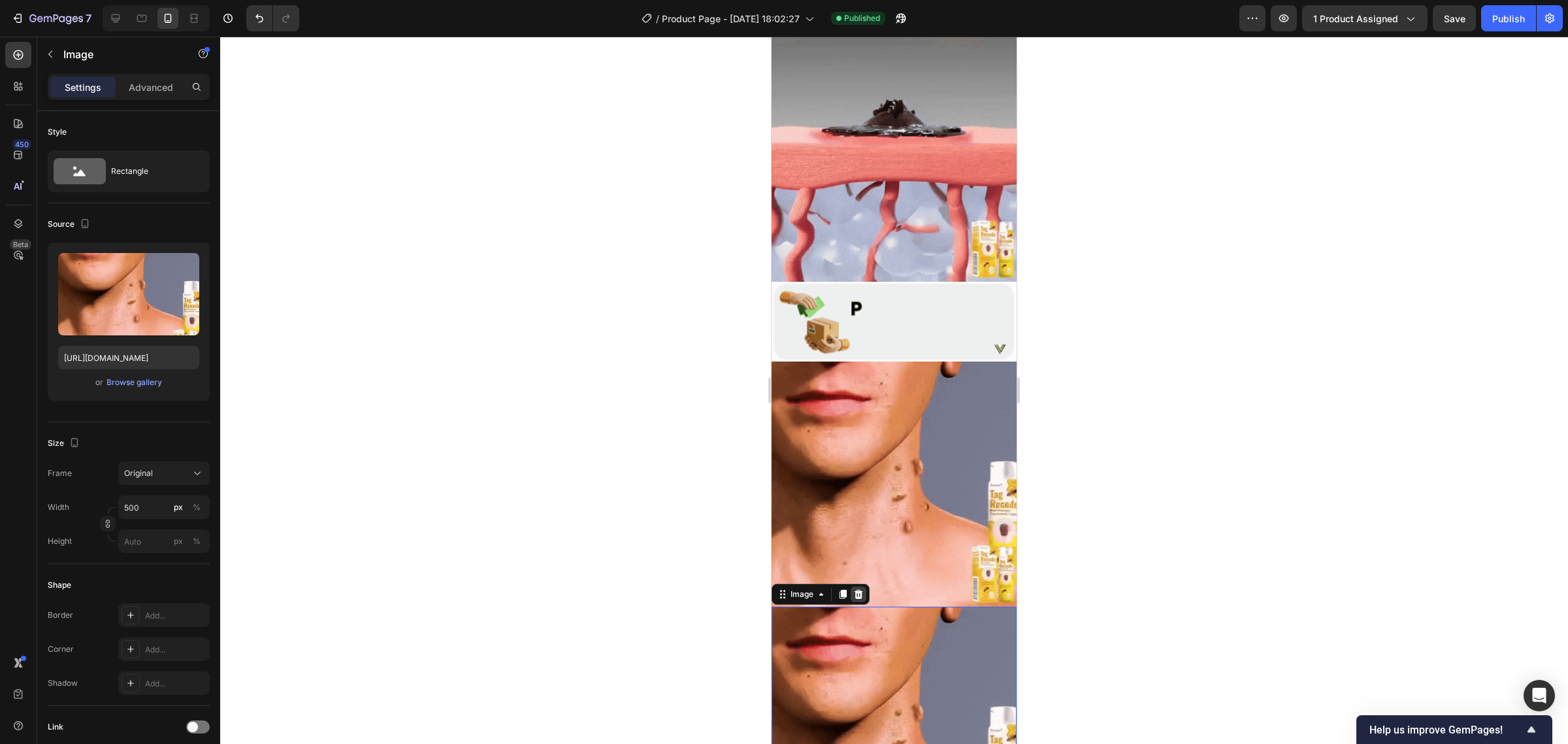
click at [853, 589] on icon at bounding box center [858, 595] width 10 height 10
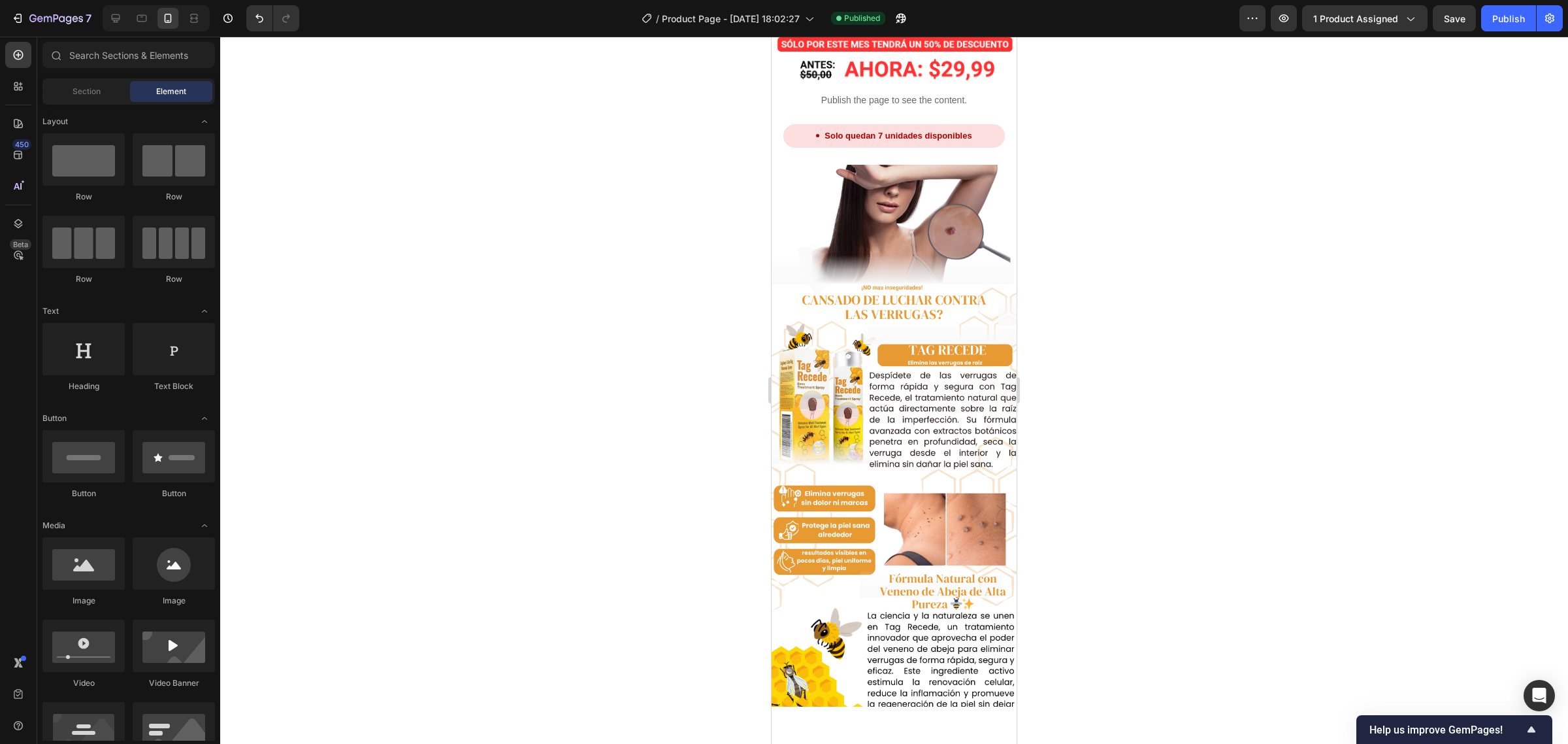
scroll to position [0, 0]
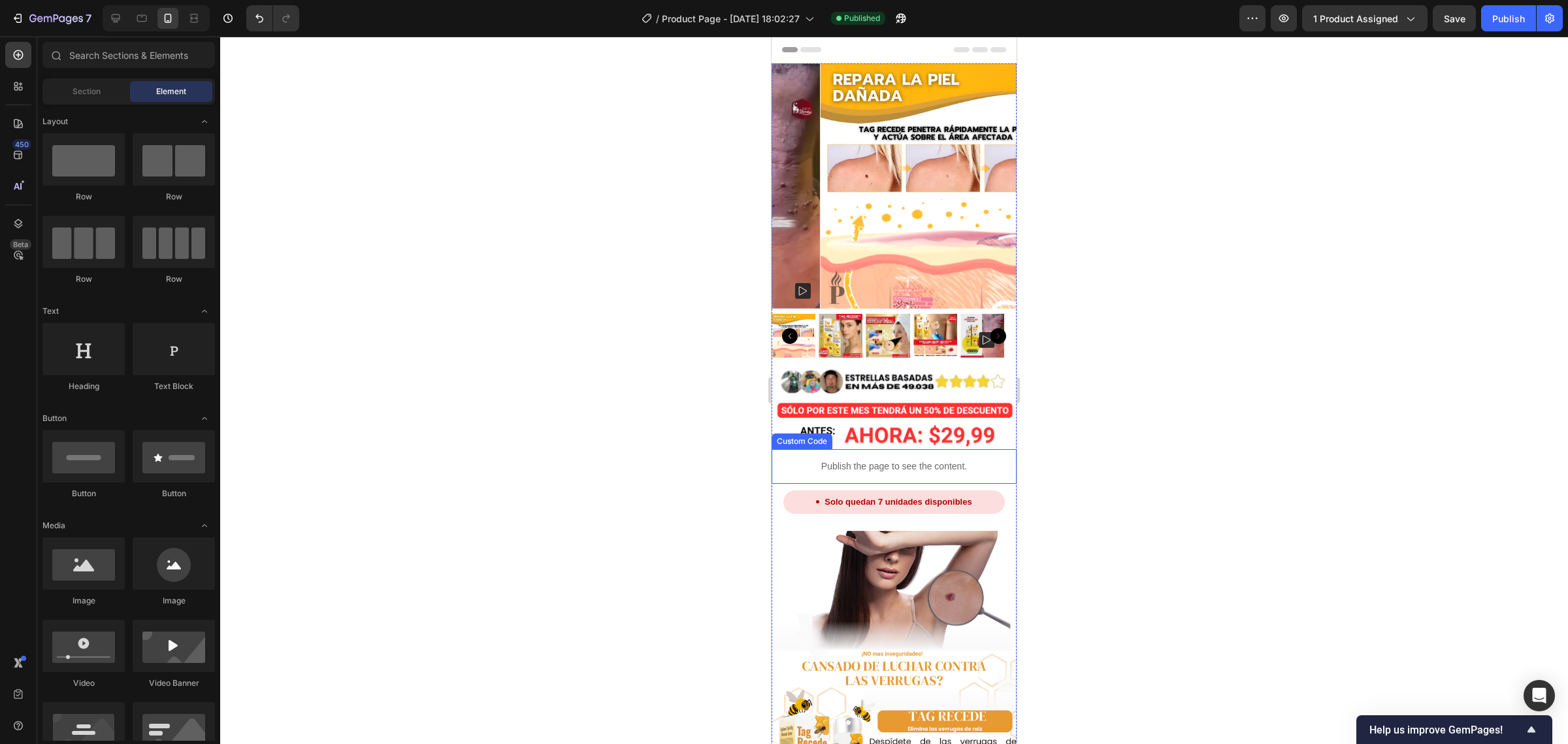
click at [847, 449] on div "Publish the page to see the content." at bounding box center [894, 466] width 245 height 35
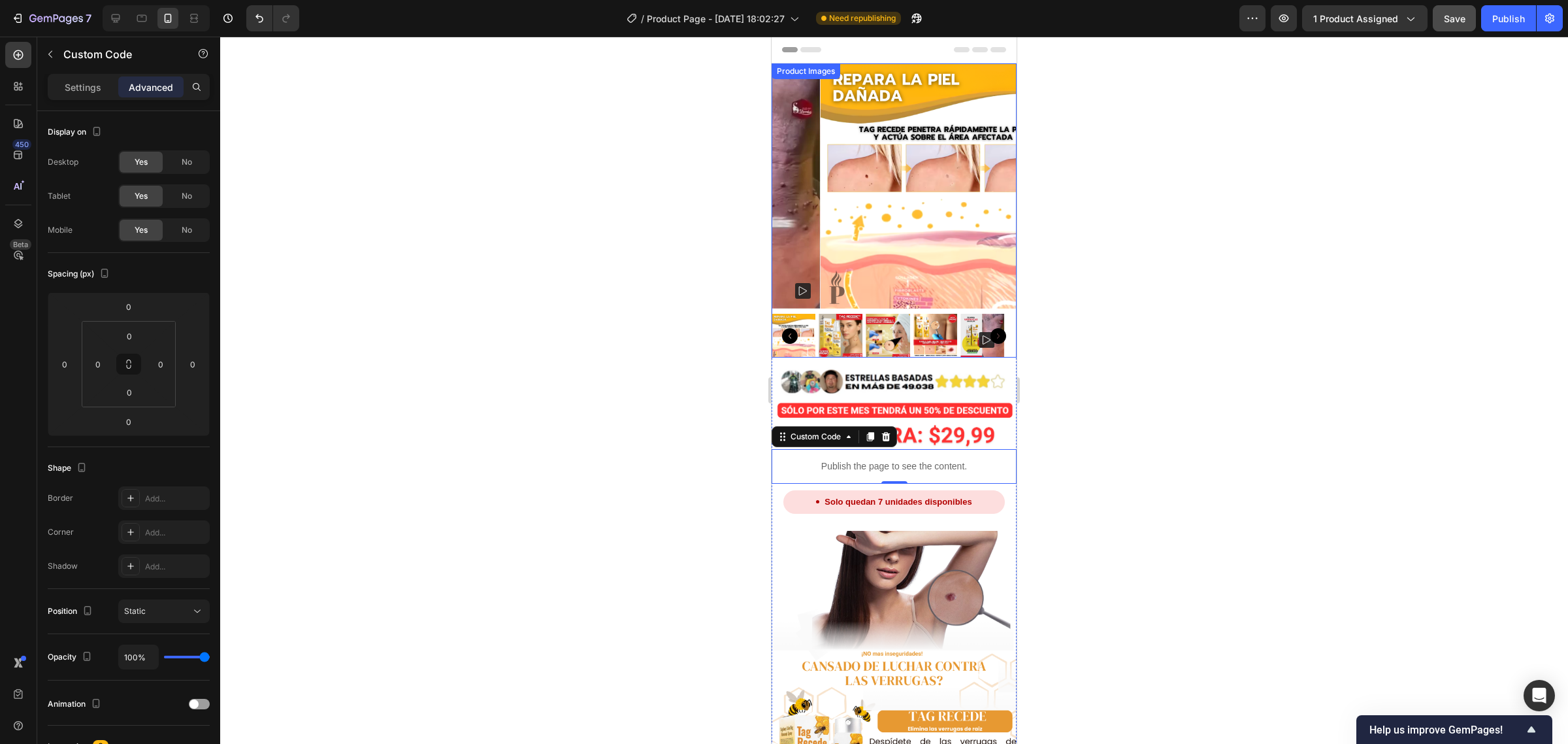
click at [1495, 14] on div "Publish" at bounding box center [1508, 18] width 32 height 14
click at [1370, 21] on span "1 product assigned" at bounding box center [1356, 18] width 85 height 14
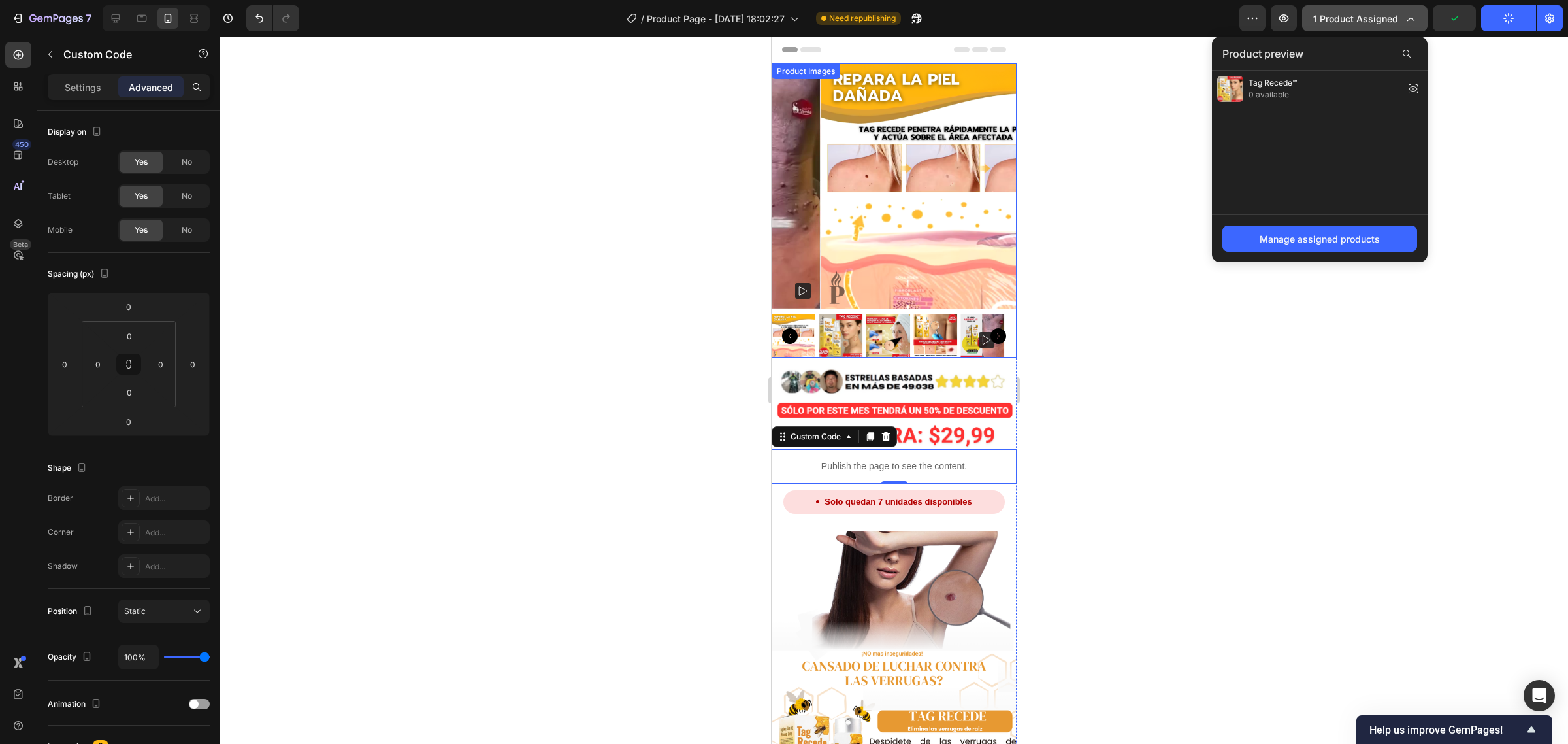
click at [1369, 21] on span "1 product assigned" at bounding box center [1356, 18] width 85 height 14
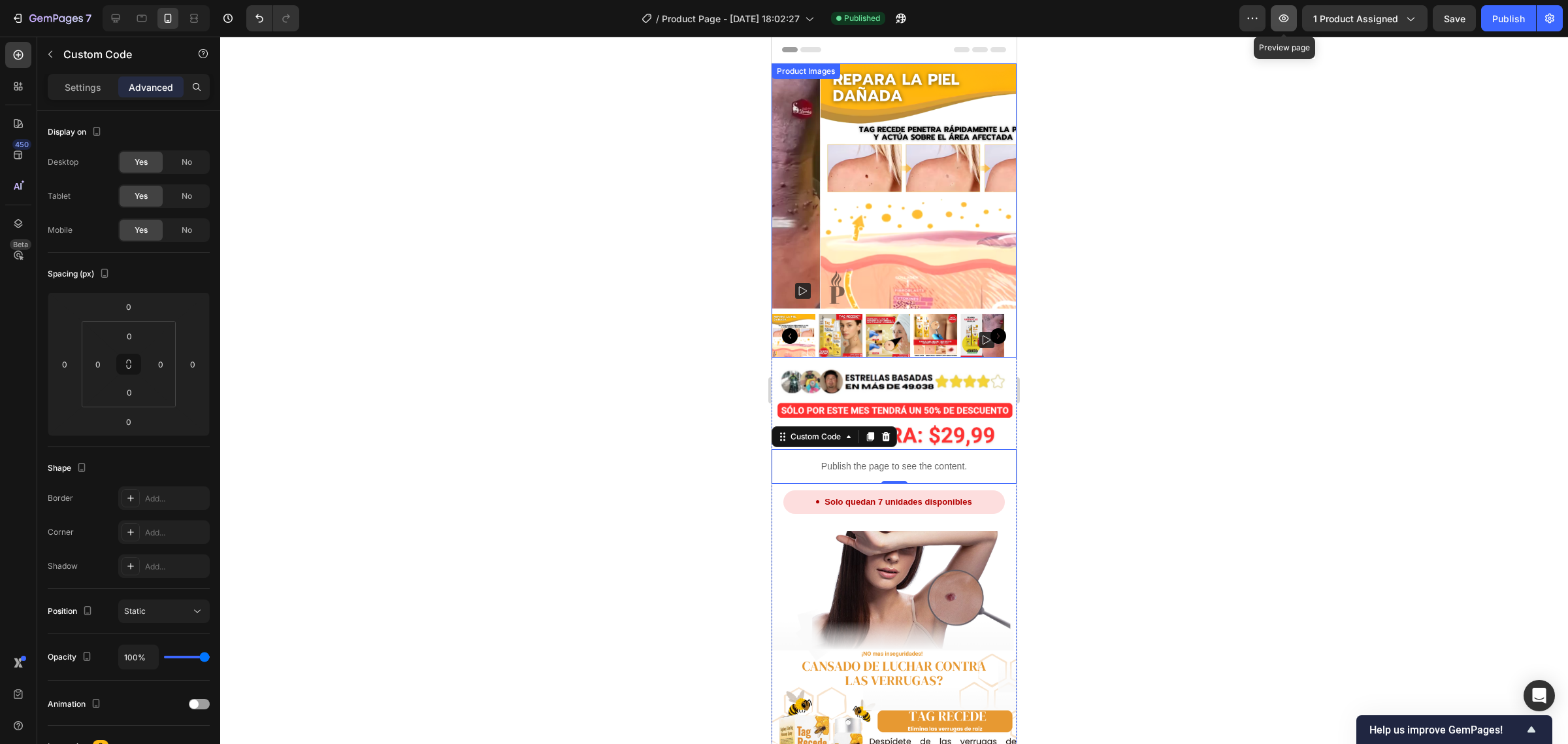
click at [1288, 15] on icon "button" at bounding box center [1284, 18] width 10 height 8
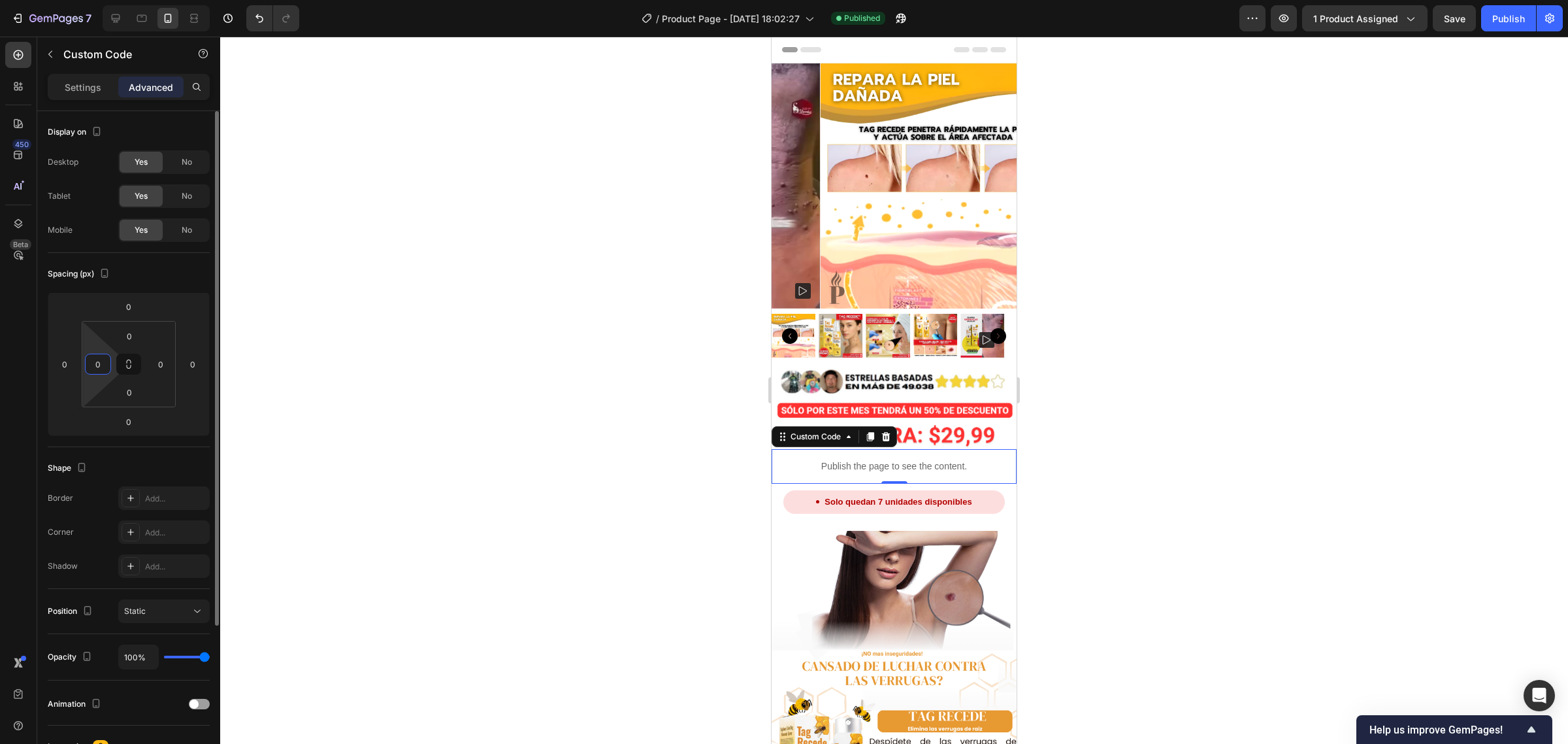
click at [99, 369] on input "0" at bounding box center [98, 364] width 20 height 20
type input "10"
click at [161, 366] on input "0" at bounding box center [160, 364] width 20 height 20
type input "10"
click at [496, 331] on div at bounding box center [894, 390] width 1348 height 707
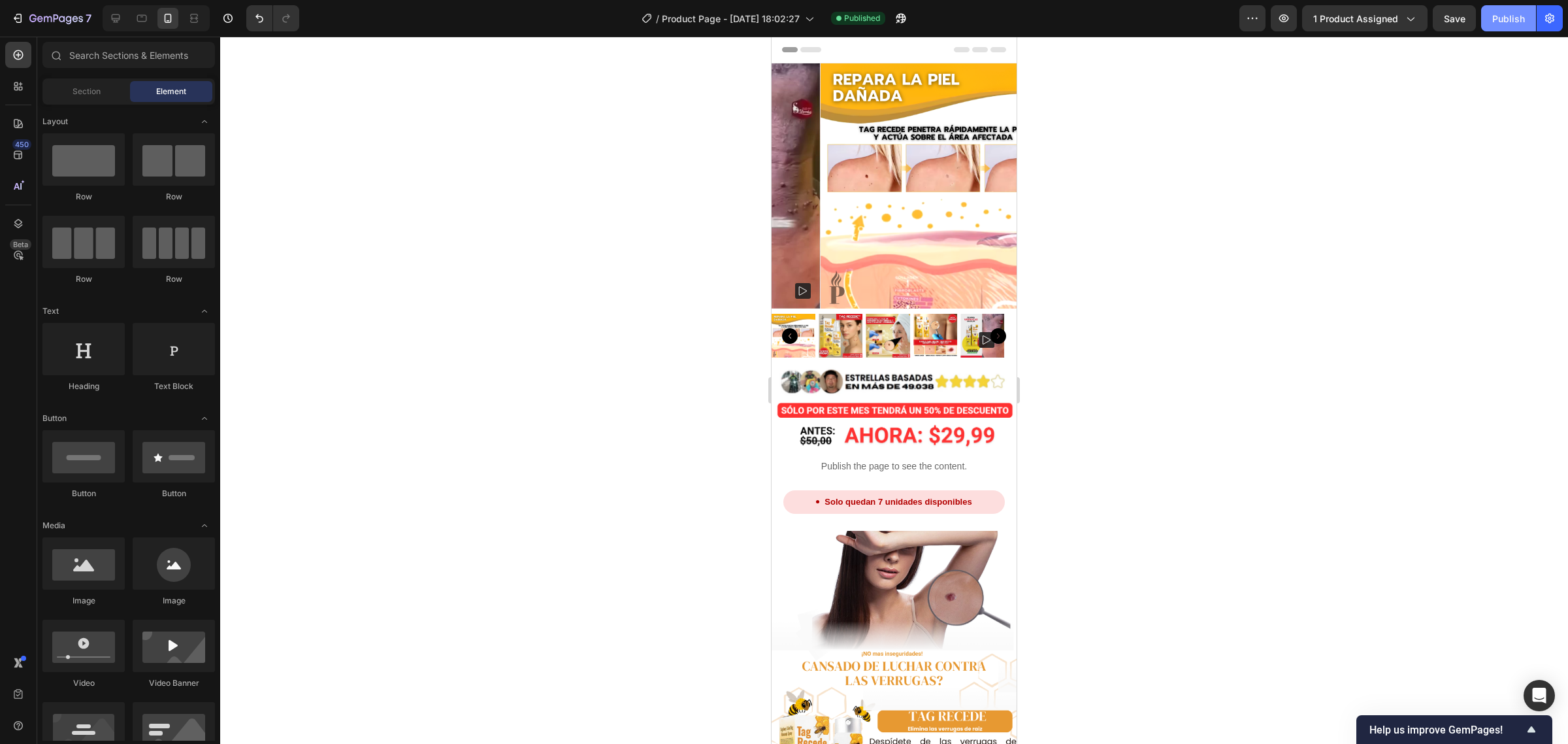
click at [1501, 13] on div "Publish" at bounding box center [1508, 18] width 32 height 14
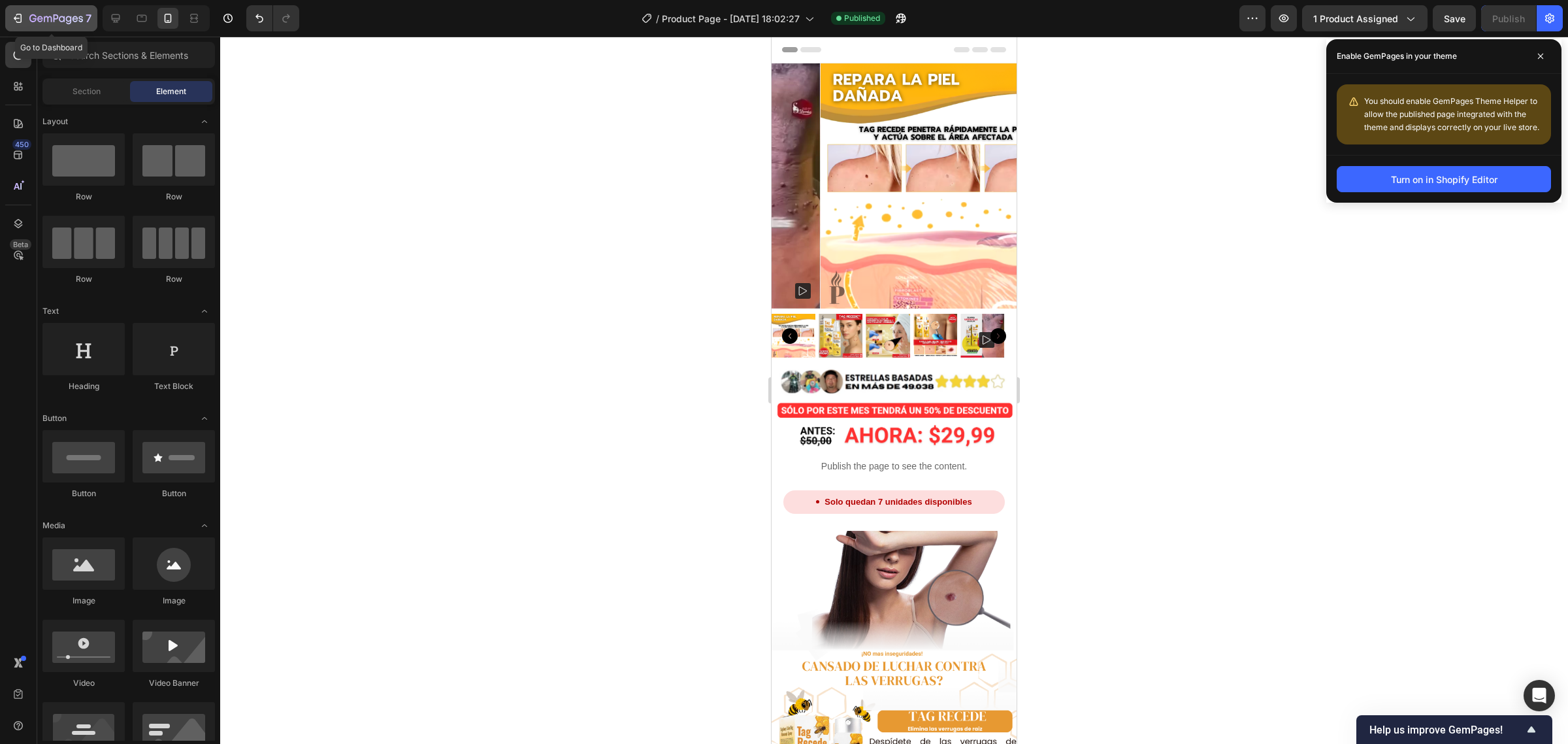
click at [21, 20] on icon "button" at bounding box center [19, 18] width 6 height 9
